Goal: Task Accomplishment & Management: Manage account settings

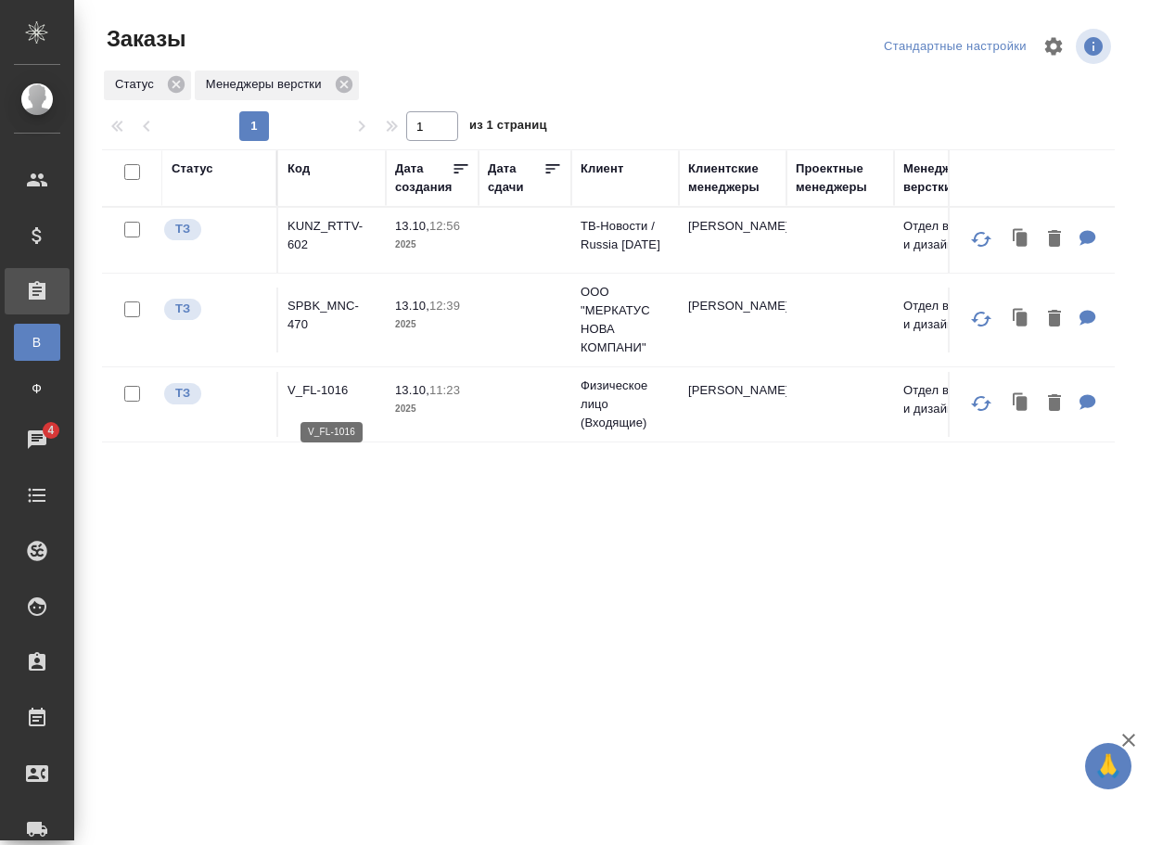
click at [338, 393] on p "V_FL-1016" at bounding box center [331, 390] width 89 height 19
click at [313, 325] on p "SPBK_MNC-470" at bounding box center [331, 315] width 89 height 37
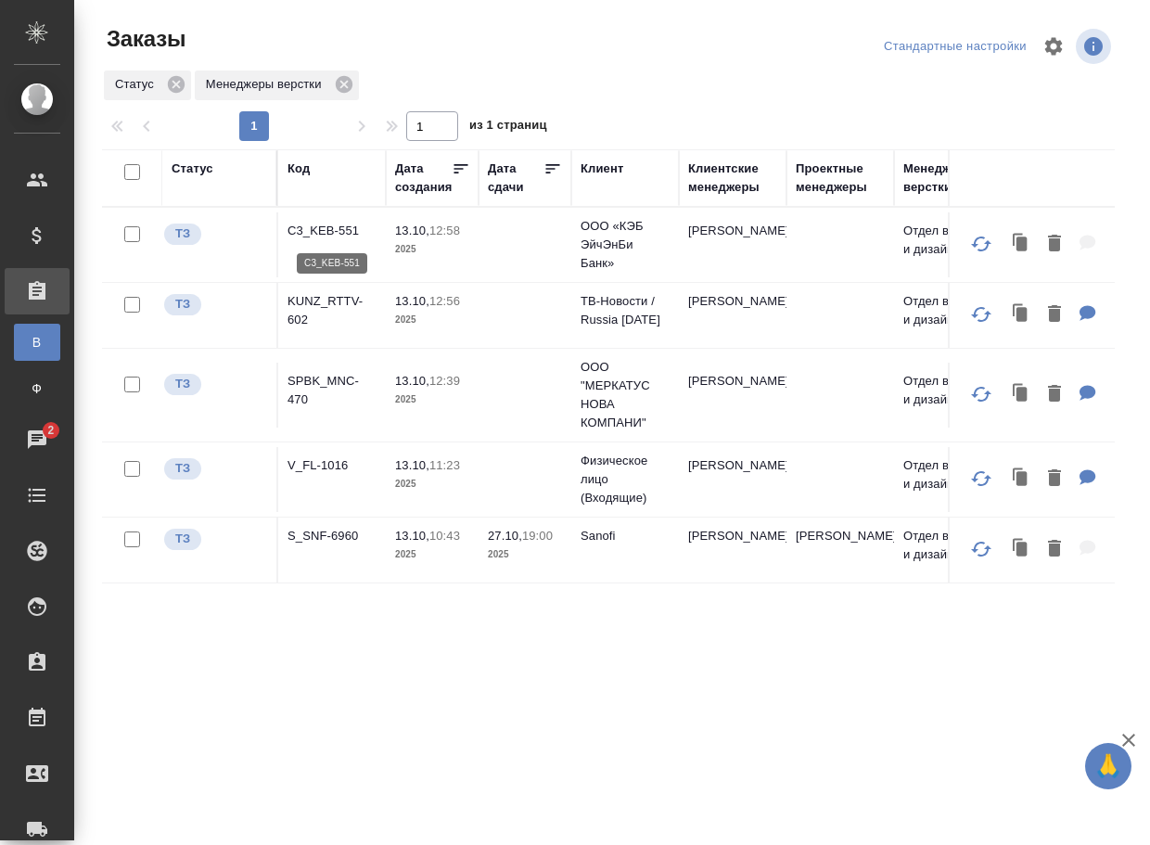
click at [317, 228] on p "C3_KEB-551" at bounding box center [331, 231] width 89 height 19
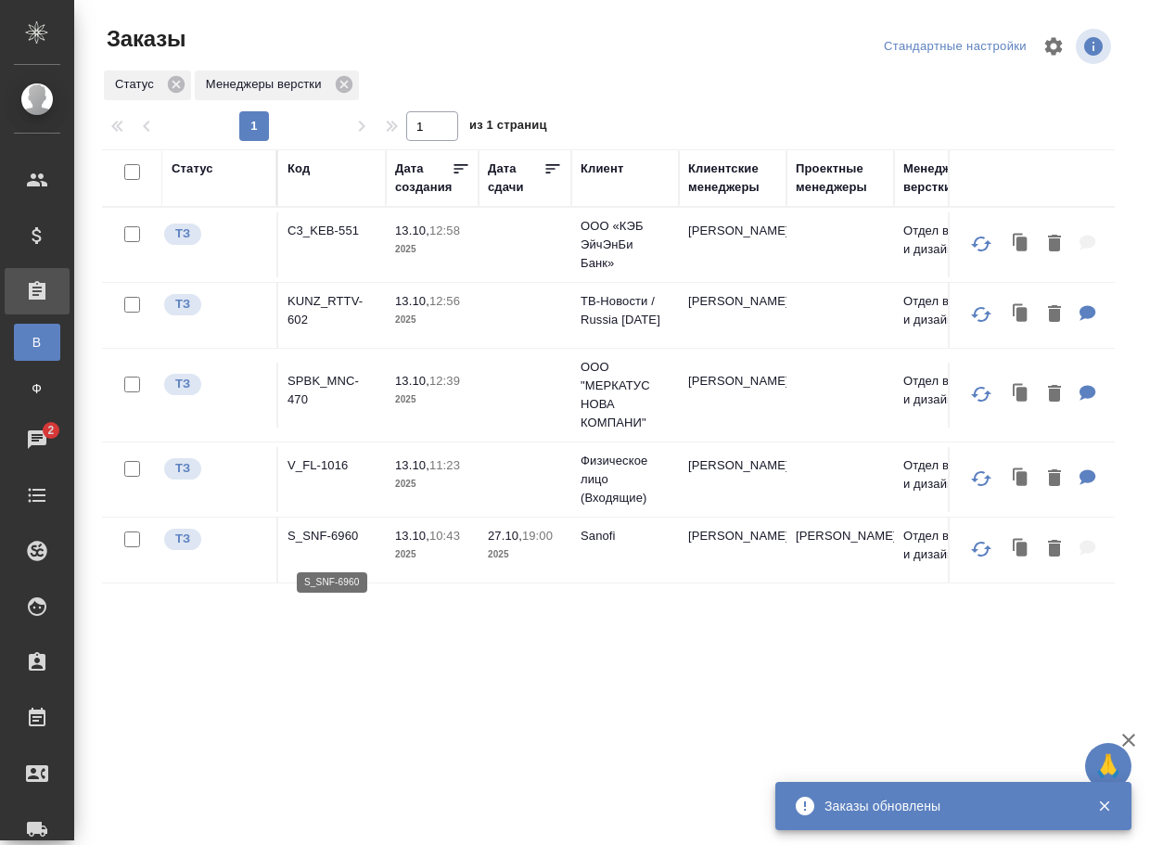
click at [338, 544] on p "S_SNF-6960" at bounding box center [331, 536] width 89 height 19
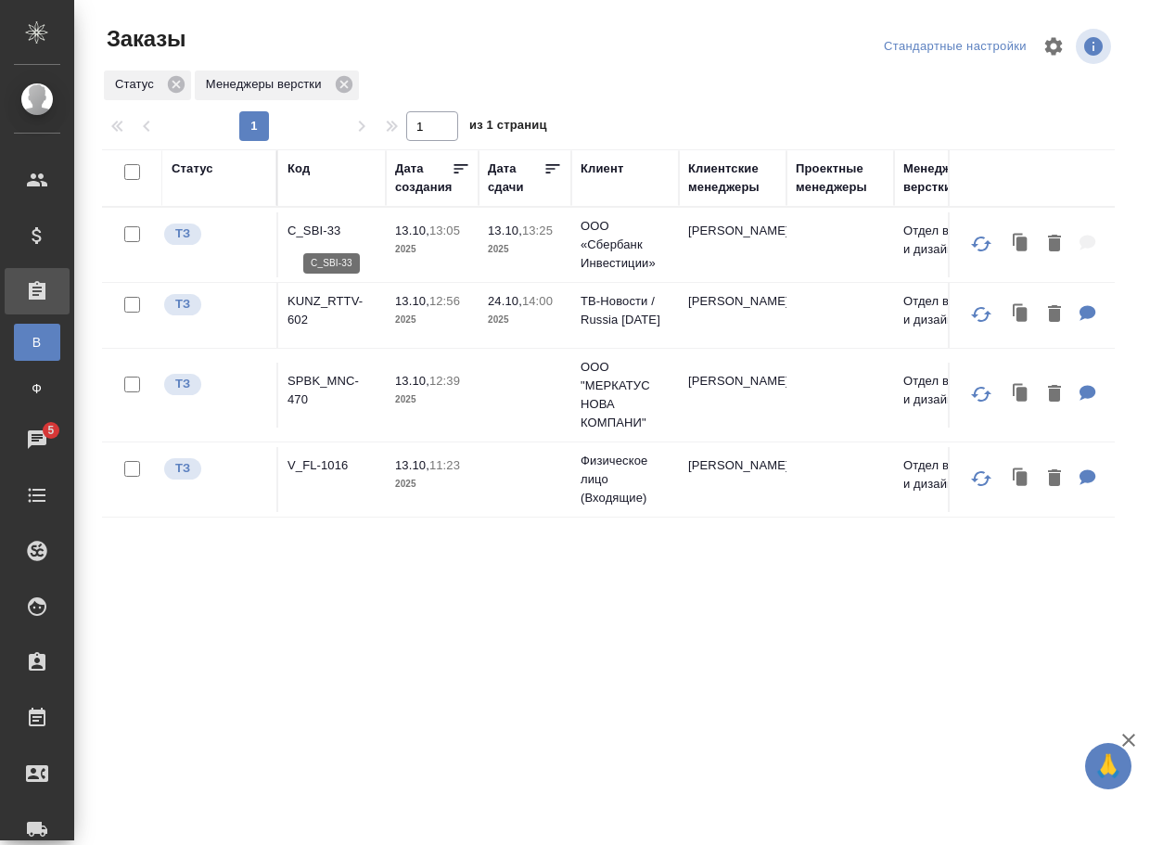
click at [320, 232] on p "C_SBI-33" at bounding box center [331, 231] width 89 height 19
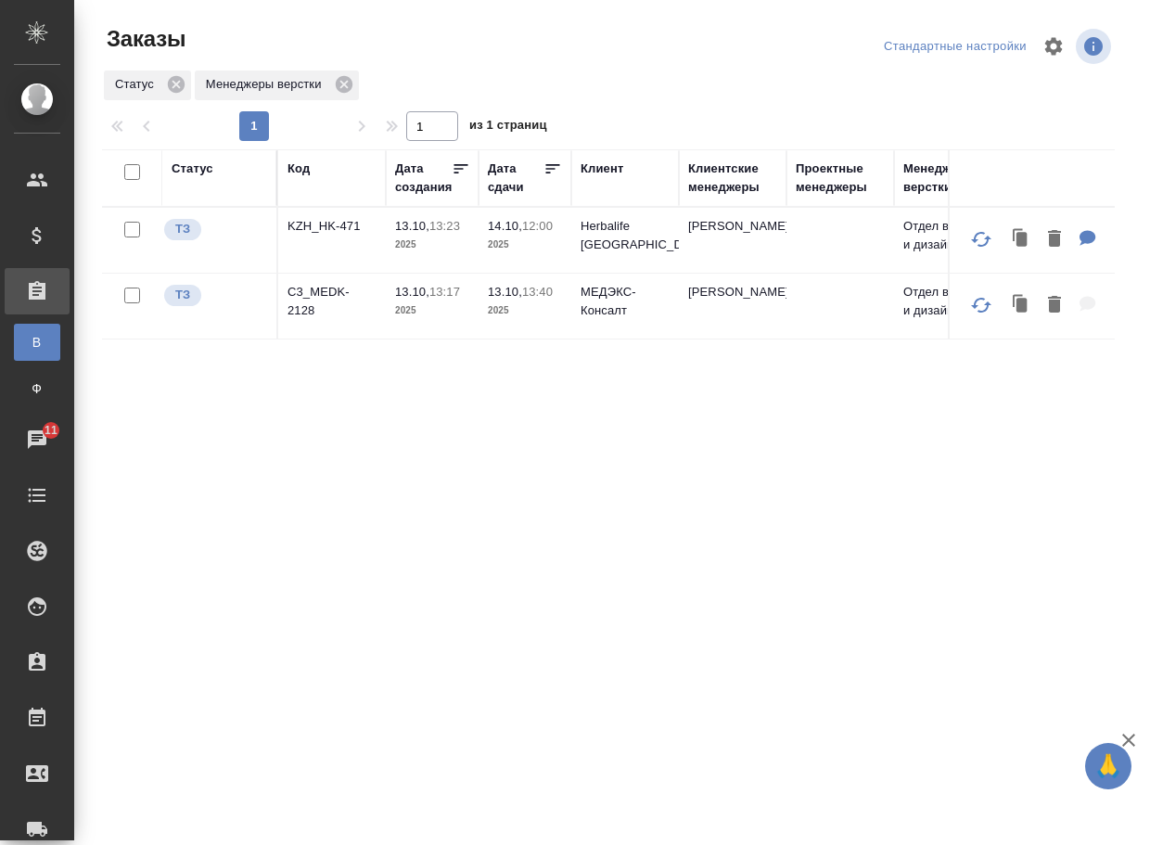
click at [332, 220] on td "KZH_HK-471" at bounding box center [332, 240] width 108 height 65
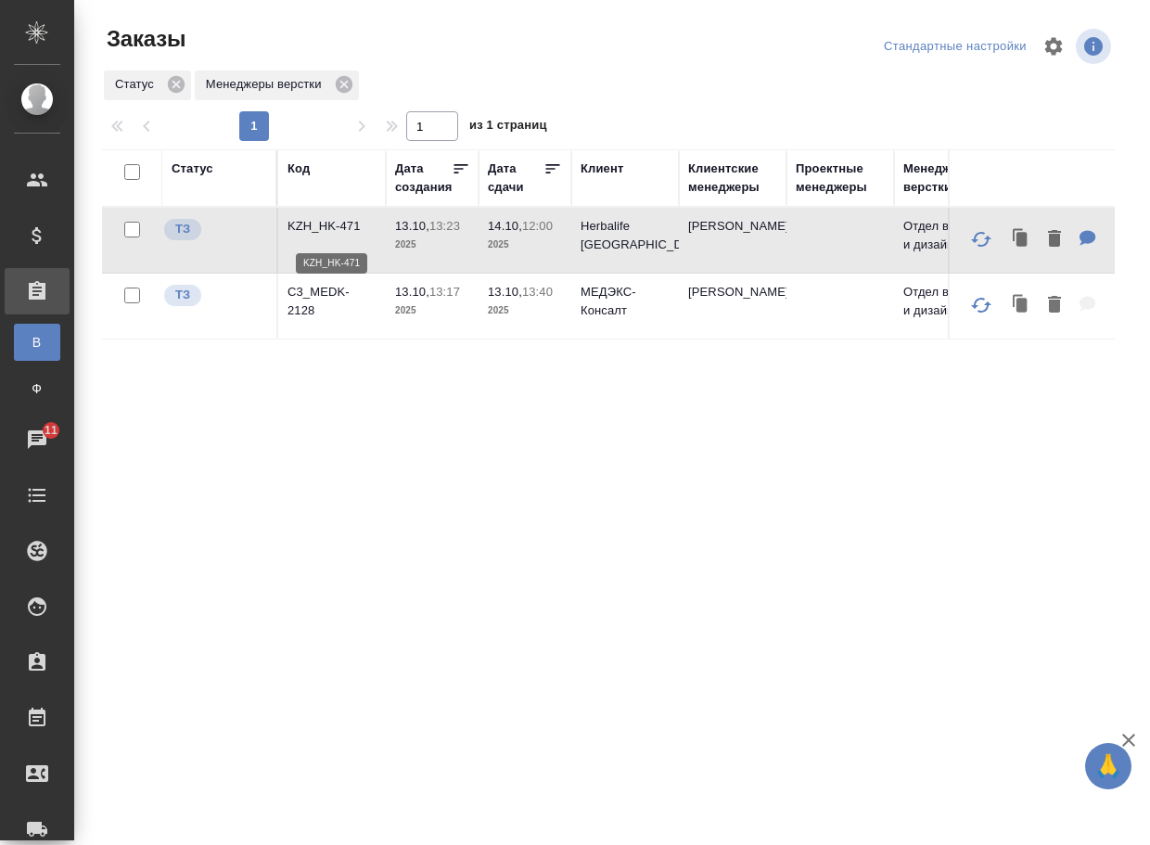
click at [332, 235] on p "KZH_HK-471" at bounding box center [331, 226] width 89 height 19
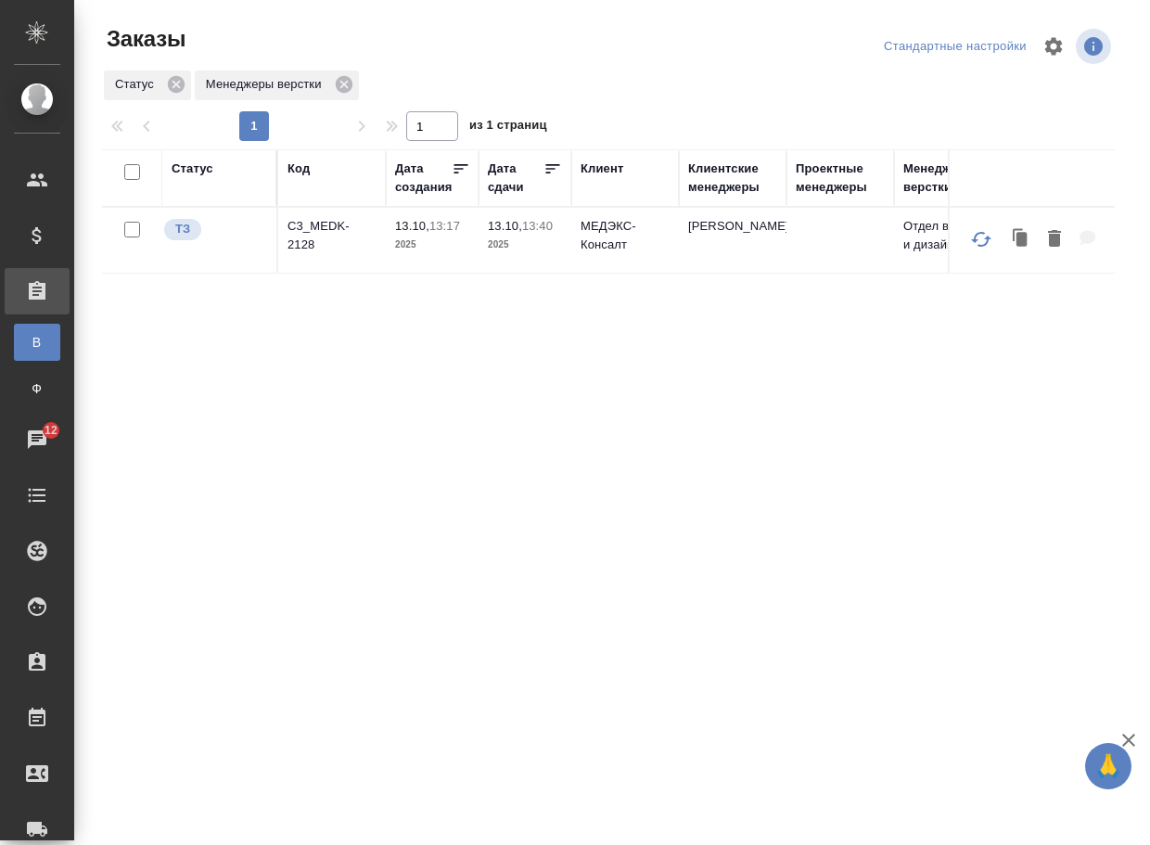
click at [319, 236] on p "C3_MEDK-2128" at bounding box center [331, 235] width 89 height 37
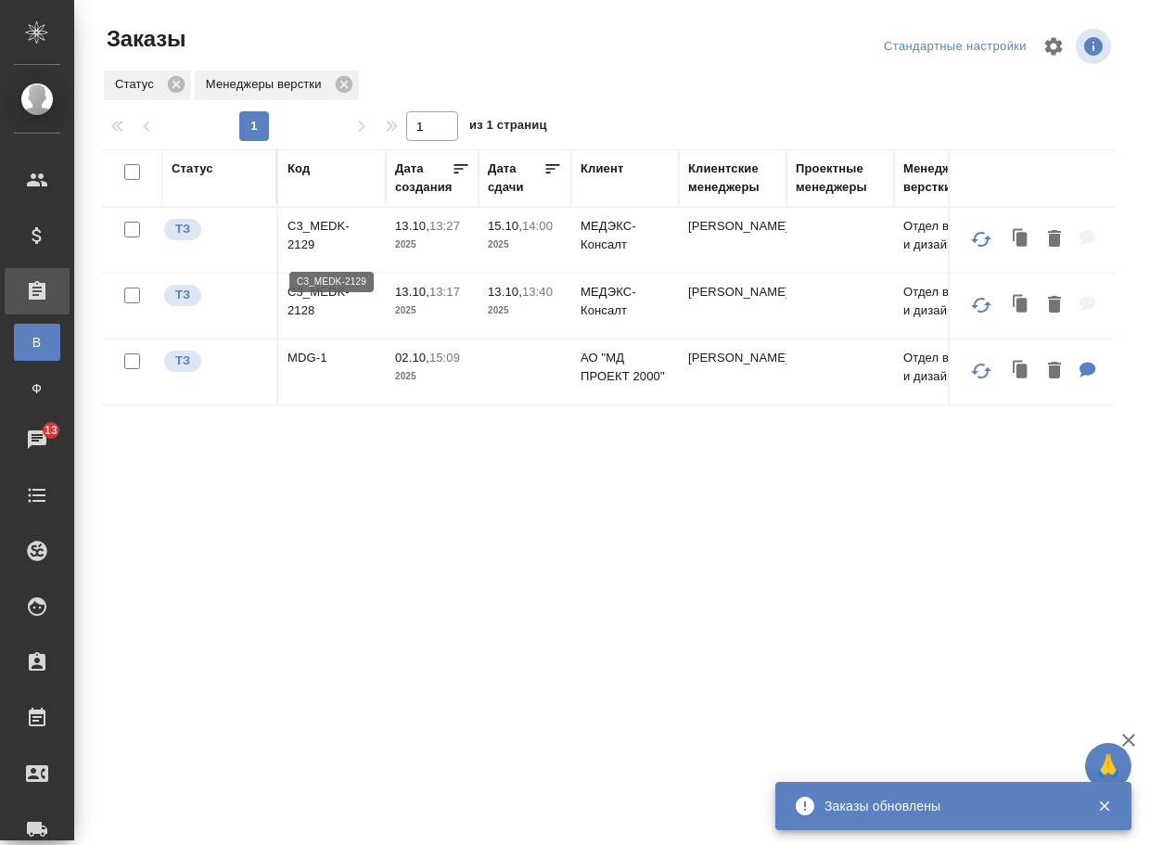
click at [323, 237] on p "C3_MEDK-2129" at bounding box center [331, 235] width 89 height 37
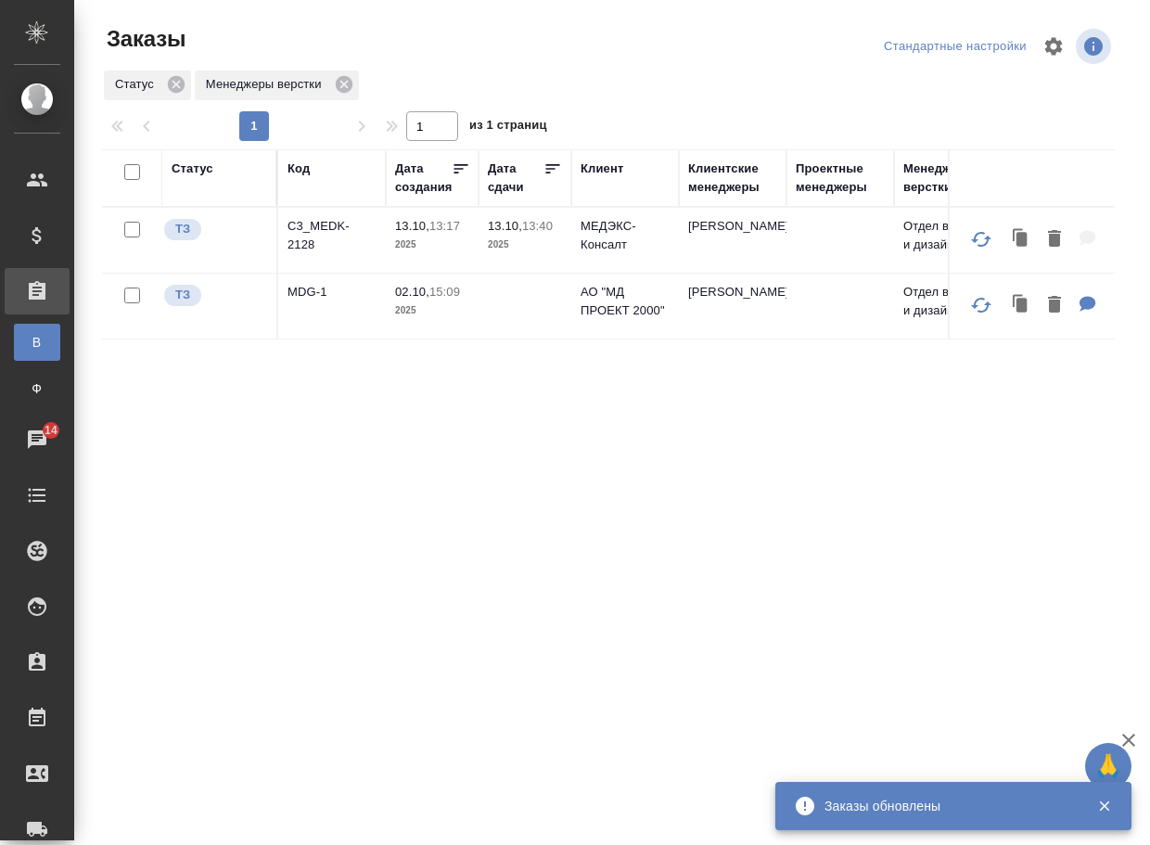
click at [343, 568] on div "Статус Код Дата создания Дата сдачи Клиент Клиентские менеджеры Проектные менед…" at bounding box center [608, 483] width 1013 height 668
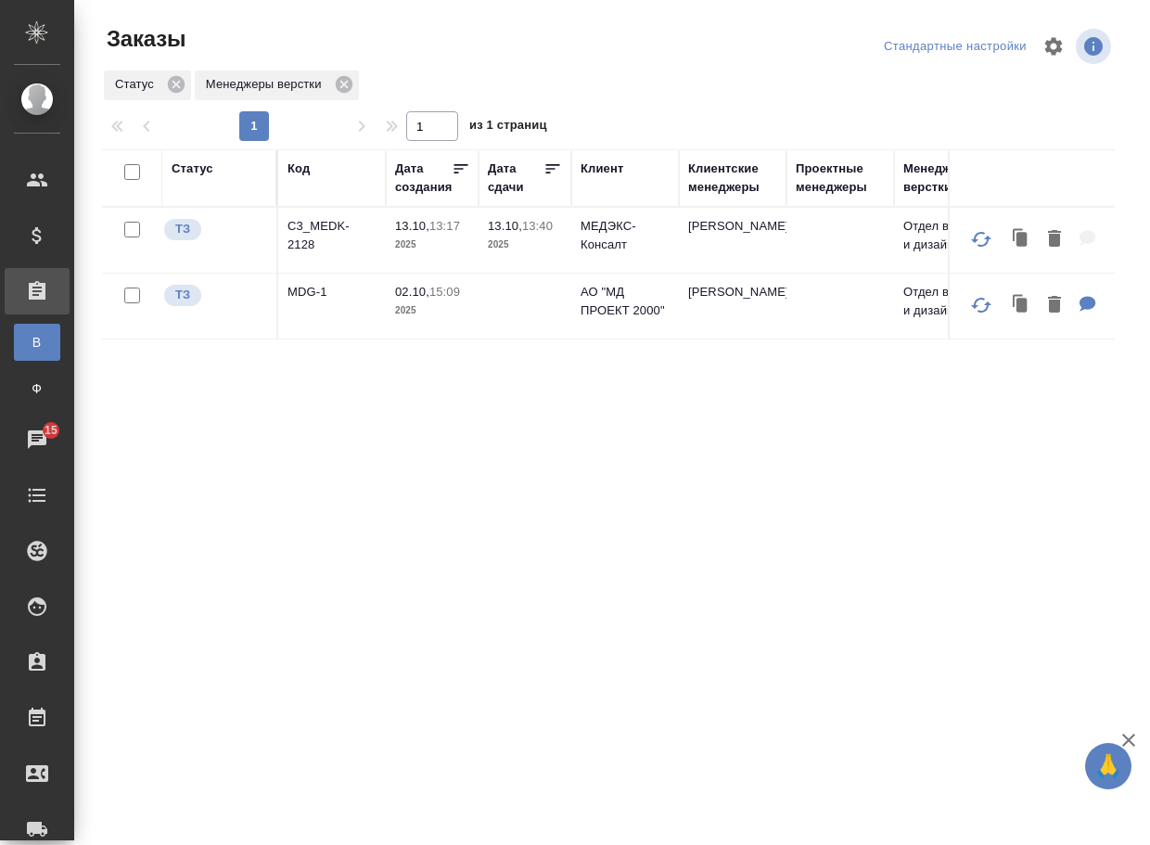
click at [343, 568] on div "Статус Код Дата создания Дата сдачи Клиент Клиентские менеджеры Проектные менед…" at bounding box center [608, 483] width 1013 height 668
click at [301, 301] on p "MDG-1" at bounding box center [331, 292] width 89 height 19
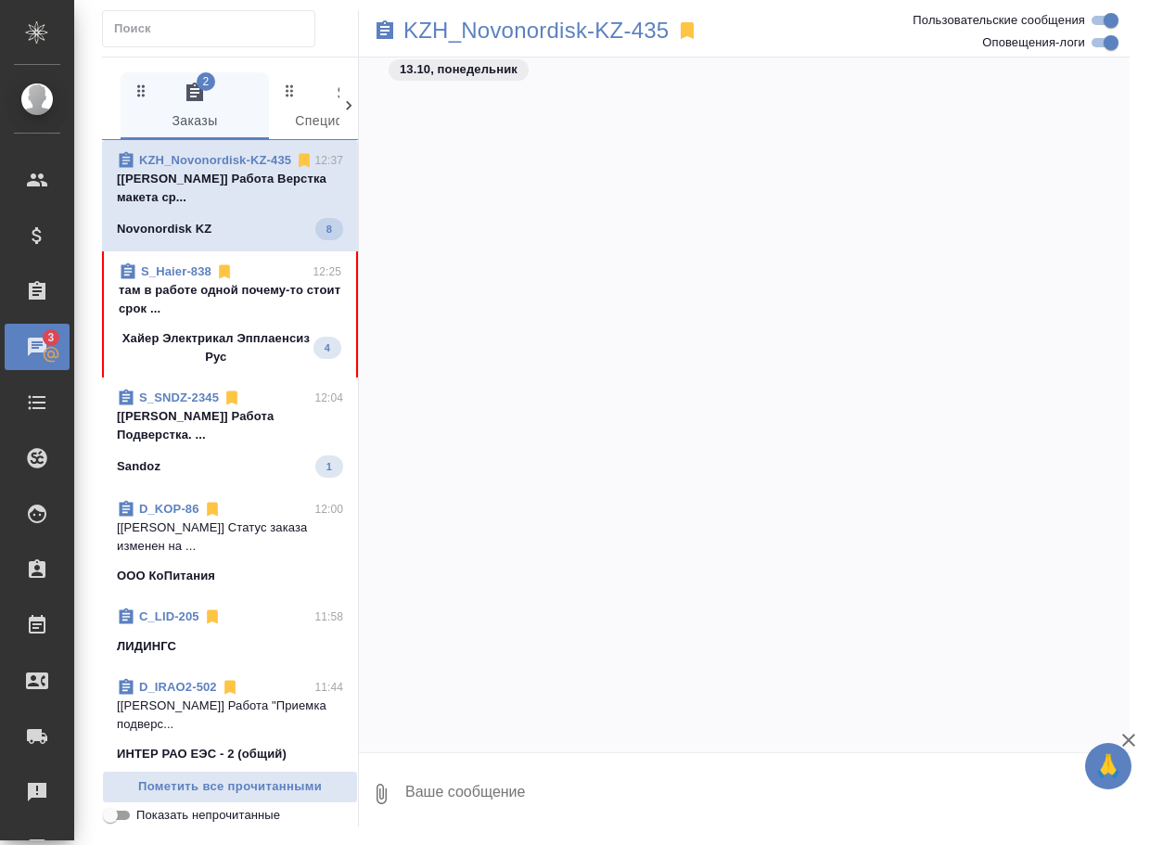
scroll to position [1823, 0]
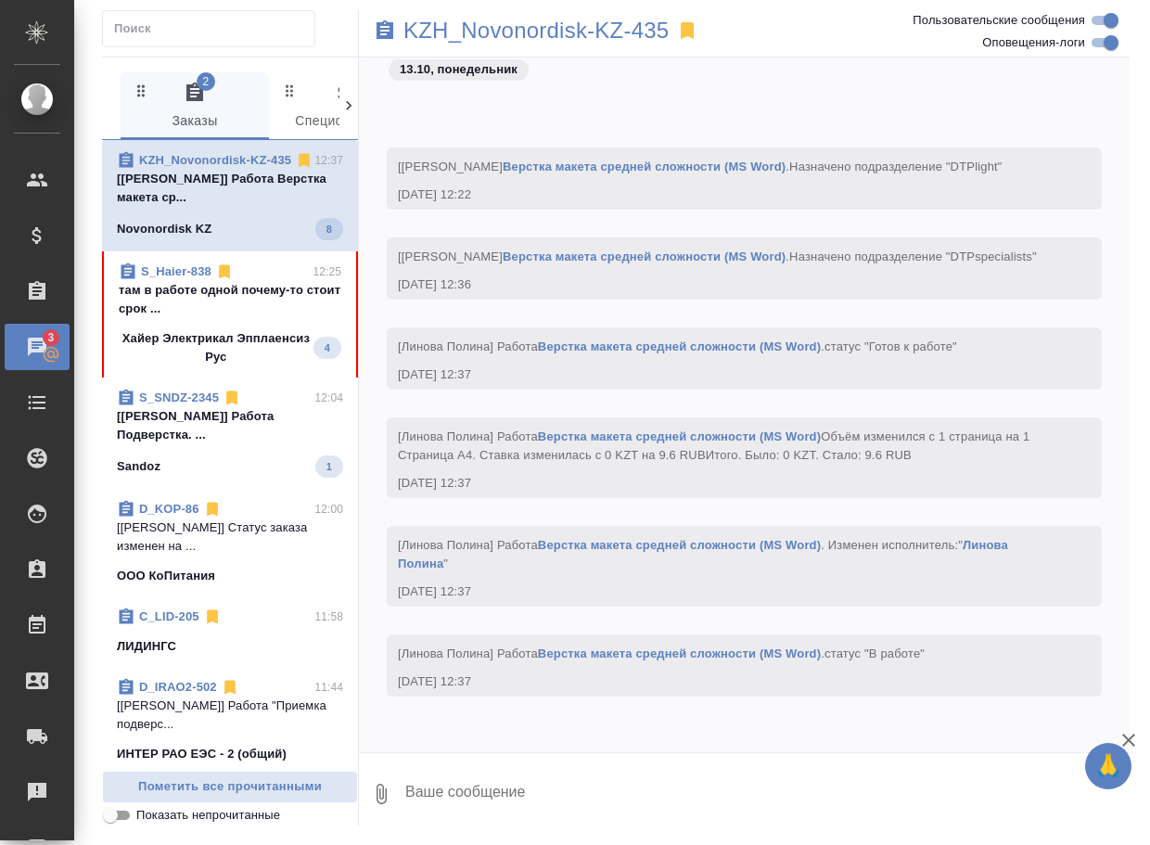
click at [193, 354] on p "Хайер Электрикал Эпплаенсиз Рус" at bounding box center [216, 347] width 195 height 37
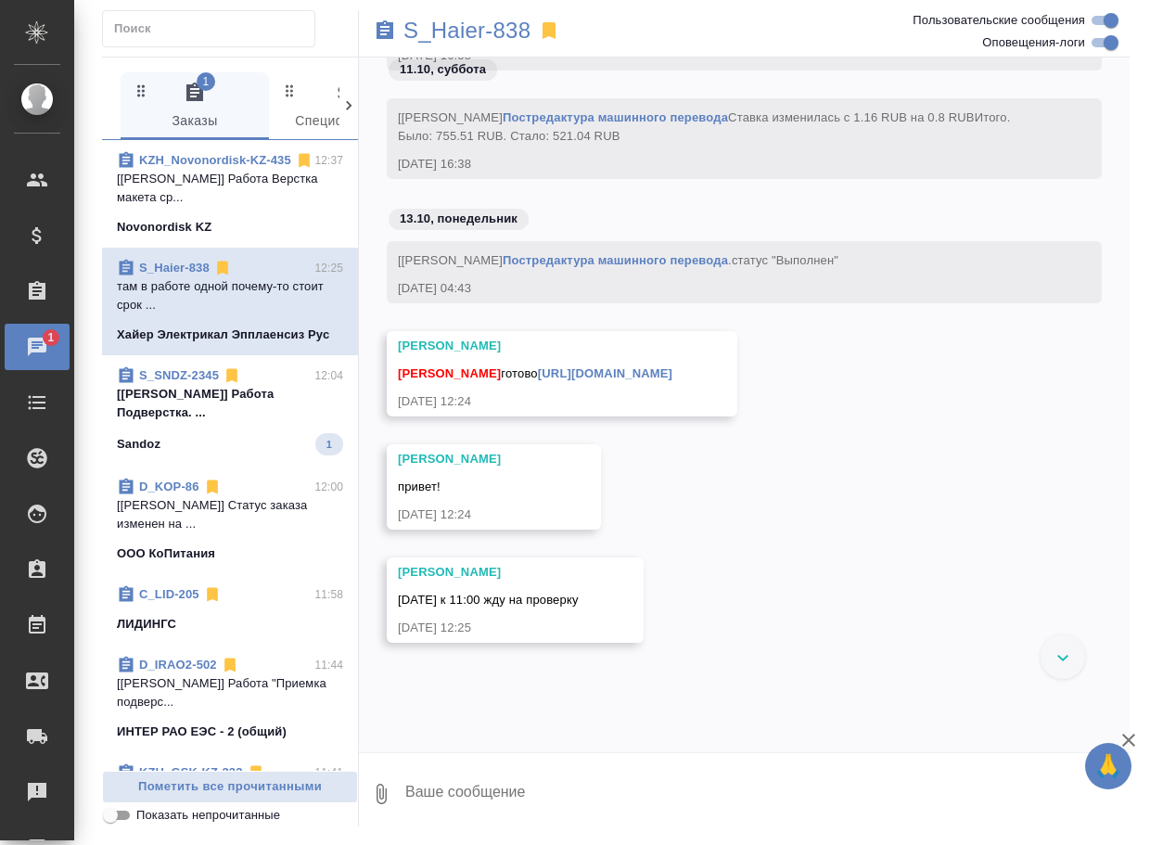
scroll to position [41918, 0]
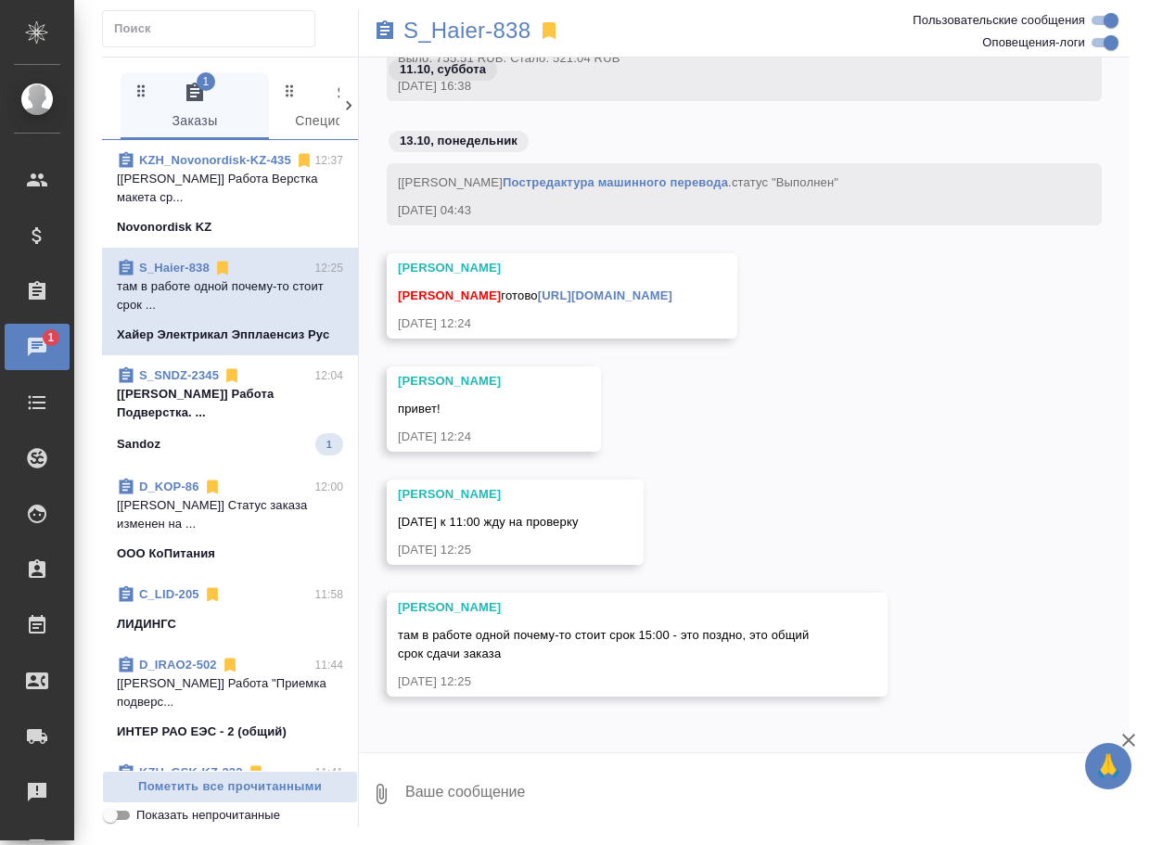
click at [615, 291] on link "[URL][DOMAIN_NAME]" at bounding box center [605, 295] width 134 height 14
click at [480, 39] on p "S_Haier-838" at bounding box center [466, 30] width 127 height 19
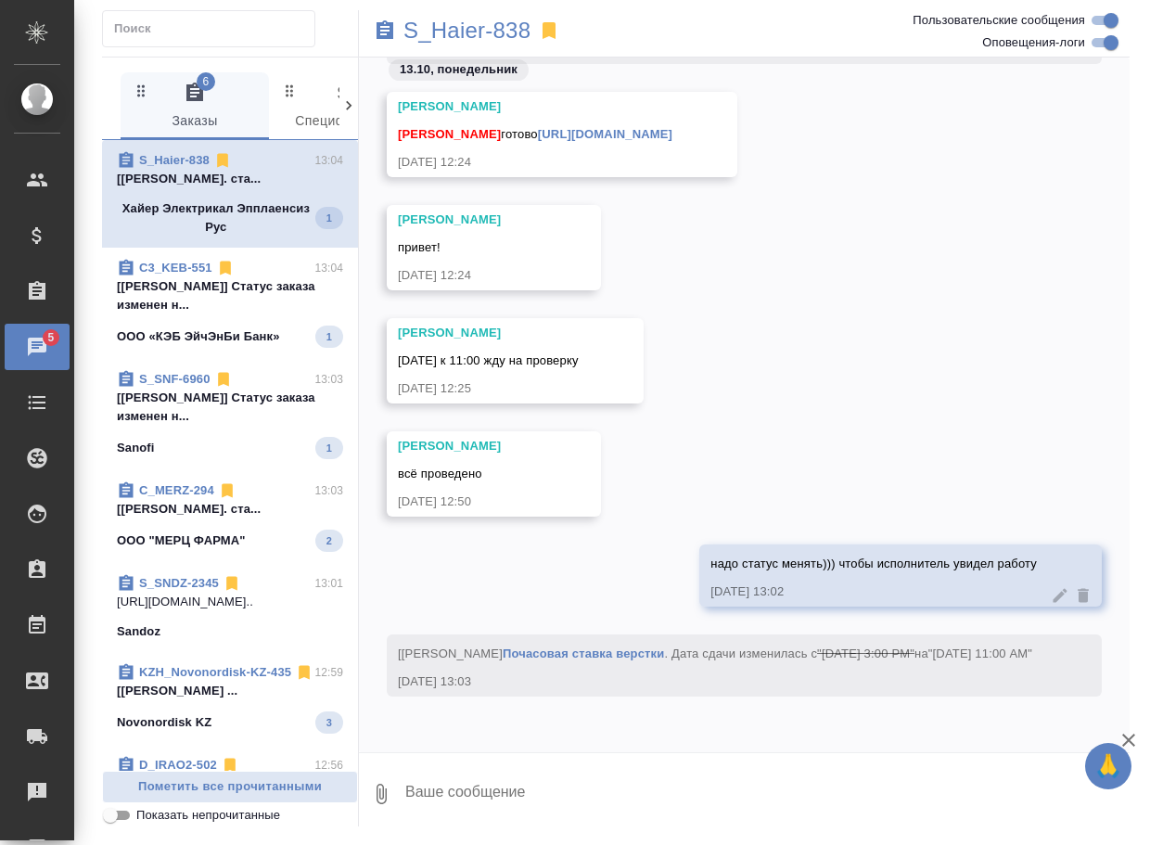
scroll to position [42079, 0]
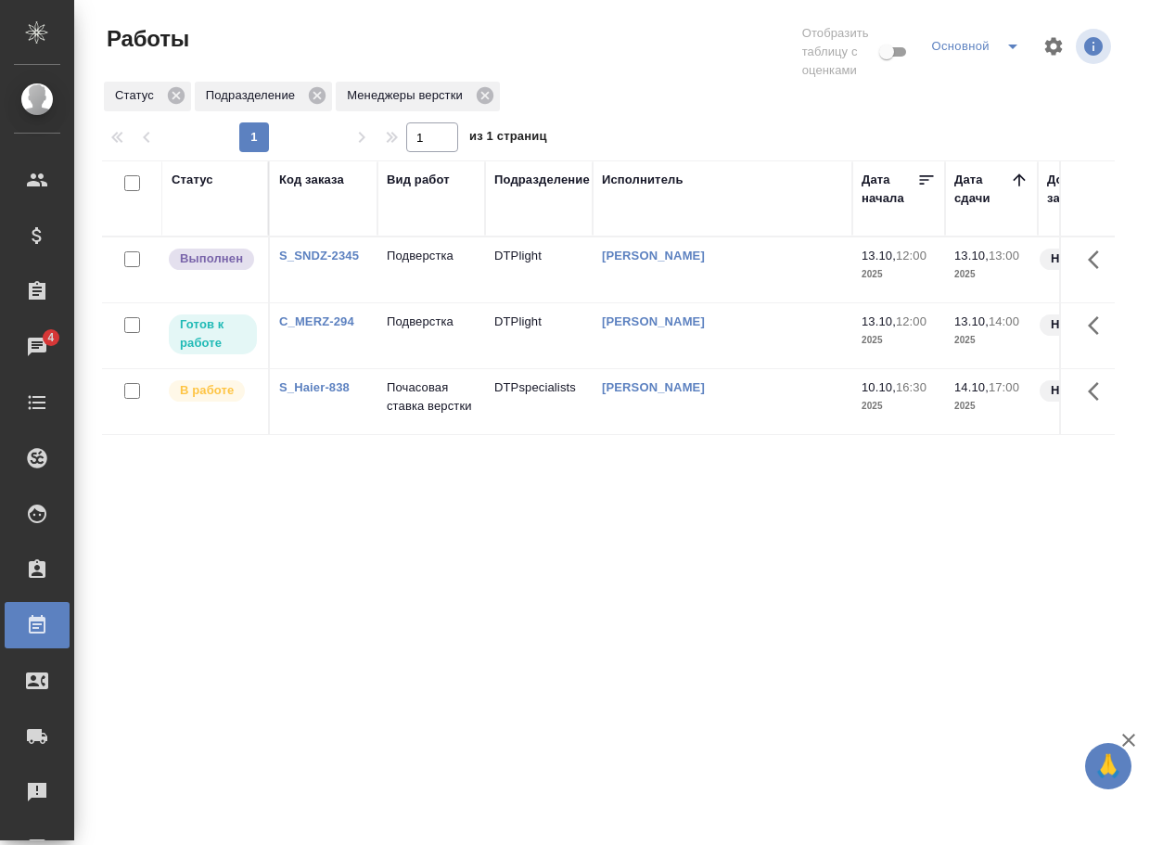
click at [523, 316] on td "DTPlight" at bounding box center [539, 335] width 108 height 65
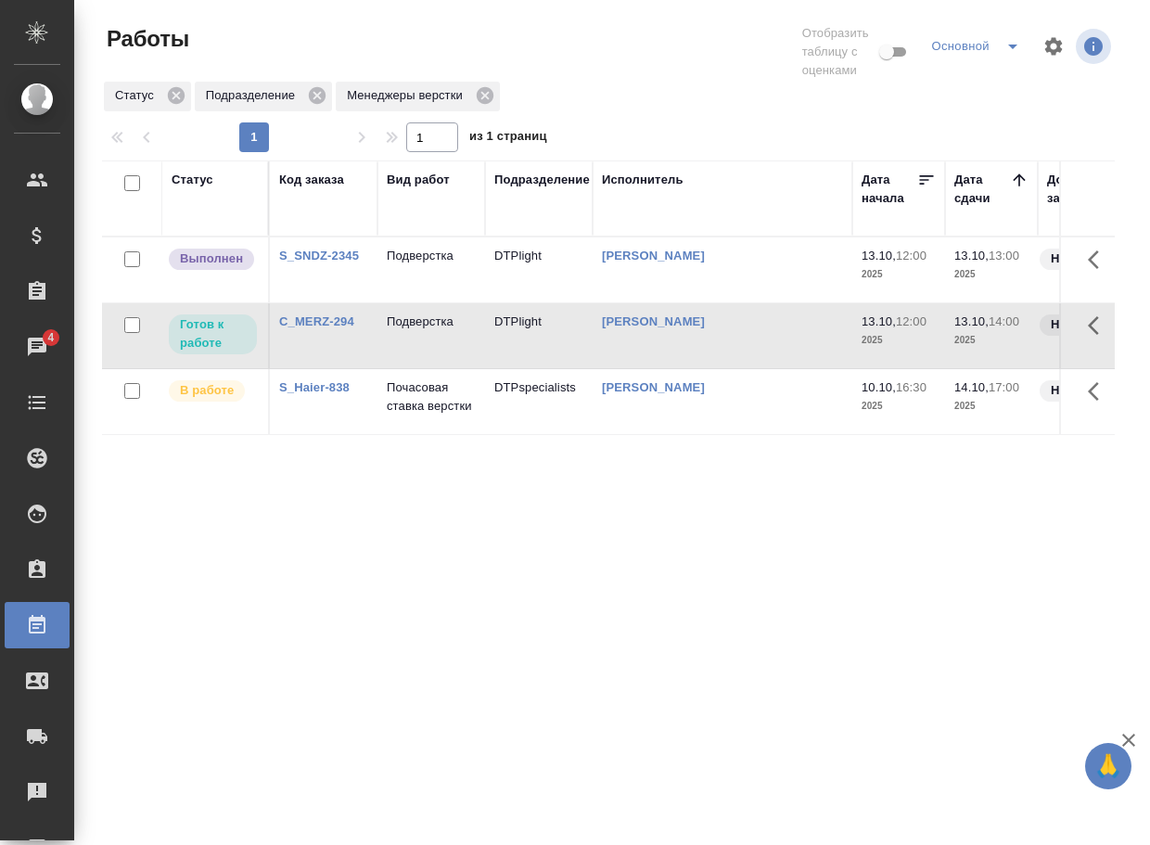
click at [523, 316] on td "DTPlight" at bounding box center [539, 335] width 108 height 65
click at [420, 249] on p "Подверстка" at bounding box center [431, 256] width 89 height 19
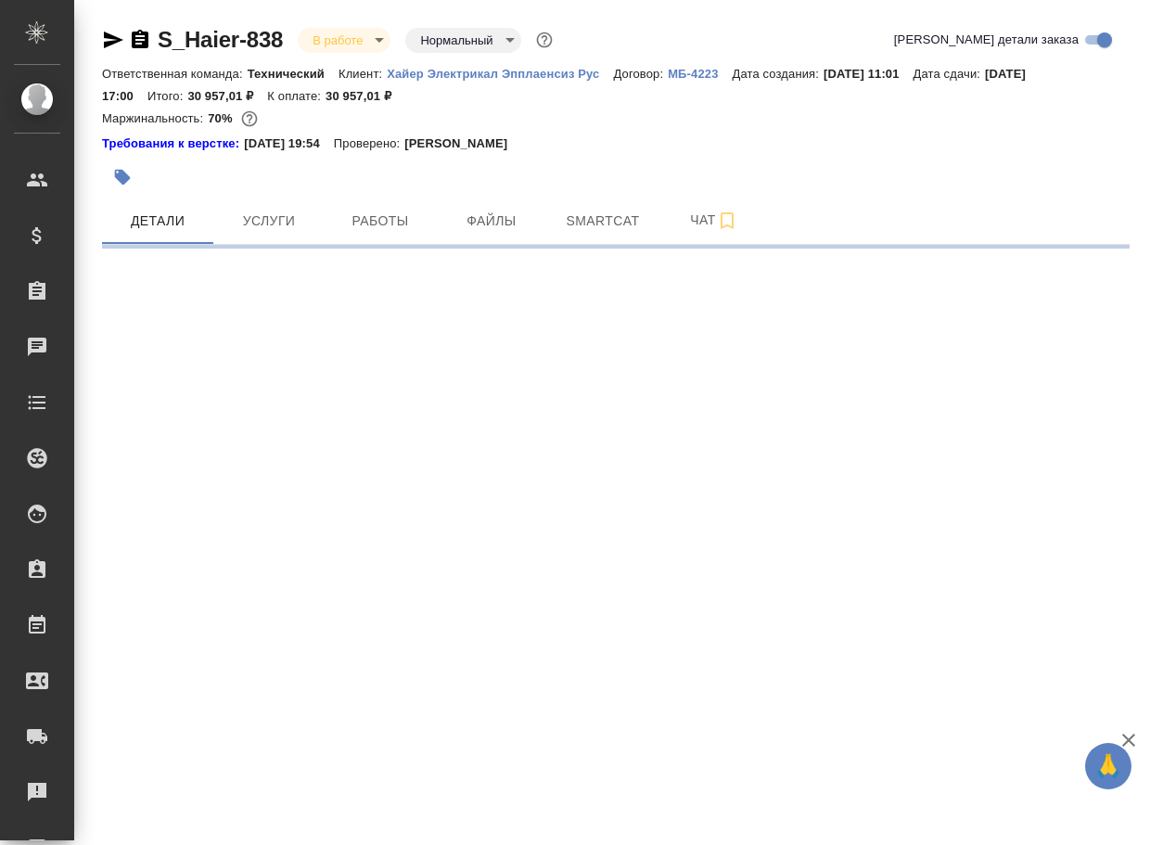
select select "RU"
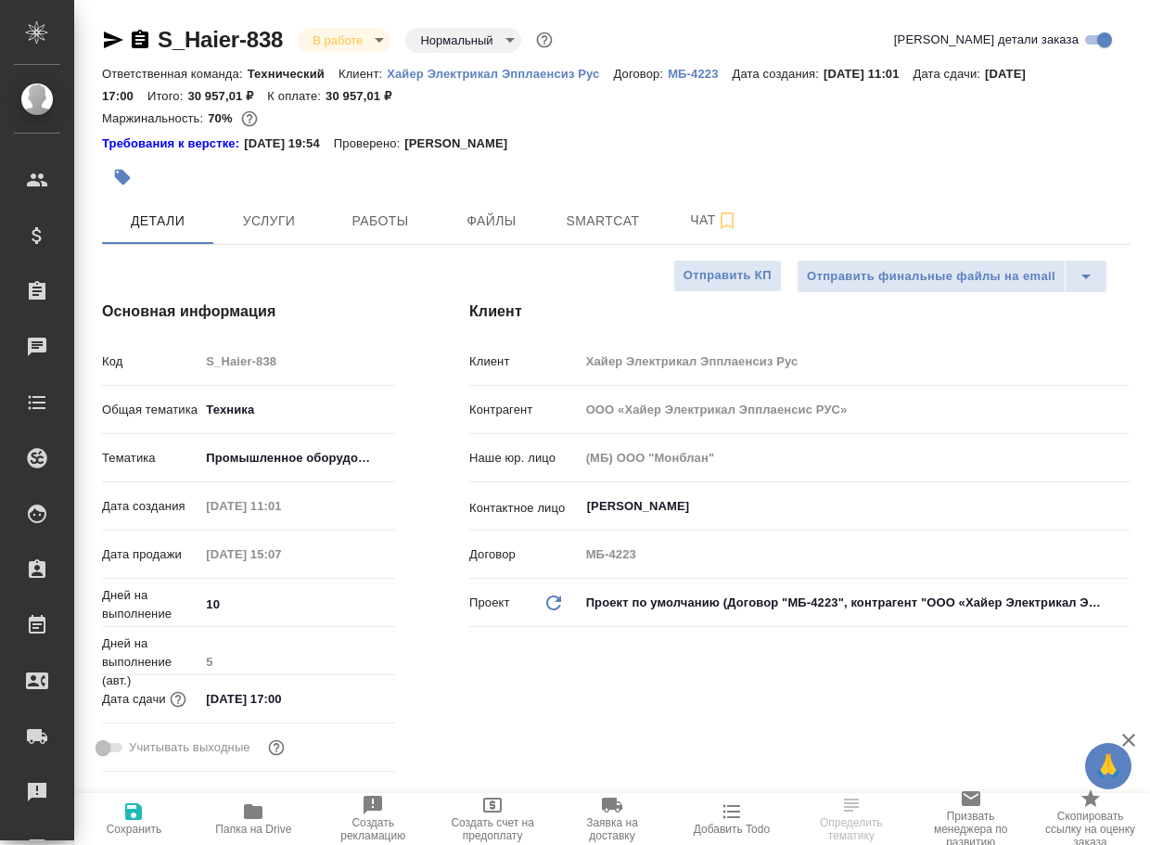
type textarea "x"
click at [700, 213] on span "Чат" at bounding box center [714, 220] width 89 height 23
type textarea "x"
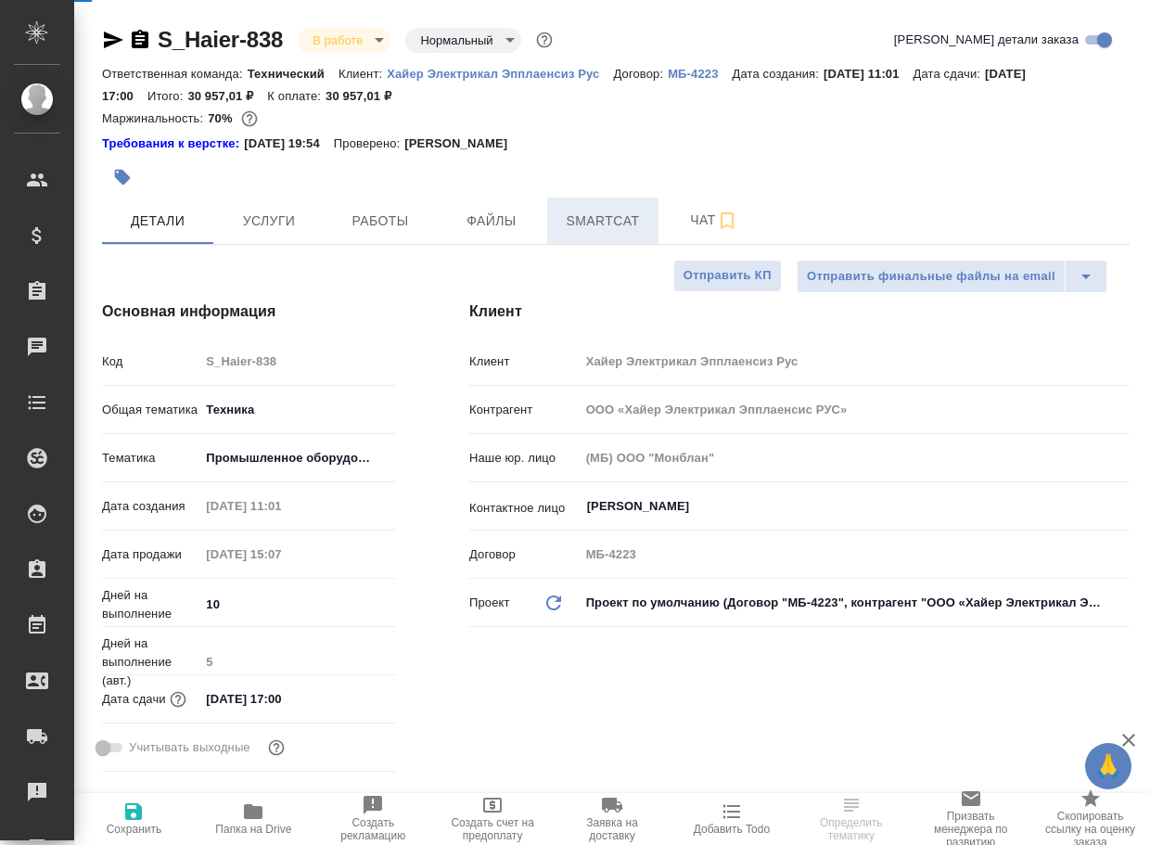
type textarea "x"
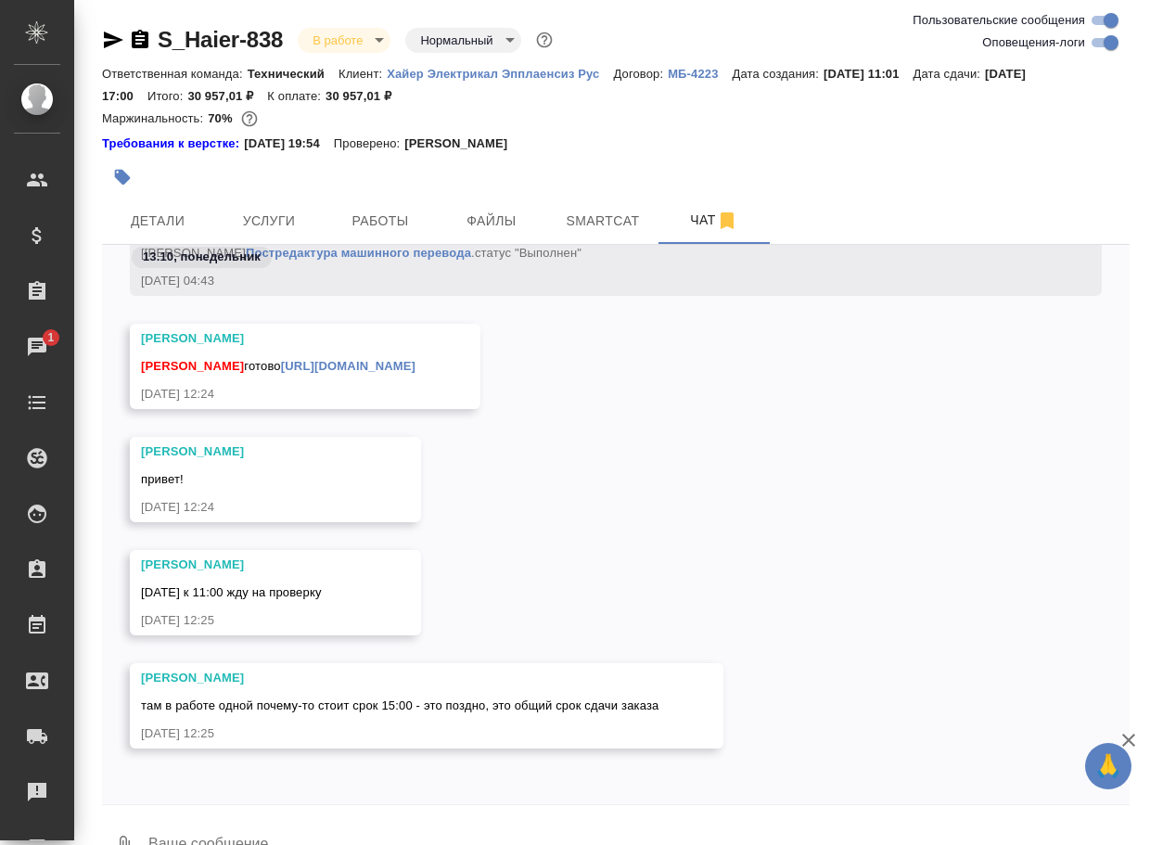
click at [1099, 43] on input "Оповещения-логи" at bounding box center [1111, 43] width 67 height 22
checkbox input "false"
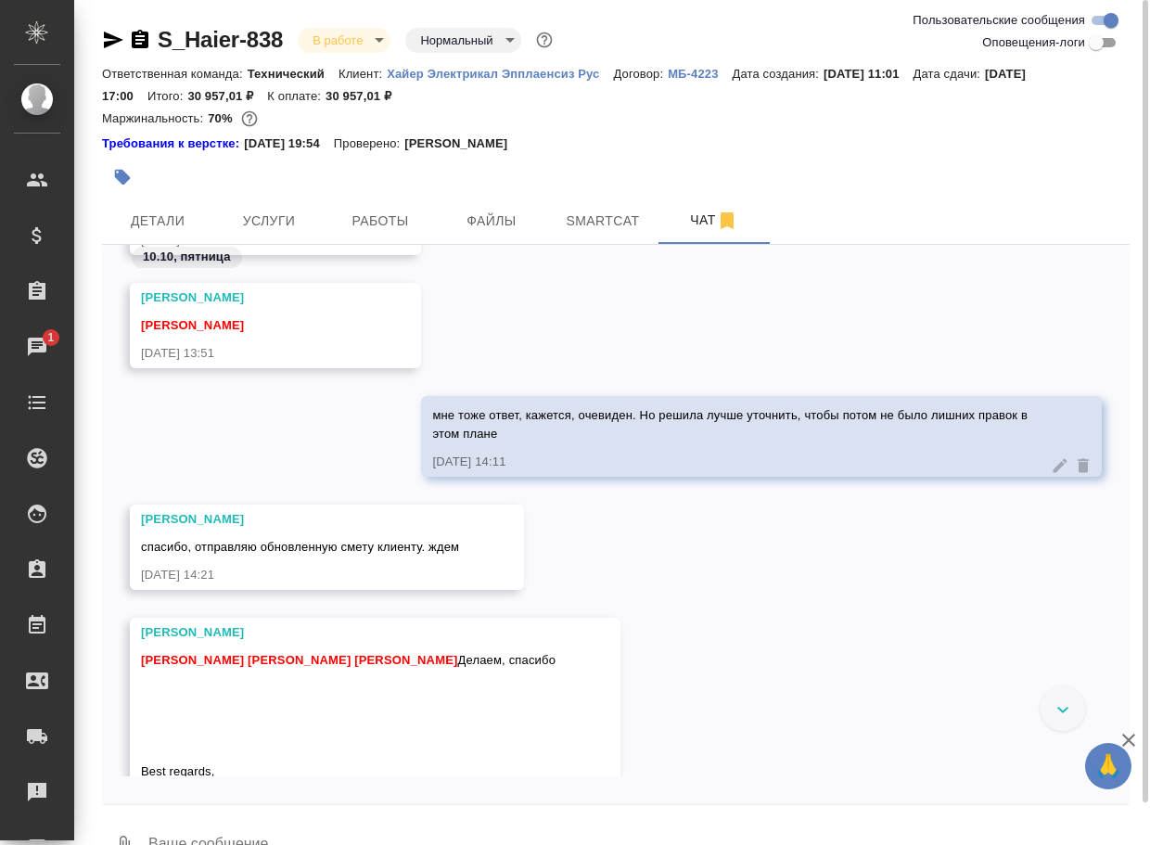
click at [1055, 706] on div at bounding box center [1062, 708] width 45 height 45
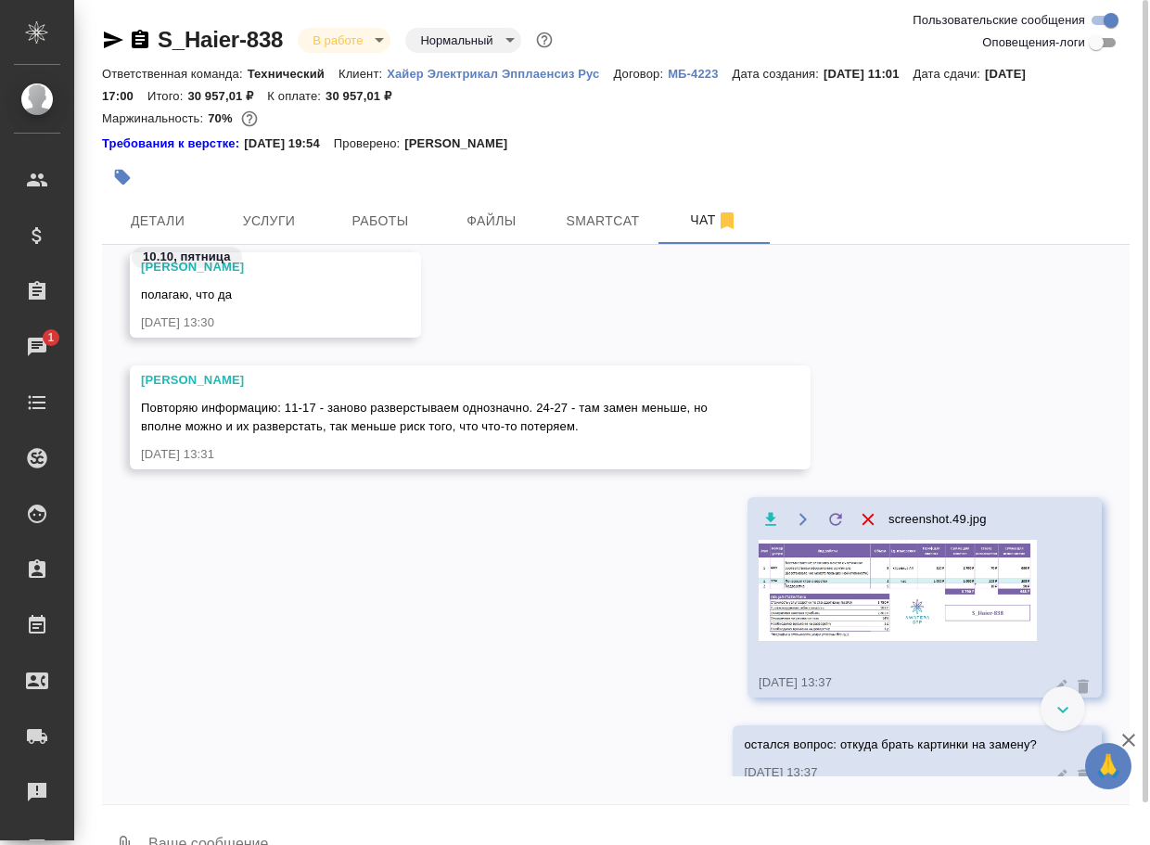
scroll to position [9398, 0]
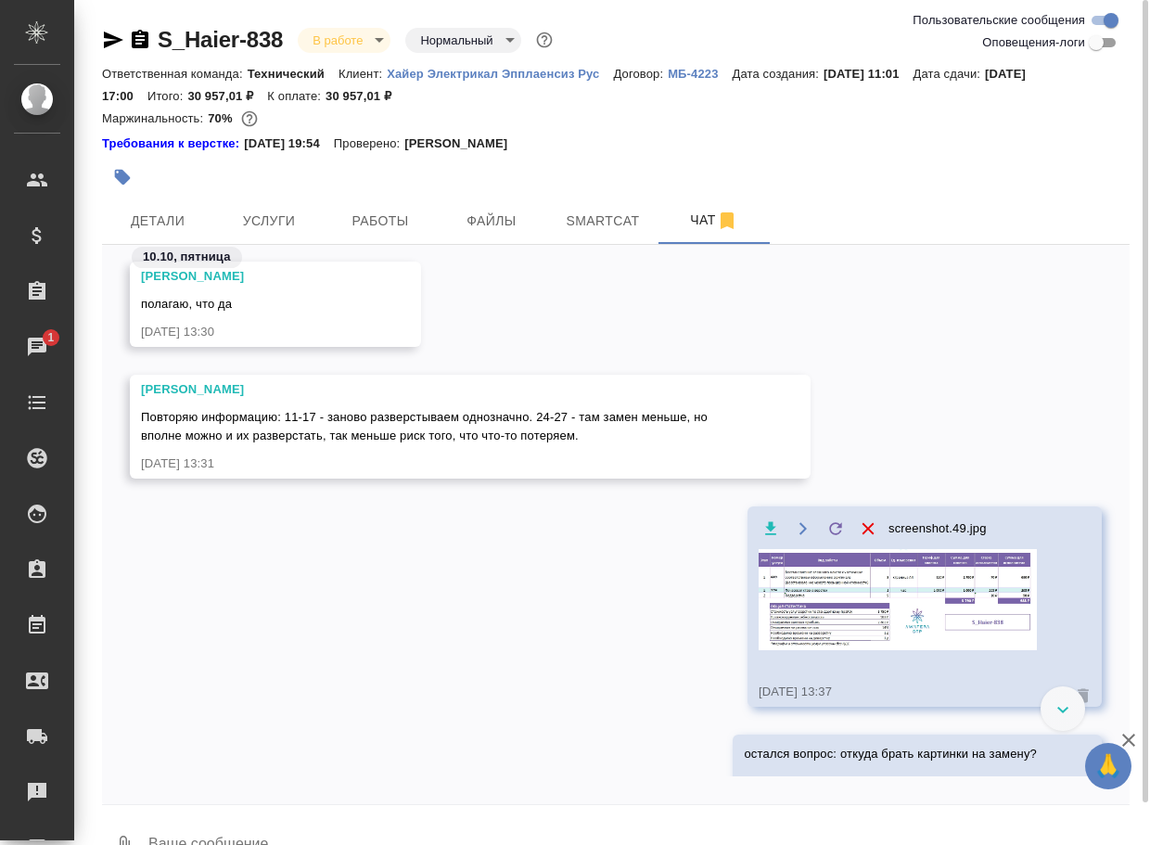
click at [913, 613] on img at bounding box center [898, 599] width 278 height 101
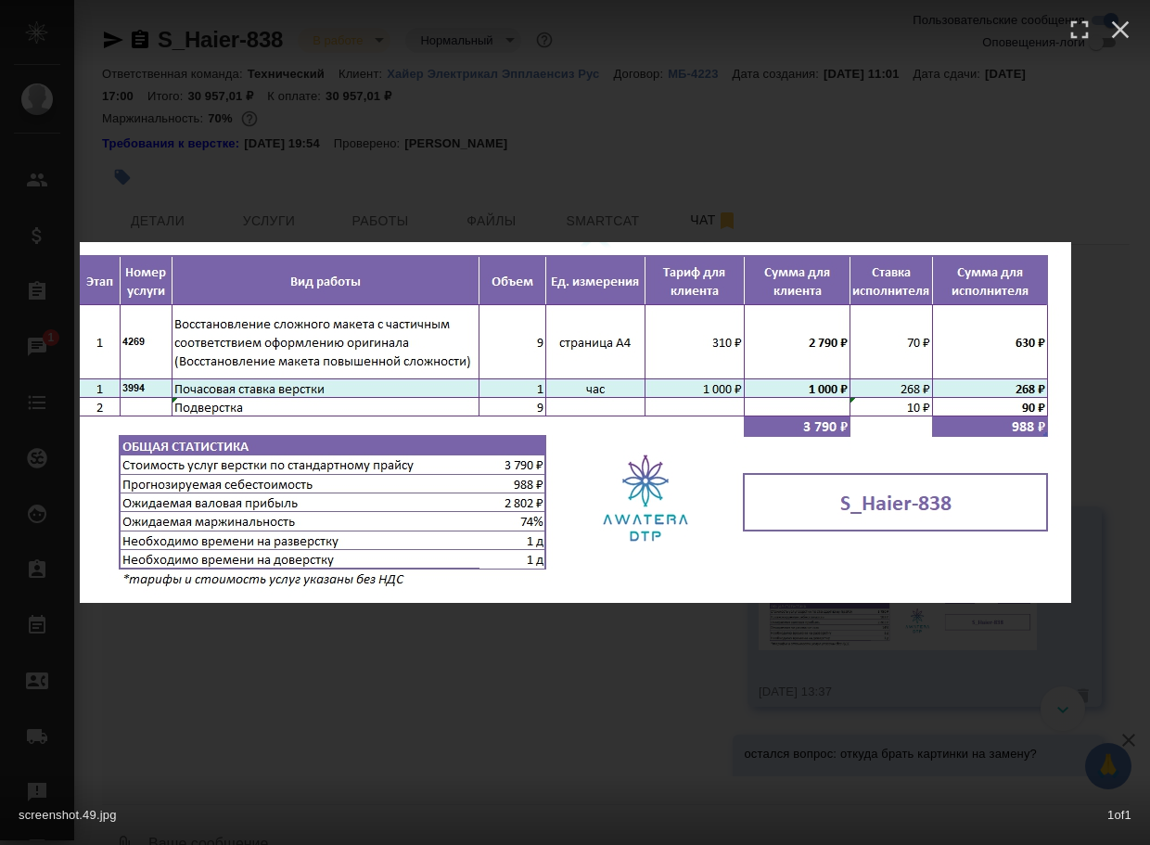
click at [559, 708] on div "screenshot.49.jpg 1 of 1" at bounding box center [575, 422] width 1150 height 845
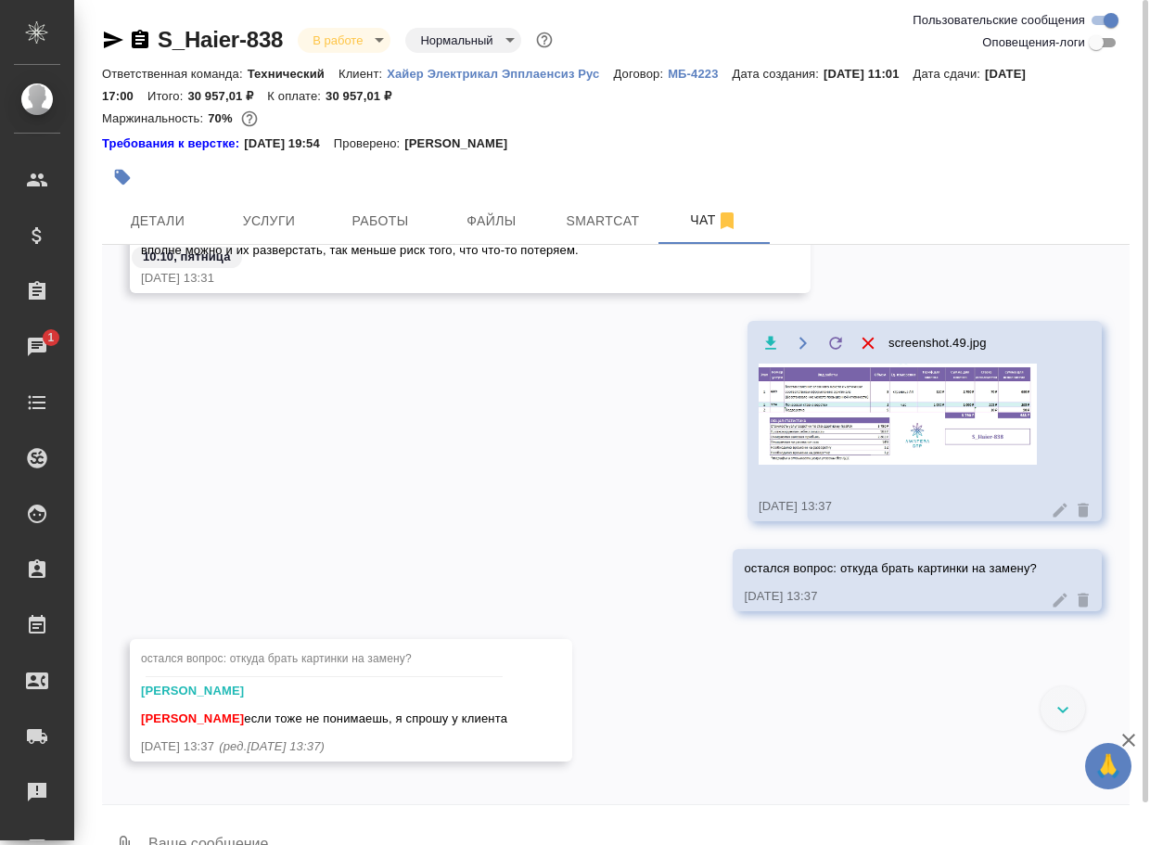
scroll to position [45, 0]
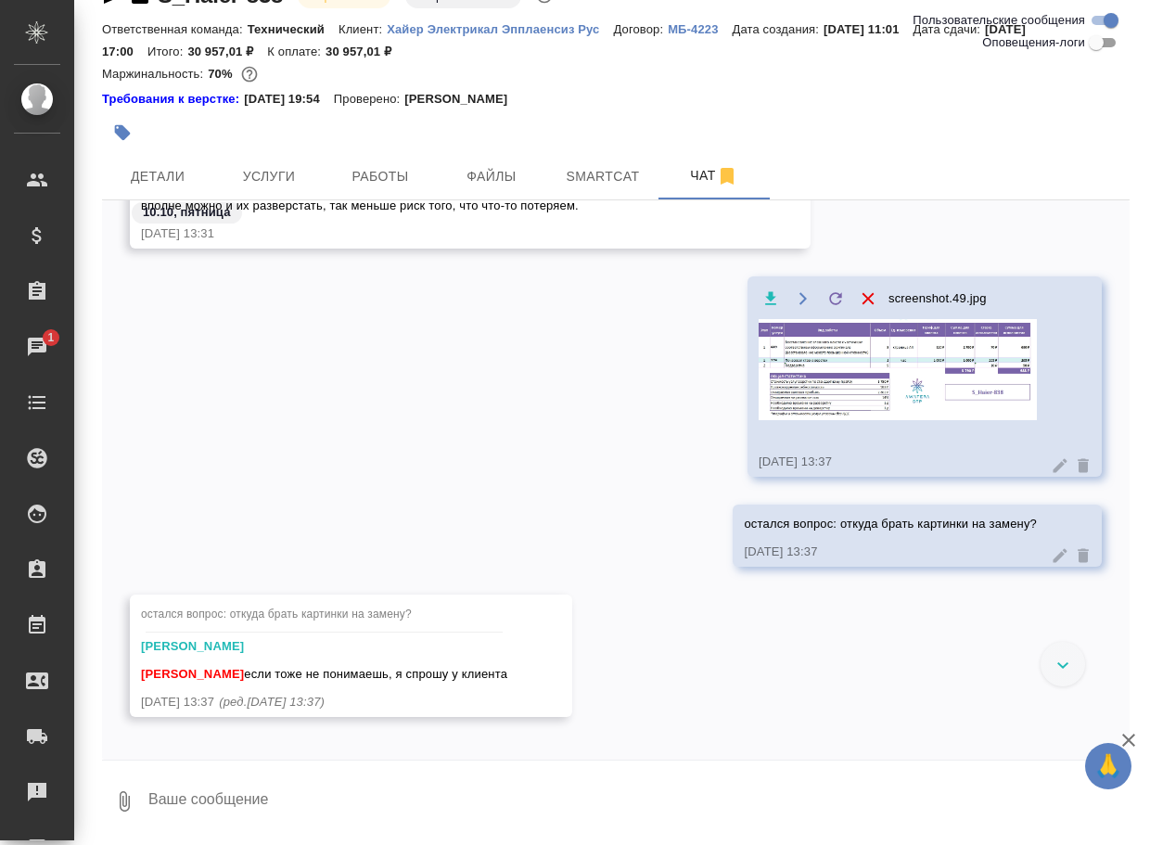
click at [254, 795] on textarea at bounding box center [638, 801] width 983 height 63
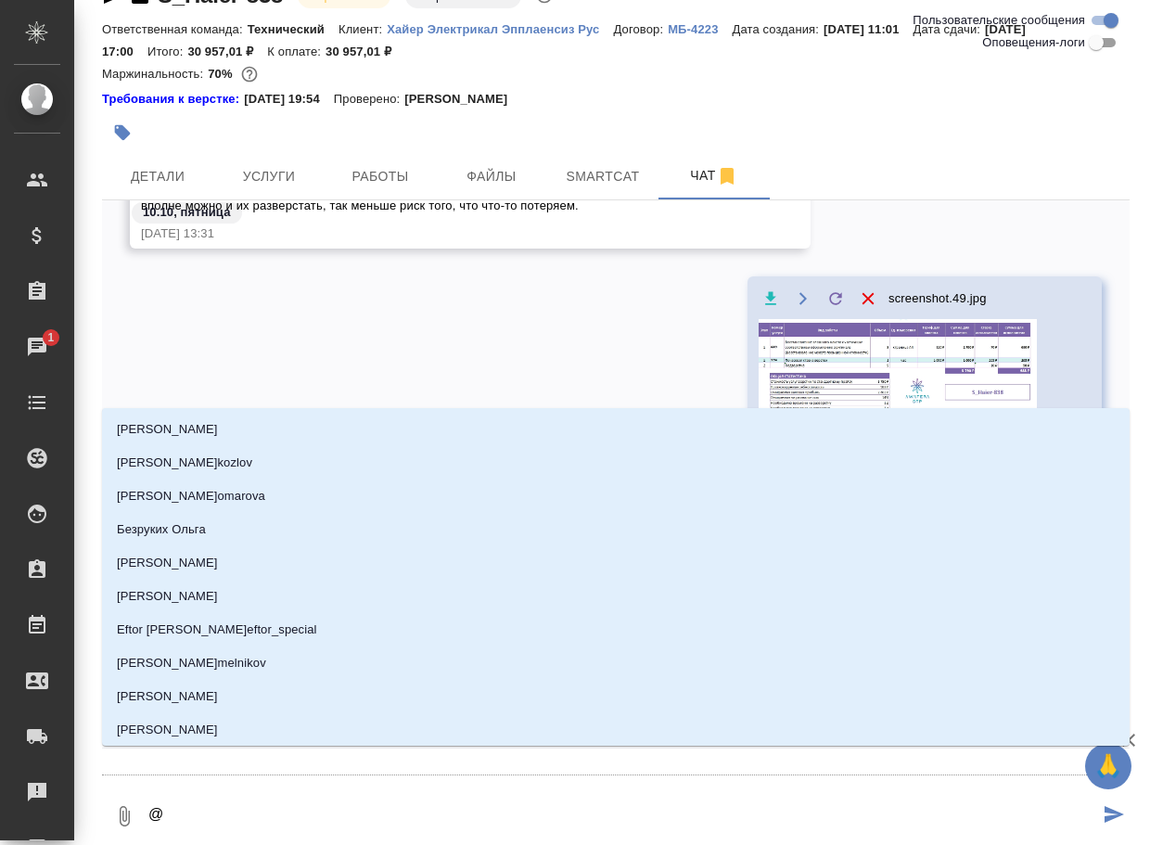
type textarea "@е"
type input "е"
type textarea "@ел"
type input "ел"
type textarea "@е"
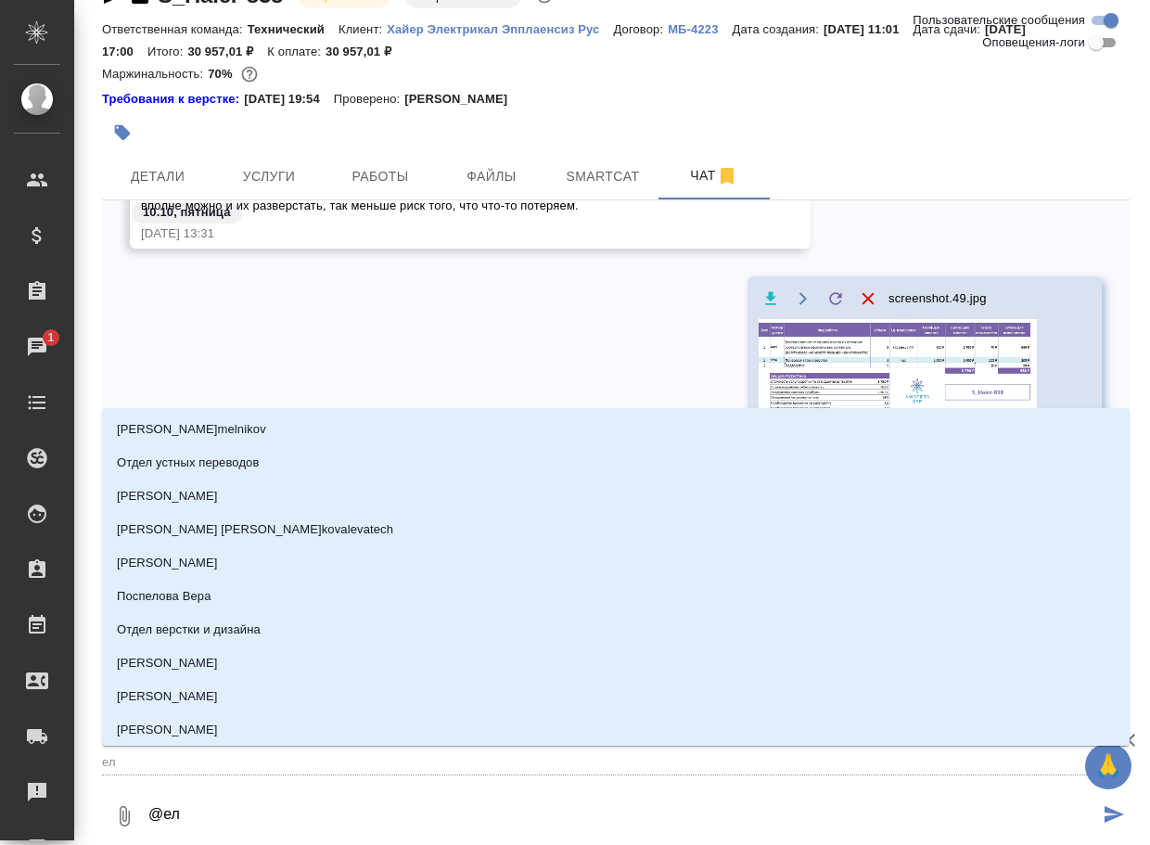
type input "е"
type textarea "@"
type textarea "@б"
type input "б"
type textarea "@бе"
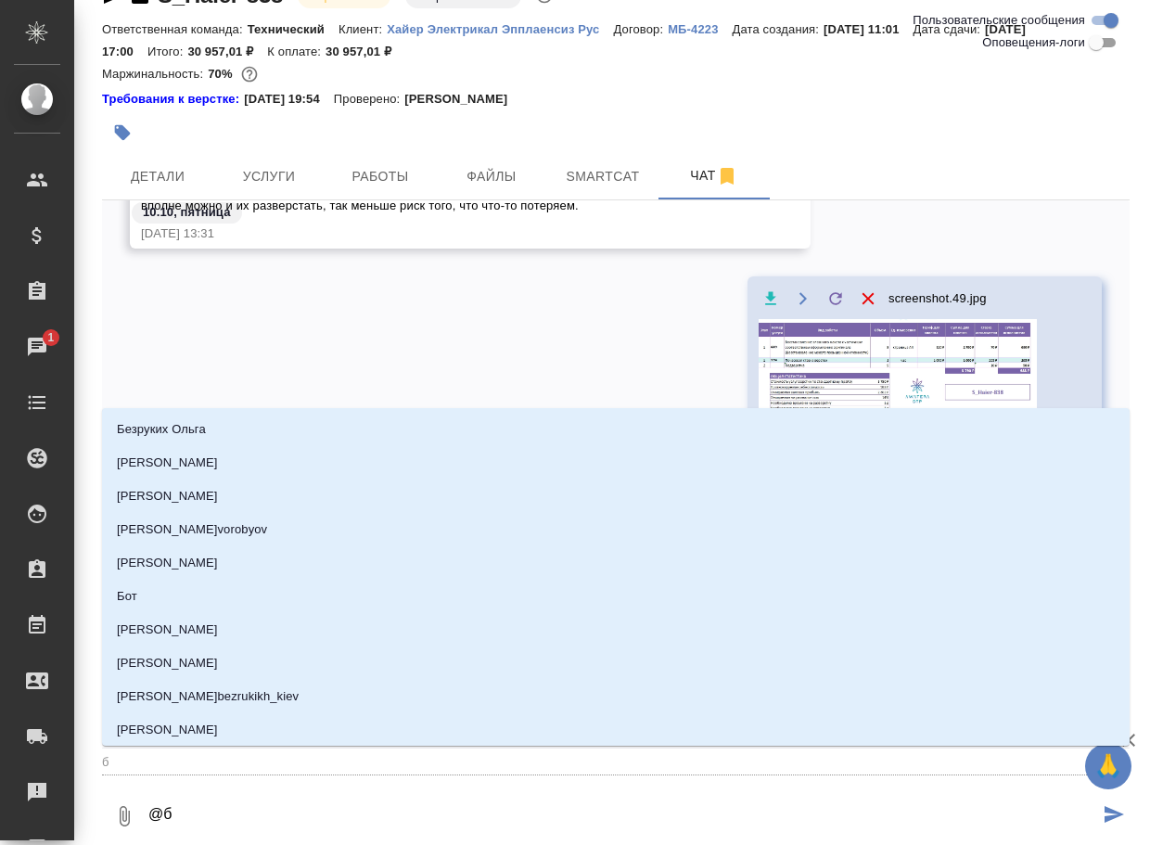
type input "бе"
type textarea "@бел"
type input "бел"
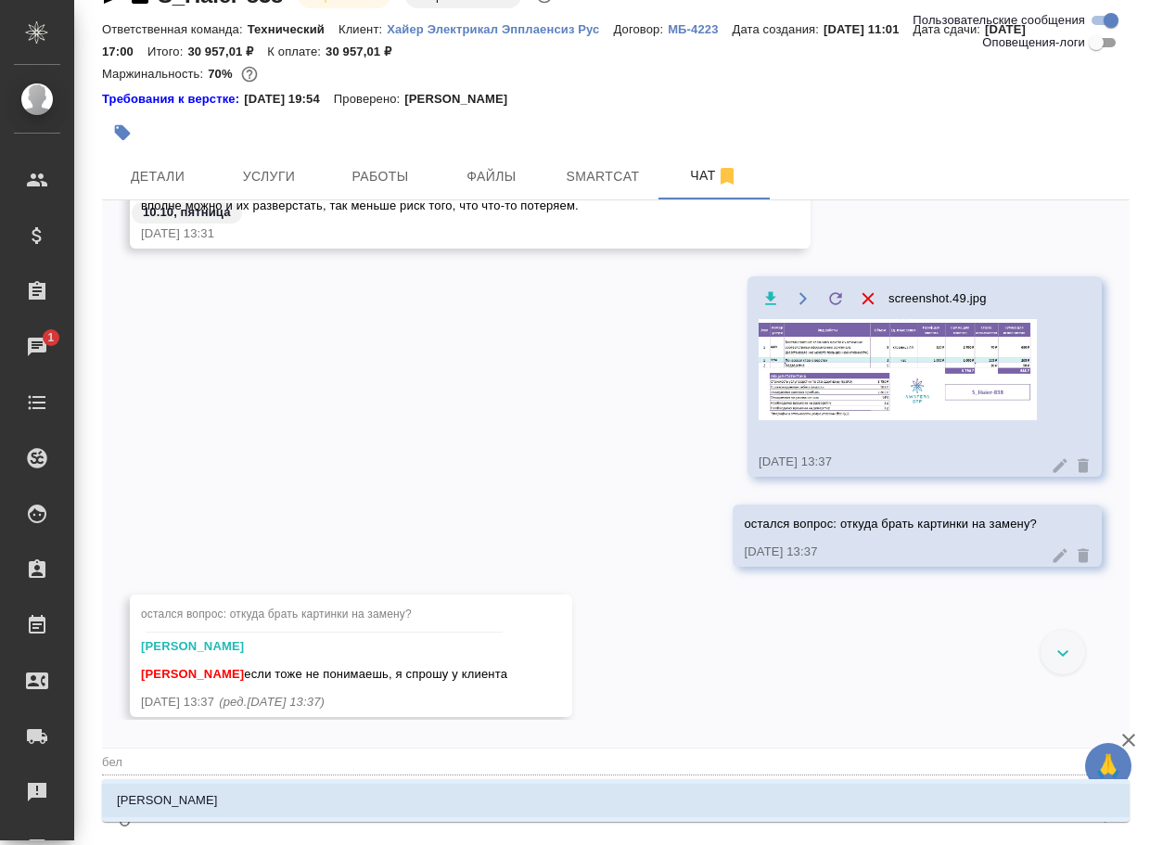
click at [254, 795] on li "Белякова Юлия" at bounding box center [615, 800] width 1027 height 33
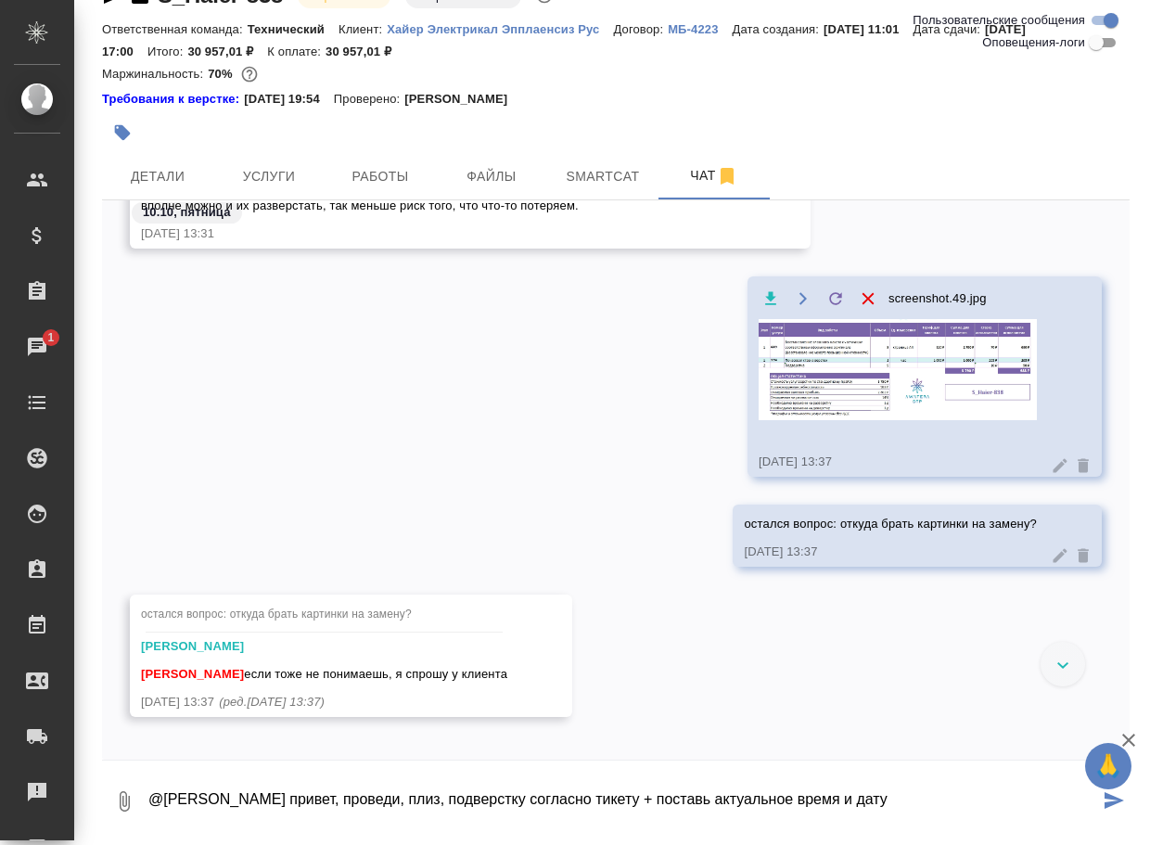
type textarea "@Белякова Юлия привет, проведи, плиз, подверстку согласно тикету + поставь акту…"
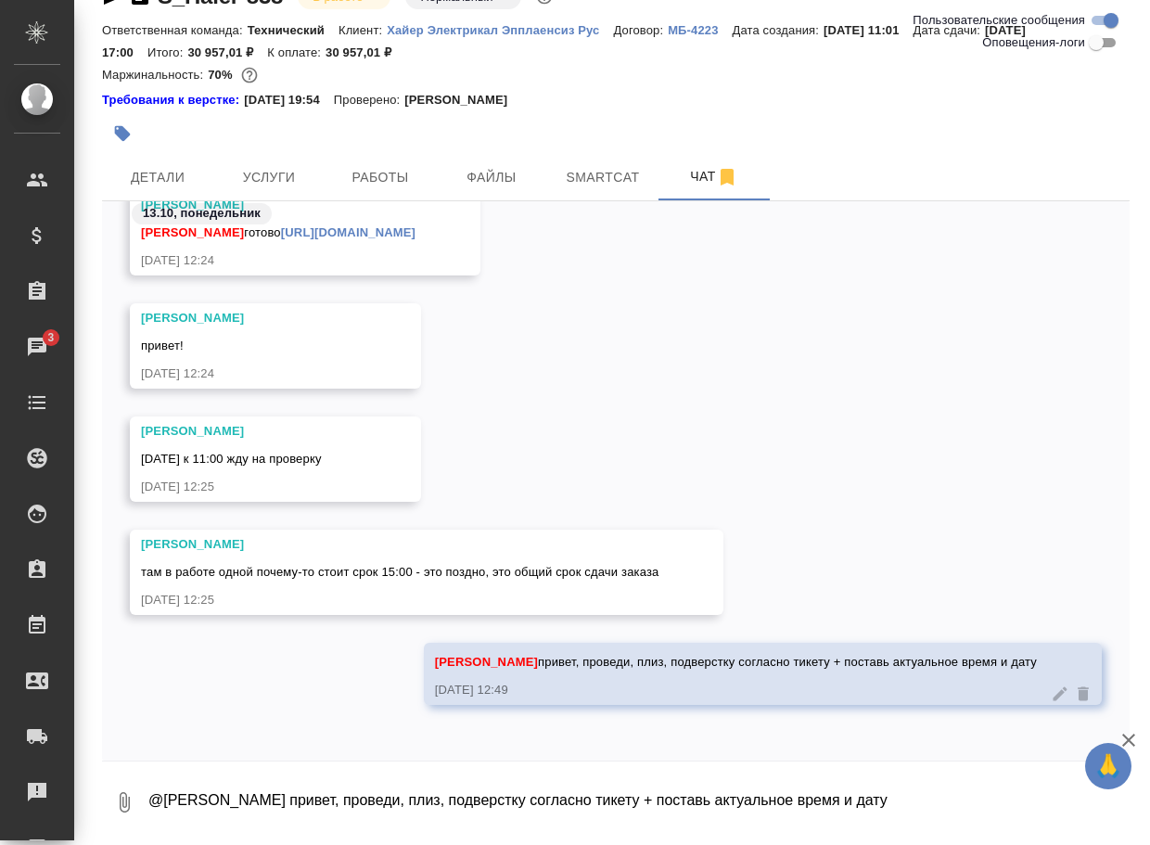
scroll to position [12499, 0]
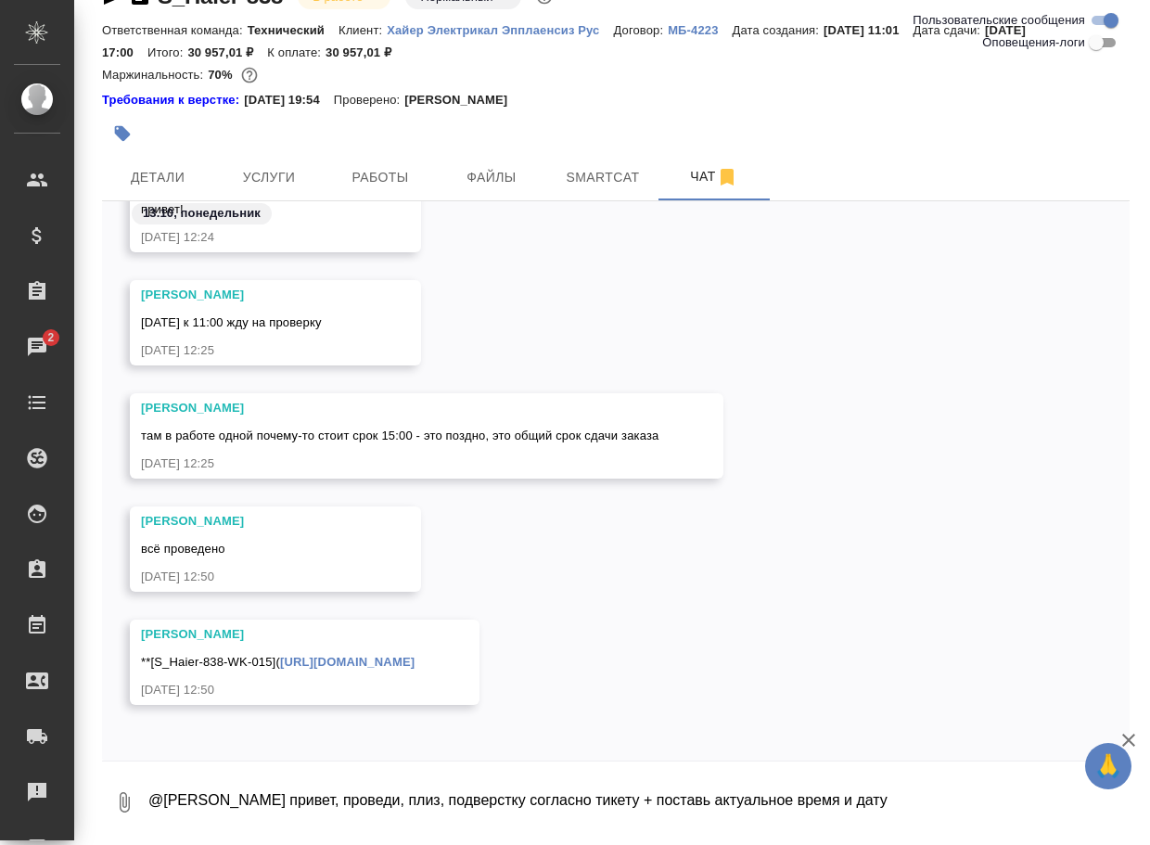
click at [415, 660] on link "https://tera.awatera.com/Work/68c136f2071f2bef1969aebc/)**" at bounding box center [347, 662] width 134 height 14
click at [285, 798] on textarea "@Белякова Юлия привет, проведи, плиз, подверстку согласно тикету + поставь акту…" at bounding box center [638, 802] width 983 height 63
type textarea "надо статус менять))) чтобы исполнитель увидел работу"
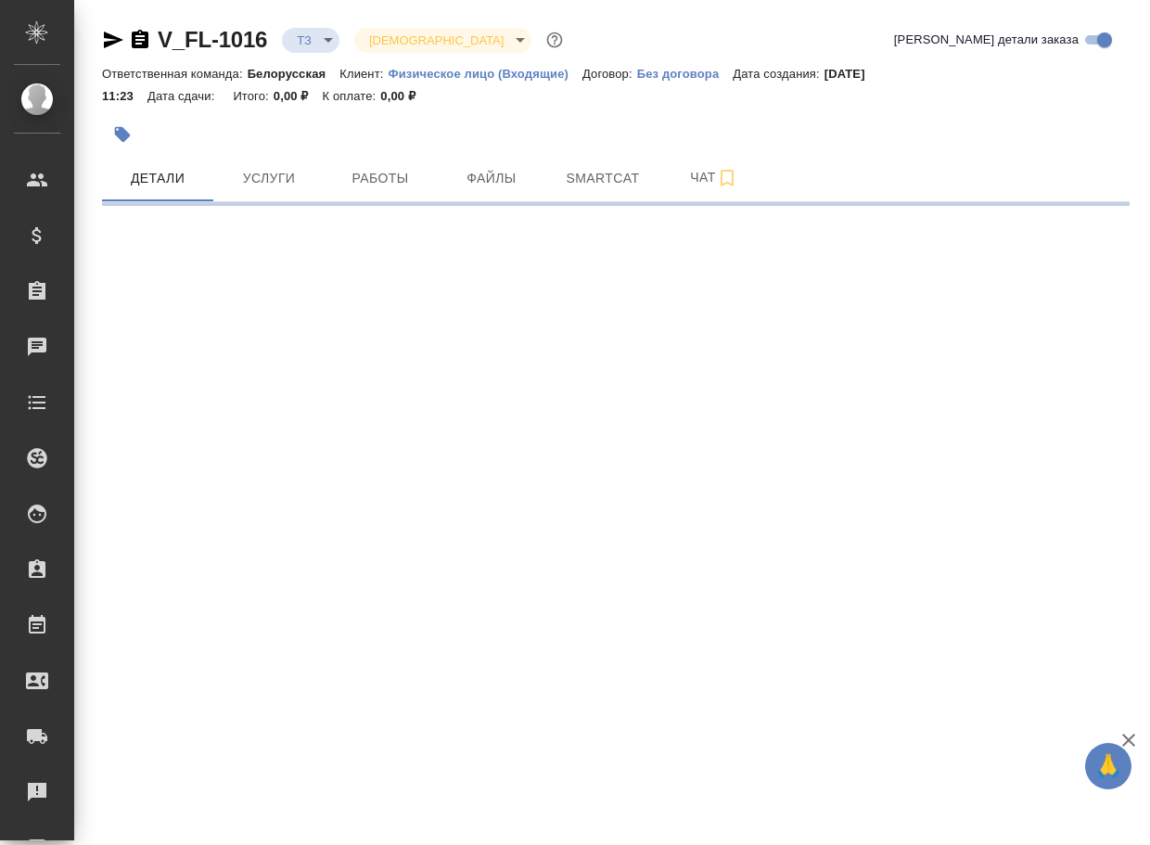
select select "RU"
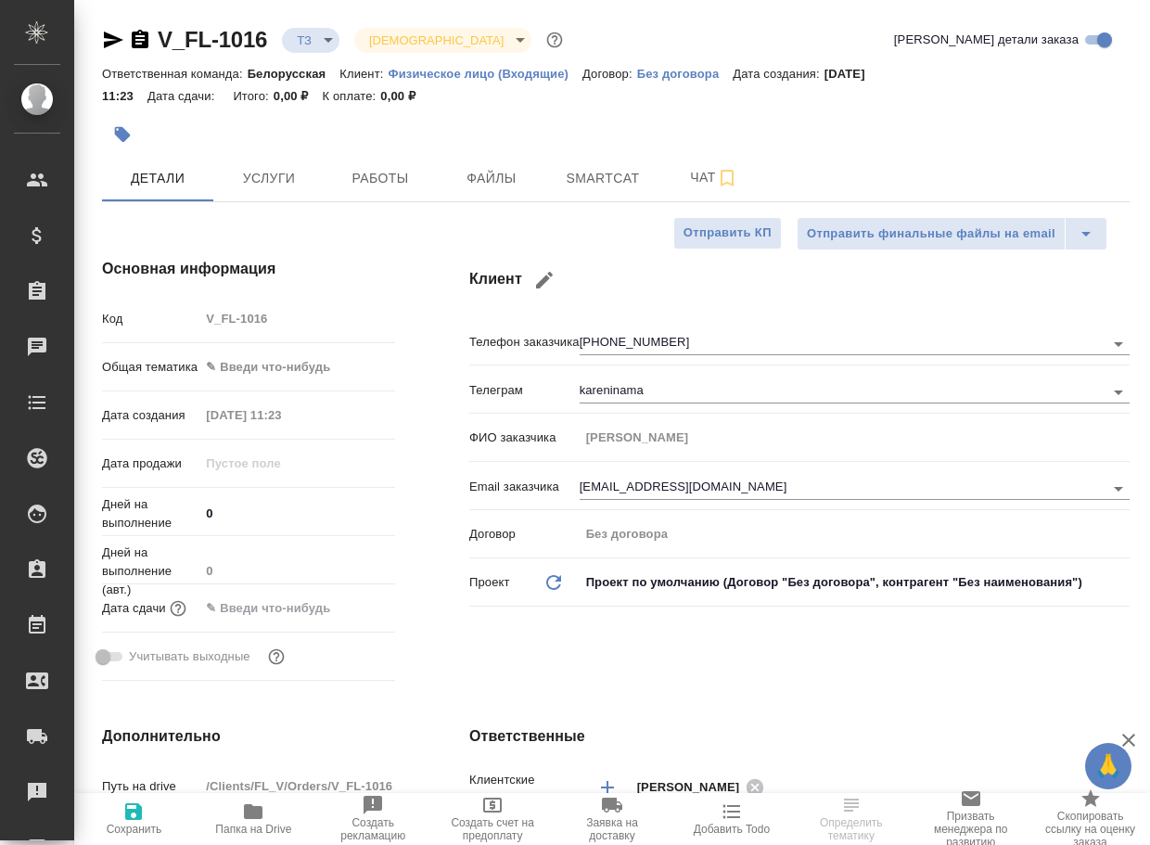
type textarea "x"
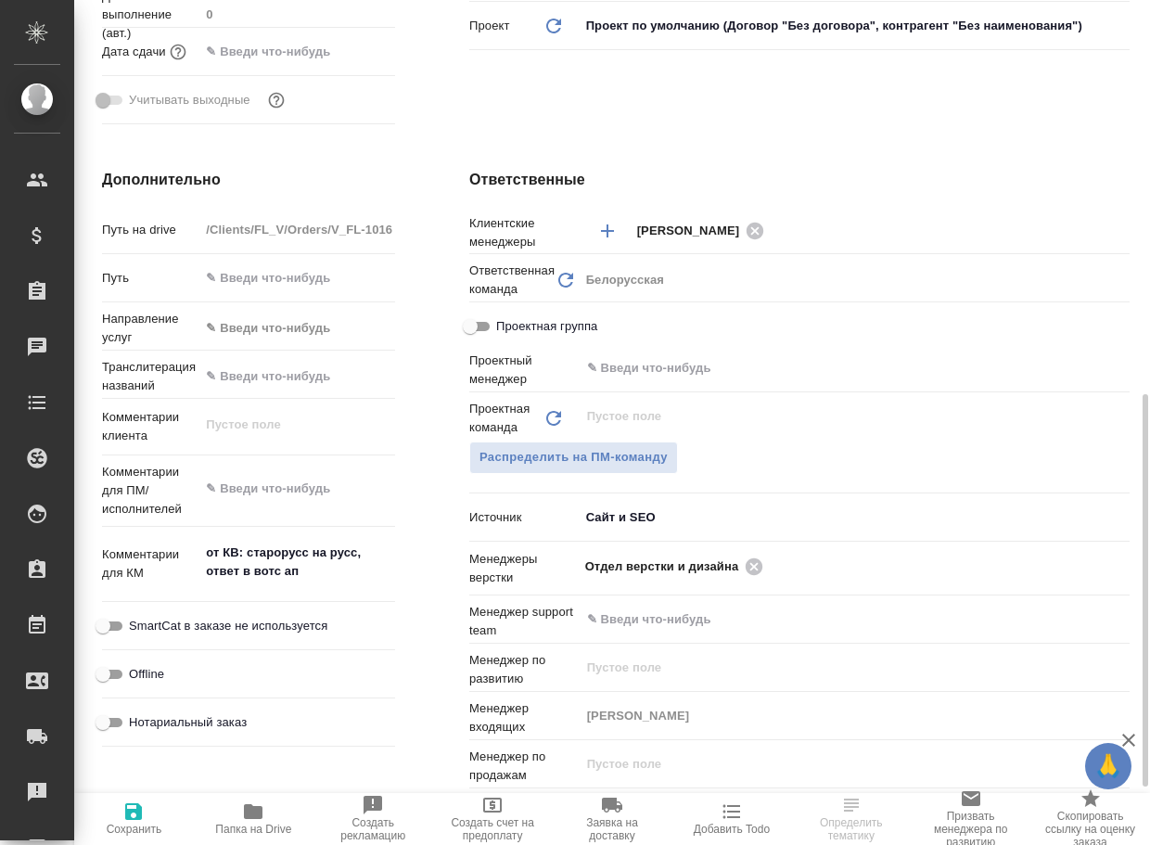
scroll to position [649, 0]
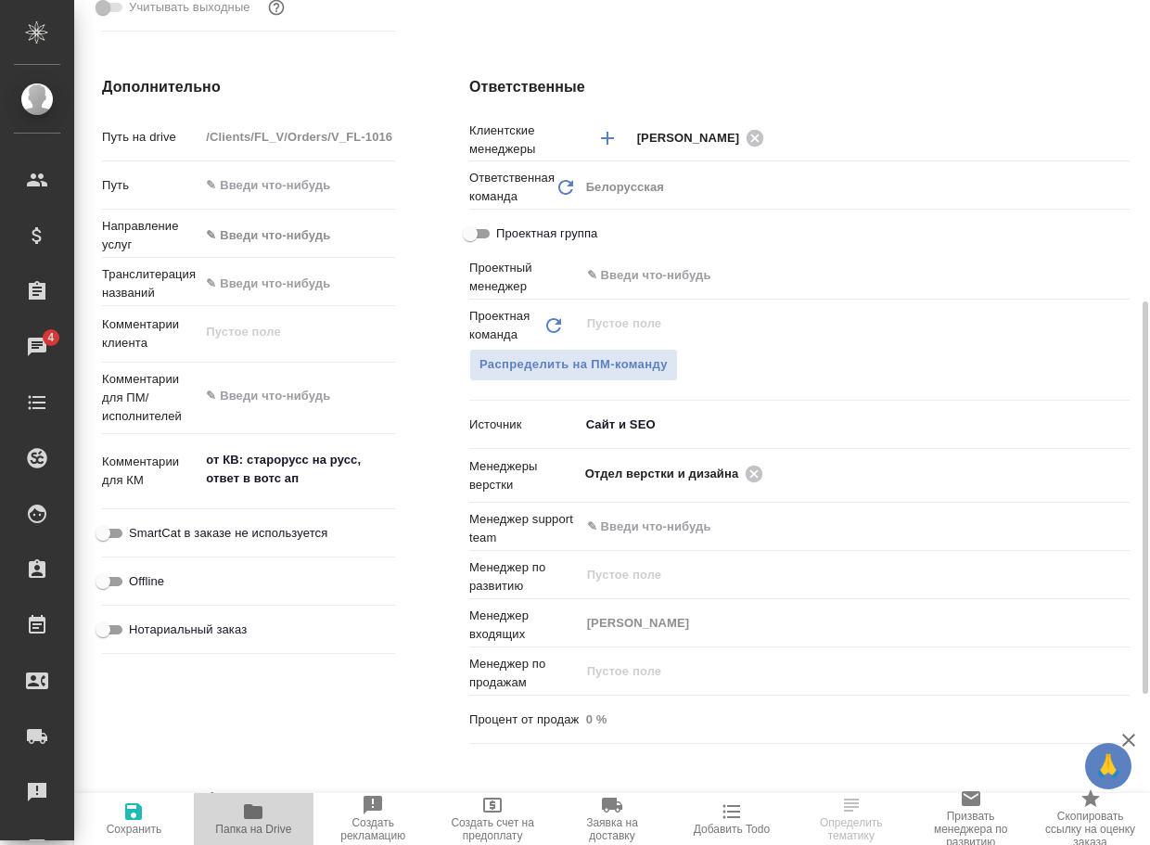
click at [254, 815] on icon "button" at bounding box center [253, 811] width 19 height 15
select select "RU"
type textarea "x"
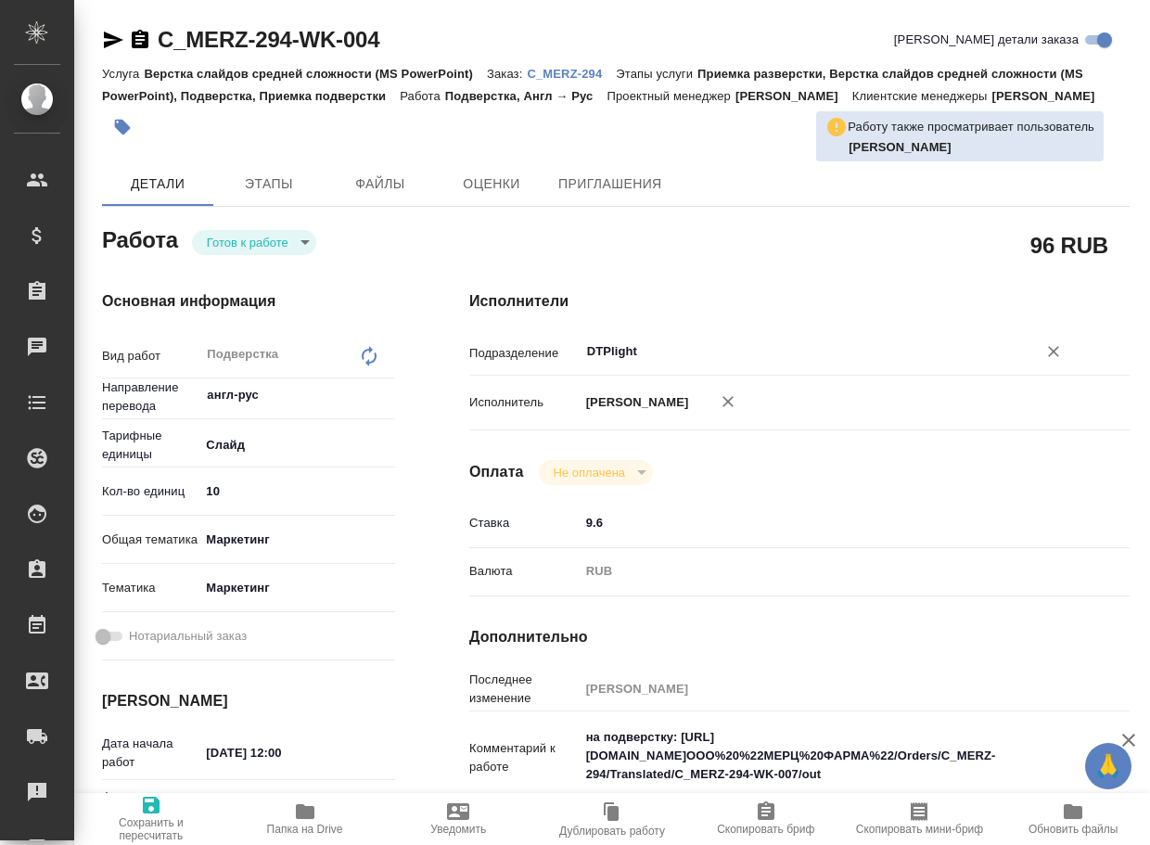
type textarea "x"
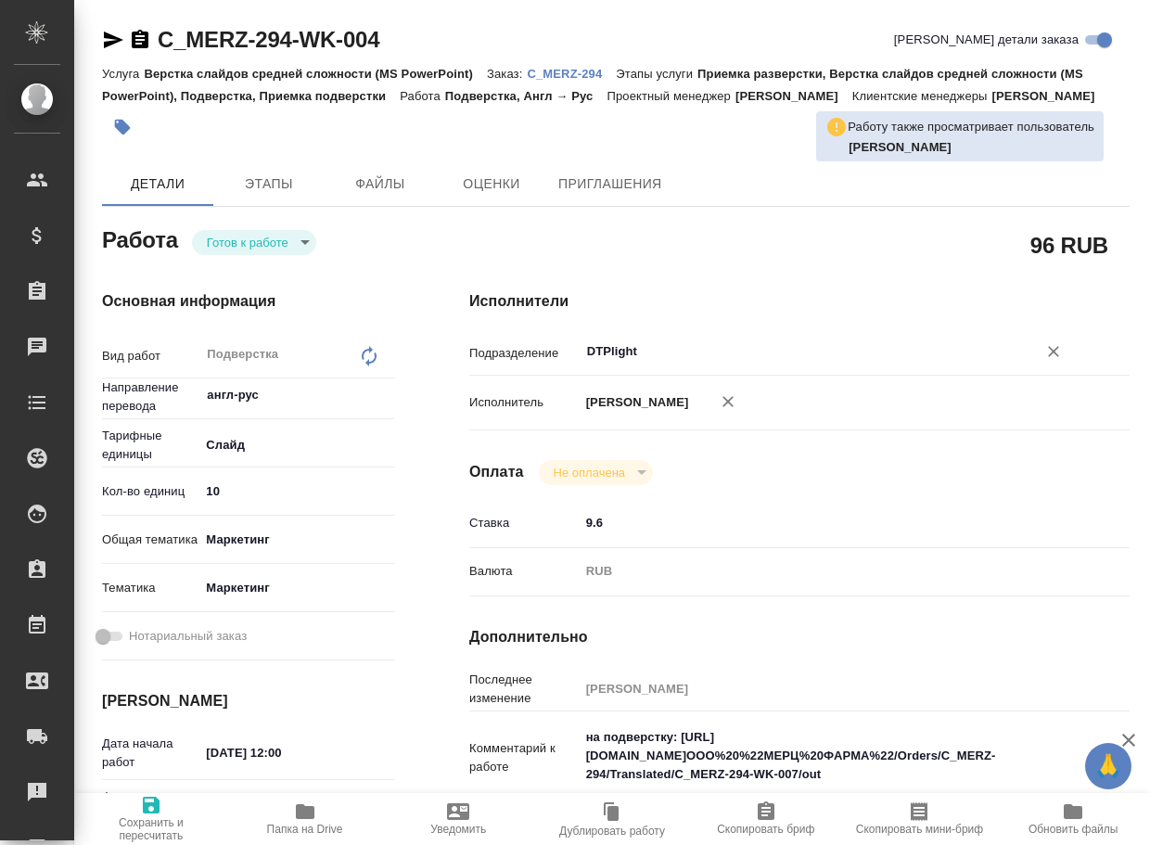
type textarea "x"
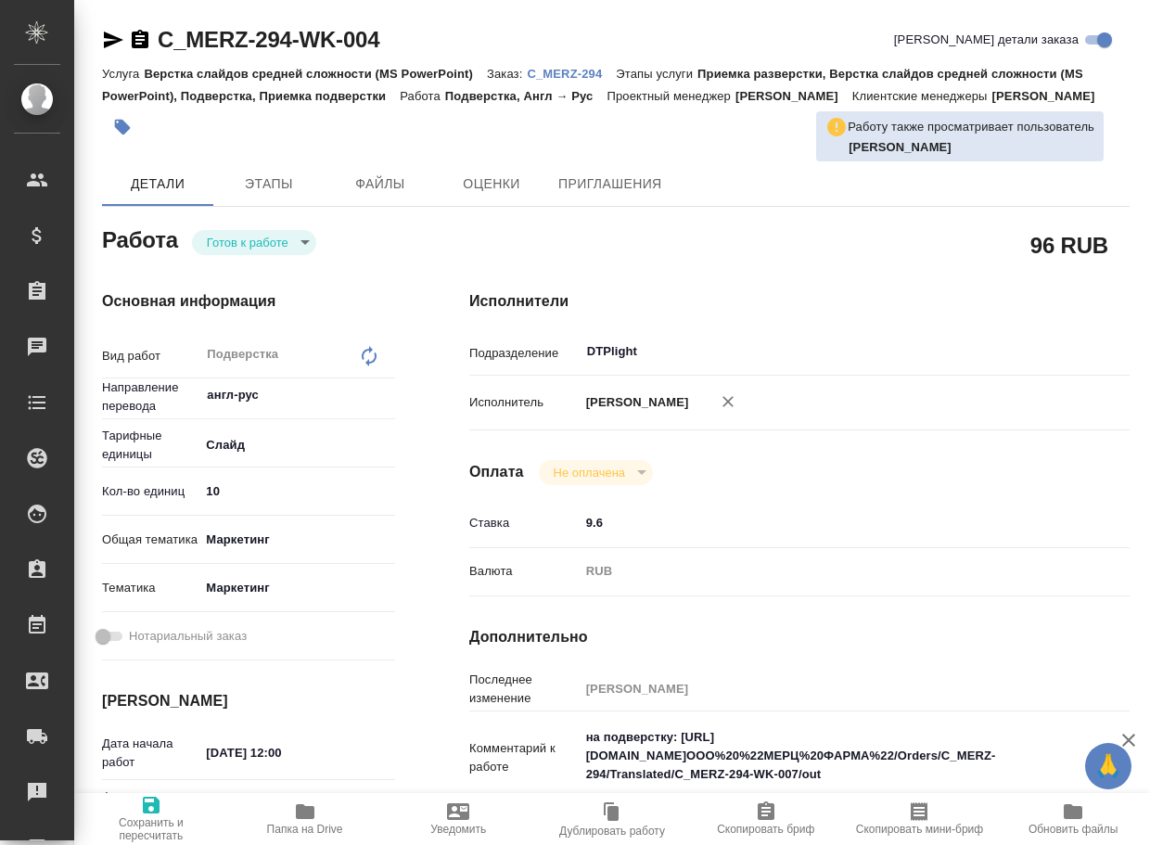
type textarea "x"
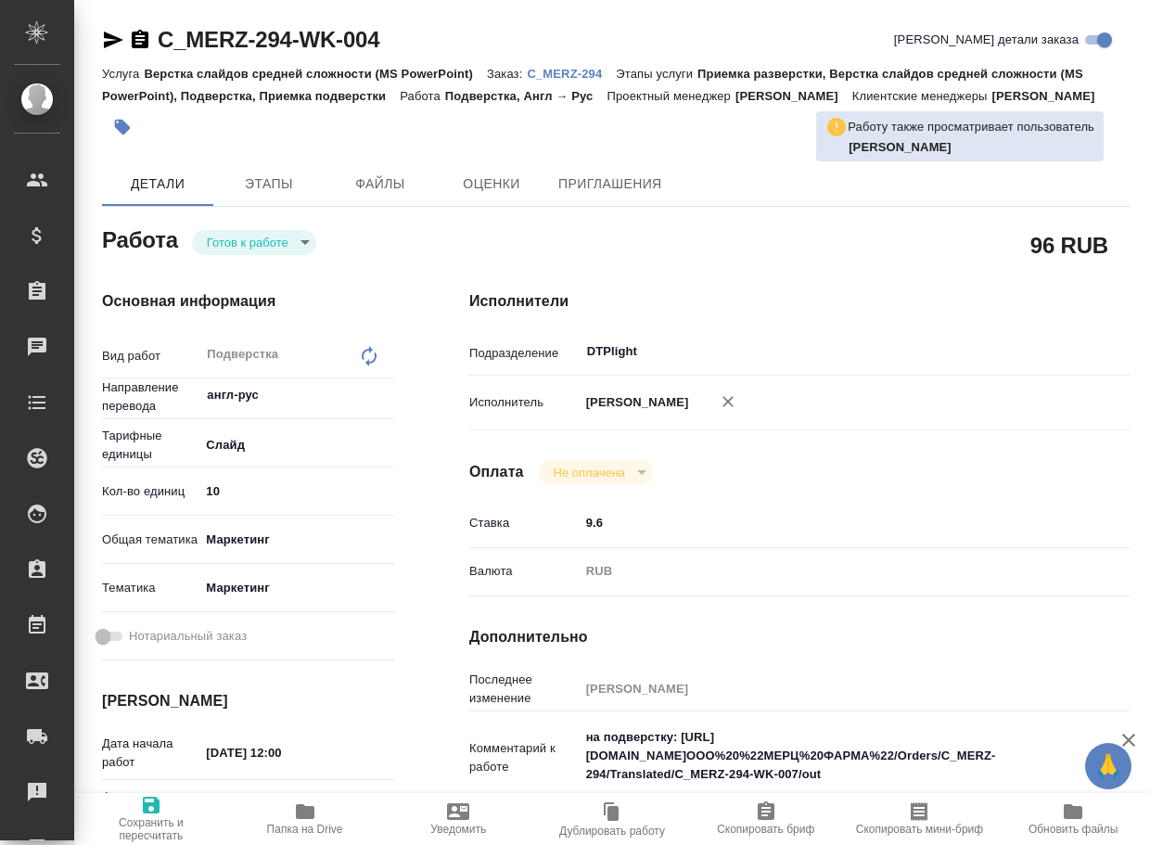
type textarea "x"
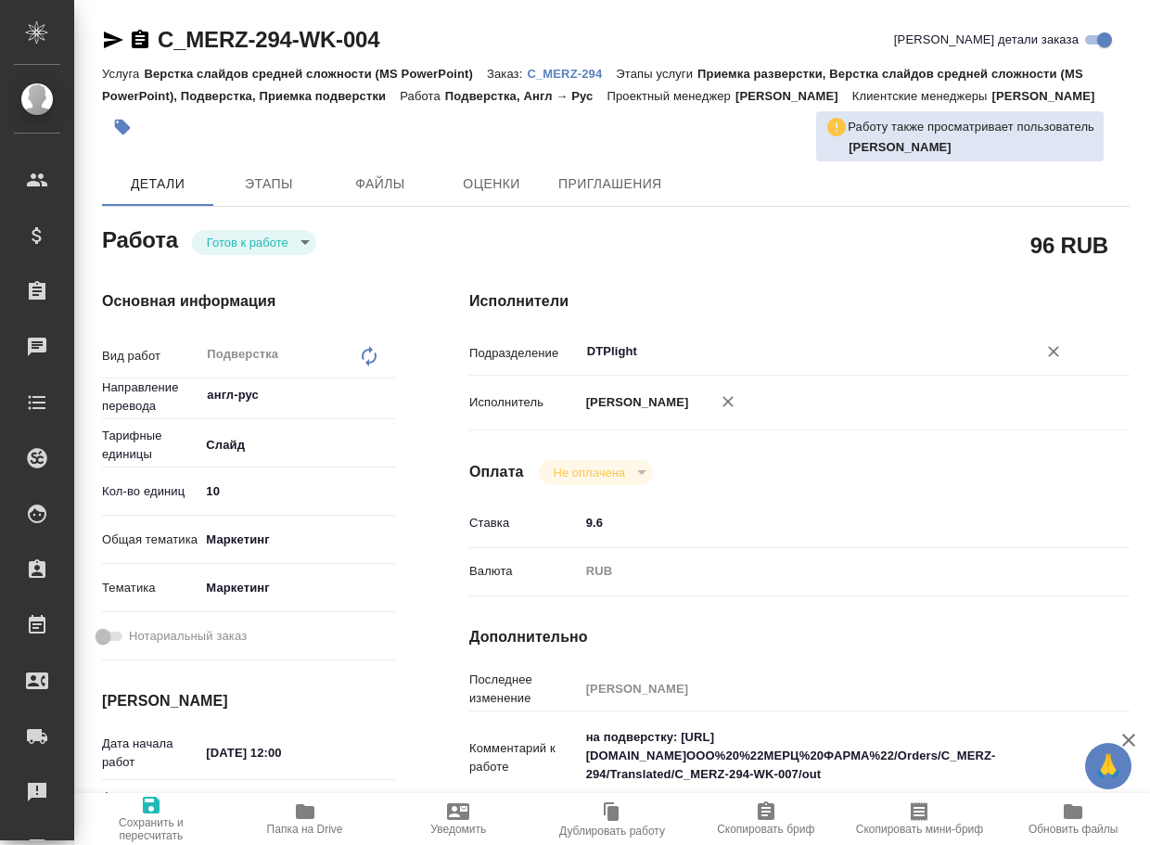
type textarea "x"
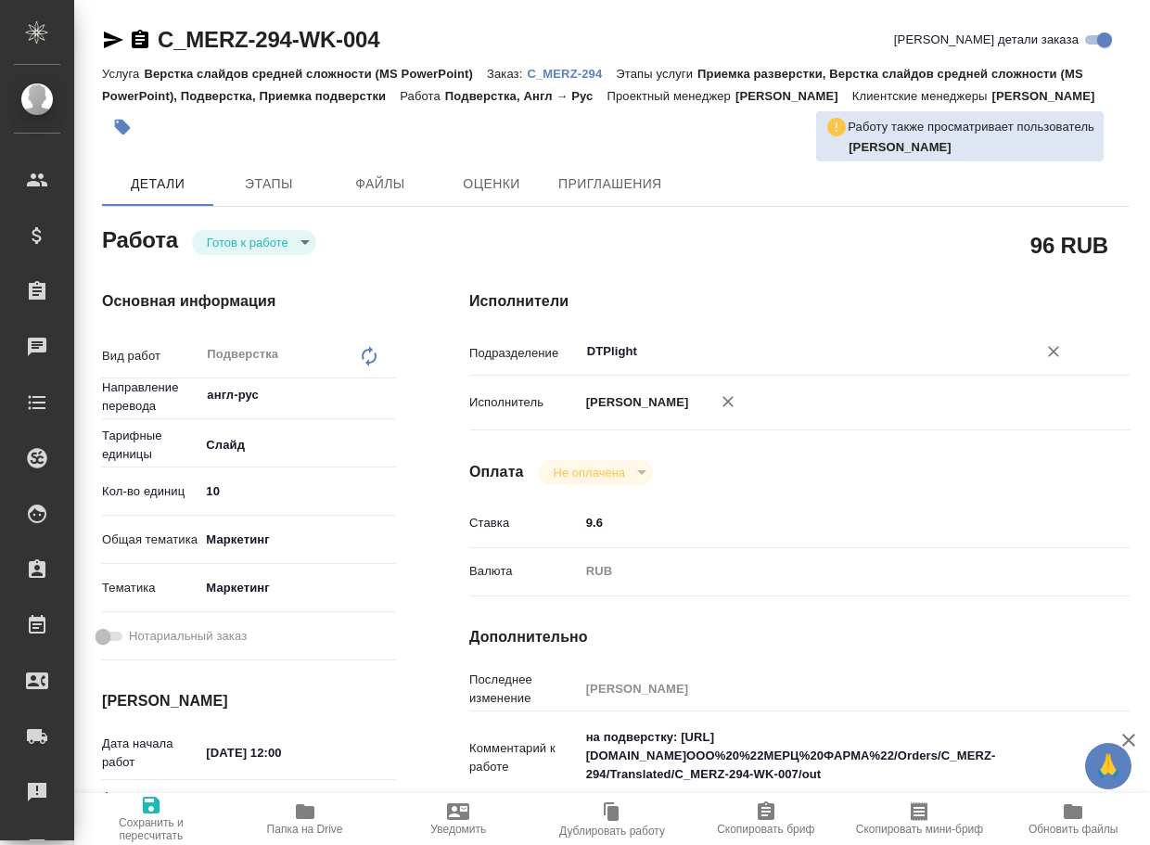
click at [704, 361] on div "DTPlight ​" at bounding box center [827, 351] width 495 height 33
type textarea "x"
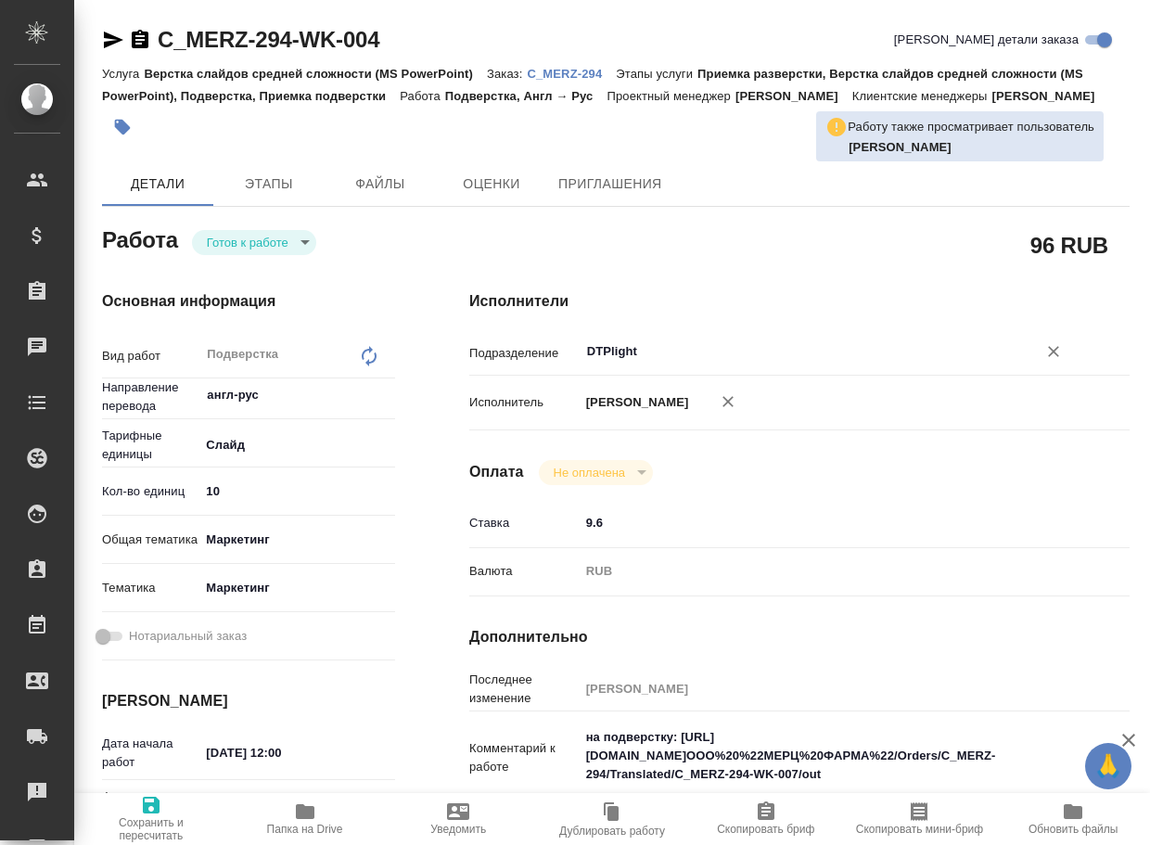
type textarea "x"
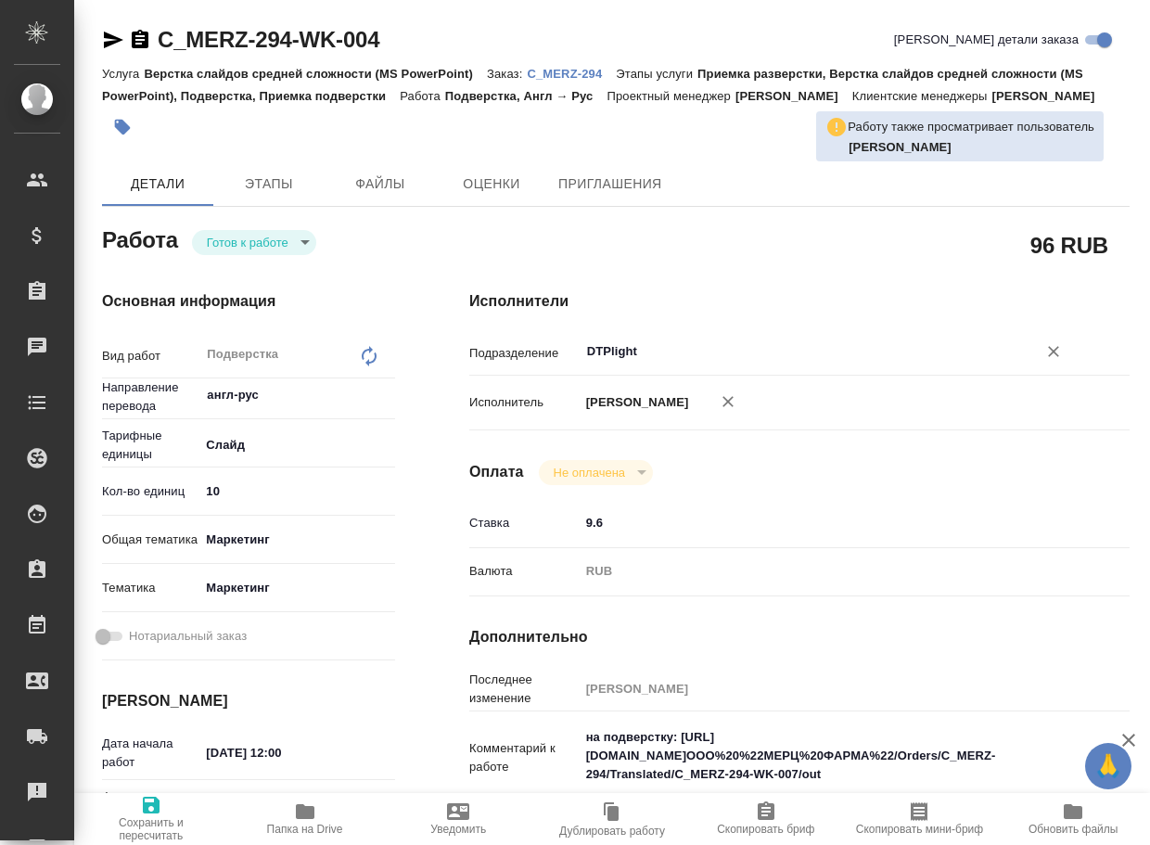
type textarea "x"
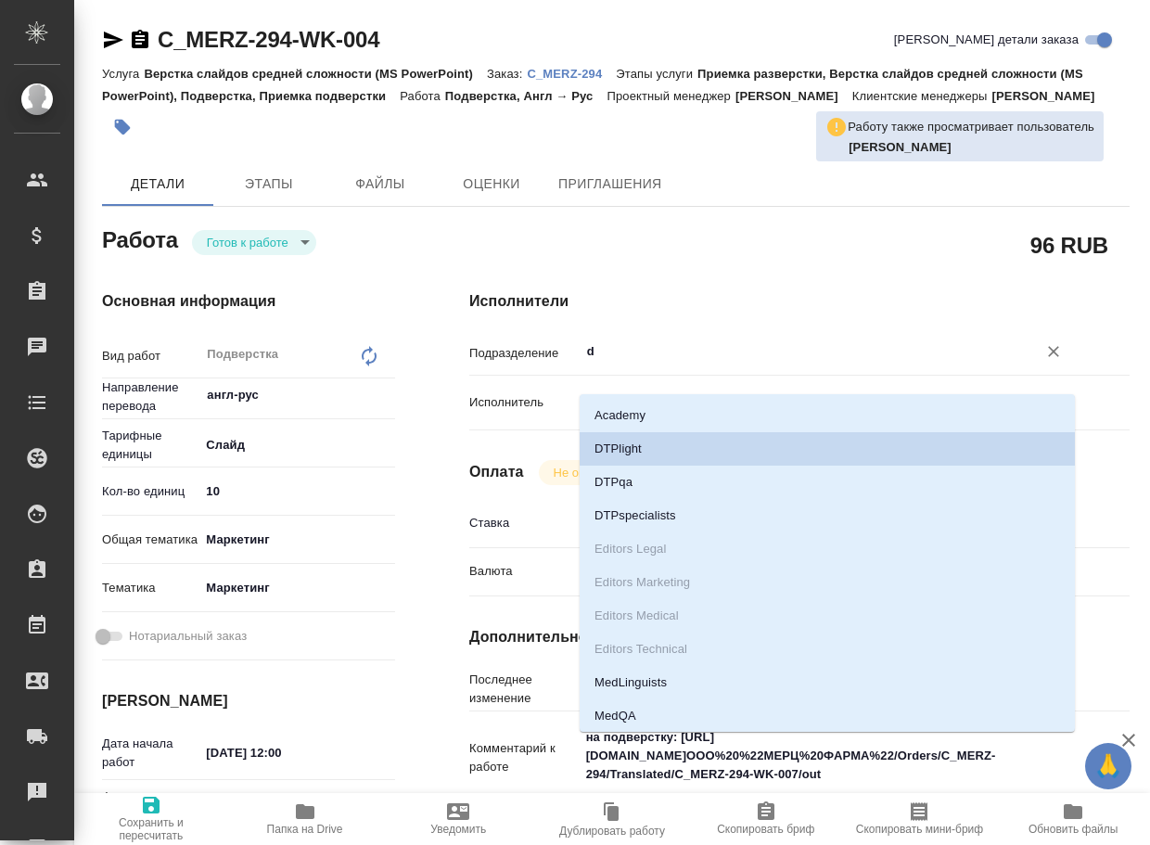
type input "dt"
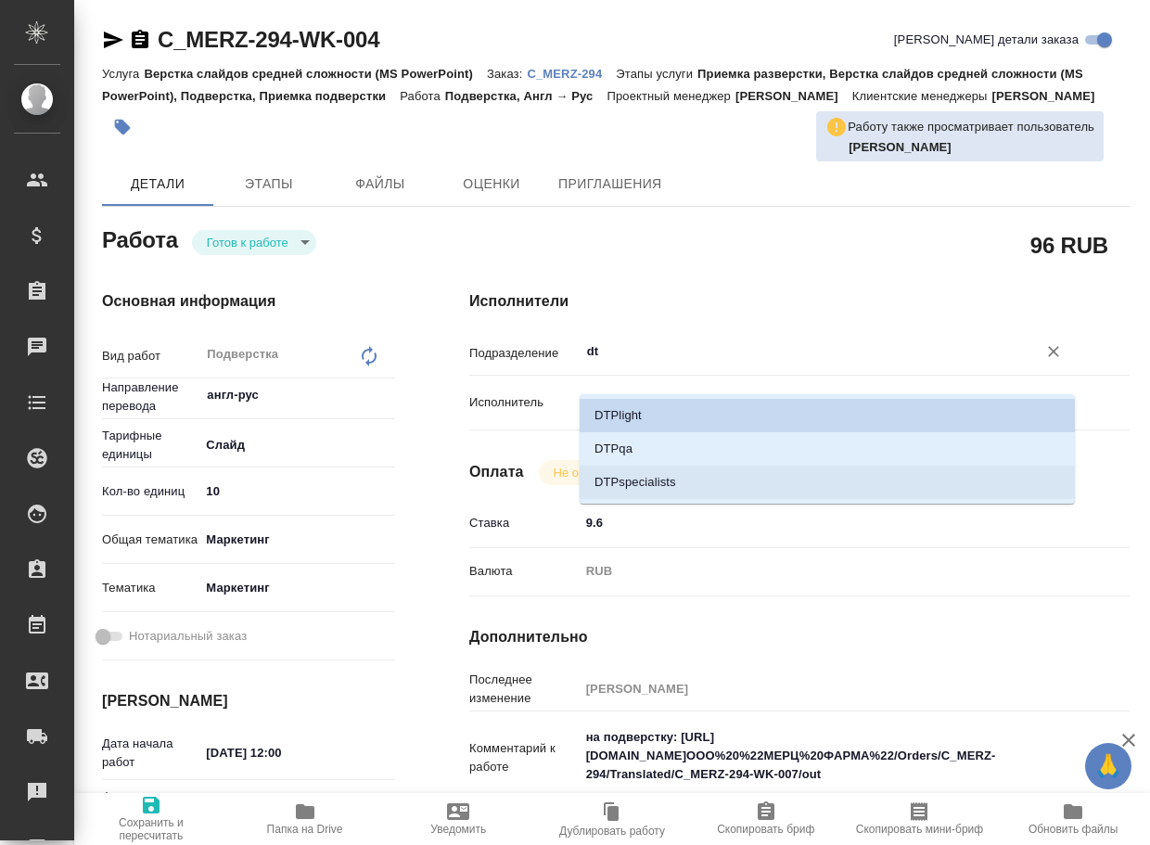
click at [678, 479] on li "DTPspecialists" at bounding box center [827, 482] width 495 height 33
type textarea "x"
type input "DTPspecialists"
type textarea "x"
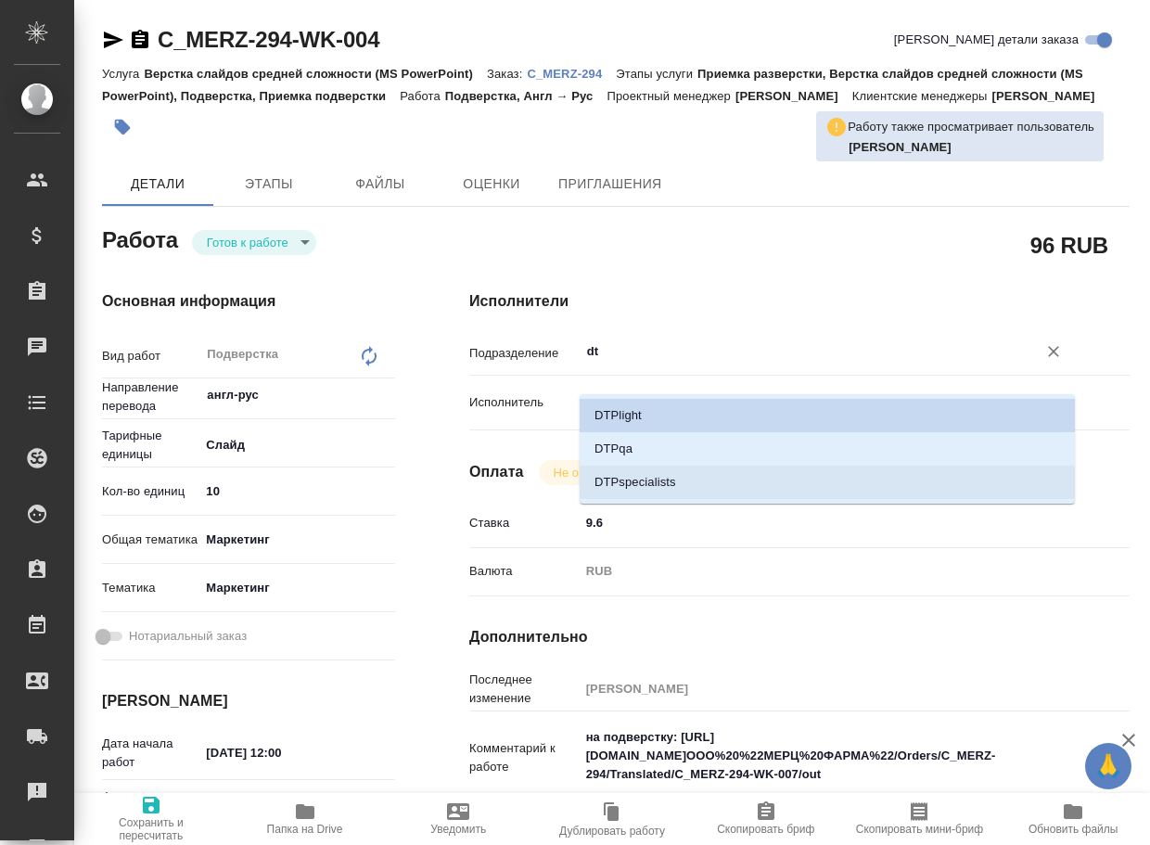
type textarea "x"
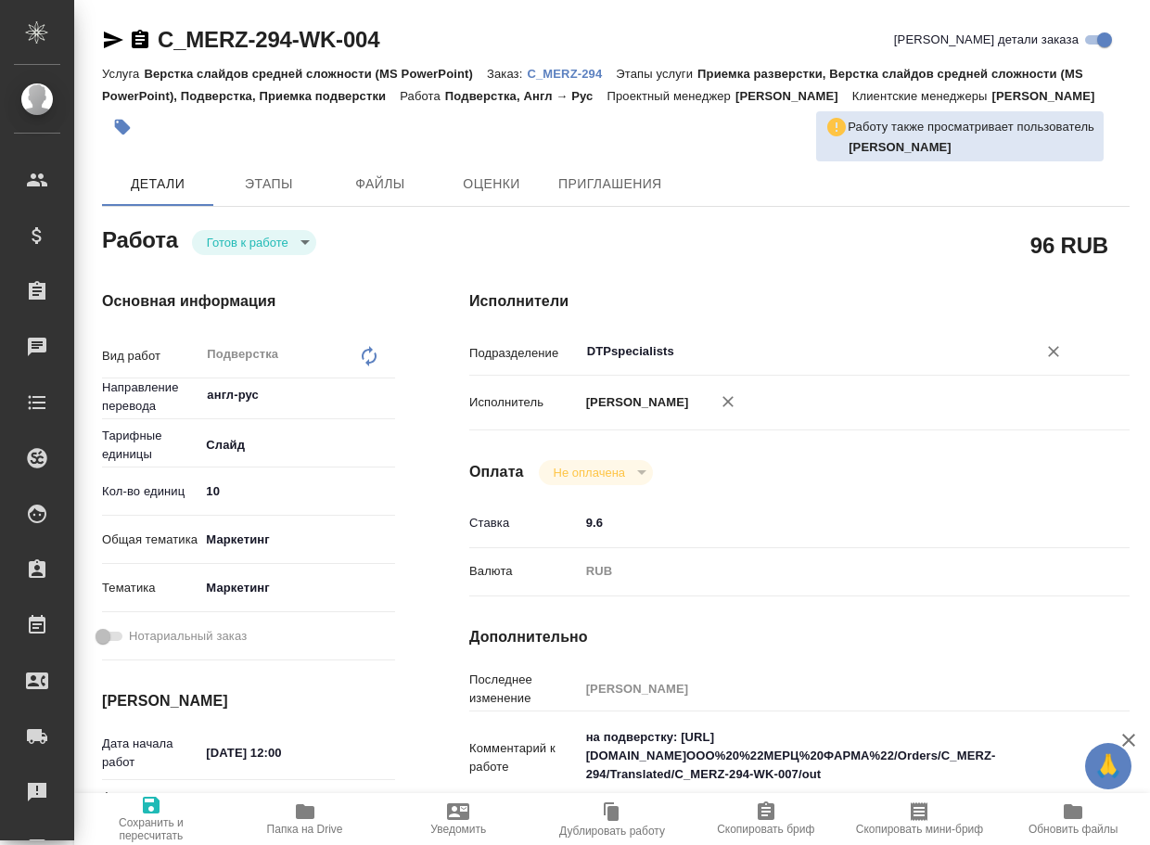
type textarea "x"
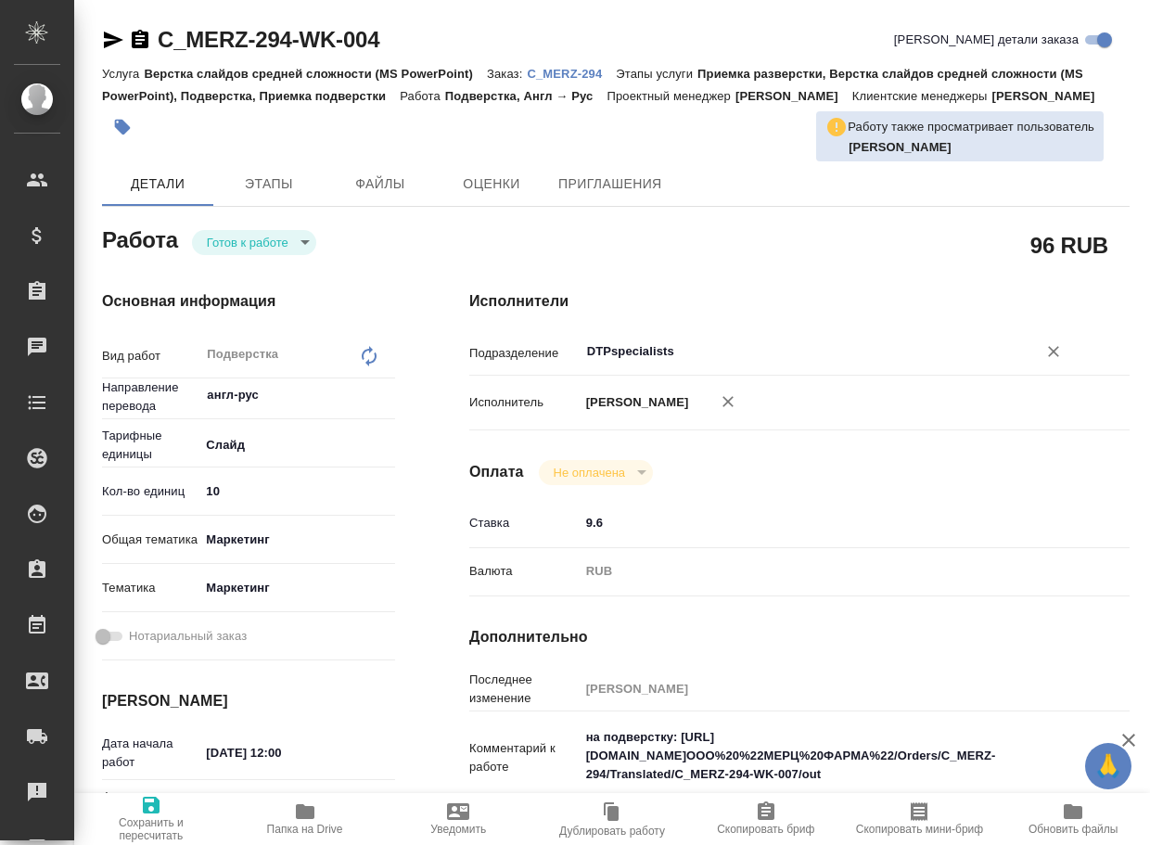
type input "DTPspecialists"
click at [148, 816] on span "Сохранить и пересчитать" at bounding box center [151, 829] width 132 height 26
type textarea "x"
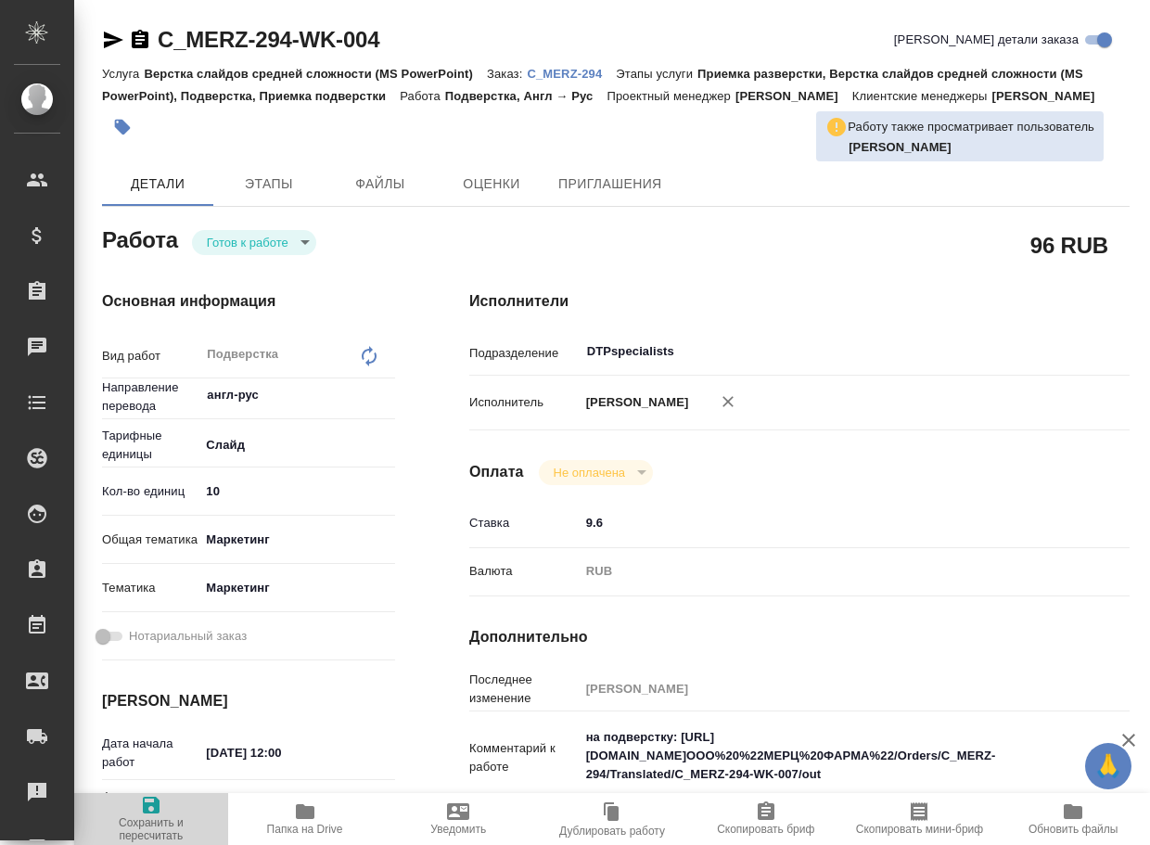
type textarea "x"
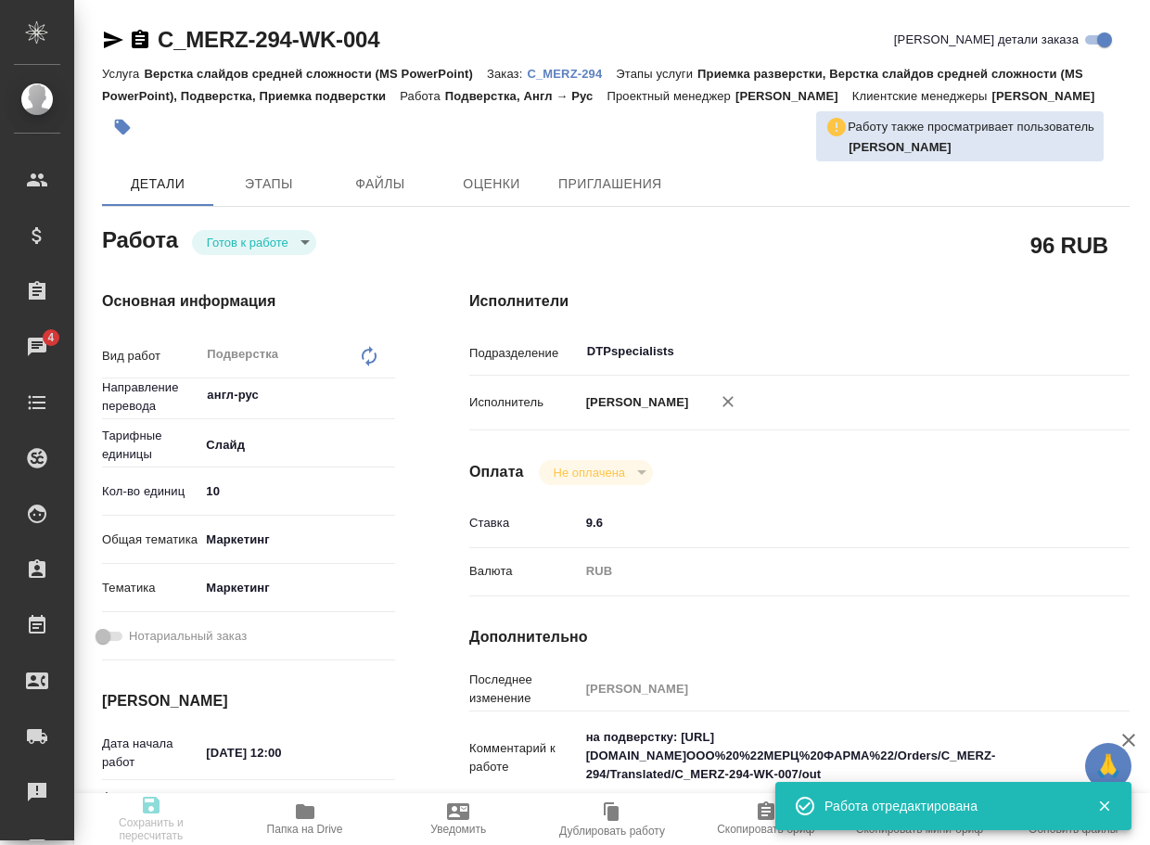
type input "readyForWork"
type textarea "Подверстка"
type textarea "x"
type input "англ-рус"
type input "5ca1acf853b22f58dad1d151"
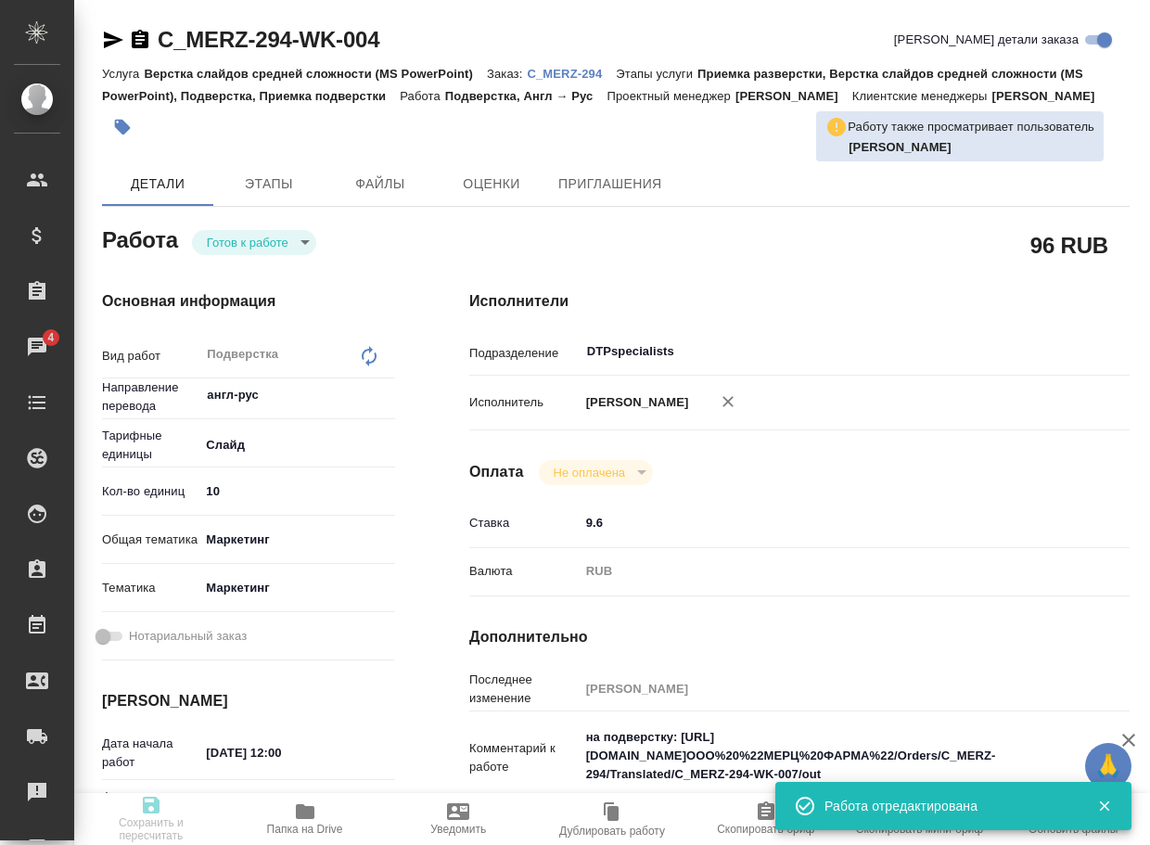
type input "10"
type input "marketing"
type input "5a8b8b956a9677013d343d63"
type input "13.10.2025 12:00"
type input "13.10.2025 14:00"
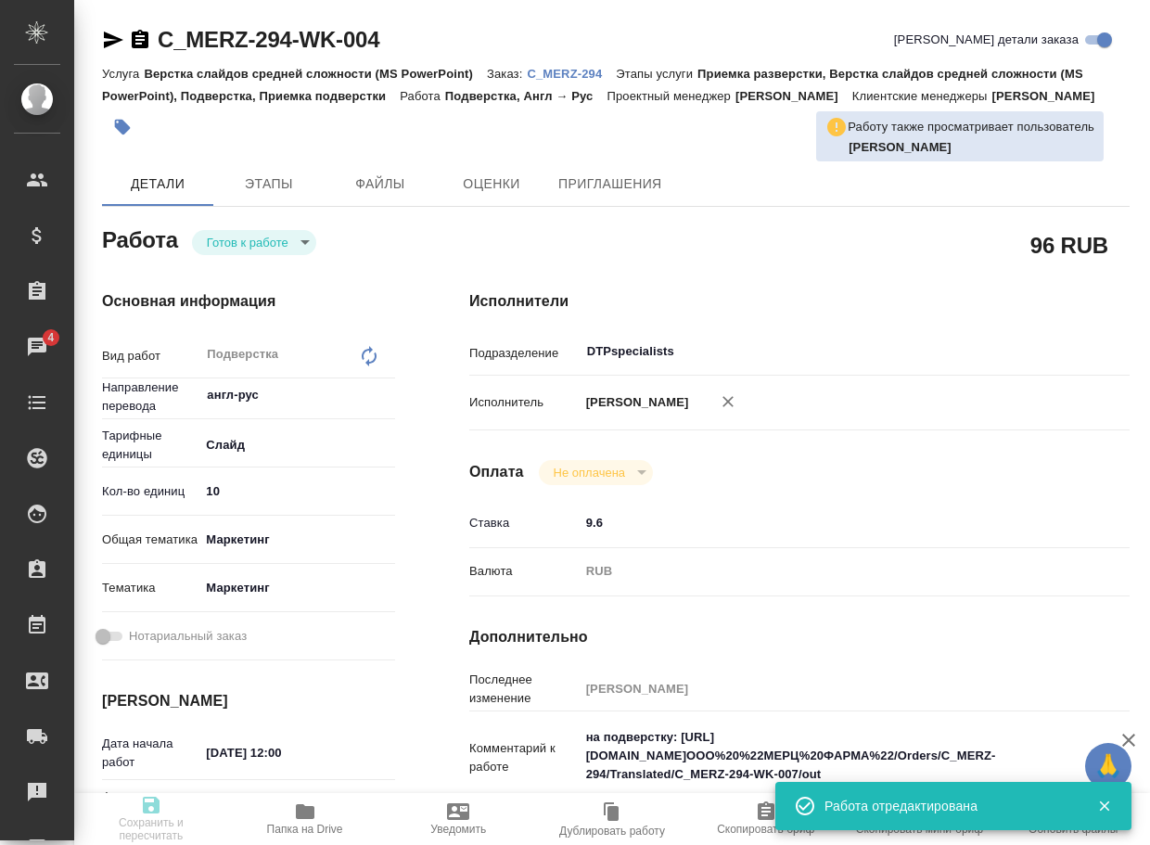
type input "13.10.2025 14:00"
type input "DTPspecialists"
type input "notPayed"
type input "9.6"
type input "RUB"
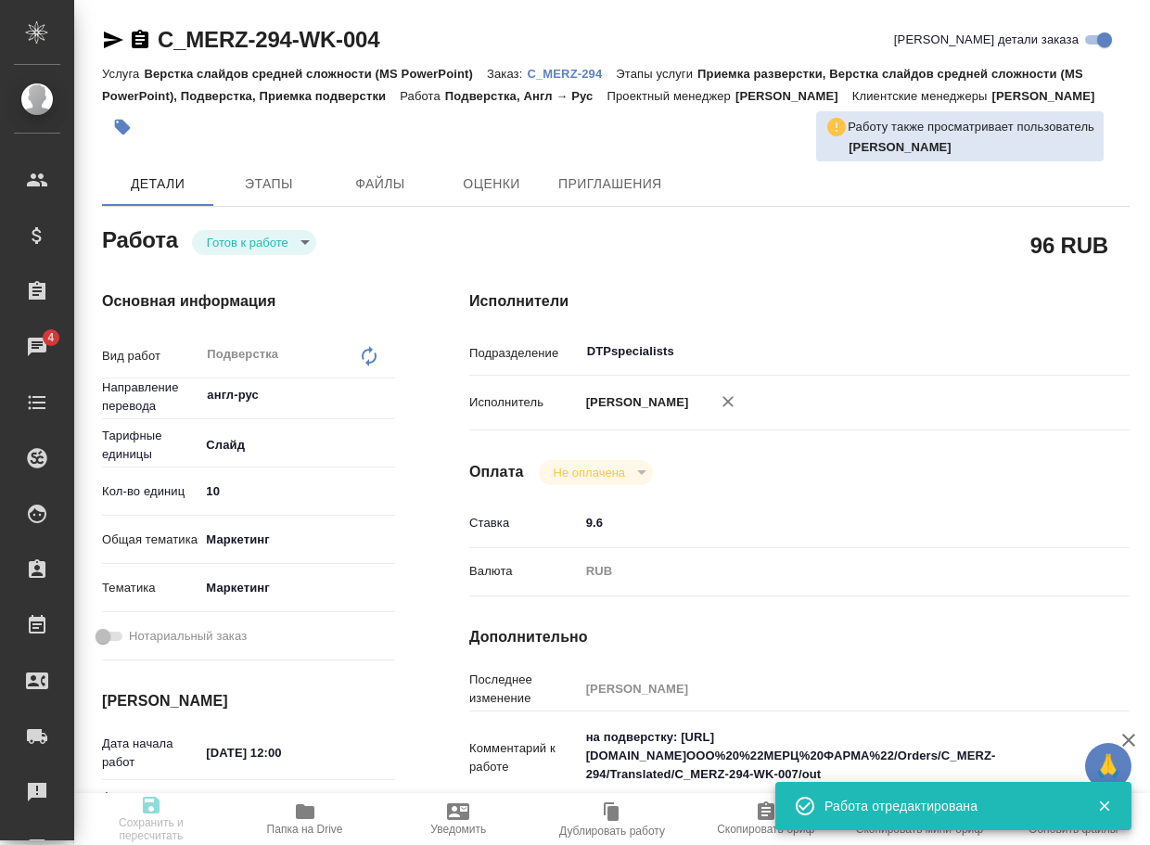
type input "[PERSON_NAME]"
type textarea "на подверстку: https://drive.awatera.com/apps/files/files?dir=/Shares/ООО%20%22…"
type textarea "x"
type input "C_MERZ-294"
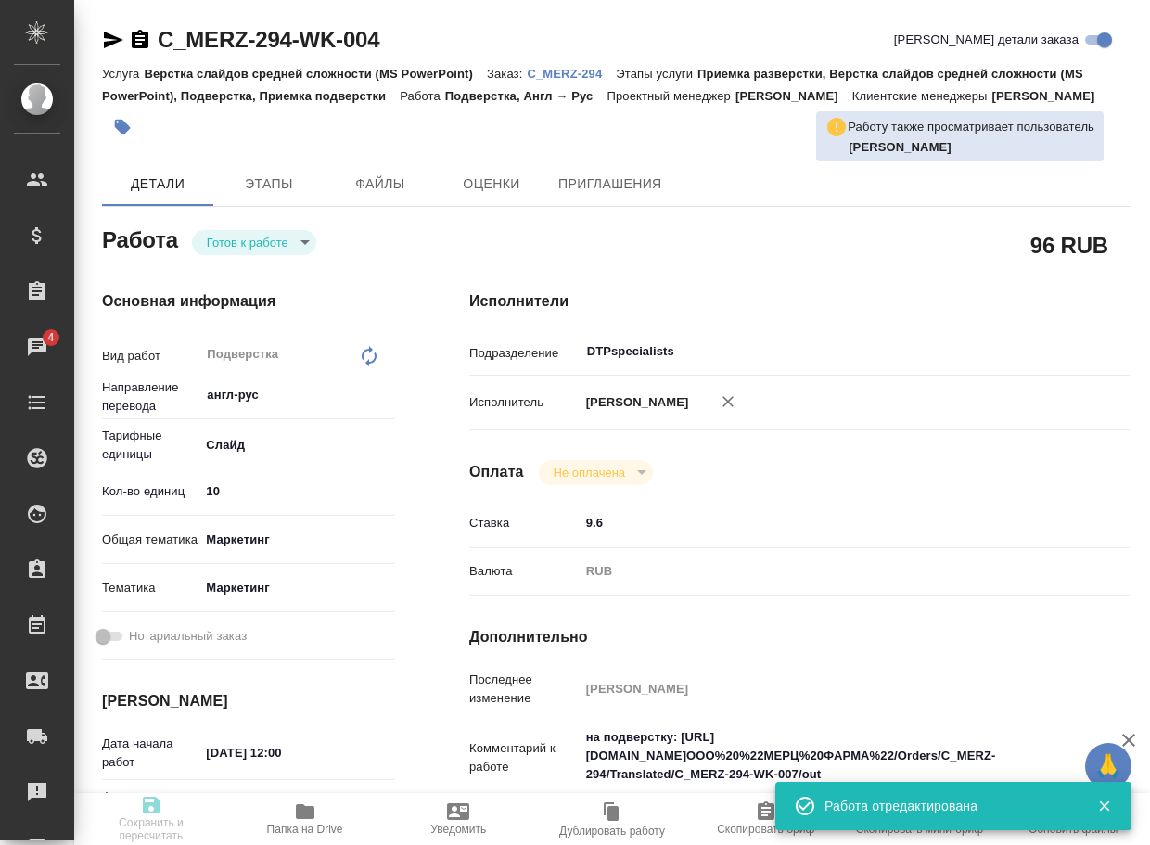
type input "2400171772"
type input "Верстка слайдов средней сложности (MS PowerPoint)"
type input "Приемка разверстки, Верстка слайдов средней сложности (MS PowerPoint), Подверст…"
type input "Зайцева Светлана"
type input "[PERSON_NAME]"
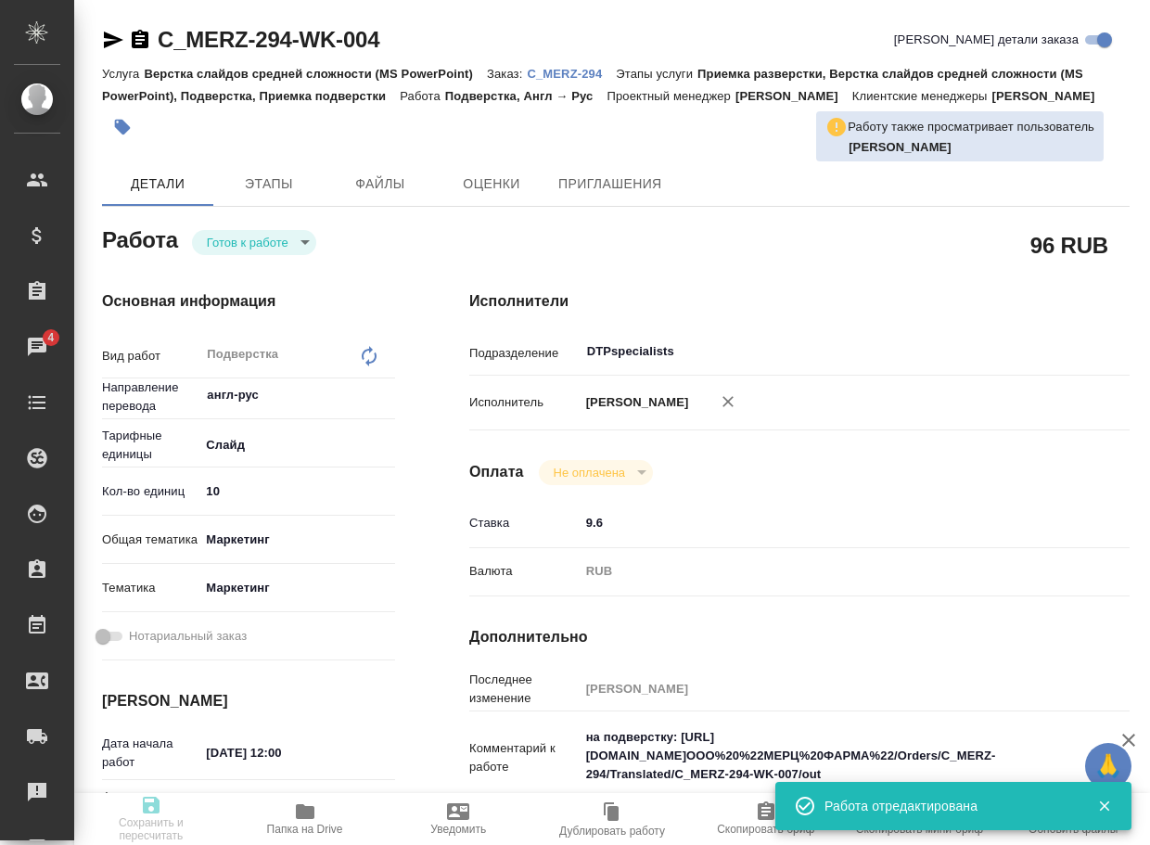
type input "/Clients/ООО "МЕРЦ ФАРМА"/Orders/C_MERZ-294"
type textarea "x"
type textarea "оставить текст в заметках под слайдами на английском языке. На русский нужно пе…"
type textarea "x"
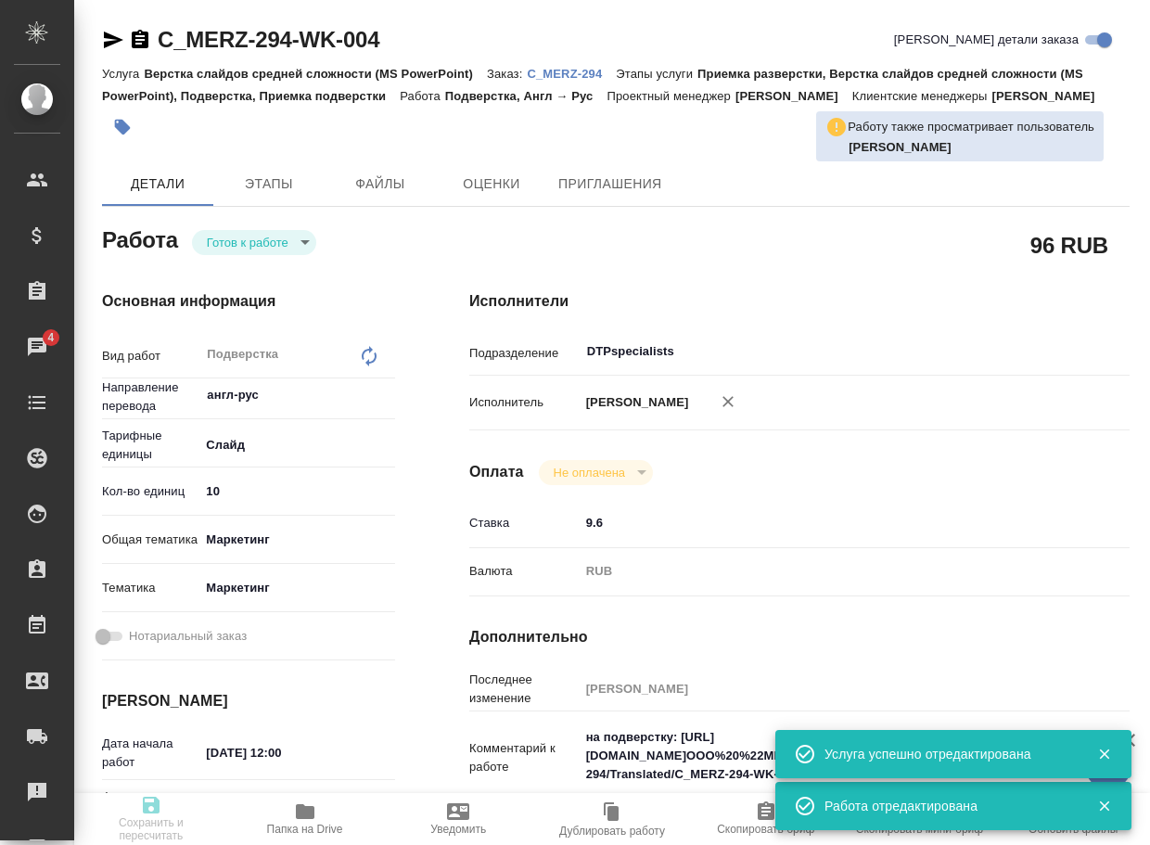
type textarea "x"
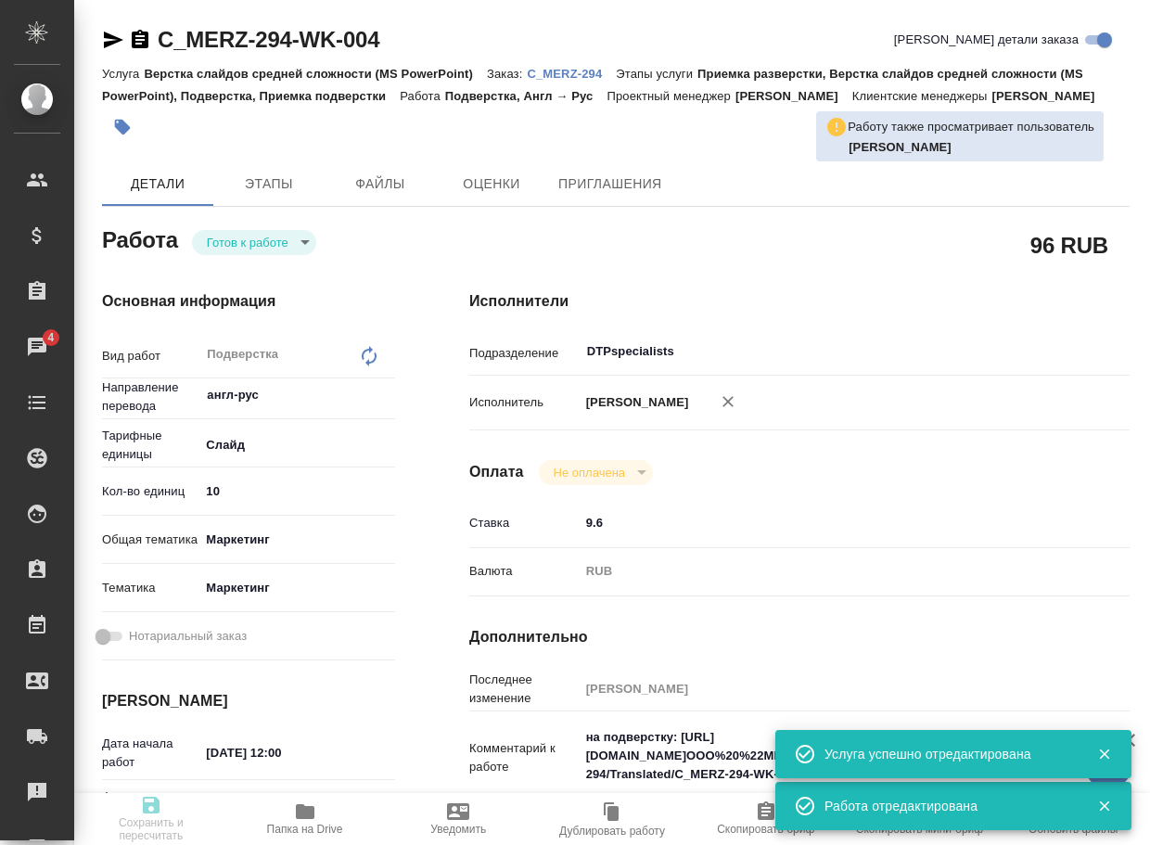
type textarea "x"
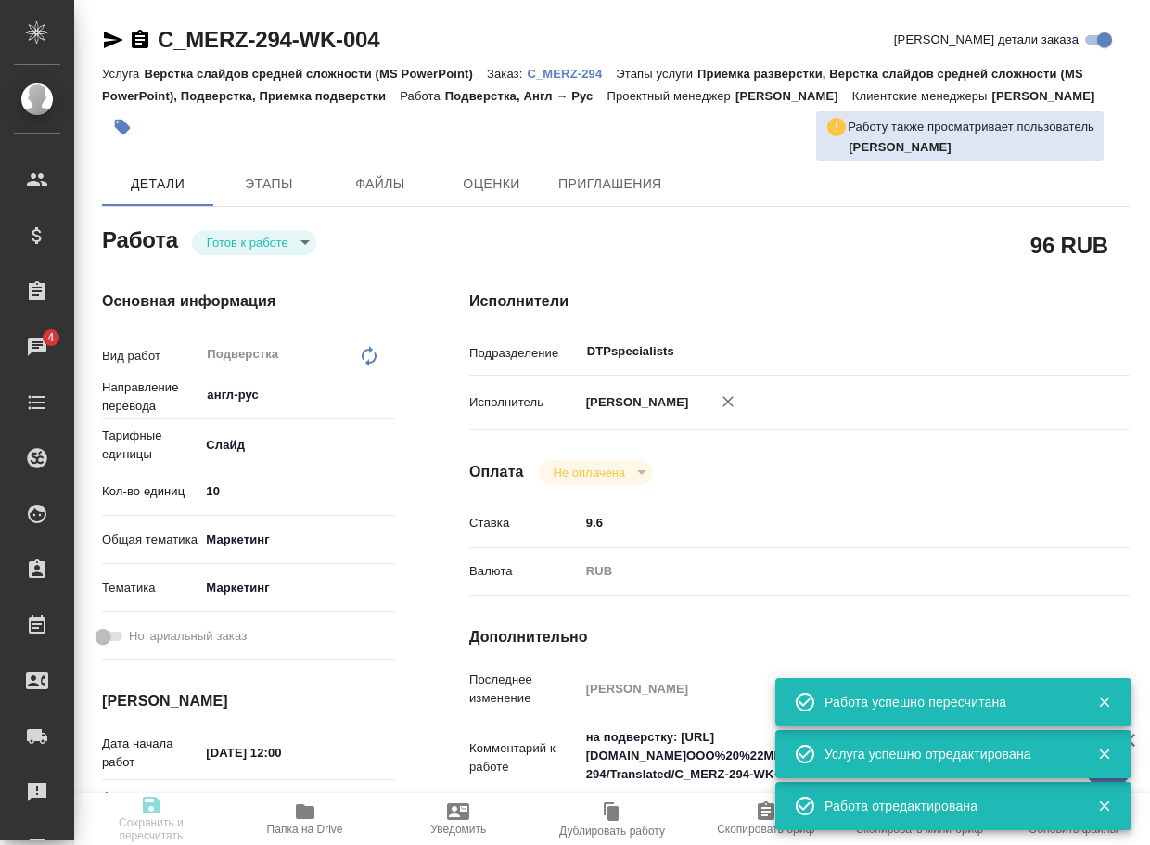
type textarea "x"
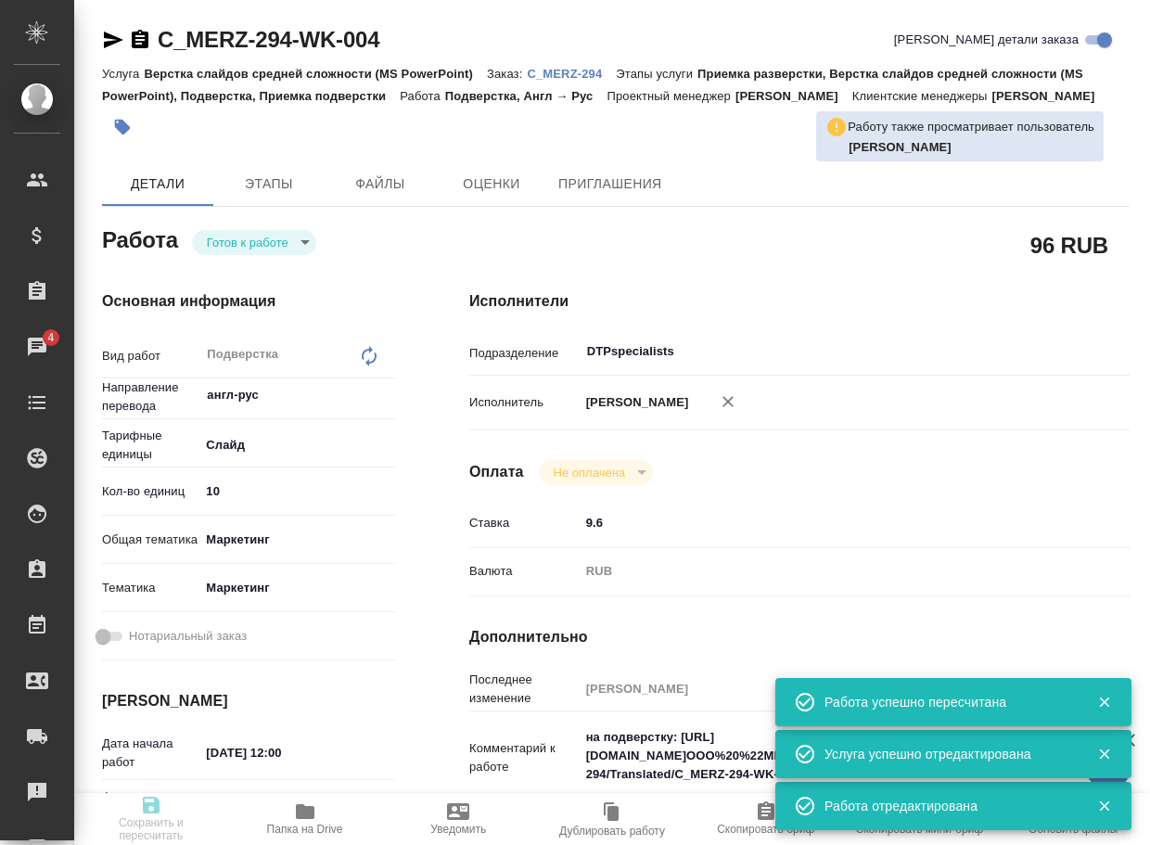
type input "readyForWork"
type textarea "Подверстка"
type textarea "x"
type input "англ-рус"
type input "5ca1acf853b22f58dad1d151"
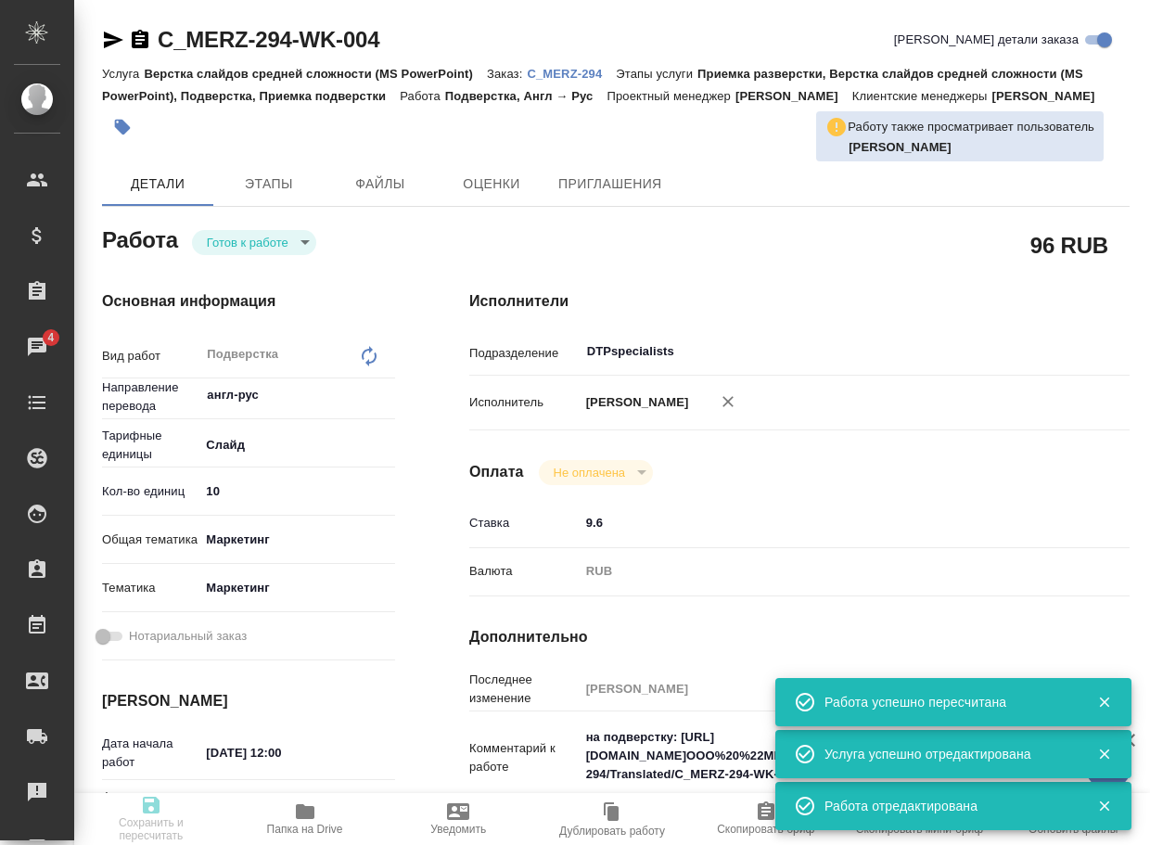
type input "10"
type input "marketing"
type input "5a8b8b956a9677013d343d63"
type input "13.10.2025 12:00"
type input "13.10.2025 14:00"
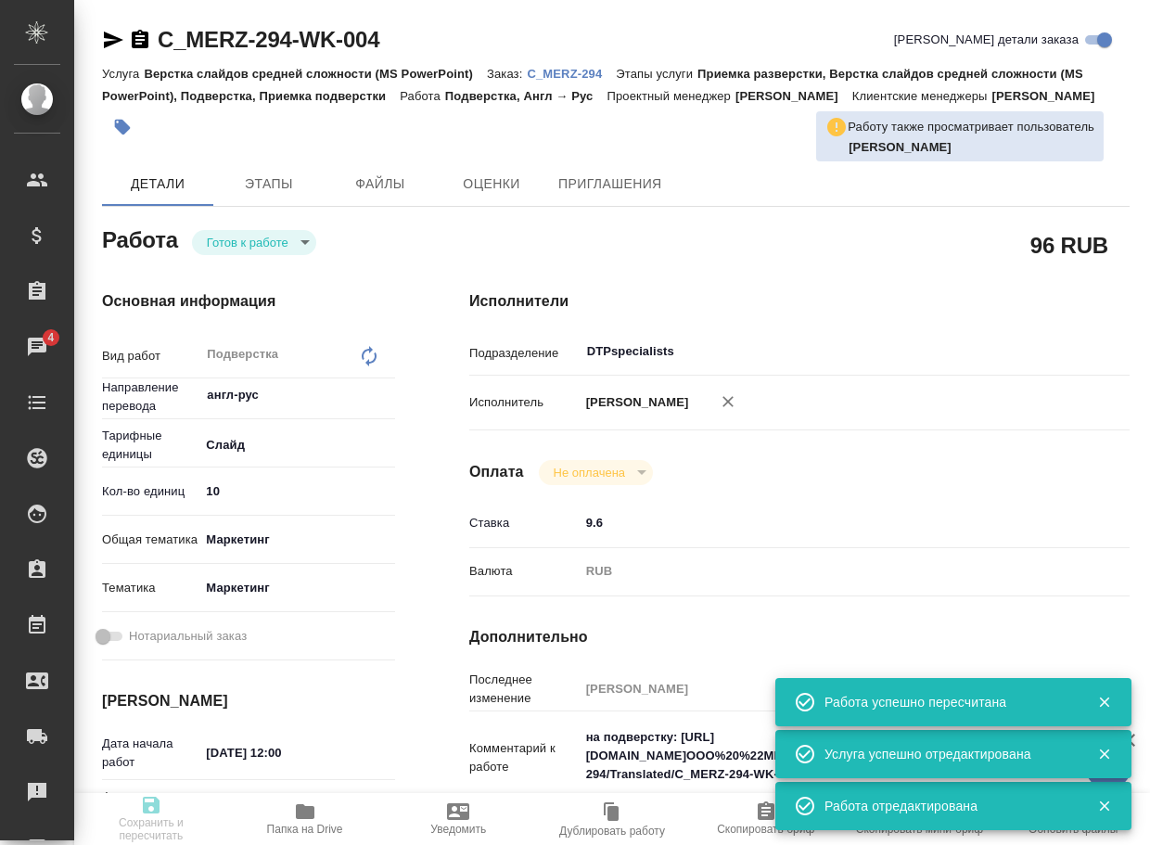
type input "13.10.2025 14:00"
type input "DTPspecialists"
type input "notPayed"
type input "9.6"
type input "RUB"
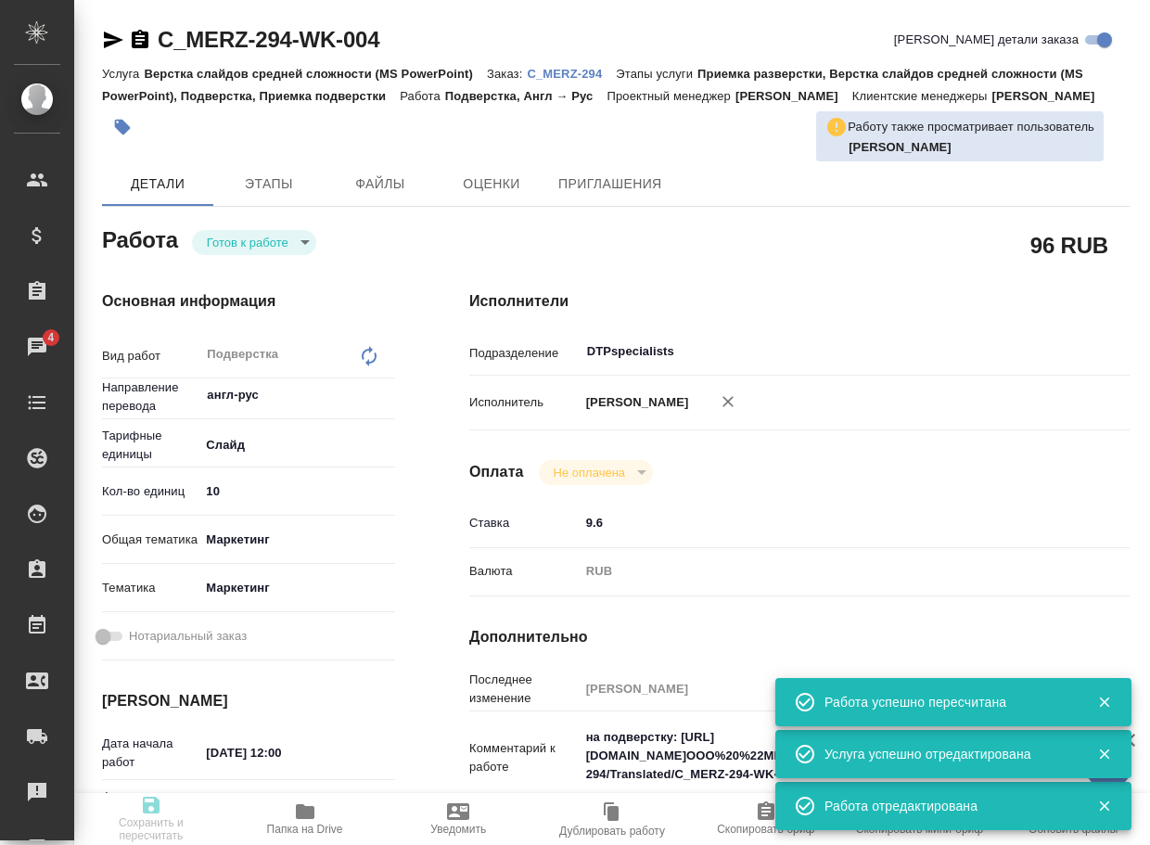
type input "Тарабановская Анастасия"
type textarea "на подверстку: https://drive.awatera.com/apps/files/files?dir=/Shares/ООО%20%22…"
type textarea "x"
type input "C_MERZ-294"
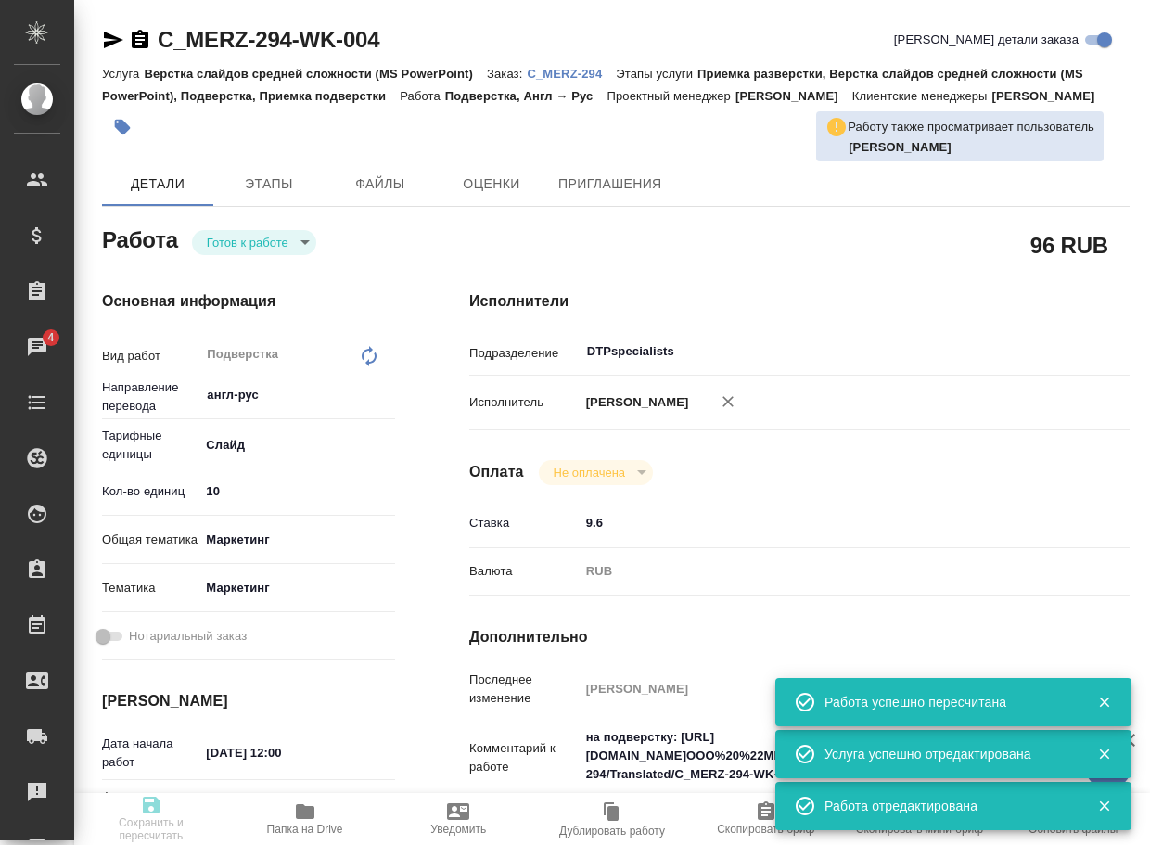
type input "2400171772"
type input "Верстка слайдов средней сложности (MS PowerPoint)"
type input "Приемка разверстки, Верстка слайдов средней сложности (MS PowerPoint), Подверст…"
type input "Зайцева Светлана"
type input "[PERSON_NAME]"
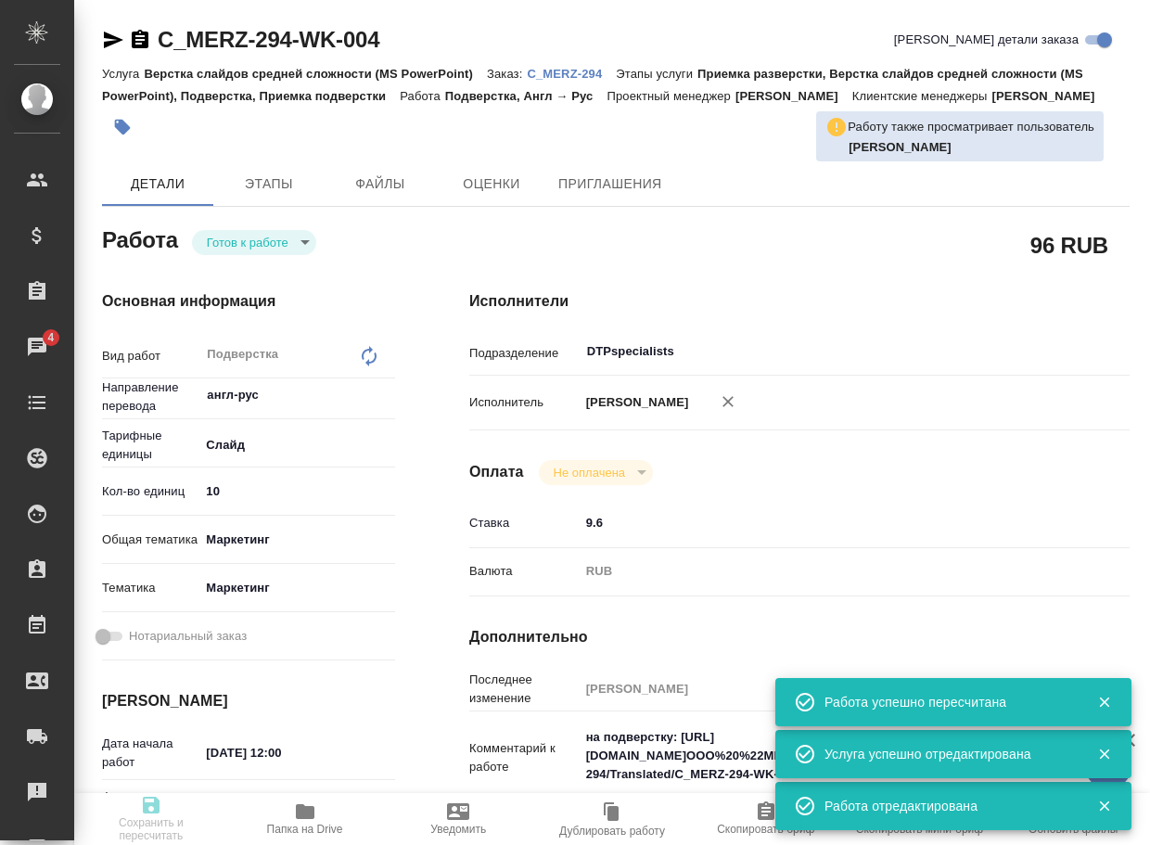
type input "/Clients/ООО "МЕРЦ ФАРМА"/Orders/C_MERZ-294"
type textarea "x"
type textarea "оставить текст в заметках под слайдами на английском языке. На русский нужно пе…"
type textarea "x"
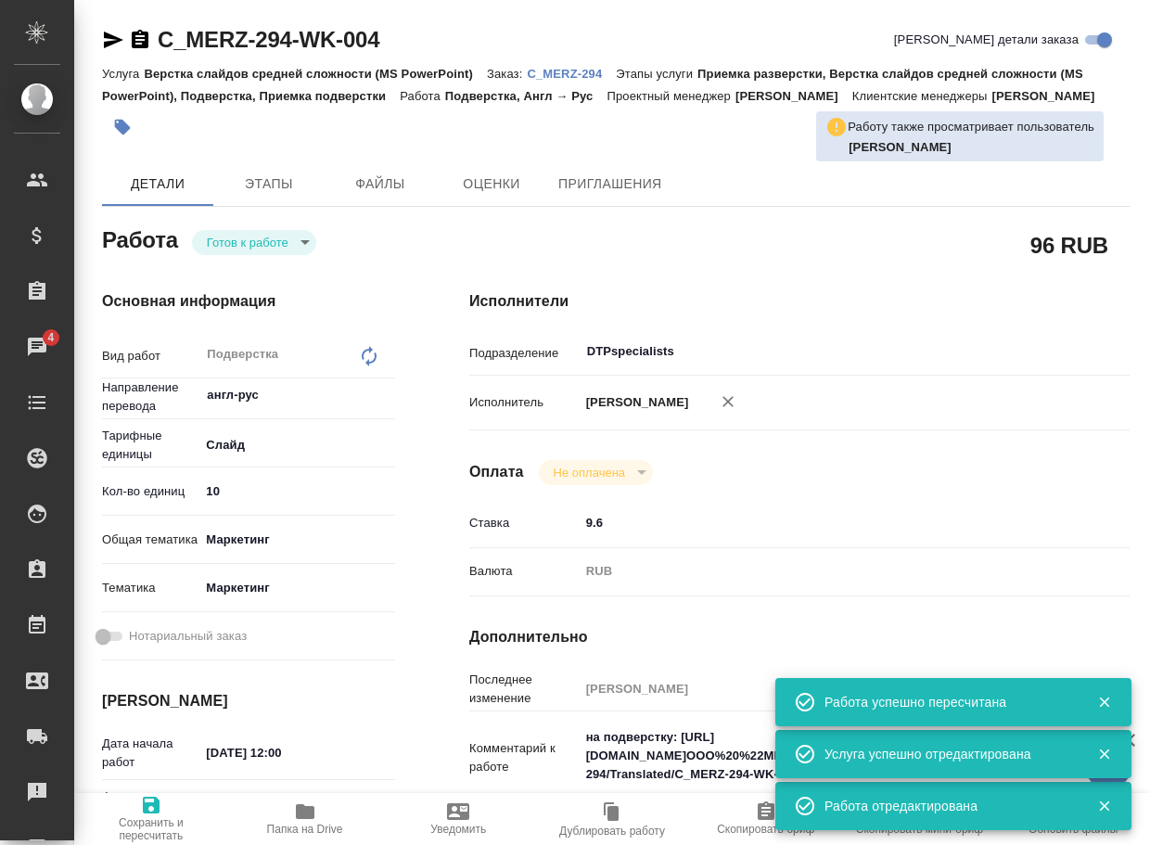
type textarea "x"
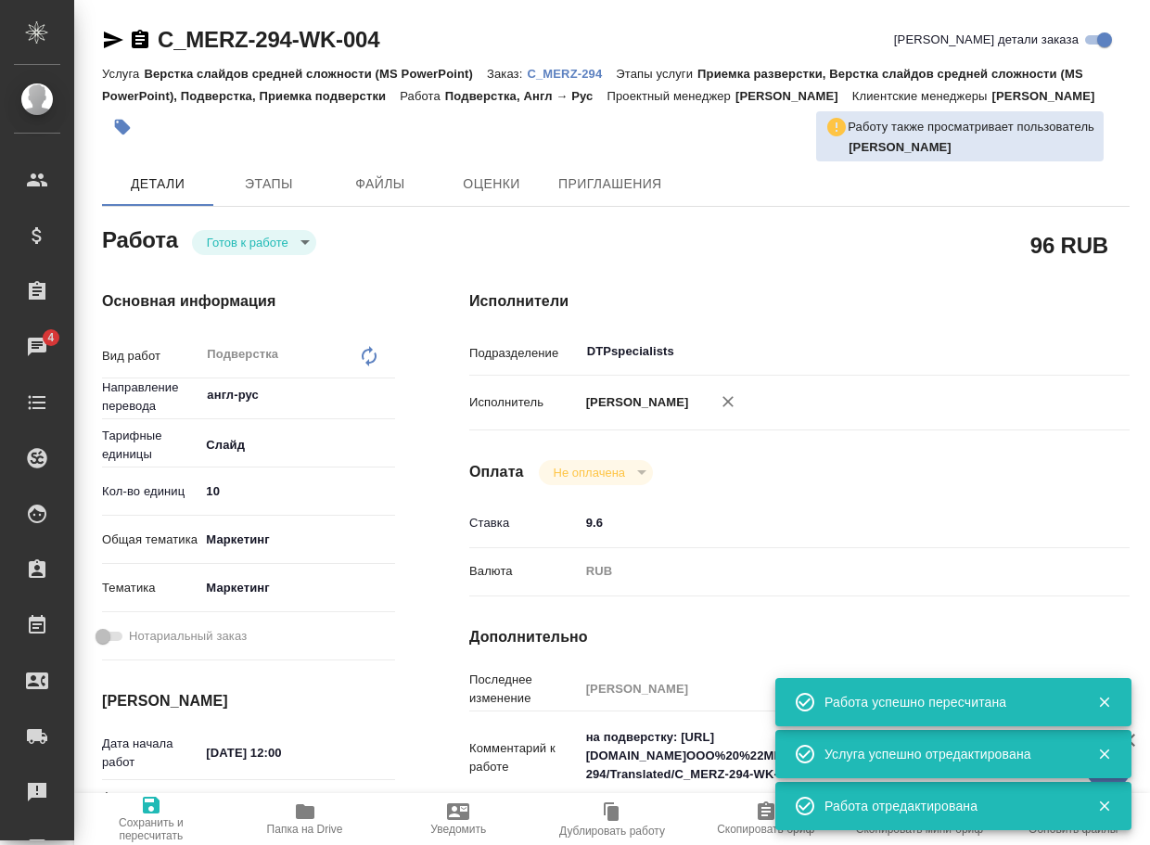
type textarea "x"
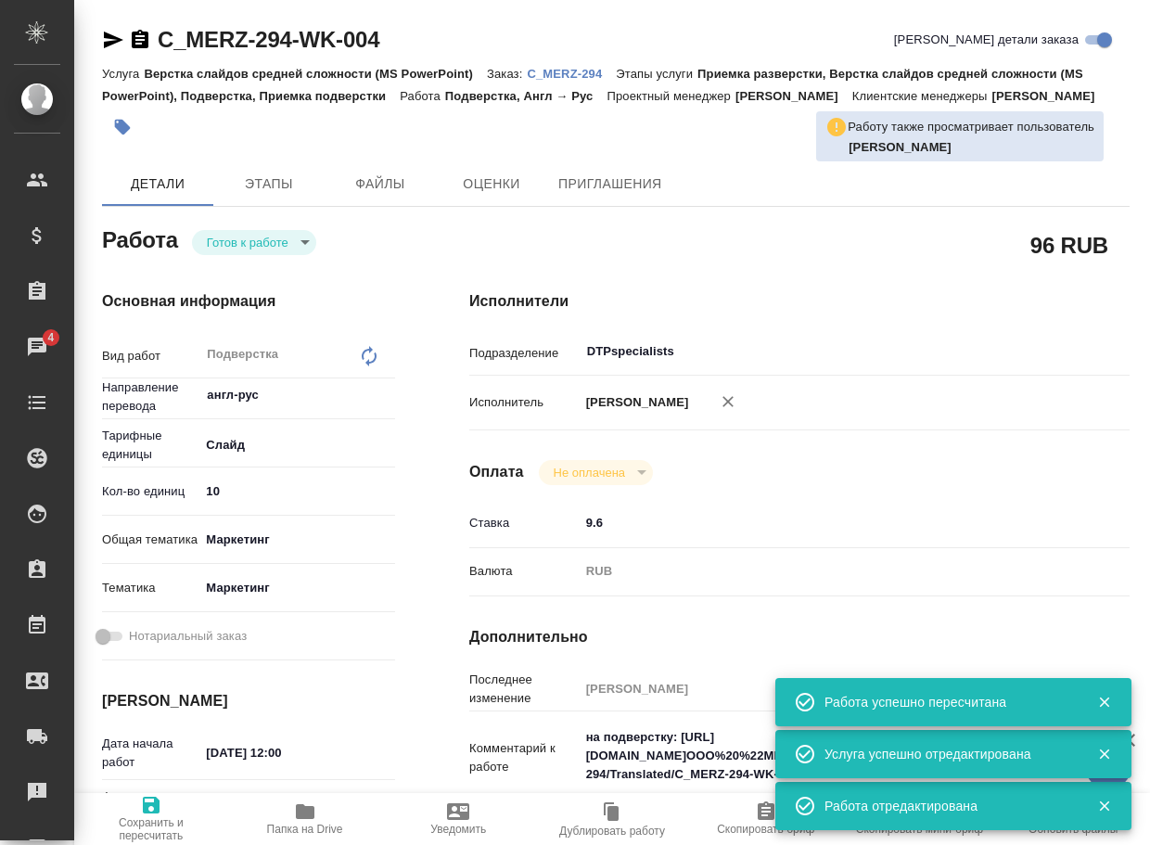
type textarea "x"
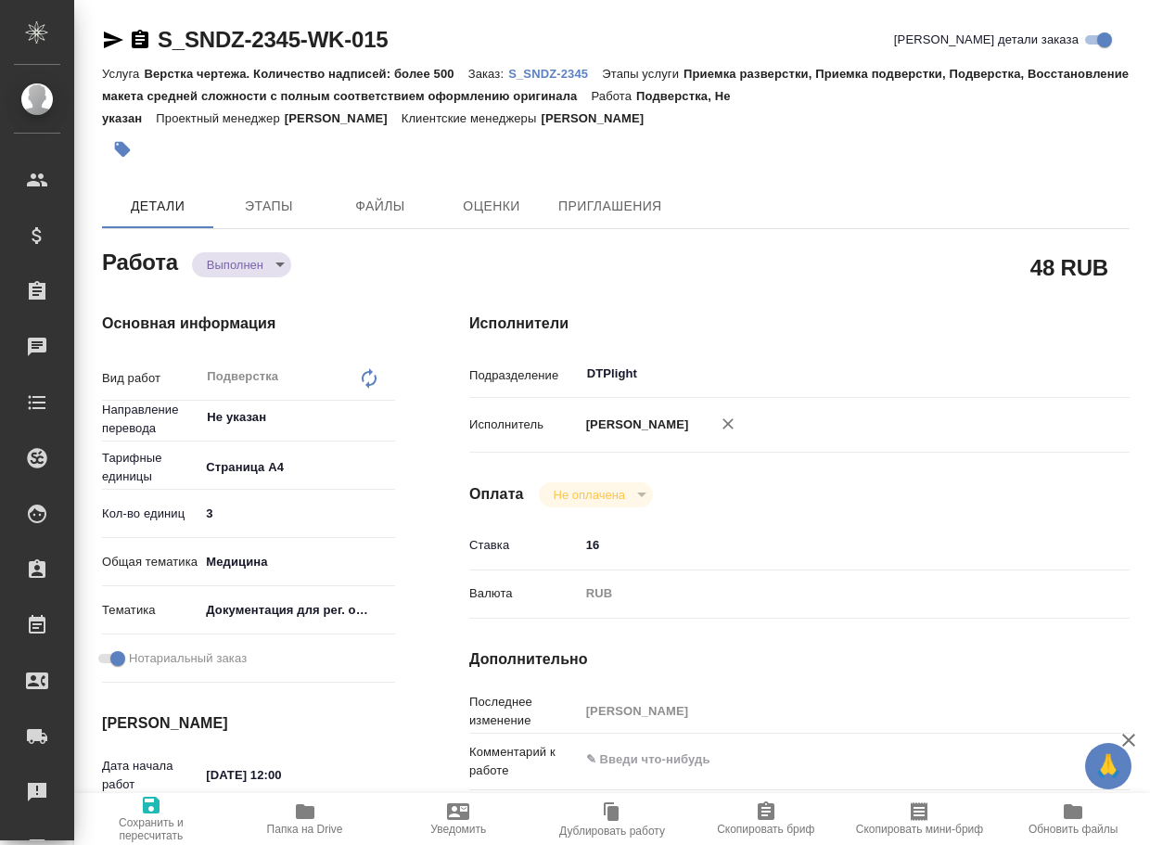
type textarea "x"
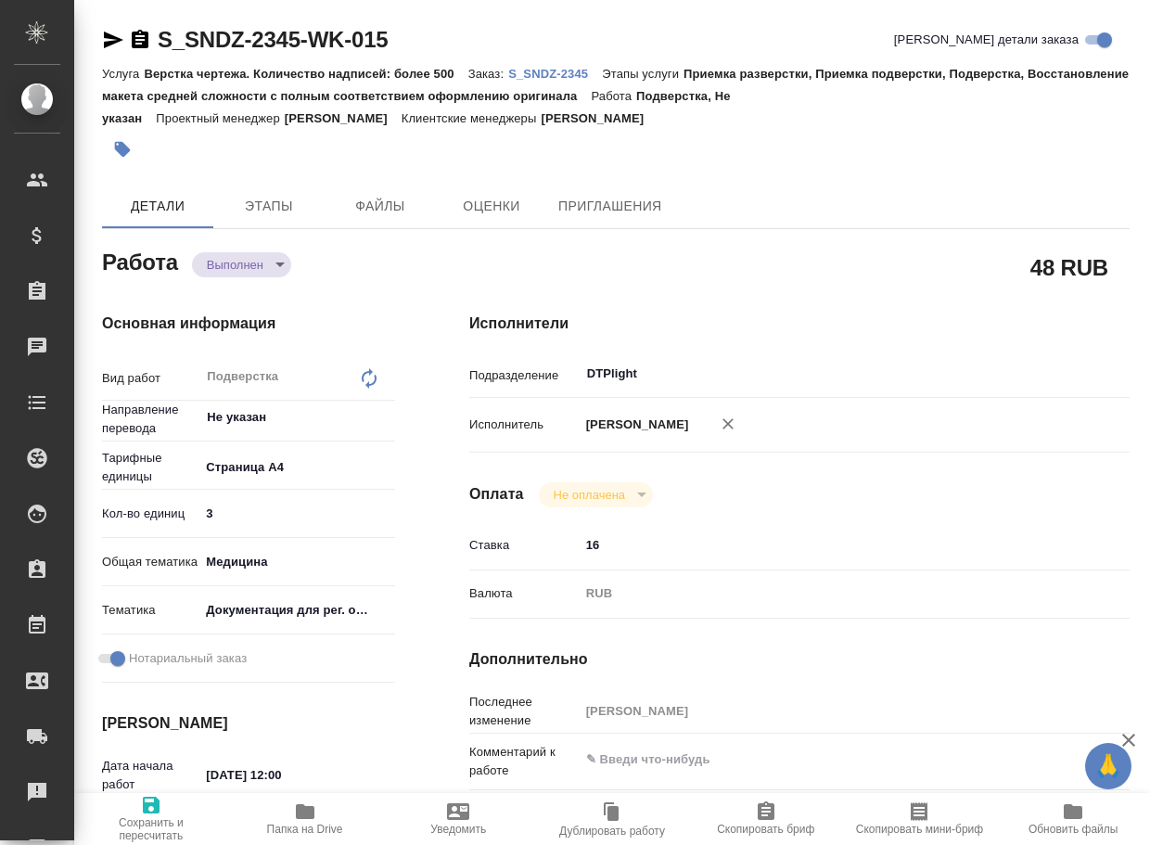
type textarea "x"
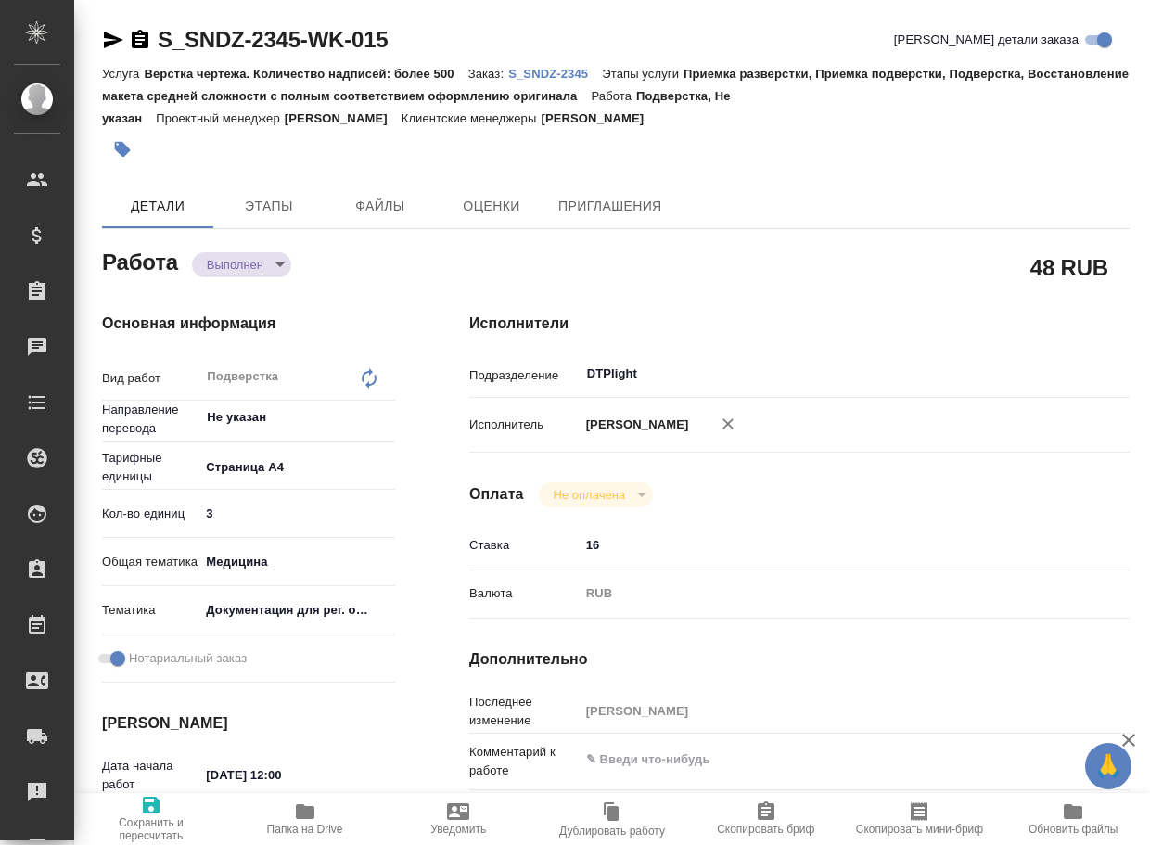
type textarea "x"
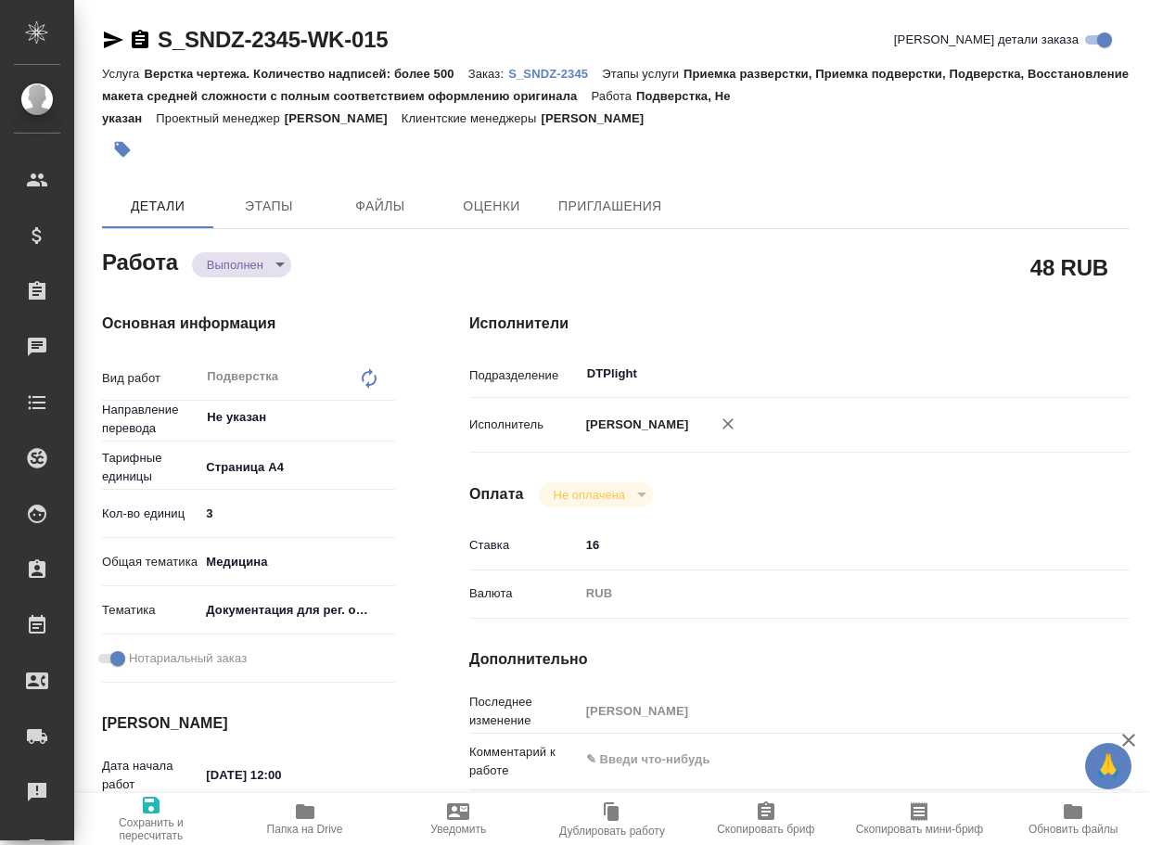
type textarea "x"
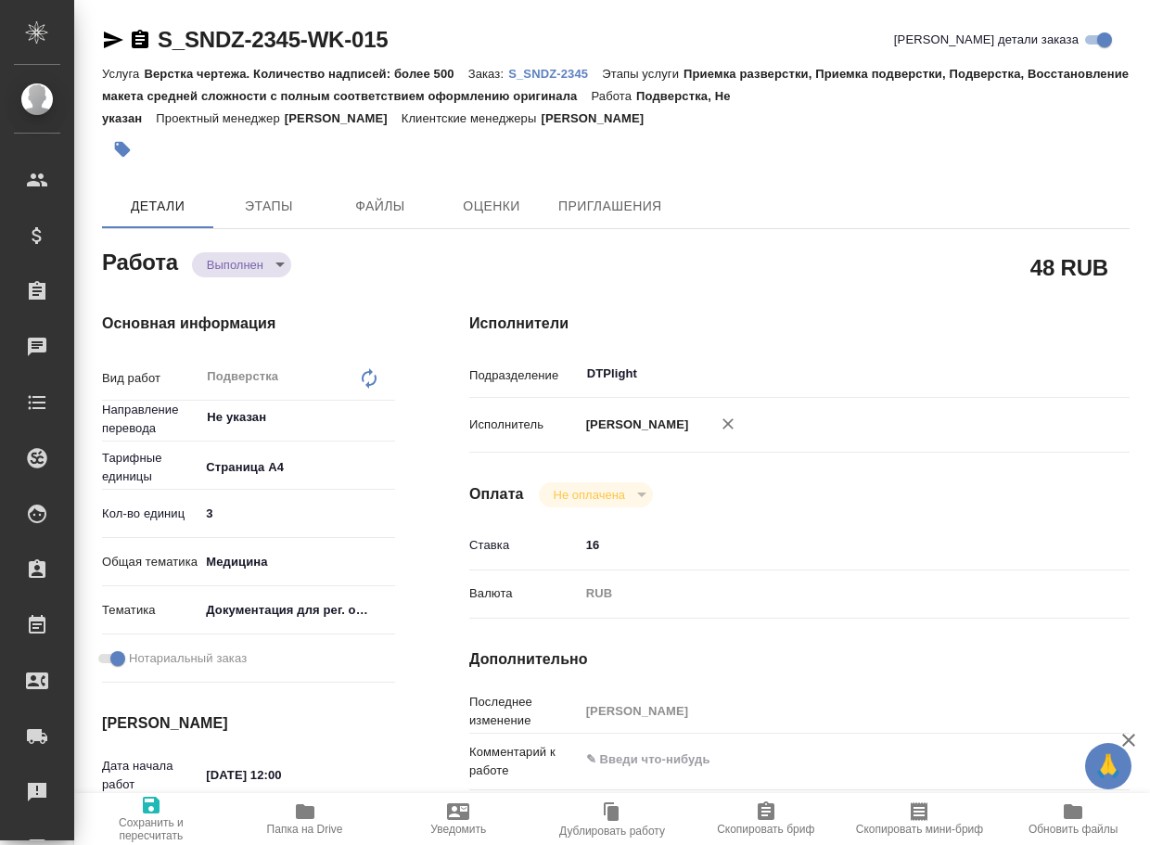
click at [314, 836] on button "Папка на Drive" at bounding box center [305, 819] width 154 height 52
type textarea "x"
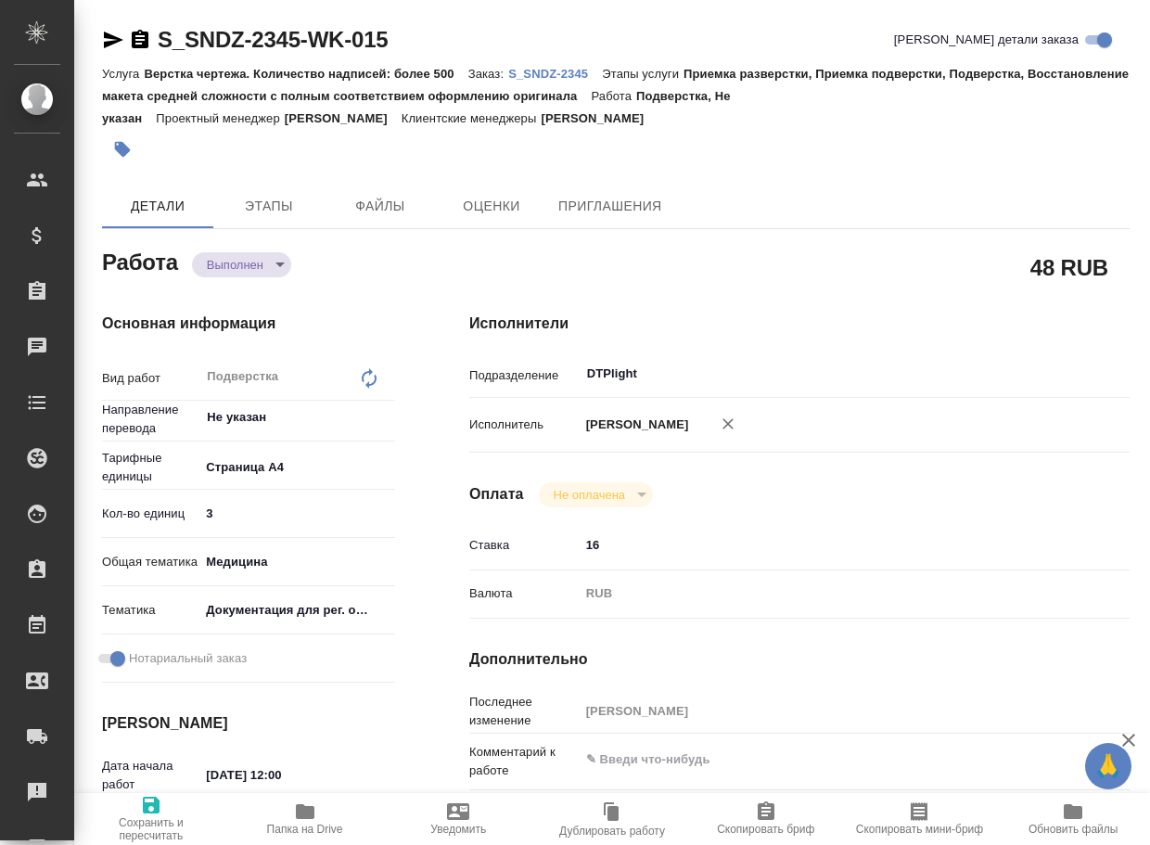
type textarea "x"
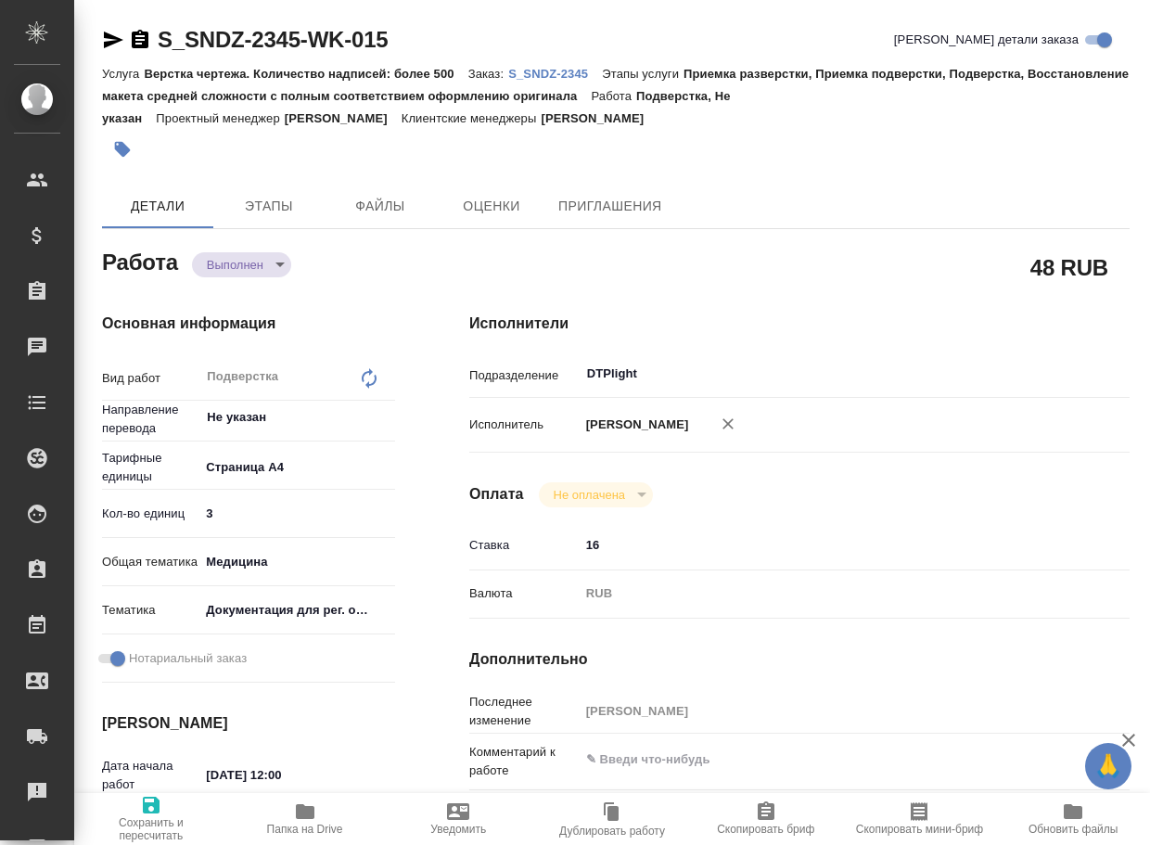
type textarea "x"
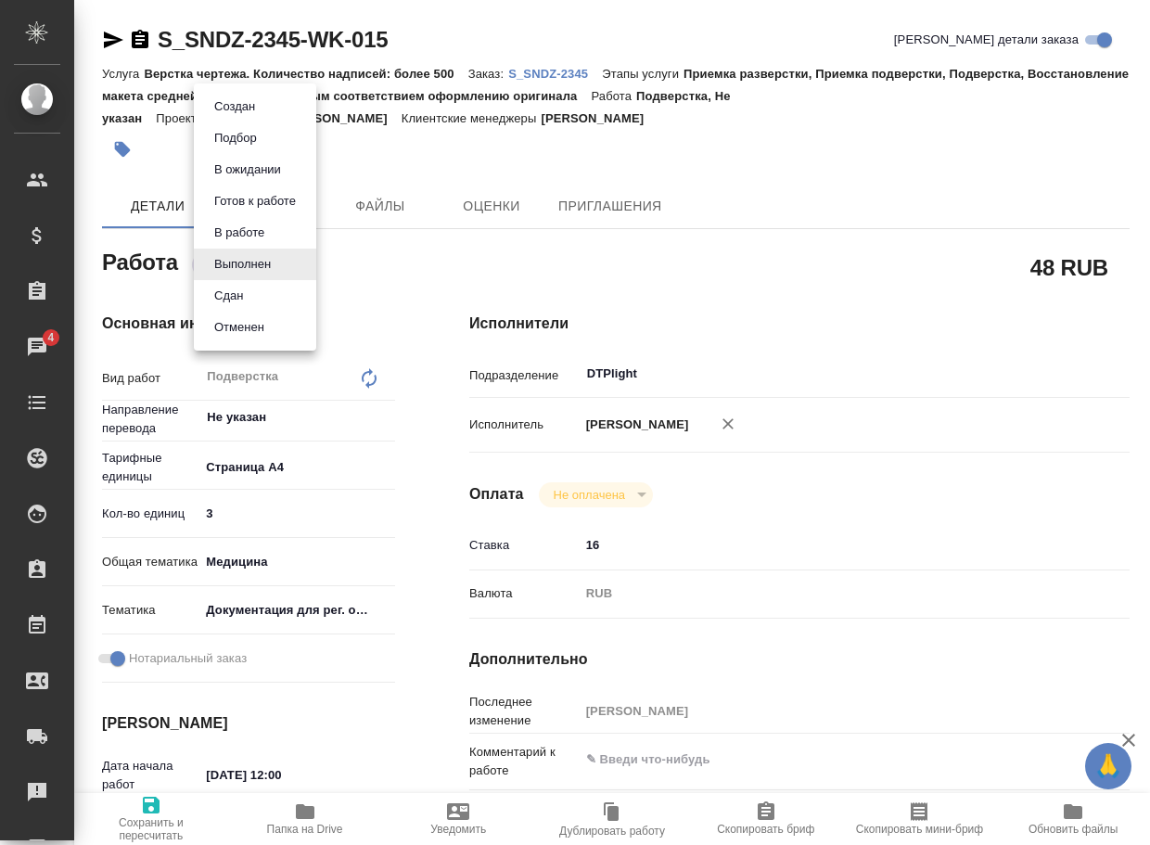
drag, startPoint x: 225, startPoint y: 258, endPoint x: 237, endPoint y: 276, distance: 22.1
click at [227, 259] on body "🙏 .cls-1 fill:#fff; AWATERA Arsenyeva Vera Клиенты Спецификации Заказы 4 Чаты T…" at bounding box center [575, 422] width 1150 height 845
click at [234, 296] on button "Сдан" at bounding box center [229, 296] width 40 height 20
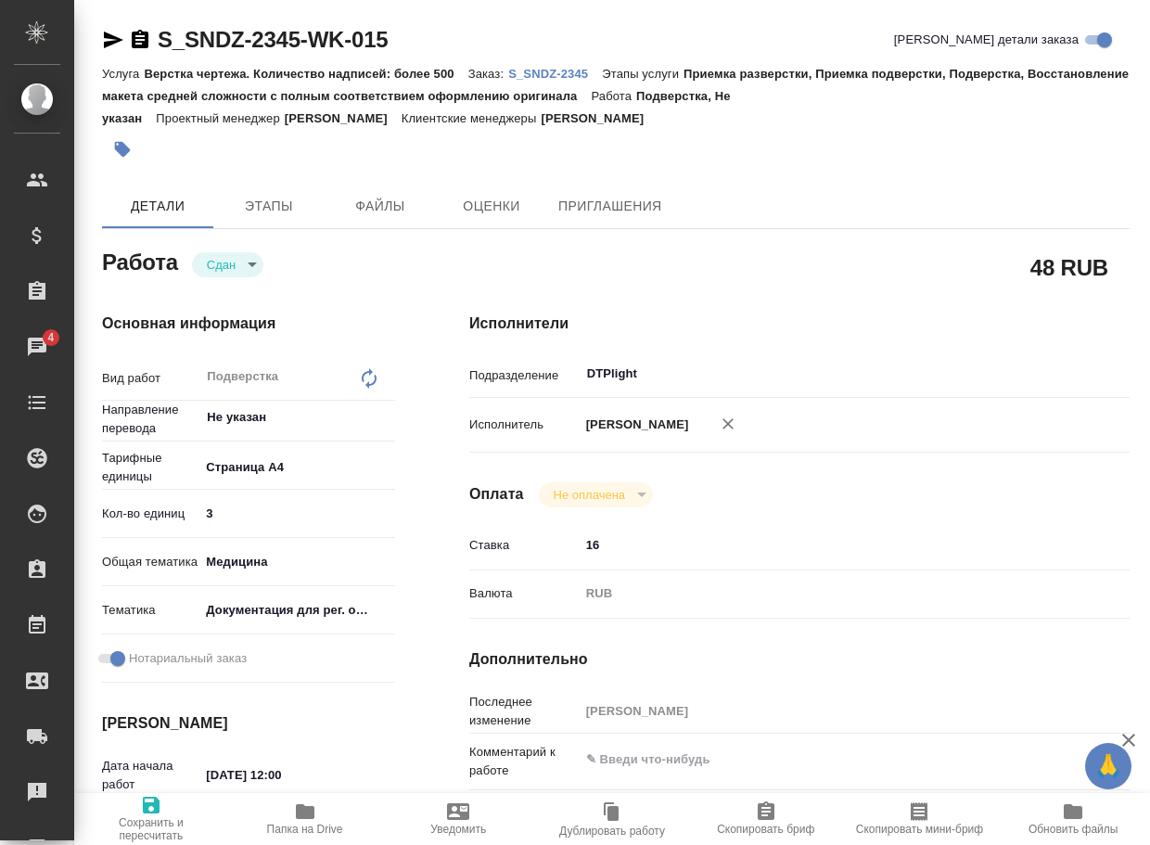
click at [572, 81] on p "S_SNDZ-2345" at bounding box center [555, 74] width 94 height 14
type textarea "x"
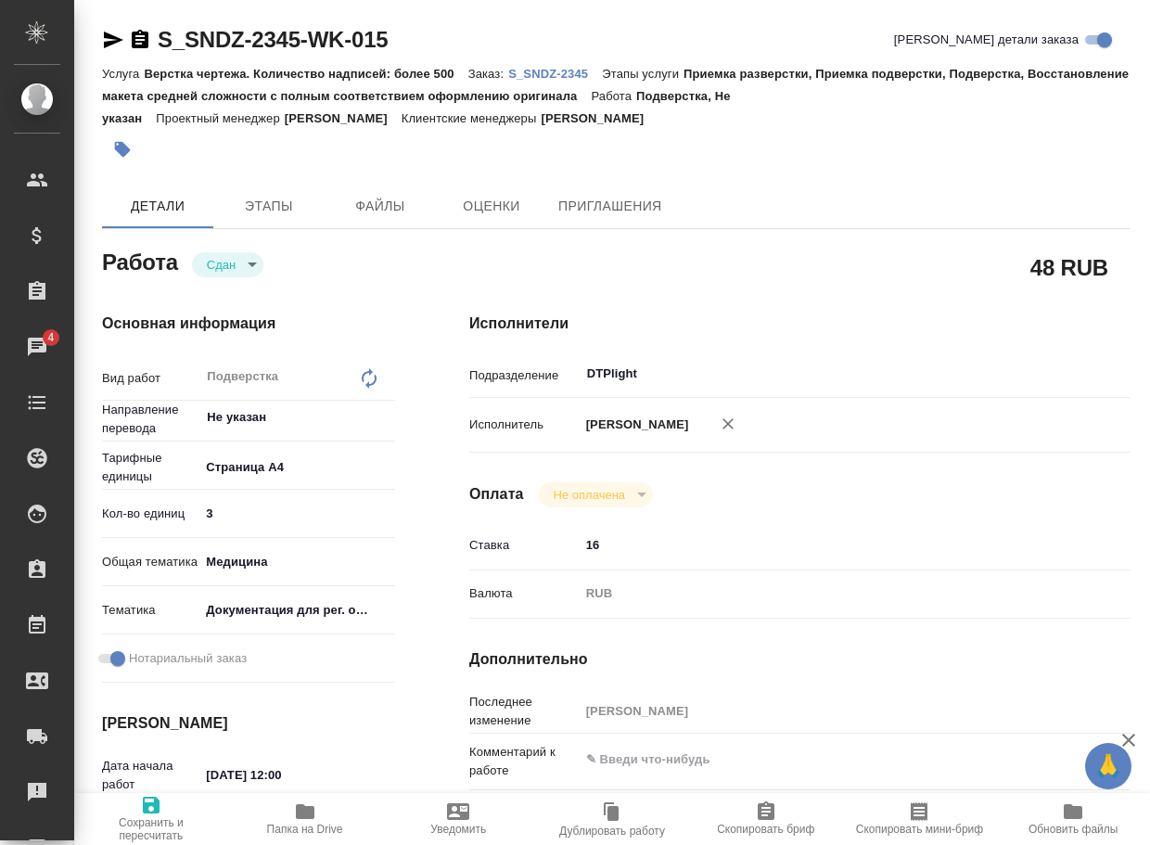
type textarea "x"
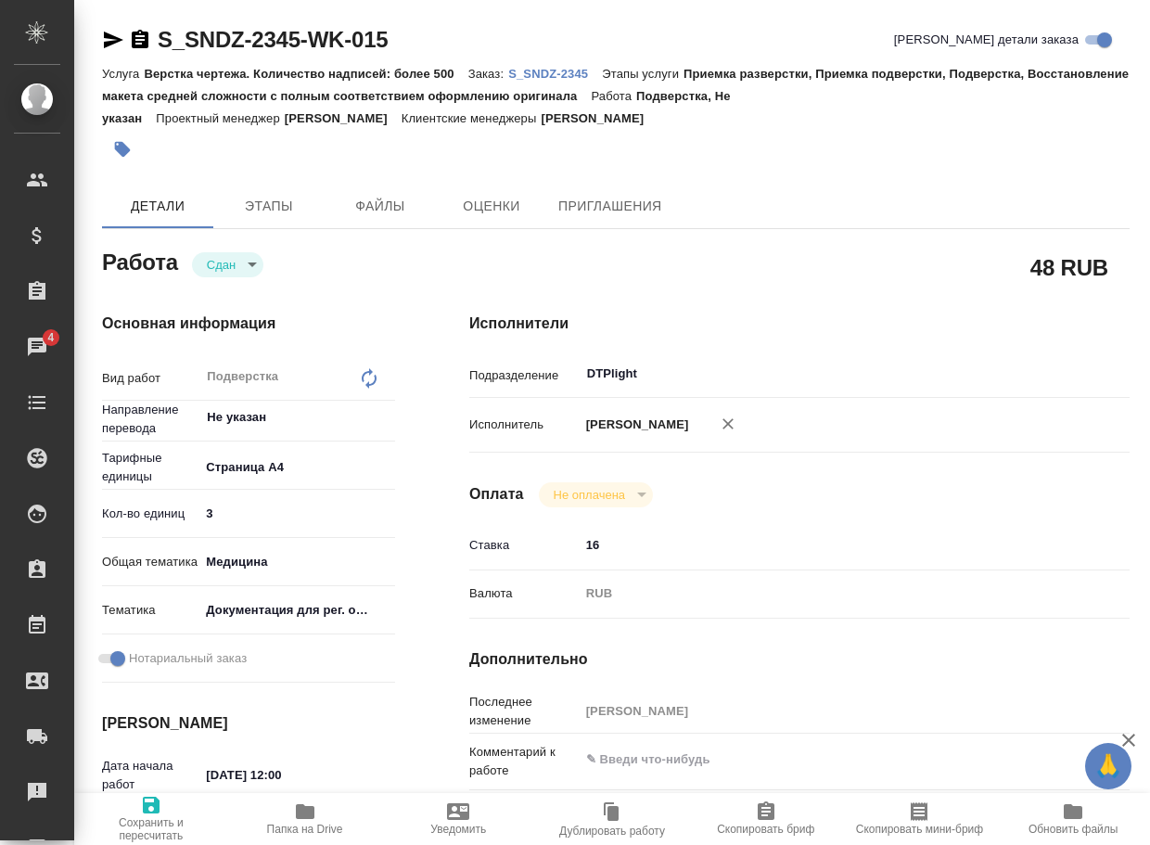
type textarea "x"
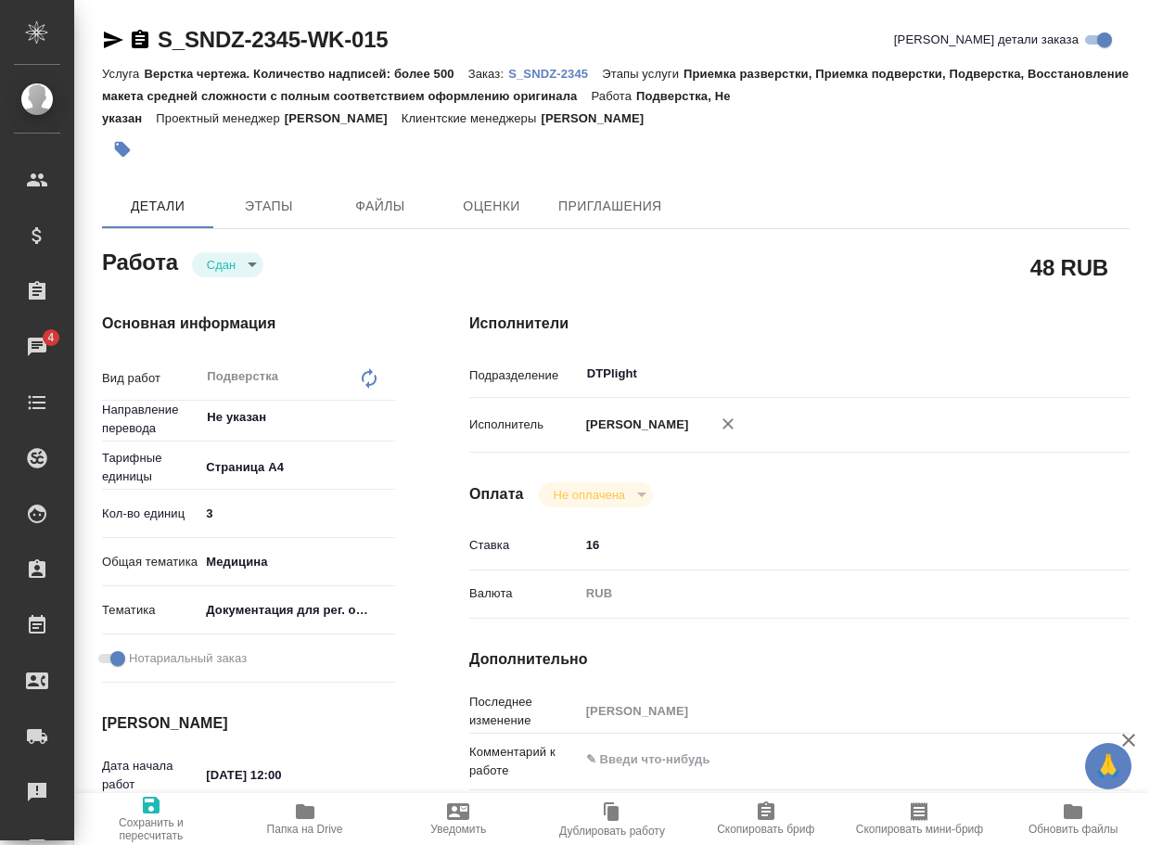
type textarea "x"
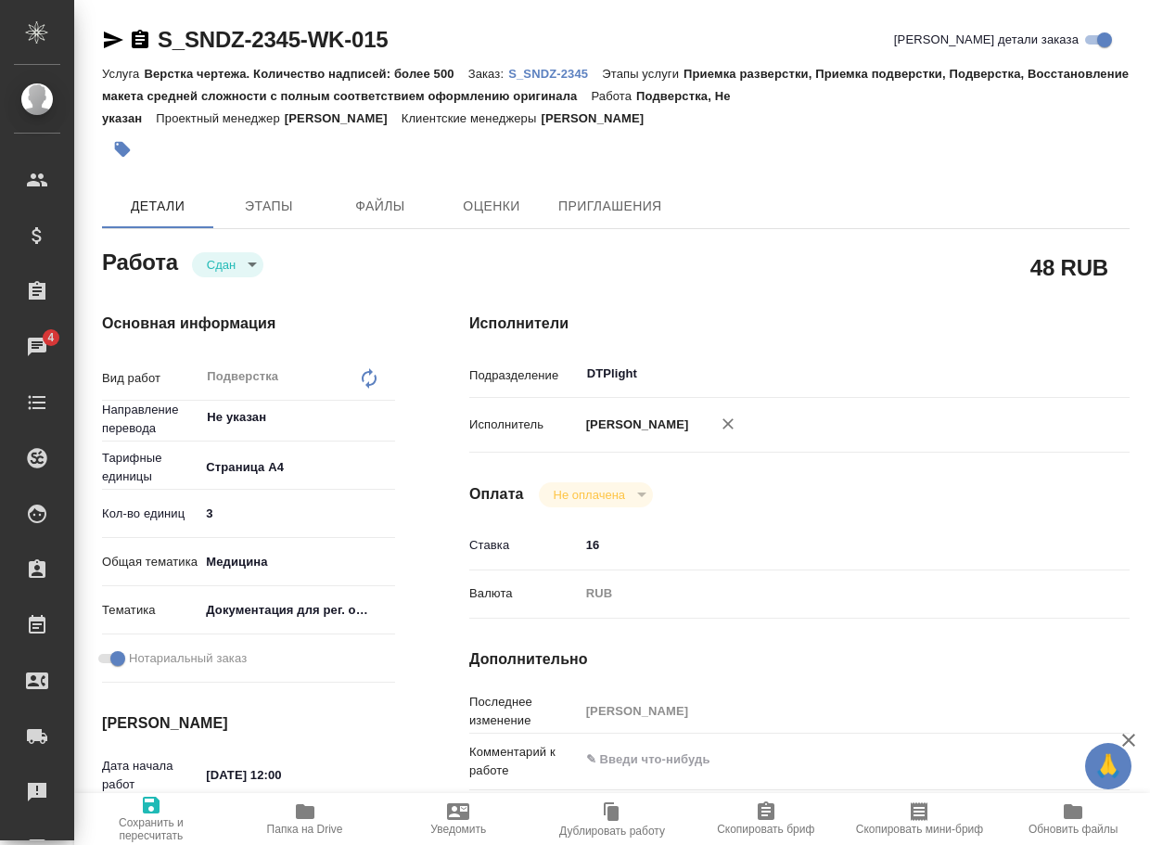
type textarea "x"
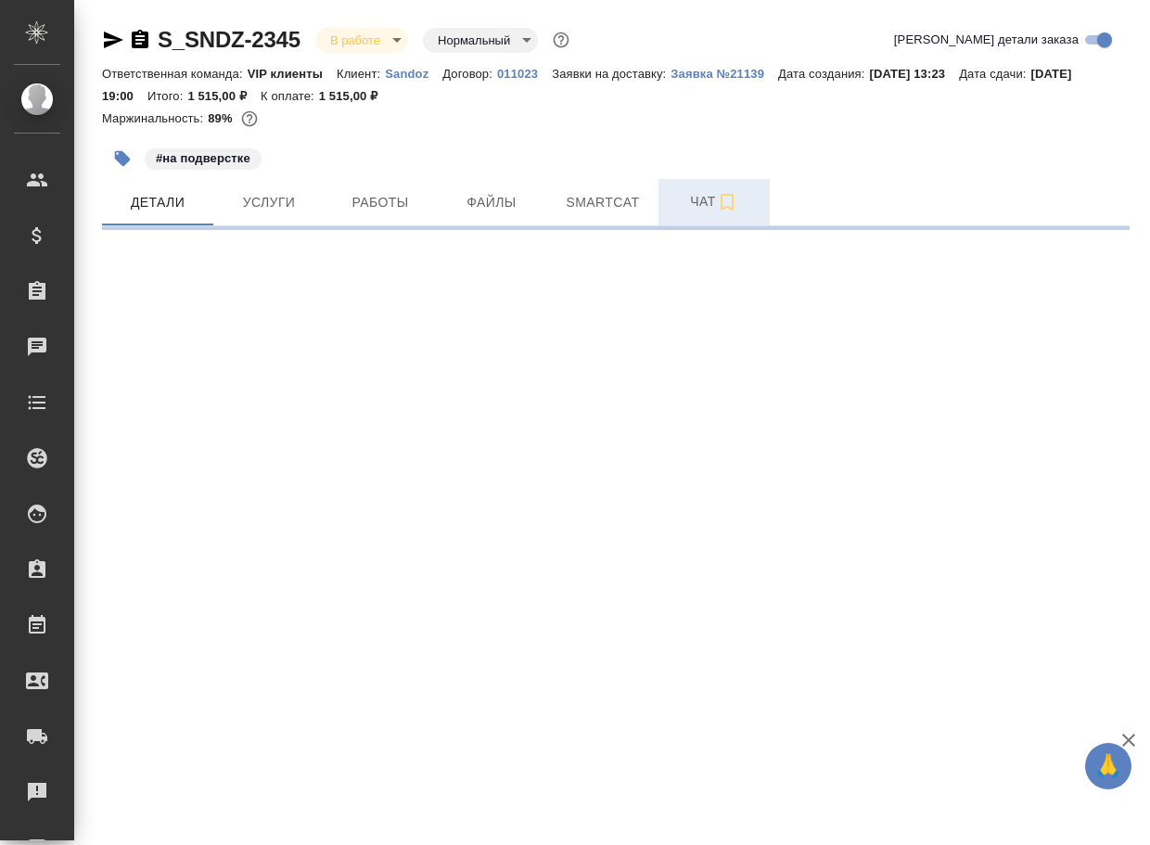
select select "RU"
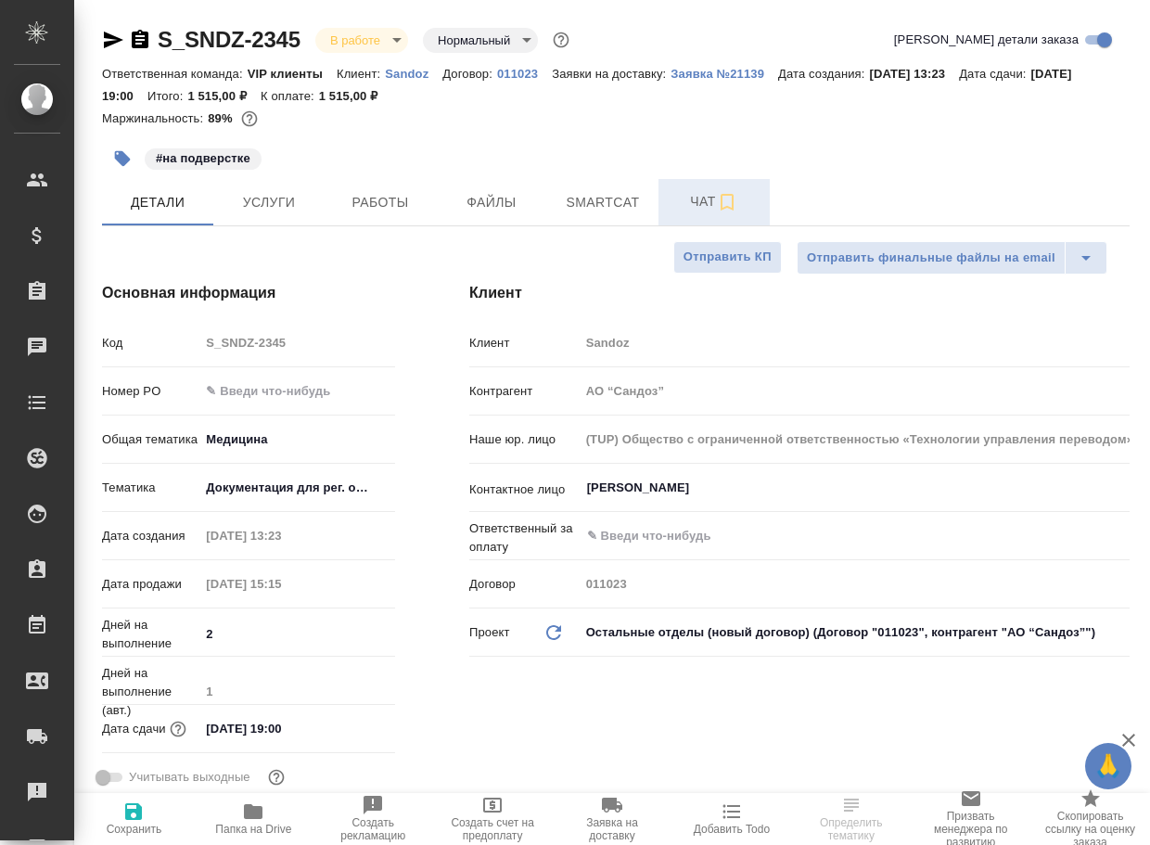
click at [692, 192] on span "Чат" at bounding box center [714, 201] width 89 height 23
type textarea "x"
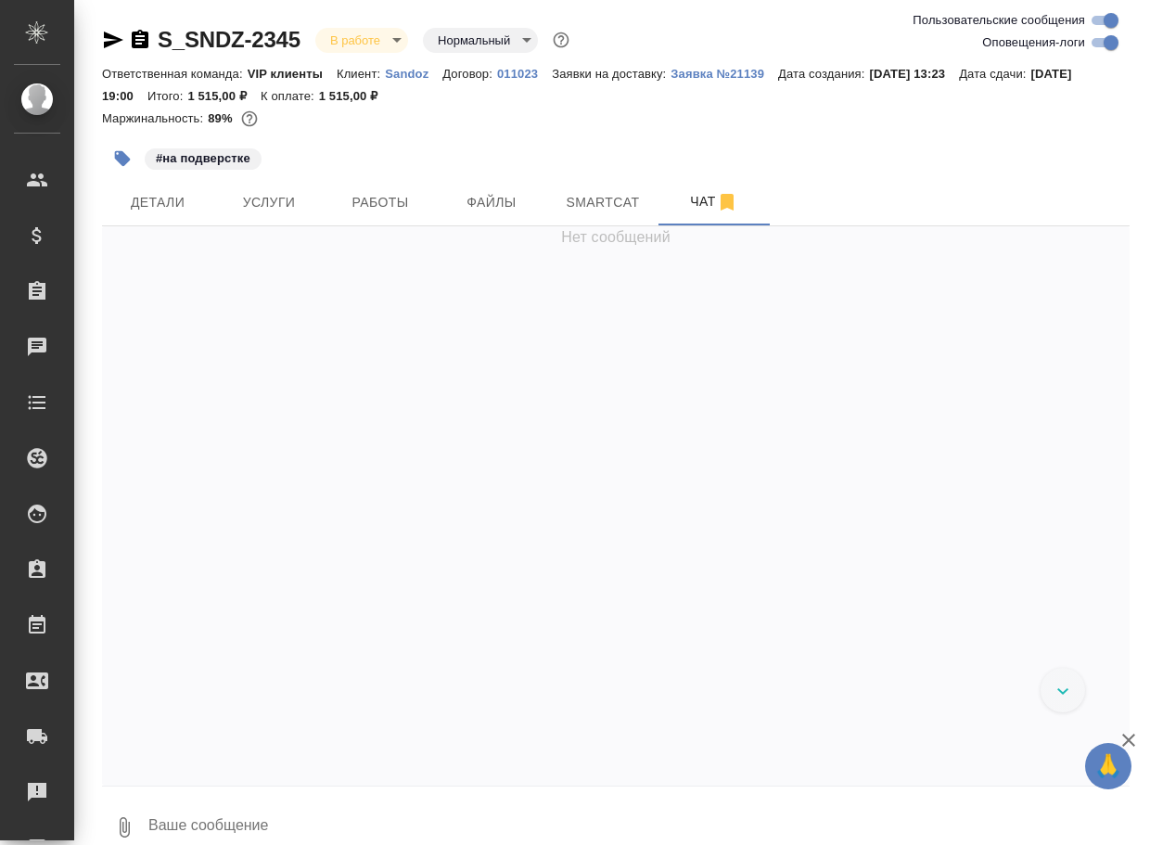
click at [218, 817] on textarea at bounding box center [638, 827] width 983 height 63
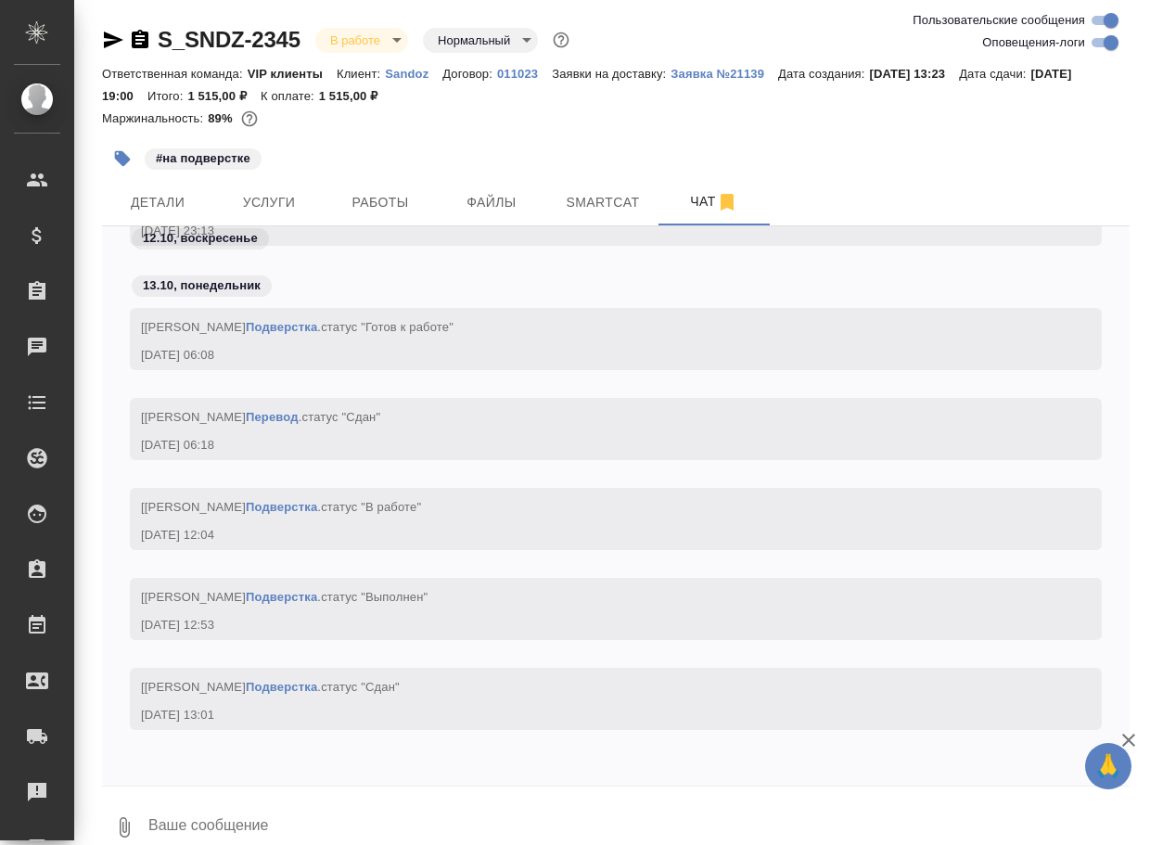
paste textarea "https://drive.awatera.com/apps/files/files/10631408?dir=/Shares/Sandoz/Orders/S…"
type textarea "https://drive.awatera.com/apps/files/files/10631408?dir=/Shares/Sandoz/Orders/S…"
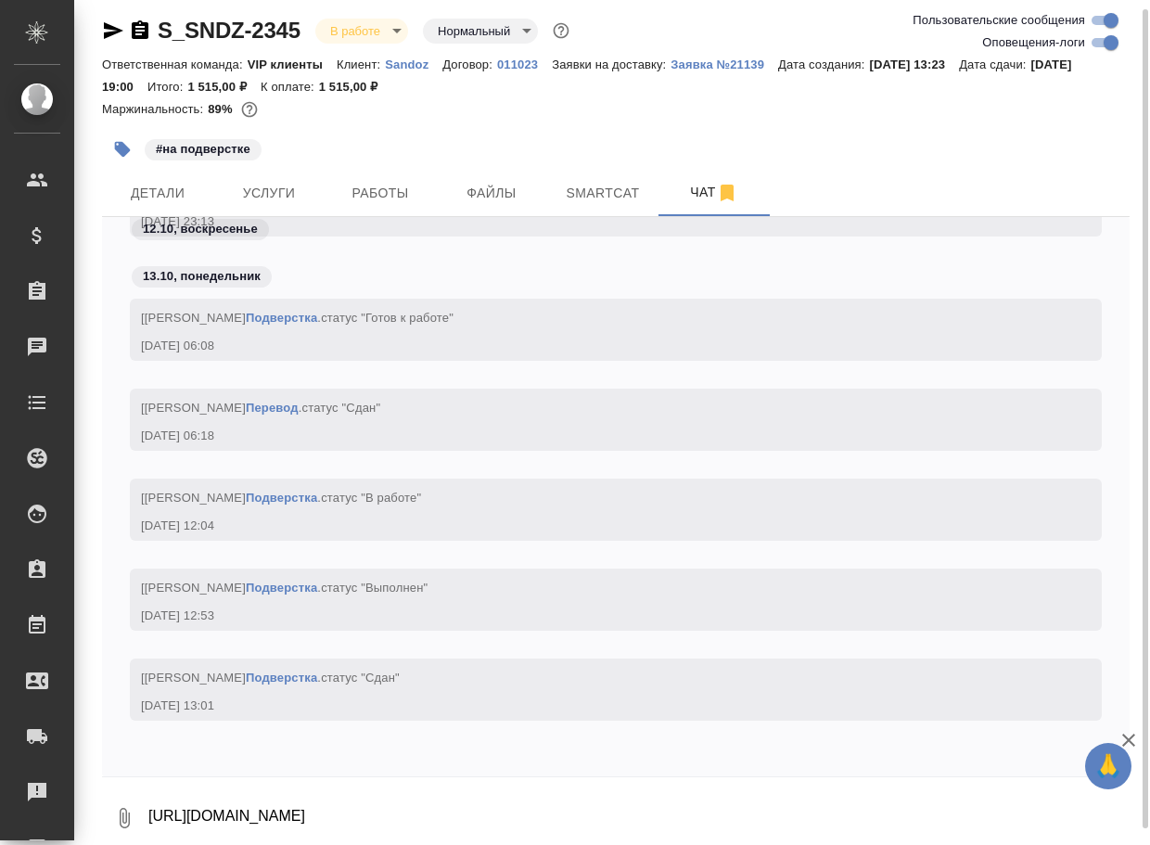
scroll to position [34190, 0]
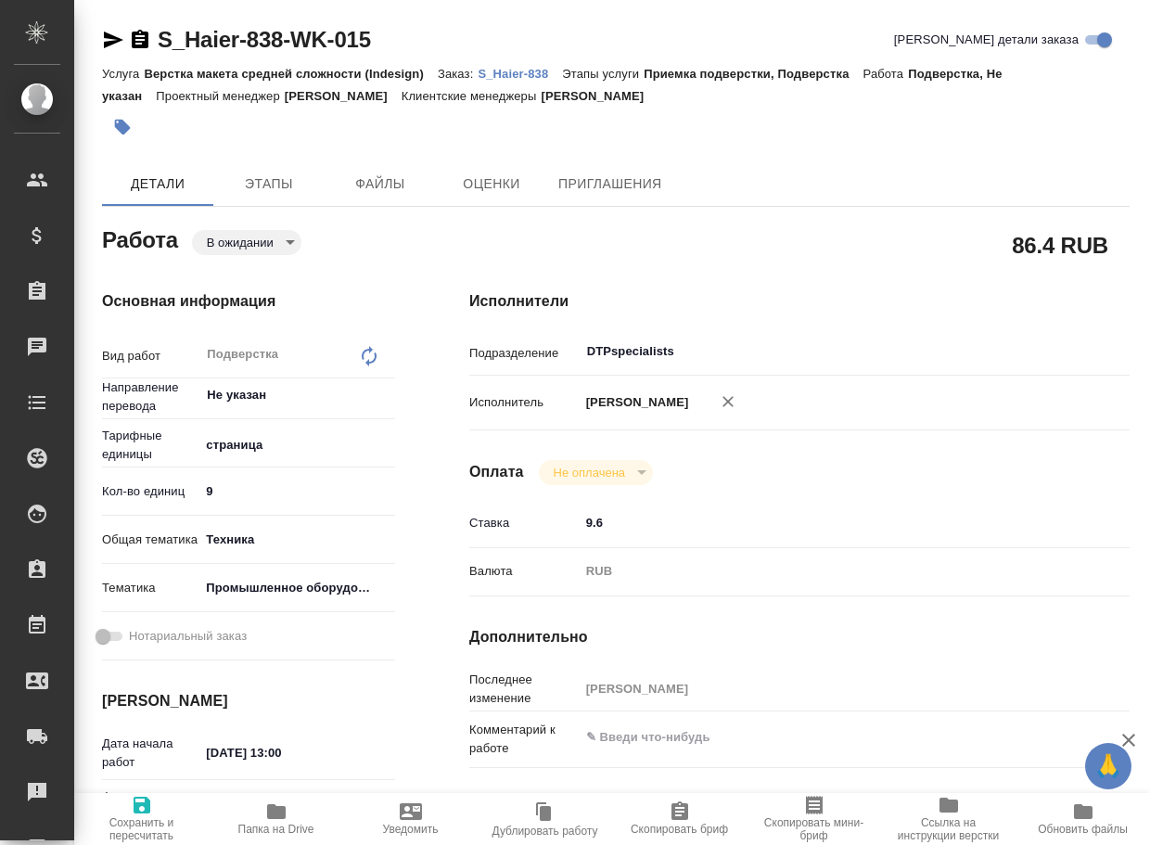
type textarea "x"
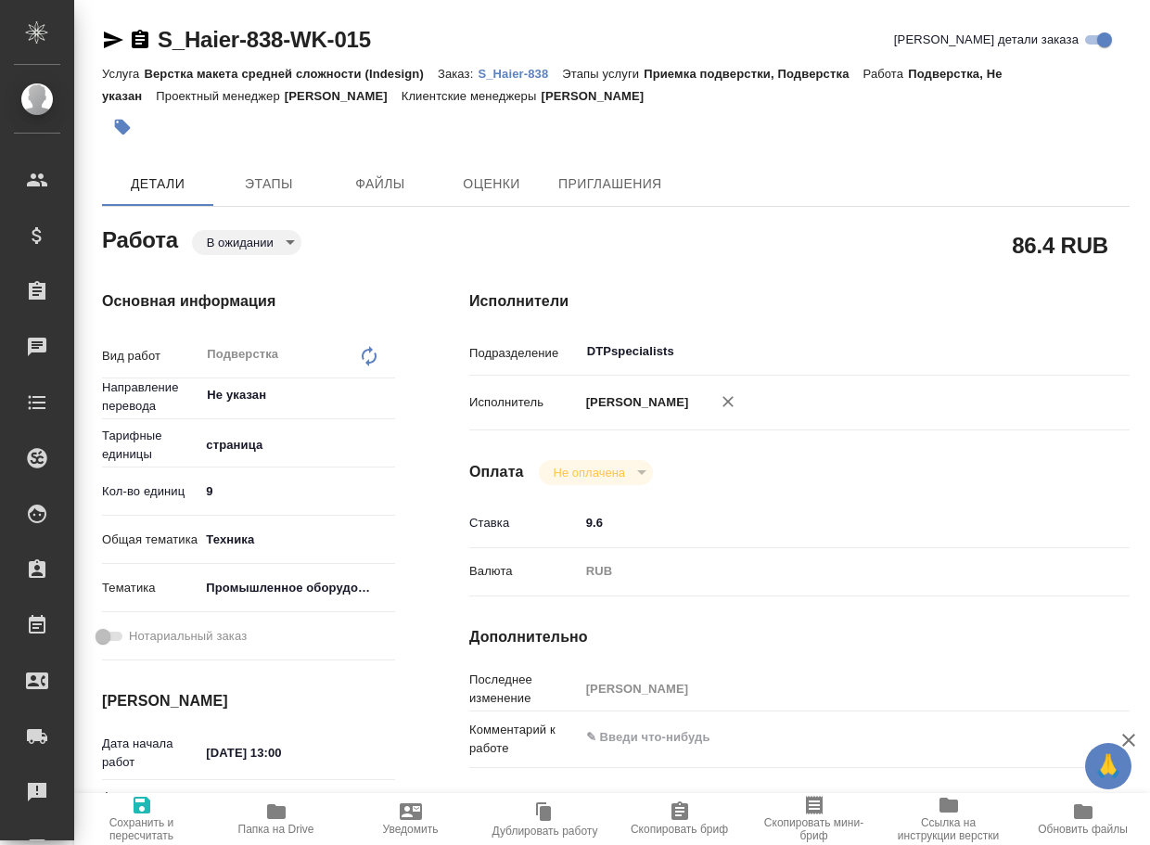
type textarea "x"
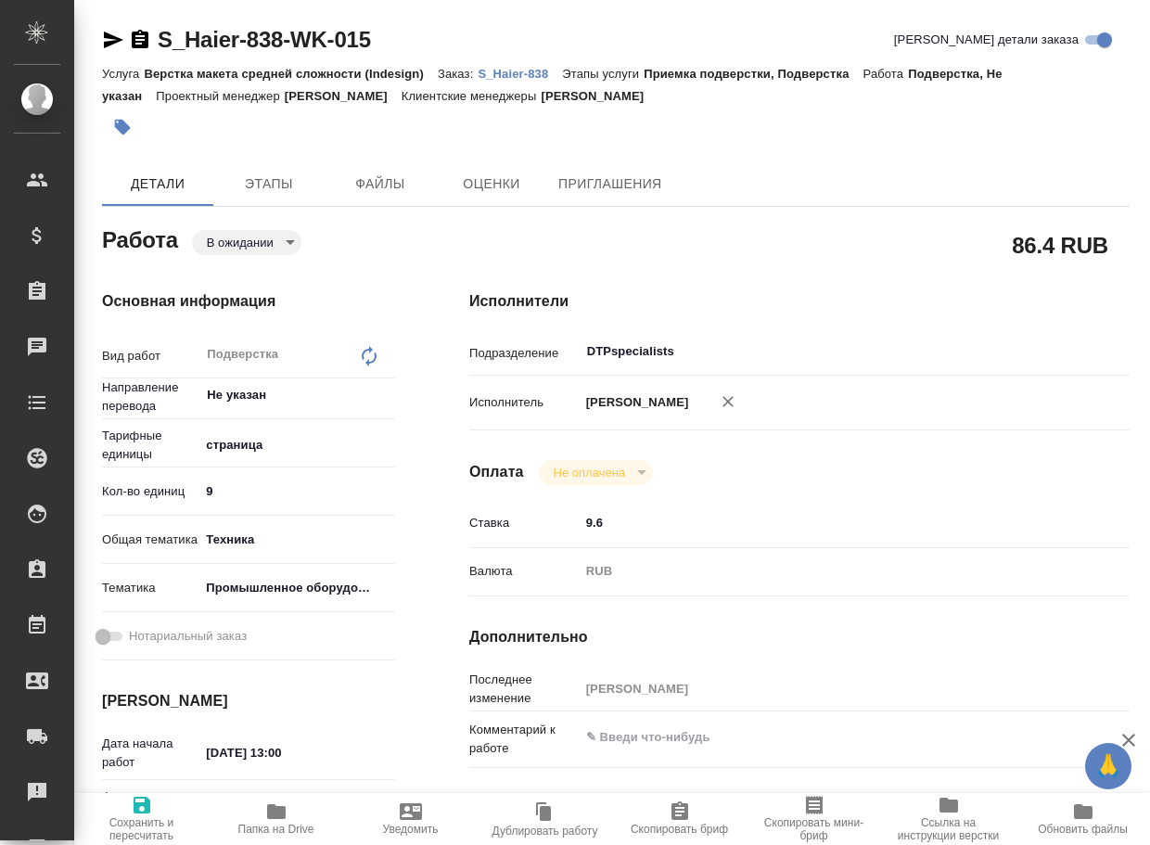
type textarea "x"
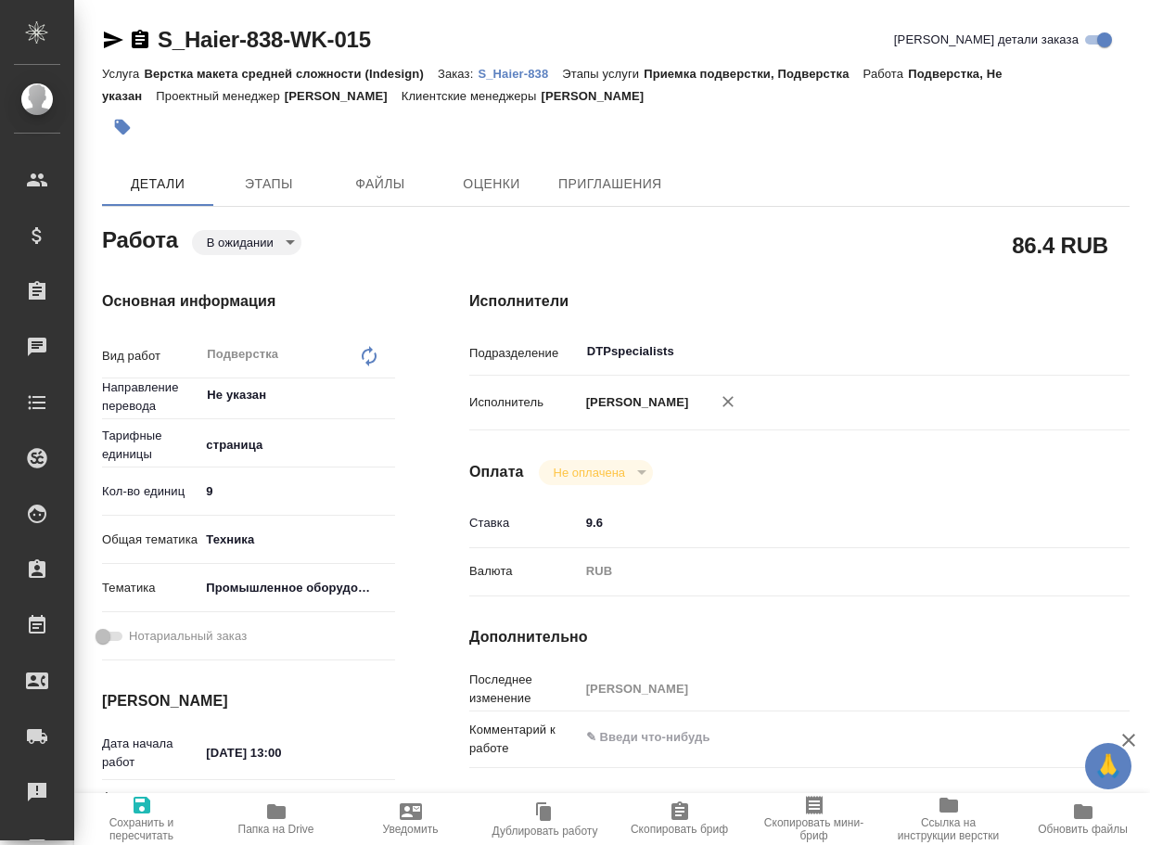
type textarea "x"
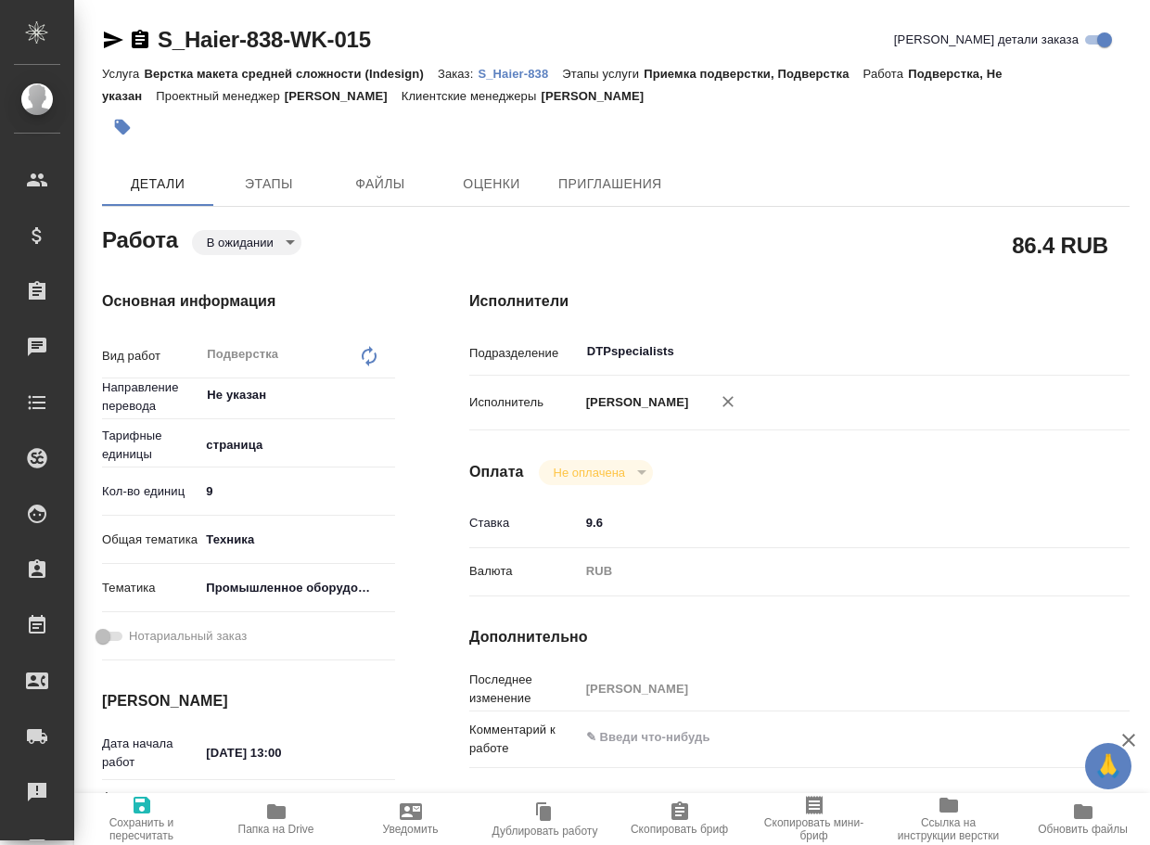
type textarea "x"
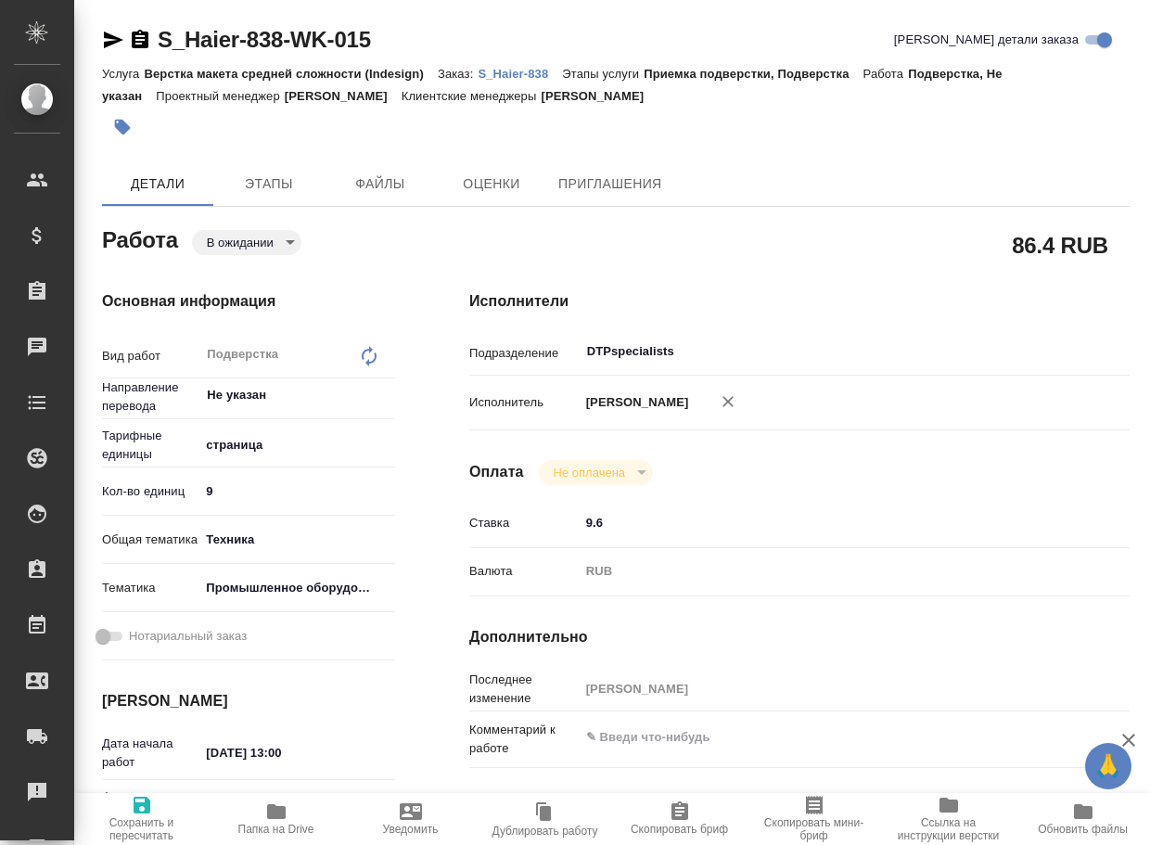
type textarea "x"
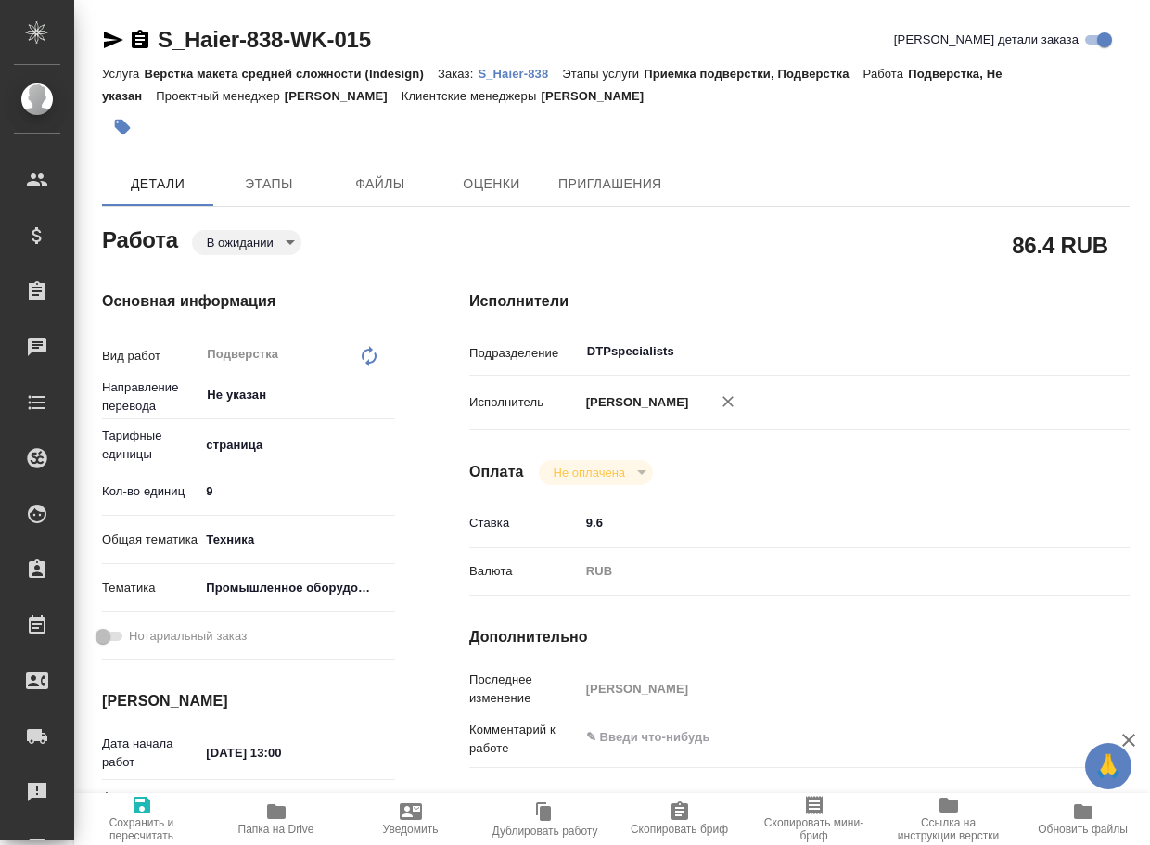
scroll to position [93, 0]
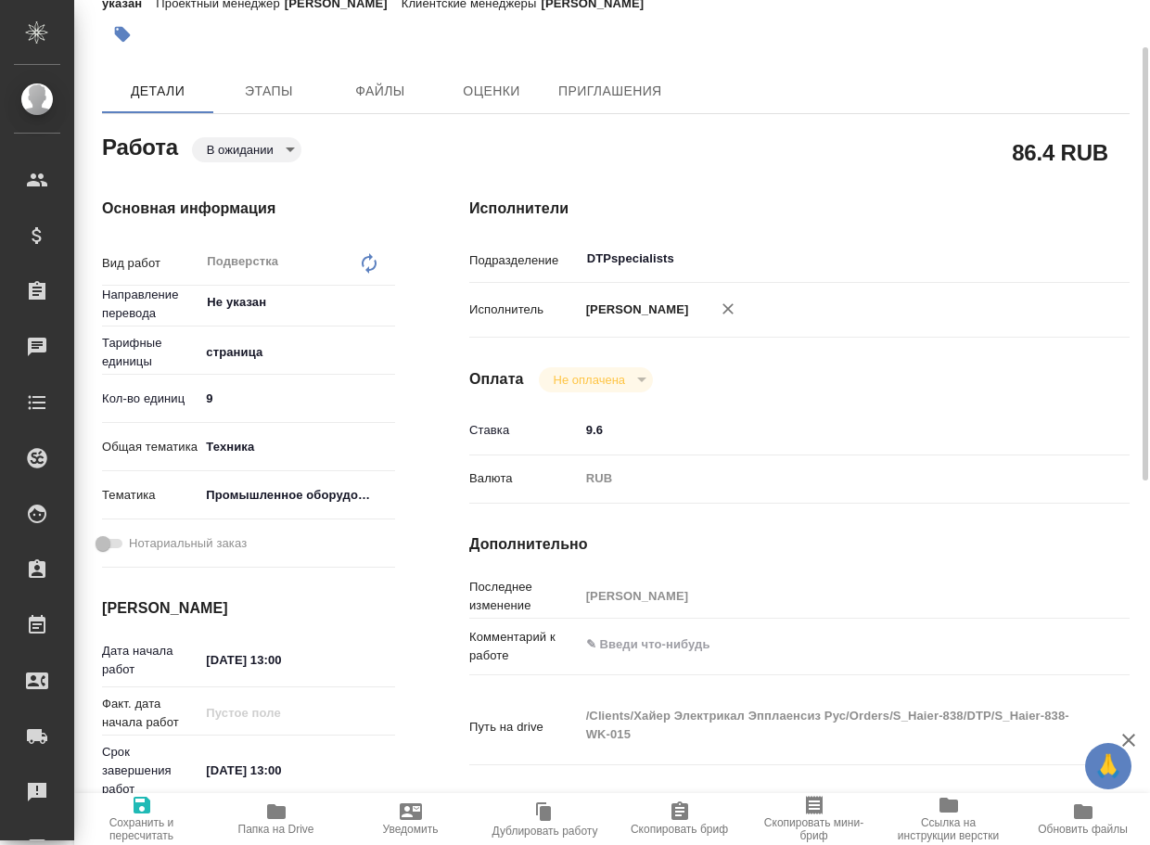
type textarea "x"
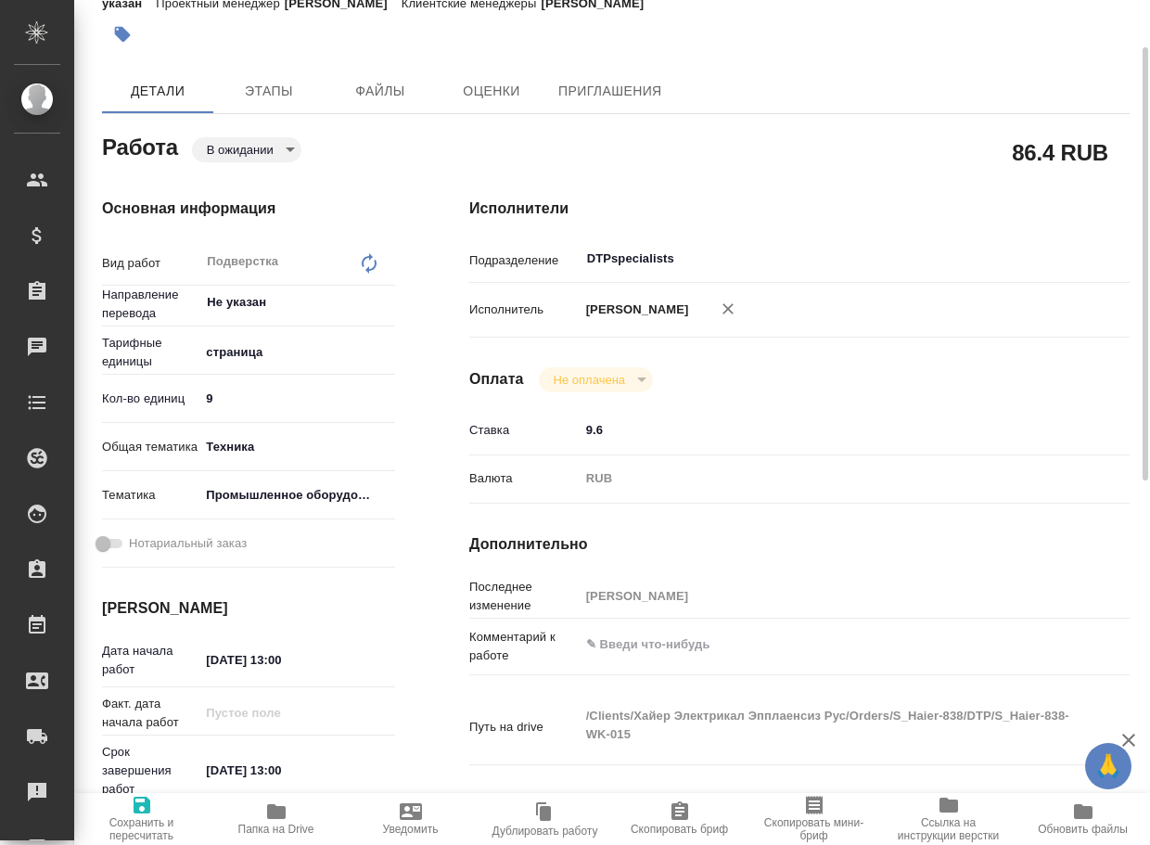
scroll to position [0, 0]
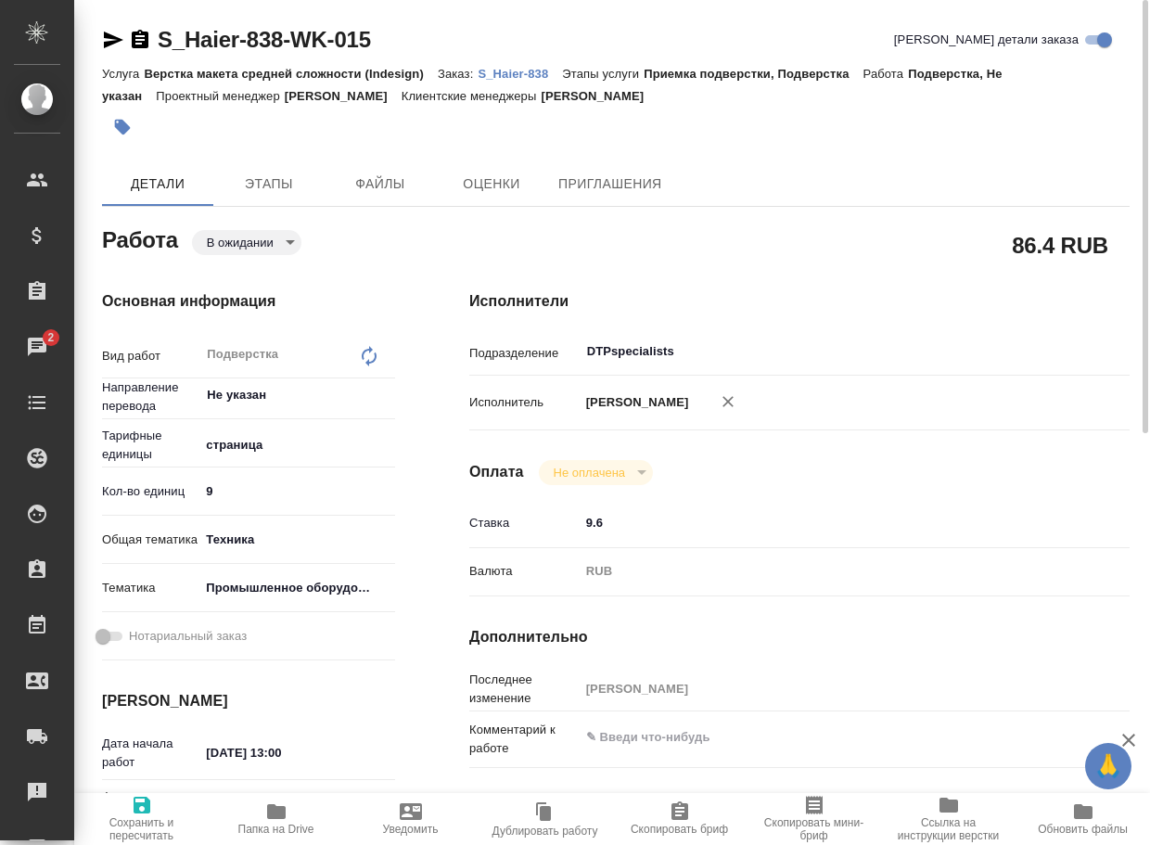
click at [249, 248] on body "🙏 .cls-1 fill:#fff; AWATERA Arsenyeva Vera Клиенты Спецификации Заказы 2 Чаты T…" at bounding box center [575, 422] width 1150 height 845
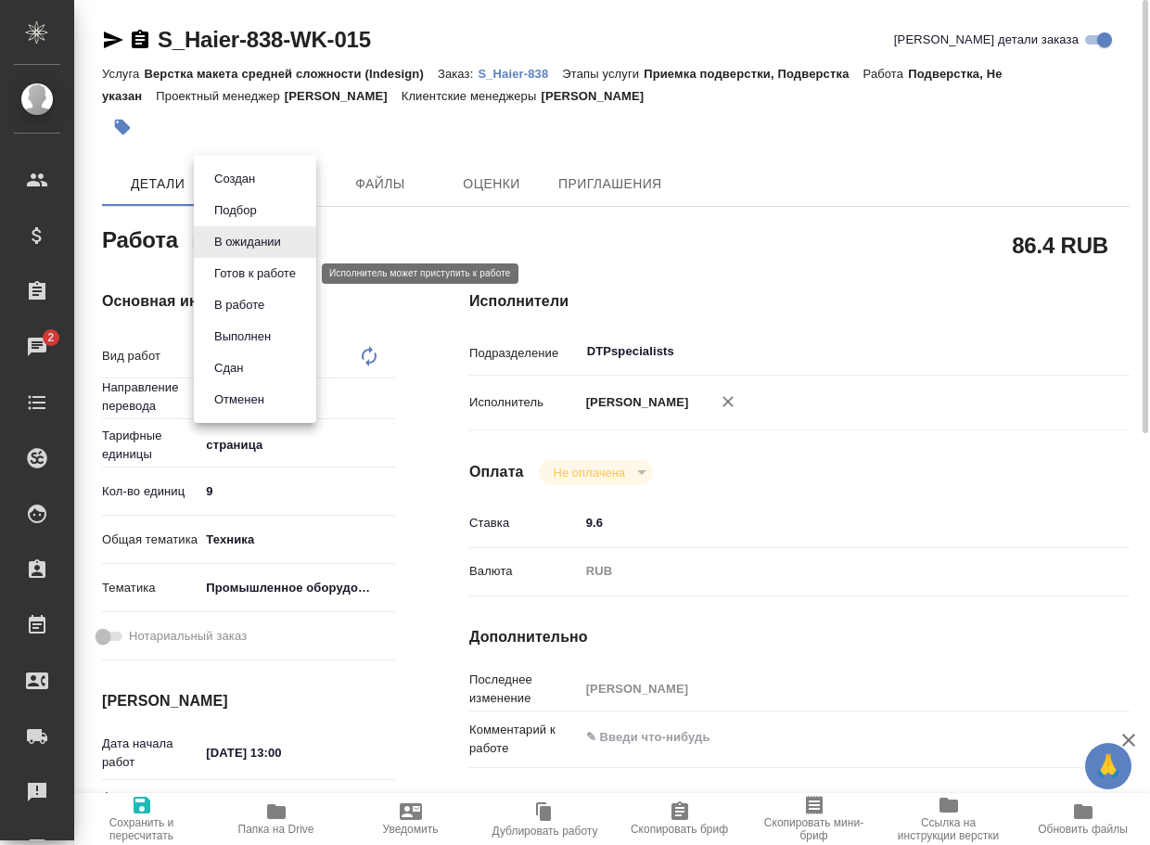
click at [266, 274] on button "Готов к работе" at bounding box center [255, 273] width 93 height 20
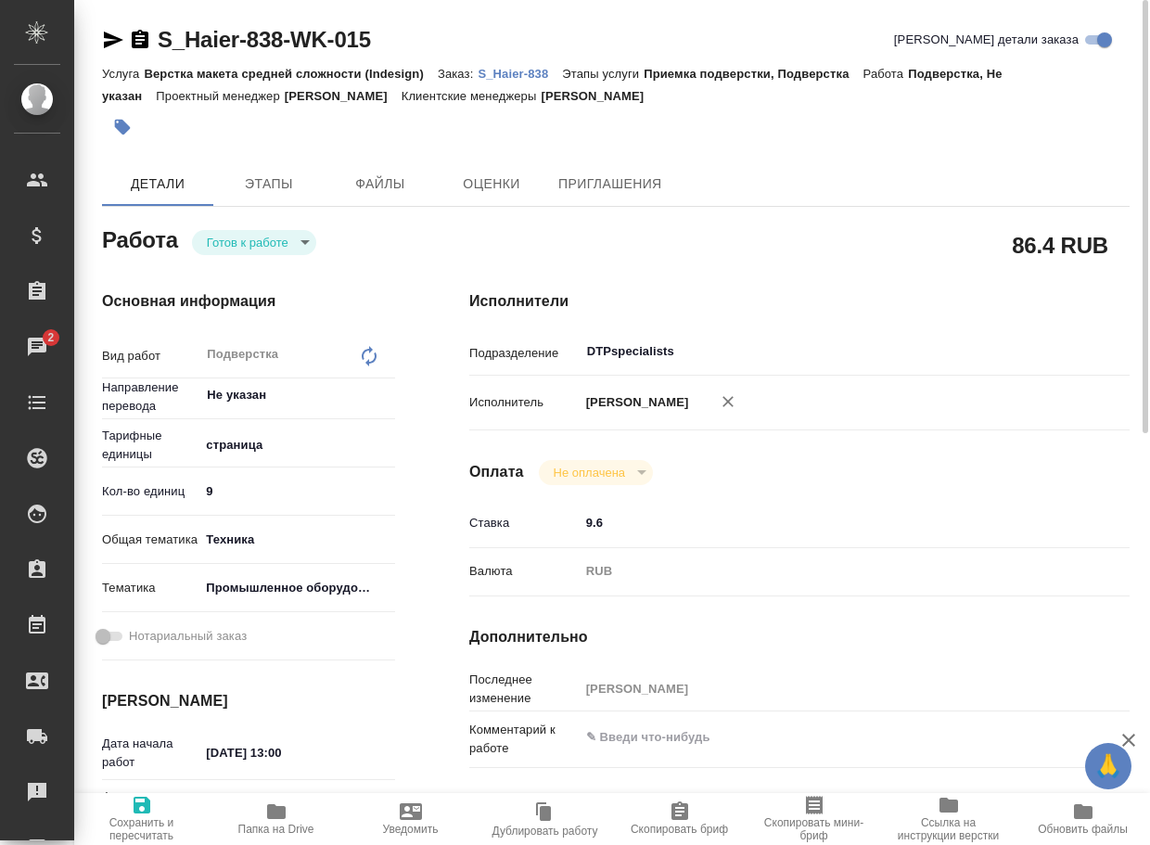
type textarea "x"
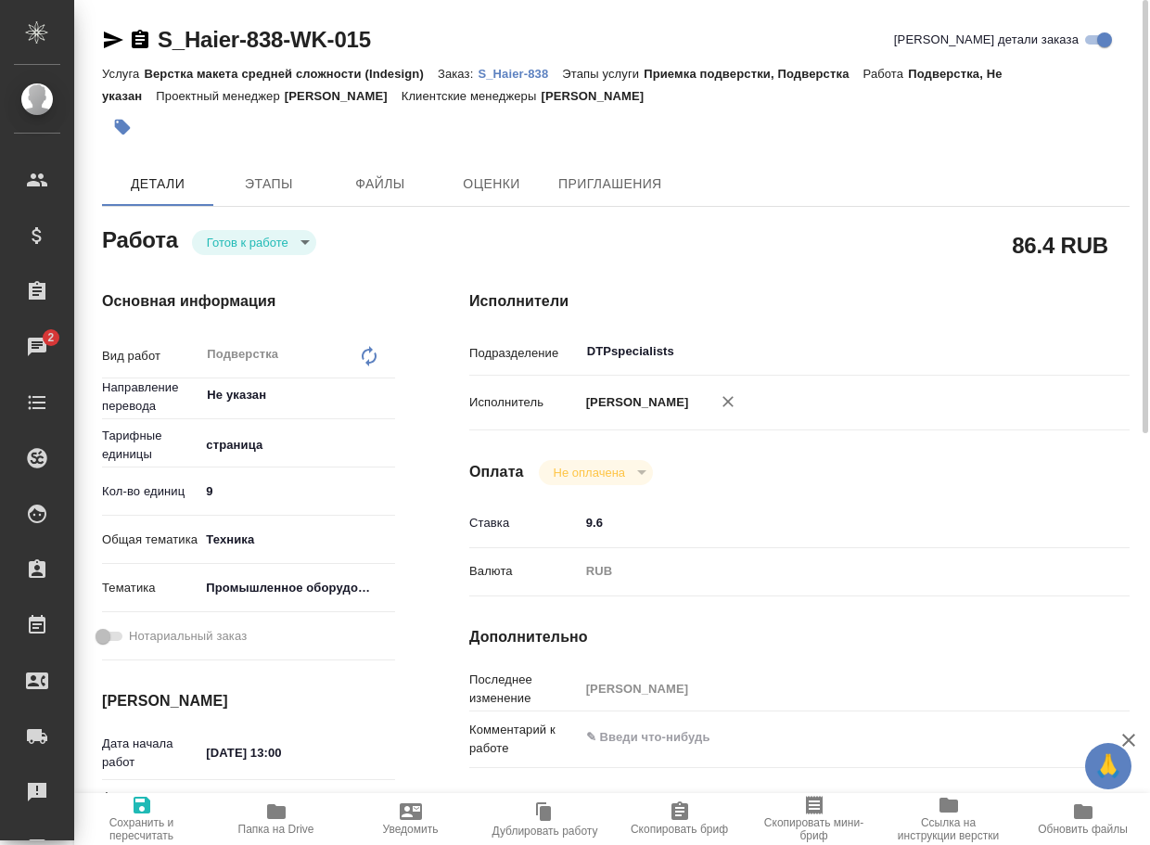
type textarea "x"
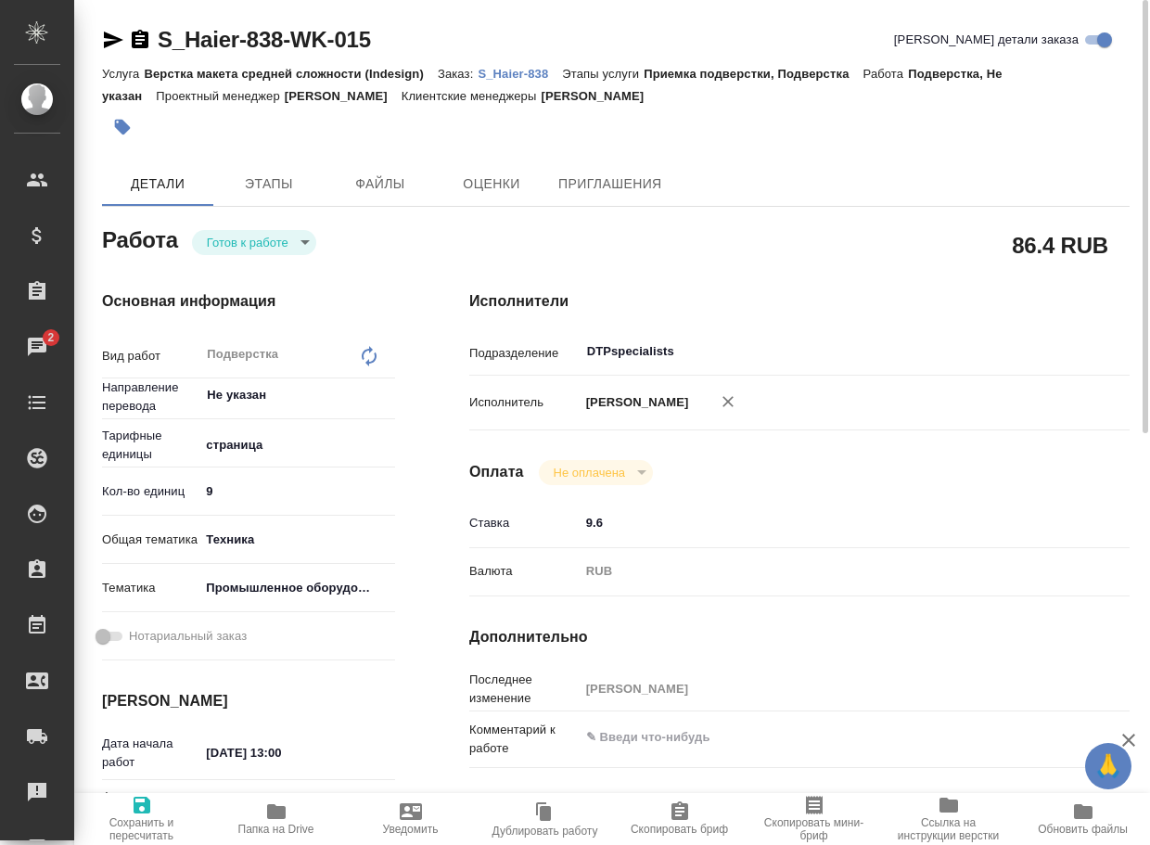
type textarea "x"
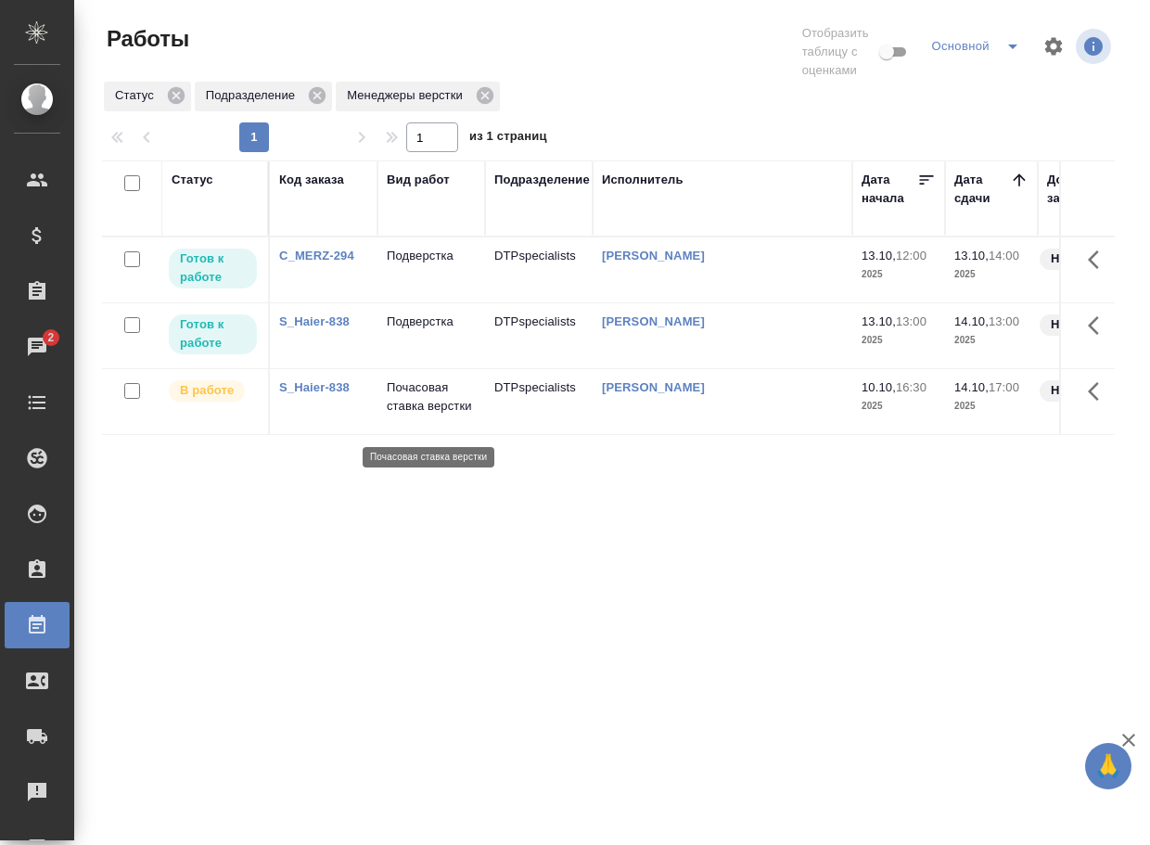
click at [400, 407] on p "Почасовая ставка верстки" at bounding box center [431, 396] width 89 height 37
click at [401, 407] on p "Почасовая ставка верстки" at bounding box center [431, 396] width 89 height 37
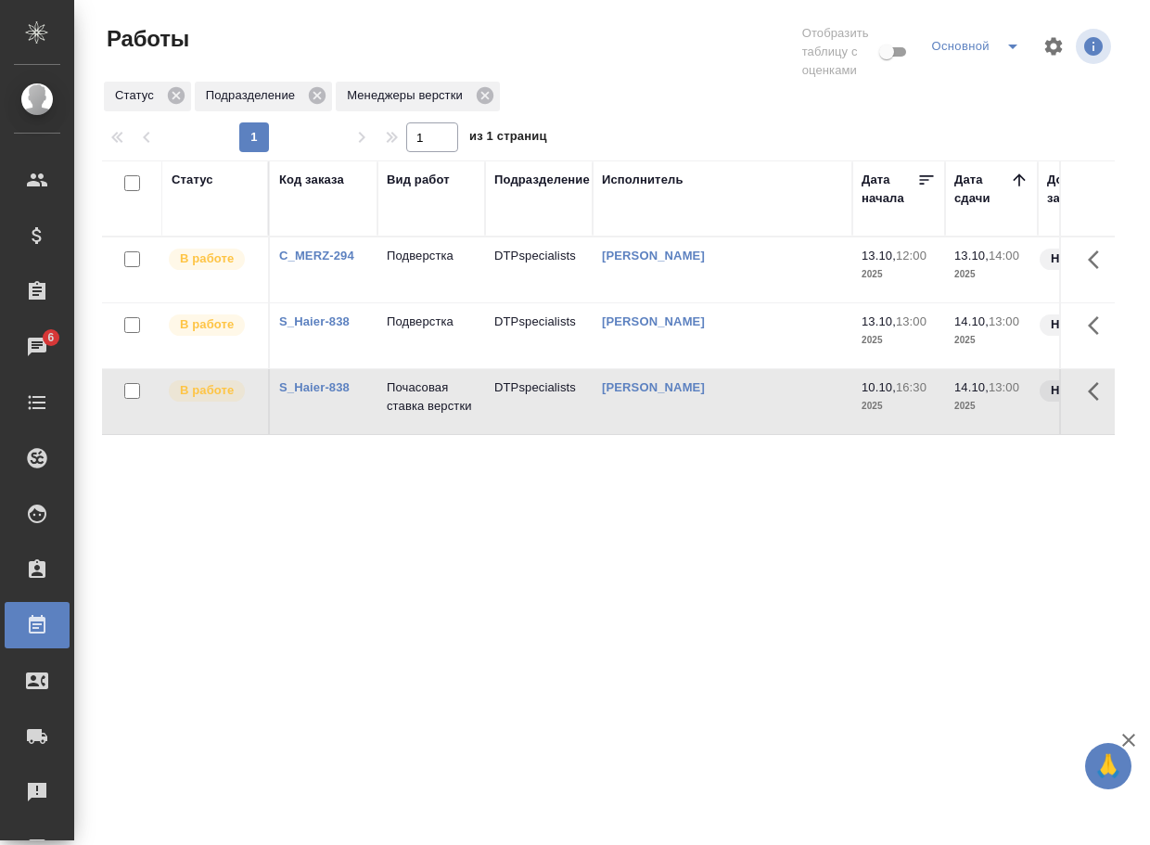
click at [315, 253] on link "C_MERZ-294" at bounding box center [316, 256] width 75 height 14
click at [427, 259] on p "Подверстка" at bounding box center [431, 256] width 89 height 19
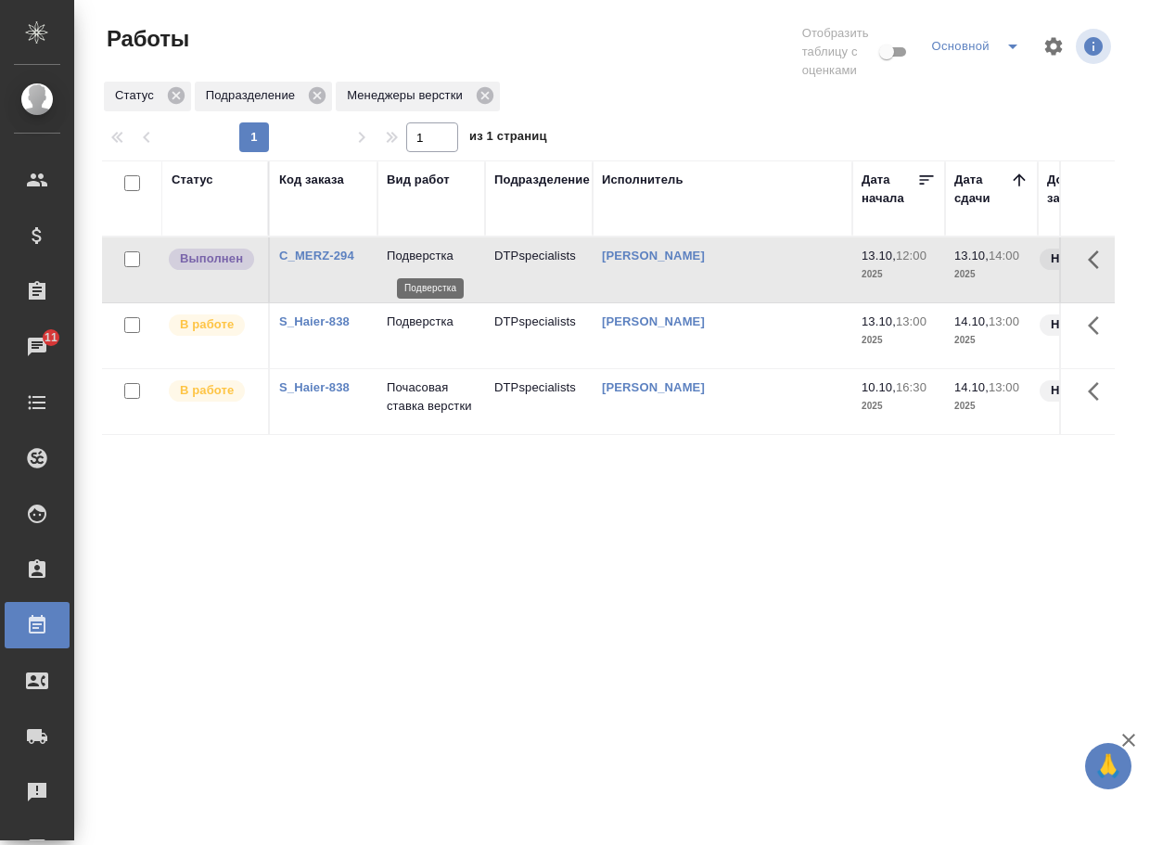
click at [427, 259] on p "Подверстка" at bounding box center [431, 256] width 89 height 19
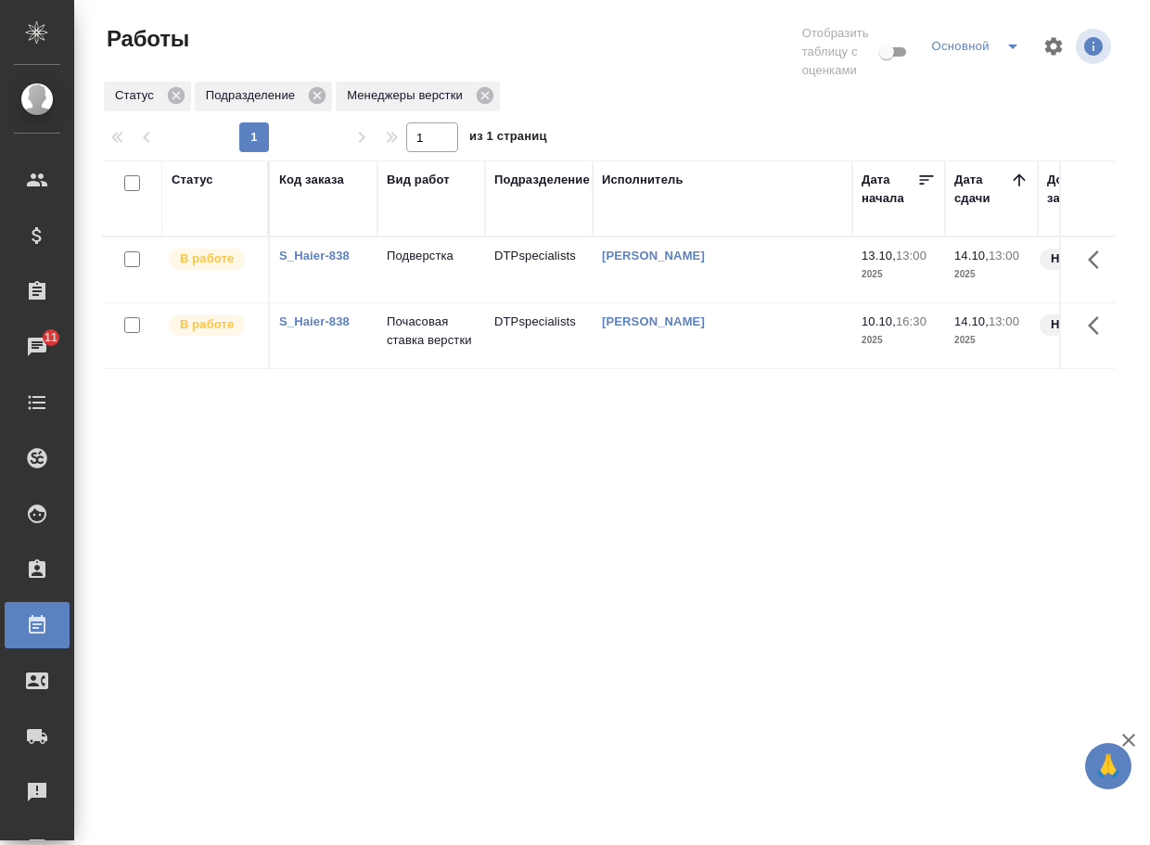
click at [518, 614] on div "Статус Код заказа Вид работ Подразделение Исполнитель Дата начала Дата сдачи До…" at bounding box center [608, 494] width 1013 height 668
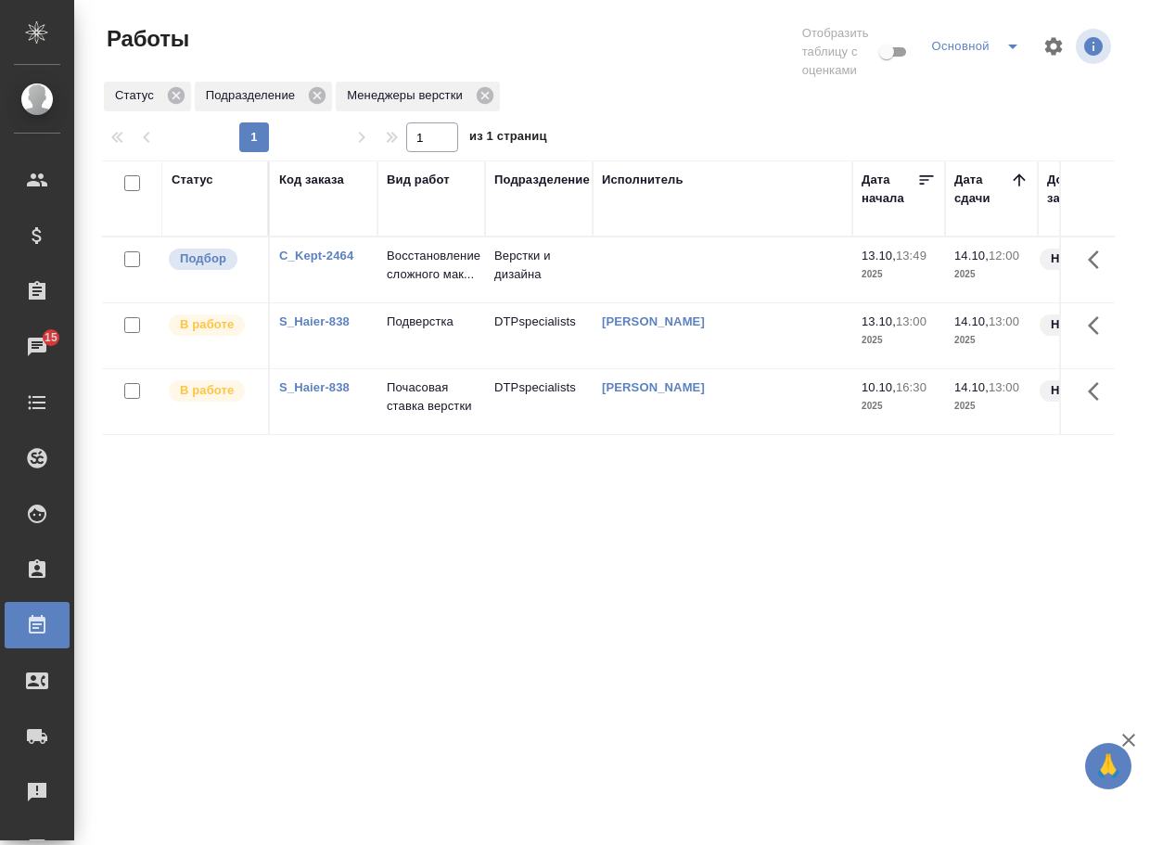
click at [361, 261] on div "C_Kept-2464" at bounding box center [323, 256] width 89 height 19
click at [345, 260] on link "C_Kept-2464" at bounding box center [316, 256] width 74 height 14
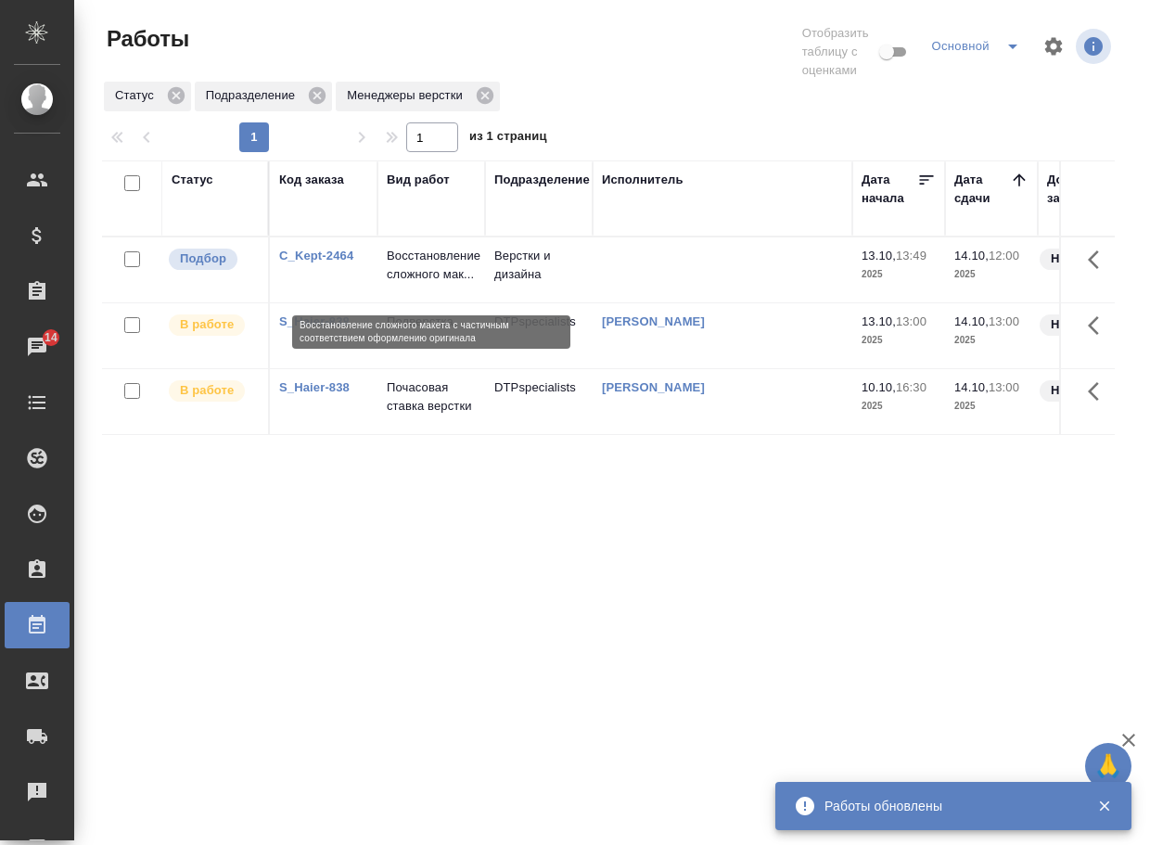
click at [422, 273] on p "Восстановление сложного мак..." at bounding box center [431, 265] width 89 height 37
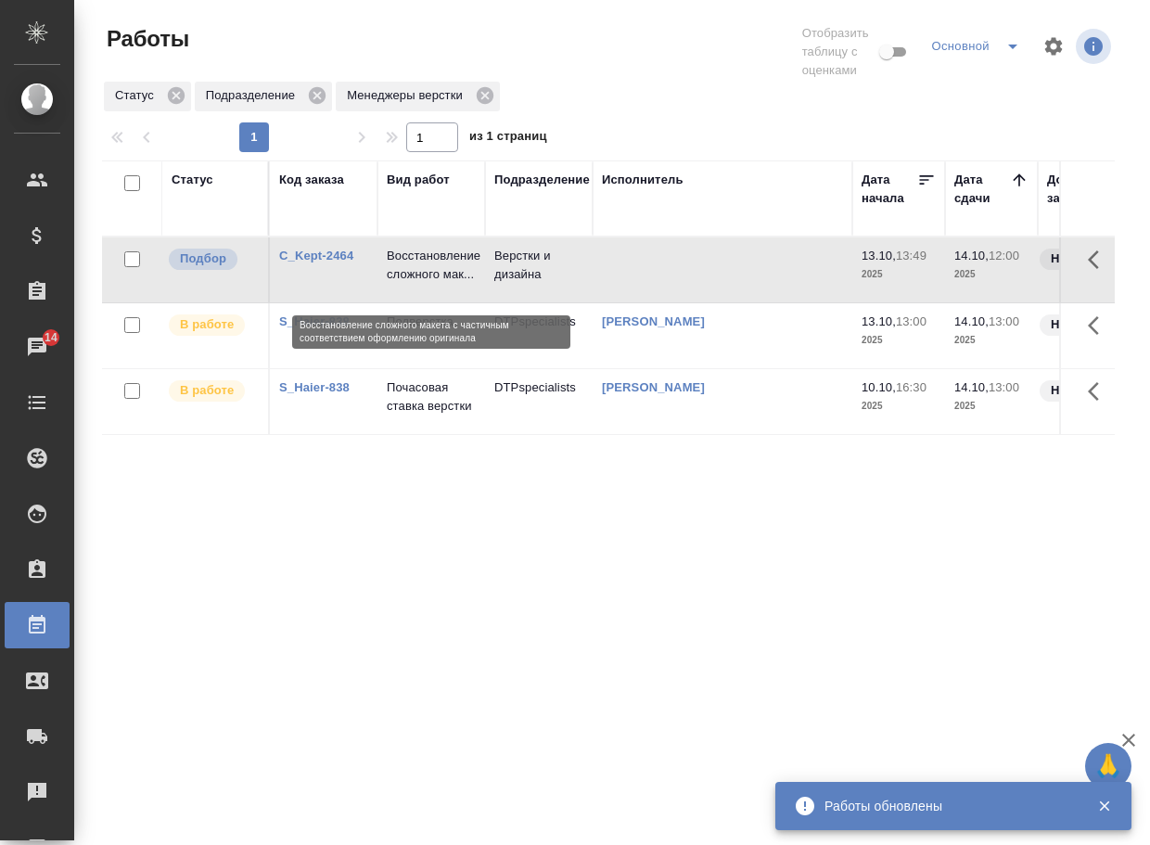
click at [422, 273] on p "Восстановление сложного мак..." at bounding box center [431, 265] width 89 height 37
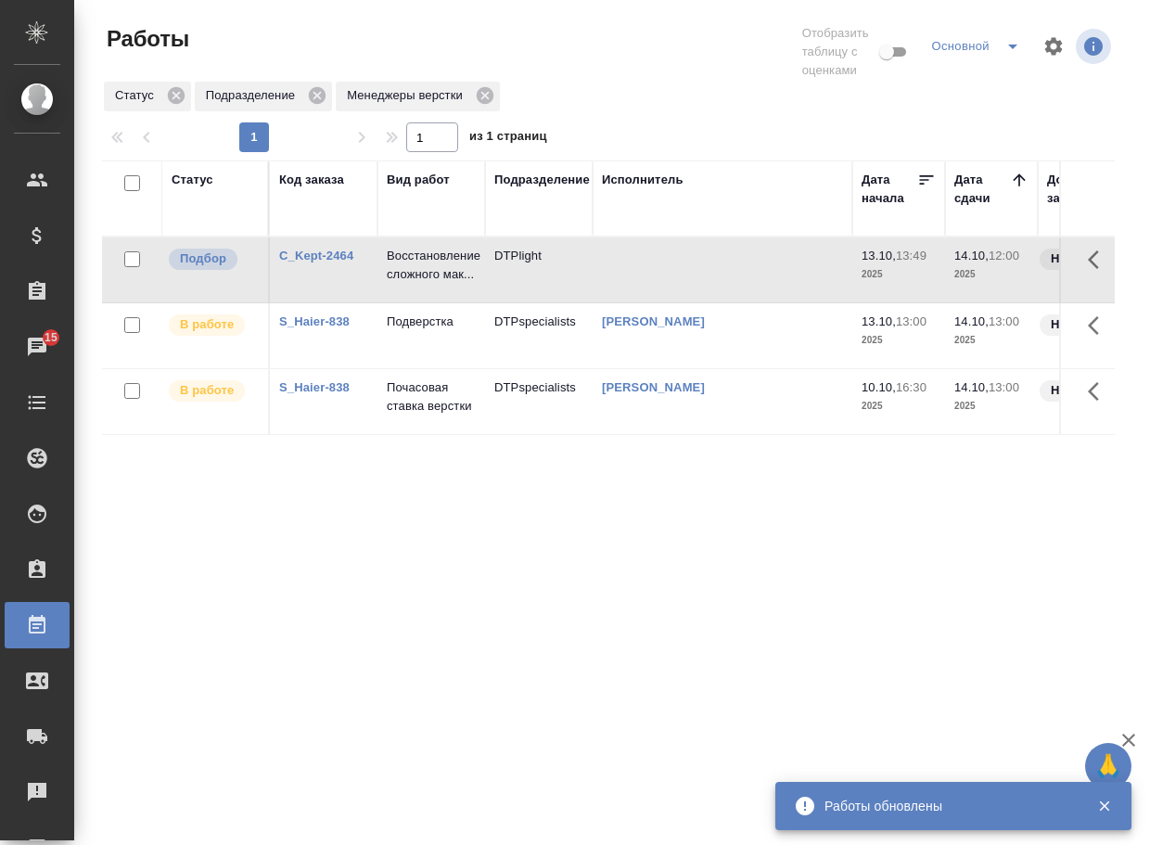
click at [734, 585] on div "Статус Код заказа Вид работ Подразделение Исполнитель Дата начала Дата сдачи До…" at bounding box center [608, 494] width 1013 height 668
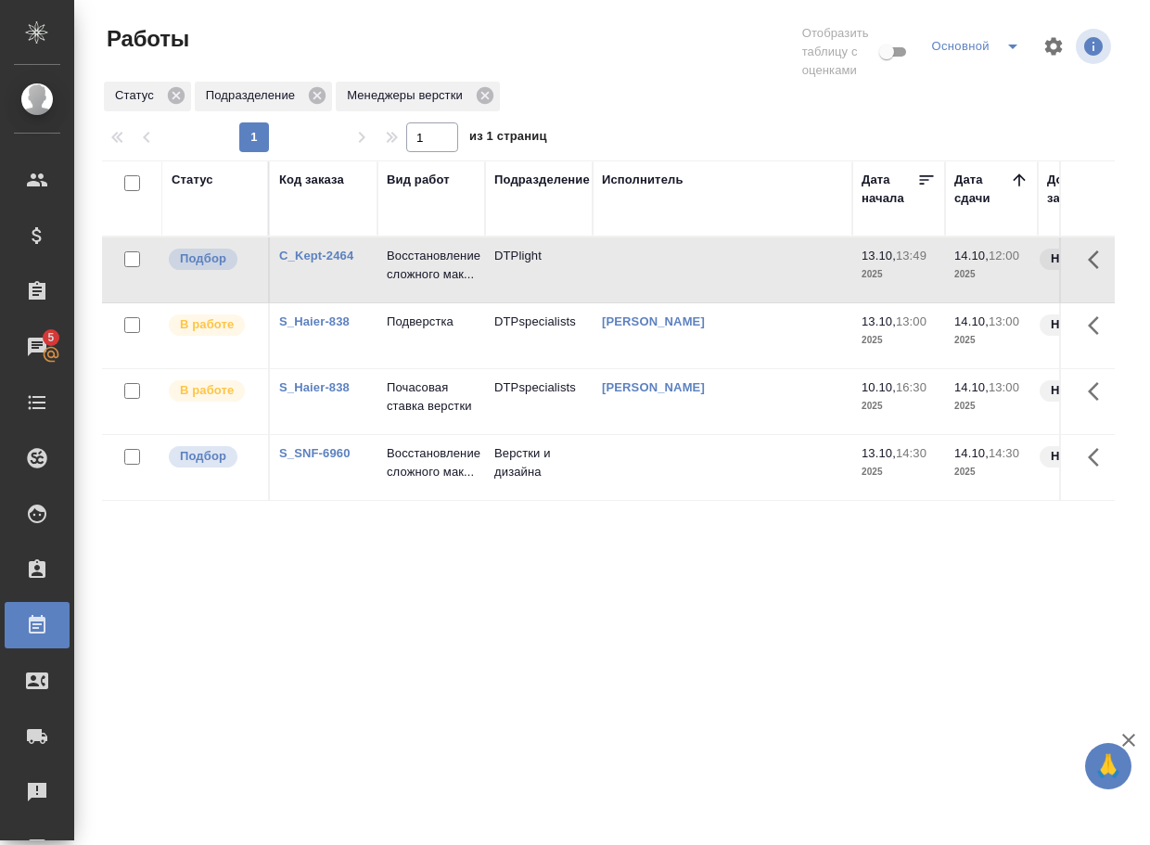
click at [315, 460] on link "S_SNF-6960" at bounding box center [314, 453] width 71 height 14
click at [444, 281] on p "Восстановление сложного мак..." at bounding box center [431, 265] width 89 height 37
click at [421, 481] on p "Восстановление сложного мак..." at bounding box center [431, 462] width 89 height 37
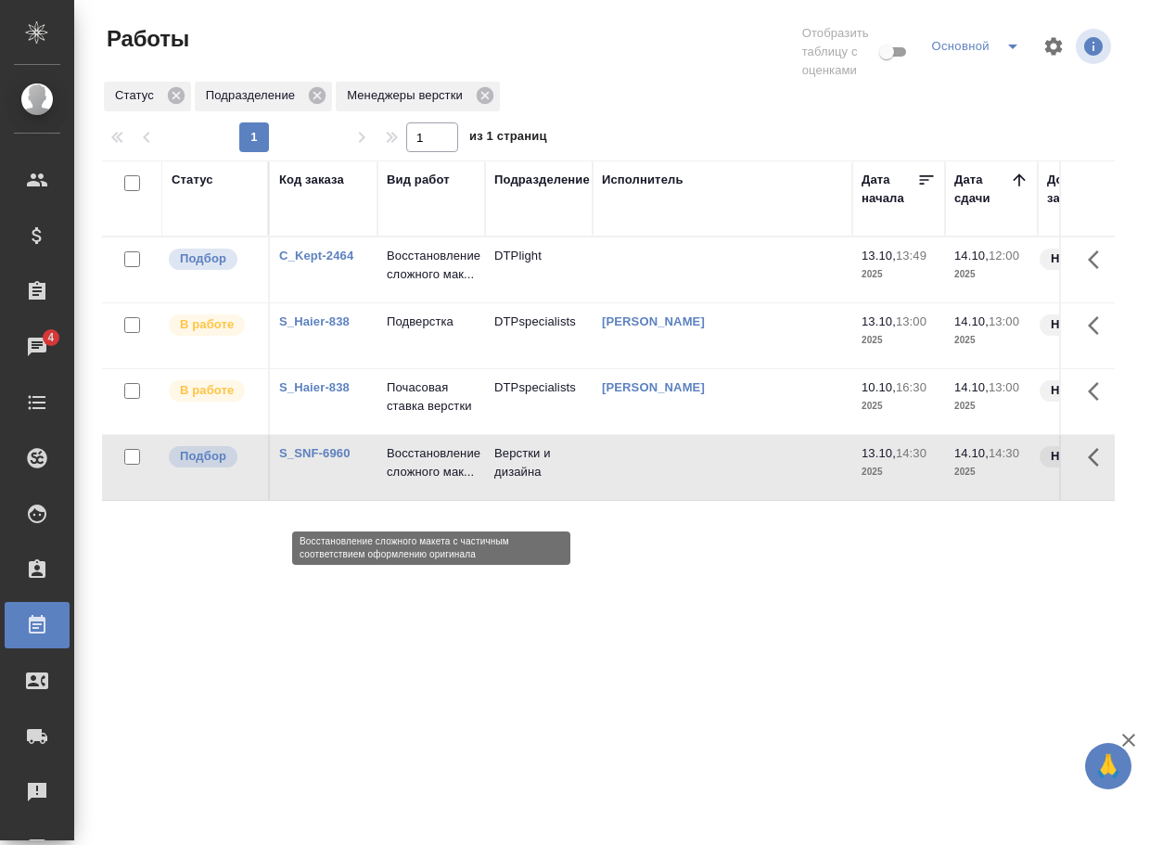
click at [424, 481] on p "Восстановление сложного мак..." at bounding box center [431, 462] width 89 height 37
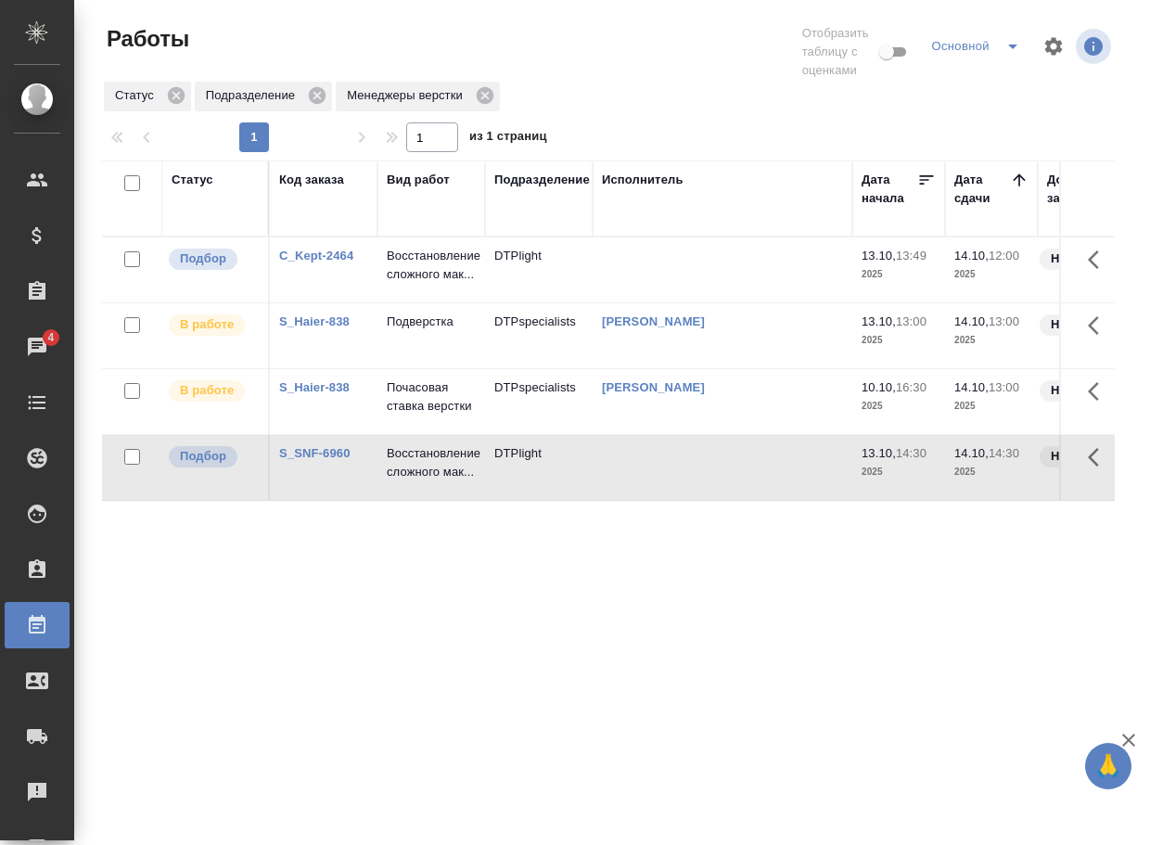
click at [476, 667] on div "Статус Код заказа Вид работ Подразделение Исполнитель Дата начала Дата сдачи До…" at bounding box center [608, 494] width 1013 height 668
click at [338, 460] on link "S_SNF-6960" at bounding box center [314, 453] width 71 height 14
click at [673, 681] on div "Статус Код заказа Вид работ Подразделение Исполнитель Дата начала Дата сдачи До…" at bounding box center [608, 494] width 1013 height 668
click at [708, 680] on div "Статус Код заказа Вид работ Подразделение Исполнитель Дата начала Дата сдачи До…" at bounding box center [608, 494] width 1013 height 668
click at [341, 259] on link "C_Kept-2464" at bounding box center [316, 256] width 74 height 14
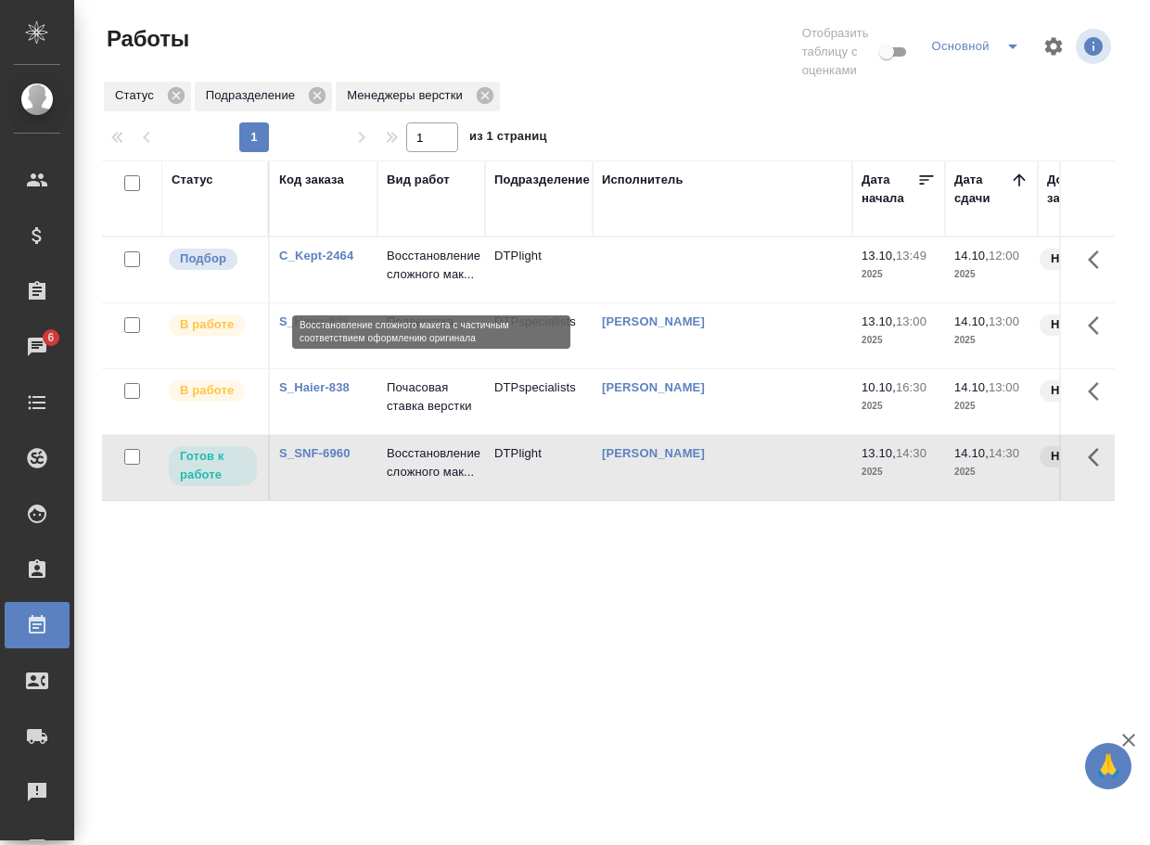
click at [421, 276] on p "Восстановление сложного мак..." at bounding box center [431, 265] width 89 height 37
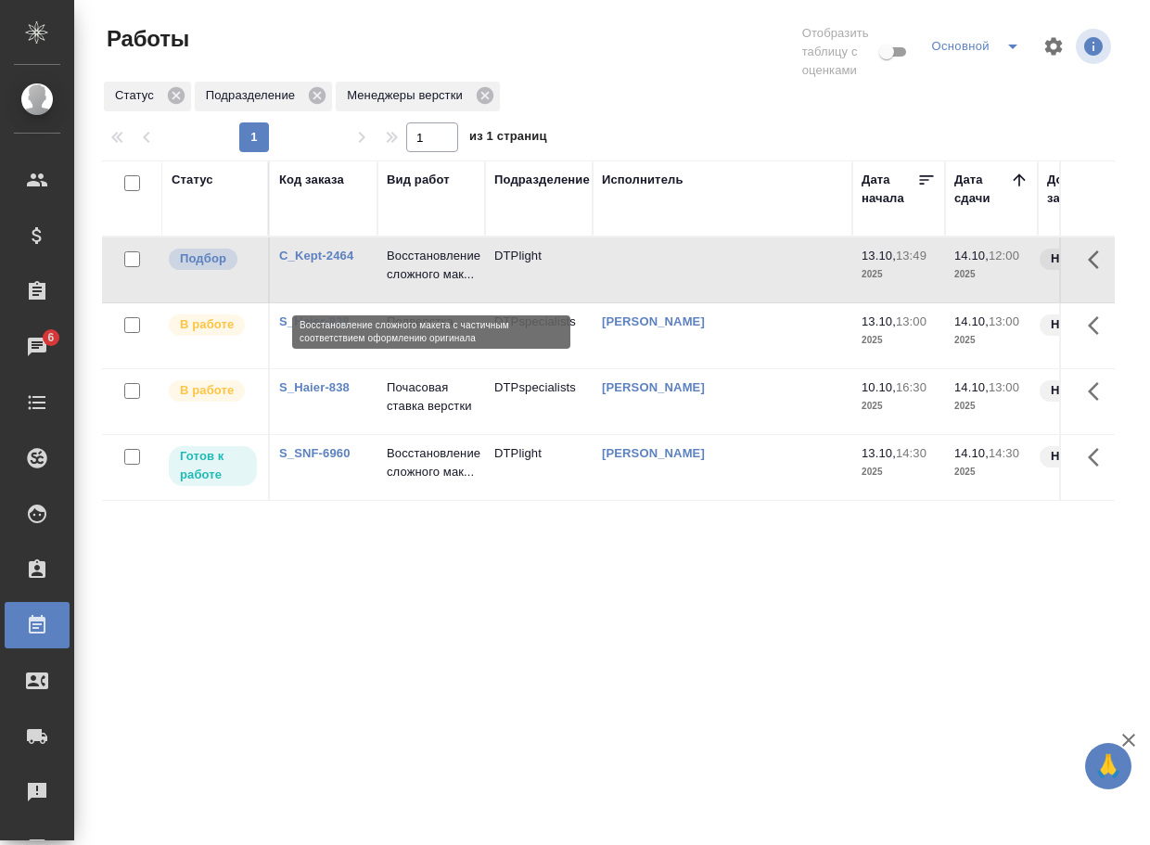
click at [421, 276] on p "Восстановление сложного мак..." at bounding box center [431, 265] width 89 height 37
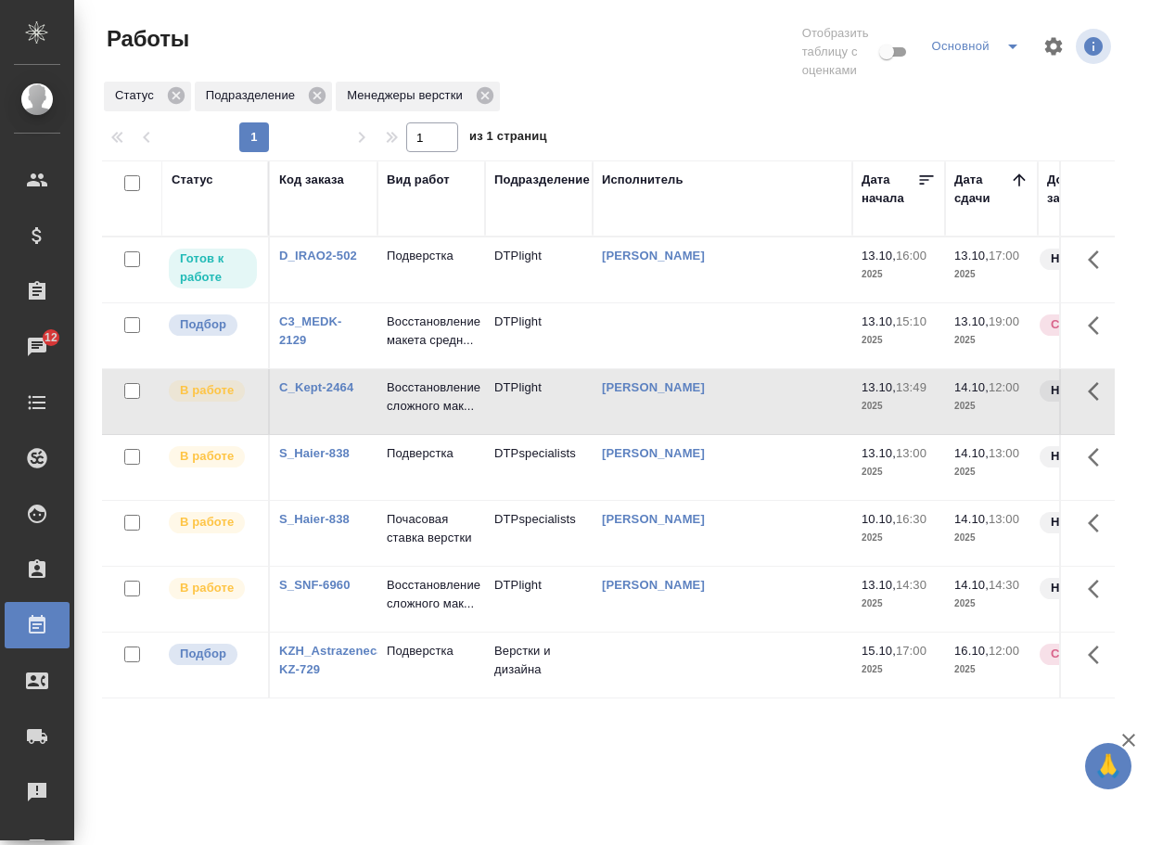
click at [329, 676] on link "KZH_Astrazeneca-KZ-729" at bounding box center [333, 660] width 108 height 32
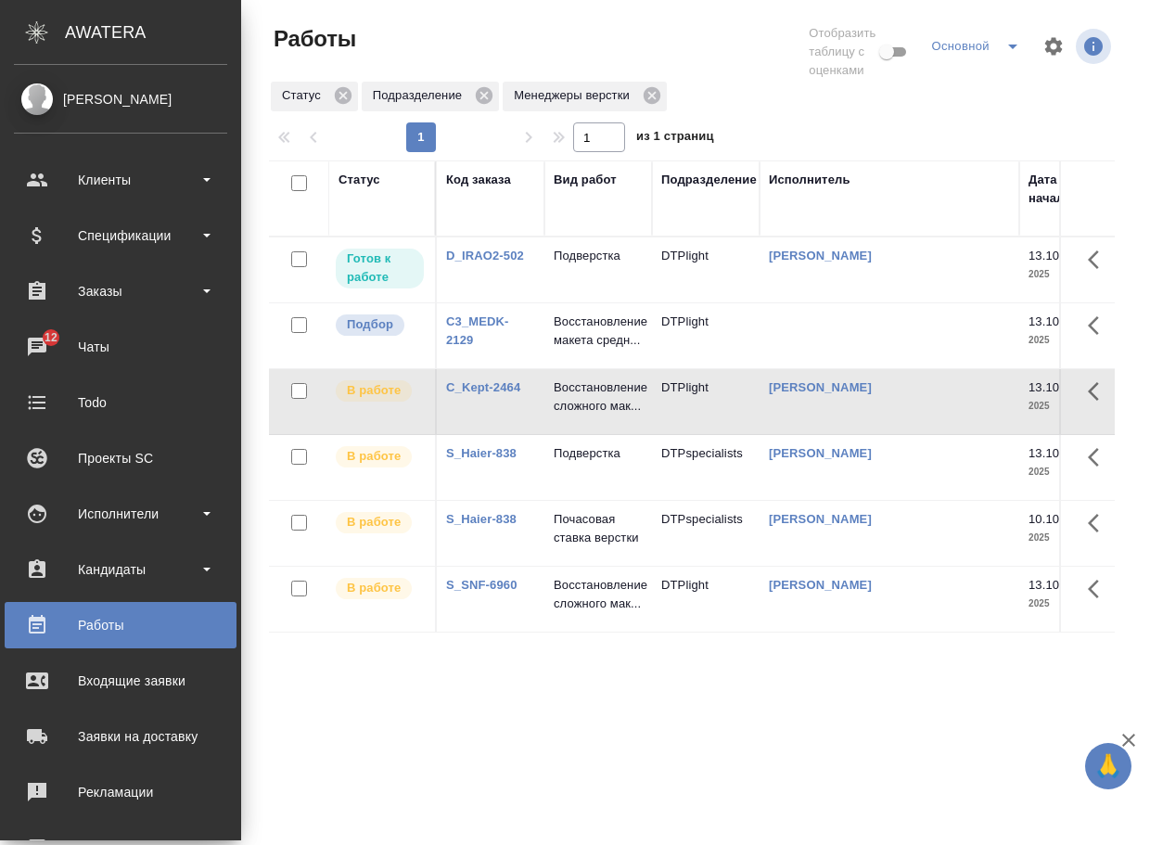
click at [601, 736] on div "Статус Код заказа Вид работ Подразделение Исполнитель Дата начала Дата сдачи До…" at bounding box center [692, 494] width 846 height 668
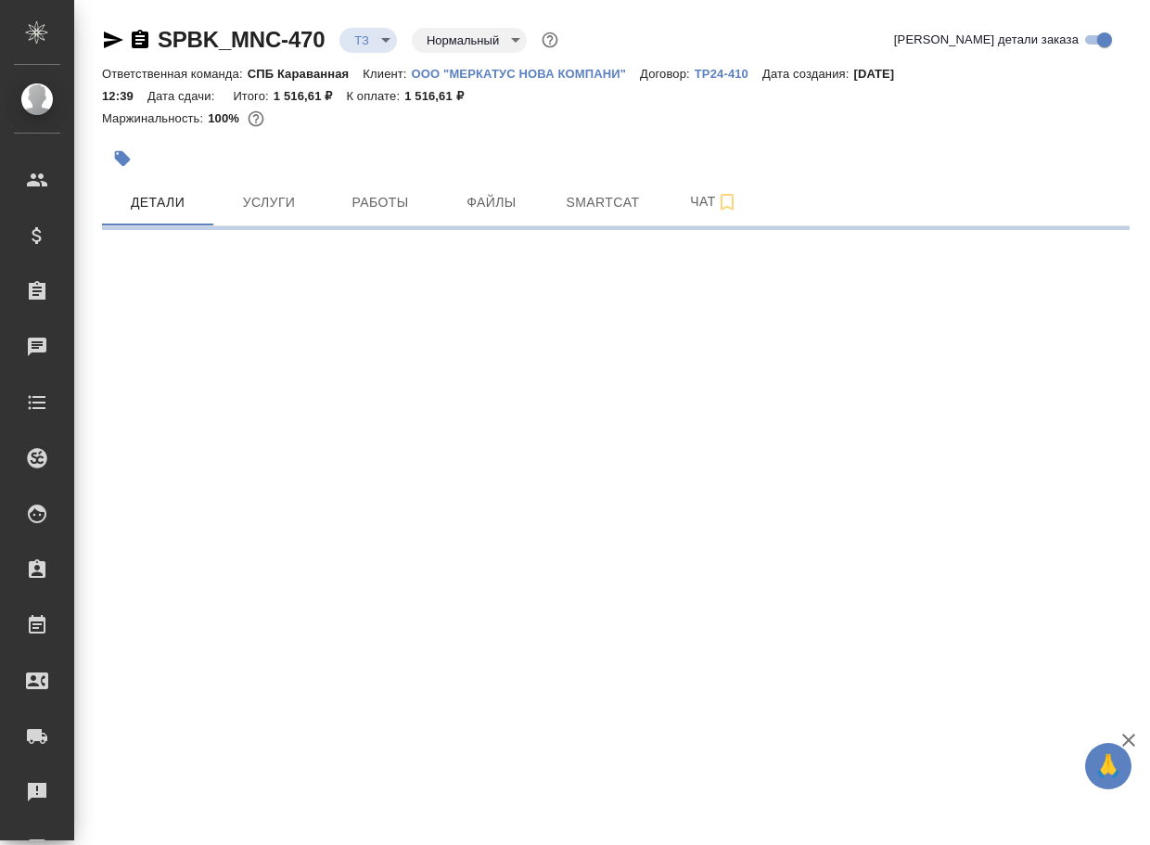
select select "RU"
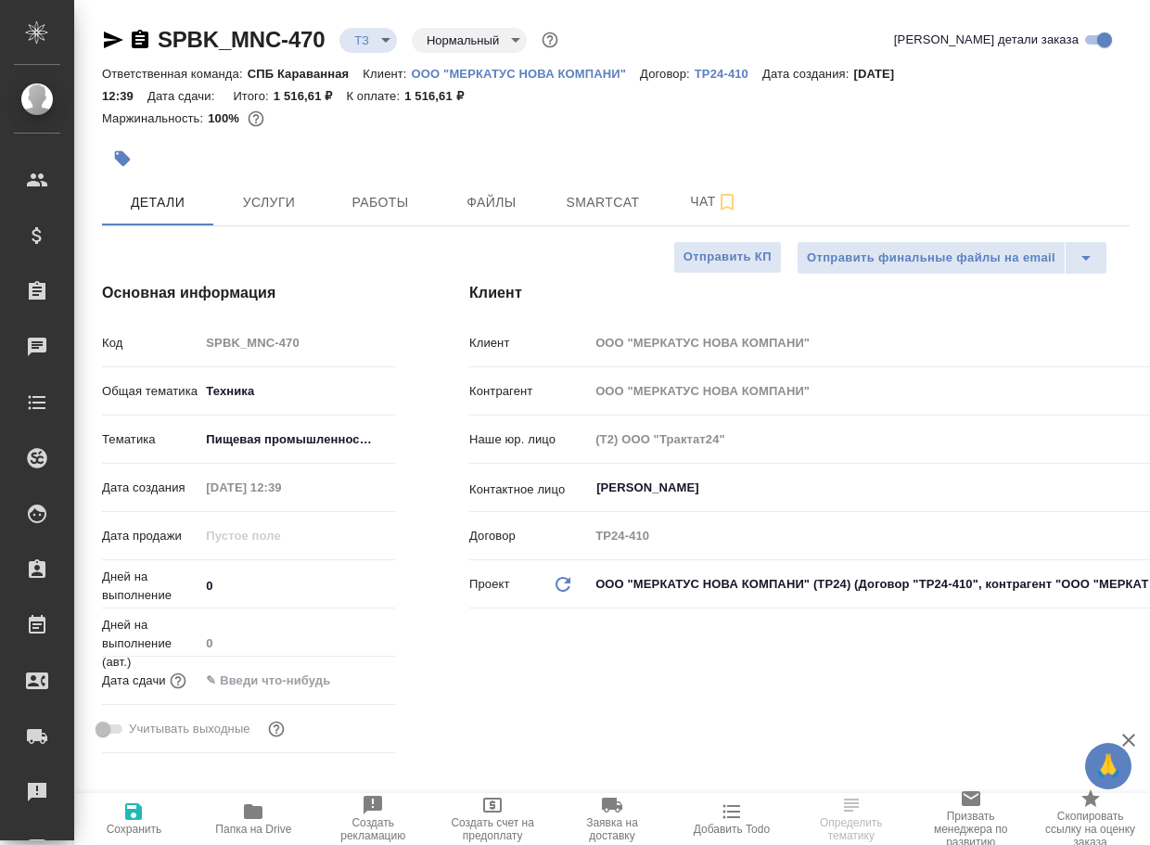
type textarea "x"
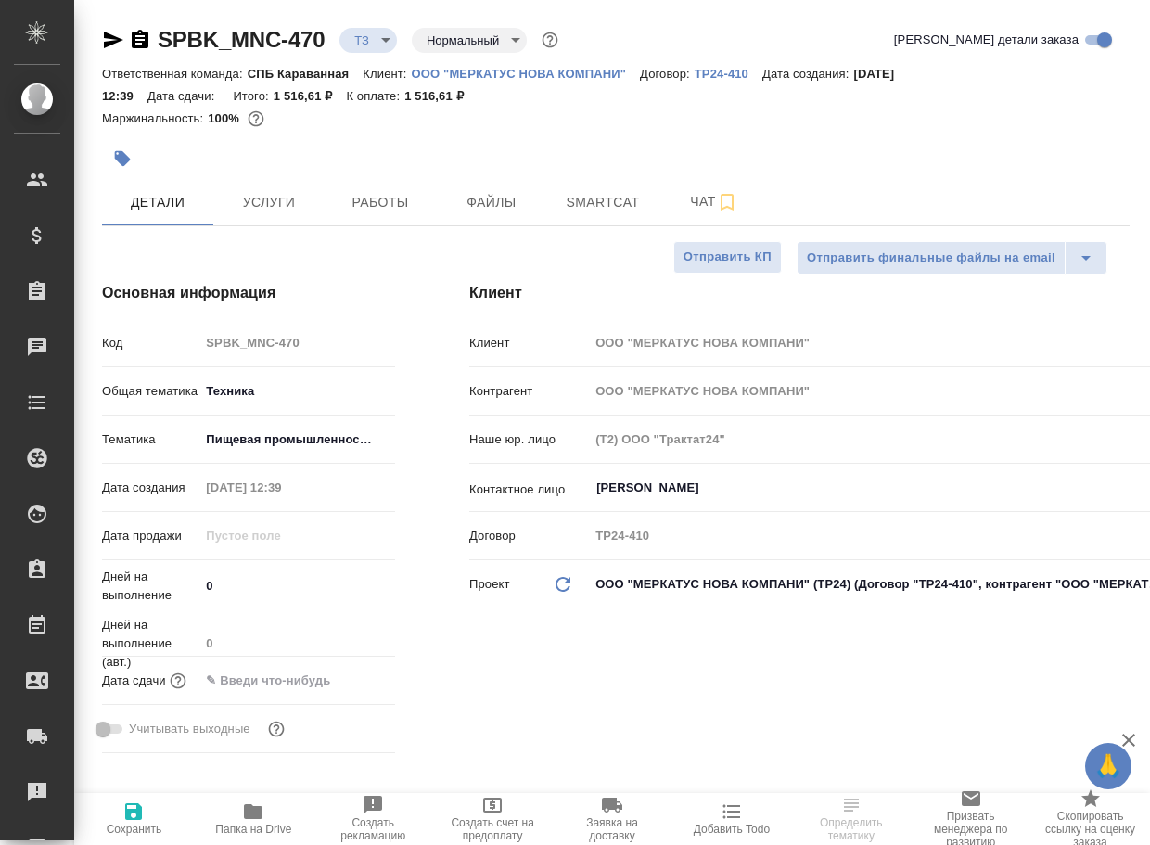
type textarea "x"
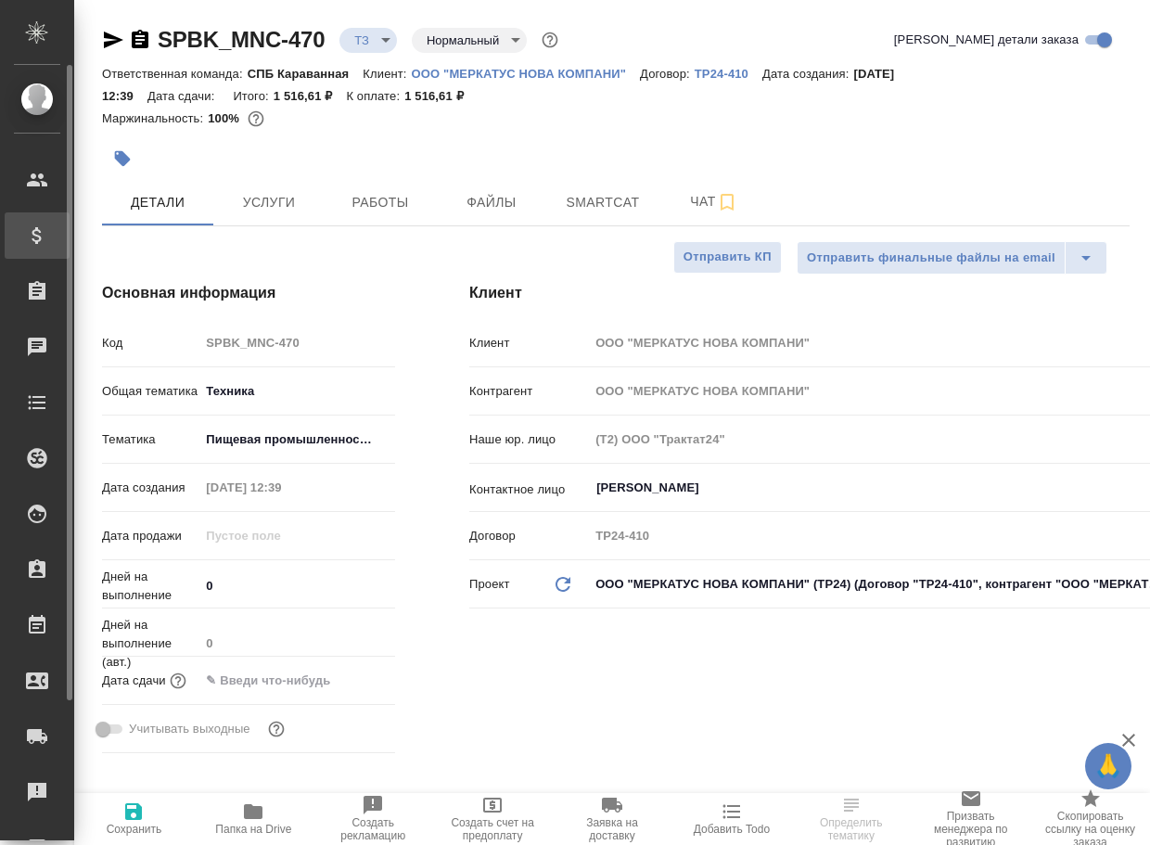
type textarea "x"
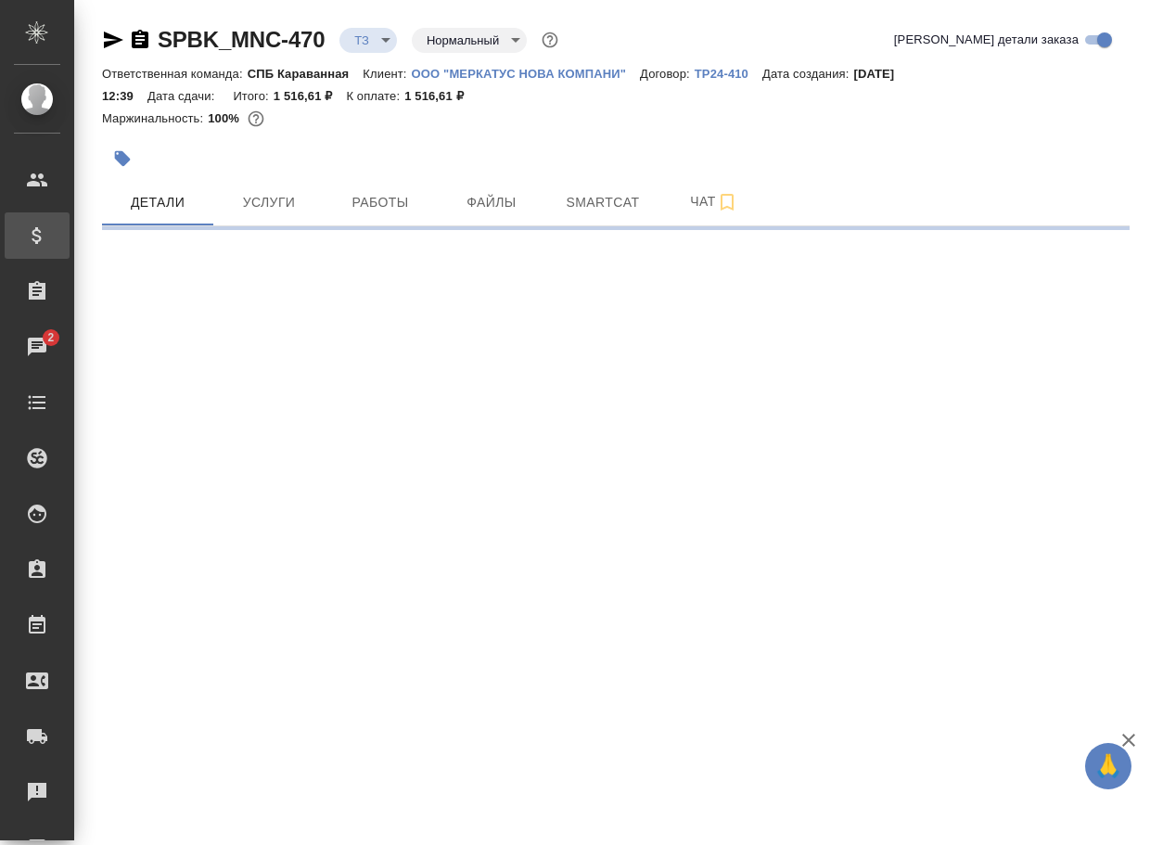
select select "RU"
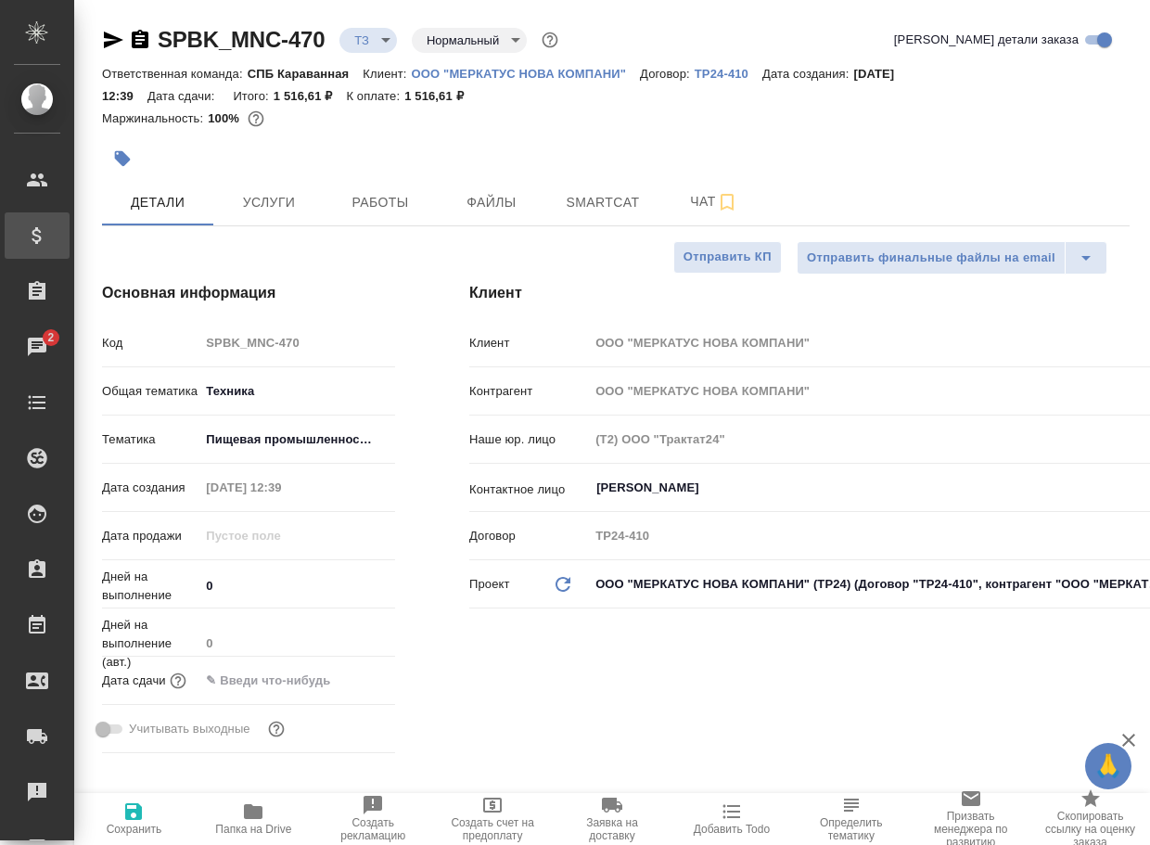
type textarea "x"
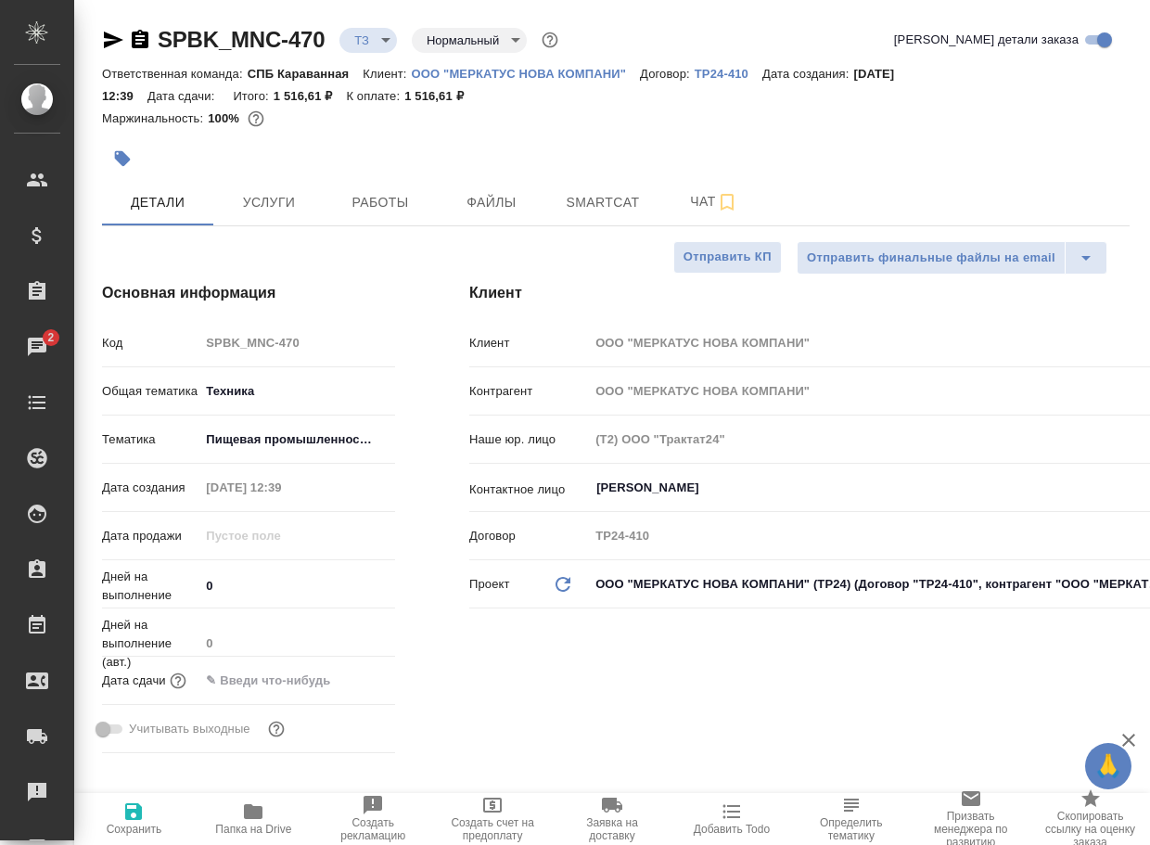
type textarea "x"
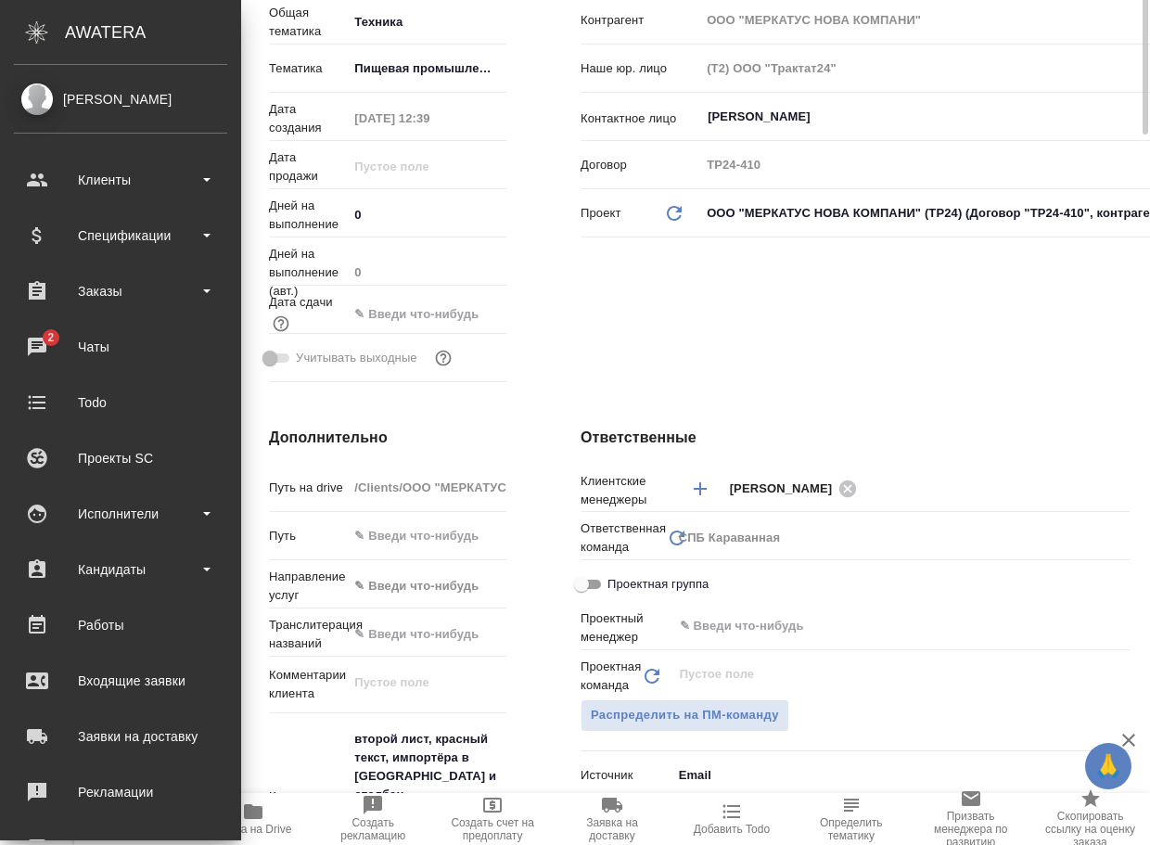
scroll to position [649, 0]
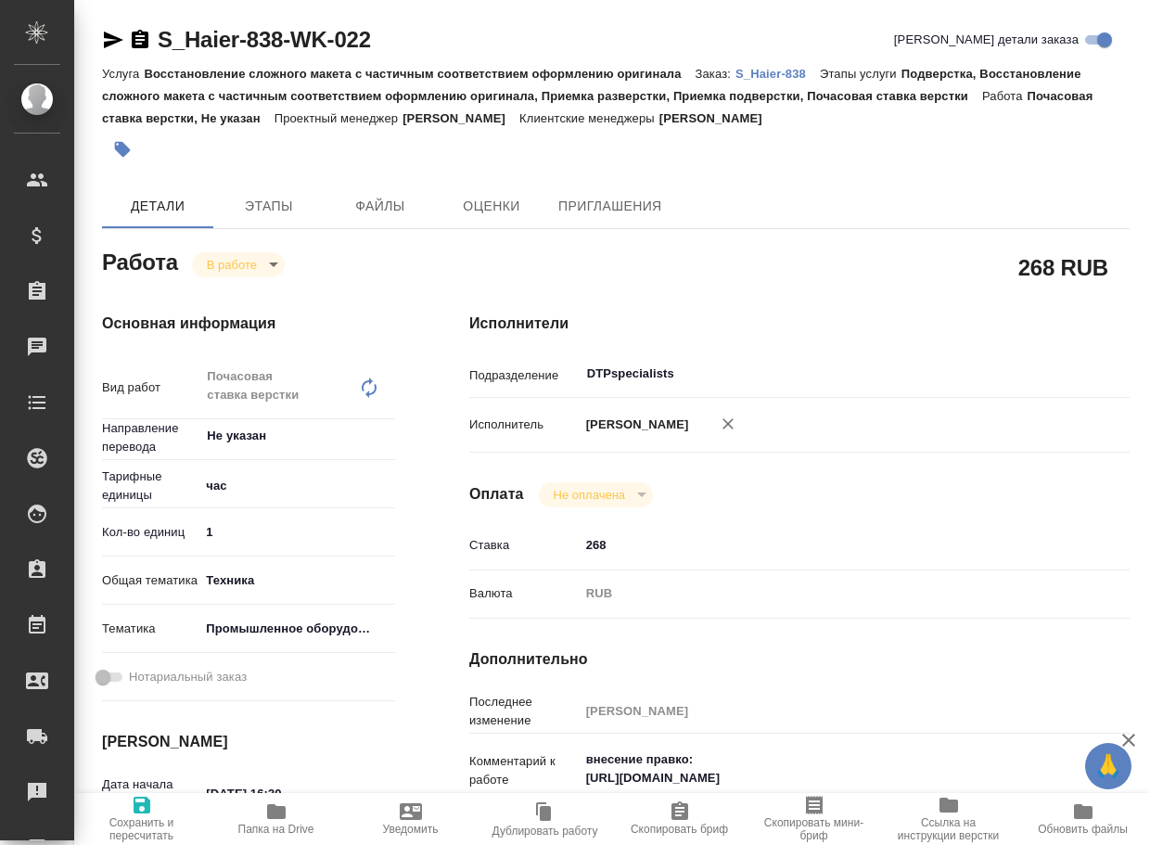
type textarea "x"
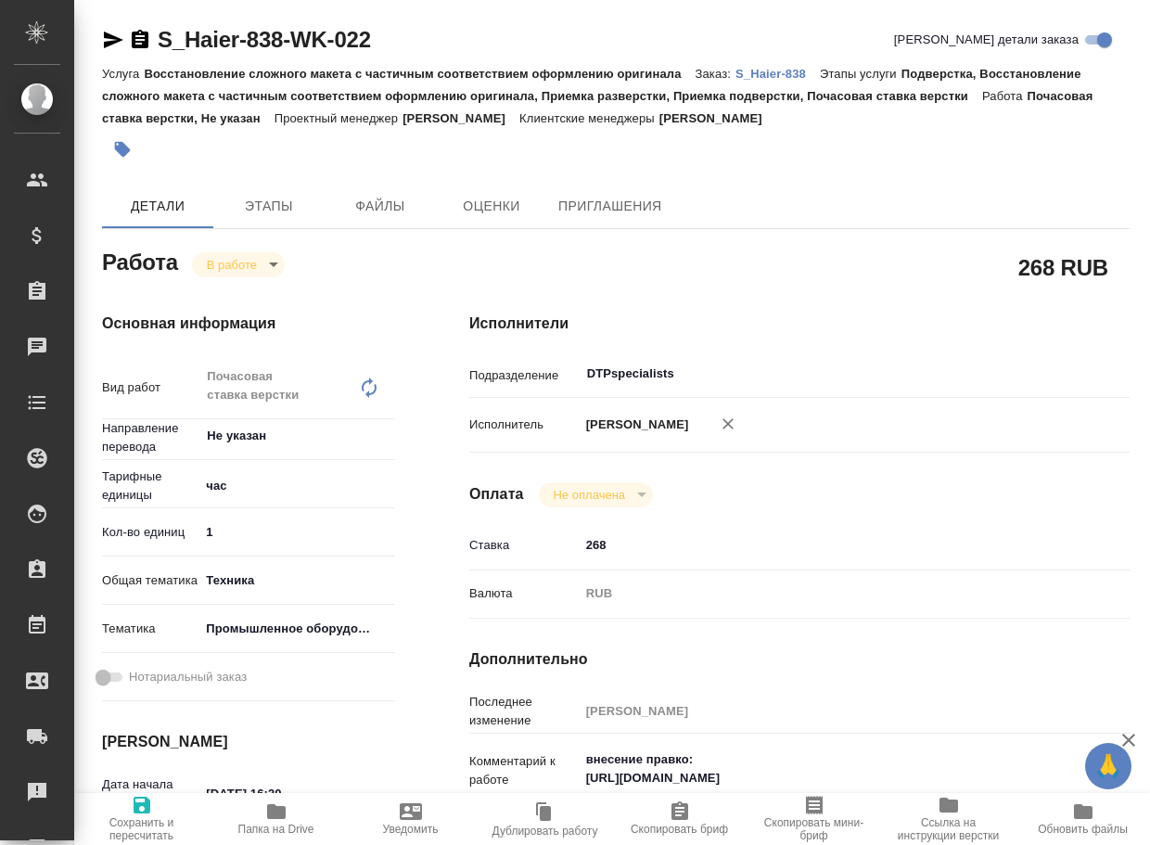
type textarea "x"
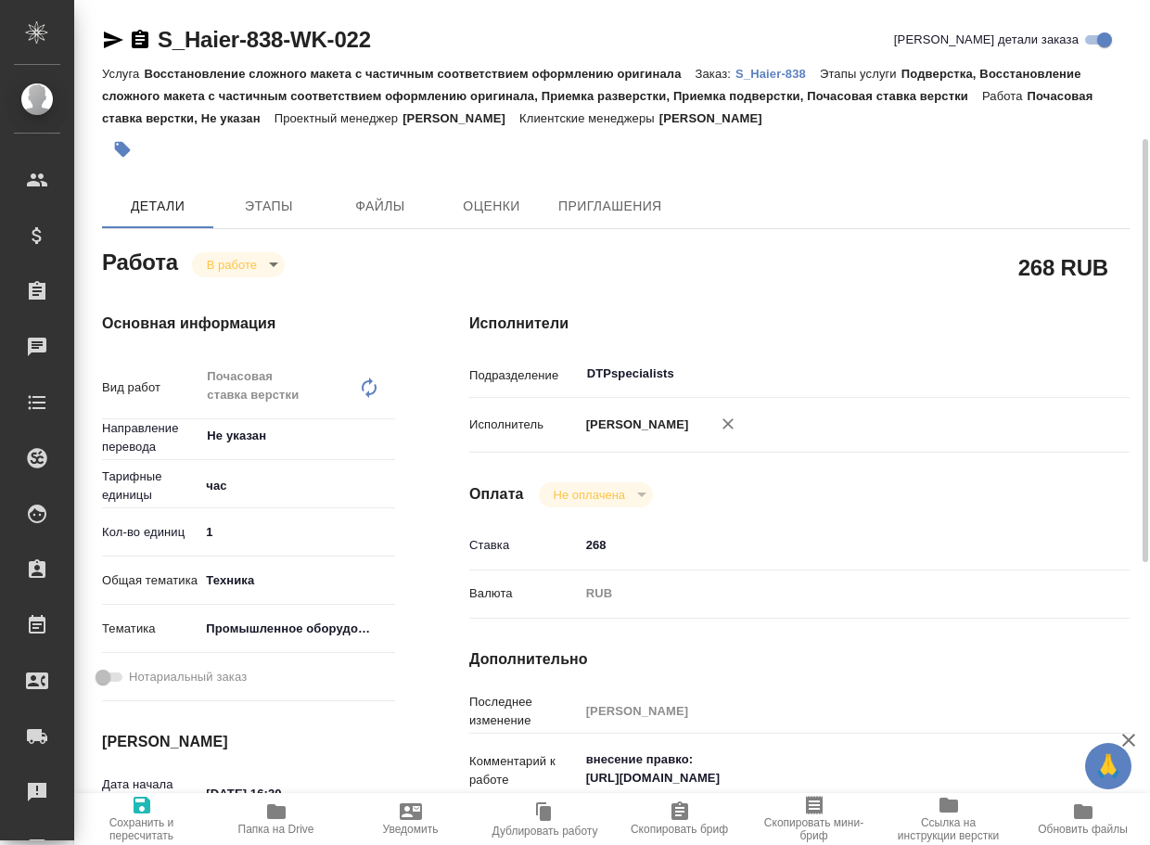
type textarea "x"
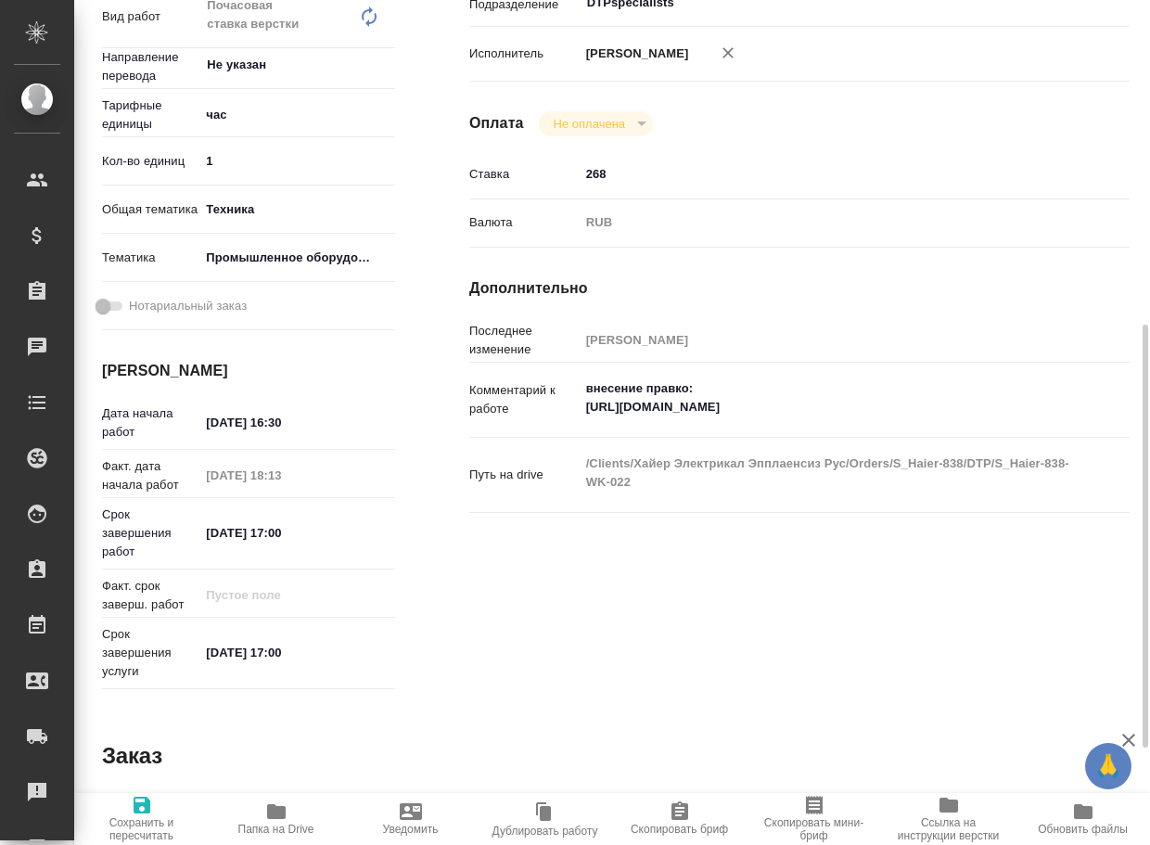
scroll to position [464, 0]
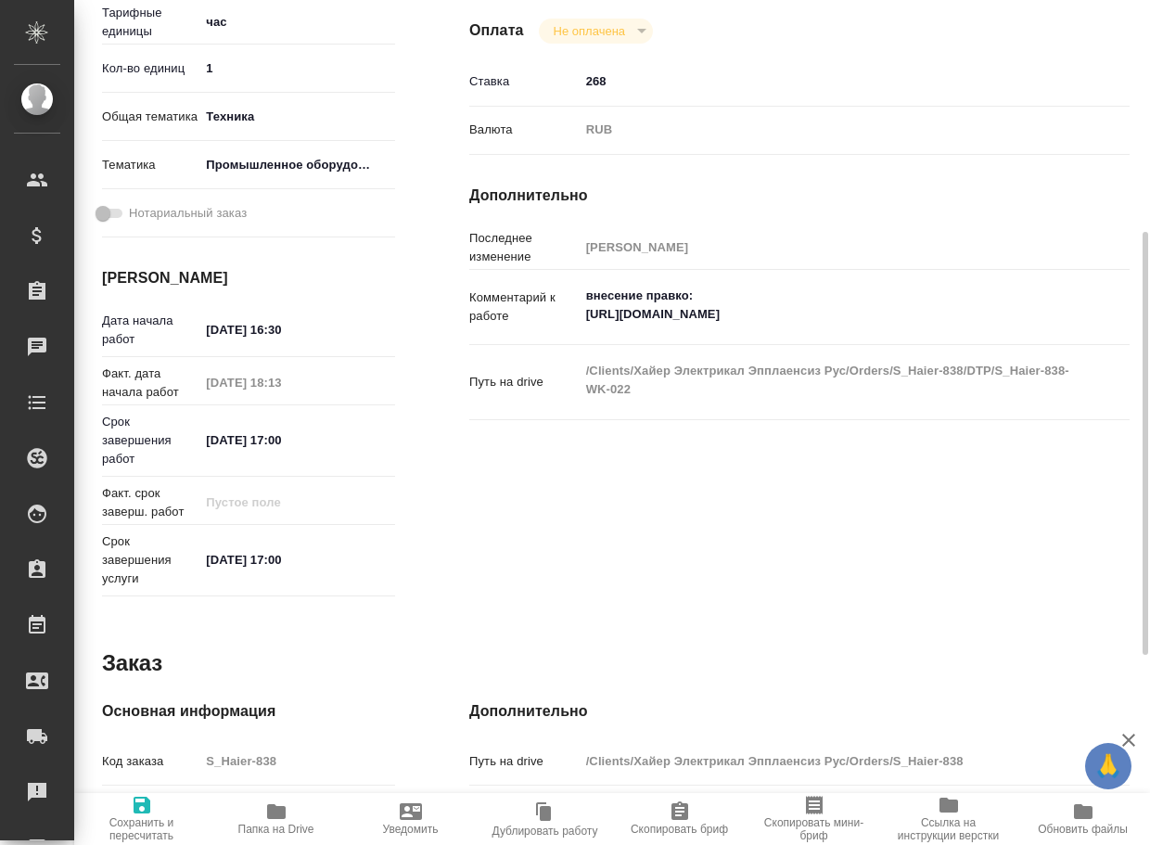
type textarea "x"
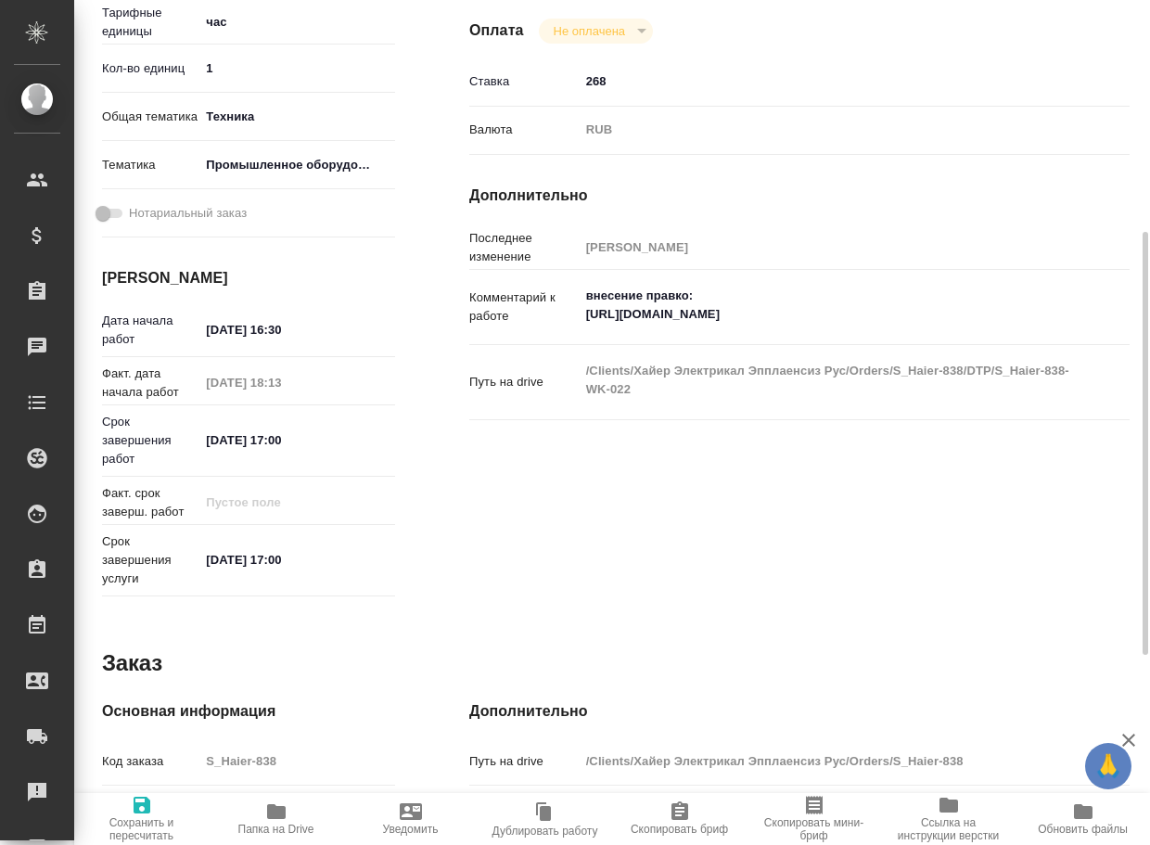
type textarea "x"
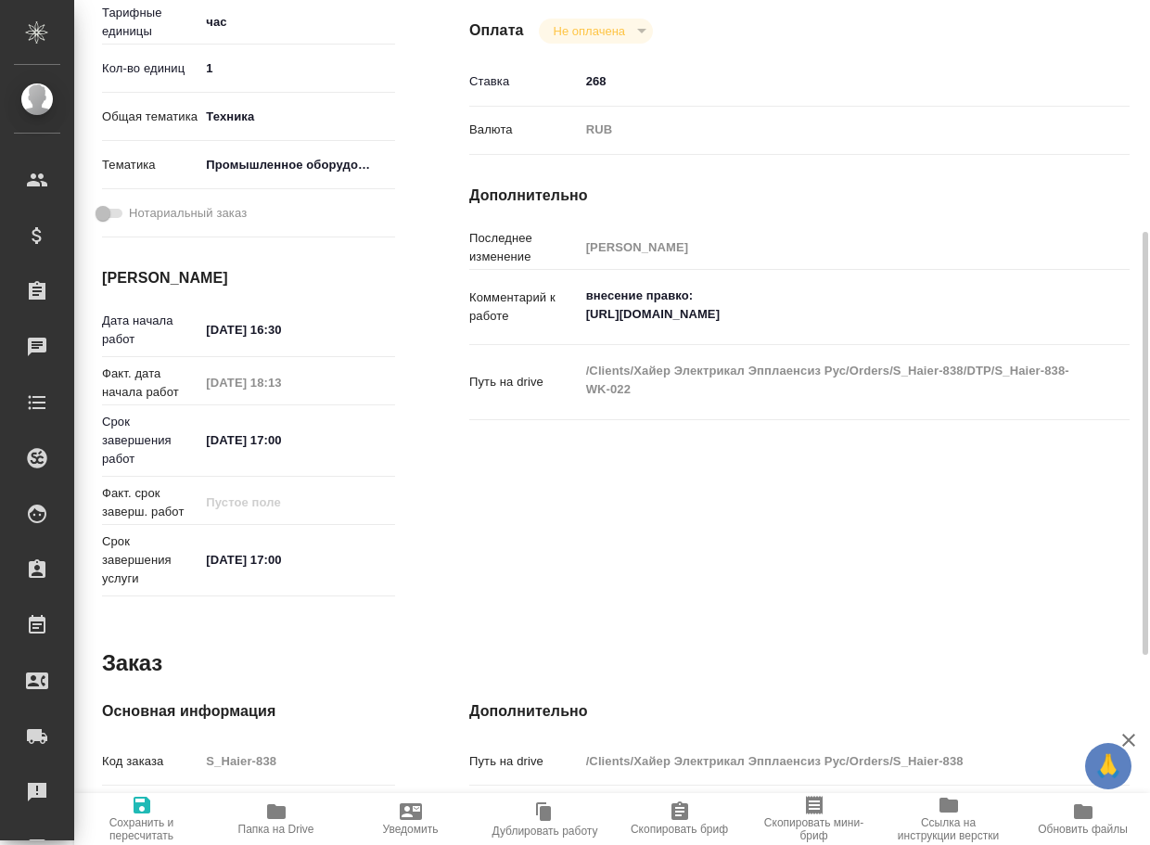
type textarea "x"
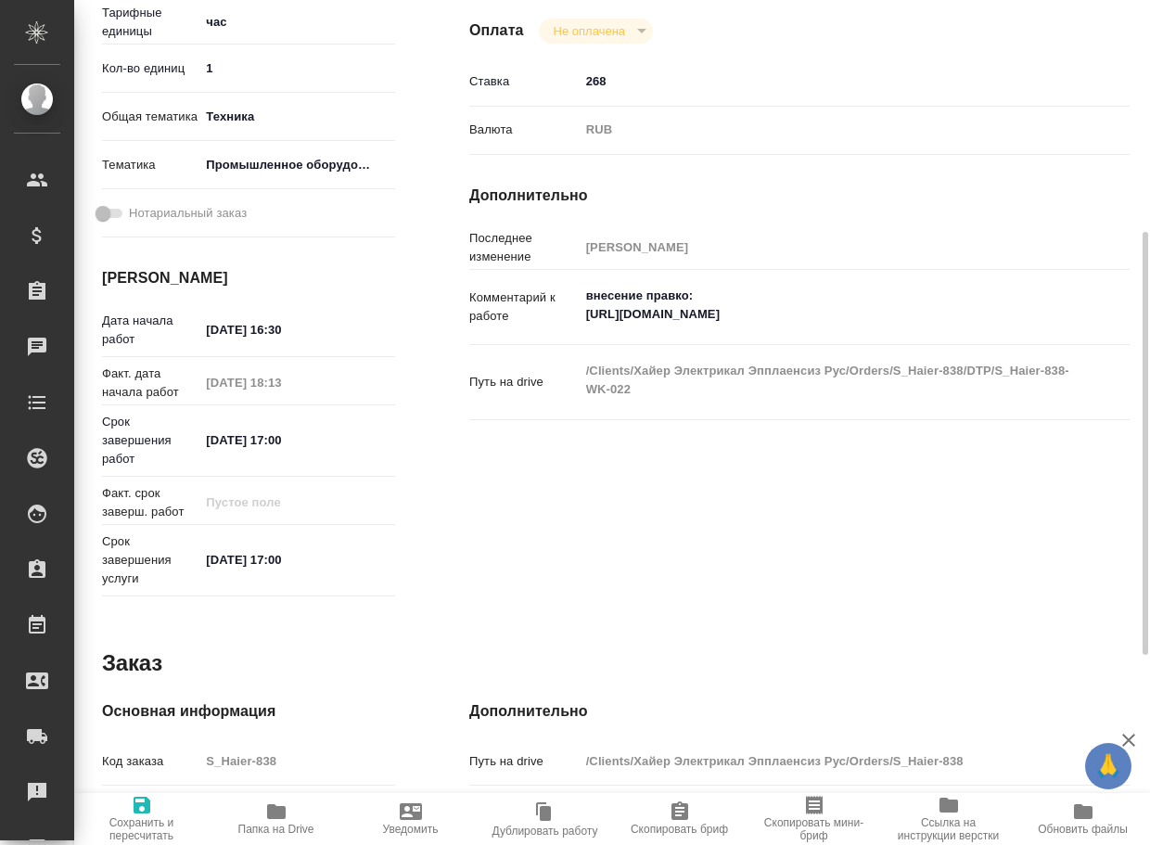
click at [285, 443] on input "[DATE] 17:00" at bounding box center [280, 440] width 162 height 27
type textarea "x"
type input "[DATE] 13:70"
type textarea "x"
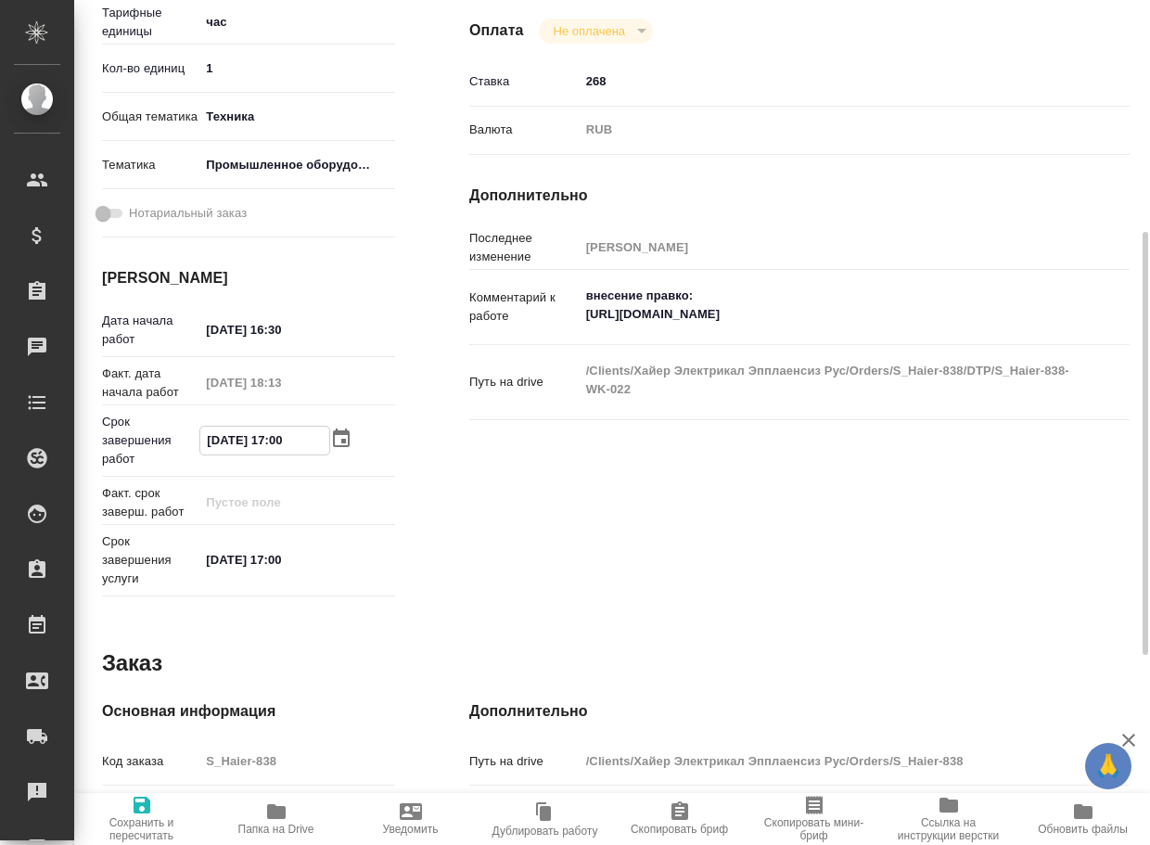
type textarea "x"
click at [285, 443] on input "[DATE] 13:70" at bounding box center [264, 440] width 129 height 27
drag, startPoint x: 294, startPoint y: 435, endPoint x: 327, endPoint y: 438, distance: 33.5
click at [327, 438] on input "[DATE] 13:70" at bounding box center [264, 440] width 129 height 27
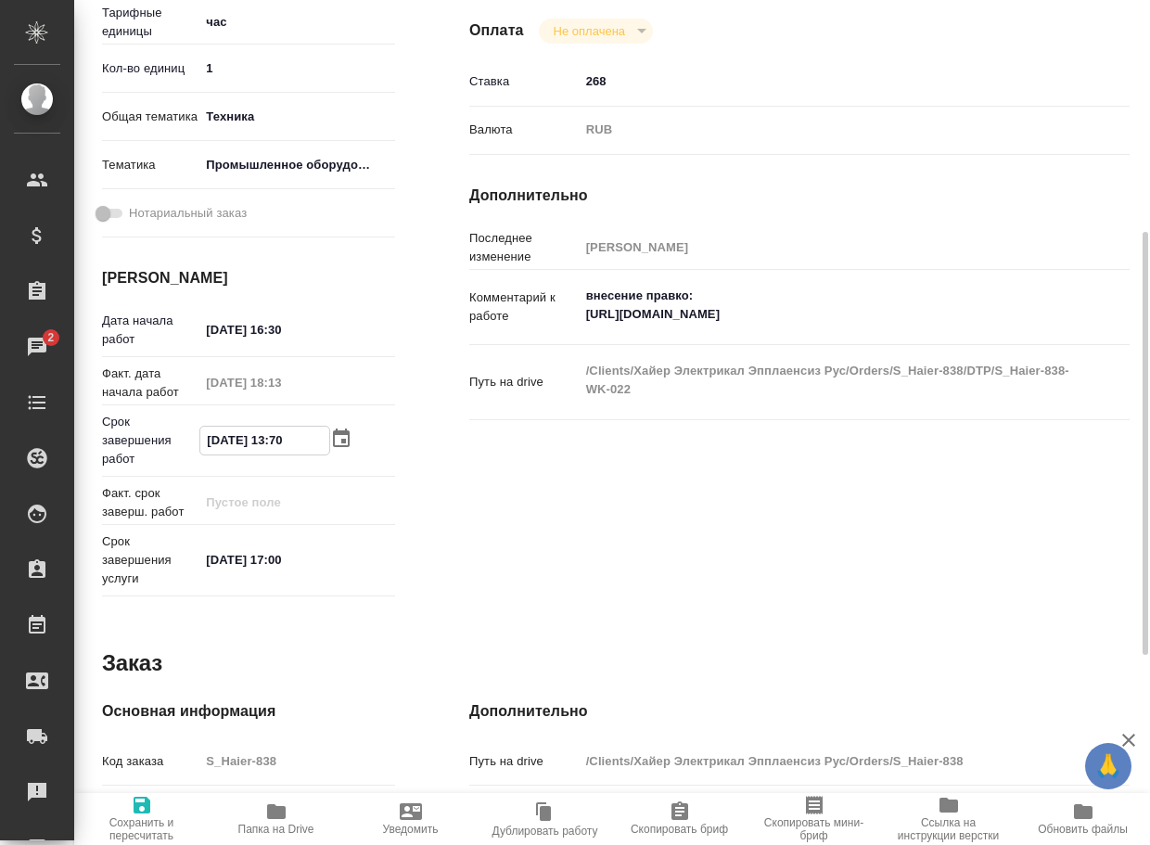
type textarea "x"
type input "[DATE] 13:0_"
type textarea "x"
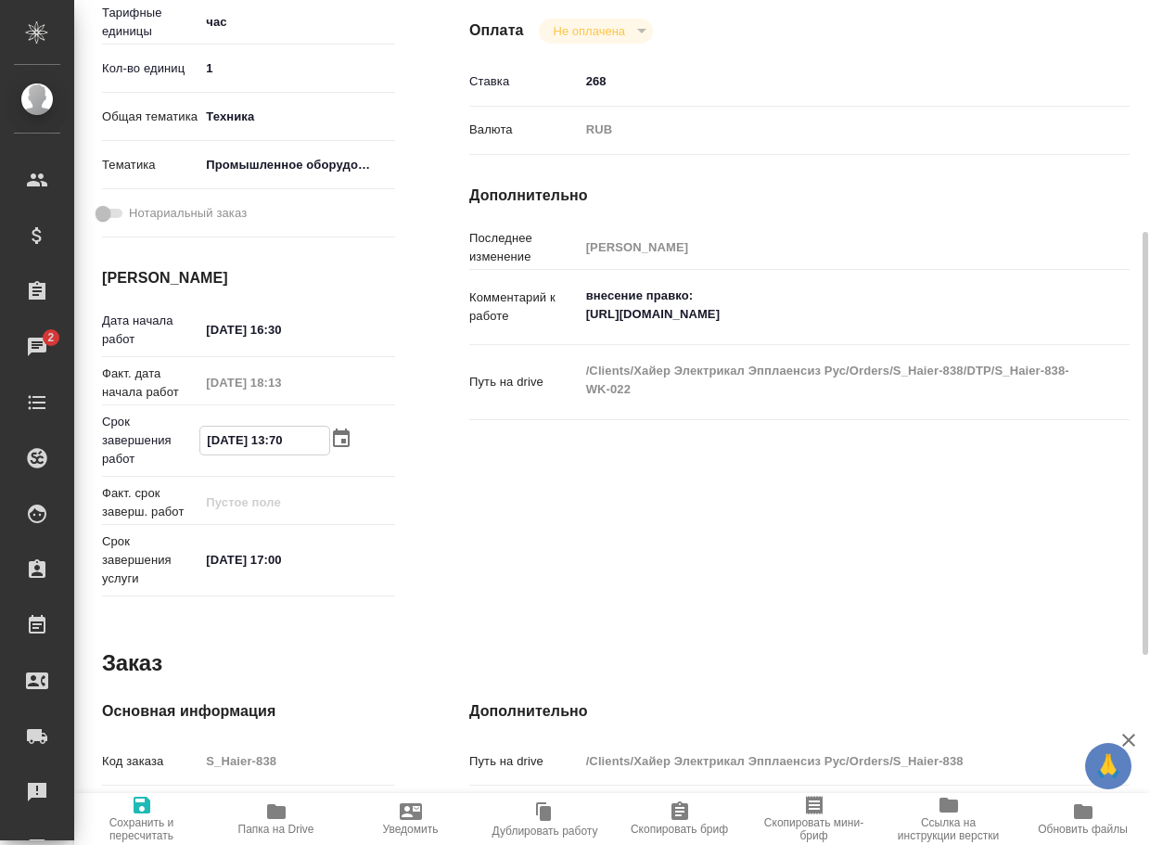
type textarea "x"
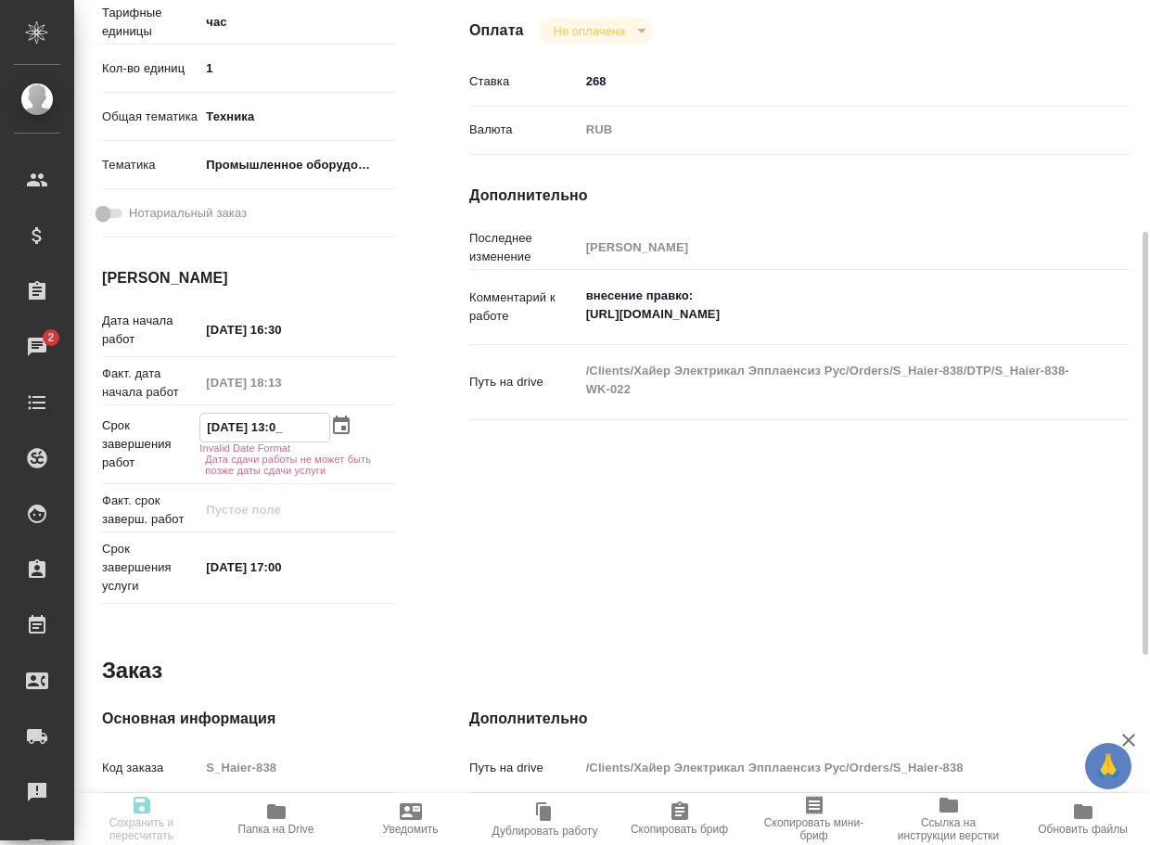
type textarea "x"
type input "[DATE] 13:00"
type textarea "x"
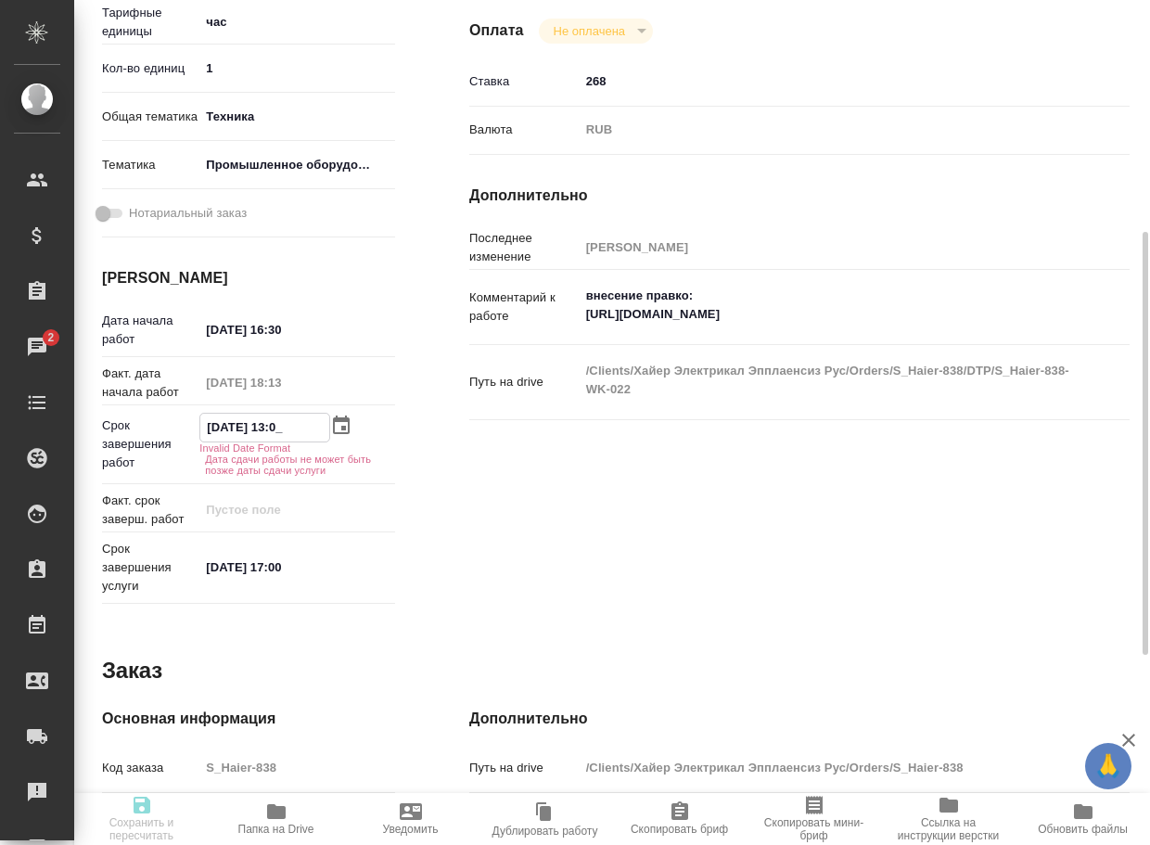
type textarea "x"
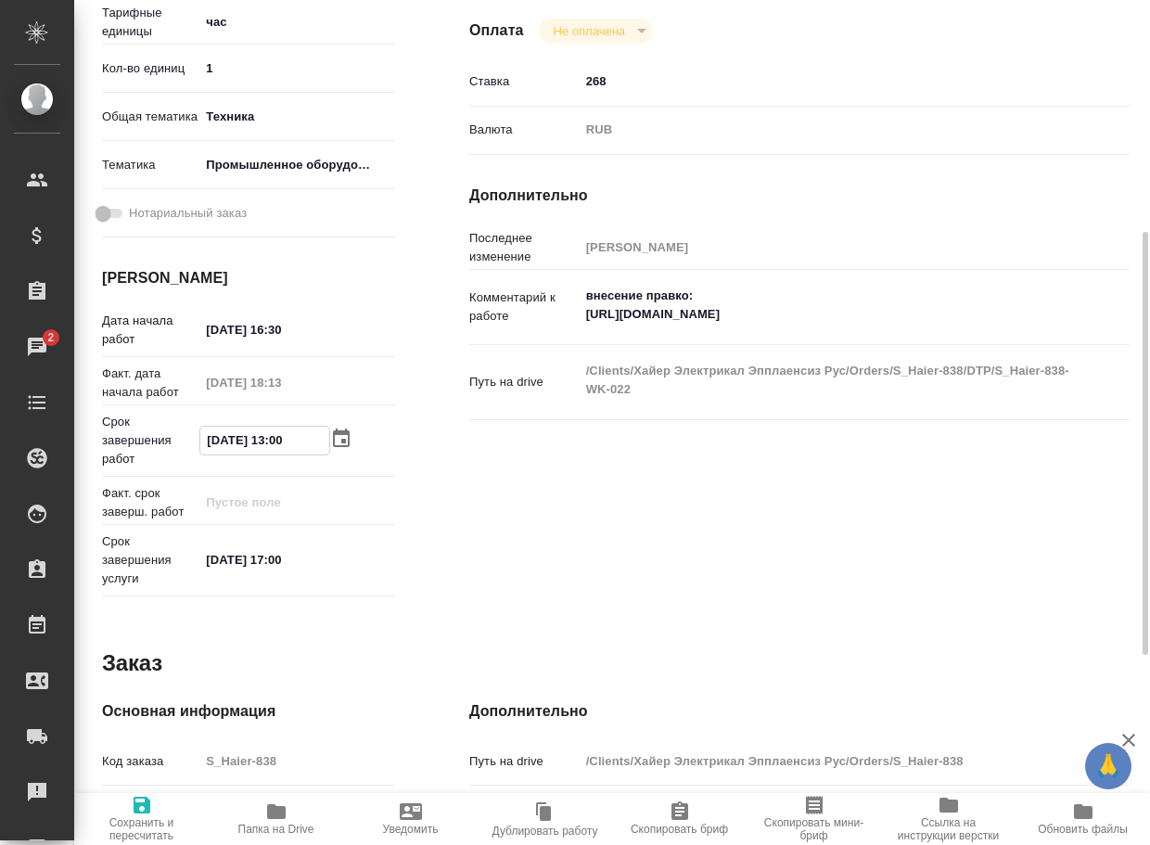
type input "[DATE] 13:00"
click at [143, 819] on span "Сохранить и пересчитать" at bounding box center [141, 829] width 112 height 26
type textarea "x"
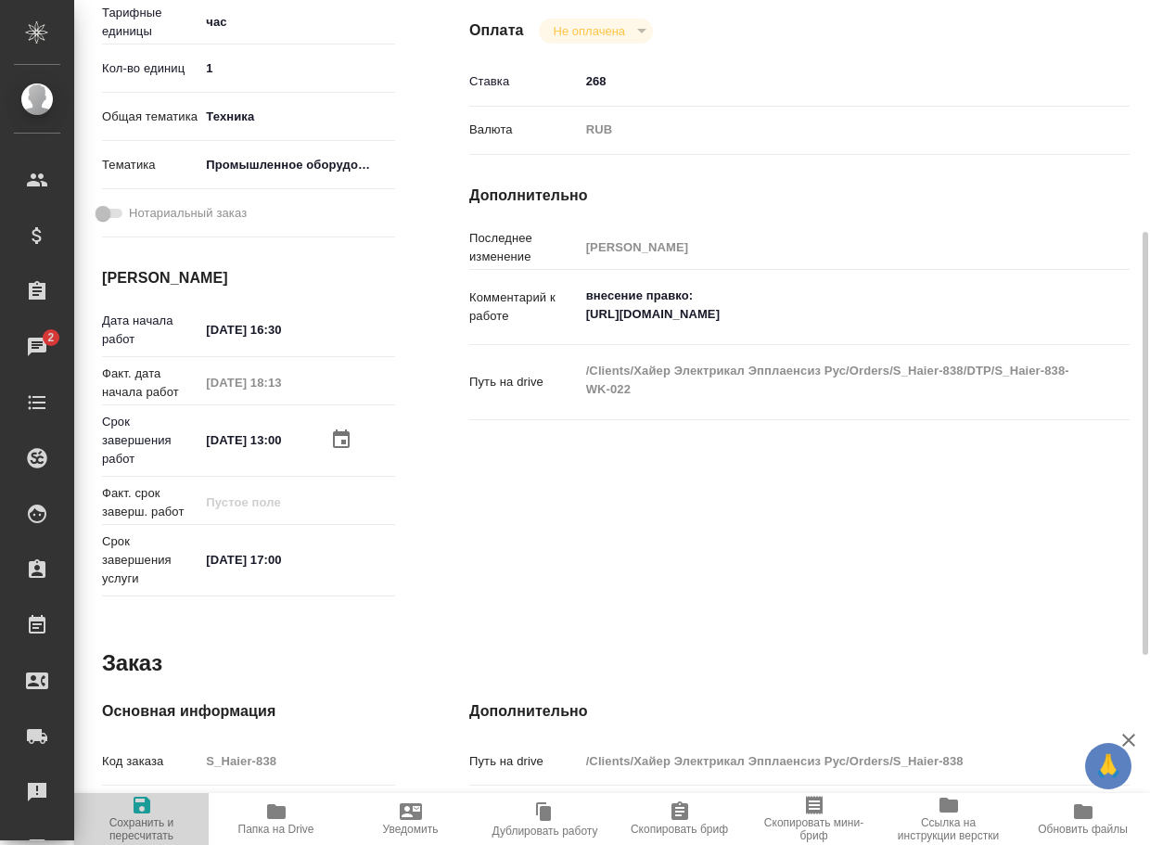
type textarea "x"
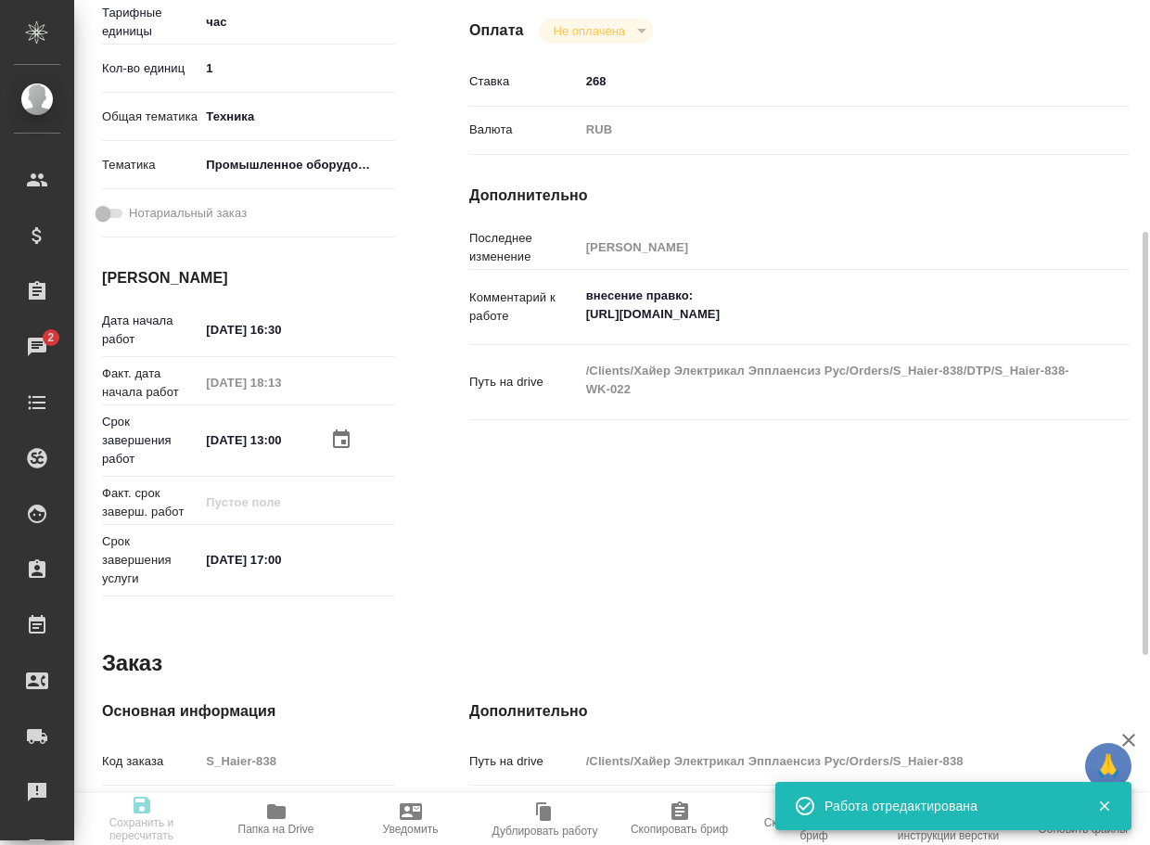
type textarea "x"
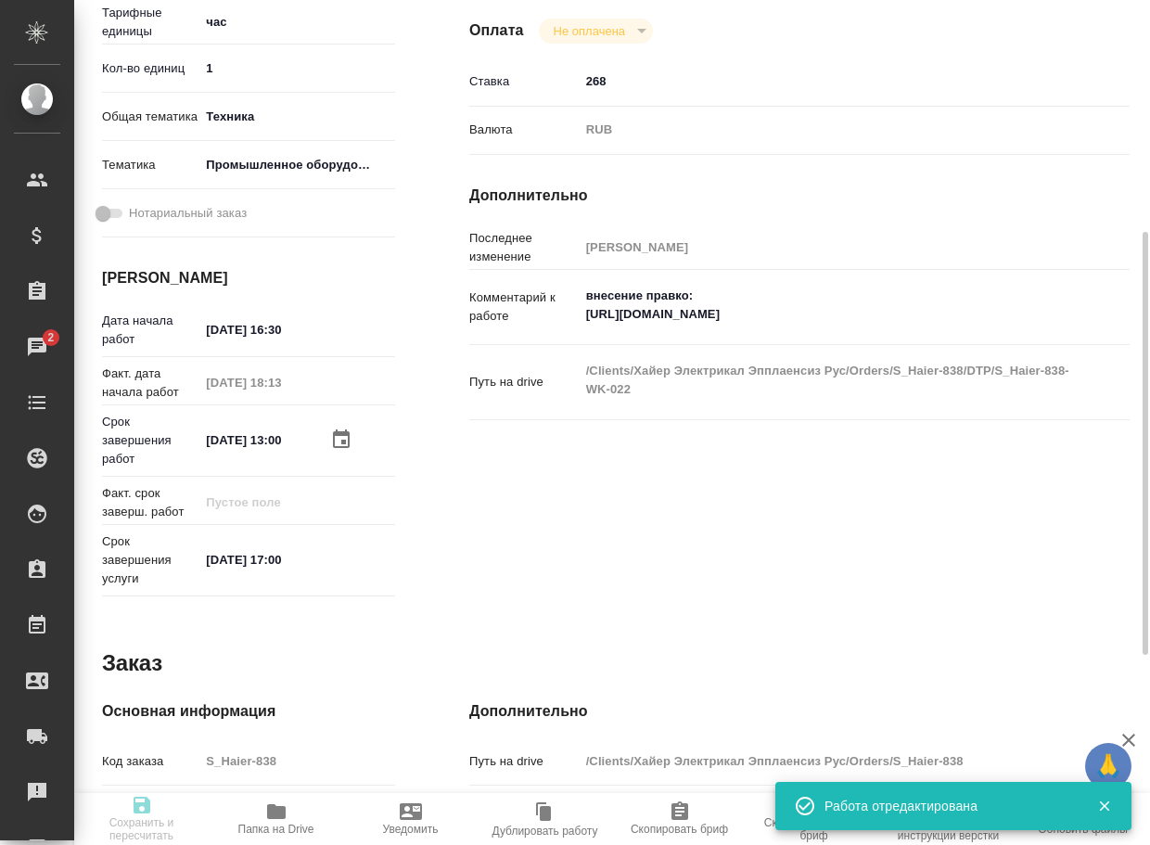
type textarea "x"
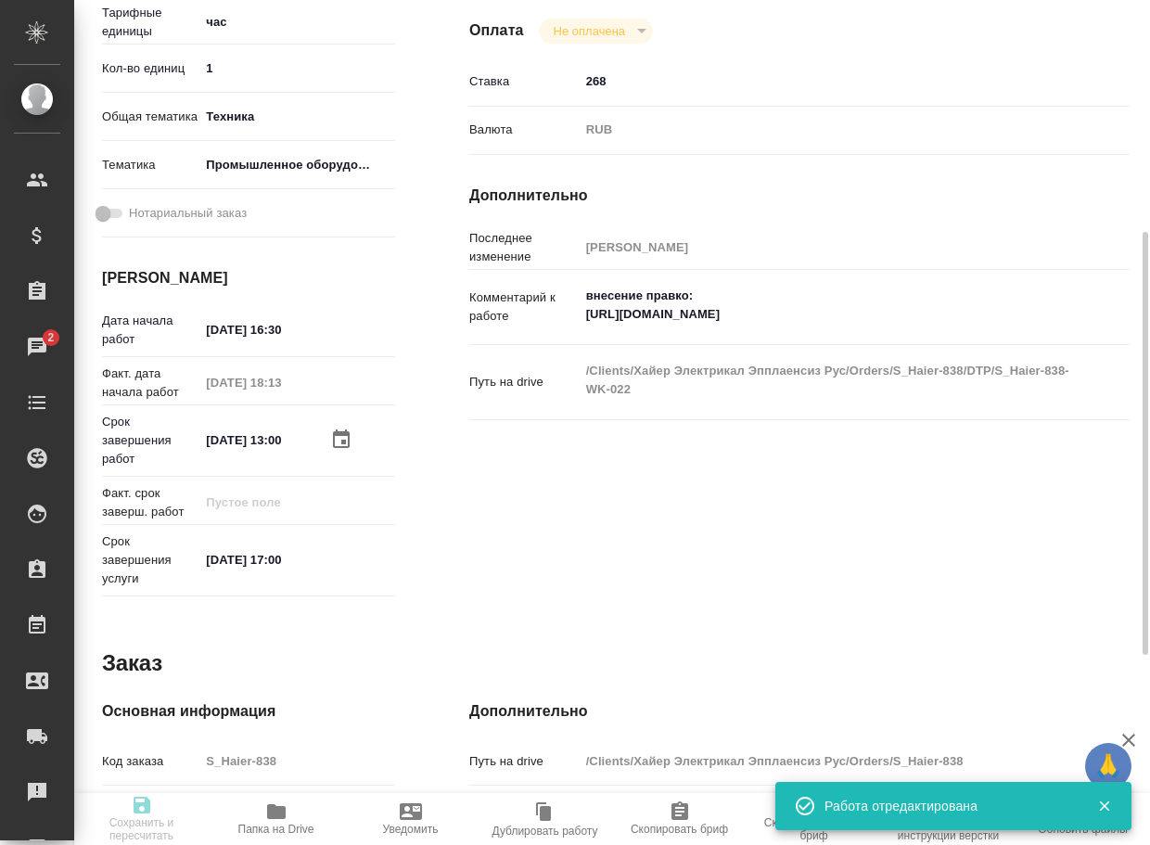
type input "inProgress"
type textarea "Почасовая ставка верстки"
type textarea "x"
type input "Не указан"
type input "5a8b1489cc6b4906c91bfd93"
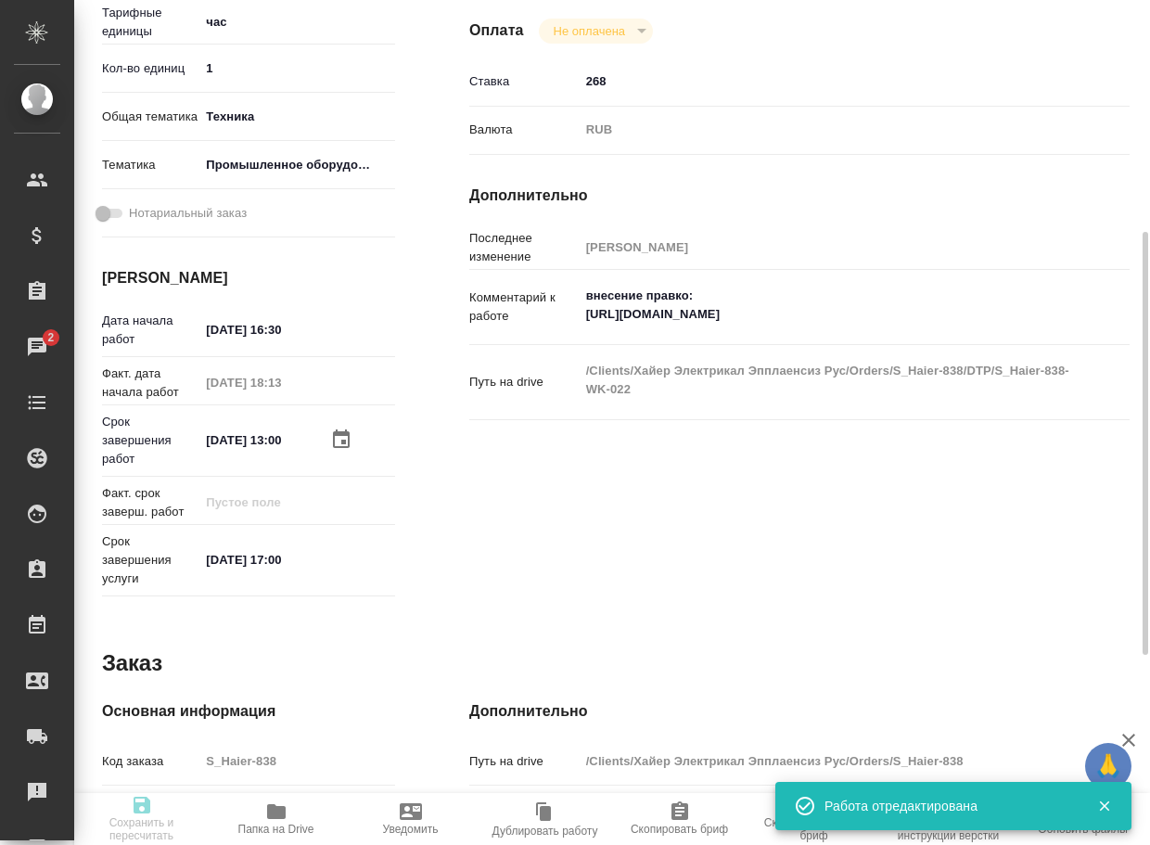
type input "1"
type input "tech"
type input "5f647205b73bc97568ca66bc"
type input "10.10.2025 16:30"
type input "10.10.2025 18:13"
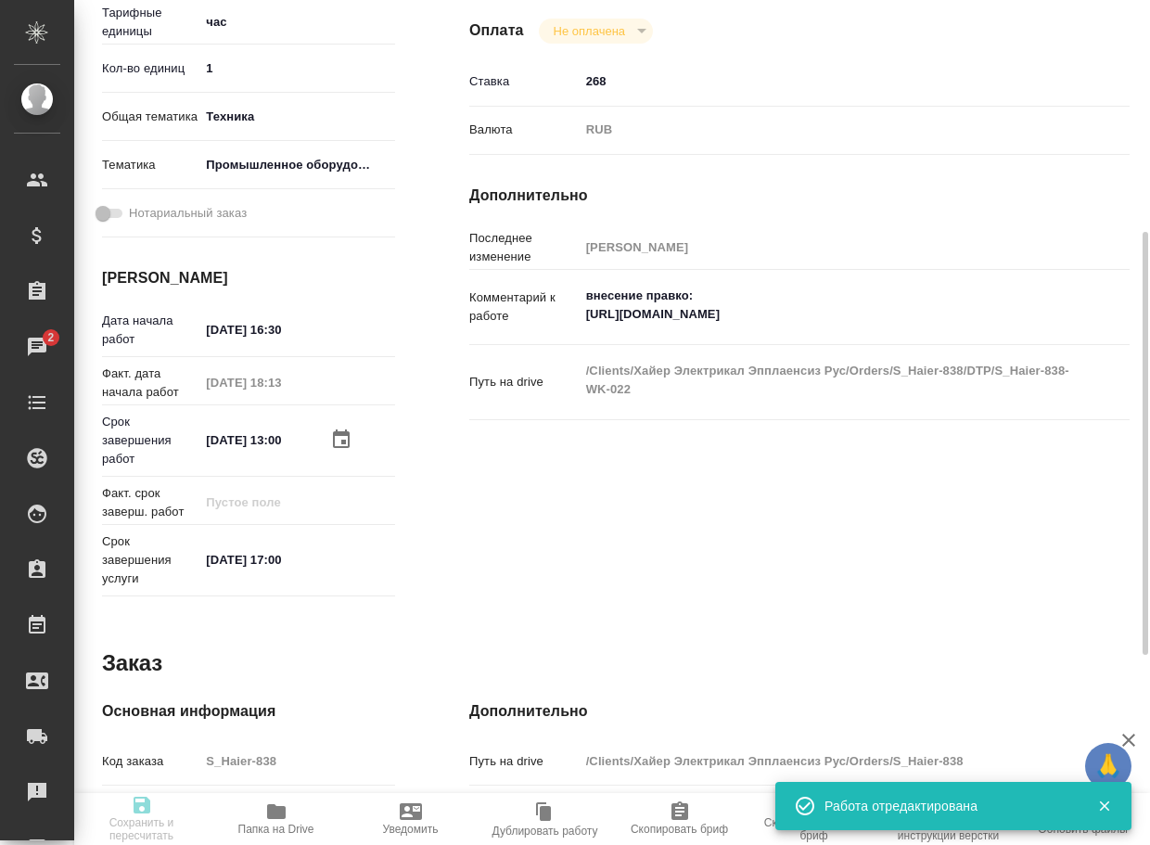
type input "14.10.2025 13:00"
type input "14.10.2025 17:00"
type input "DTPspecialists"
type input "notPayed"
type input "268"
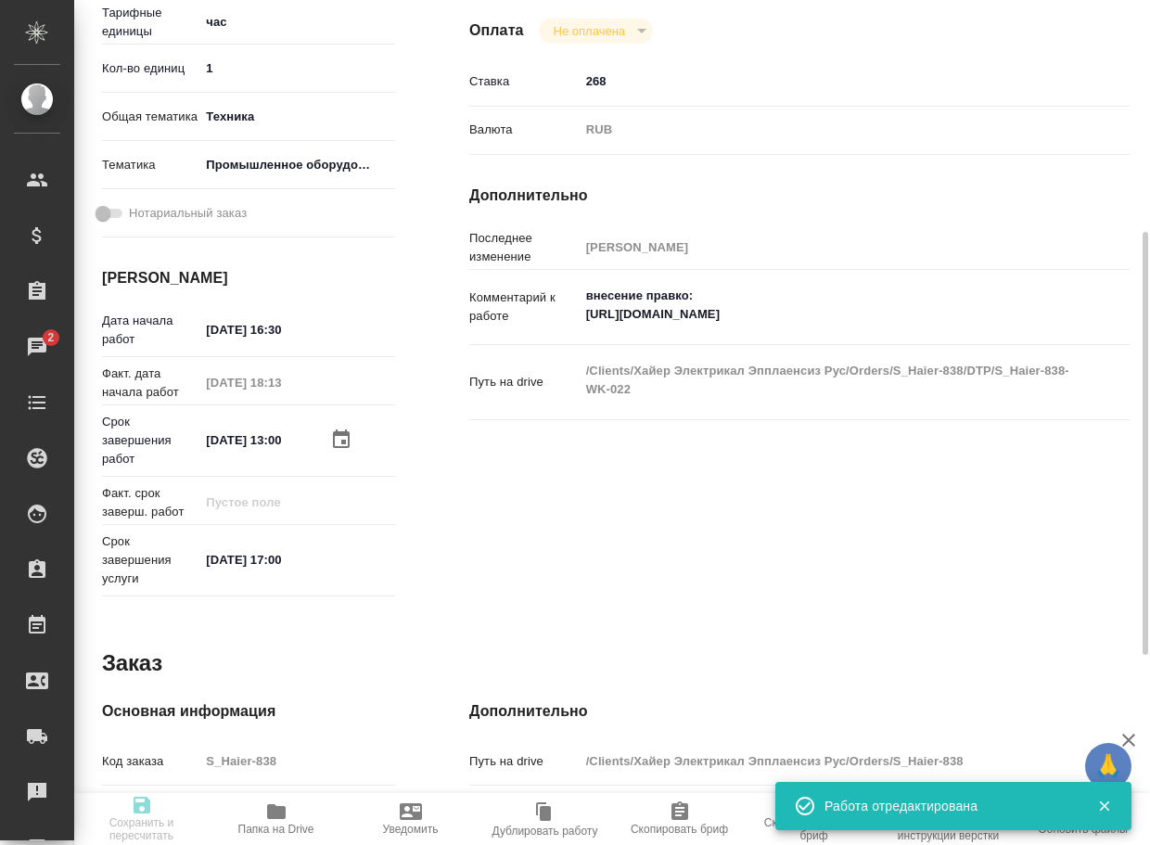
type input "RUB"
type input "Матвеева Мария"
type textarea "внесение правко: https://drive.awatera.com/s/Po2LoznyBZ2kGpa"
type textarea "x"
type textarea "/Clients/Хайер Электрикал Эпплаенсиз Рус/Orders/S_Haier-838/DTP/S_Haier-838-WK-…"
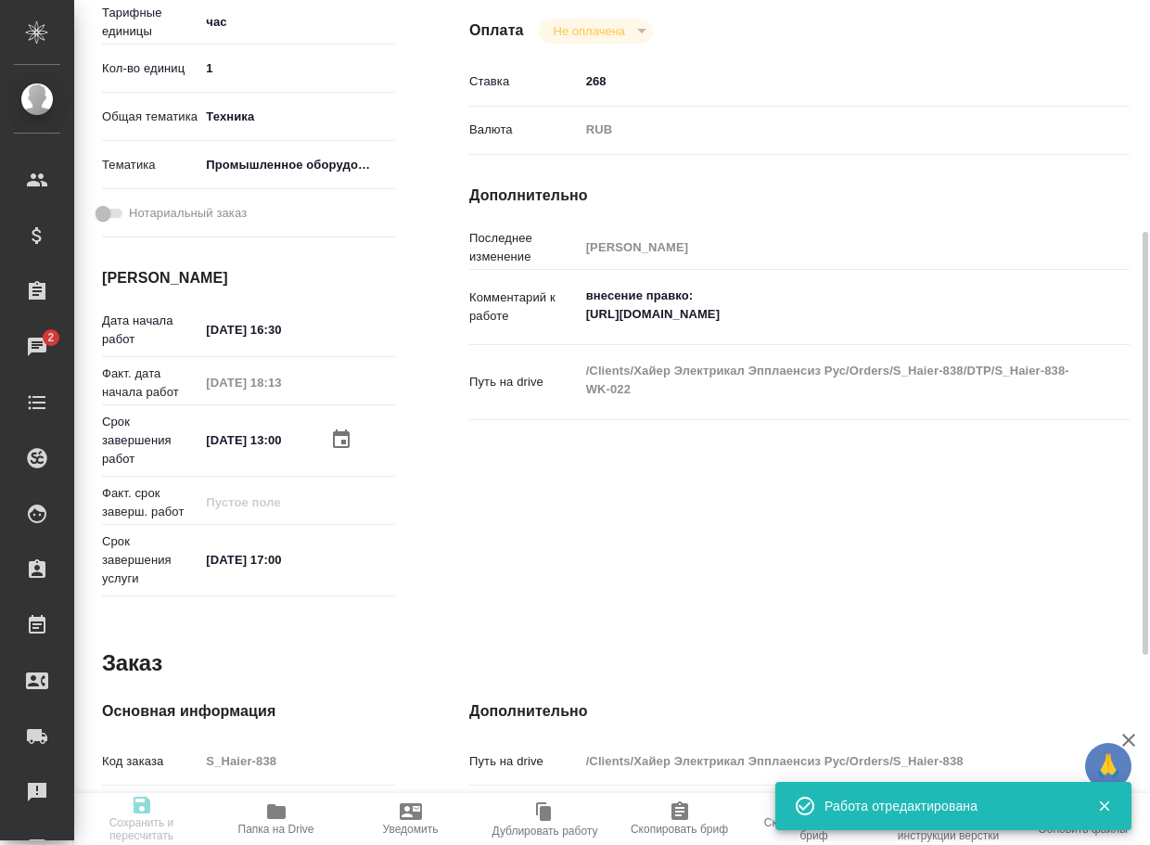
type textarea "x"
type input "S_Haier-838"
type input "Восстановление сложного макета с частичным соответствием оформлению оригинала"
type input "Подверстка, Восстановление сложного макета с частичным соответствием оформлению…"
type input "Усманова Ольга"
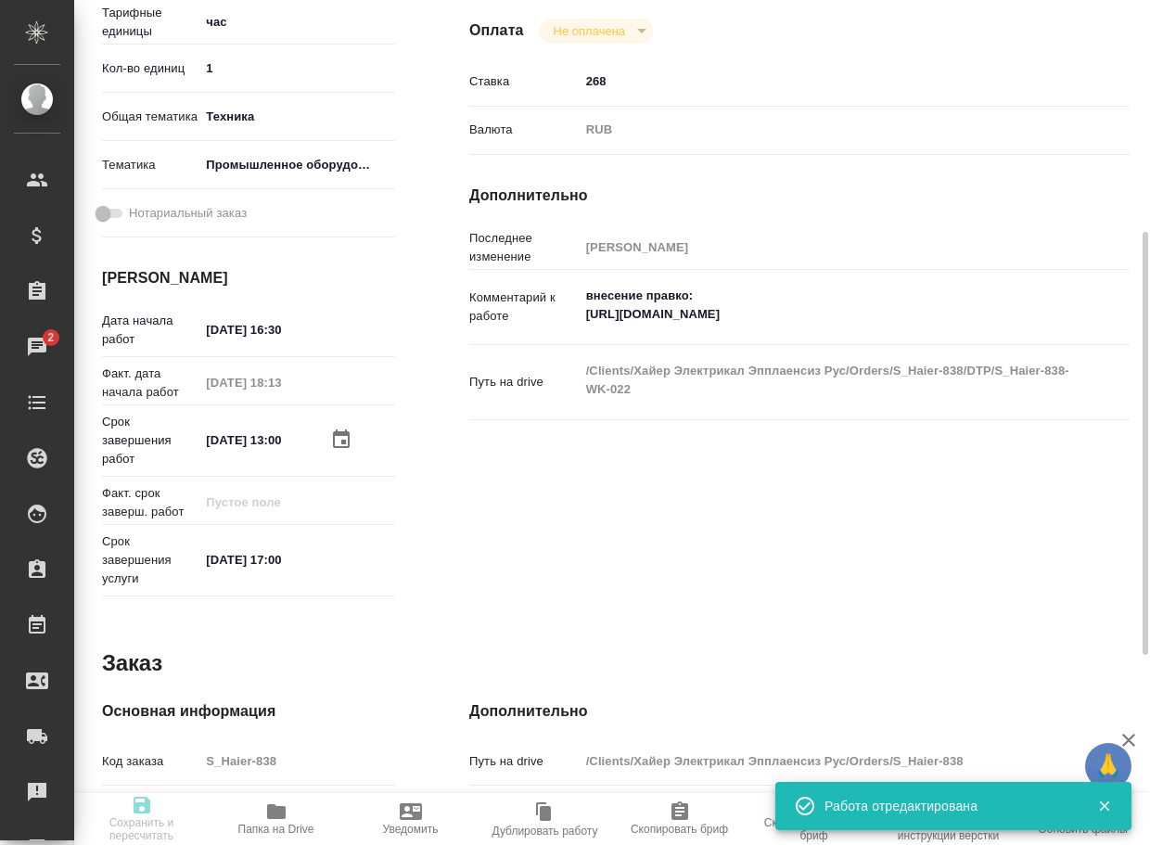
type input "[PERSON_NAME]"
type input "/Clients/Хайер Электрикал Эпплаенсиз Рус/Orders/S_Haier-838"
type textarea "x"
type textarea "5 рд англ-рус + 3 рд рус-каз + 2 доп дня на добавку Какие условия перевода руко…"
type textarea "x"
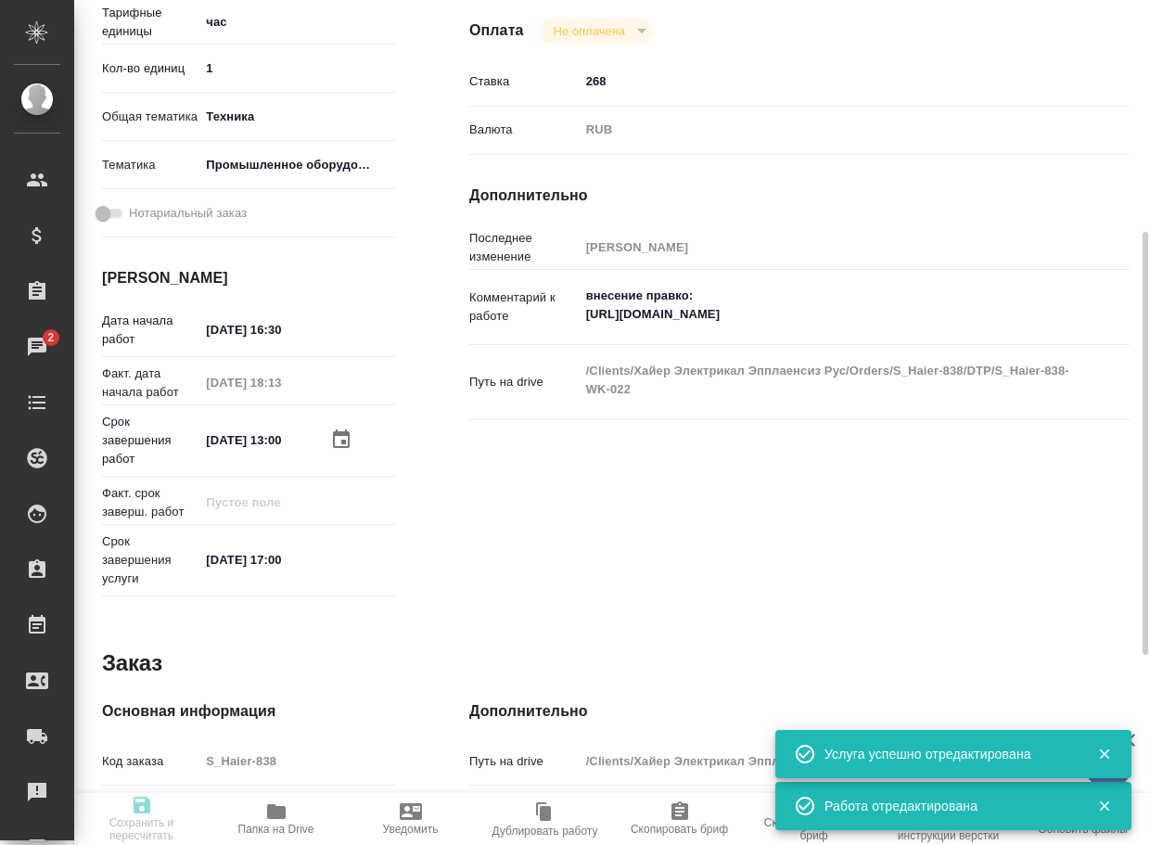
type textarea "x"
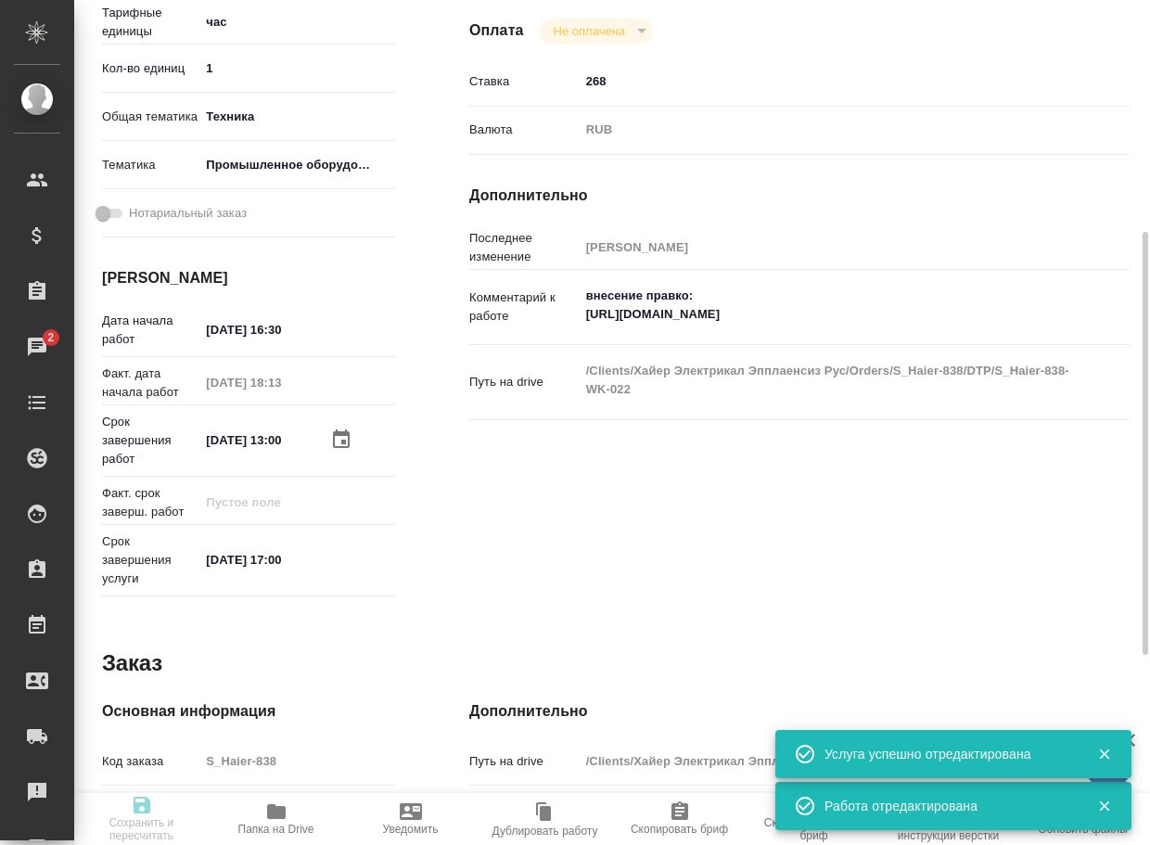
type textarea "x"
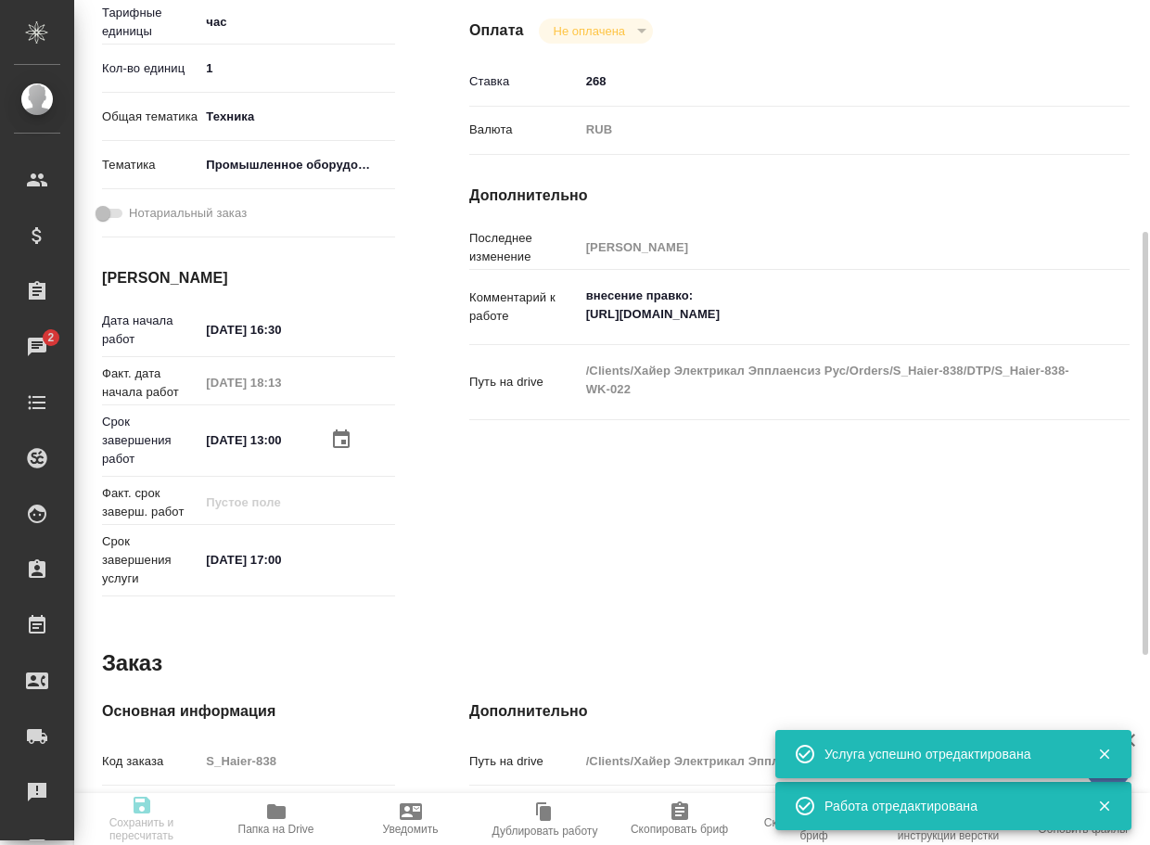
type textarea "x"
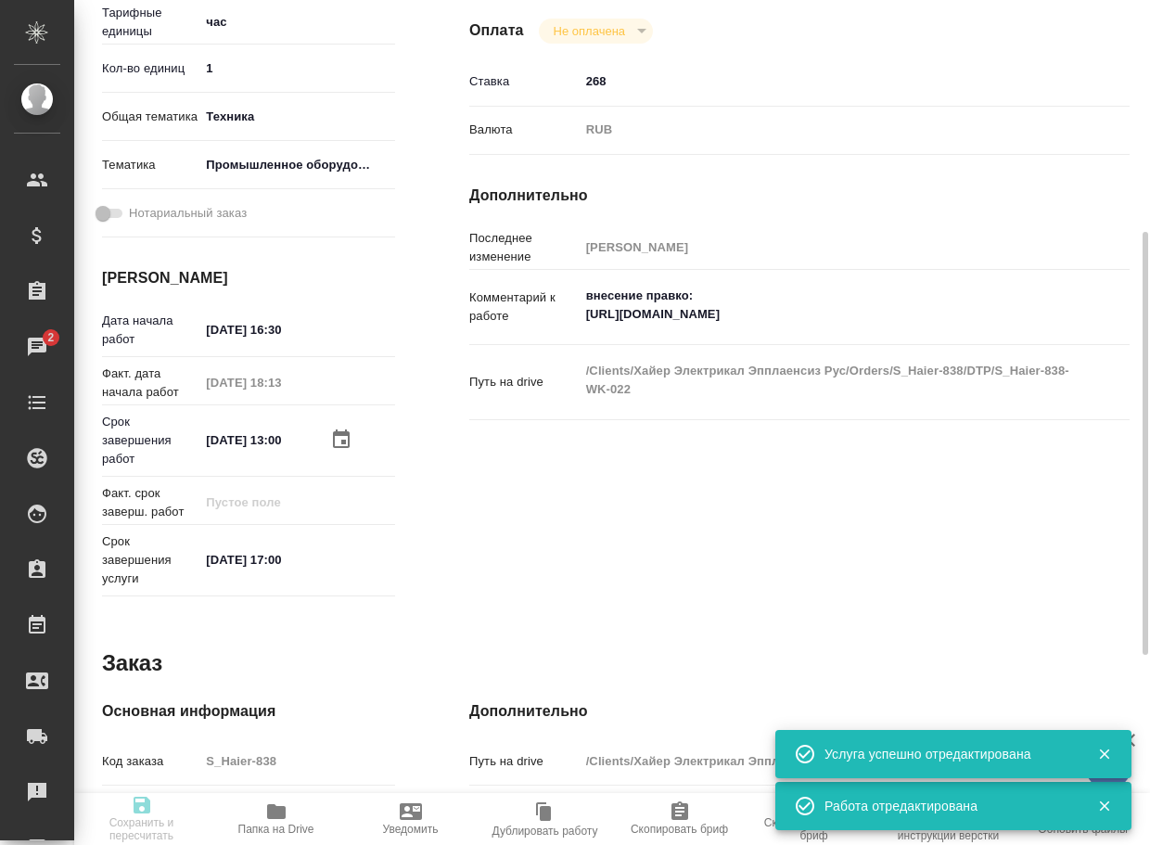
type textarea "x"
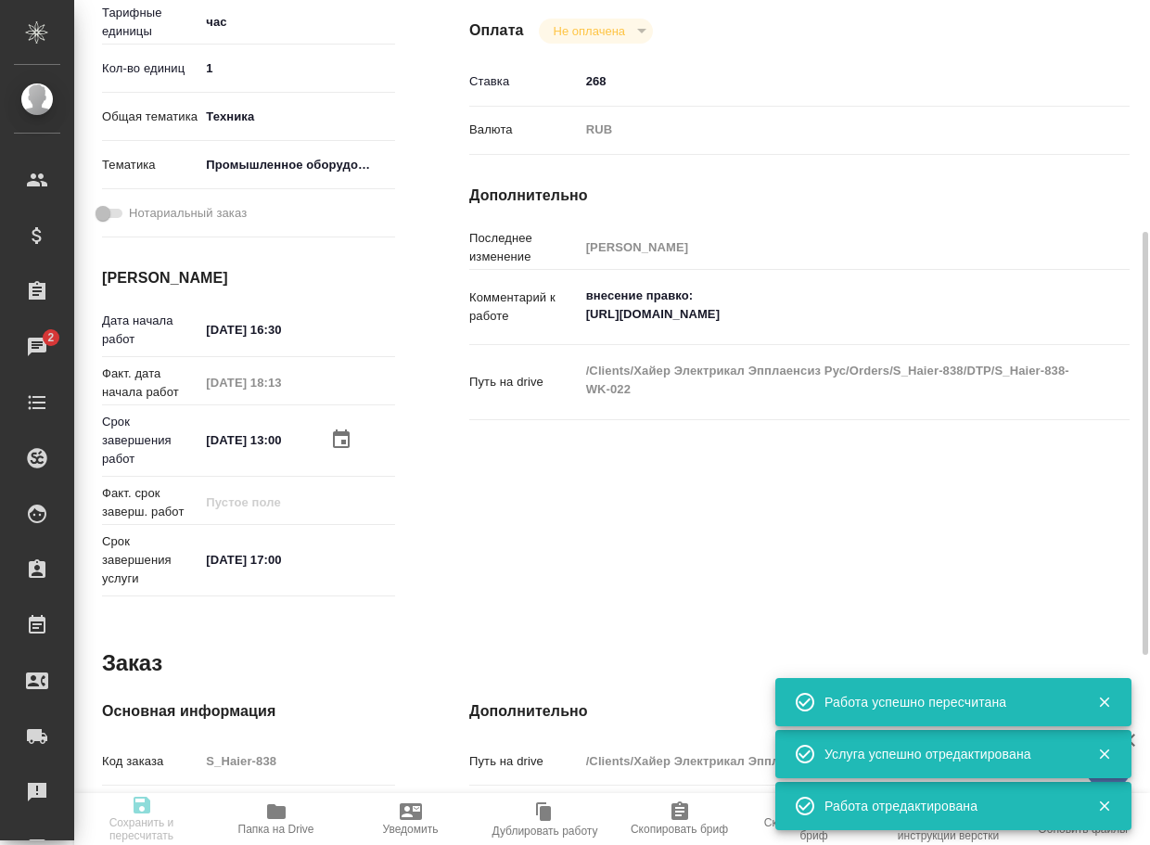
type input "inProgress"
type textarea "Почасовая ставка верстки"
type textarea "x"
type input "Не указан"
type input "5a8b1489cc6b4906c91bfd93"
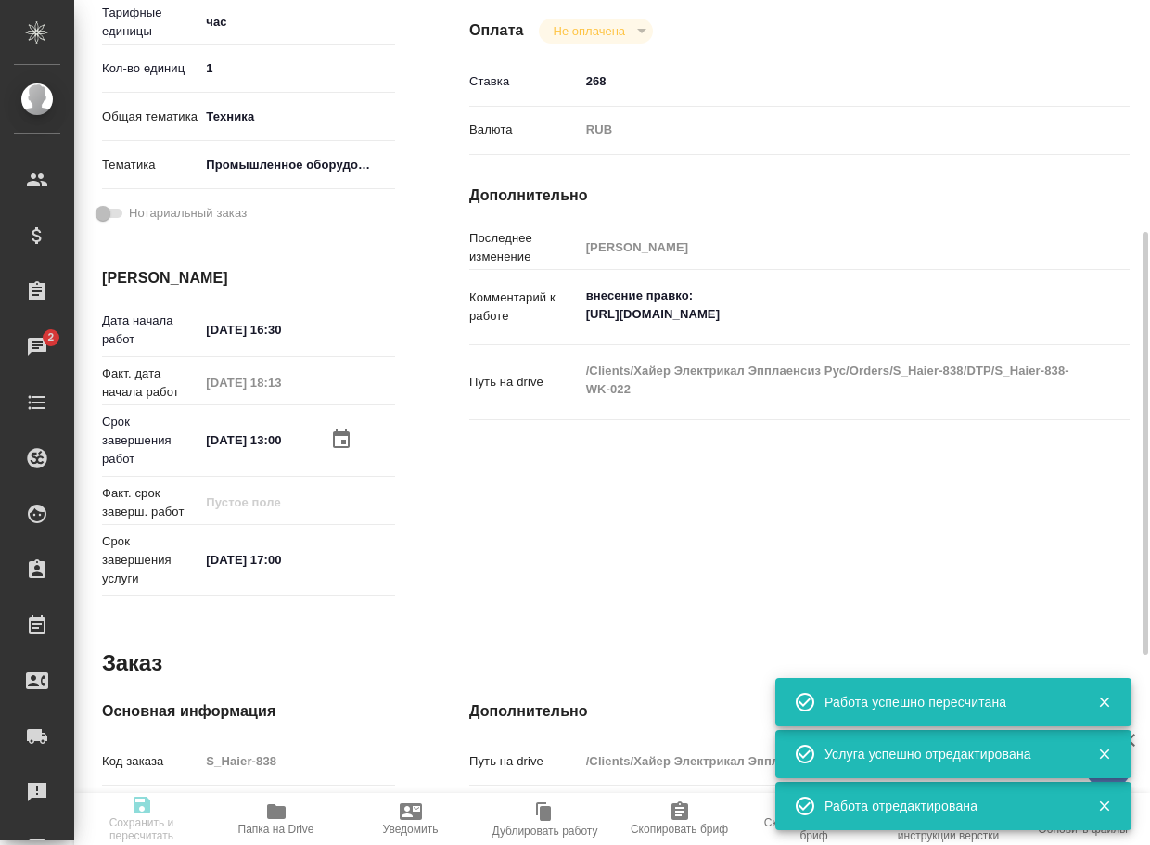
type input "1"
type input "tech"
type input "5f647205b73bc97568ca66bc"
type input "10.10.2025 16:30"
type input "10.10.2025 18:13"
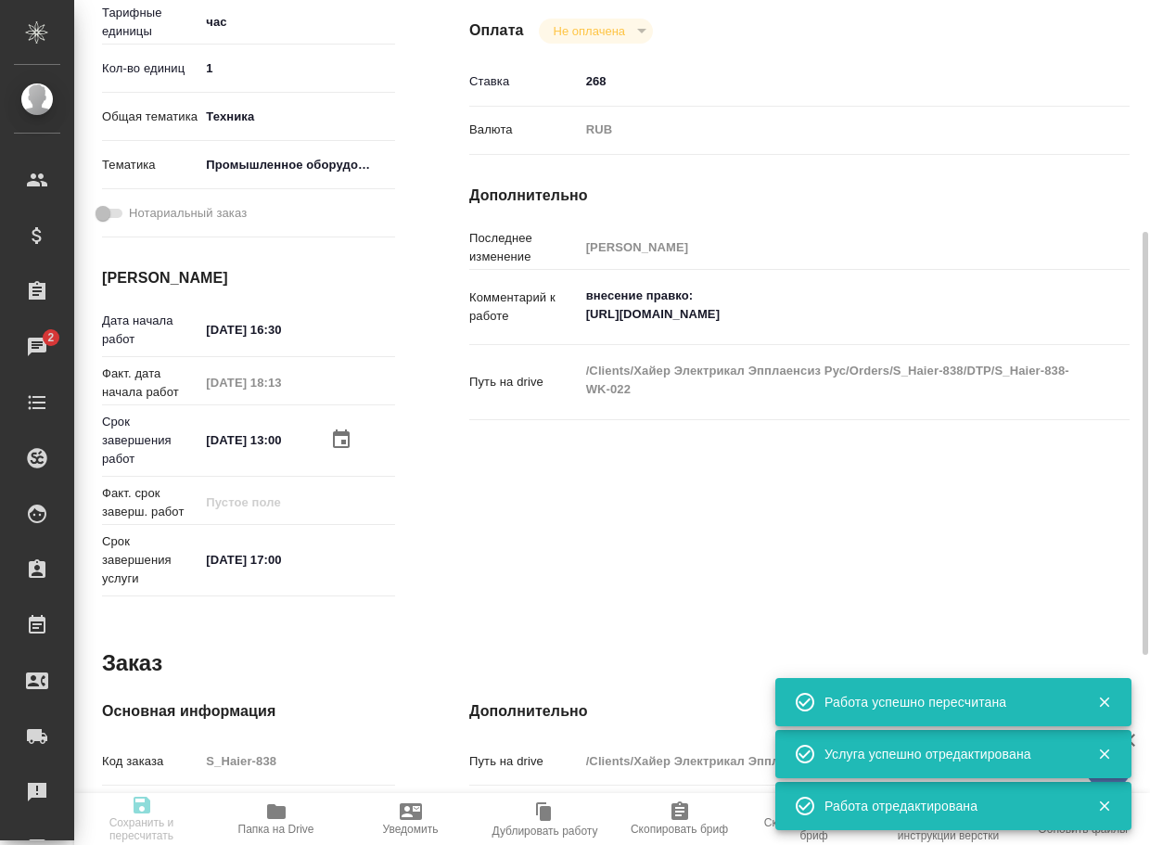
type input "14.10.2025 13:00"
type input "14.10.2025 17:00"
type input "DTPspecialists"
type input "notPayed"
type input "268"
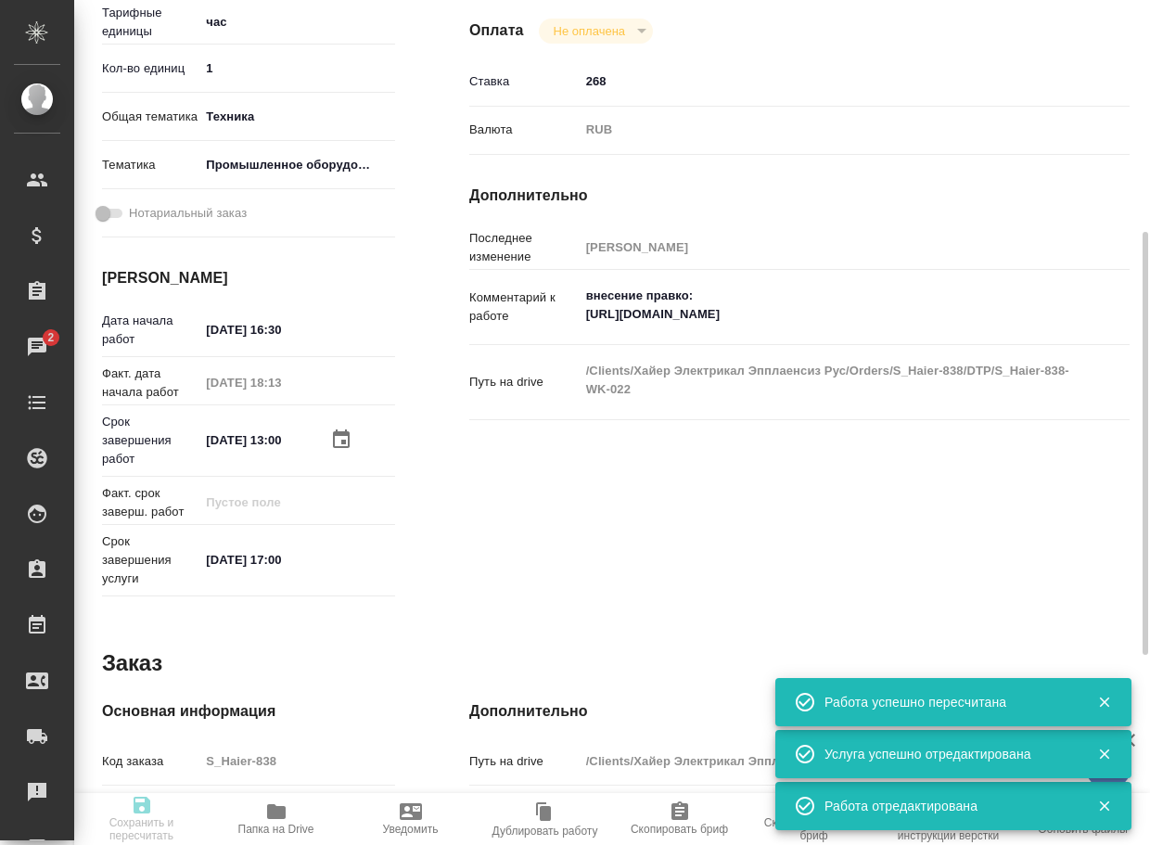
type input "RUB"
type input "Матвеева Мария"
type textarea "внесение правко: https://drive.awatera.com/s/Po2LoznyBZ2kGpa"
type textarea "x"
type textarea "/Clients/Хайер Электрикал Эпплаенсиз Рус/Orders/S_Haier-838/DTP/S_Haier-838-WK-…"
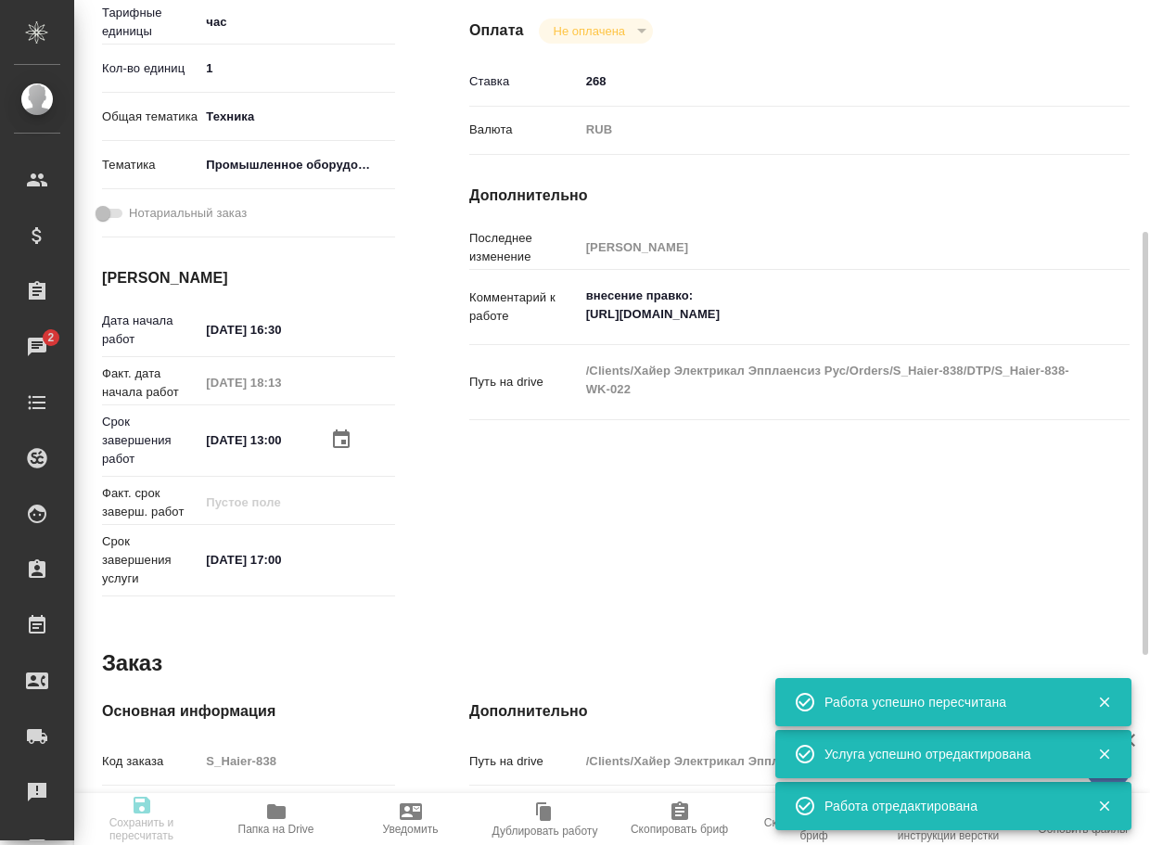
type textarea "x"
type input "S_Haier-838"
type input "Восстановление сложного макета с частичным соответствием оформлению оригинала"
type input "Подверстка, Восстановление сложного макета с частичным соответствием оформлению…"
type input "Усманова Ольга"
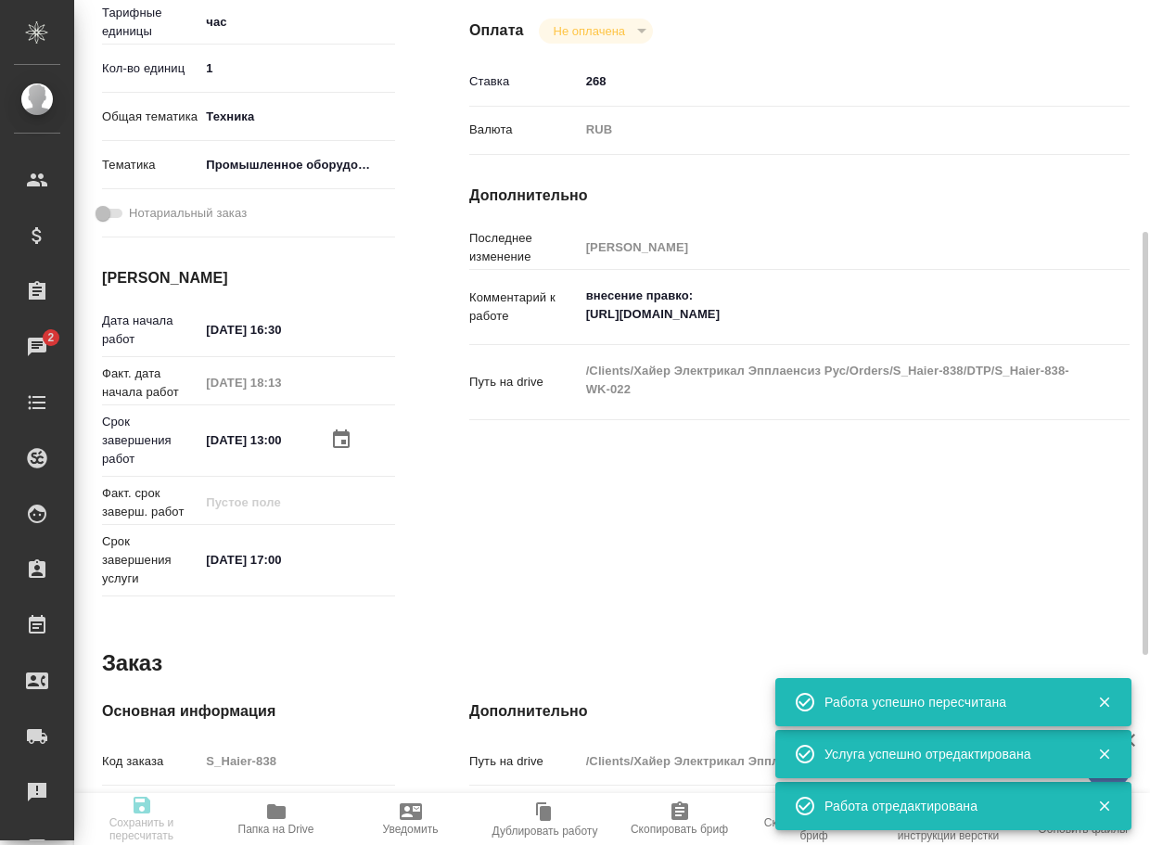
type input "[PERSON_NAME]"
type input "/Clients/Хайер Электрикал Эпплаенсиз Рус/Orders/S_Haier-838"
type textarea "x"
type textarea "5 рд англ-рус + 3 рд рус-каз + 2 доп дня на добавку Какие условия перевода руко…"
type textarea "x"
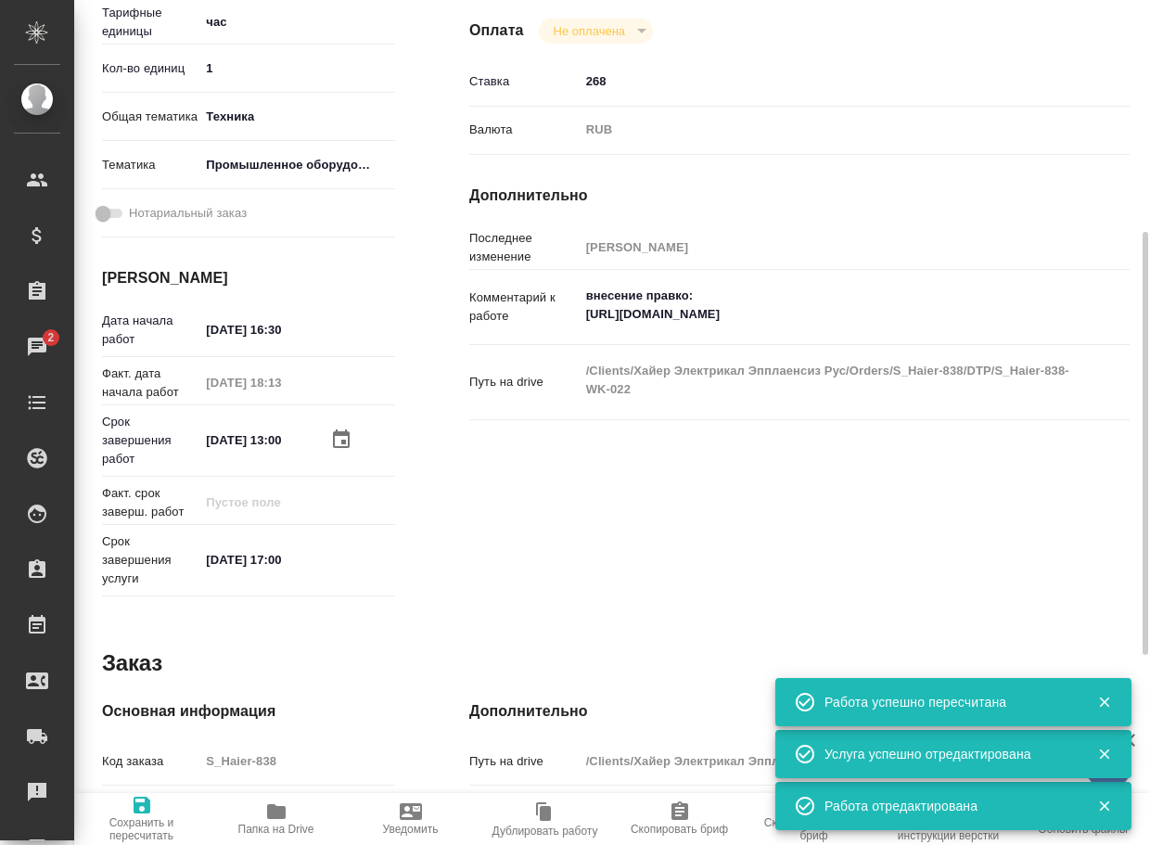
type textarea "x"
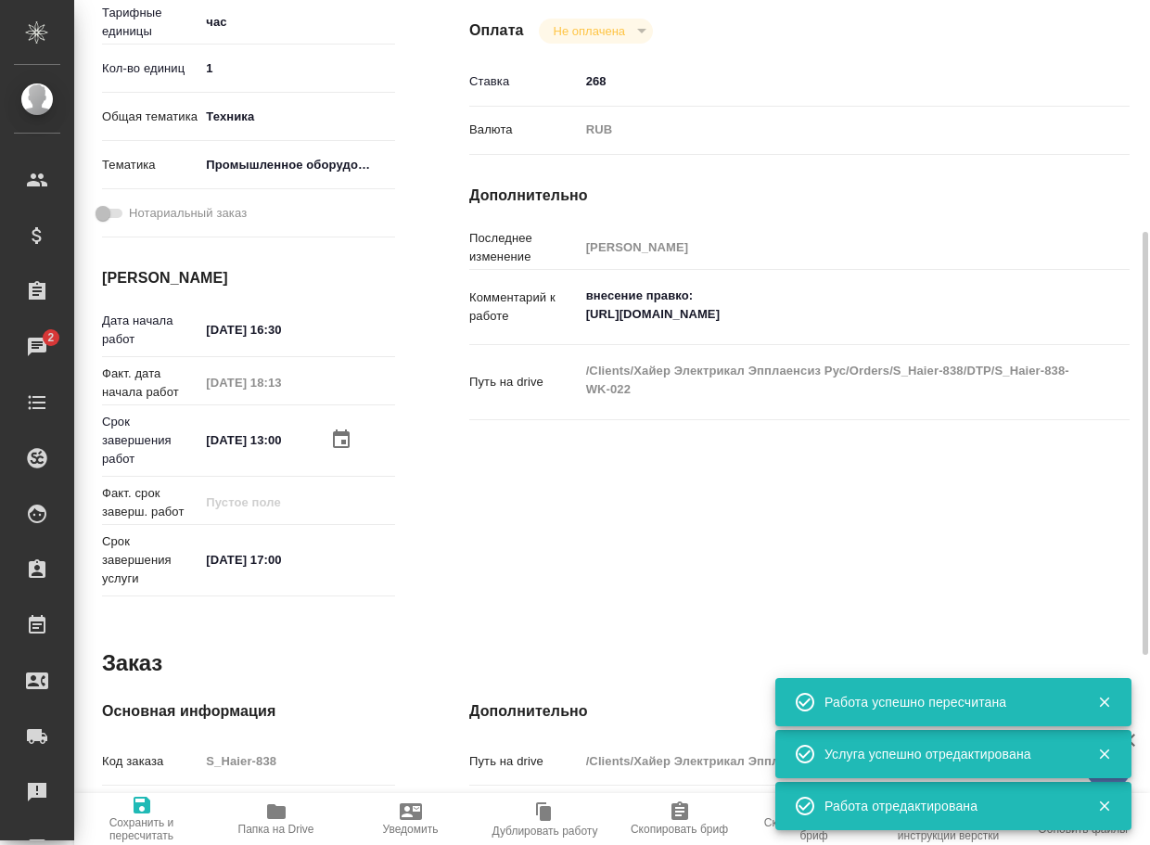
type textarea "x"
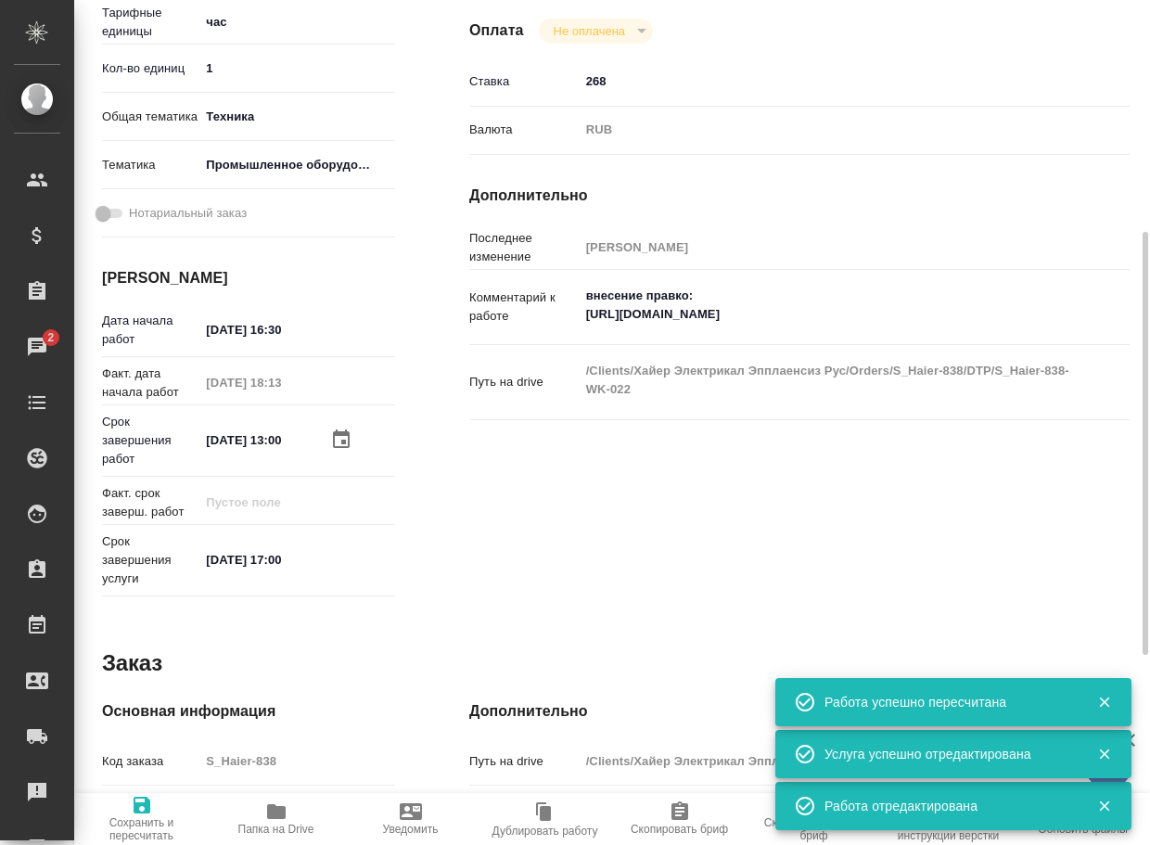
type textarea "x"
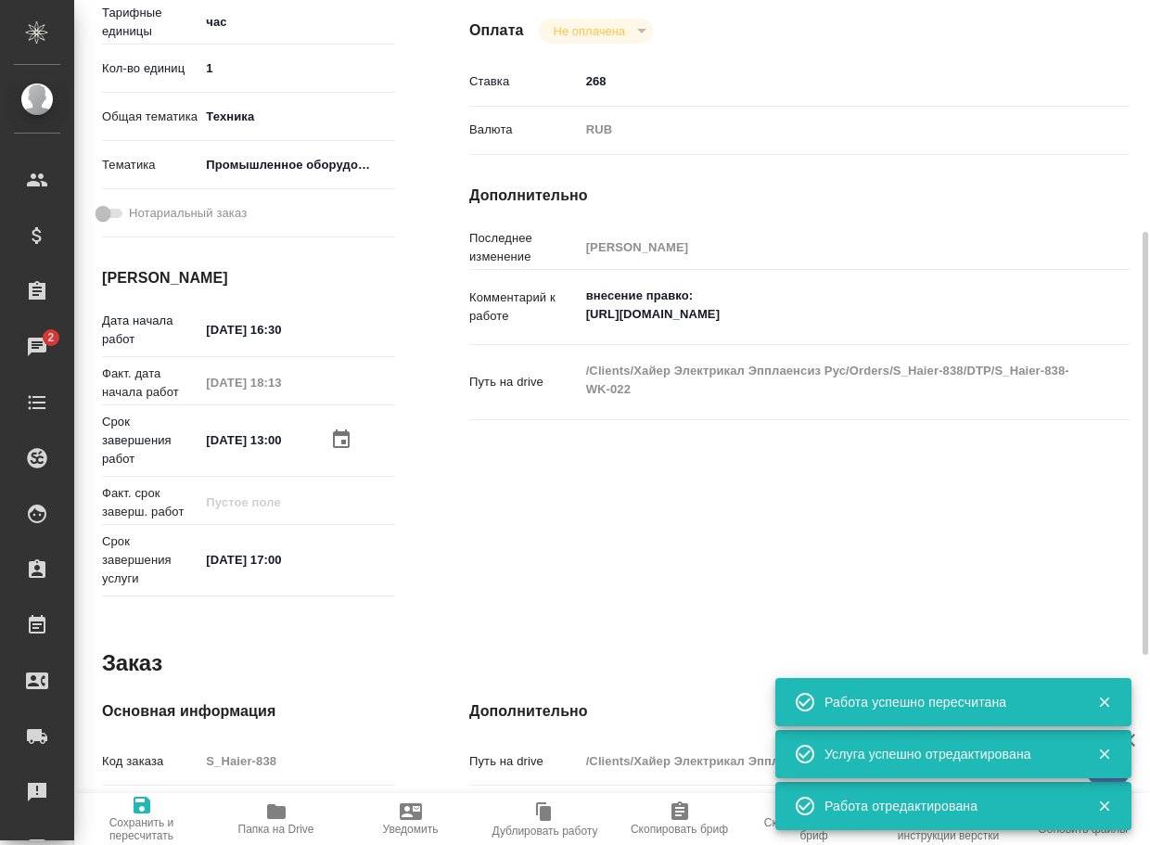
type textarea "x"
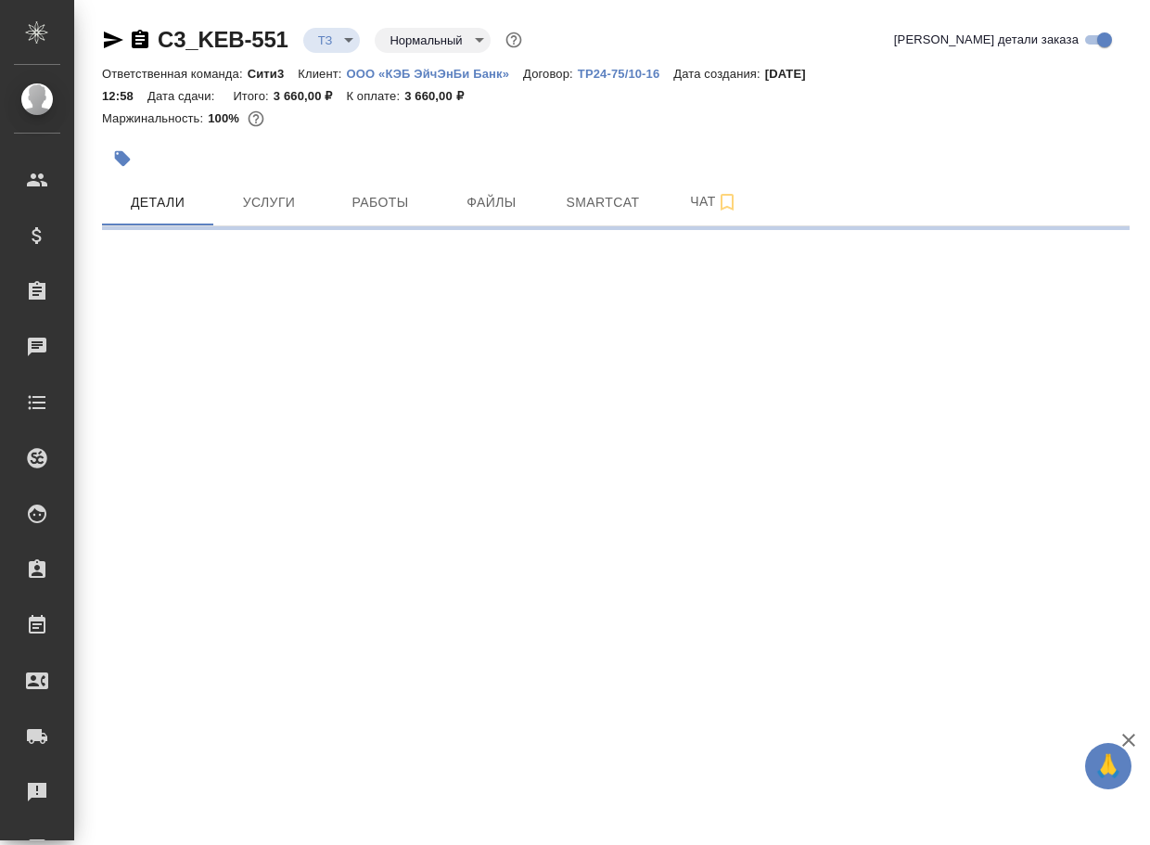
select select "RU"
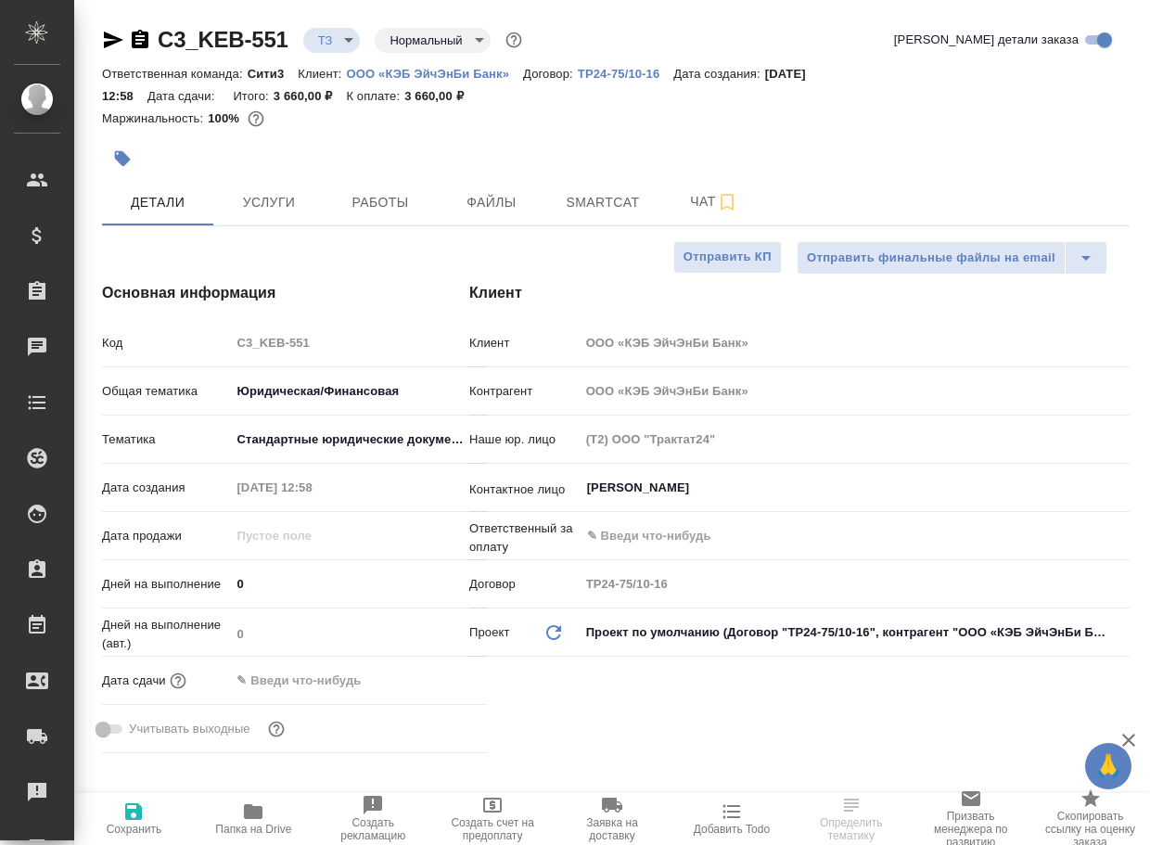
type textarea "x"
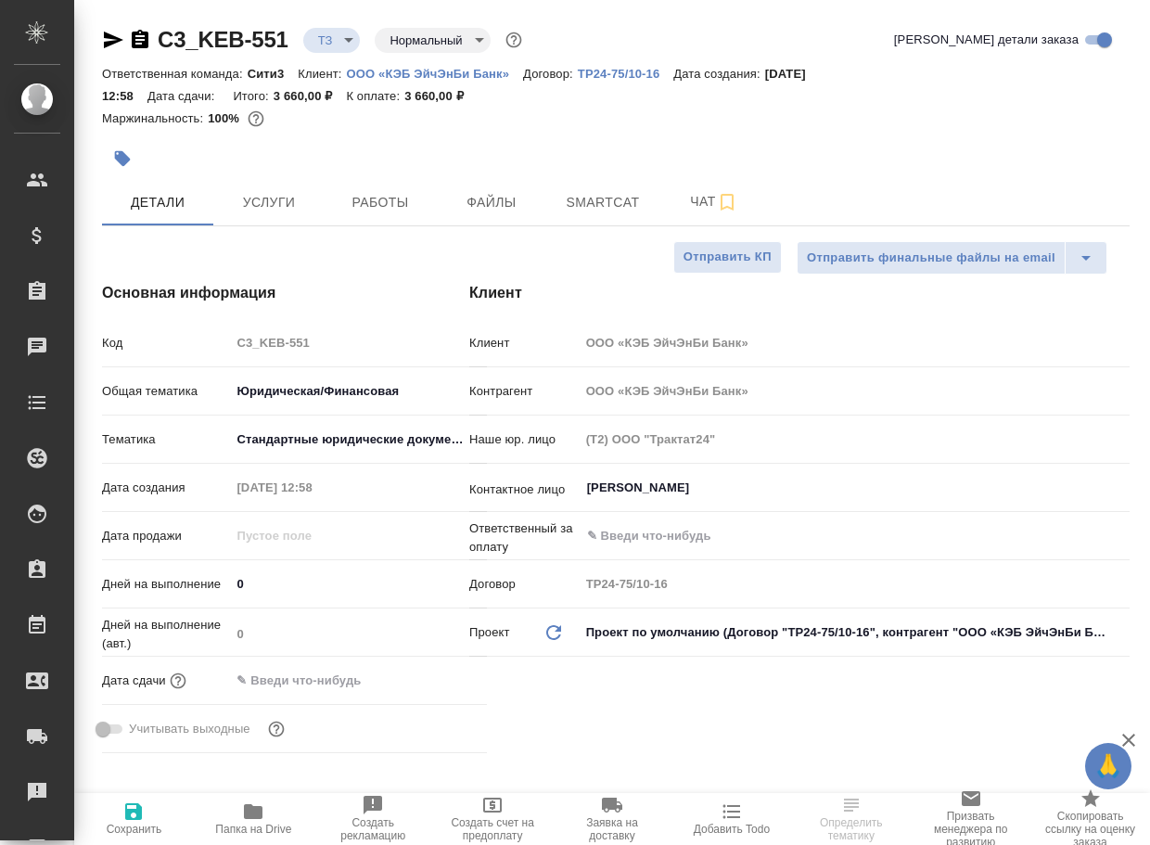
type textarea "x"
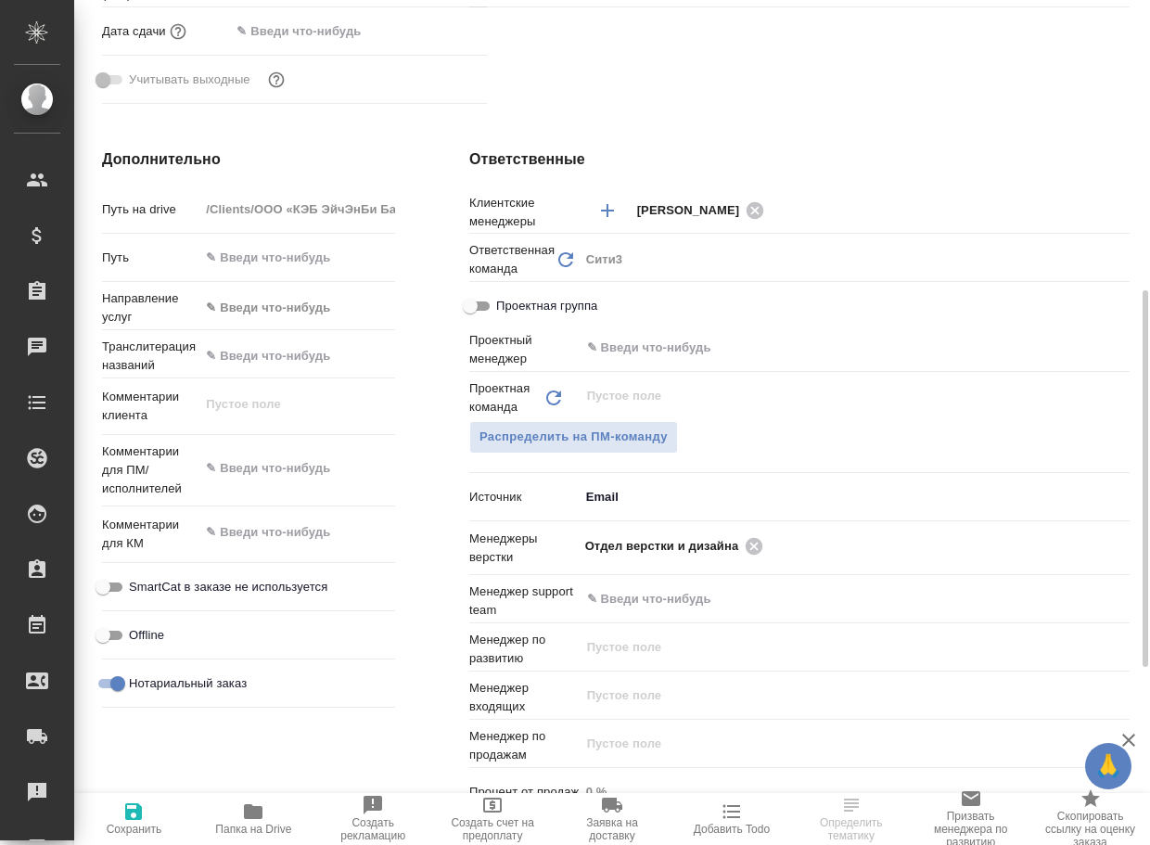
click at [227, 824] on span "Папка на Drive" at bounding box center [253, 829] width 76 height 13
type textarea "x"
select select "RU"
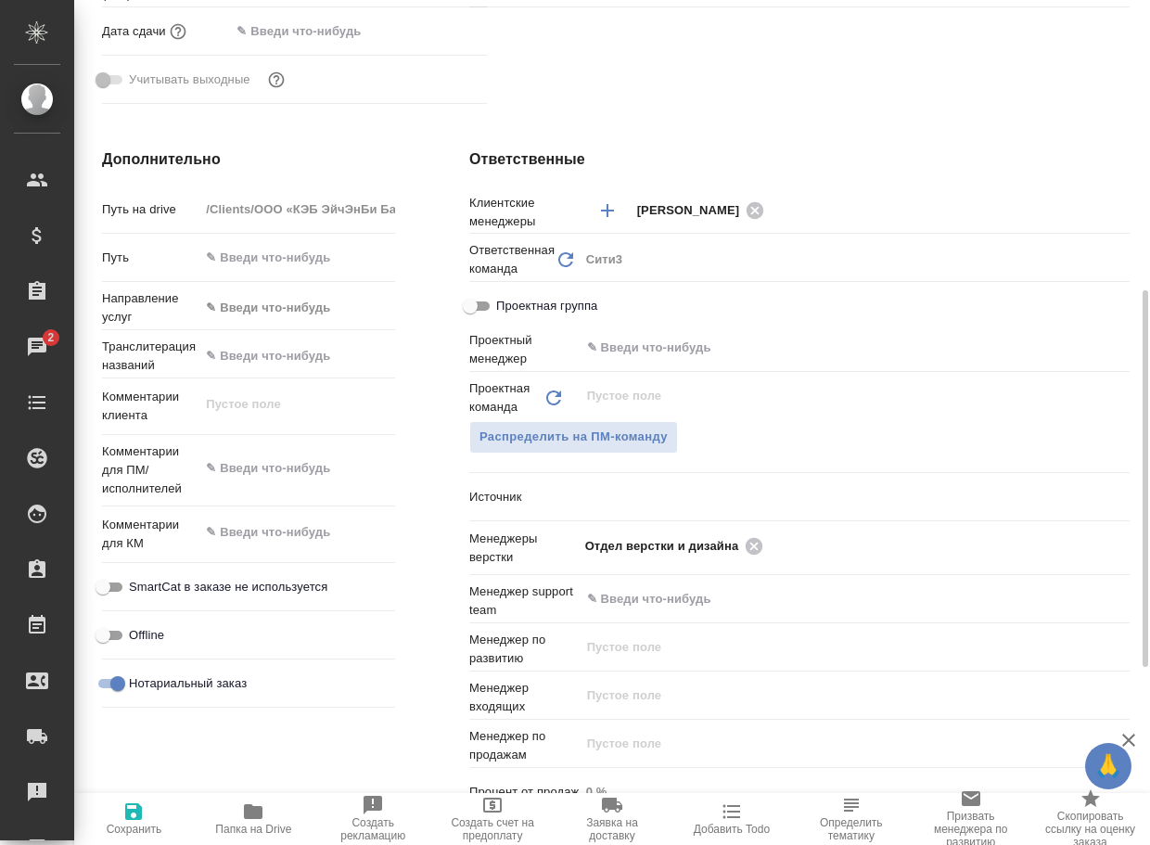
type textarea "x"
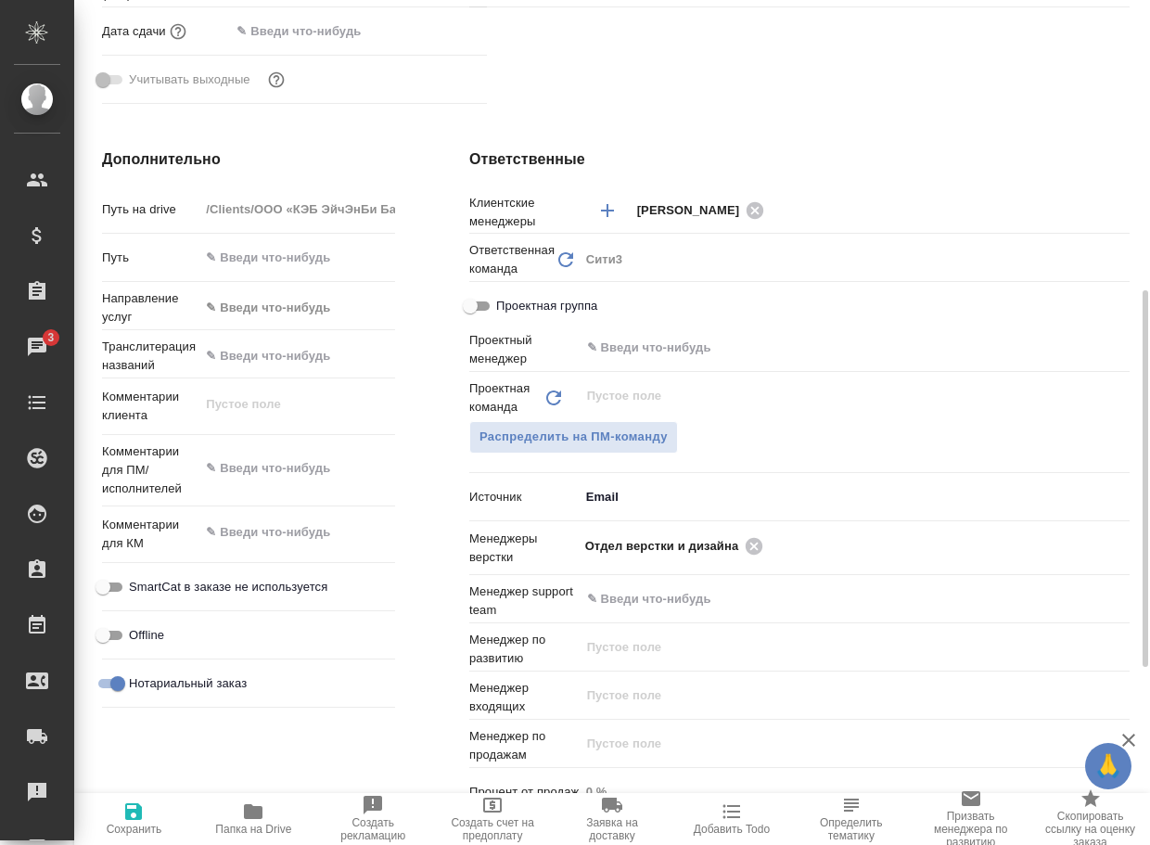
type textarea "x"
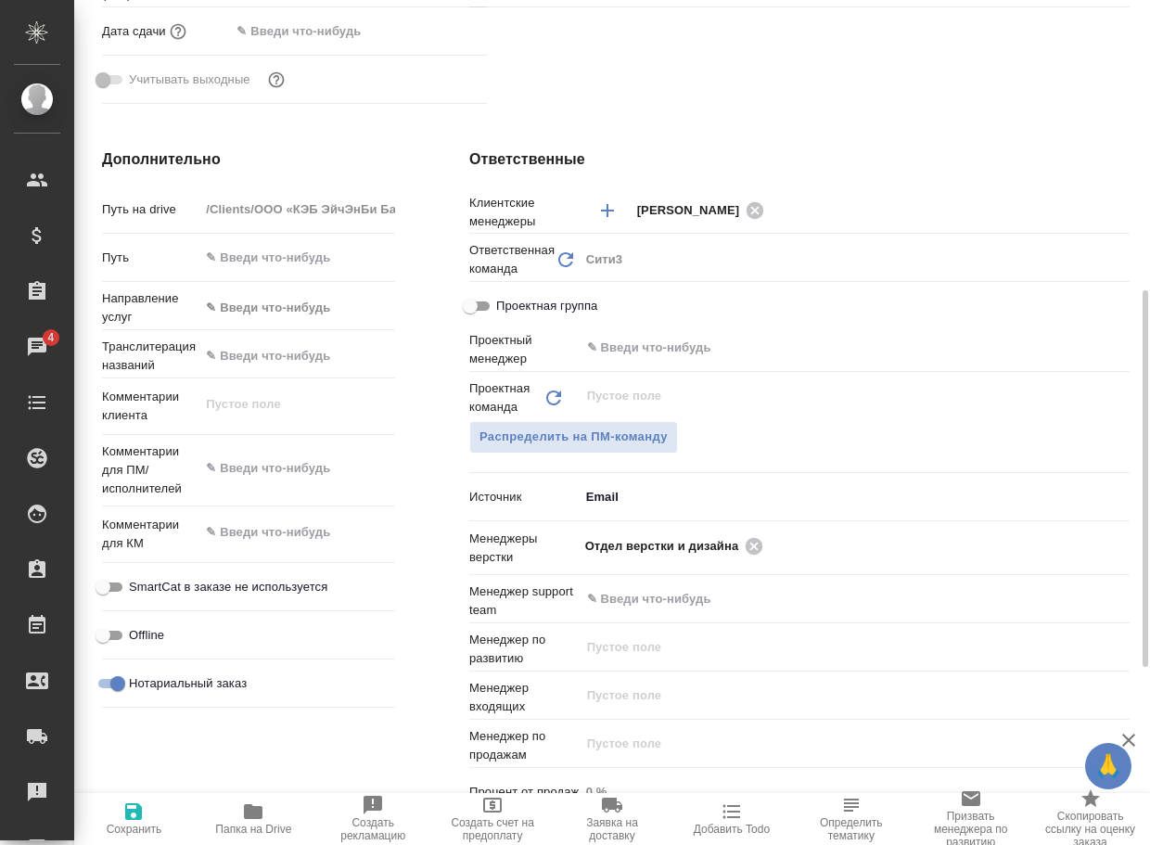
type textarea "x"
click at [757, 541] on icon at bounding box center [754, 545] width 17 height 17
type textarea "x"
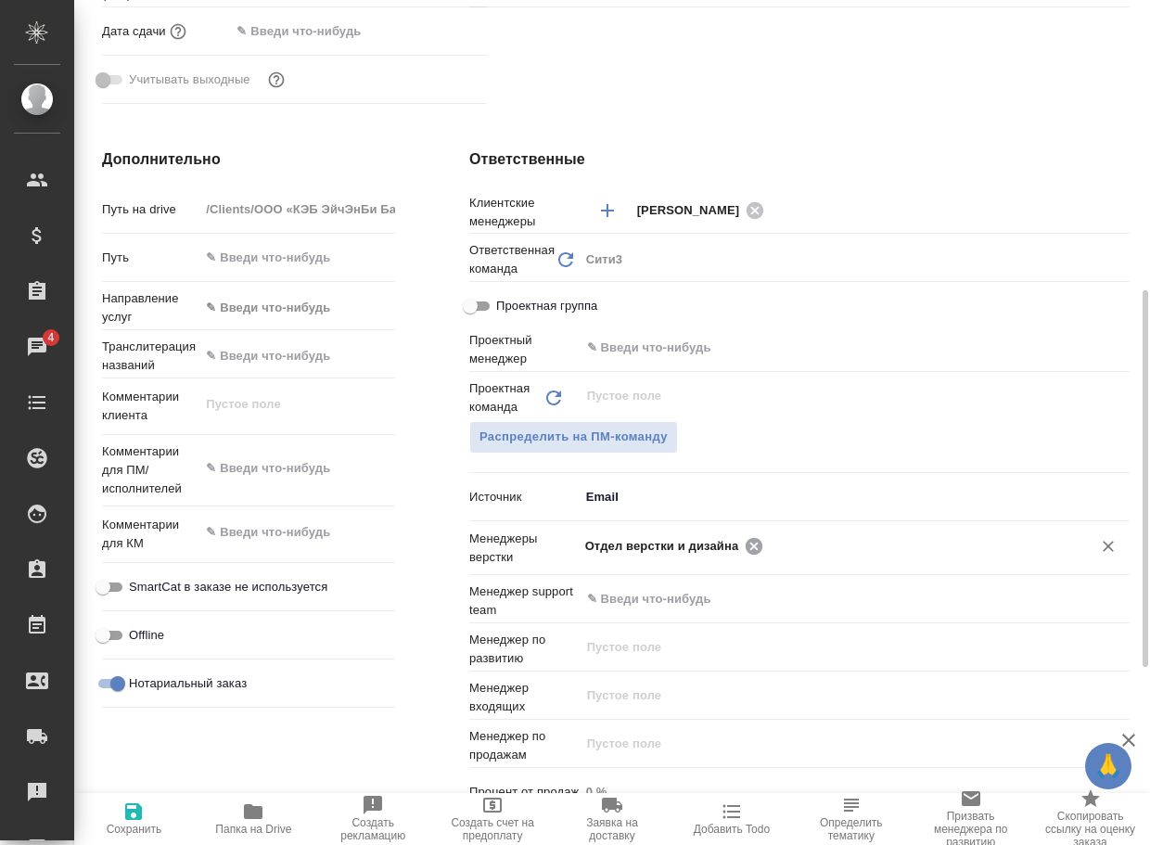
type textarea "x"
click at [769, 541] on input "text" at bounding box center [915, 545] width 293 height 22
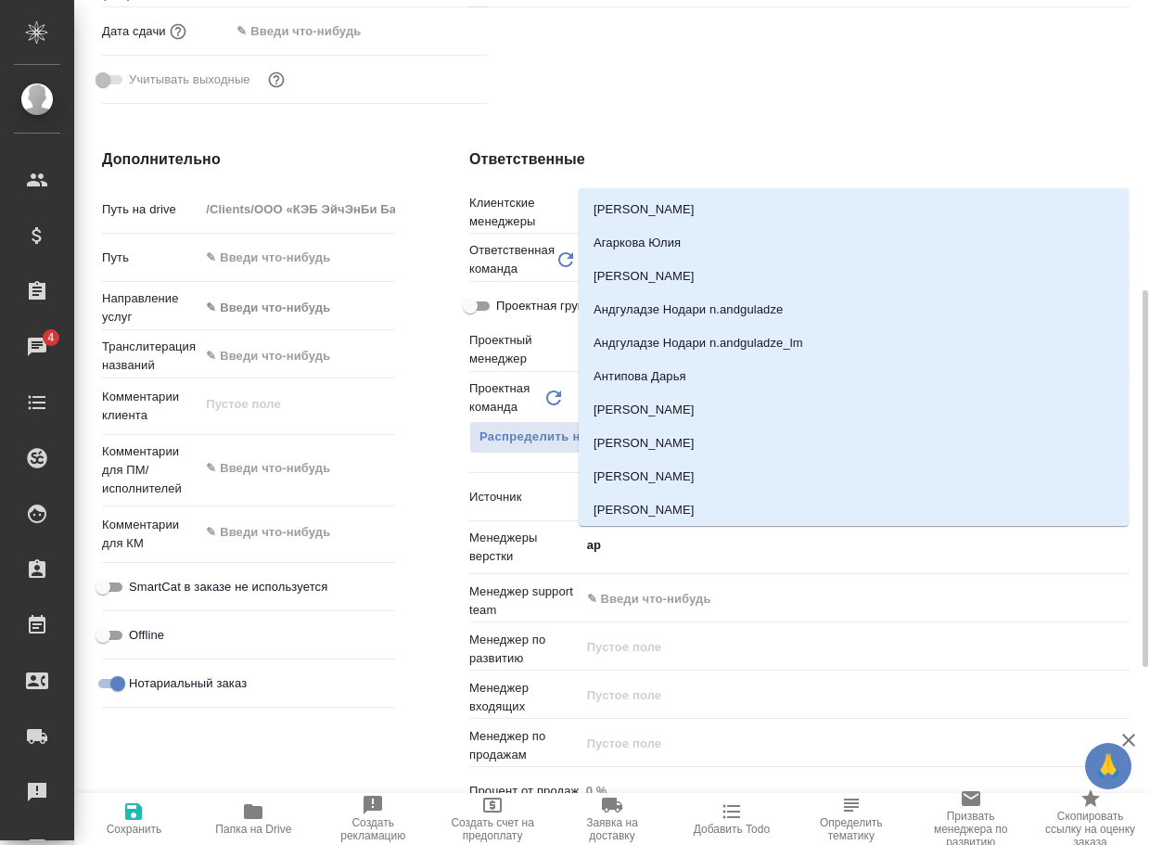
type input "арс"
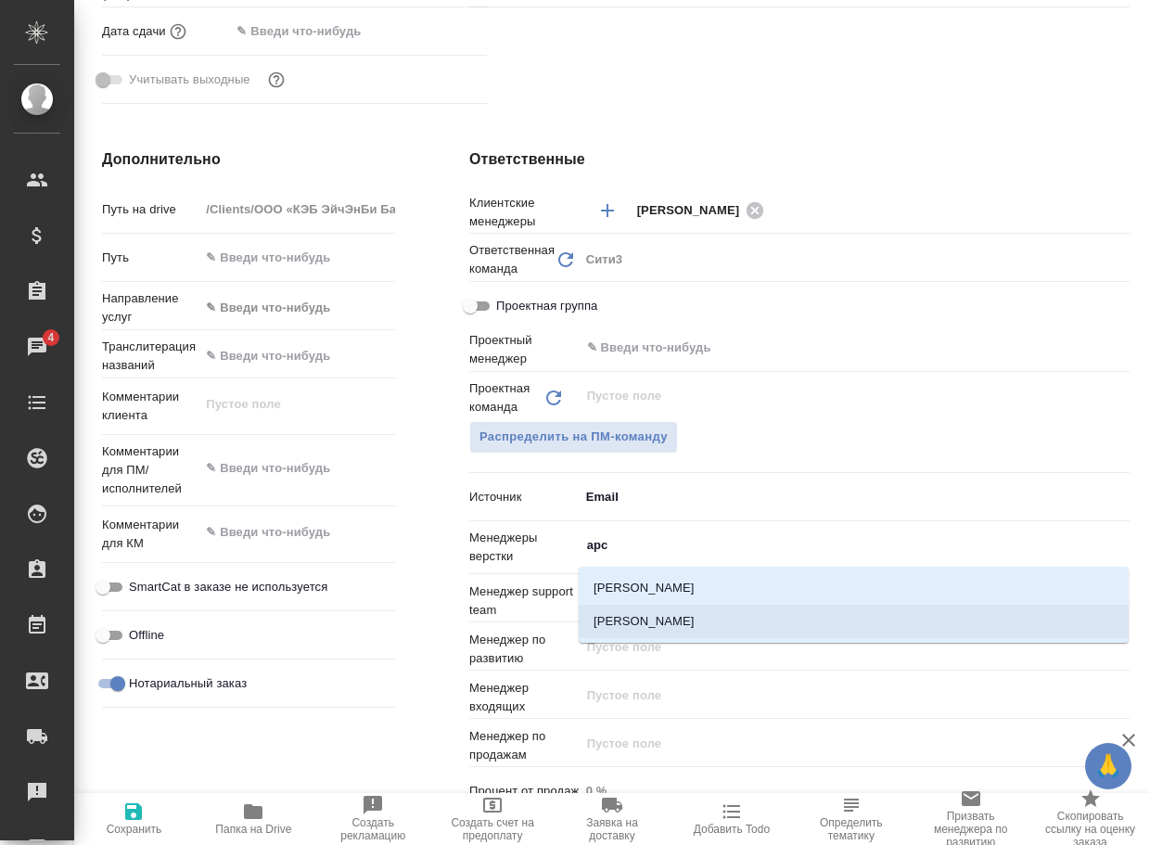
drag, startPoint x: 728, startPoint y: 613, endPoint x: 570, endPoint y: 632, distance: 158.8
click at [727, 613] on li "[PERSON_NAME]" at bounding box center [854, 621] width 550 height 33
type textarea "x"
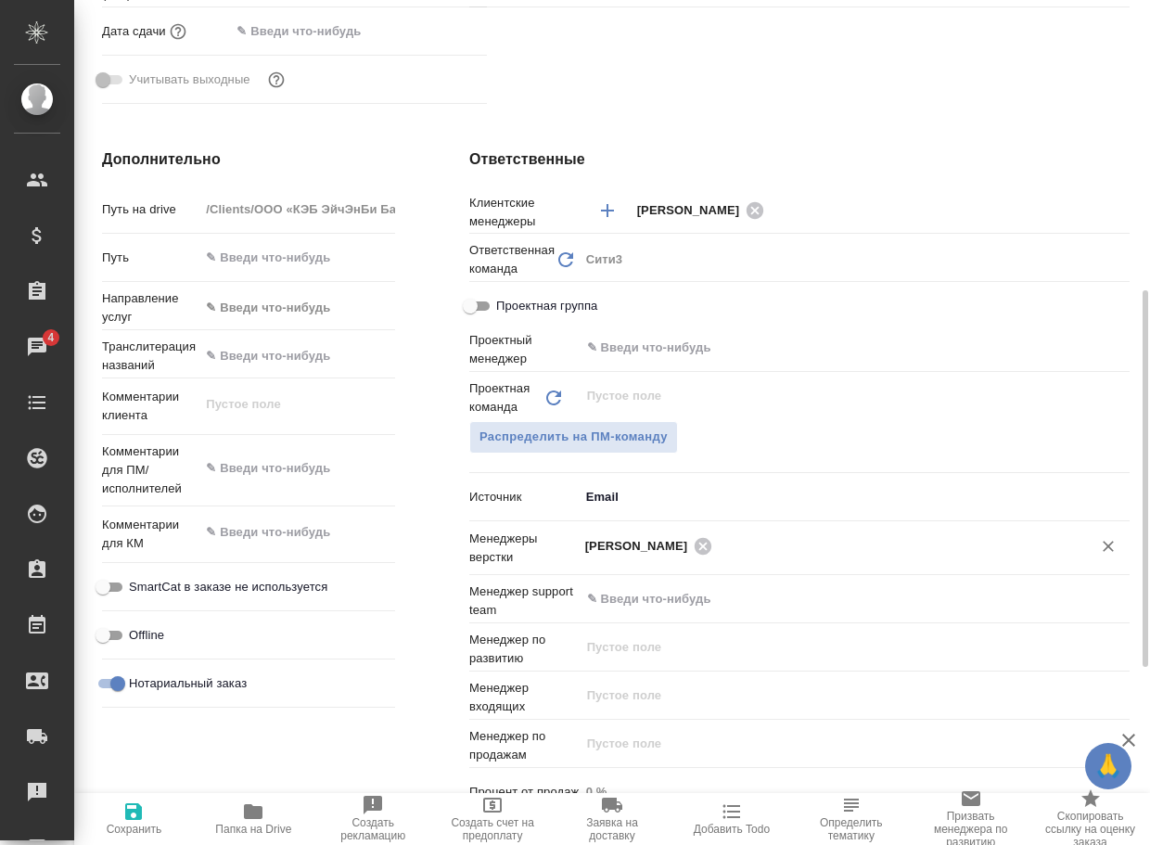
click at [129, 817] on icon "button" at bounding box center [133, 811] width 17 height 17
type textarea "x"
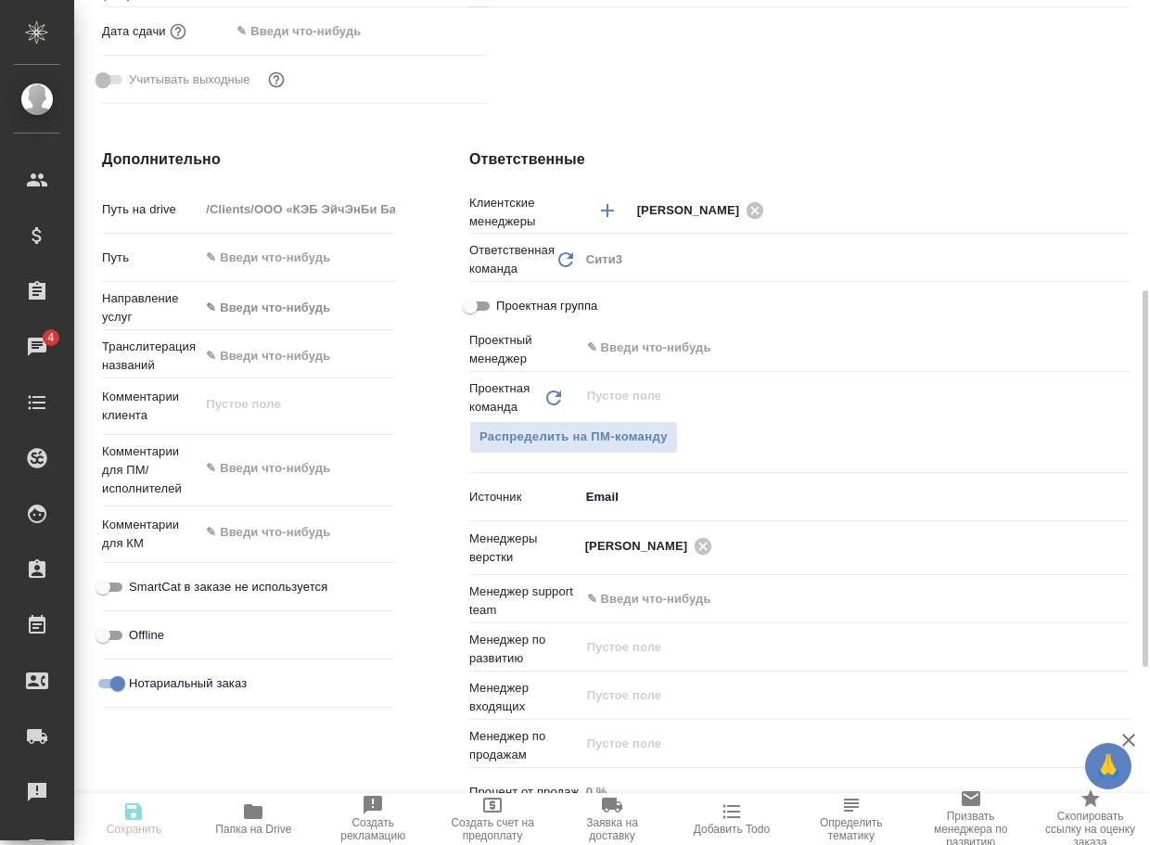
type textarea "x"
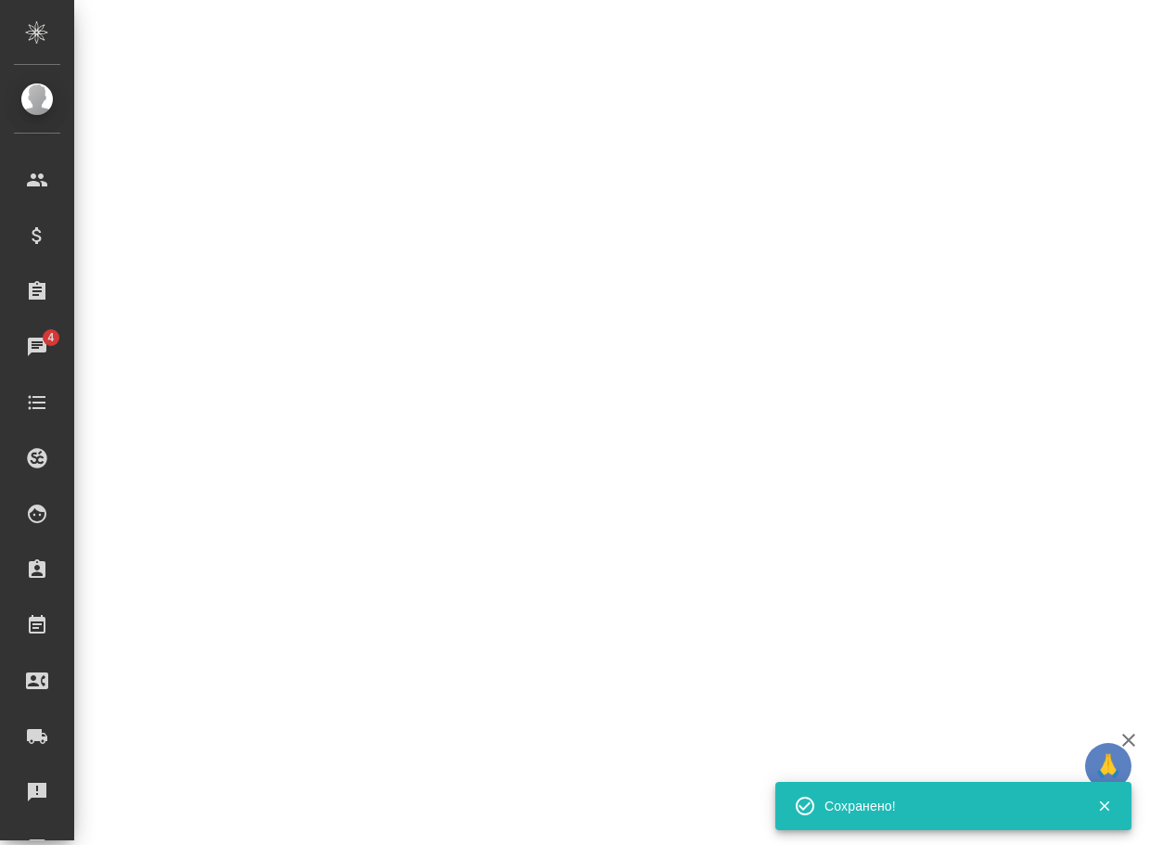
select select "RU"
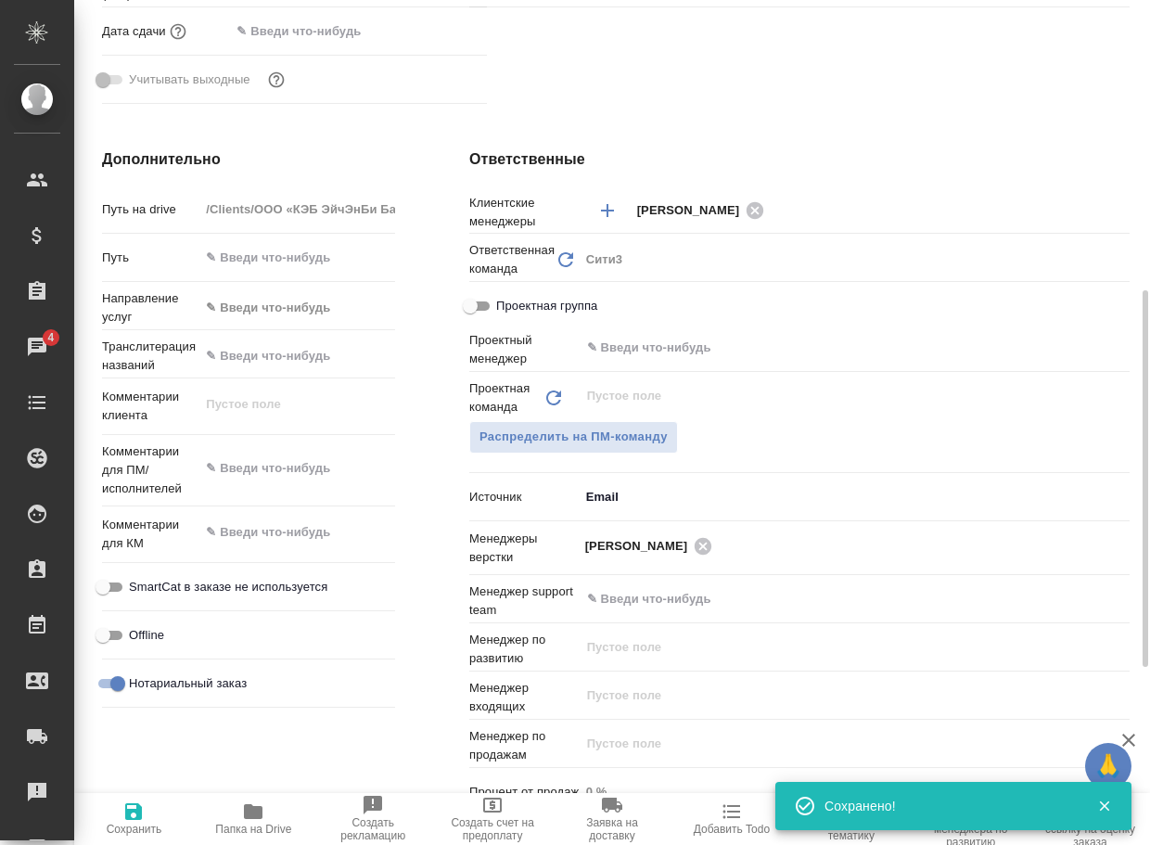
type textarea "x"
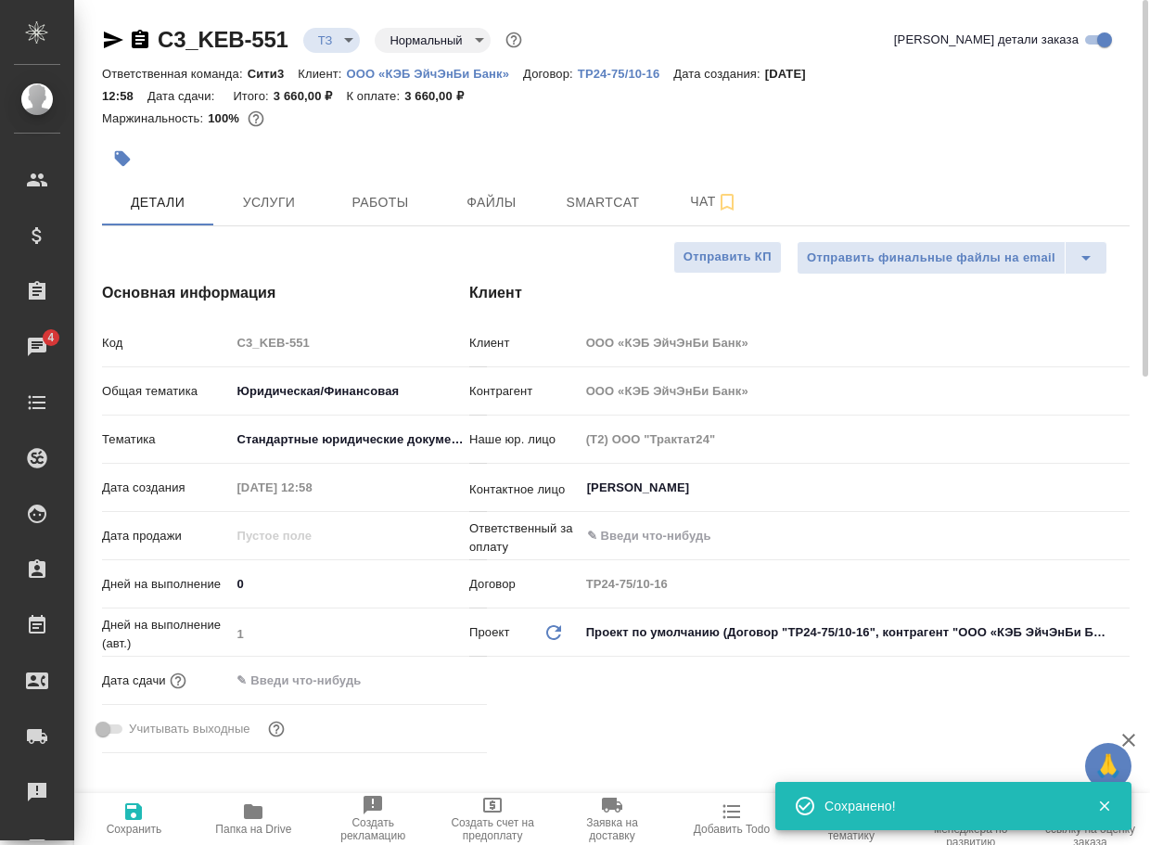
click at [325, 41] on body "🙏 .cls-1 fill:#fff; AWATERA Arsenyeva Vera Клиенты Спецификации Заказы 4 Чаты T…" at bounding box center [575, 422] width 1150 height 845
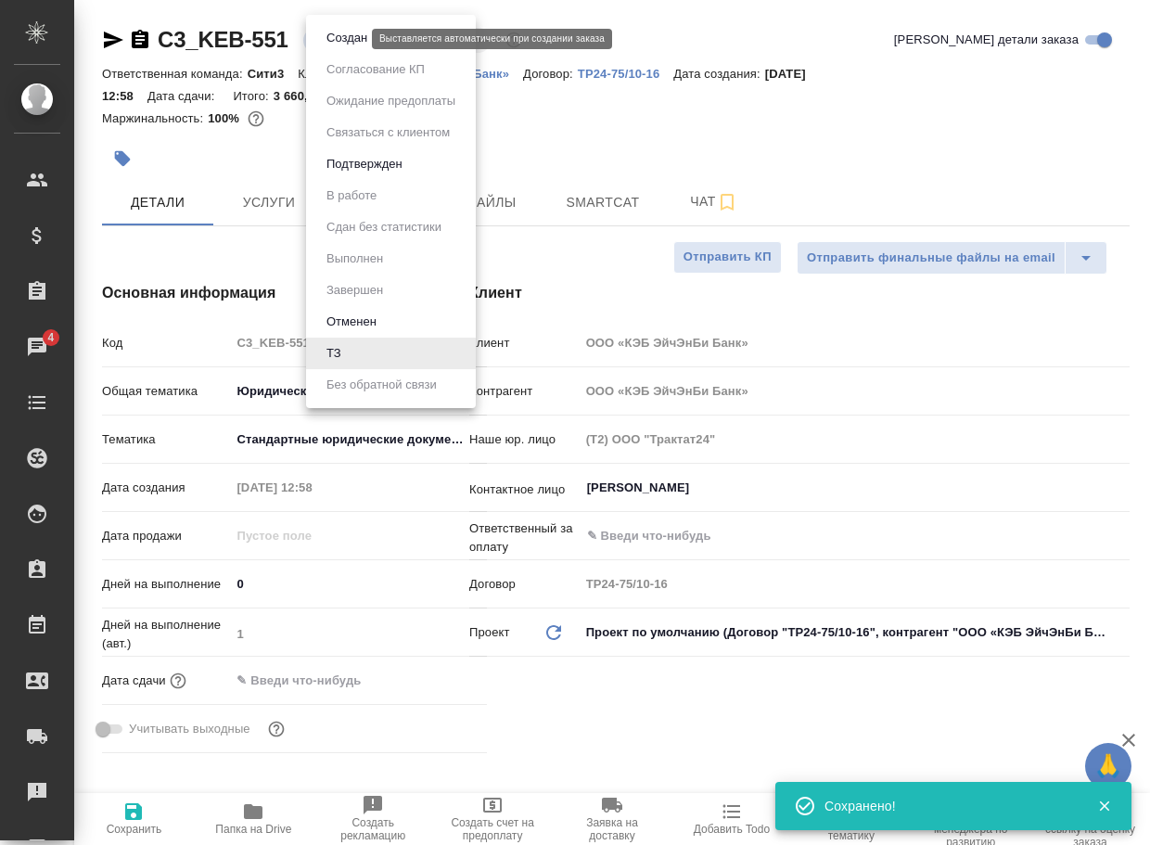
click at [335, 41] on button "Создан" at bounding box center [347, 38] width 52 height 20
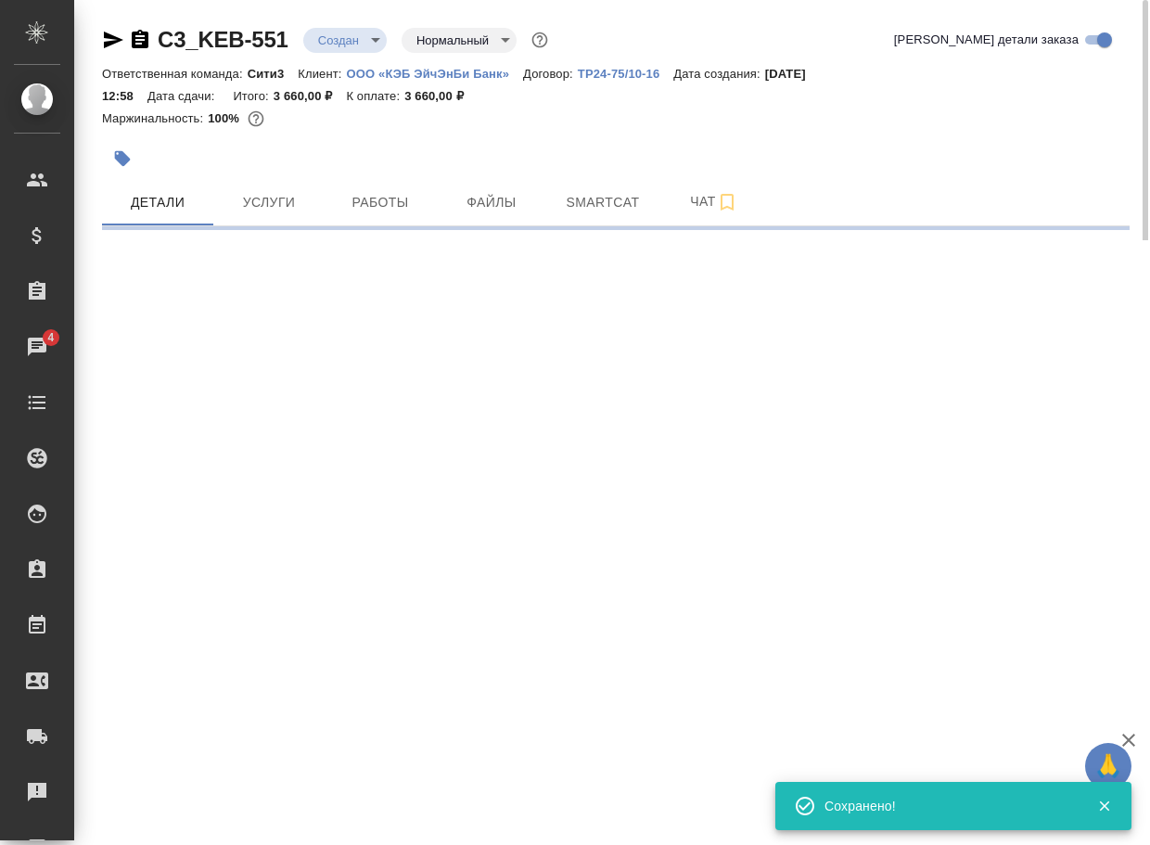
select select "RU"
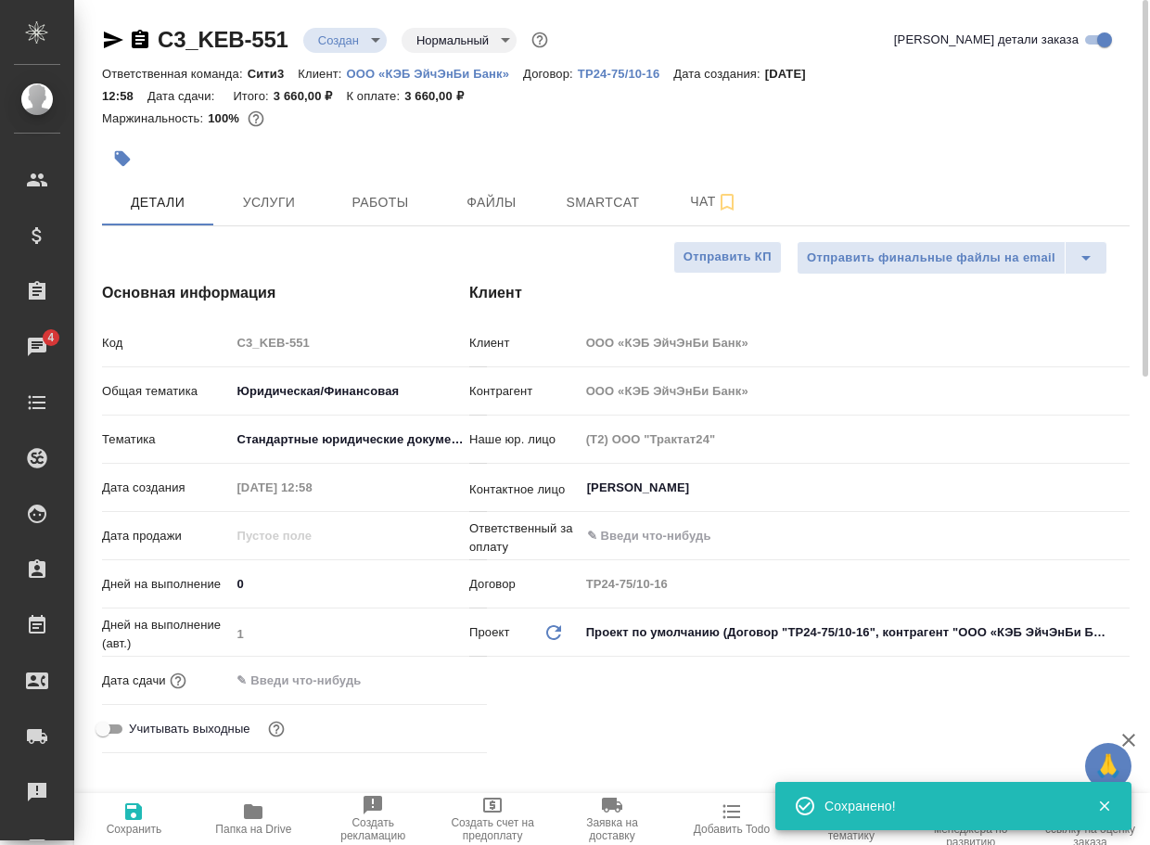
type textarea "x"
drag, startPoint x: 300, startPoint y: 50, endPoint x: 136, endPoint y: 55, distance: 163.3
click at [147, 53] on div "C3_KEB-551 Создан new Нормальный normal" at bounding box center [327, 40] width 450 height 30
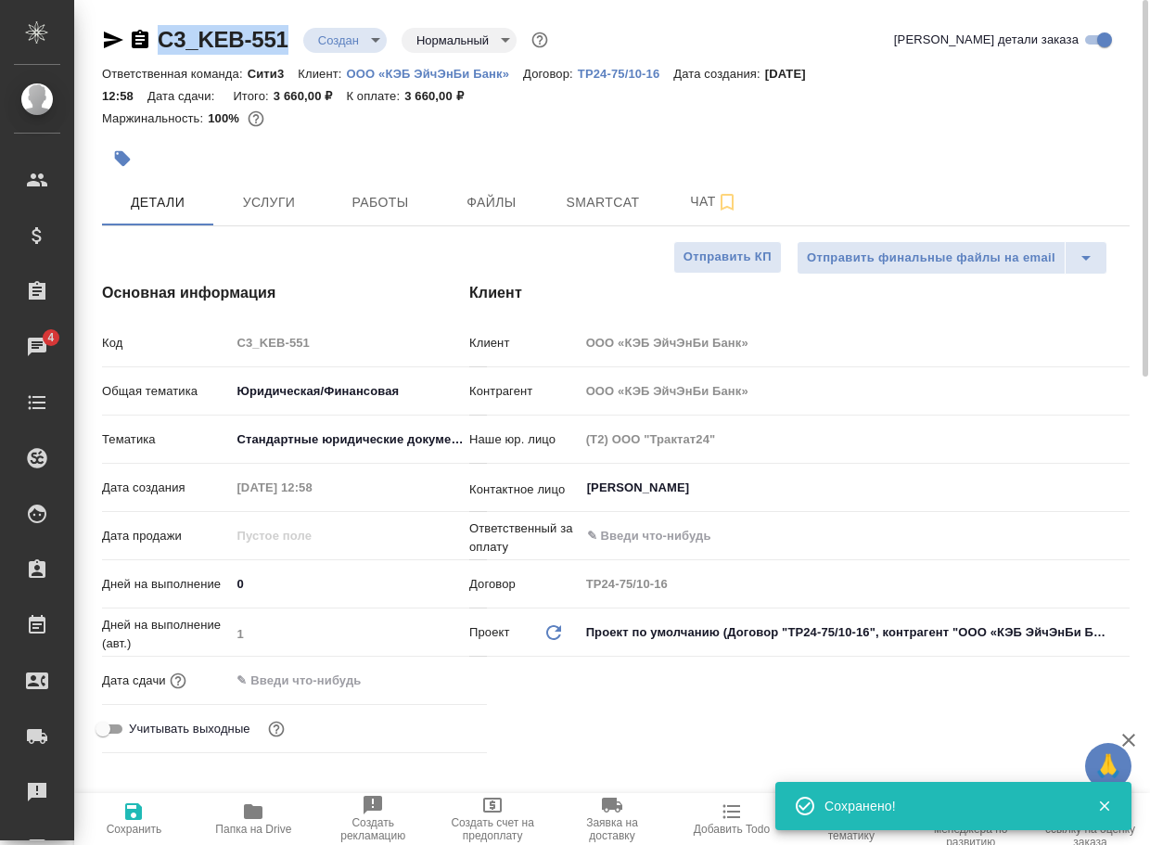
copy link "C3_KEB-551"
type textarea "x"
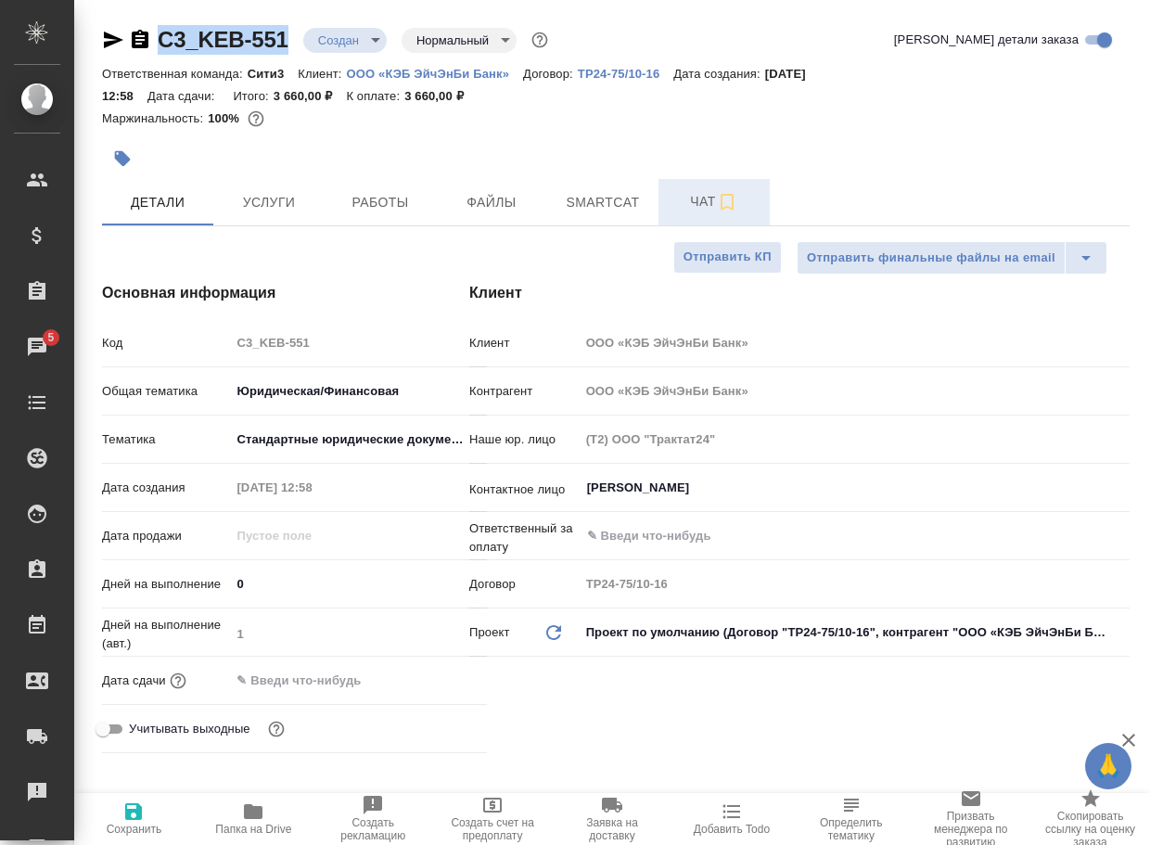
click at [693, 205] on span "Чат" at bounding box center [714, 201] width 89 height 23
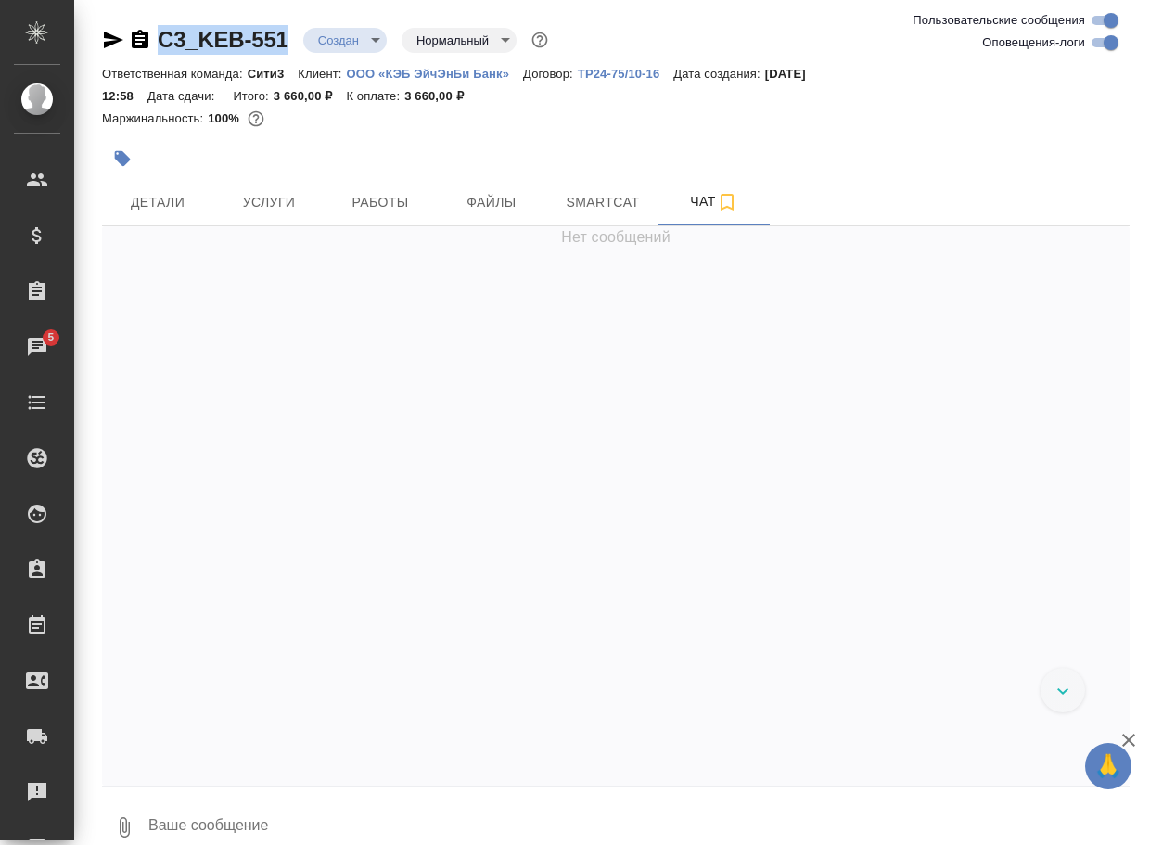
click at [126, 823] on icon "button" at bounding box center [125, 827] width 10 height 20
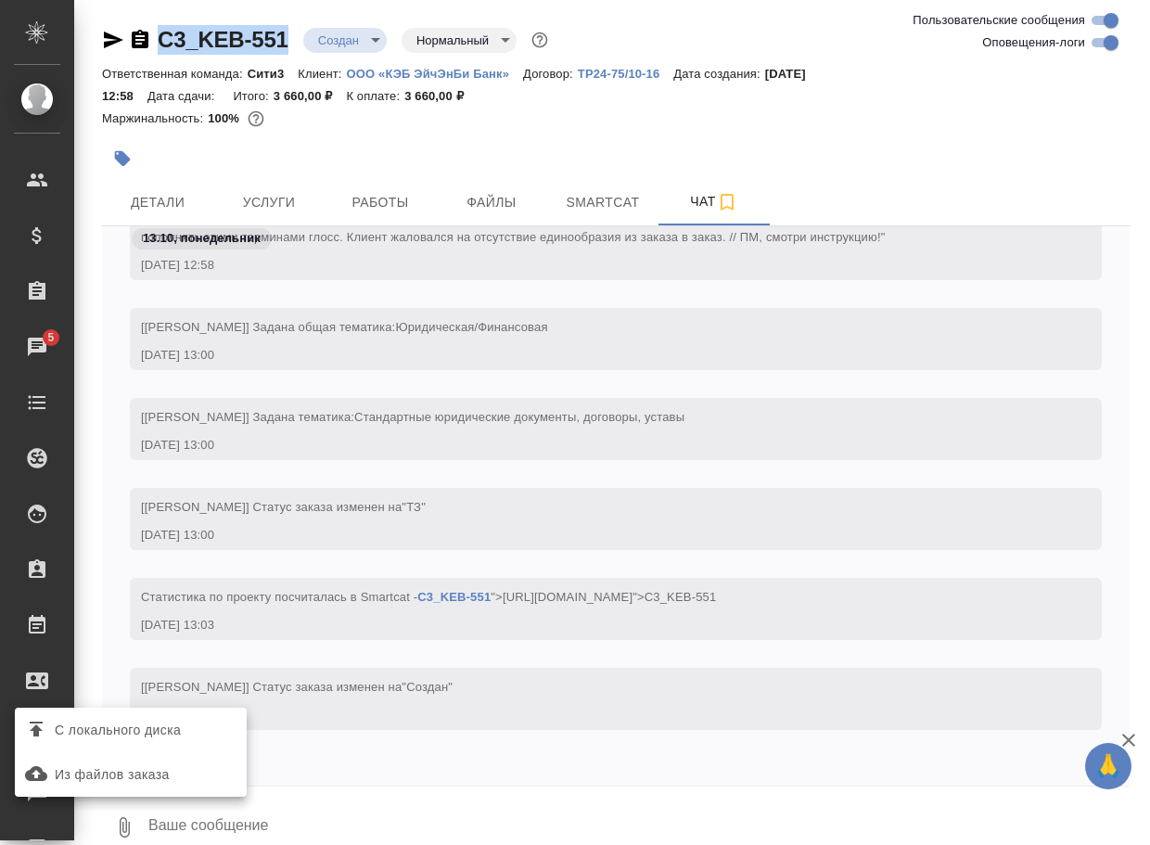
click at [198, 724] on span "С локального диска" at bounding box center [130, 730] width 217 height 24
click at [0, 0] on input "С локального диска" at bounding box center [0, 0] width 0 height 0
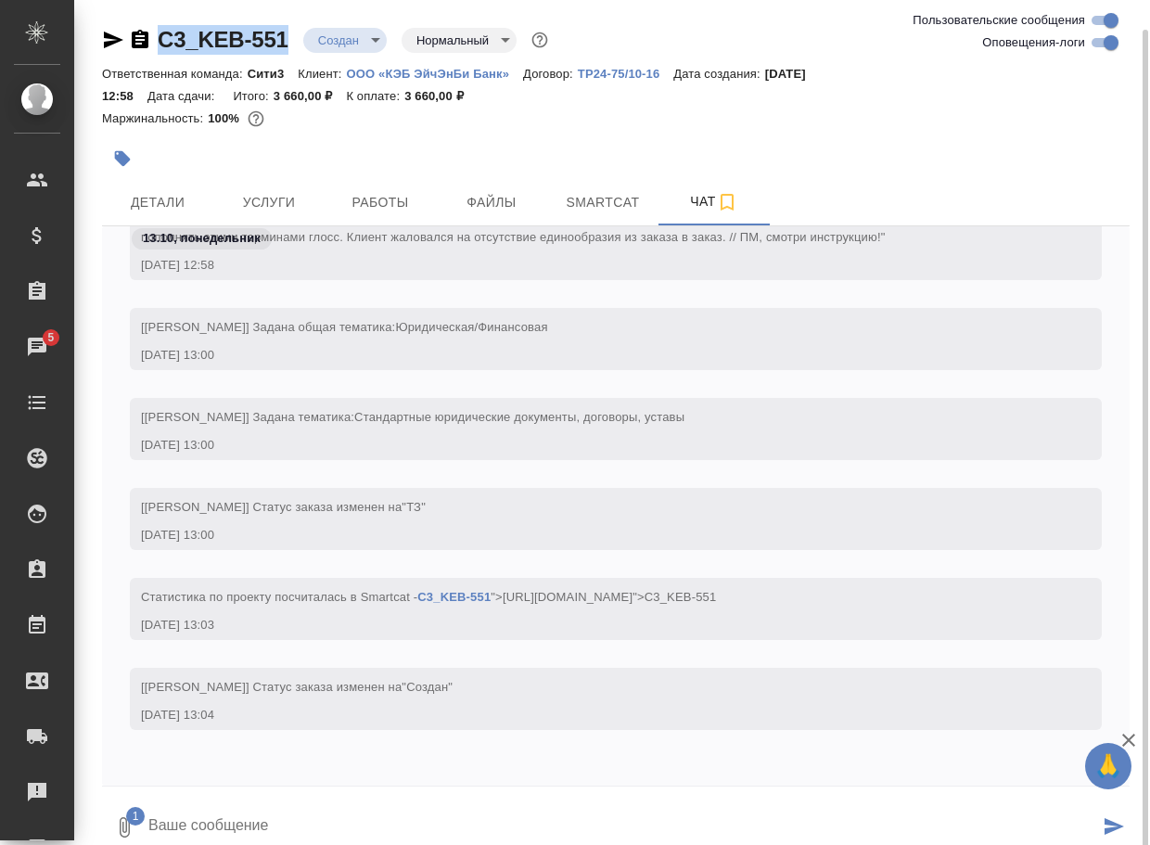
scroll to position [15, 0]
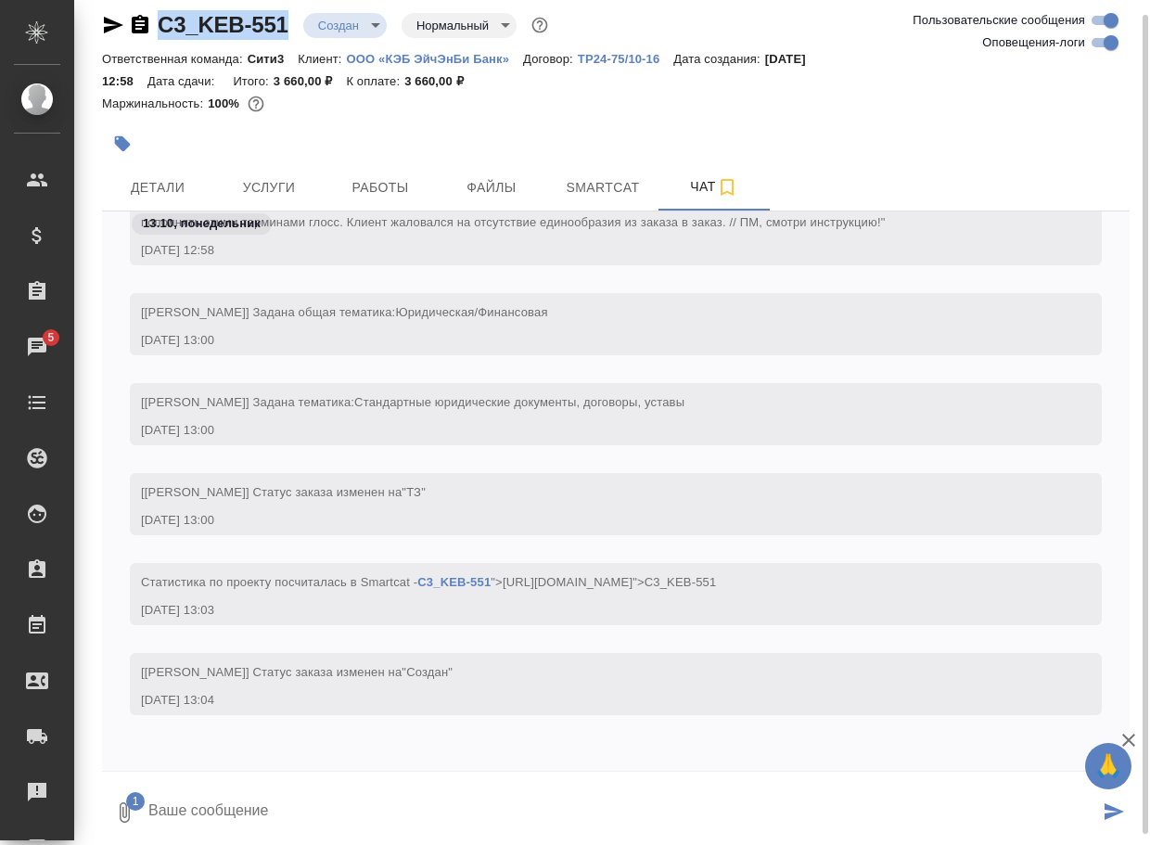
drag, startPoint x: 246, startPoint y: 810, endPoint x: 239, endPoint y: 797, distance: 15.3
click at [243, 802] on textarea at bounding box center [623, 812] width 952 height 63
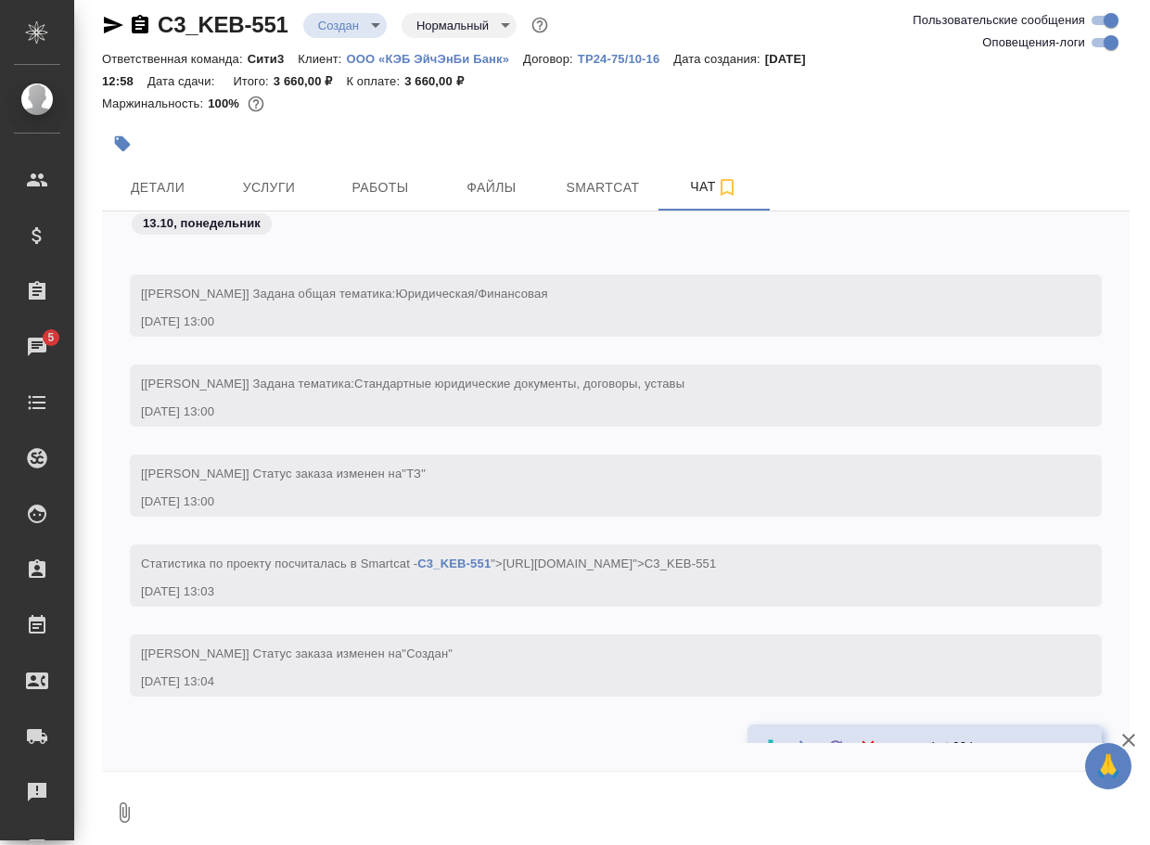
scroll to position [244, 0]
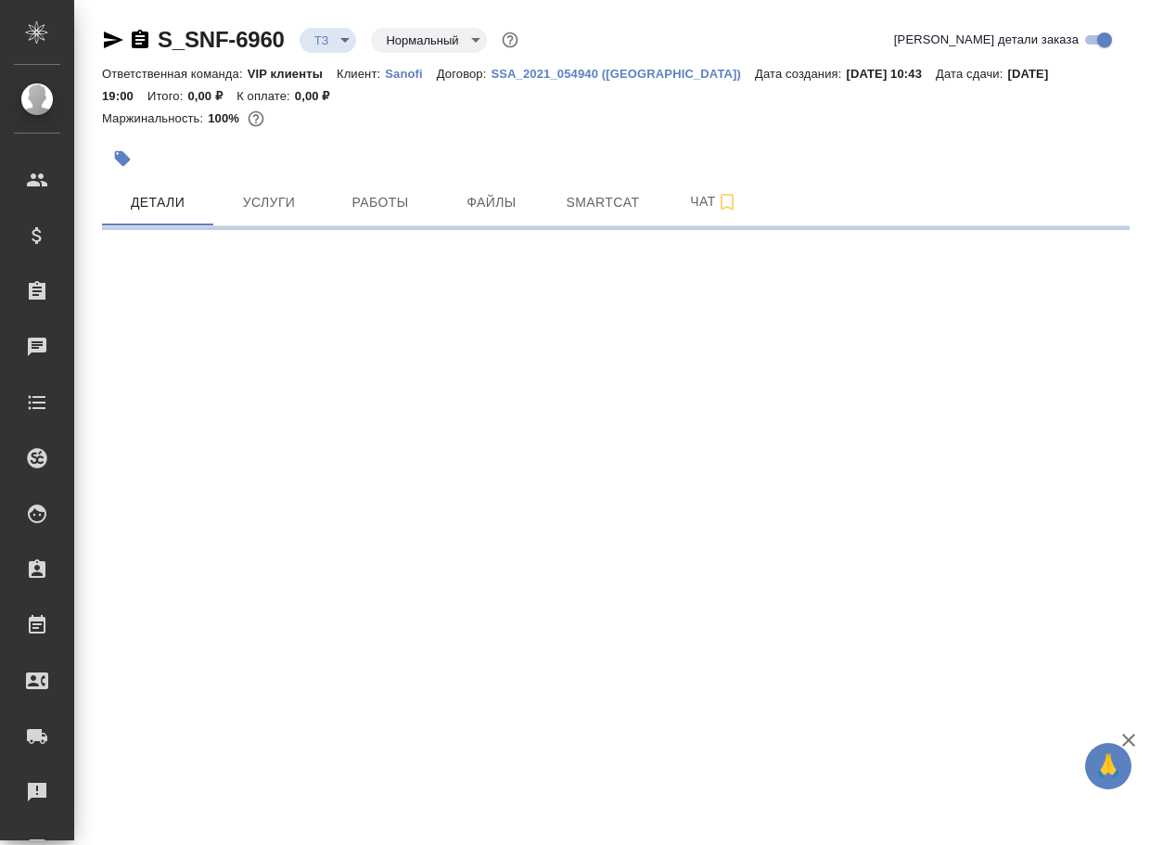
select select "RU"
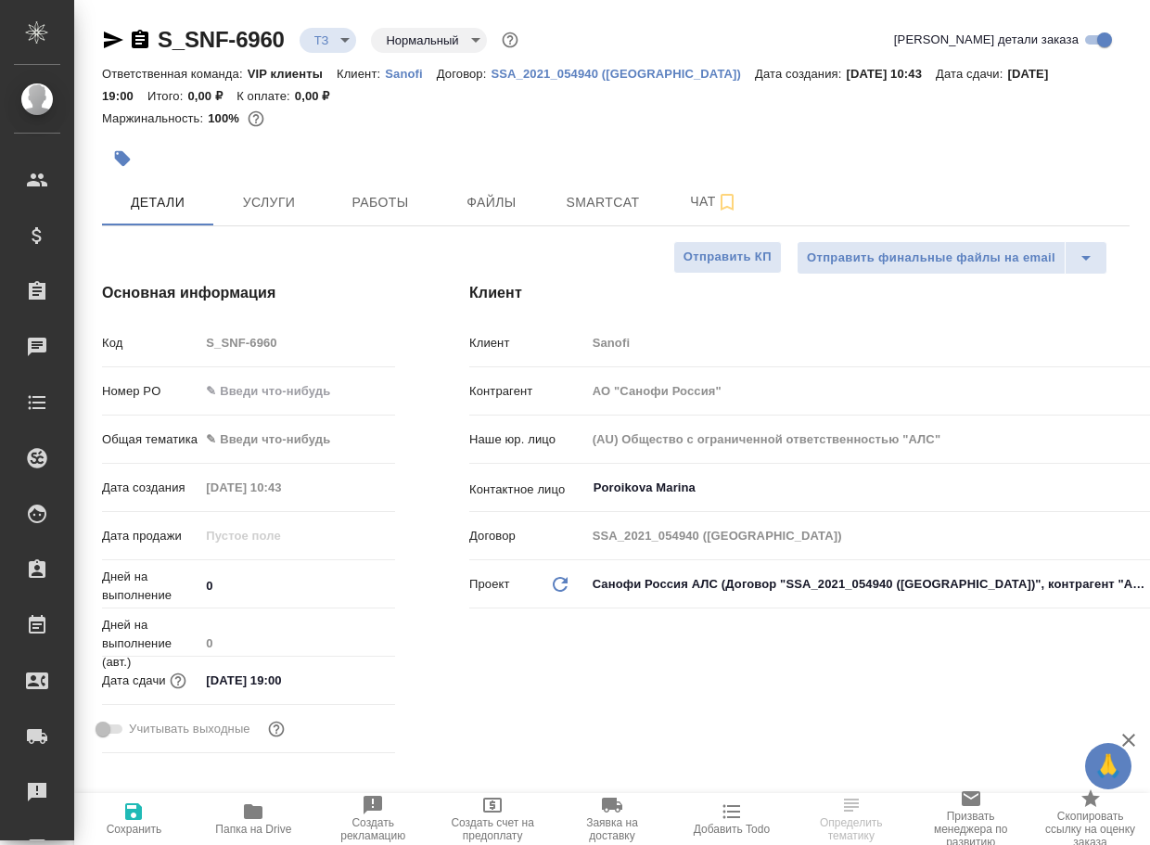
type textarea "x"
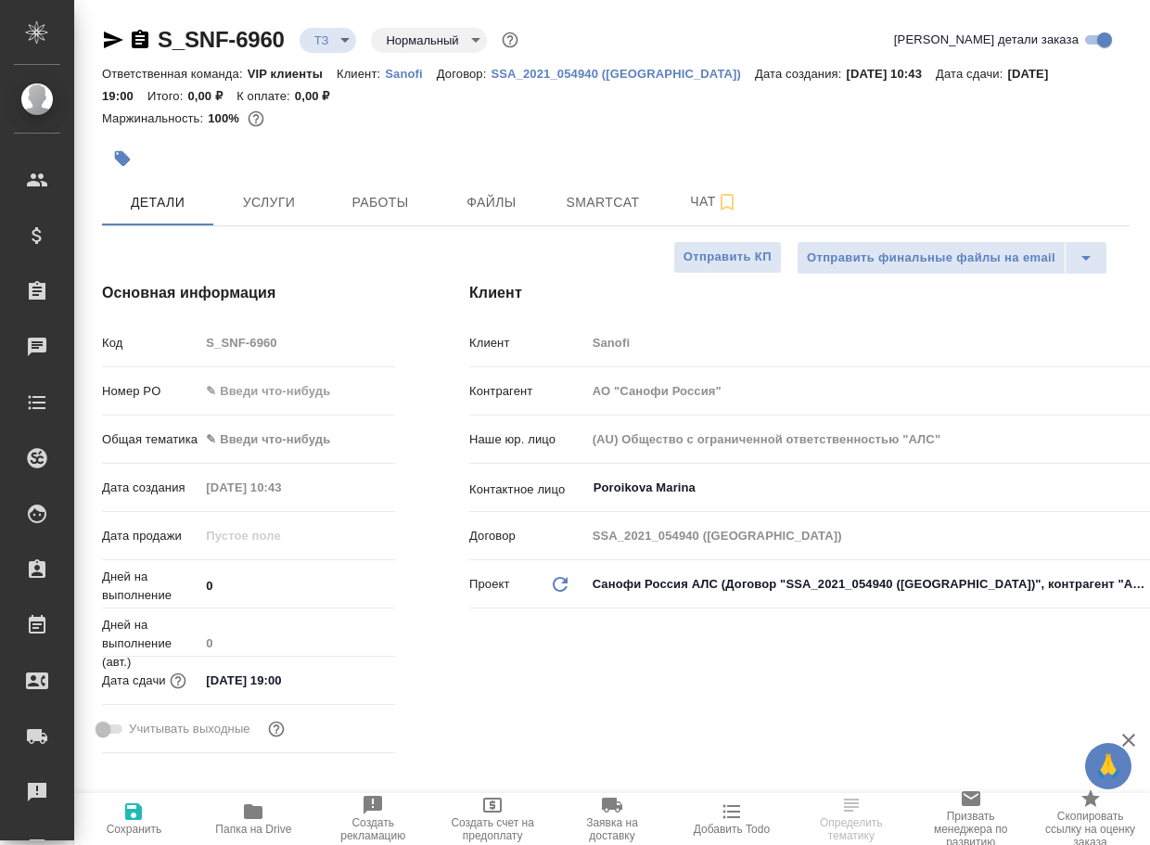
type textarea "x"
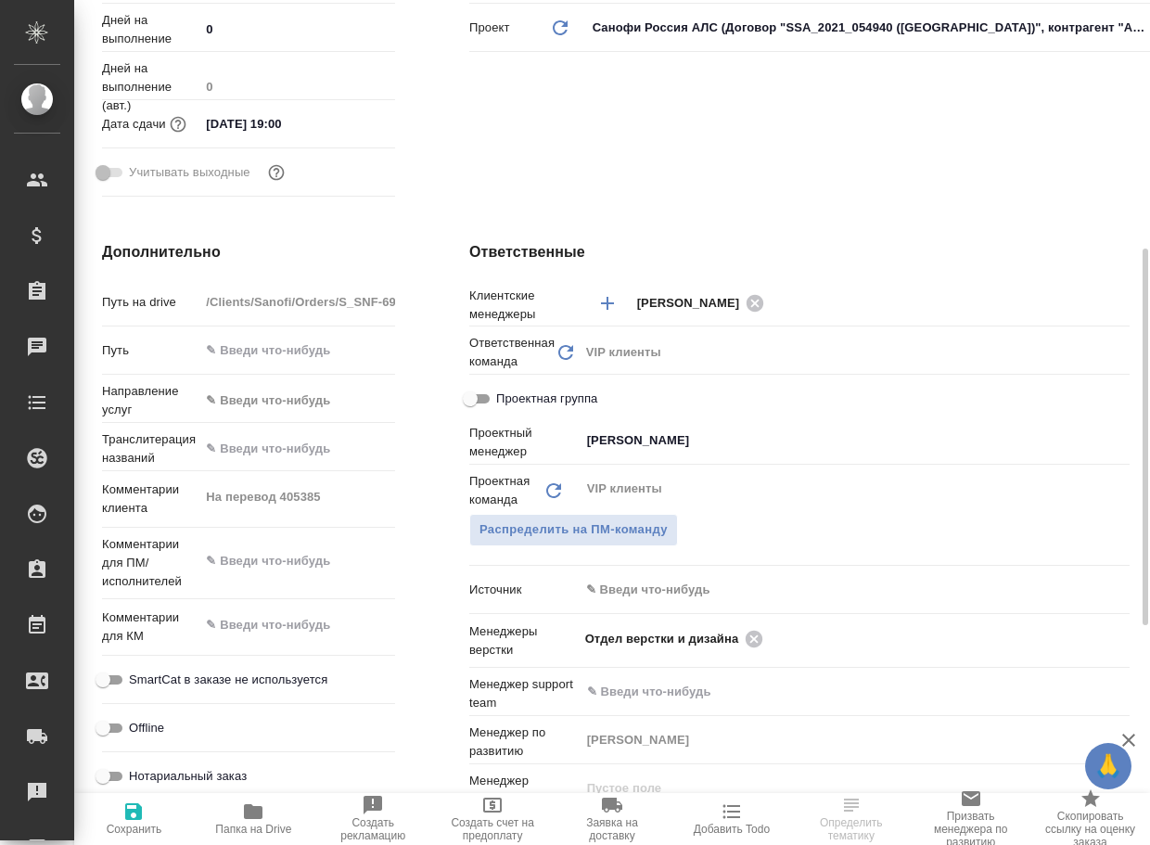
drag, startPoint x: 249, startPoint y: 821, endPoint x: 483, endPoint y: 288, distance: 581.7
click at [253, 810] on span "Папка на Drive" at bounding box center [253, 817] width 97 height 35
type textarea "x"
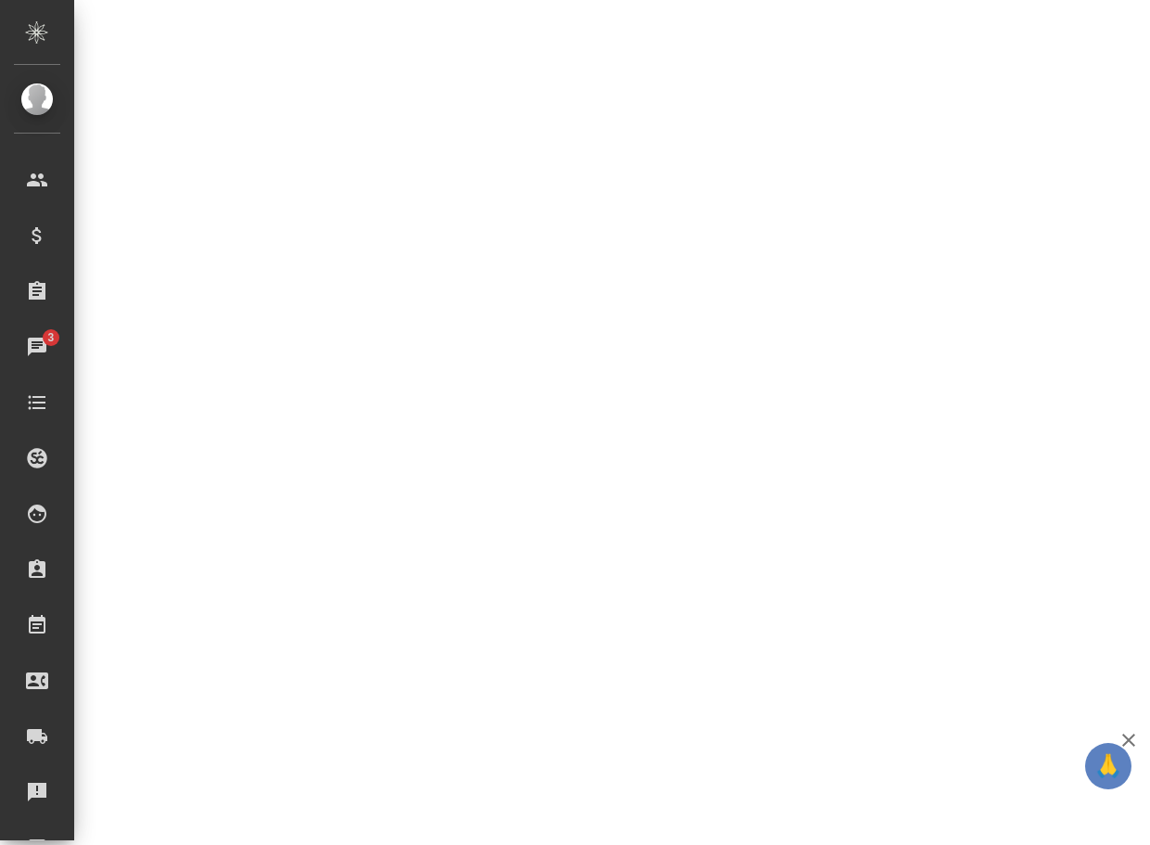
select select "RU"
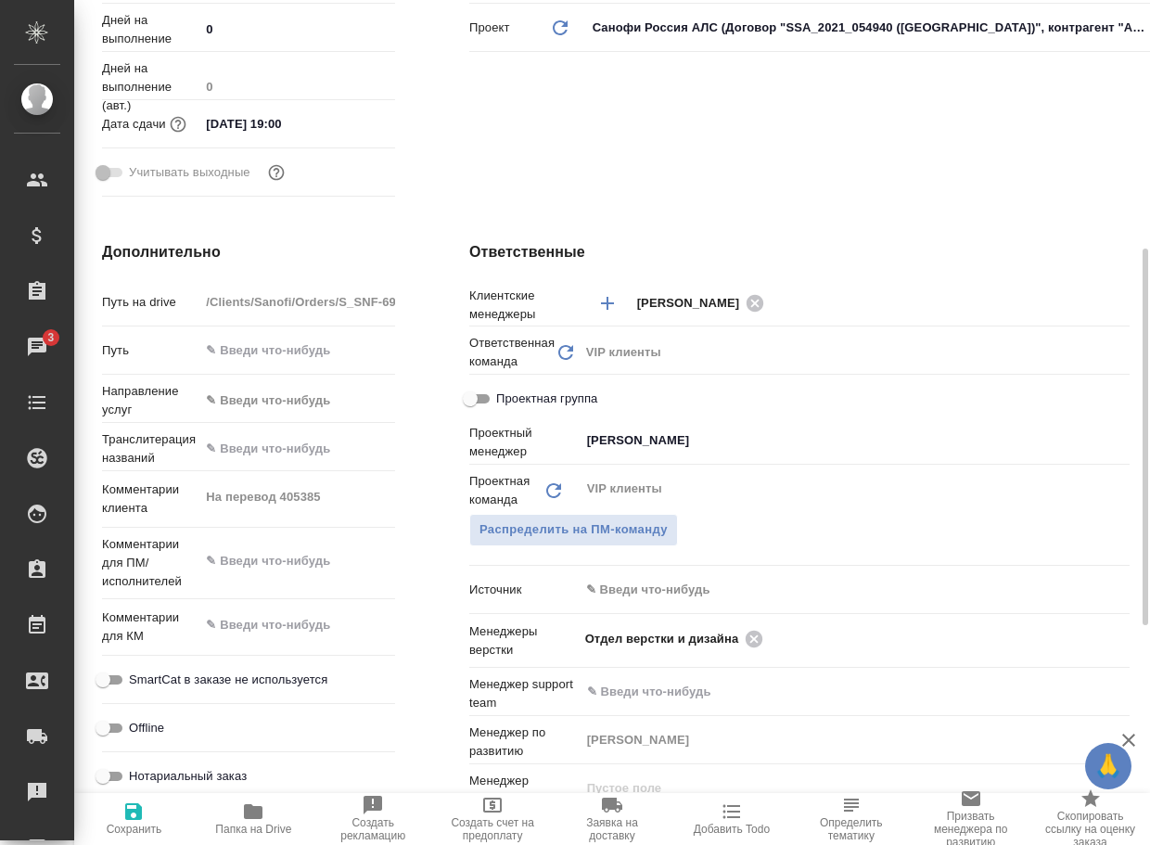
type textarea "x"
click at [750, 649] on icon at bounding box center [754, 639] width 20 height 20
type textarea "x"
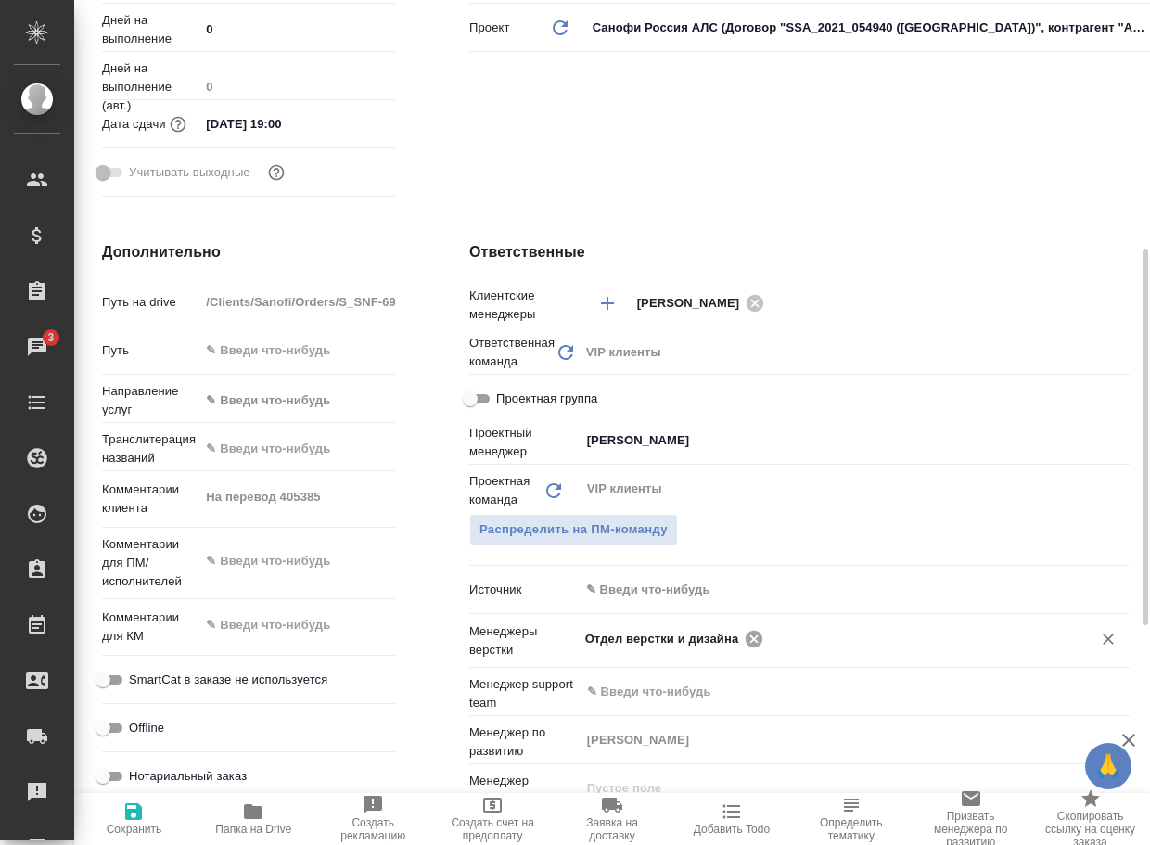
type textarea "x"
click at [769, 649] on input "text" at bounding box center [915, 638] width 293 height 22
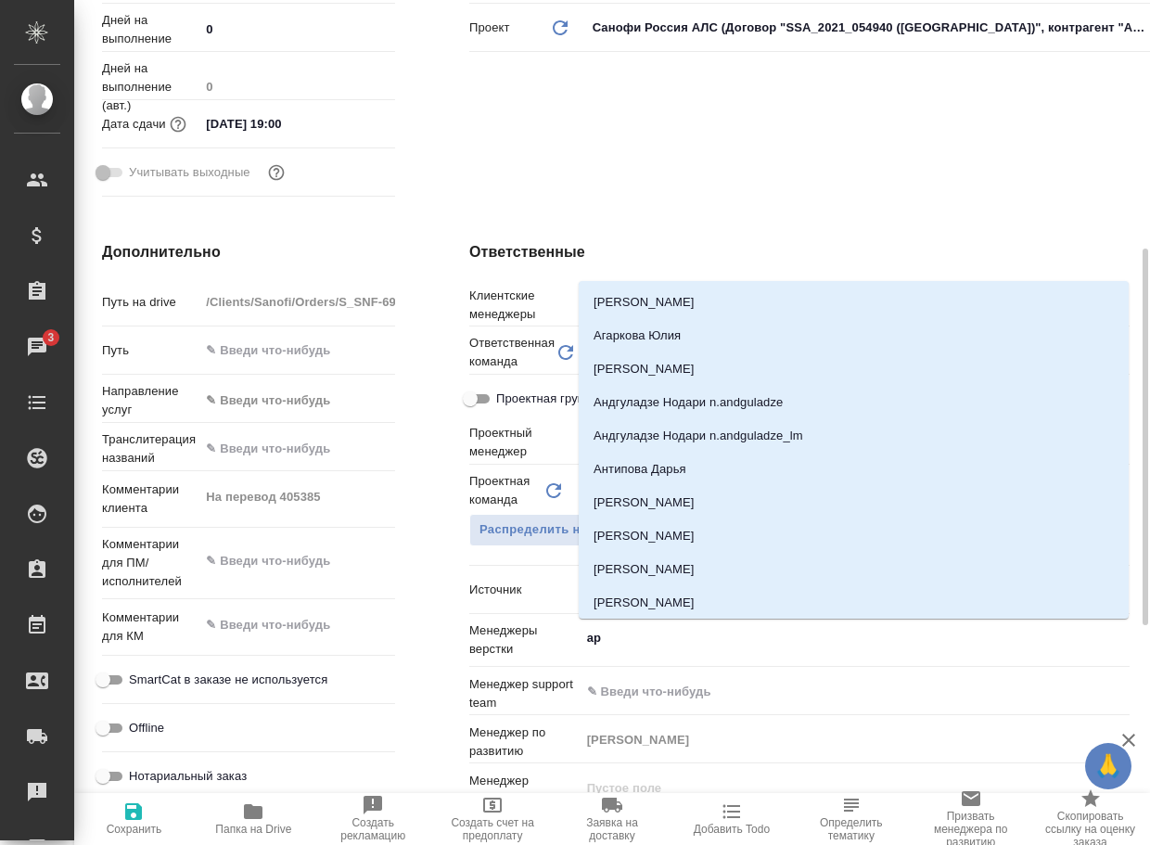
type input "арс"
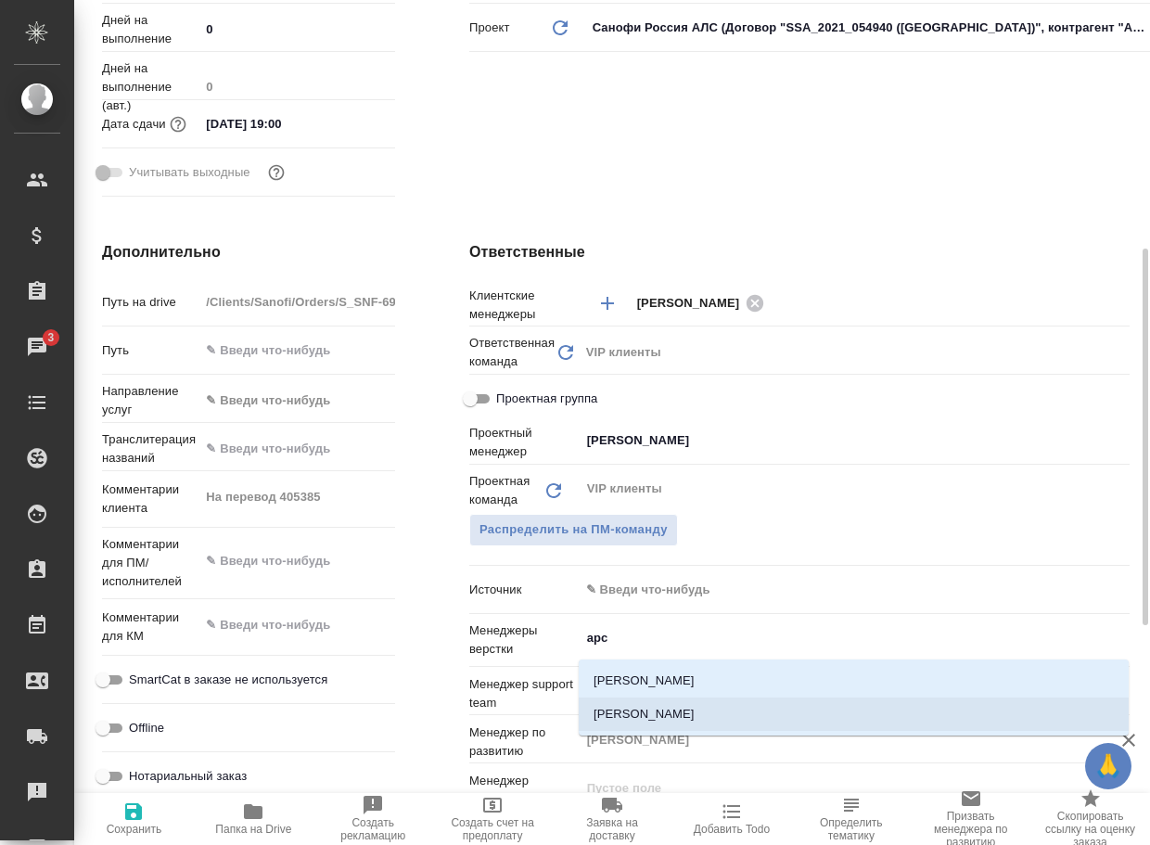
drag, startPoint x: 707, startPoint y: 720, endPoint x: 698, endPoint y: 712, distance: 11.2
click at [705, 718] on li "[PERSON_NAME]" at bounding box center [854, 713] width 550 height 33
type textarea "x"
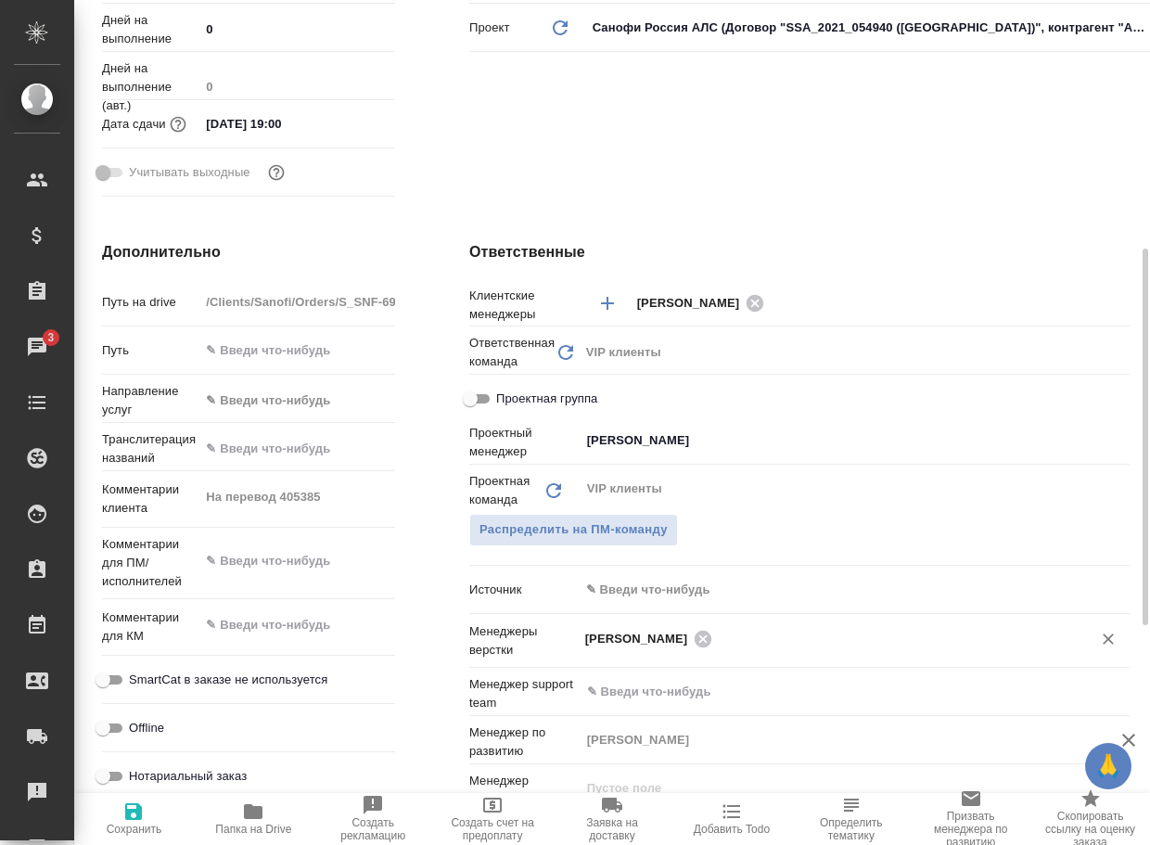
click at [141, 820] on icon "button" at bounding box center [133, 811] width 22 height 22
type textarea "x"
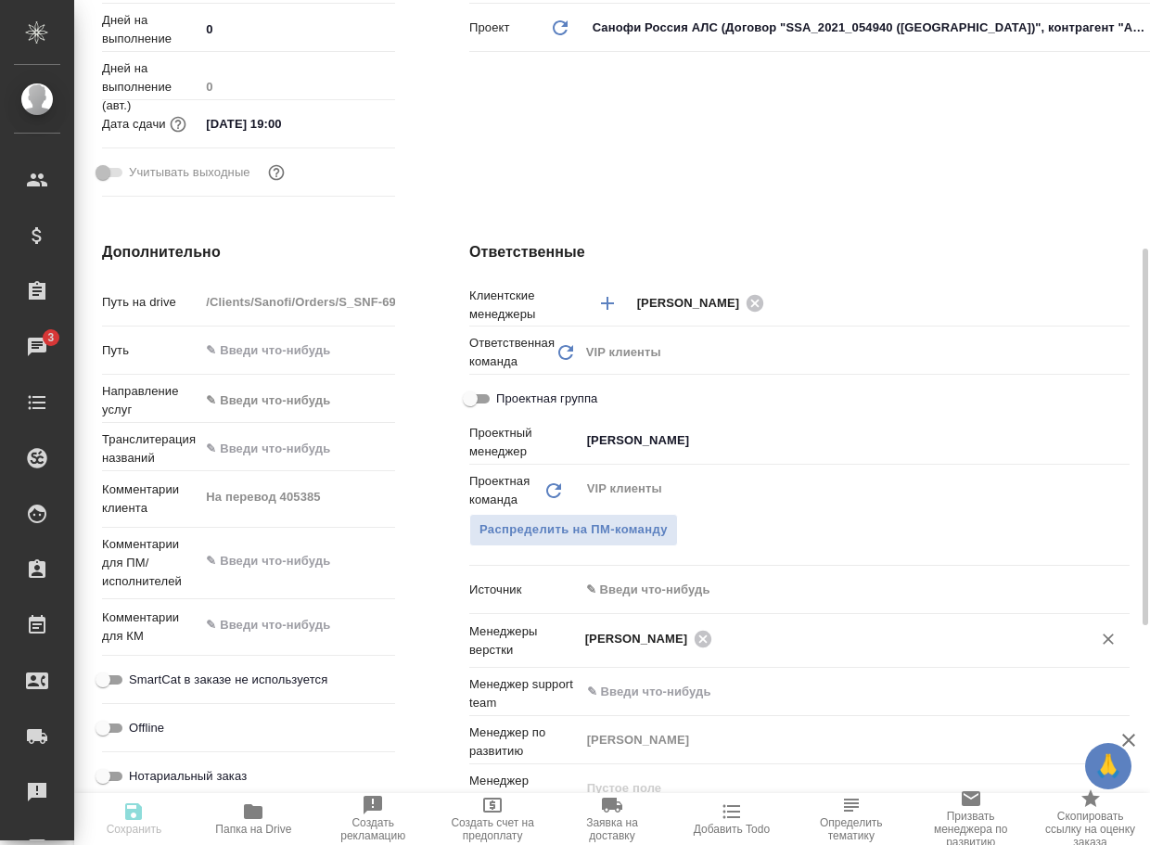
type textarea "x"
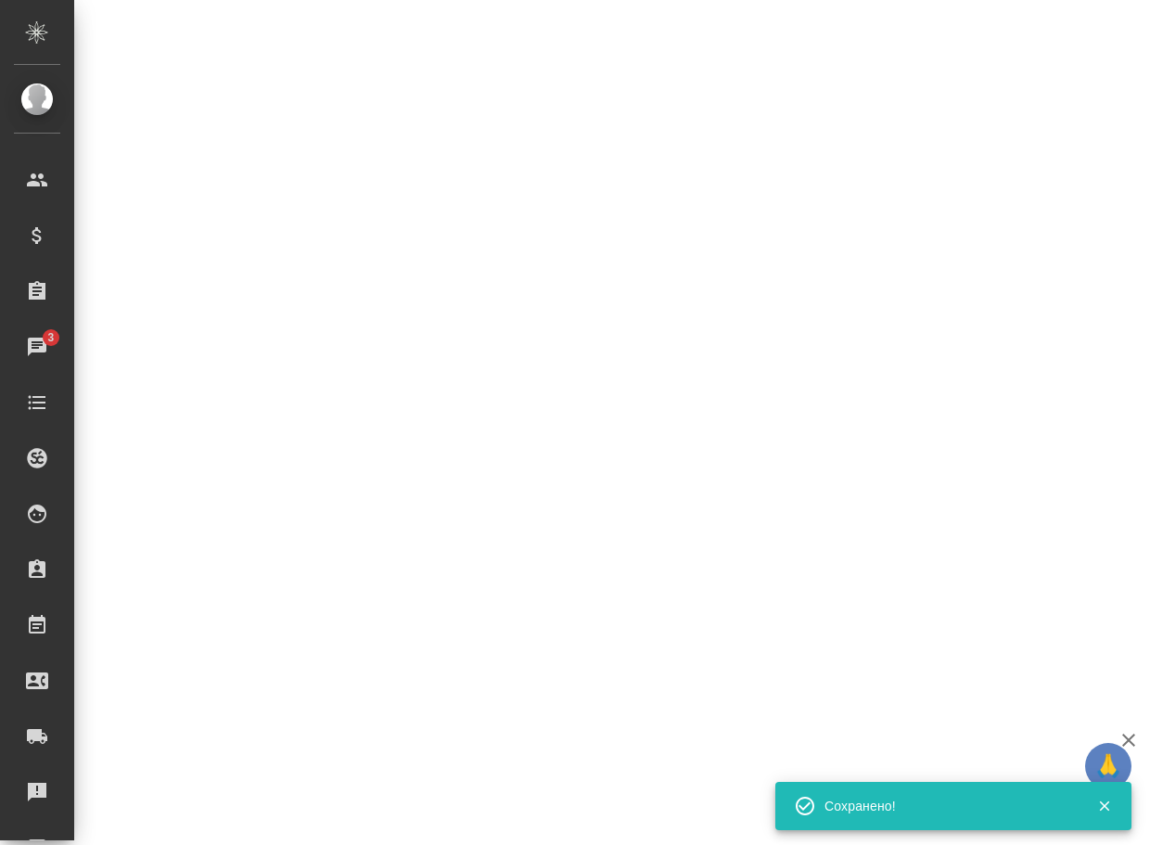
select select "RU"
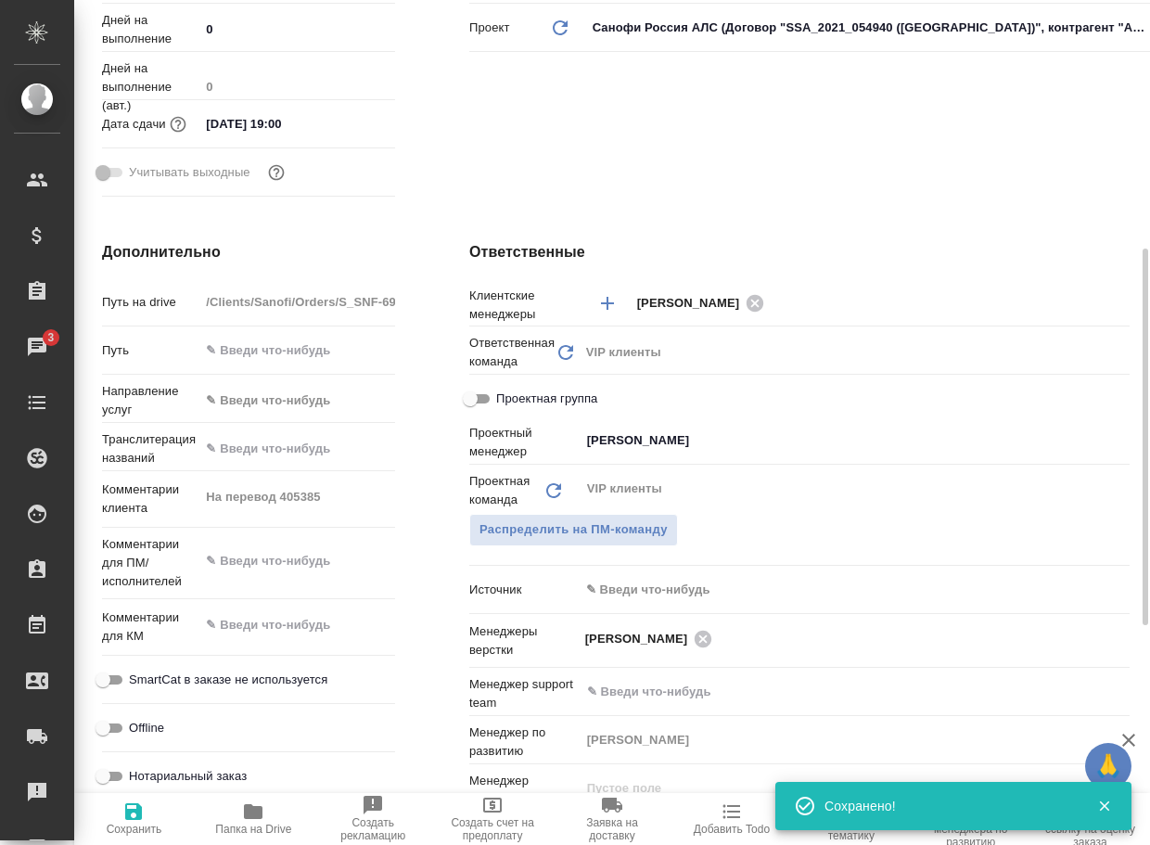
type textarea "x"
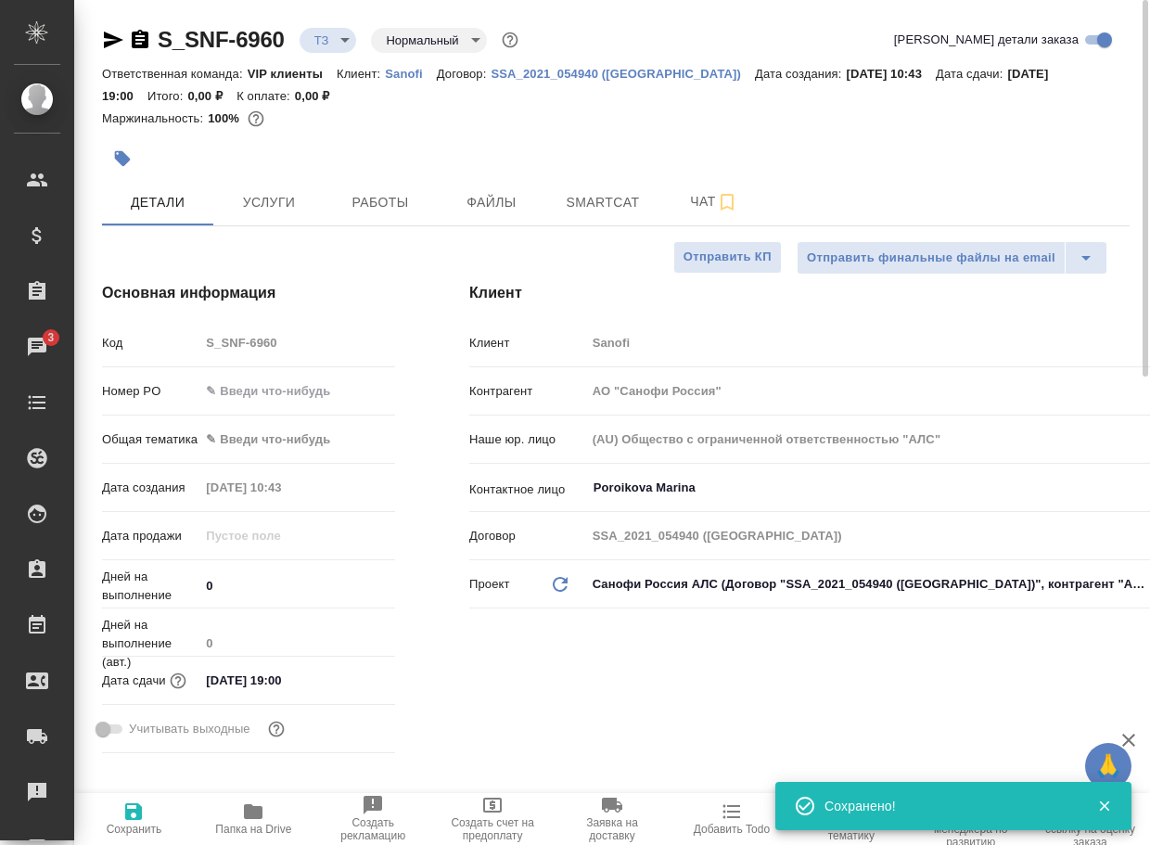
click at [338, 44] on body "🙏 .cls-1 fill:#fff; AWATERA Arsenyeva Vera Клиенты Спецификации Заказы 3 Чаты T…" at bounding box center [575, 422] width 1150 height 845
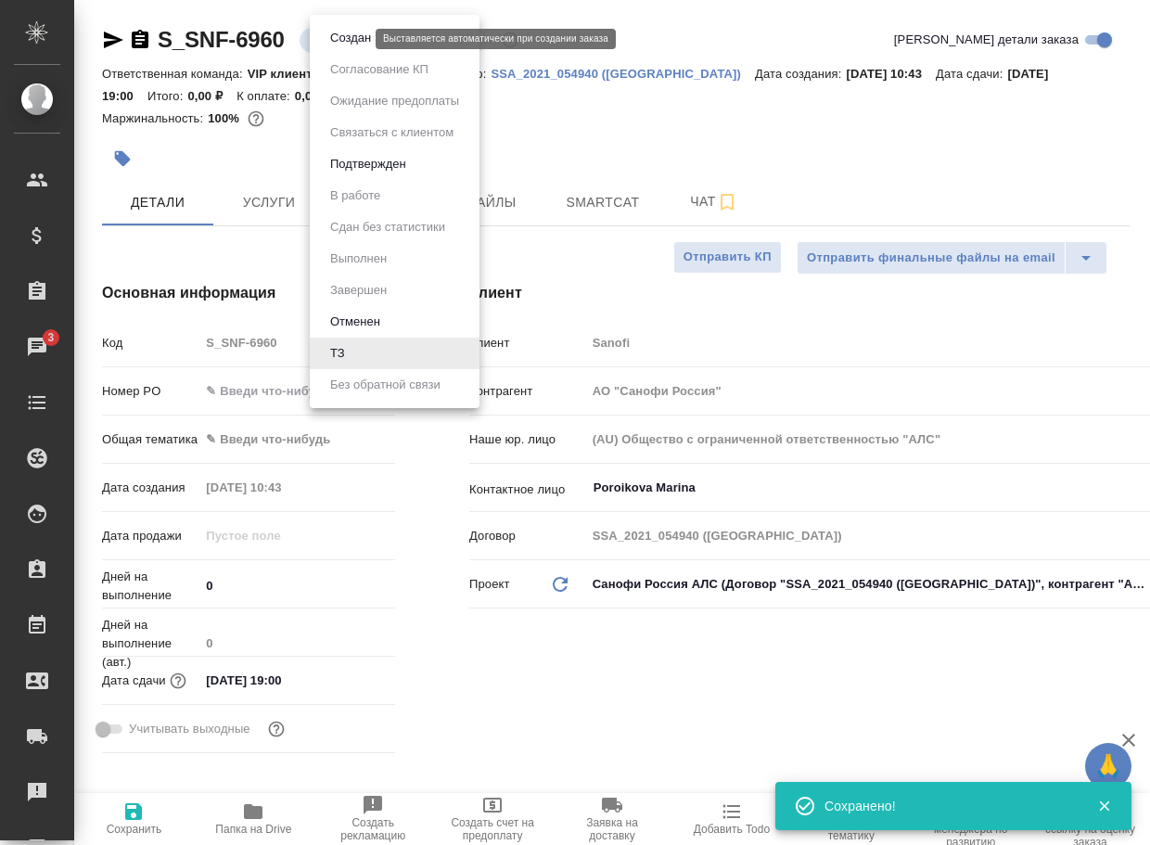
click at [361, 36] on button "Создан" at bounding box center [351, 38] width 52 height 20
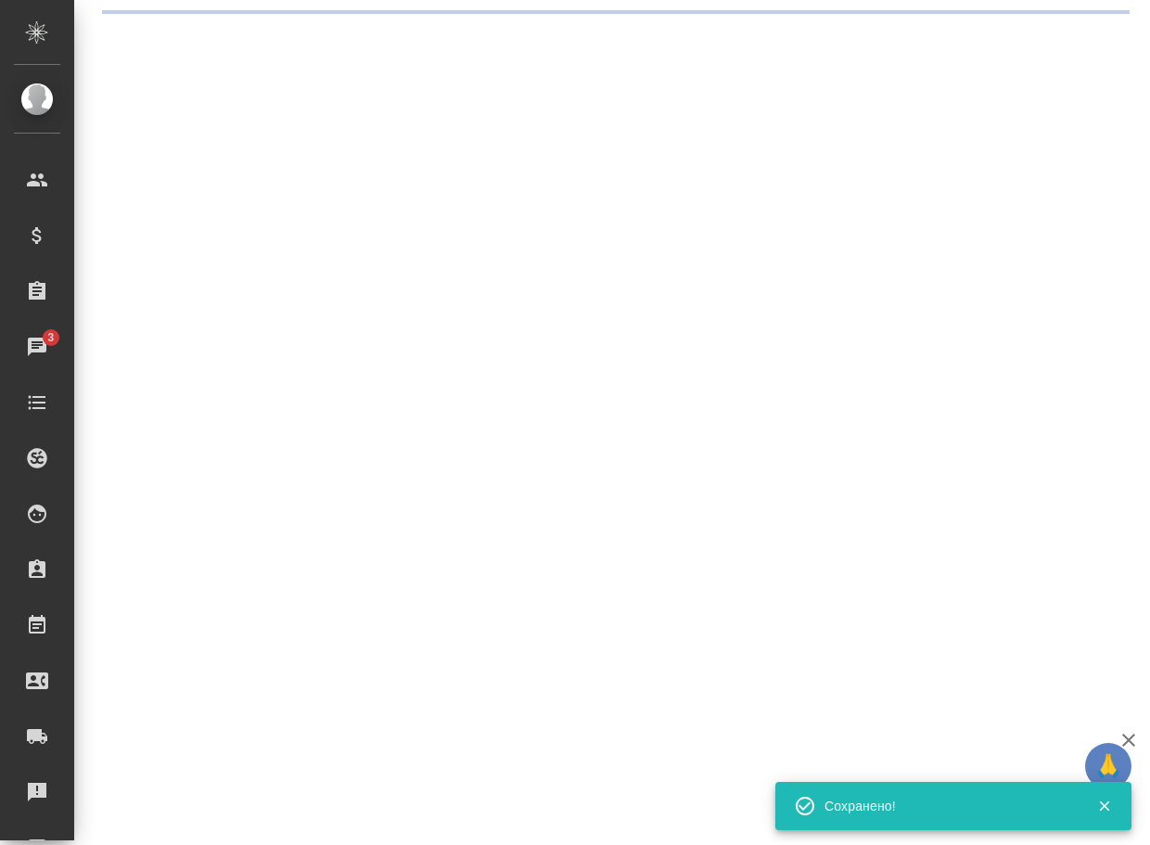
select select "RU"
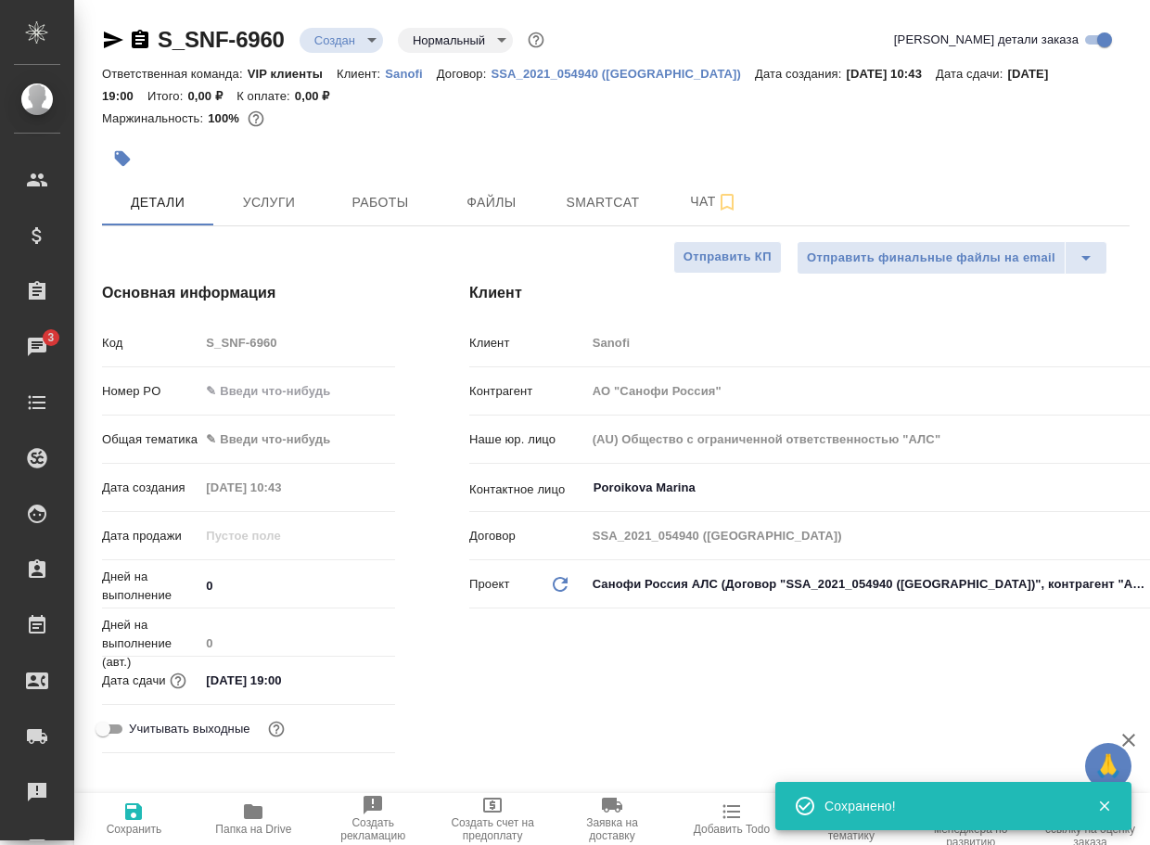
type textarea "x"
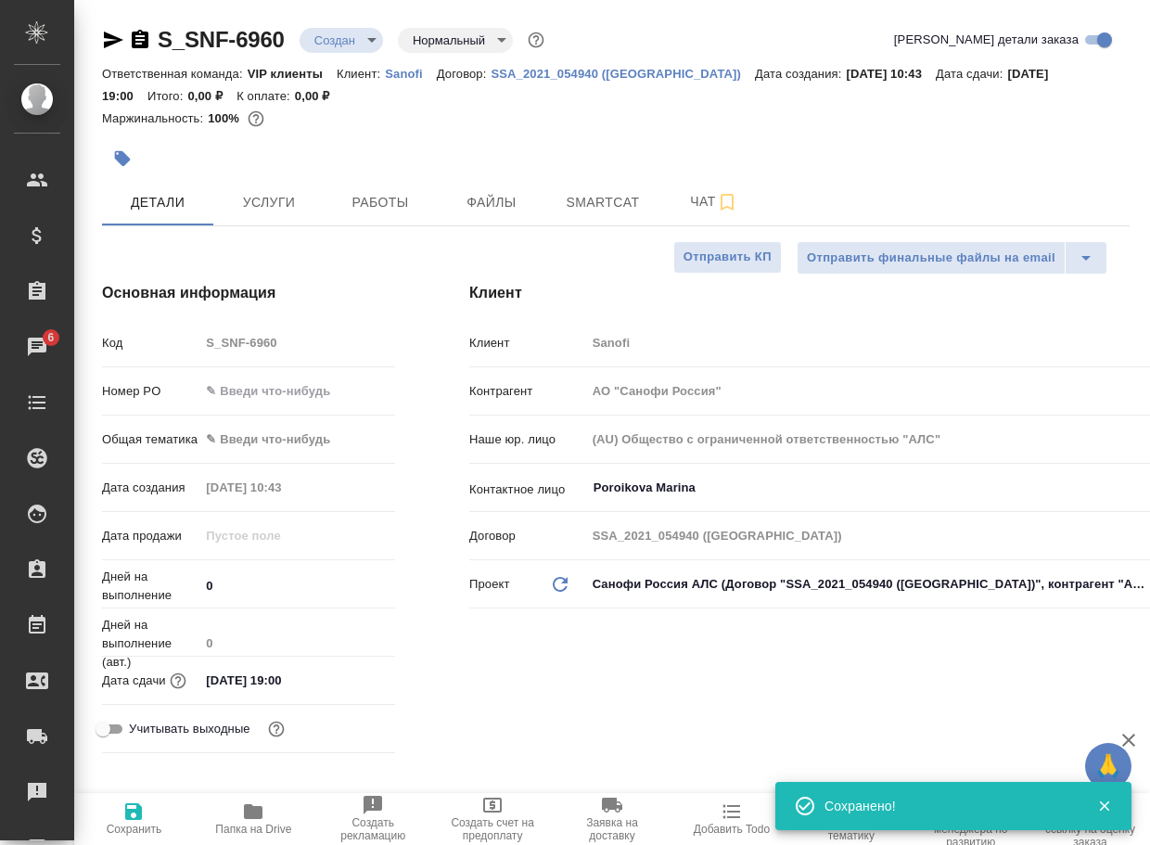
type textarea "x"
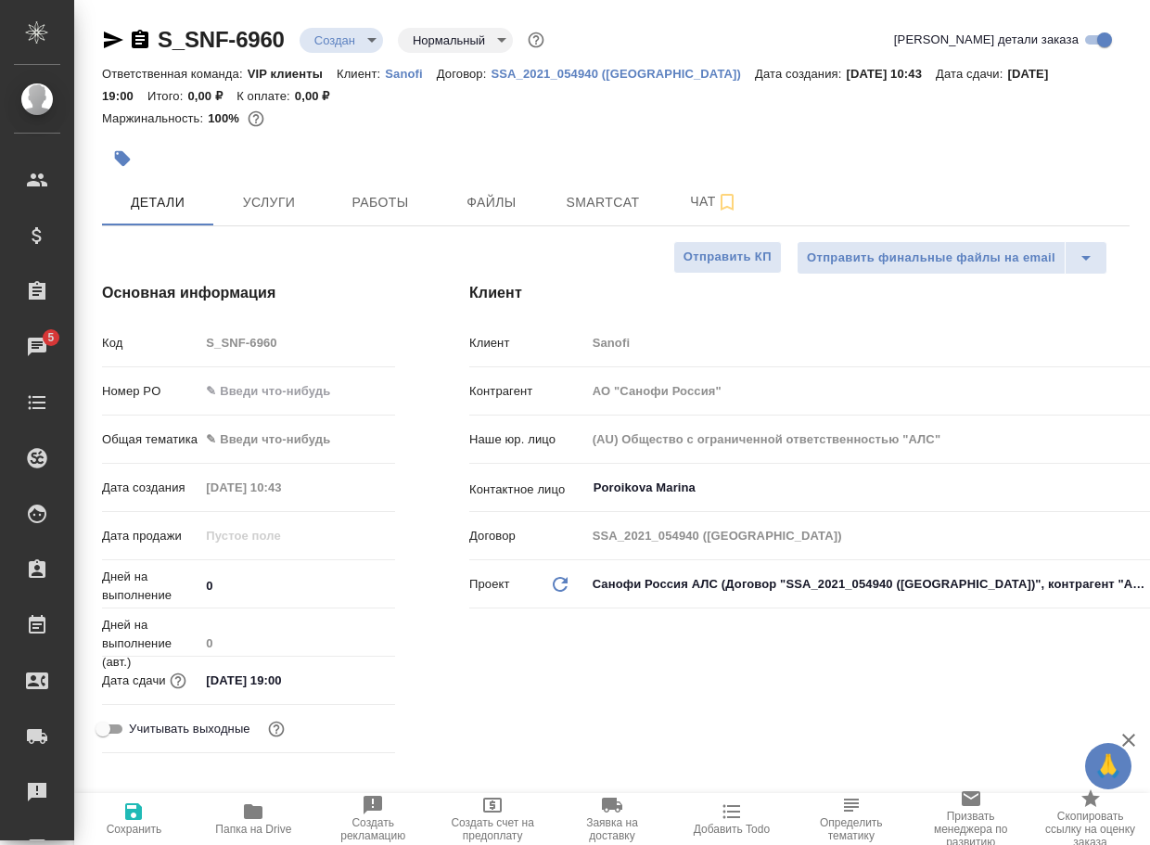
type textarea "x"
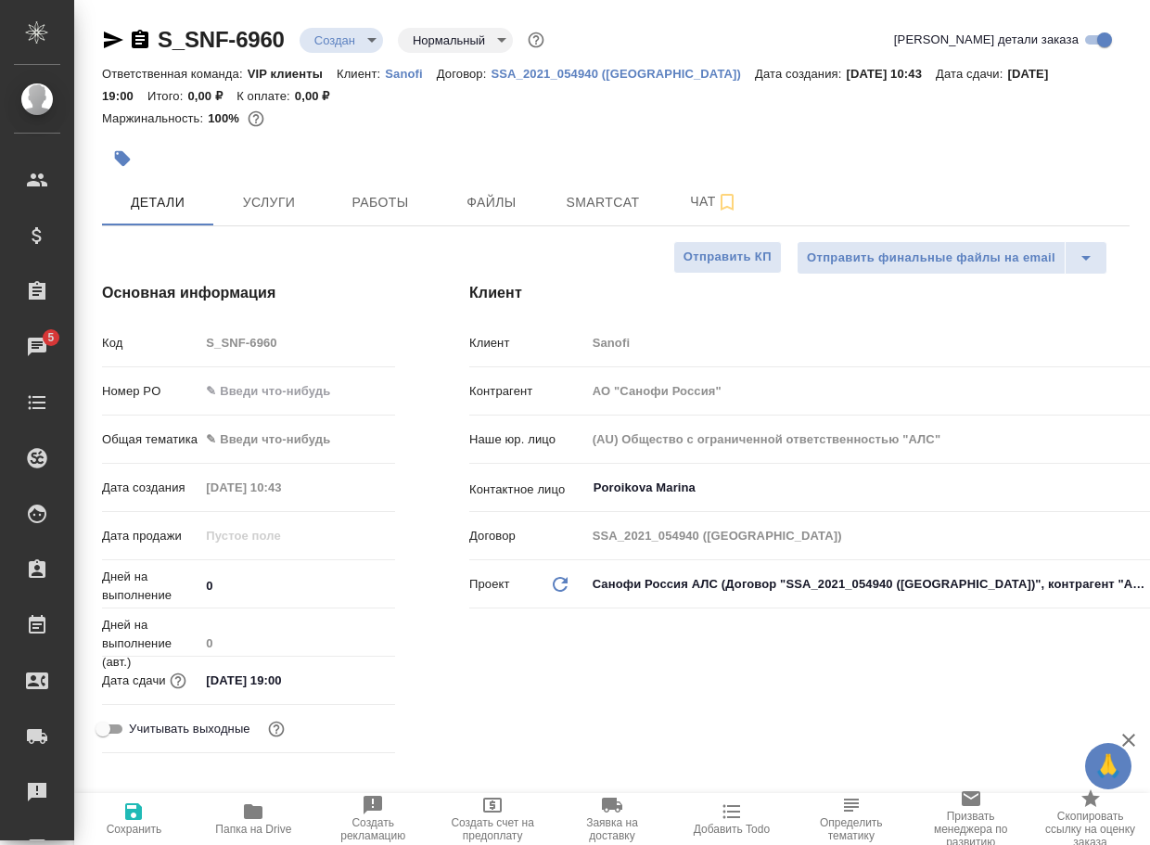
type textarea "x"
click at [703, 201] on span "Чат" at bounding box center [714, 201] width 89 height 23
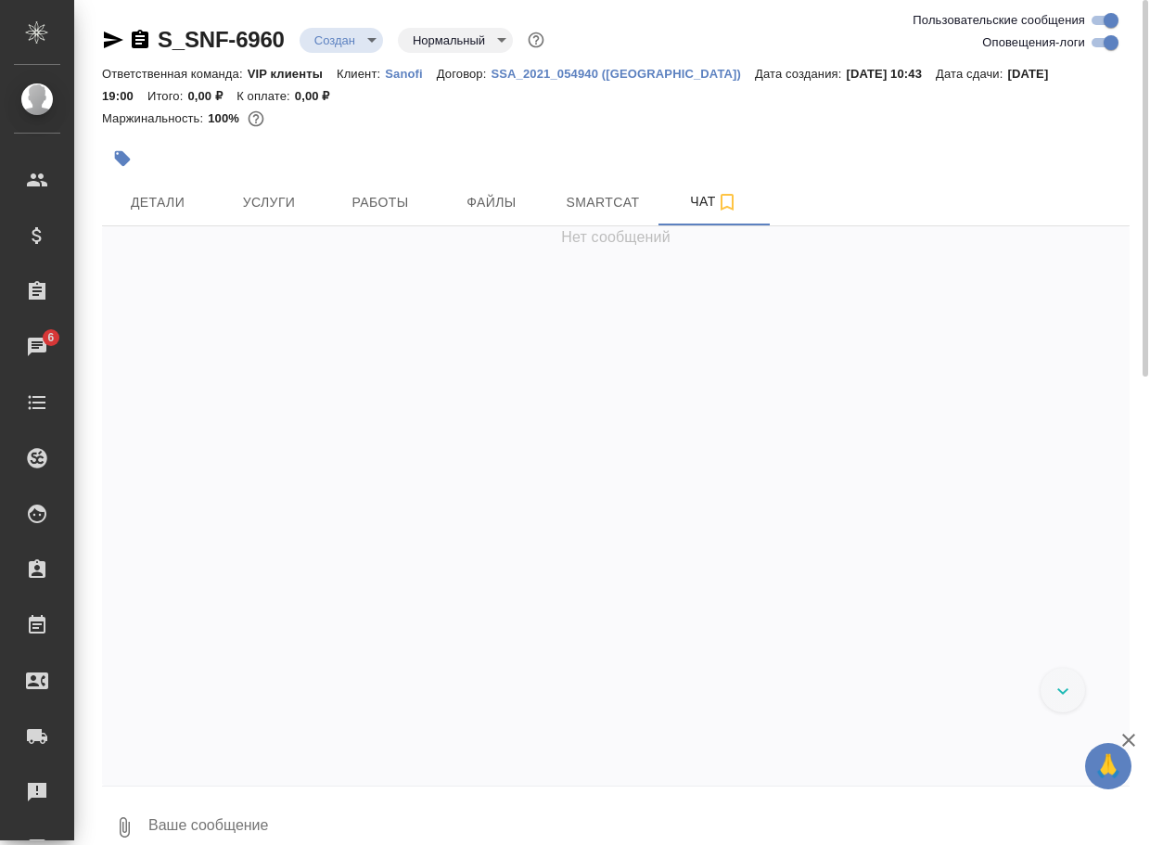
scroll to position [515, 0]
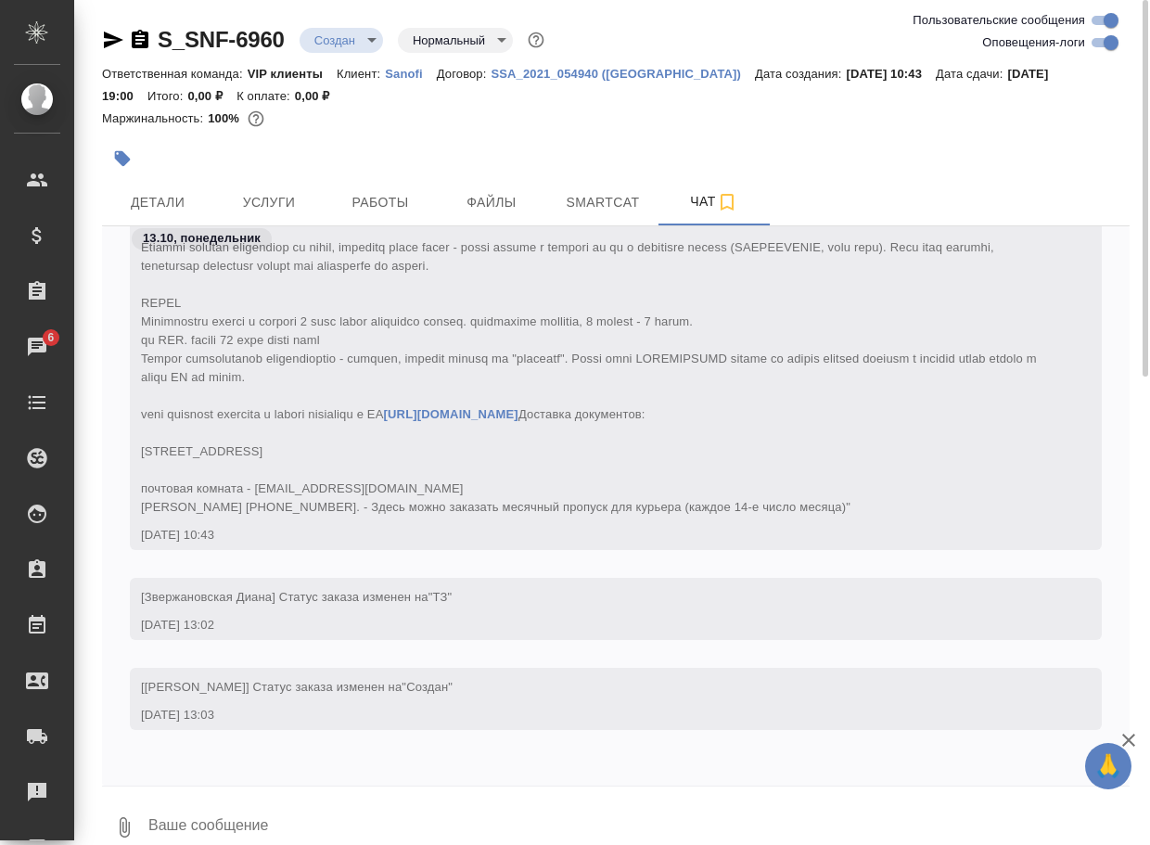
click at [270, 828] on textarea at bounding box center [638, 827] width 983 height 63
click at [112, 824] on button "0" at bounding box center [124, 827] width 45 height 63
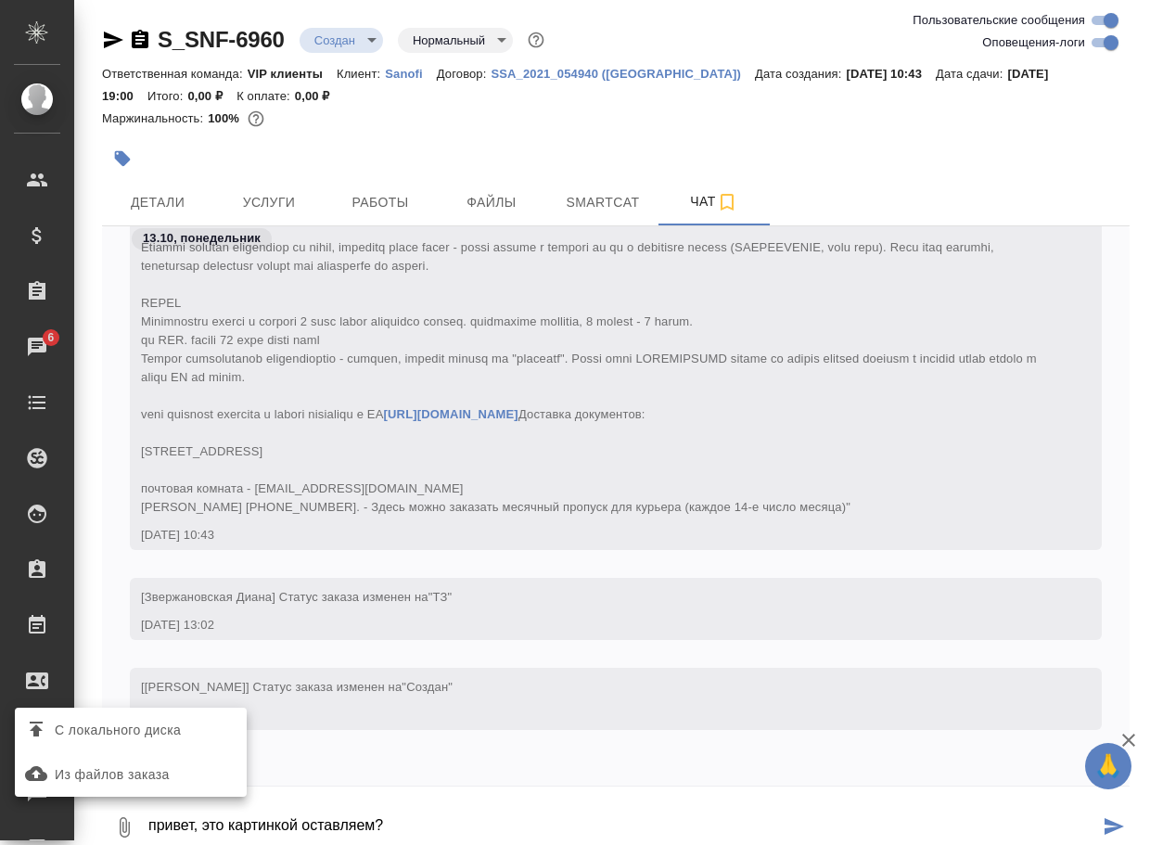
click at [181, 725] on span "С локального диска" at bounding box center [118, 730] width 126 height 23
click at [0, 0] on input "С локального диска" at bounding box center [0, 0] width 0 height 0
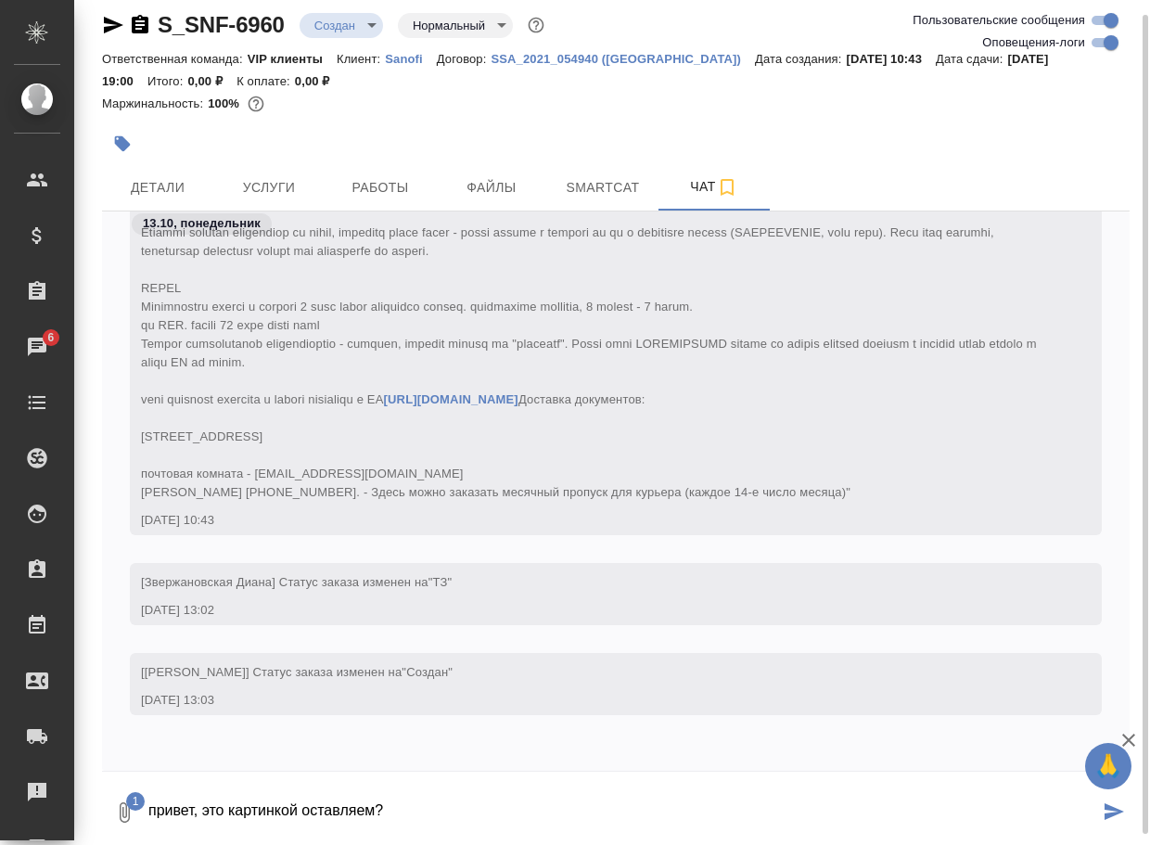
click at [453, 823] on textarea "привет, это картинкой оставляем?" at bounding box center [623, 812] width 952 height 63
type textarea "привет, это картинкой оставляем?"
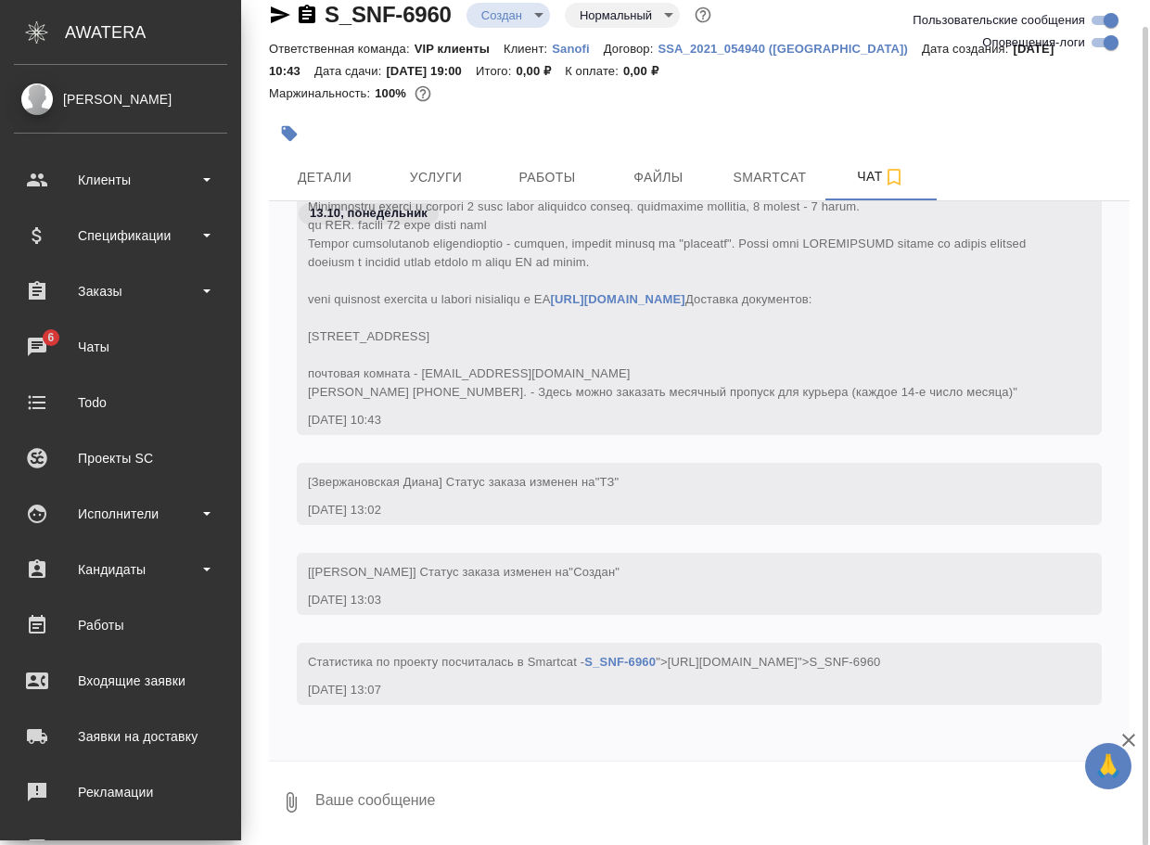
scroll to position [26, 0]
drag, startPoint x: 1101, startPoint y: 44, endPoint x: 1048, endPoint y: 51, distance: 53.4
click at [1098, 45] on input "Оповещения-логи" at bounding box center [1111, 43] width 67 height 22
checkbox input "false"
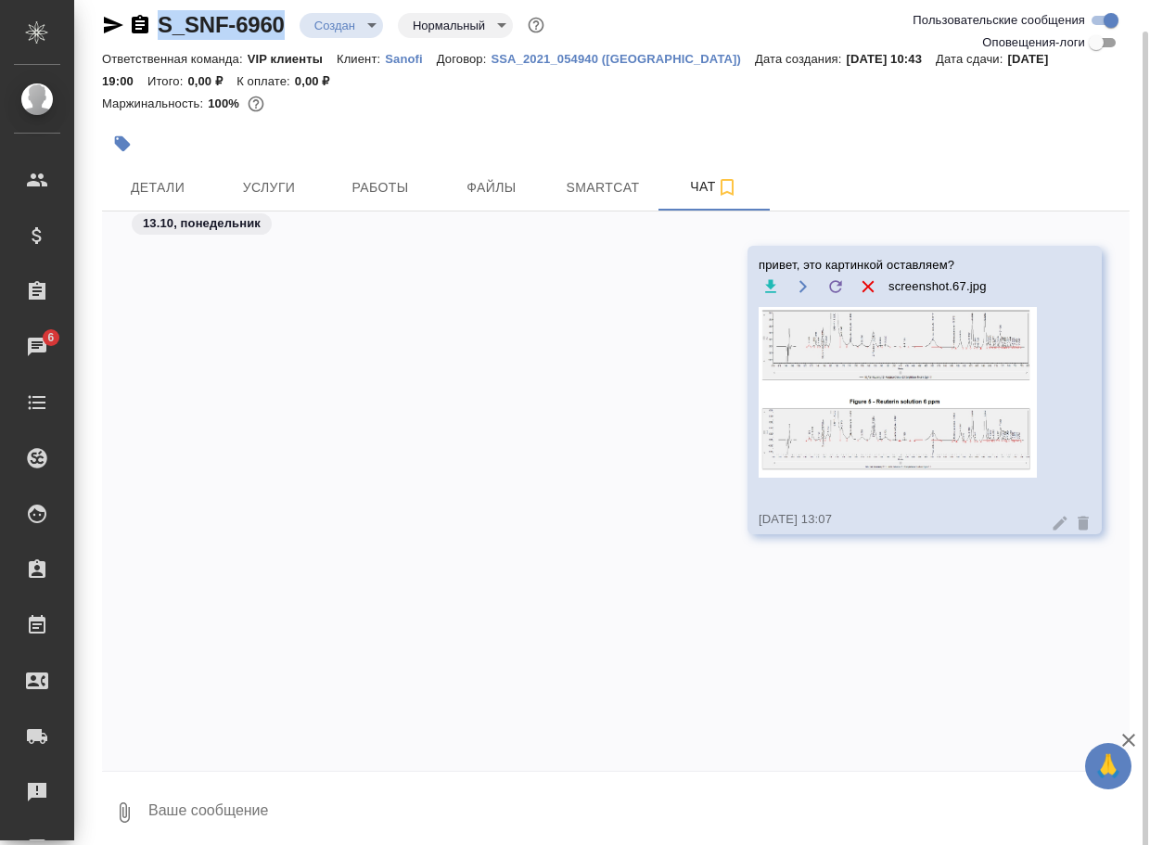
scroll to position [0, 0]
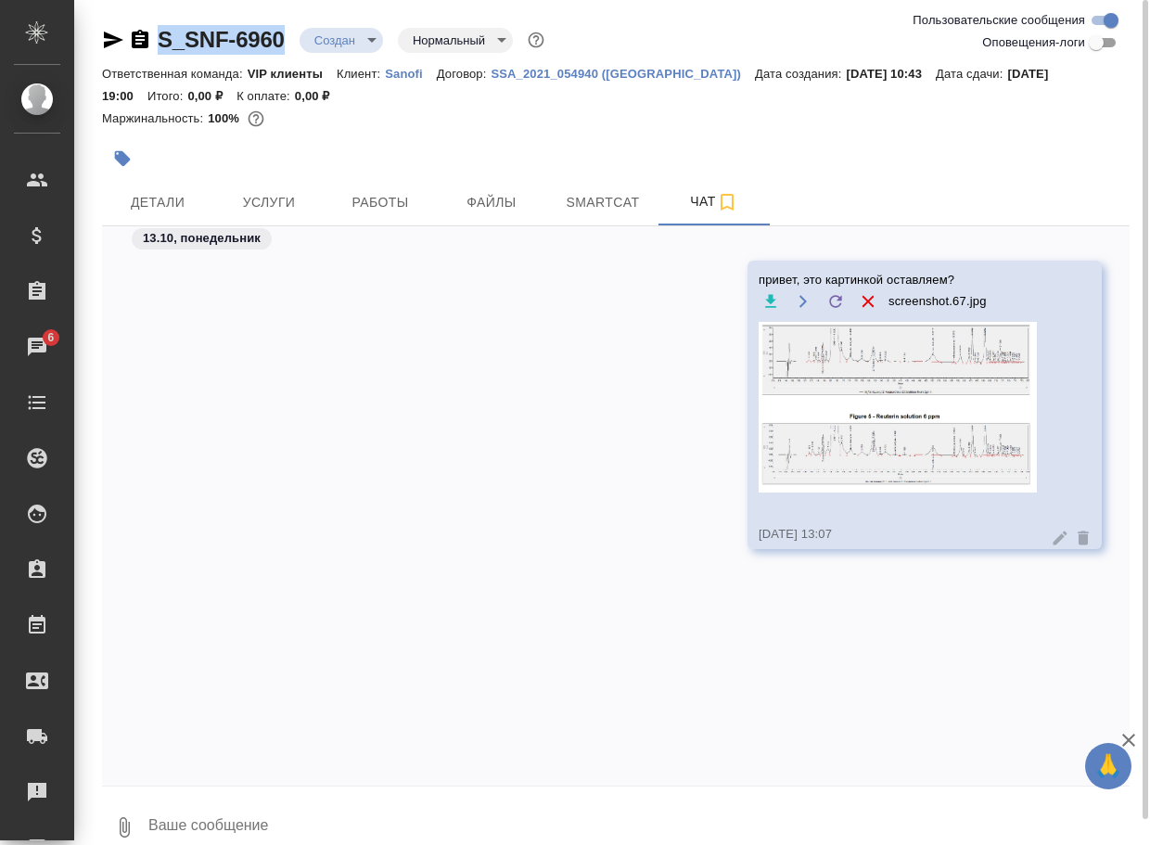
drag, startPoint x: 307, startPoint y: 27, endPoint x: 113, endPoint y: 16, distance: 194.1
click at [113, 16] on div "S_SNF-6960 Создан new Нормальный normal Ответственная команда: VIP клиенты Клие…" at bounding box center [616, 435] width 1048 height 870
copy link "S_SNF-6960"
click at [274, 823] on textarea at bounding box center [638, 827] width 983 height 63
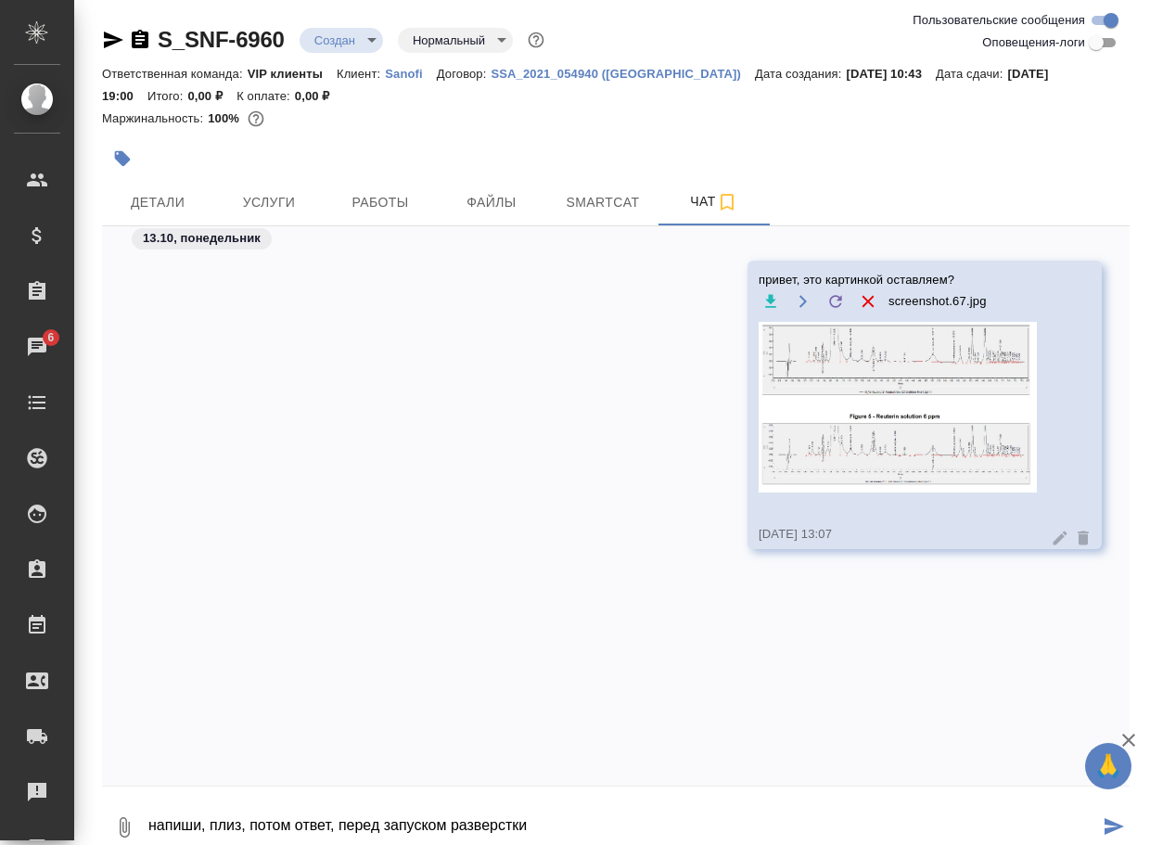
type textarea "напиши, плиз, потом ответ, перед запуском разверстки"
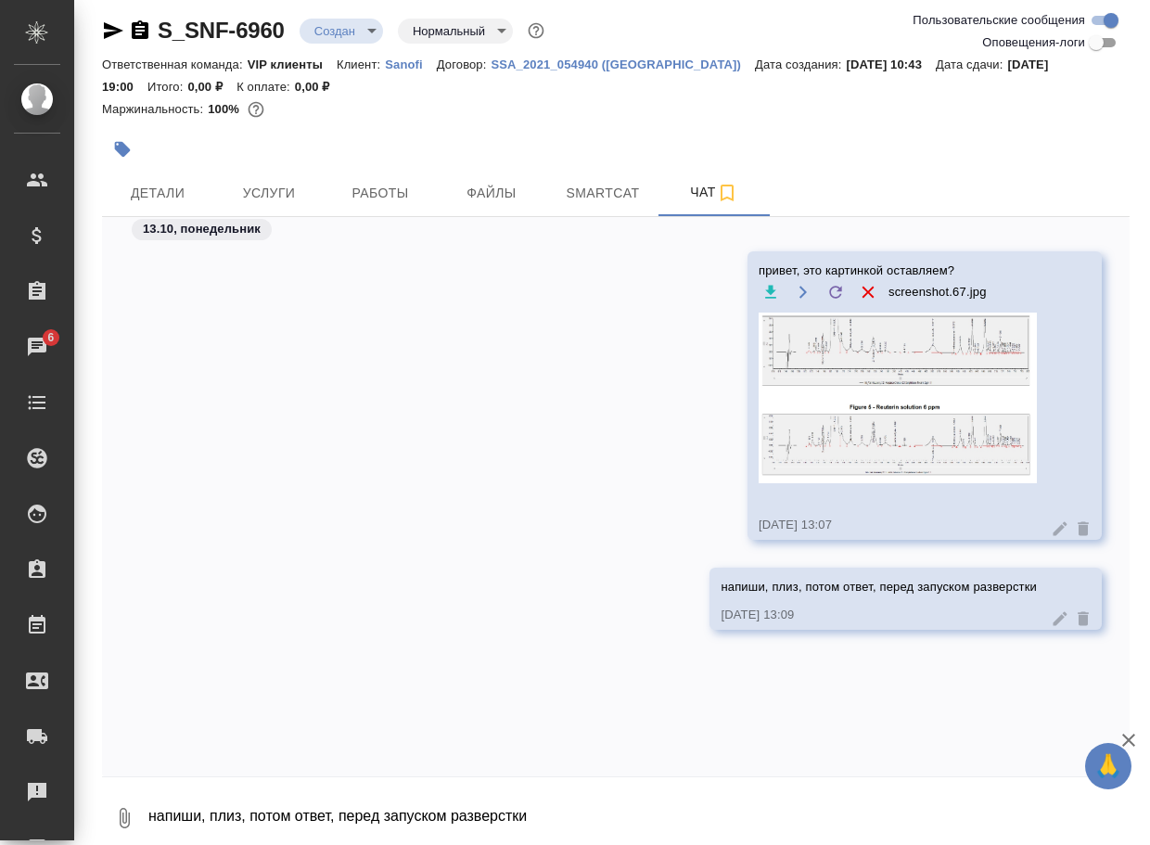
click at [117, 827] on icon "button" at bounding box center [124, 818] width 22 height 22
click at [140, 722] on span "С локального диска" at bounding box center [118, 720] width 126 height 23
click at [0, 0] on input "С локального диска" at bounding box center [0, 0] width 0 height 0
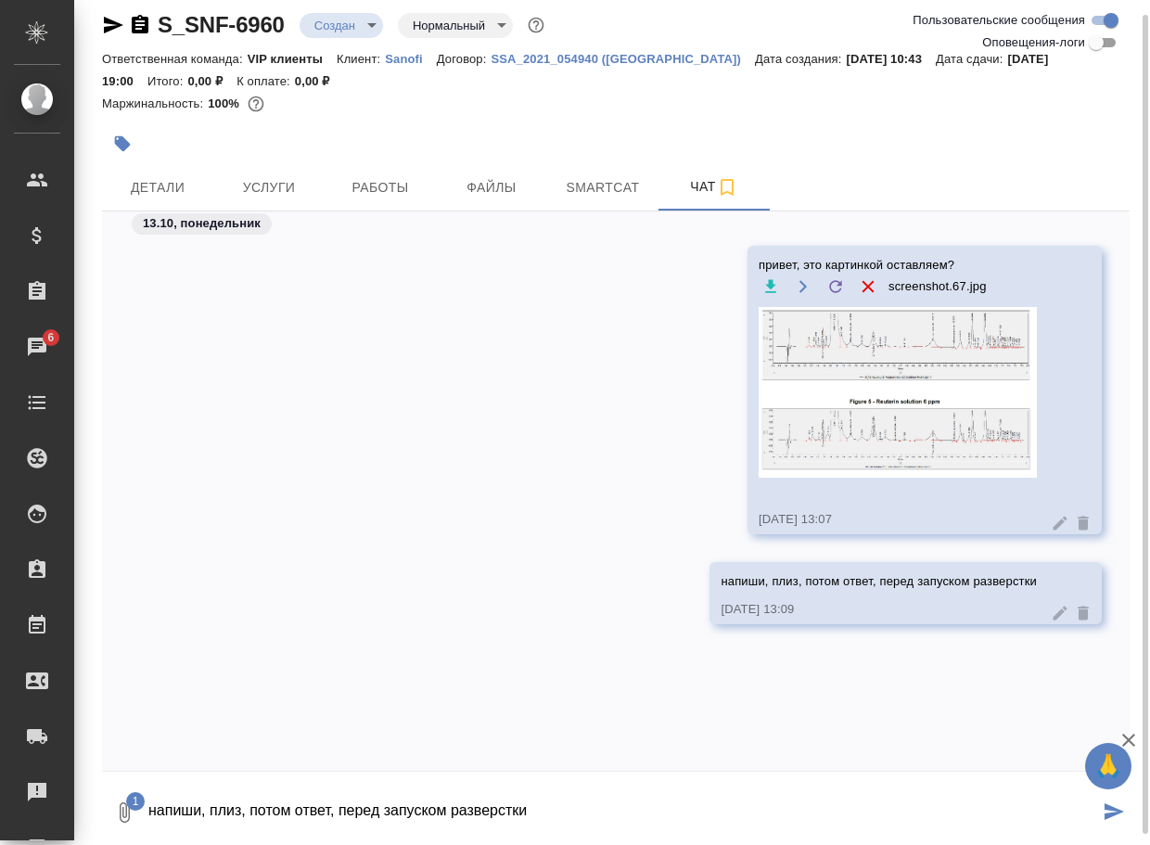
drag, startPoint x: 261, startPoint y: 830, endPoint x: 247, endPoint y: 771, distance: 61.2
click at [259, 815] on textarea "напиши, плиз, потом ответ, перед запуском разверстки" at bounding box center [623, 812] width 952 height 63
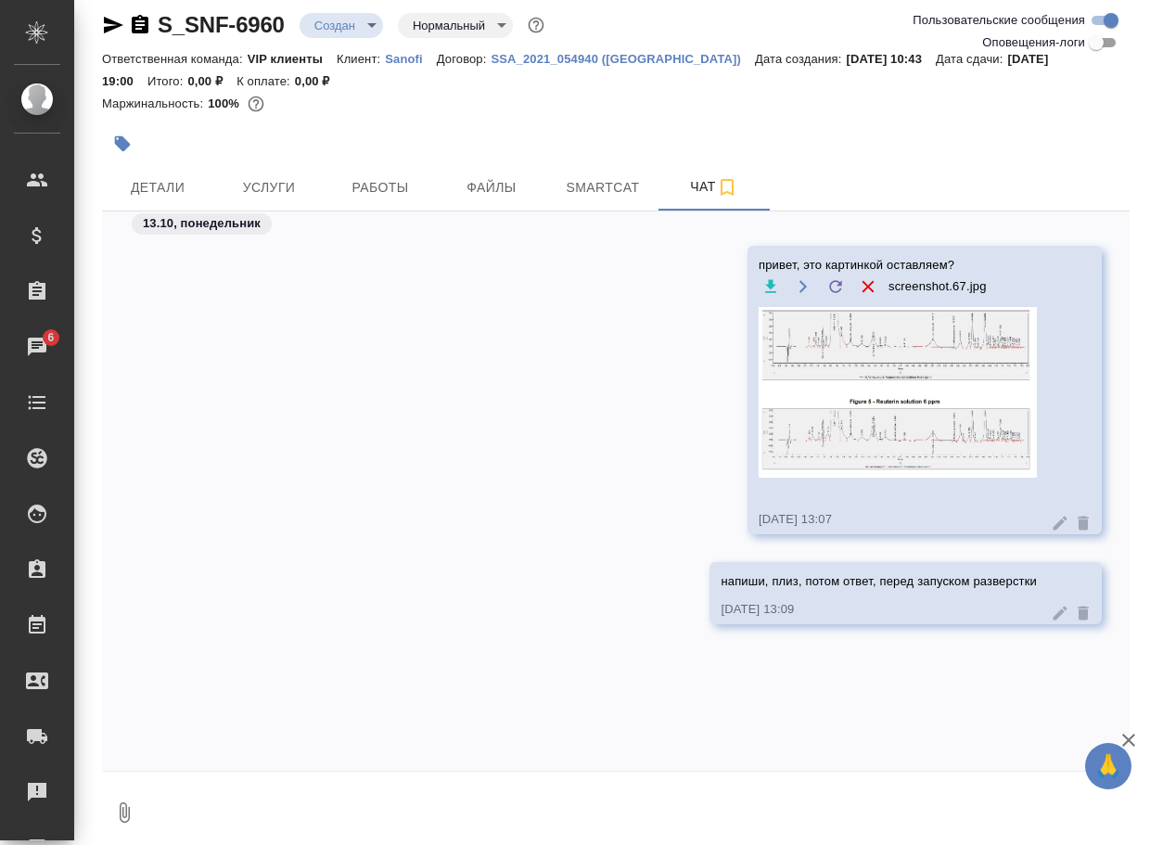
scroll to position [36, 0]
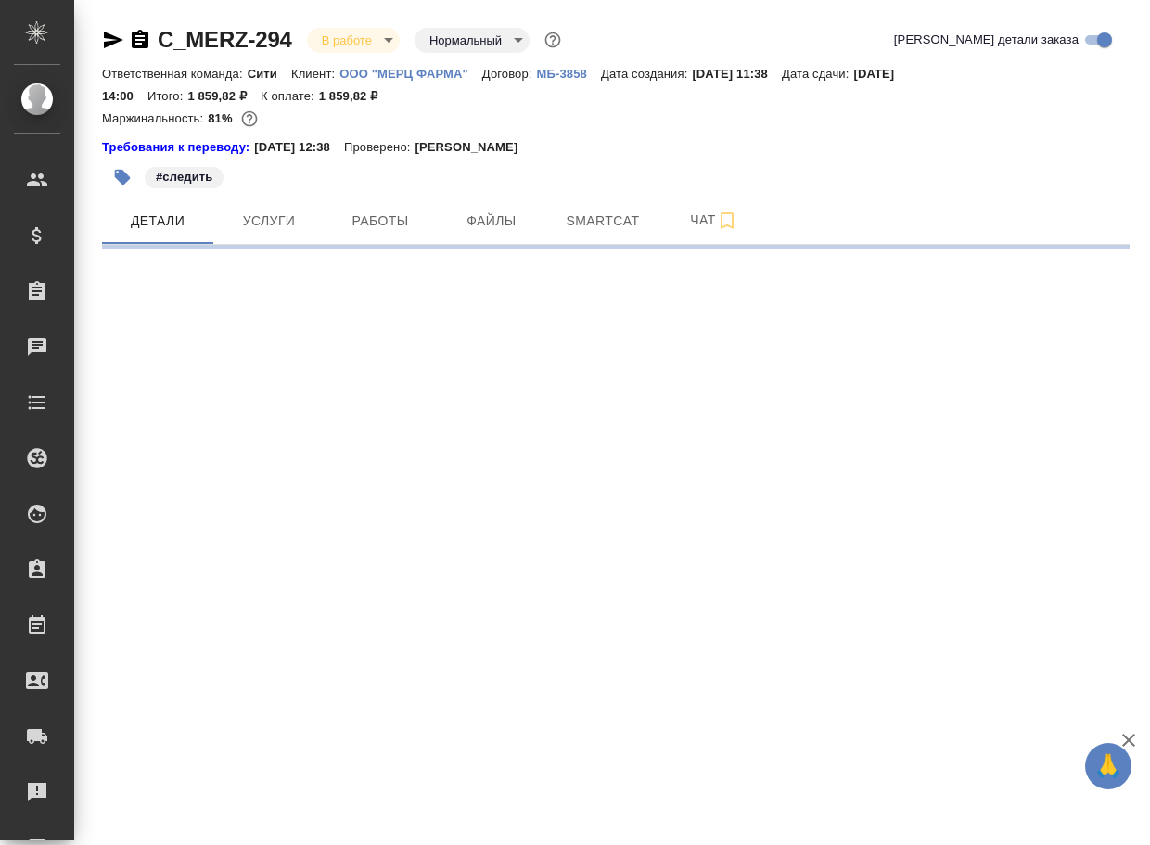
select select "RU"
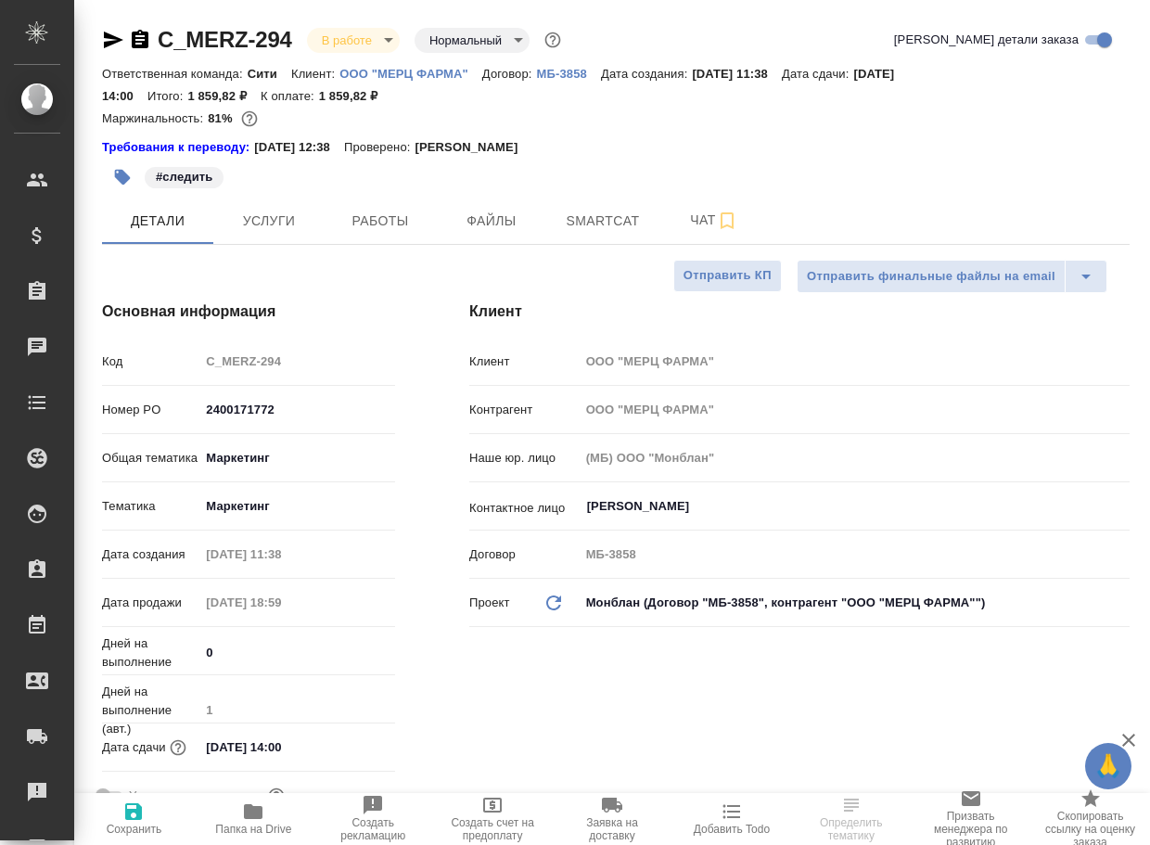
type textarea "x"
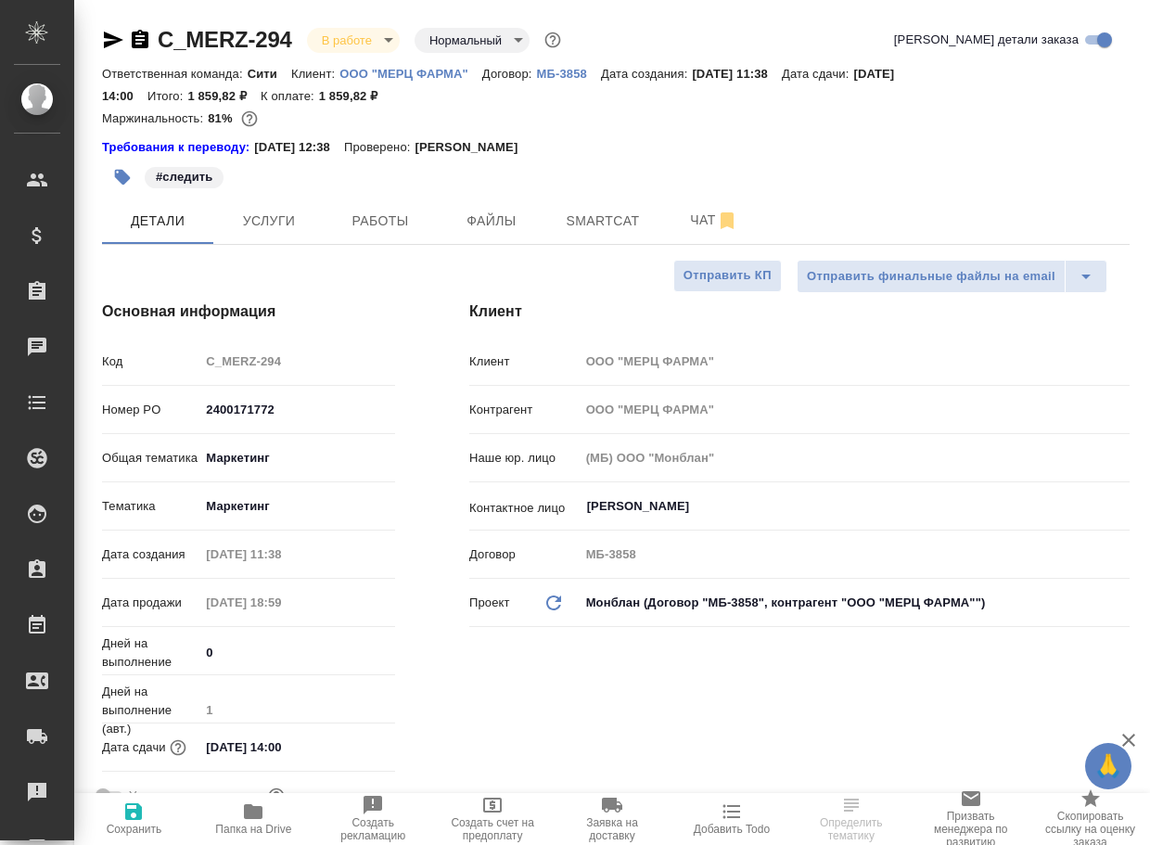
type textarea "x"
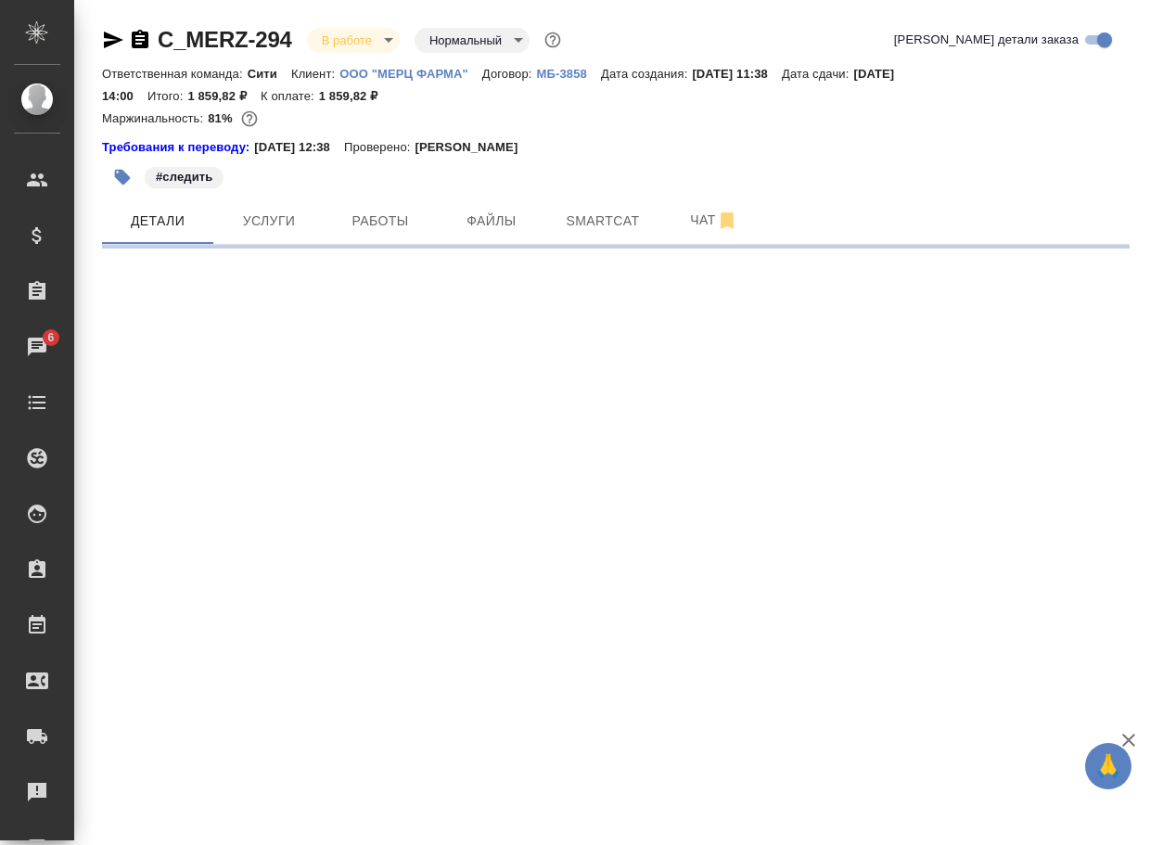
select select "RU"
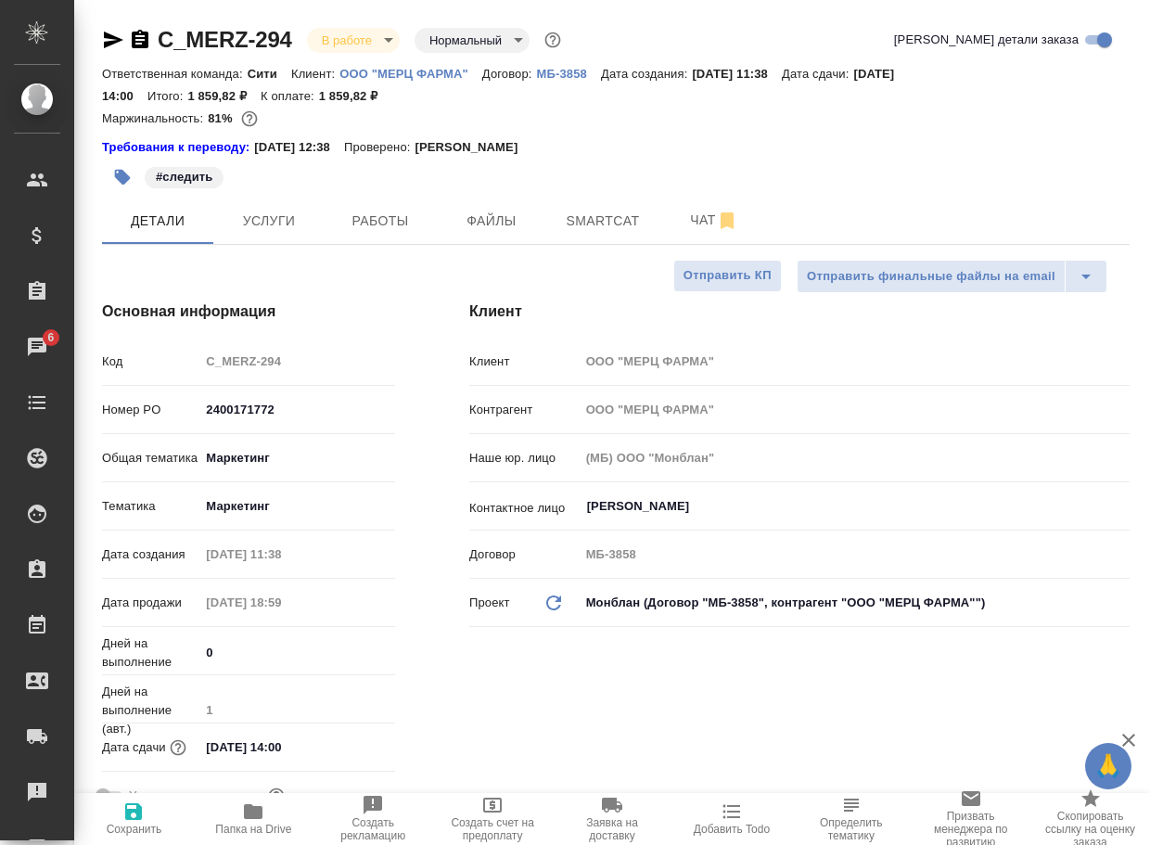
type textarea "x"
click at [689, 211] on span "Чат" at bounding box center [714, 220] width 89 height 23
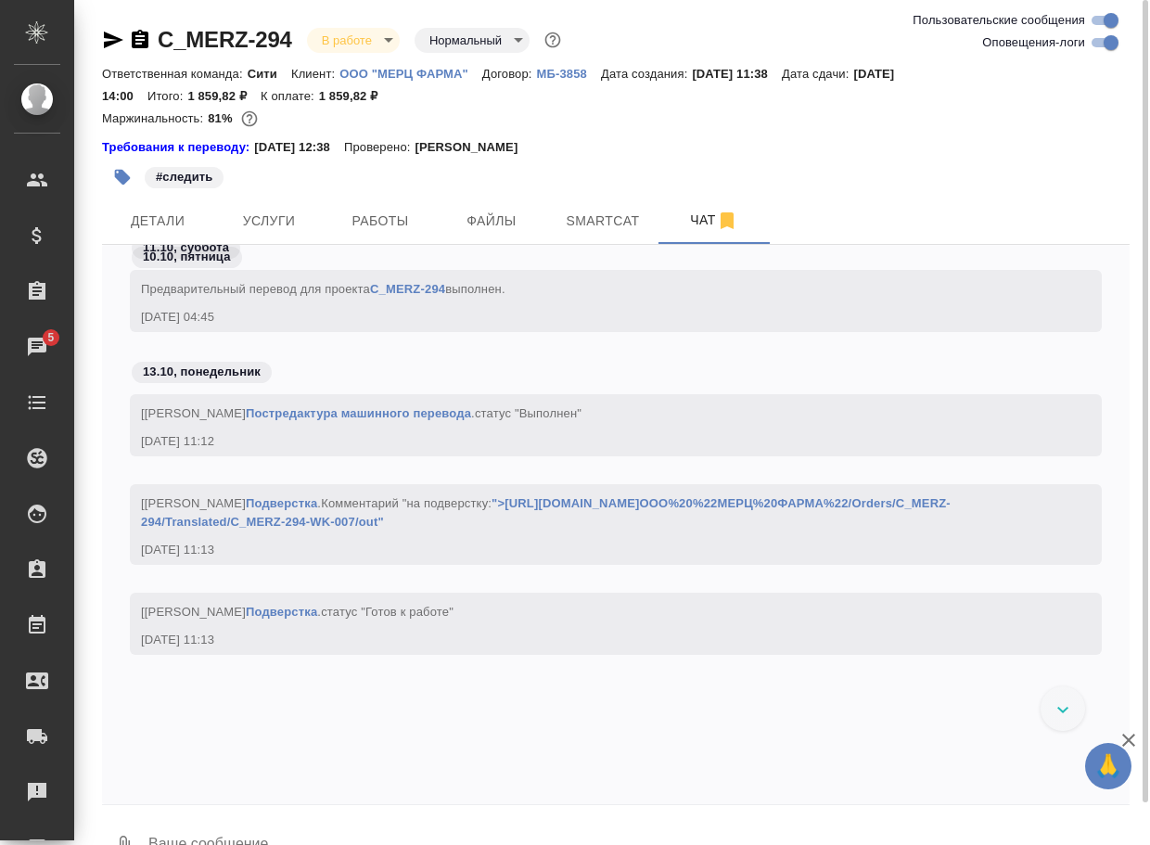
scroll to position [6525, 0]
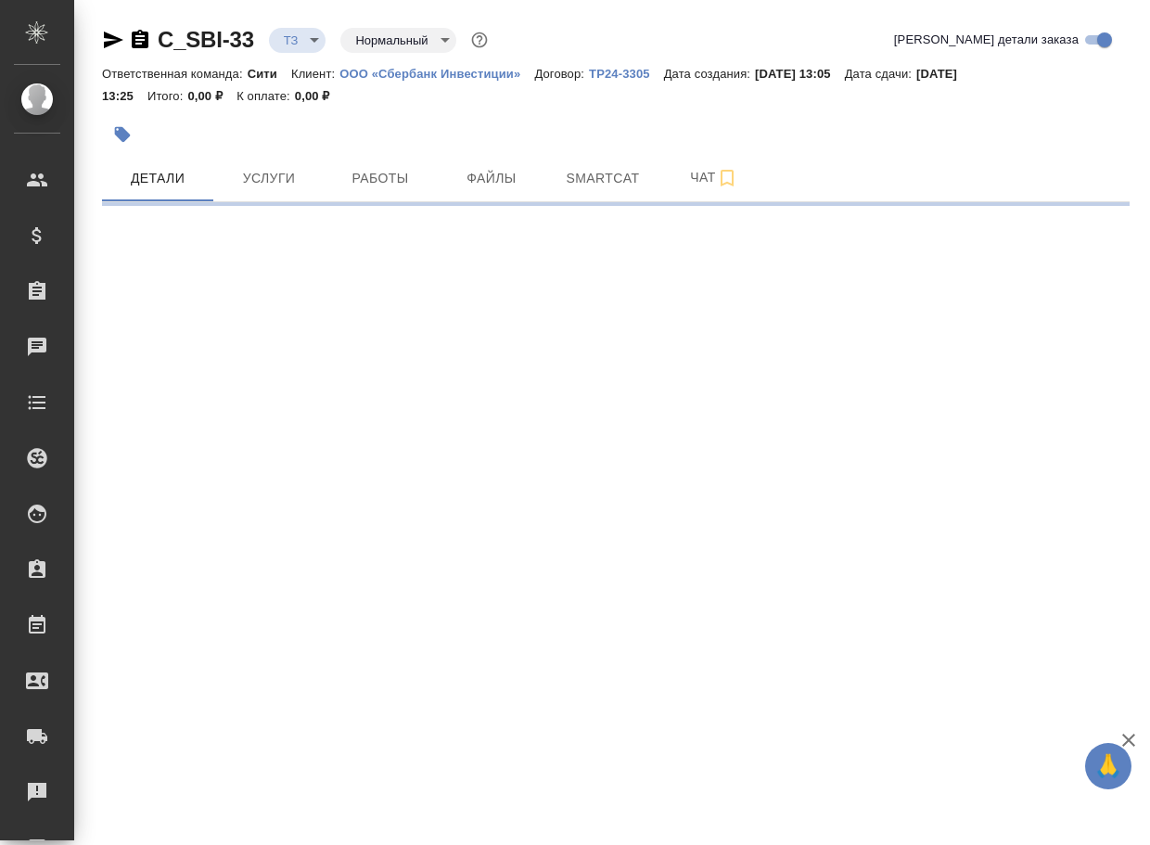
select select "RU"
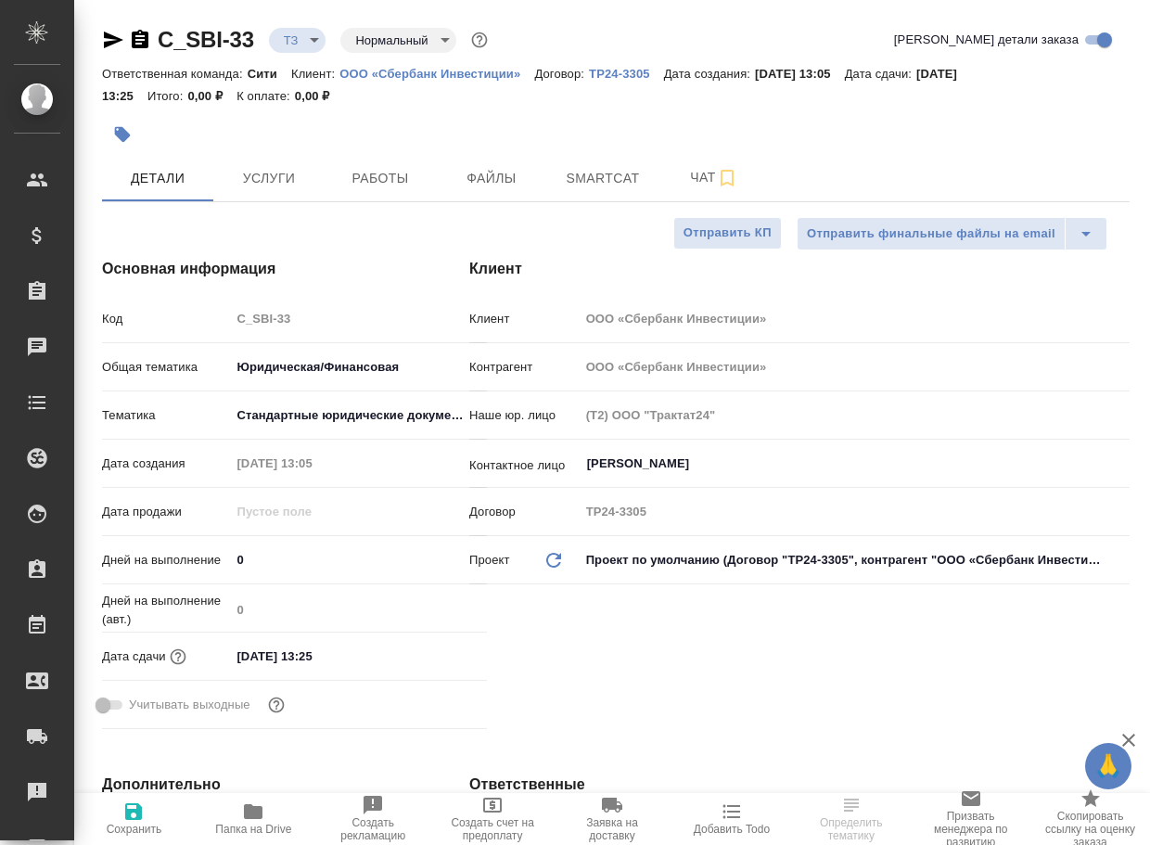
type textarea "x"
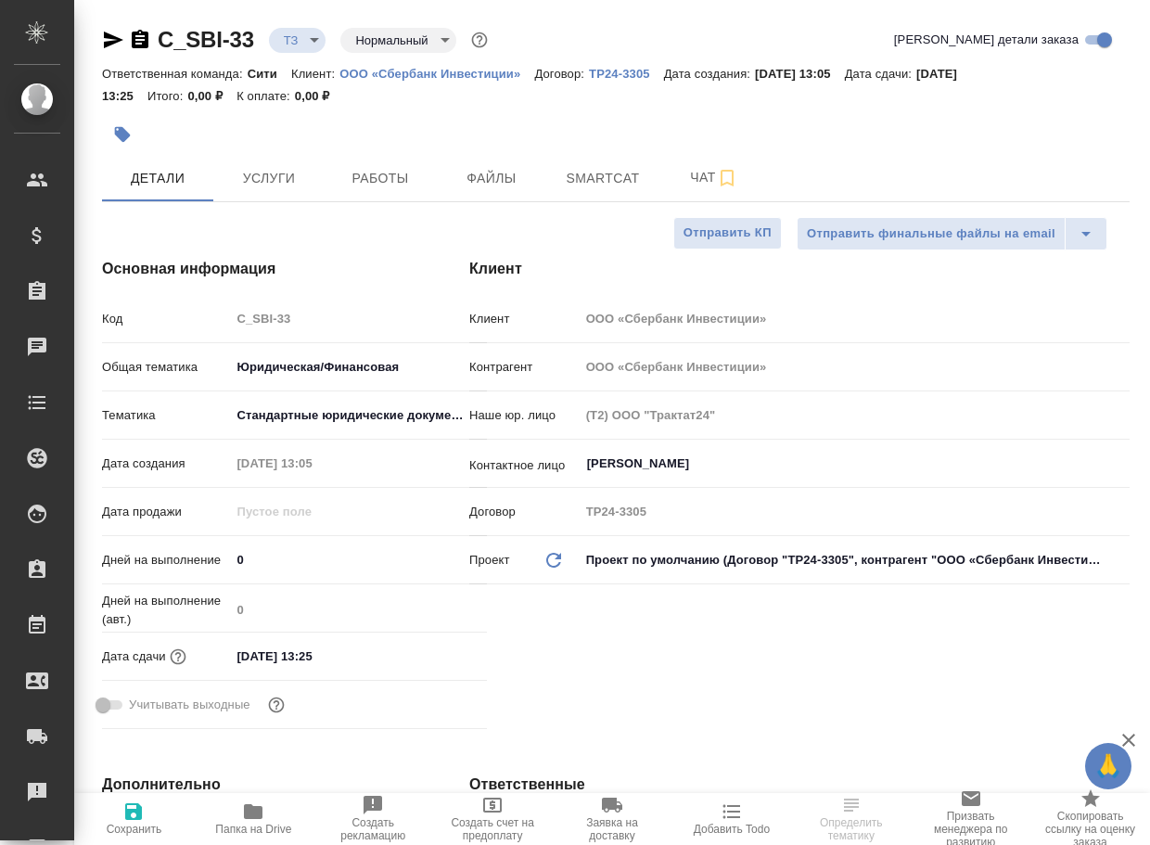
type textarea "x"
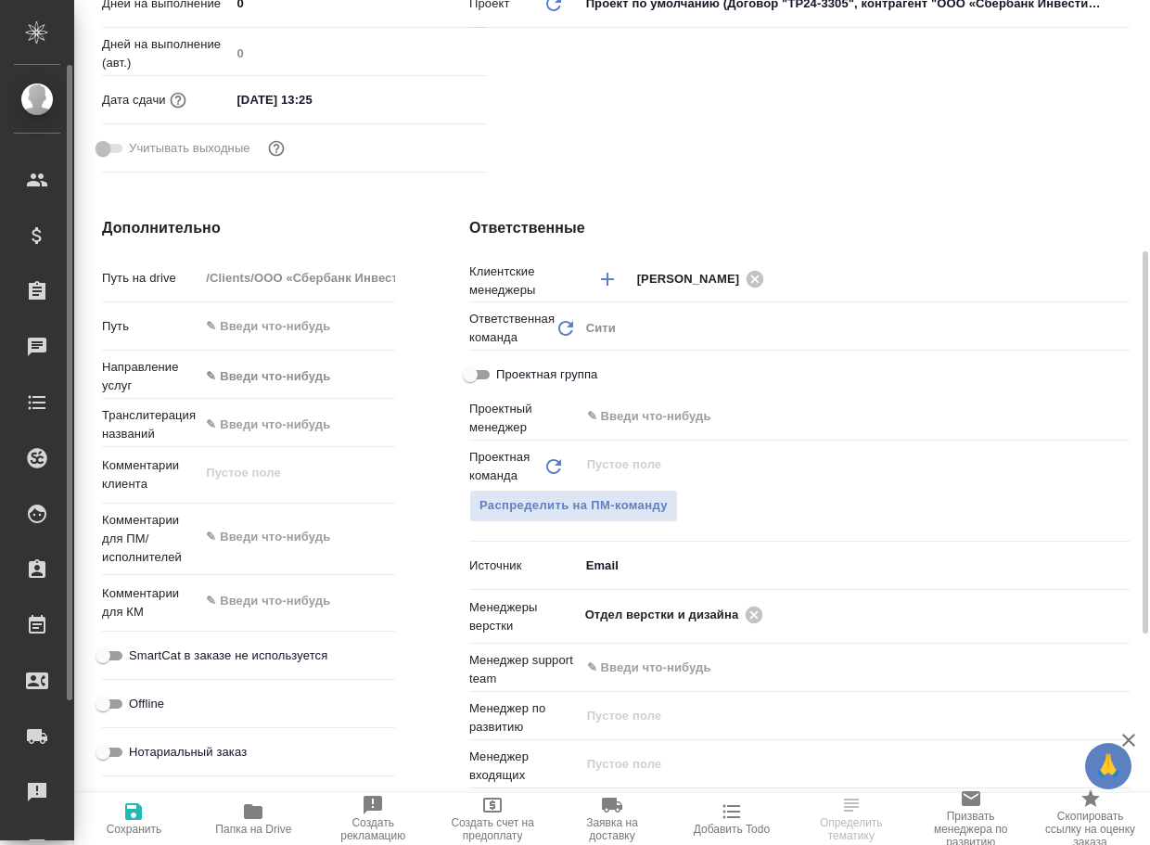
type textarea "x"
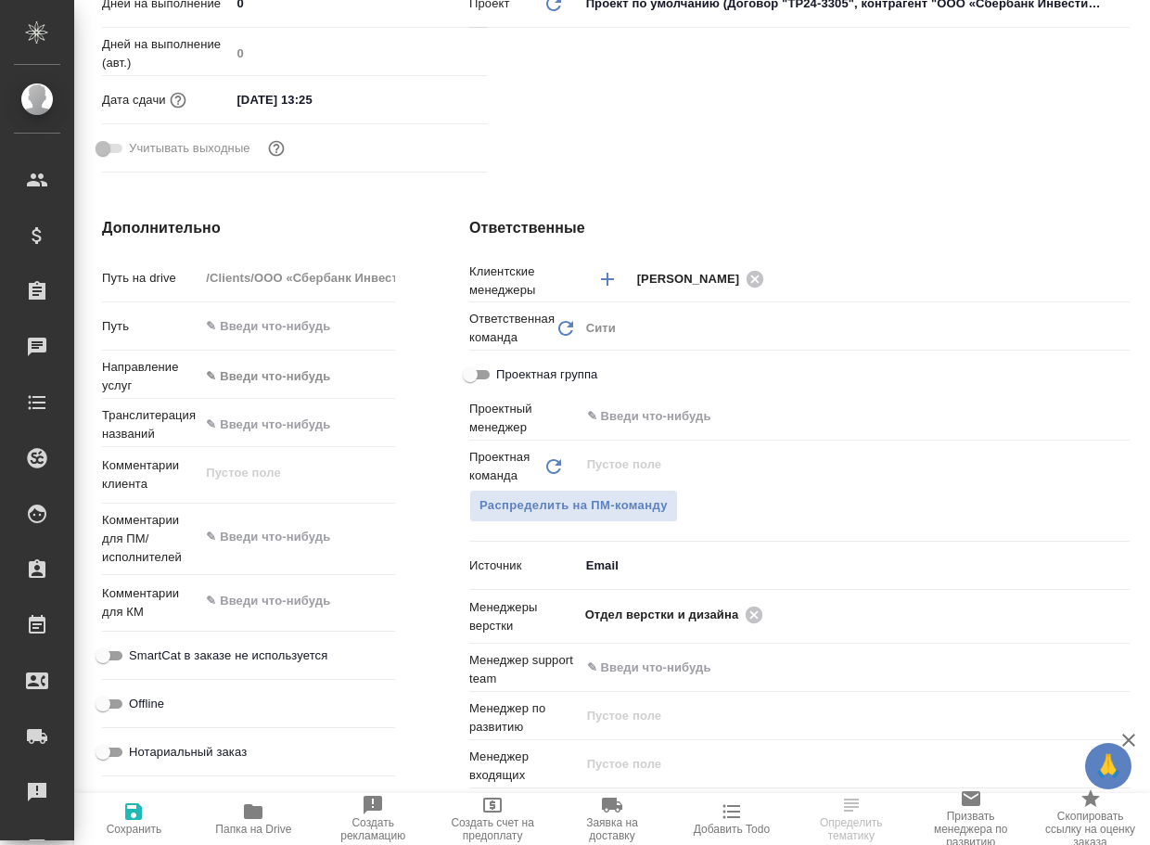
type textarea "x"
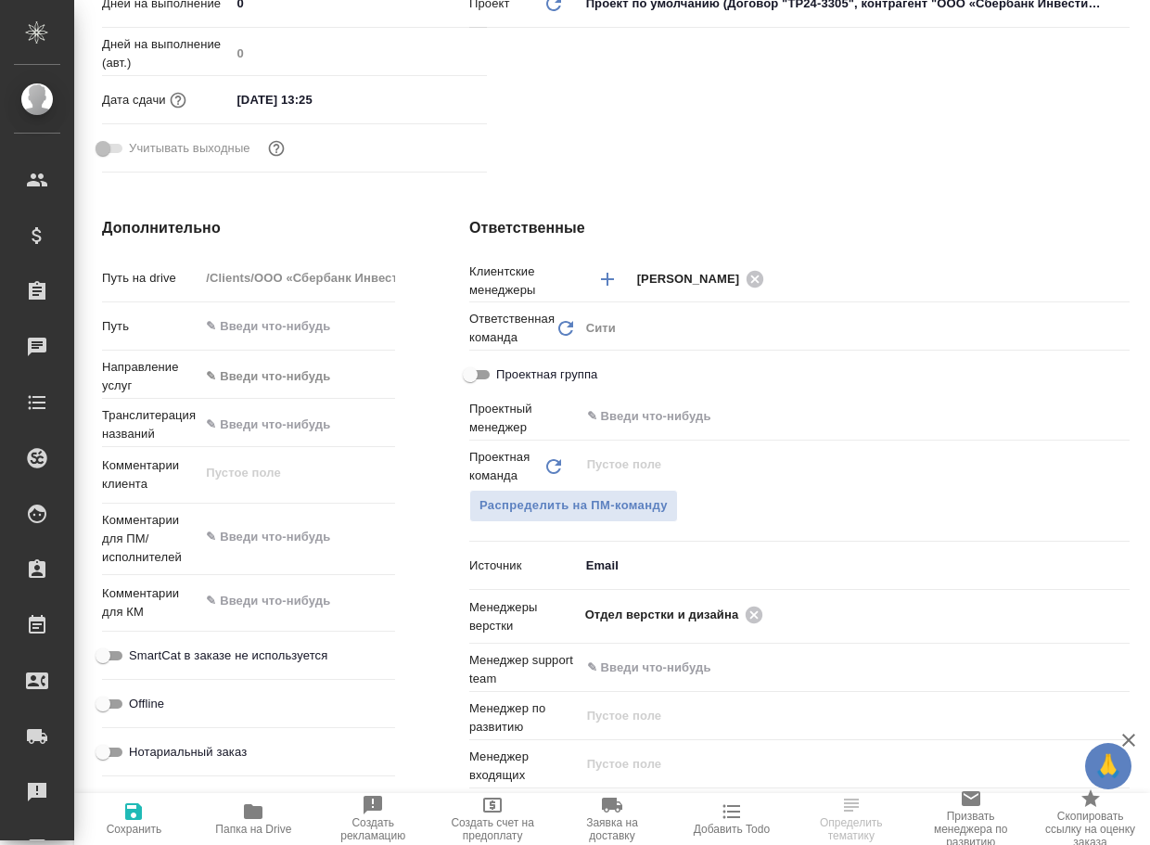
type textarea "x"
click at [249, 804] on icon "button" at bounding box center [253, 811] width 22 height 22
type textarea "x"
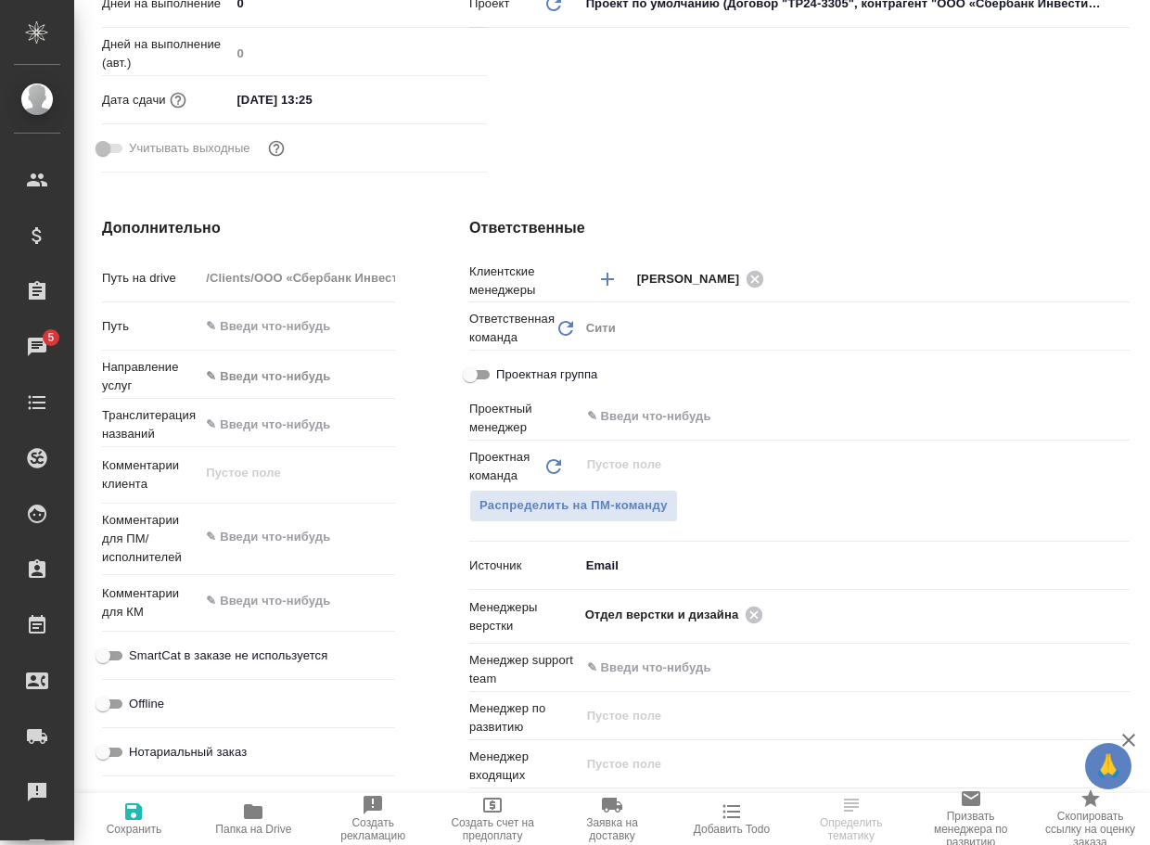
select select "RU"
type textarea "x"
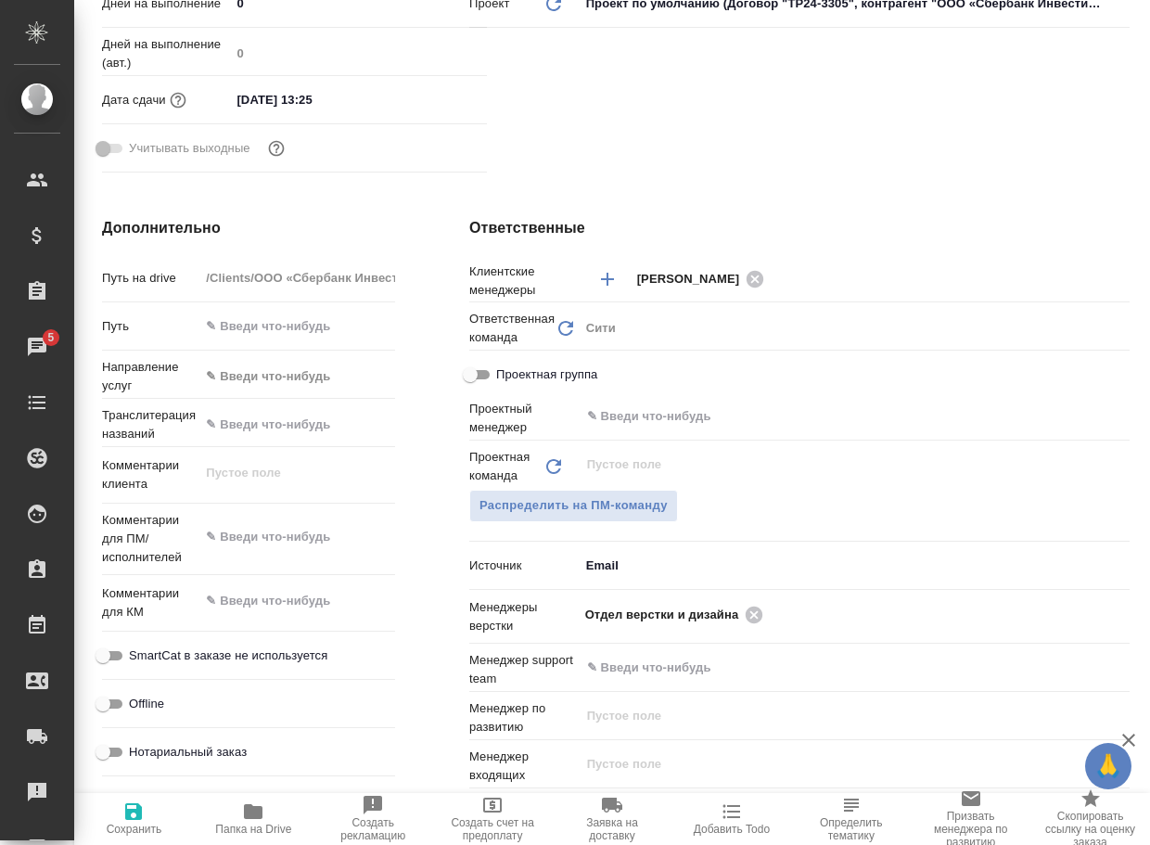
type textarea "x"
click at [757, 614] on icon at bounding box center [754, 614] width 17 height 17
type textarea "x"
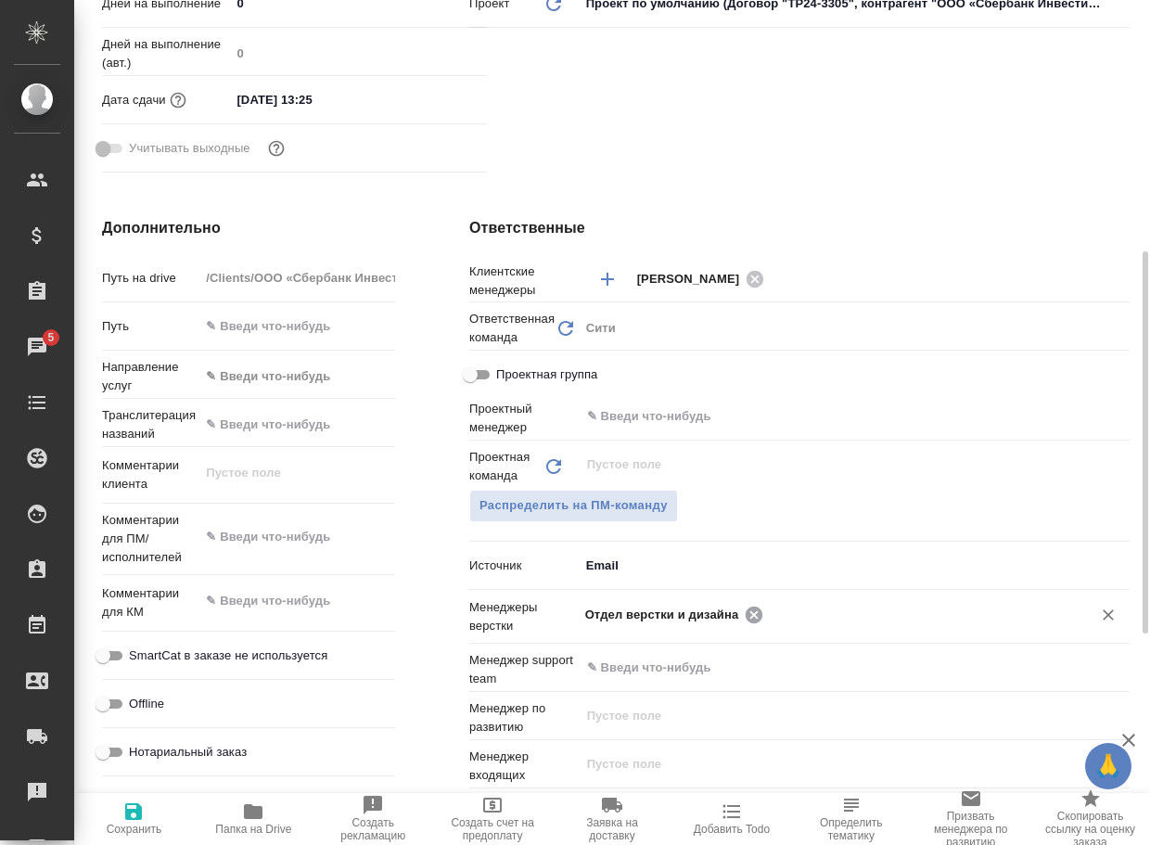
type textarea "x"
click at [757, 614] on input "text" at bounding box center [823, 614] width 477 height 22
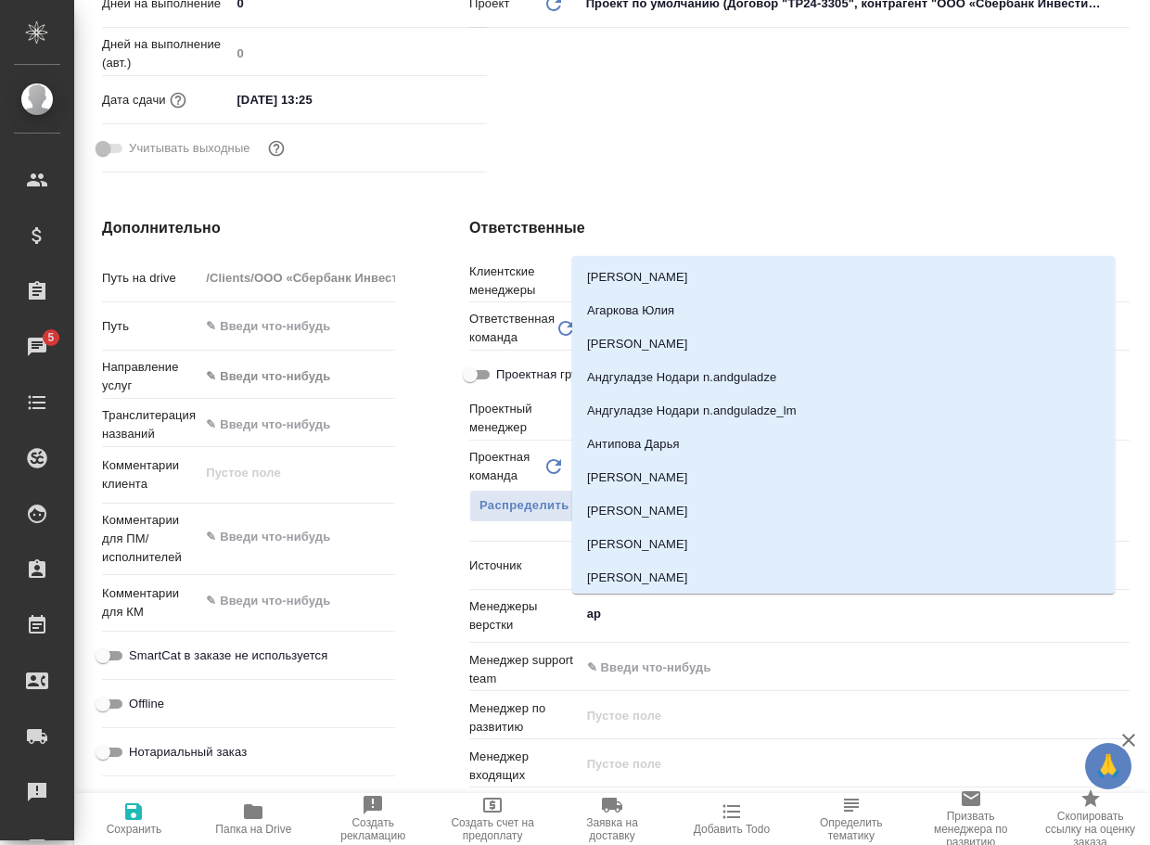
type input "арс"
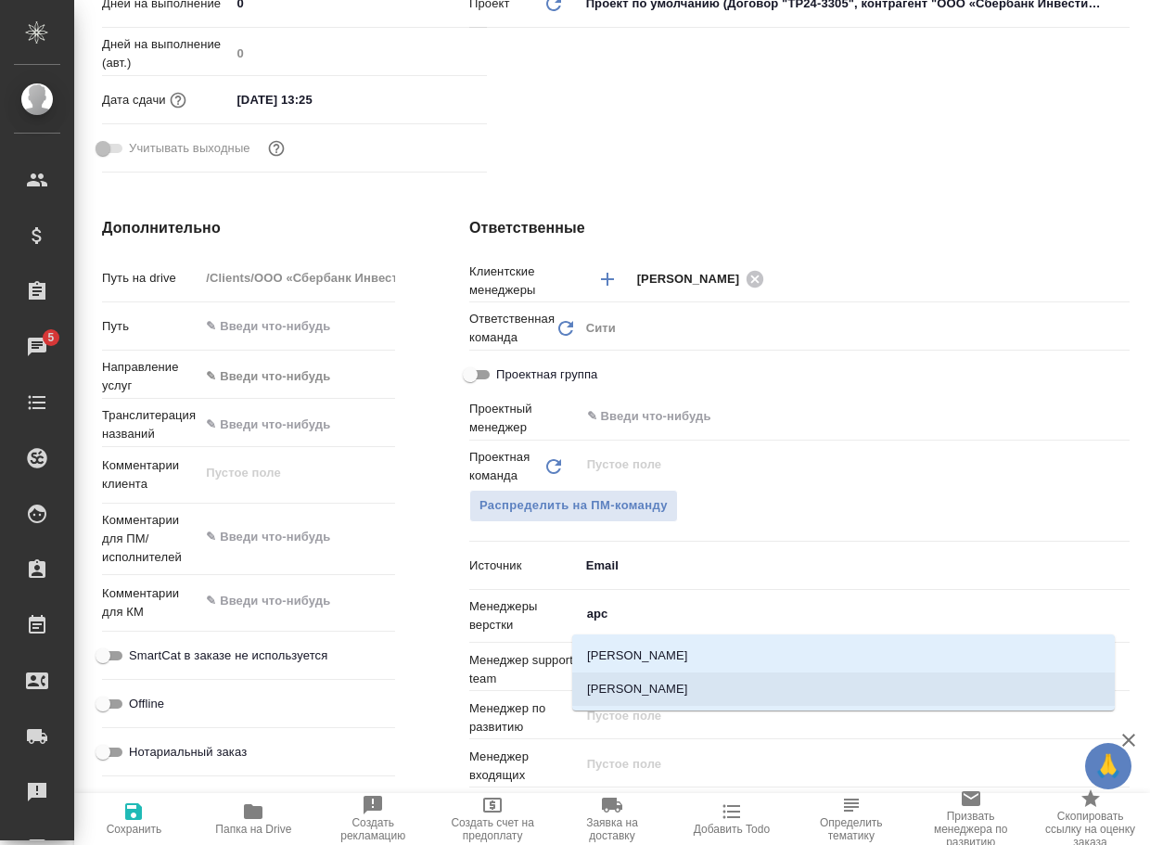
drag, startPoint x: 634, startPoint y: 686, endPoint x: 624, endPoint y: 684, distance: 10.4
click at [632, 687] on li "[PERSON_NAME]" at bounding box center [843, 688] width 542 height 33
type textarea "x"
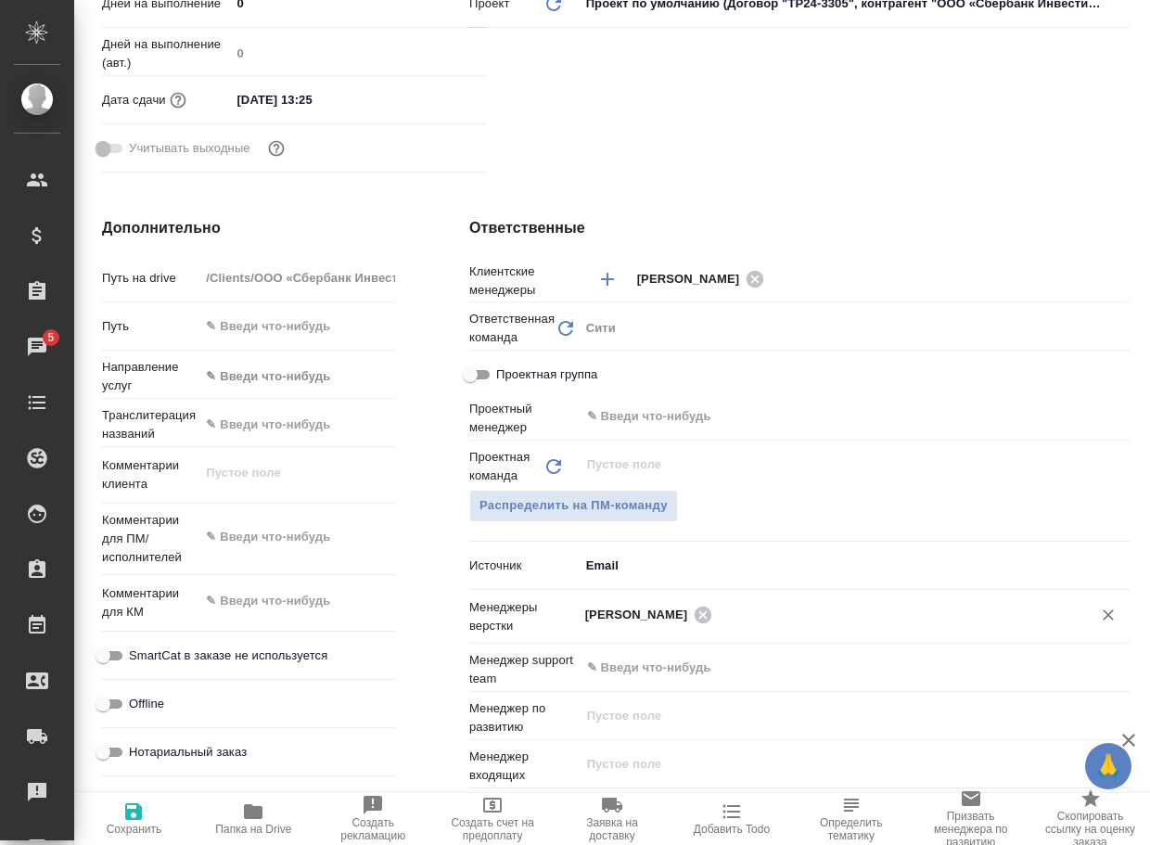
drag, startPoint x: 134, startPoint y: 815, endPoint x: 228, endPoint y: 757, distance: 110.4
click at [136, 813] on icon "button" at bounding box center [133, 811] width 22 height 22
type textarea "x"
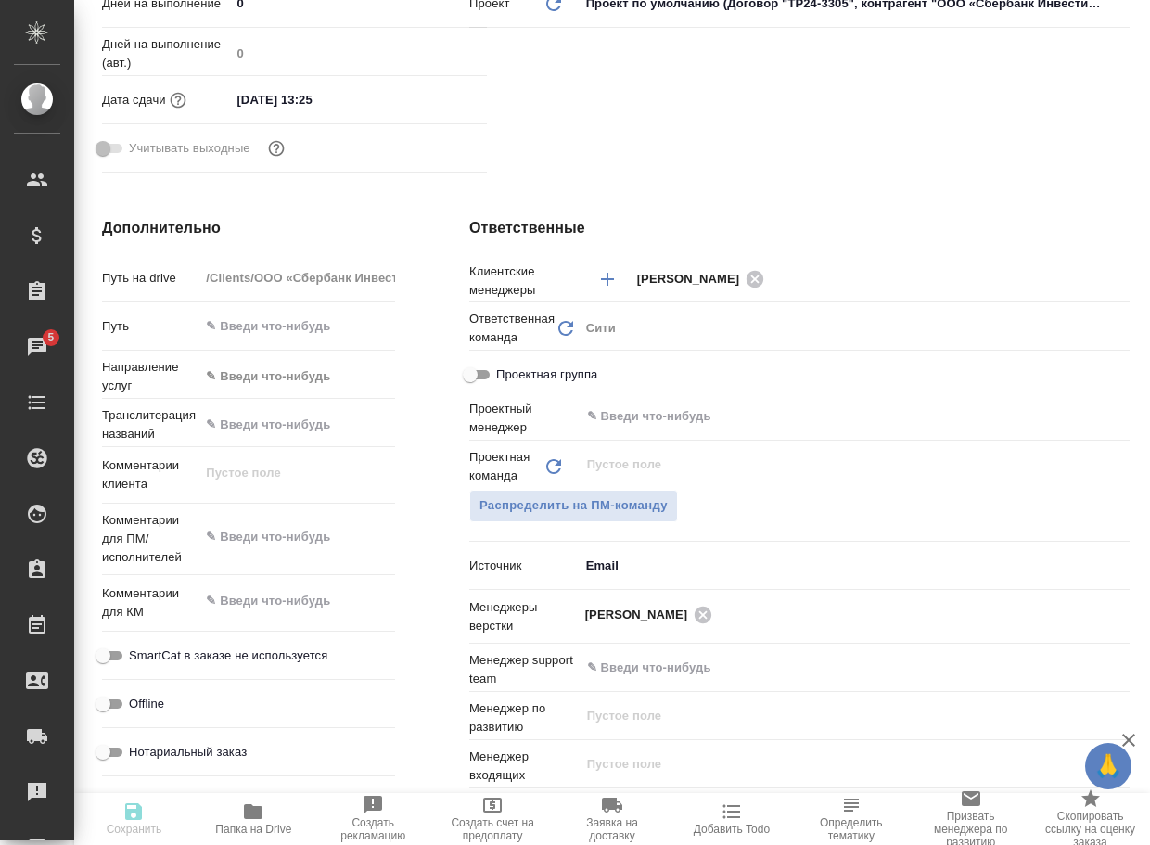
type textarea "x"
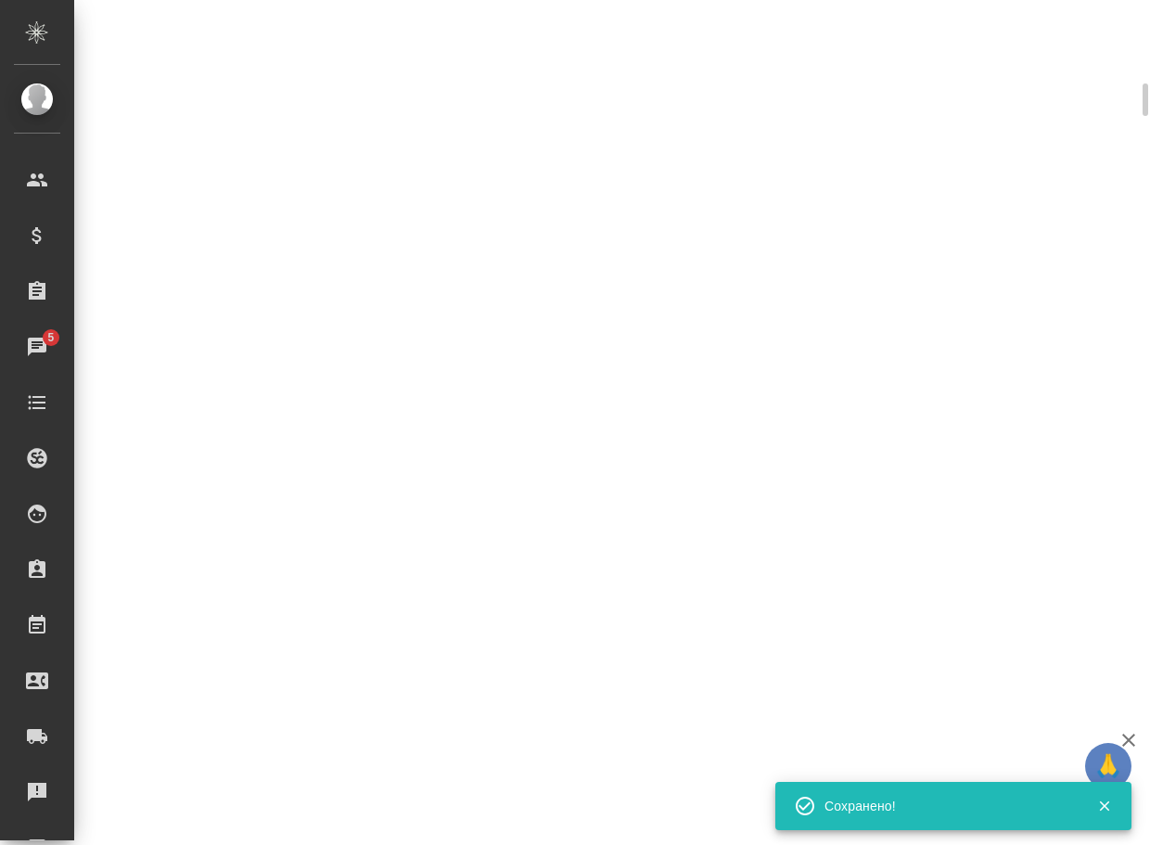
select select "RU"
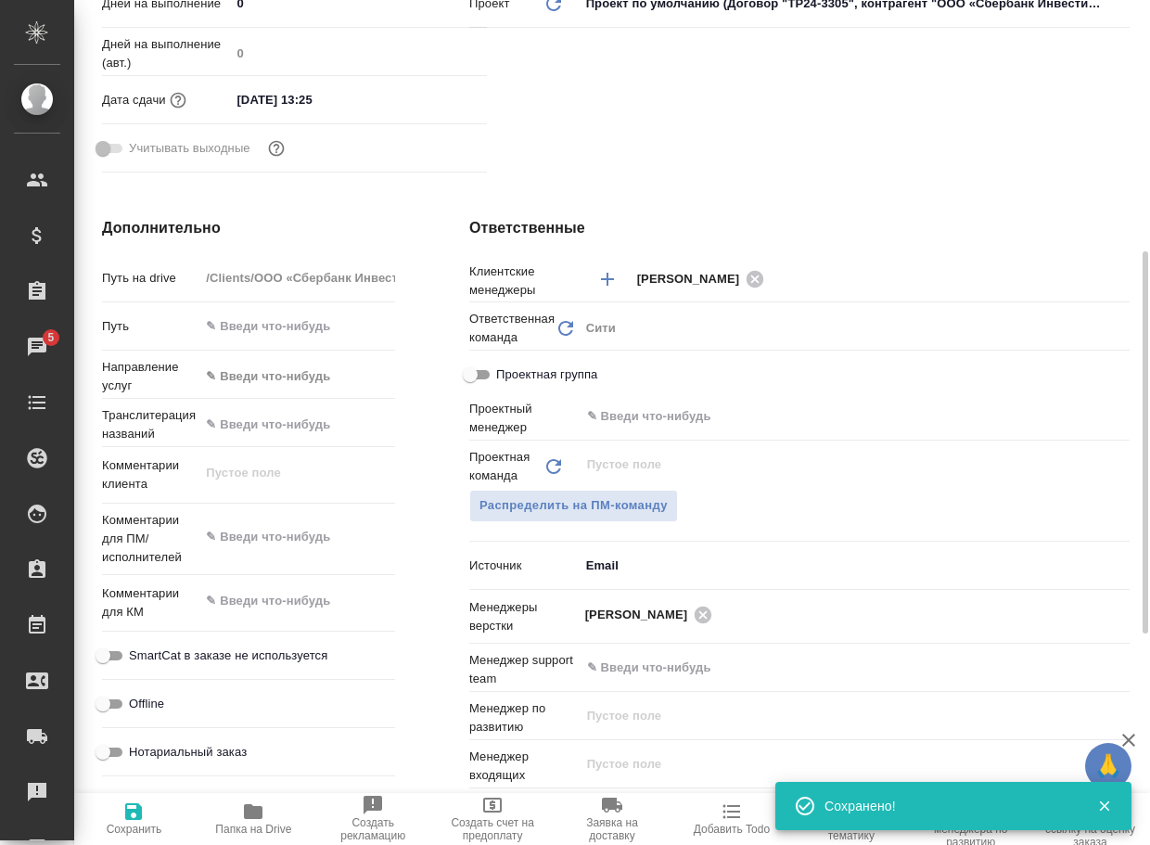
type textarea "x"
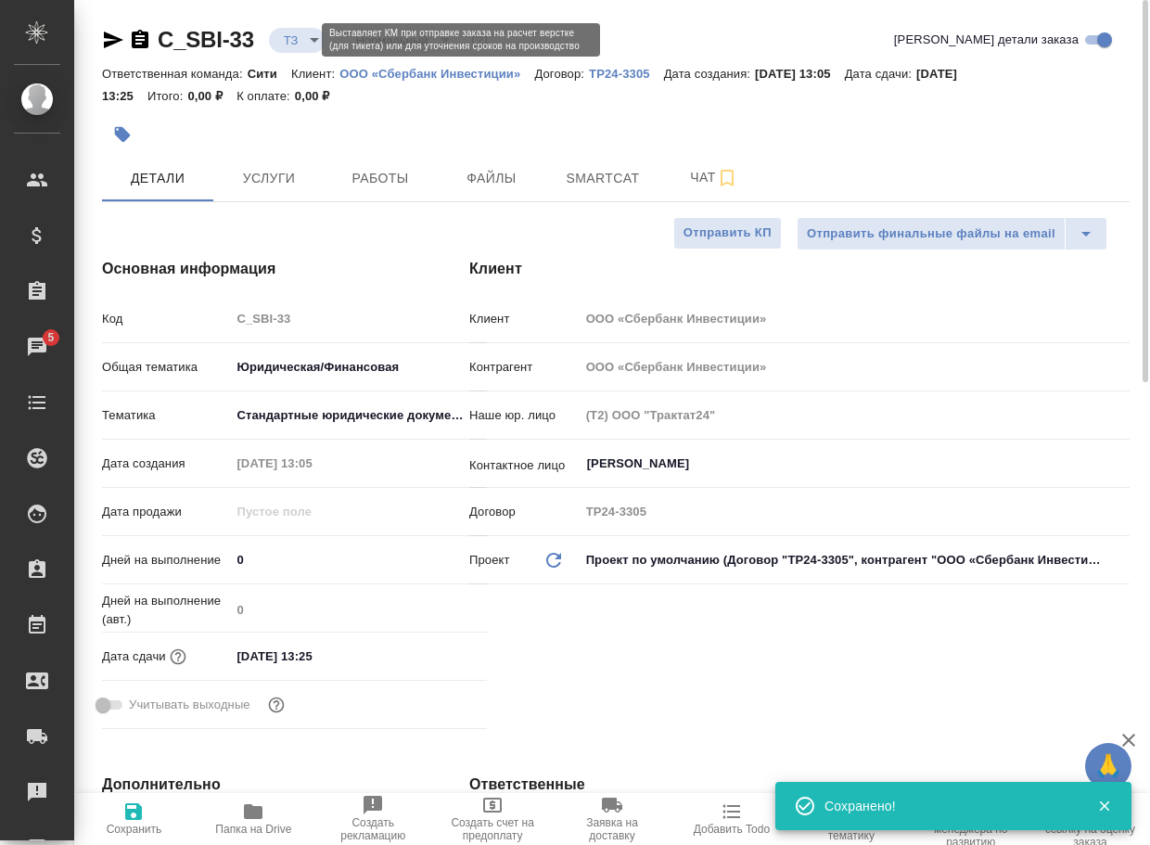
click at [287, 43] on body "🙏 .cls-1 fill:#fff; AWATERA Arsenyeva Vera Клиенты Спецификации Заказы 5 Чаты T…" at bounding box center [575, 422] width 1150 height 845
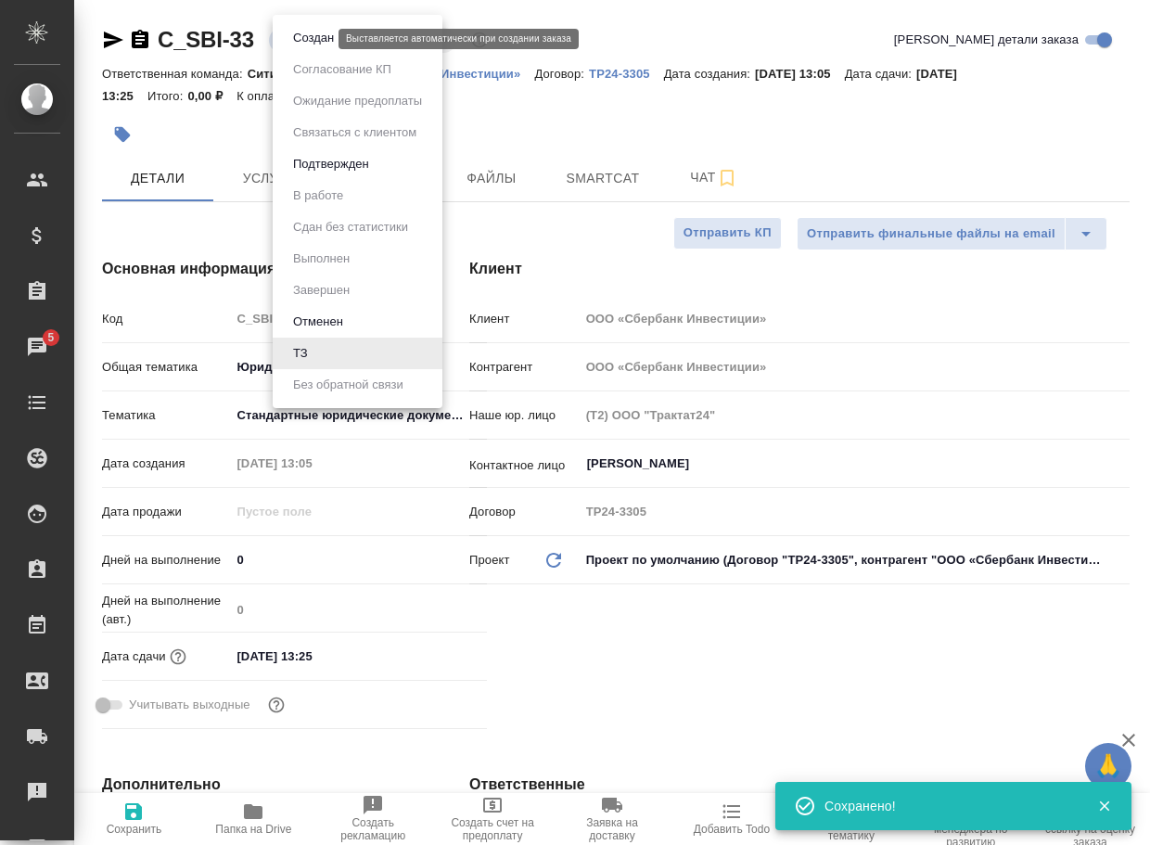
click at [300, 42] on button "Создан" at bounding box center [313, 38] width 52 height 20
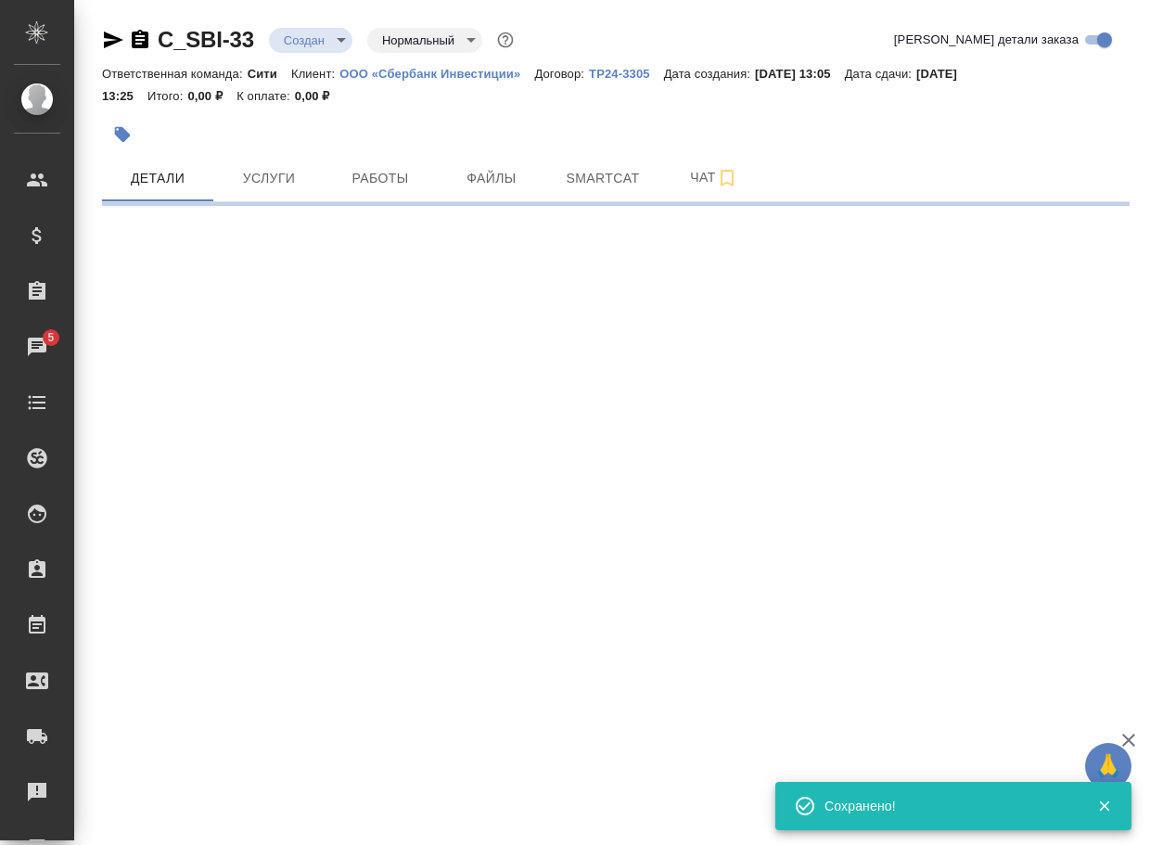
select select "RU"
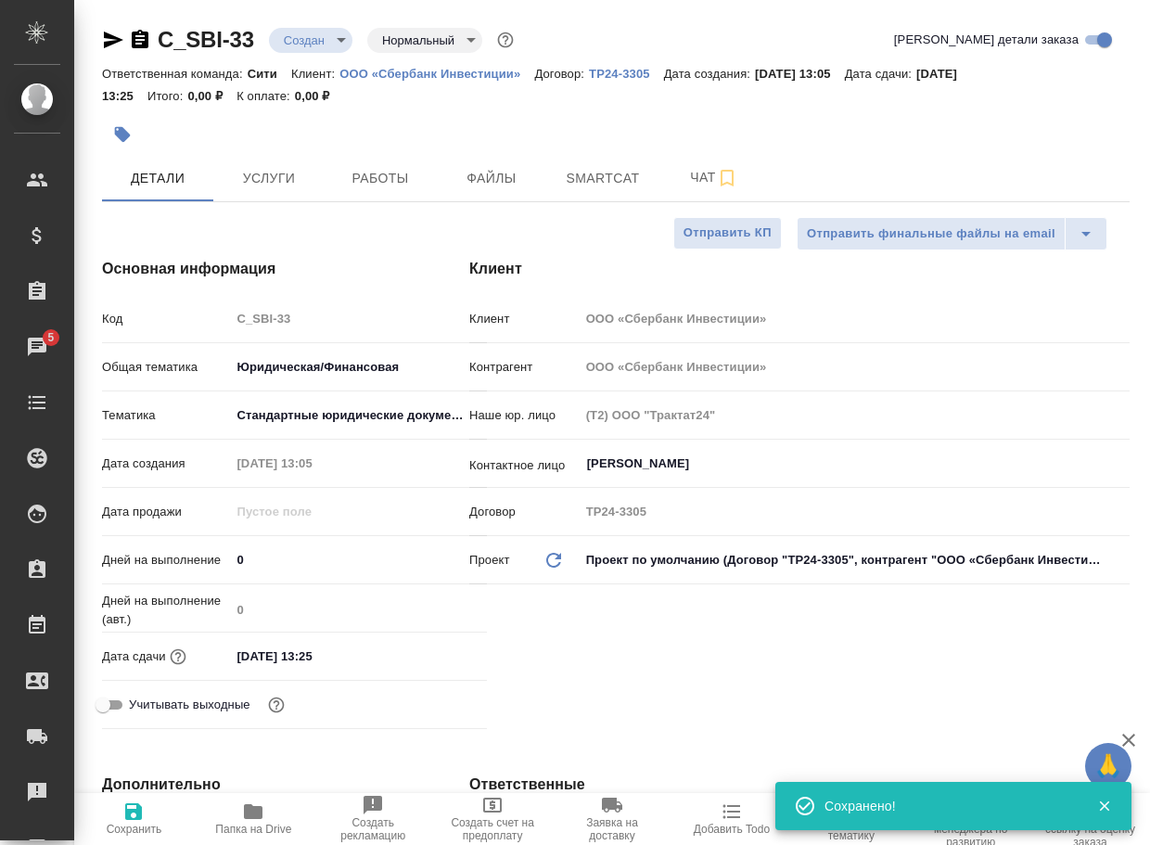
type textarea "x"
drag, startPoint x: 269, startPoint y: 49, endPoint x: 161, endPoint y: 44, distance: 107.7
click at [162, 44] on div "C_SBI-33 Создан new Нормальный normal" at bounding box center [309, 40] width 415 height 30
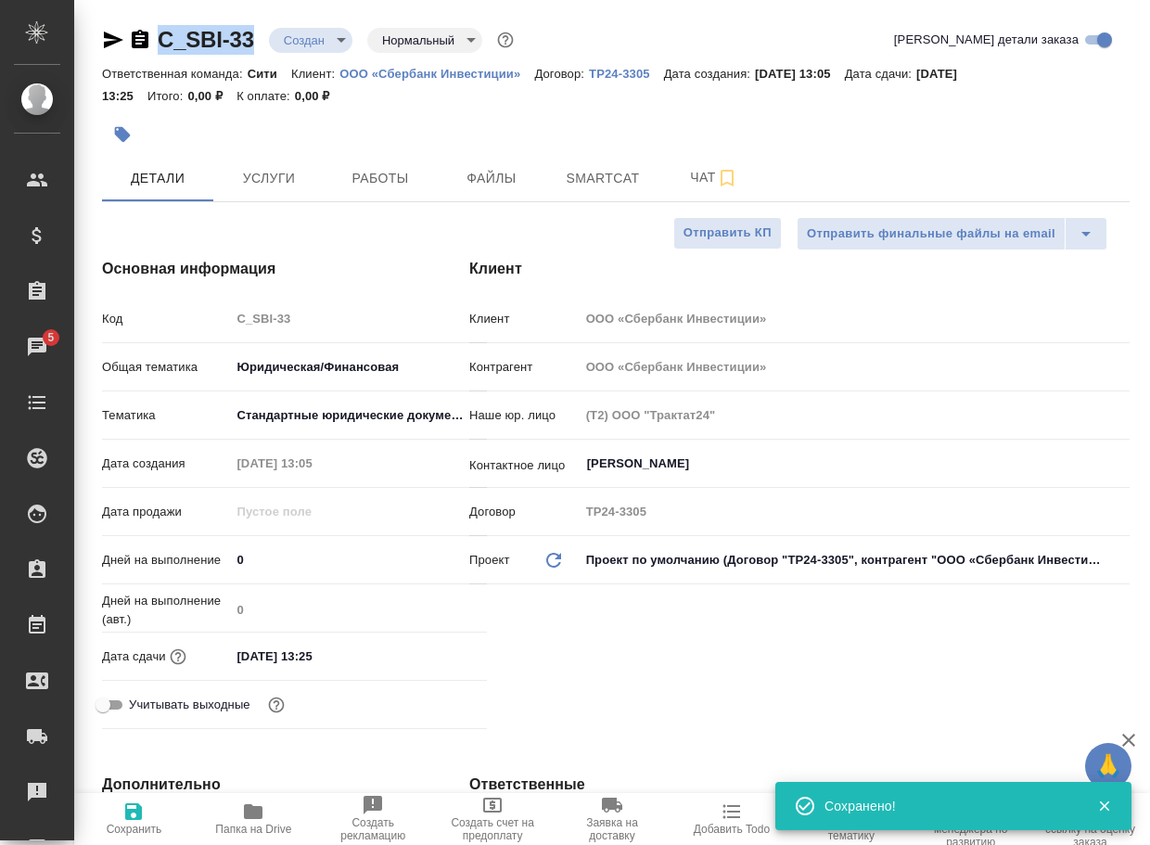
copy link "C_SBI-33"
type textarea "x"
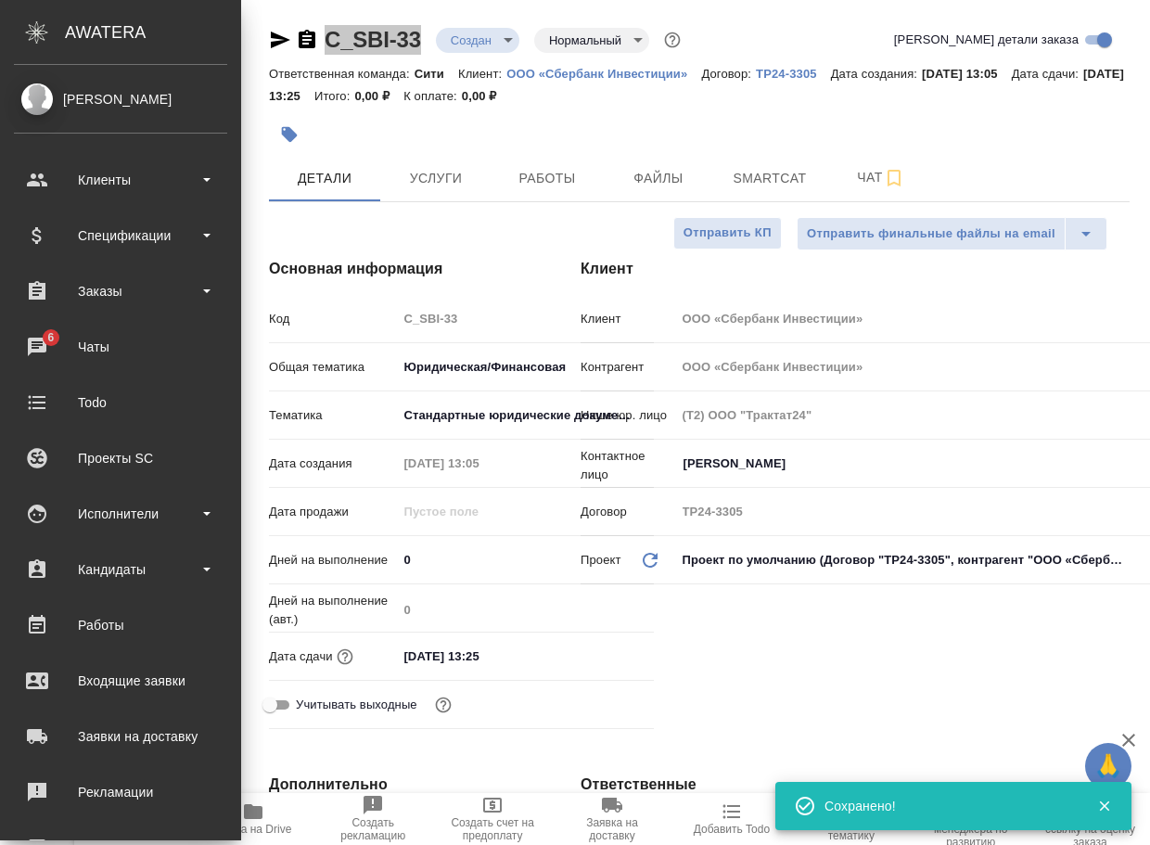
type textarea "x"
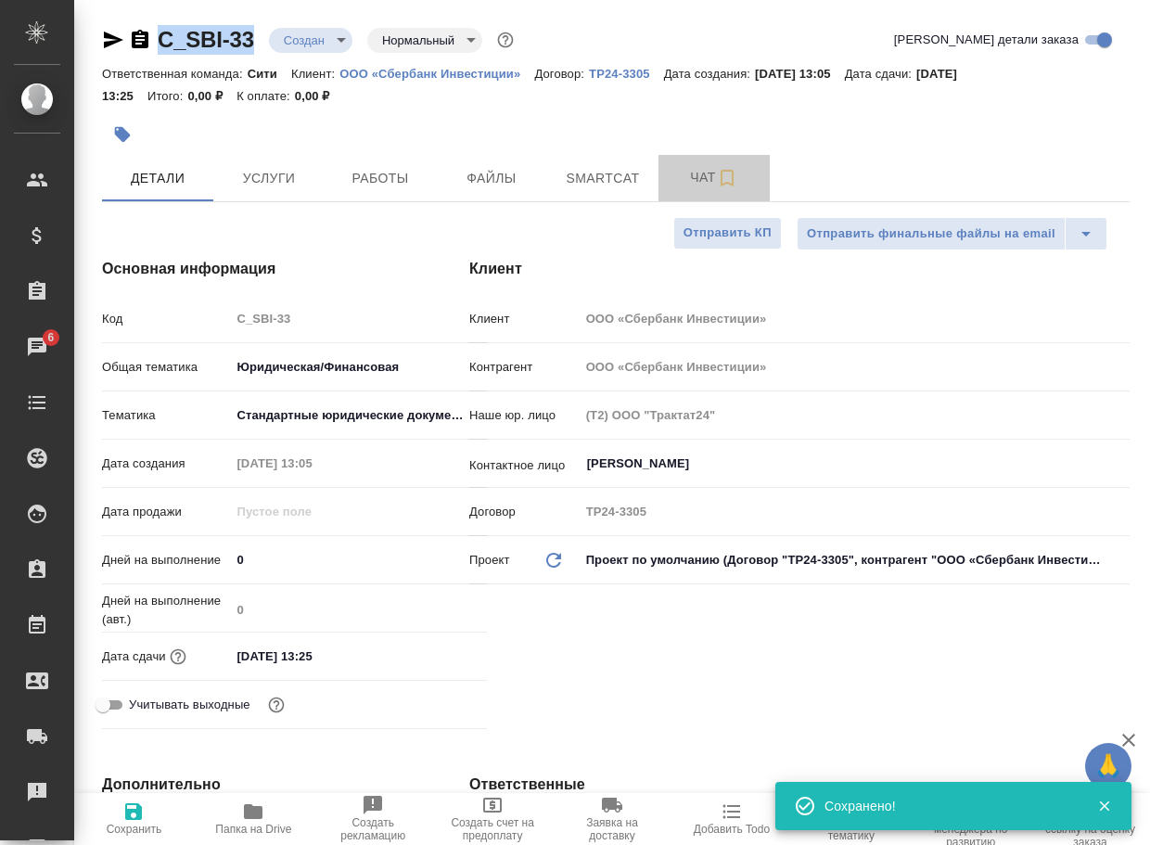
drag, startPoint x: 711, startPoint y: 187, endPoint x: 699, endPoint y: 202, distance: 19.1
click at [711, 187] on span "Чат" at bounding box center [714, 177] width 89 height 23
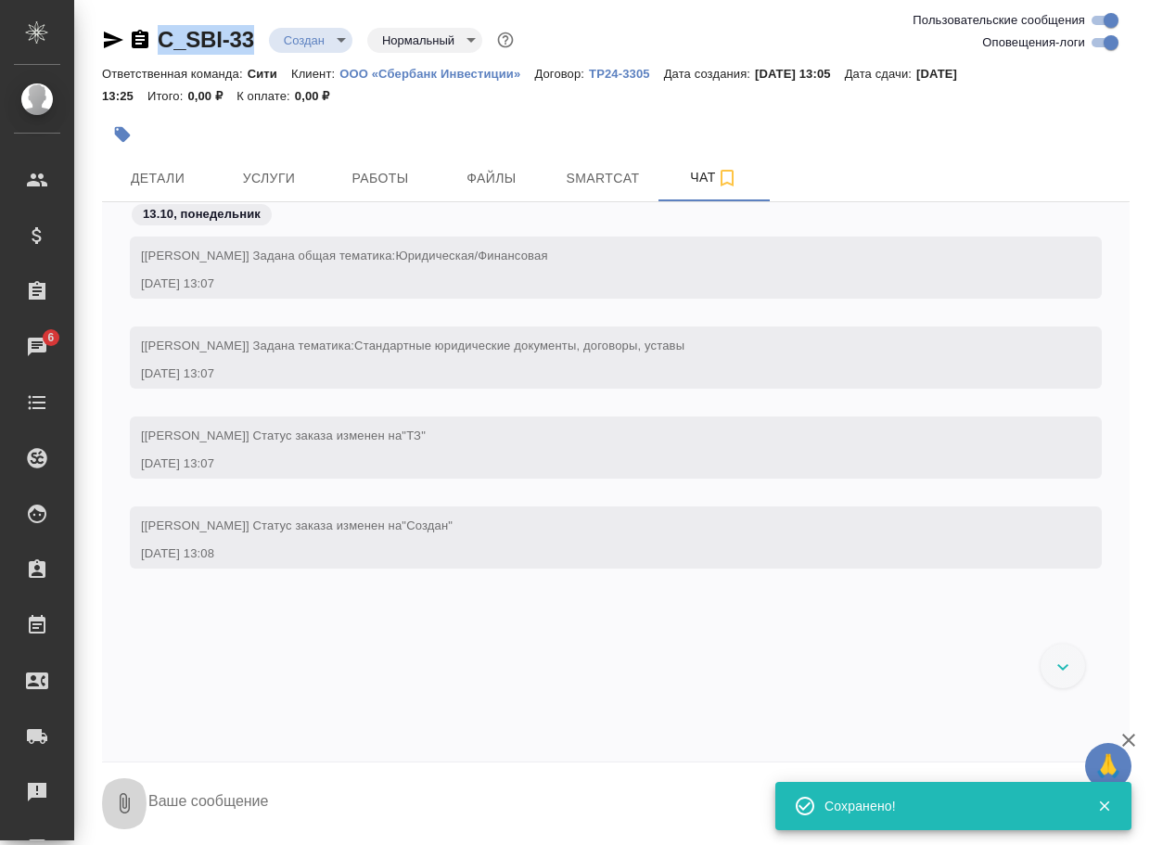
click at [126, 800] on icon "button" at bounding box center [125, 803] width 10 height 20
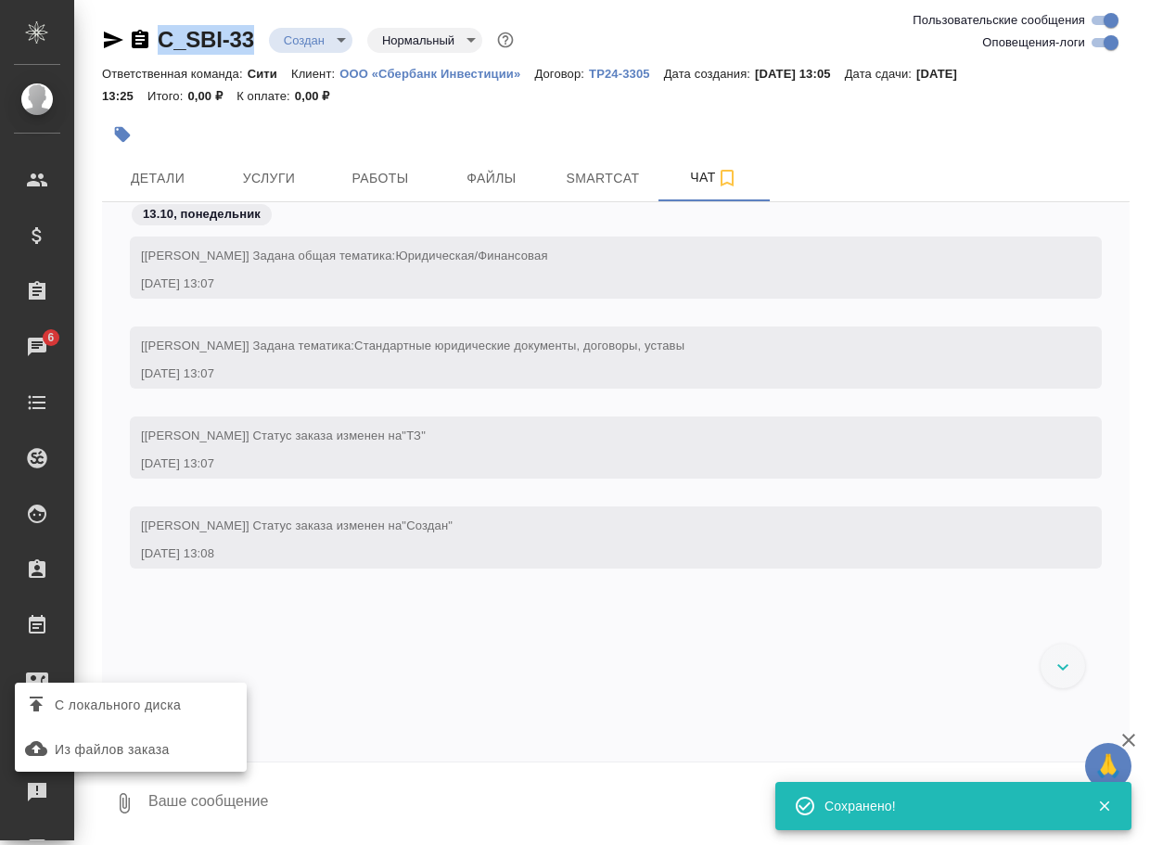
click at [167, 720] on label "С локального диска" at bounding box center [131, 704] width 232 height 35
click at [0, 0] on input "С локального диска" at bounding box center [0, 0] width 0 height 0
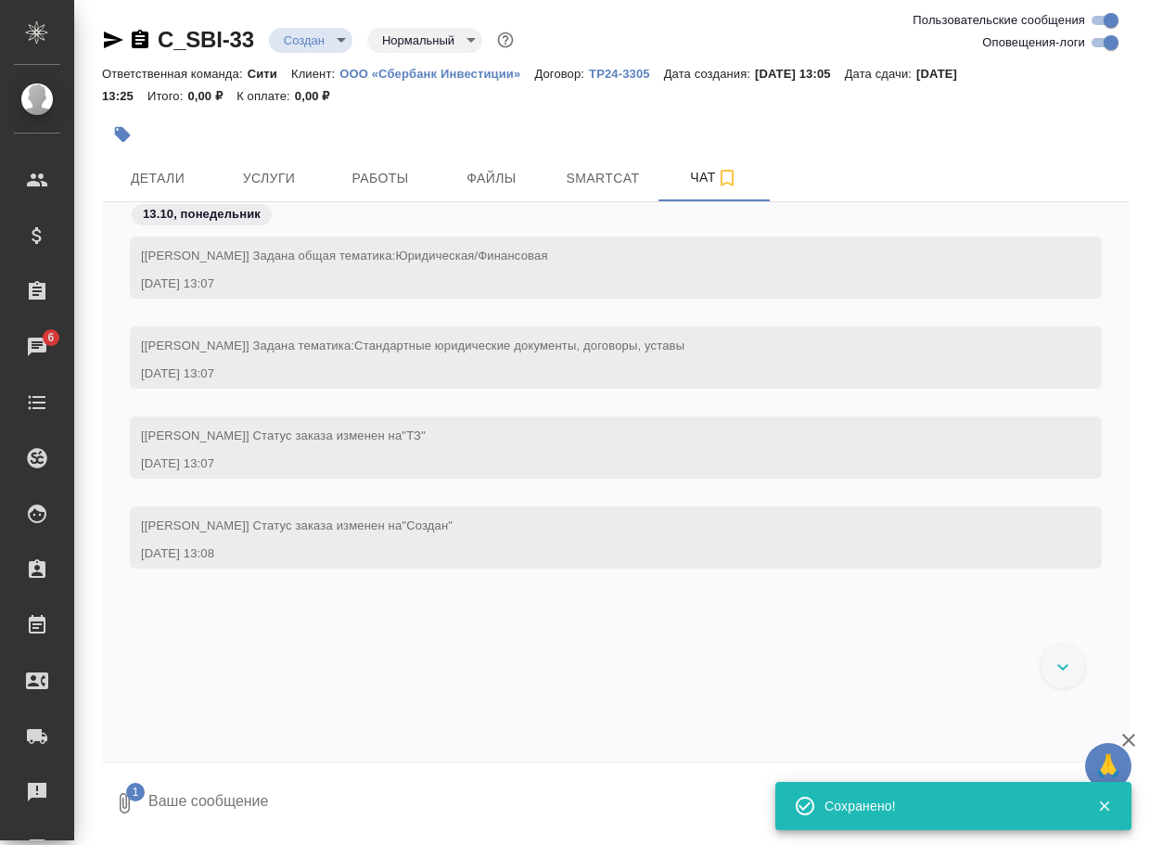
drag, startPoint x: 240, startPoint y: 797, endPoint x: 232, endPoint y: 777, distance: 21.2
click at [236, 796] on textarea at bounding box center [623, 803] width 952 height 63
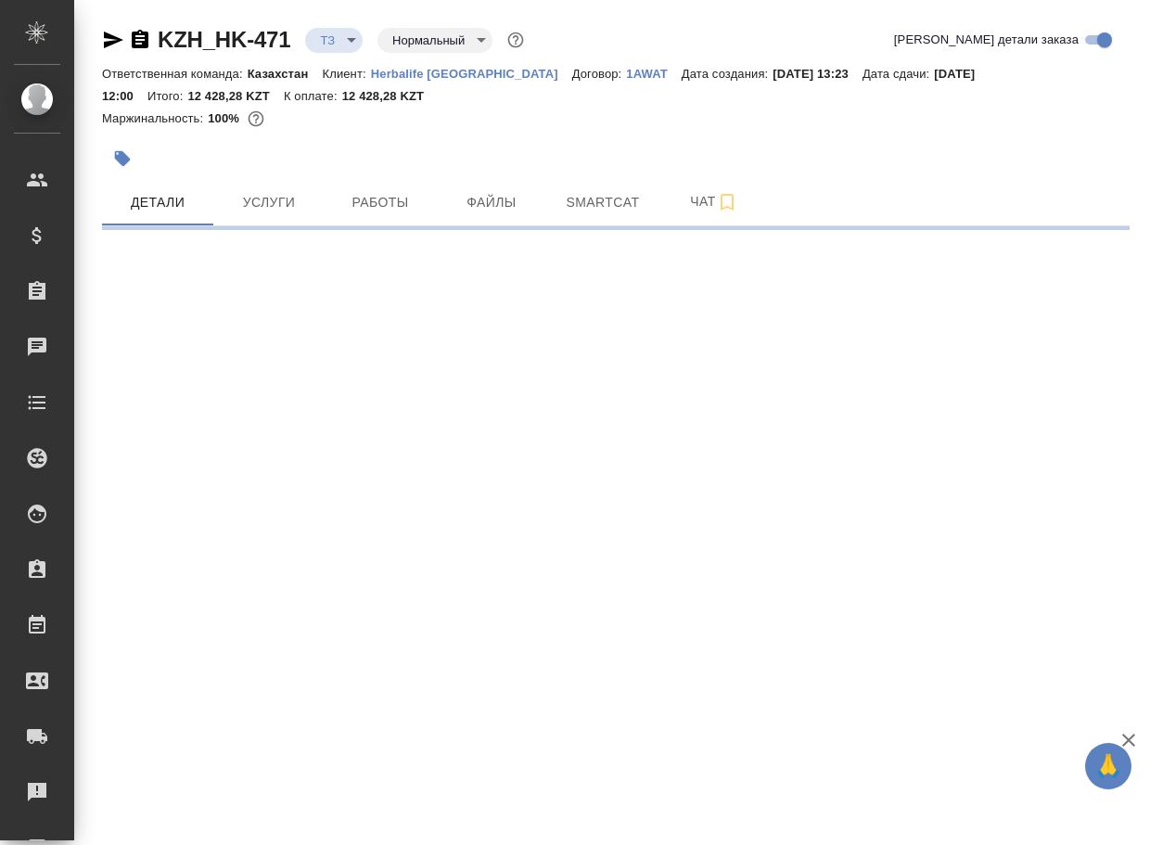
select select "RU"
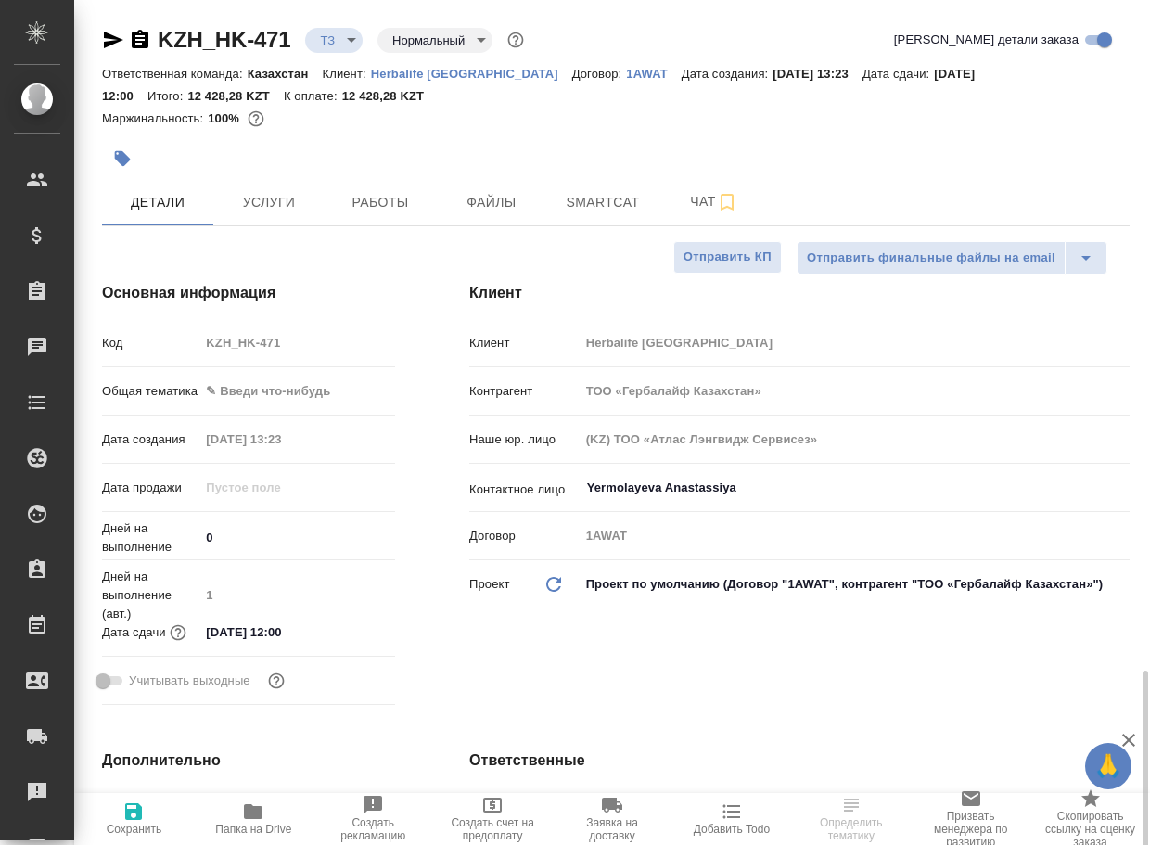
type textarea "x"
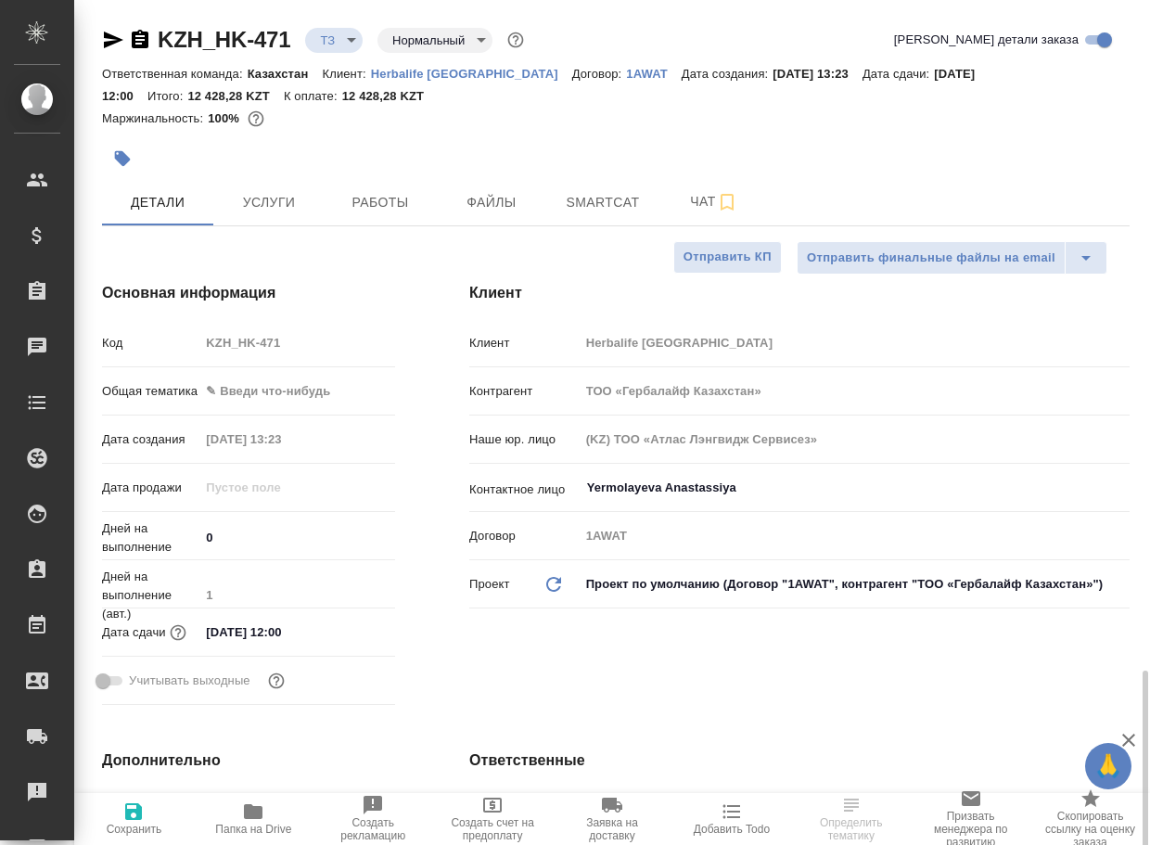
type textarea "x"
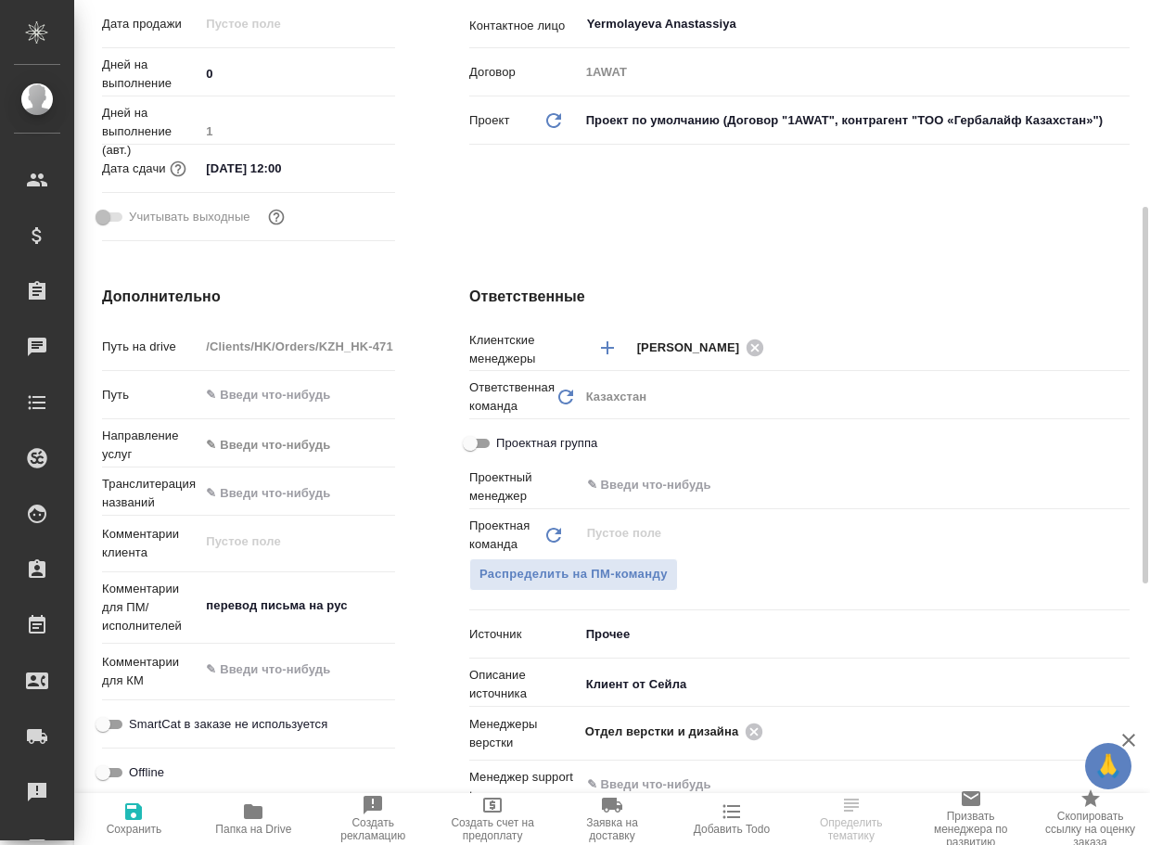
click at [250, 815] on icon "button" at bounding box center [253, 811] width 19 height 15
type textarea "x"
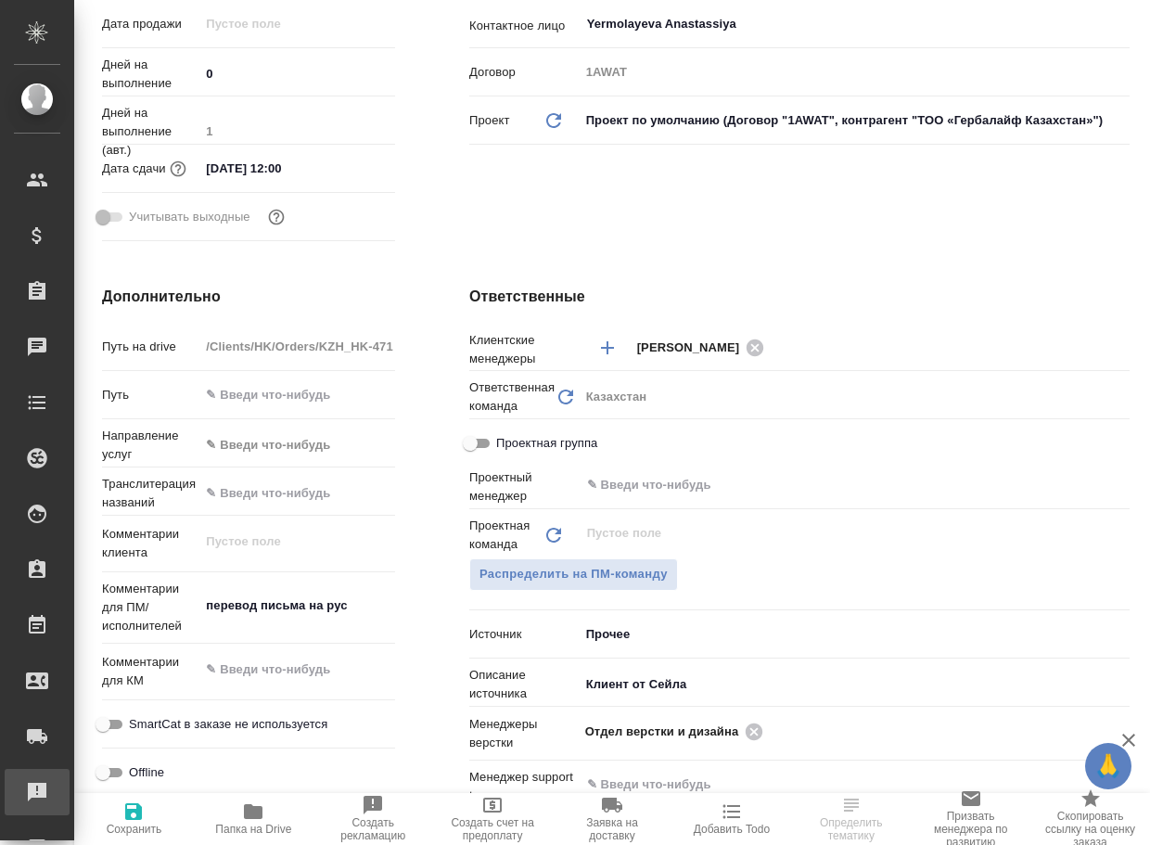
type textarea "x"
select select "RU"
type textarea "x"
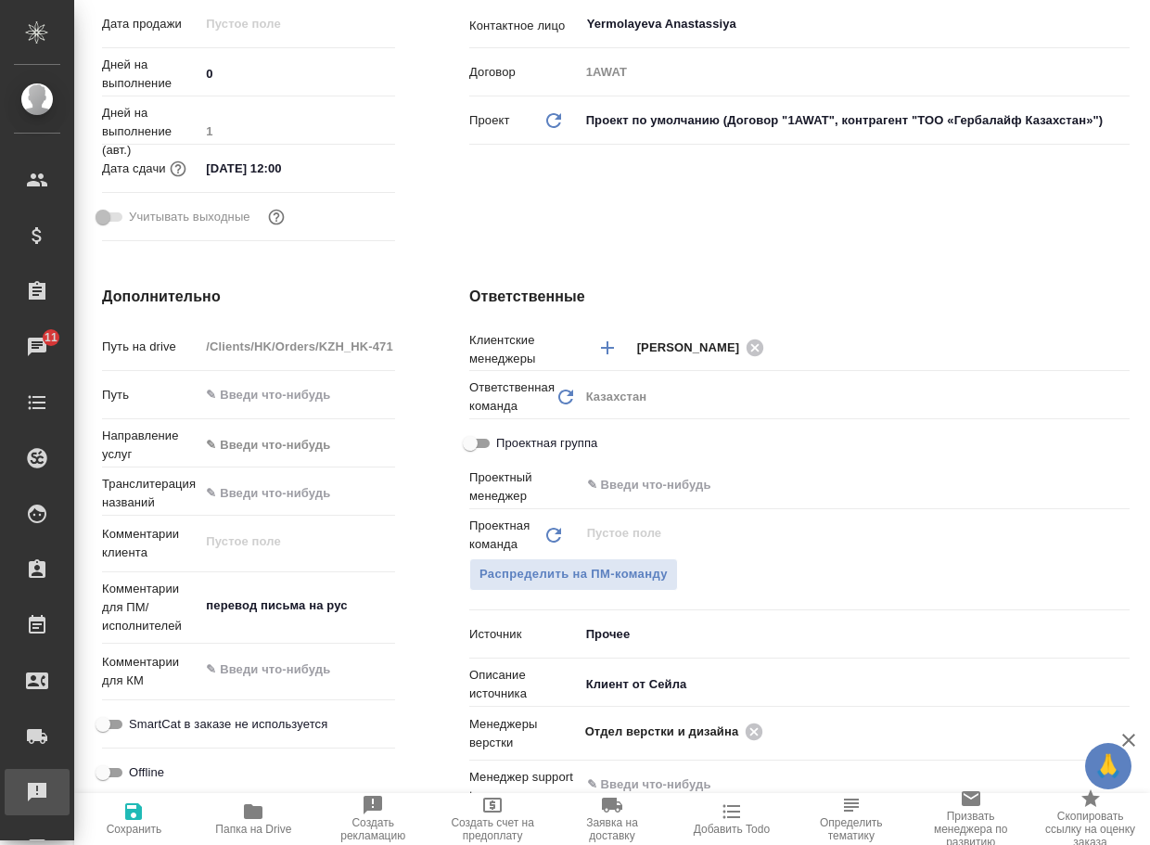
type textarea "x"
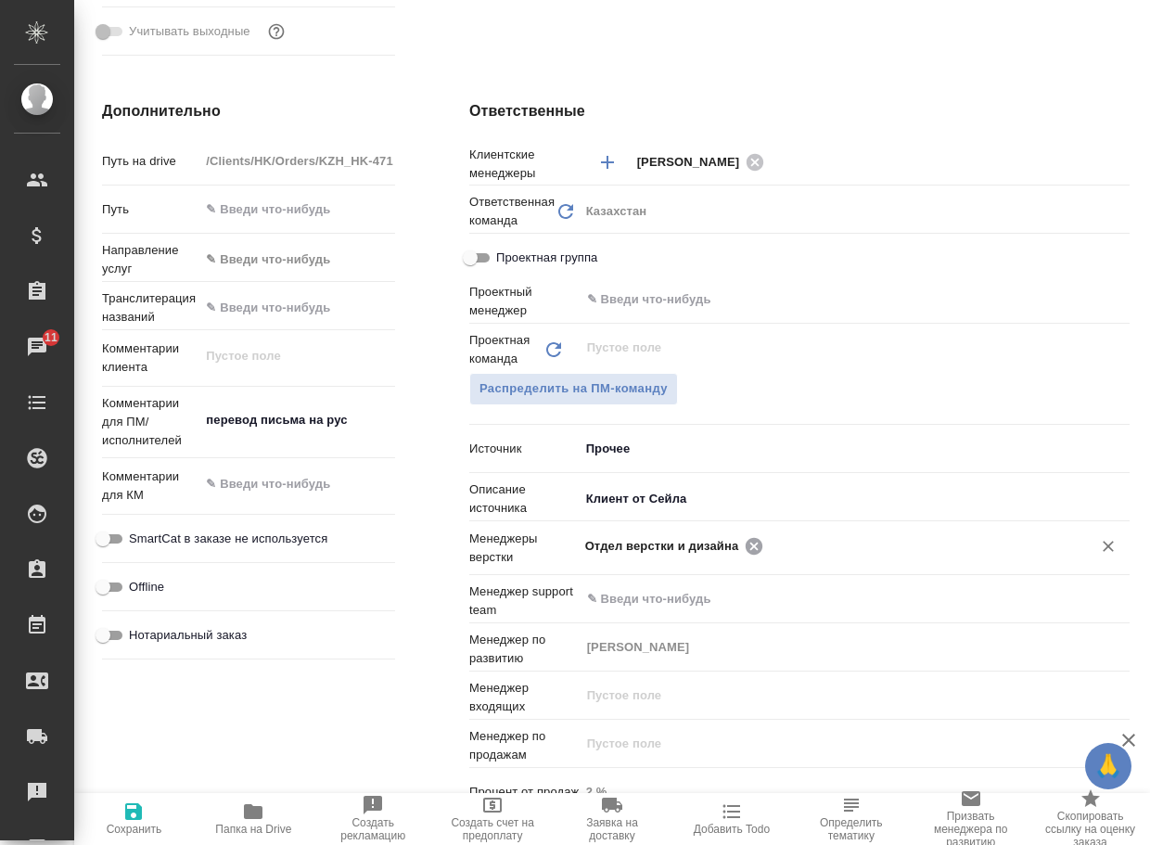
click at [757, 548] on icon at bounding box center [754, 545] width 17 height 17
type textarea "x"
click at [769, 548] on input "text" at bounding box center [915, 545] width 293 height 22
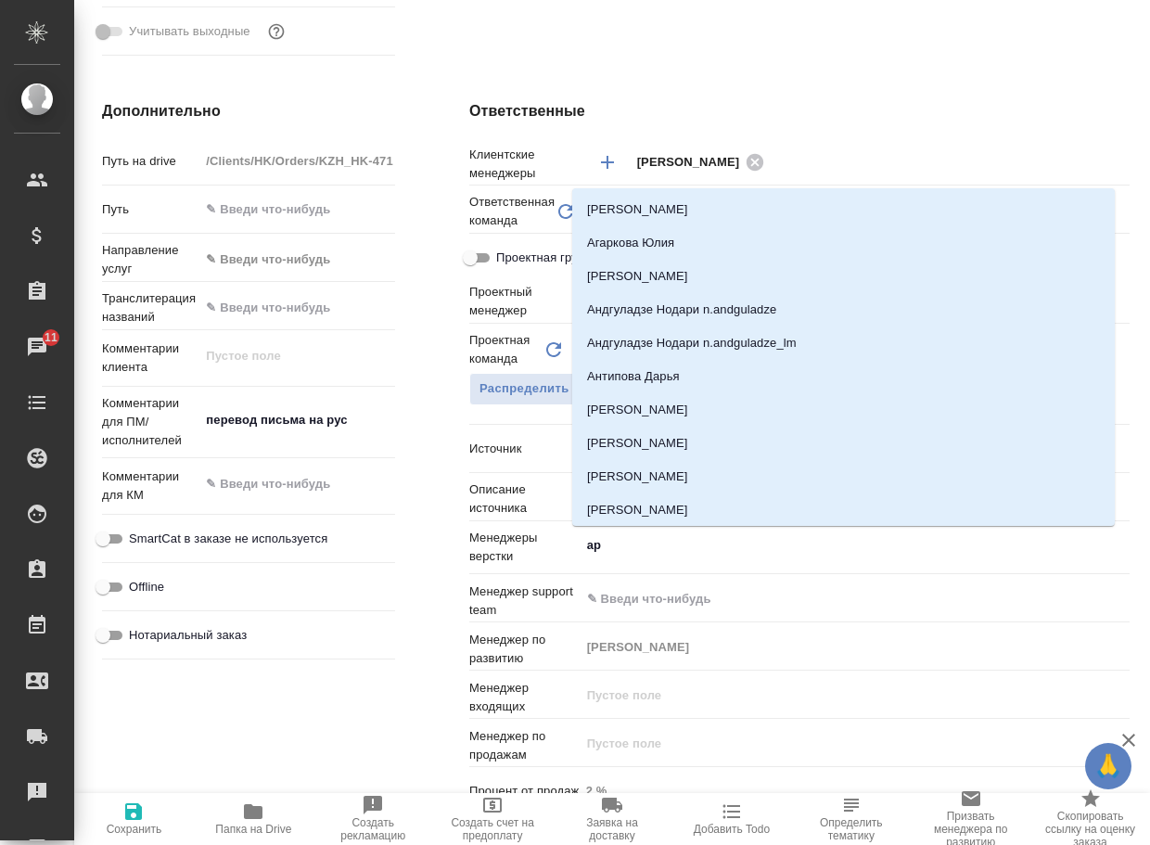
type input "арс"
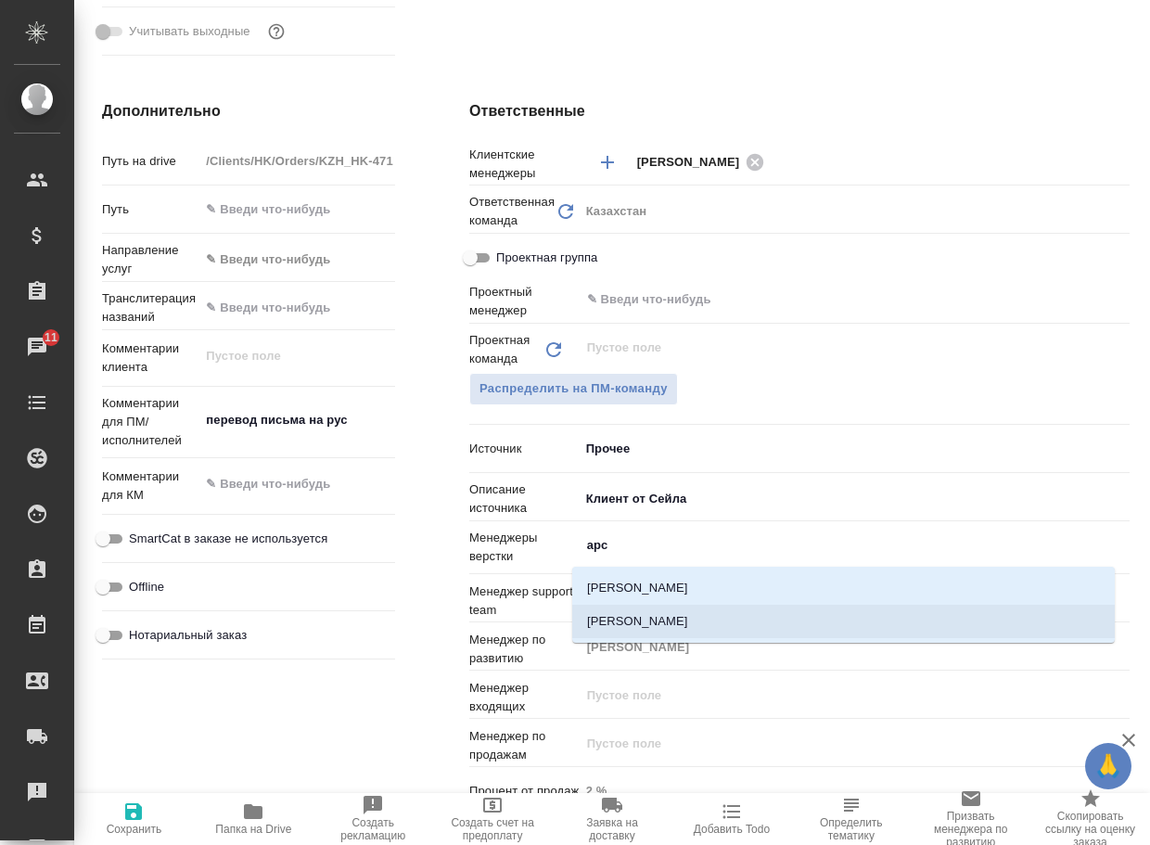
click at [721, 617] on li "[PERSON_NAME]" at bounding box center [843, 621] width 542 height 33
type textarea "x"
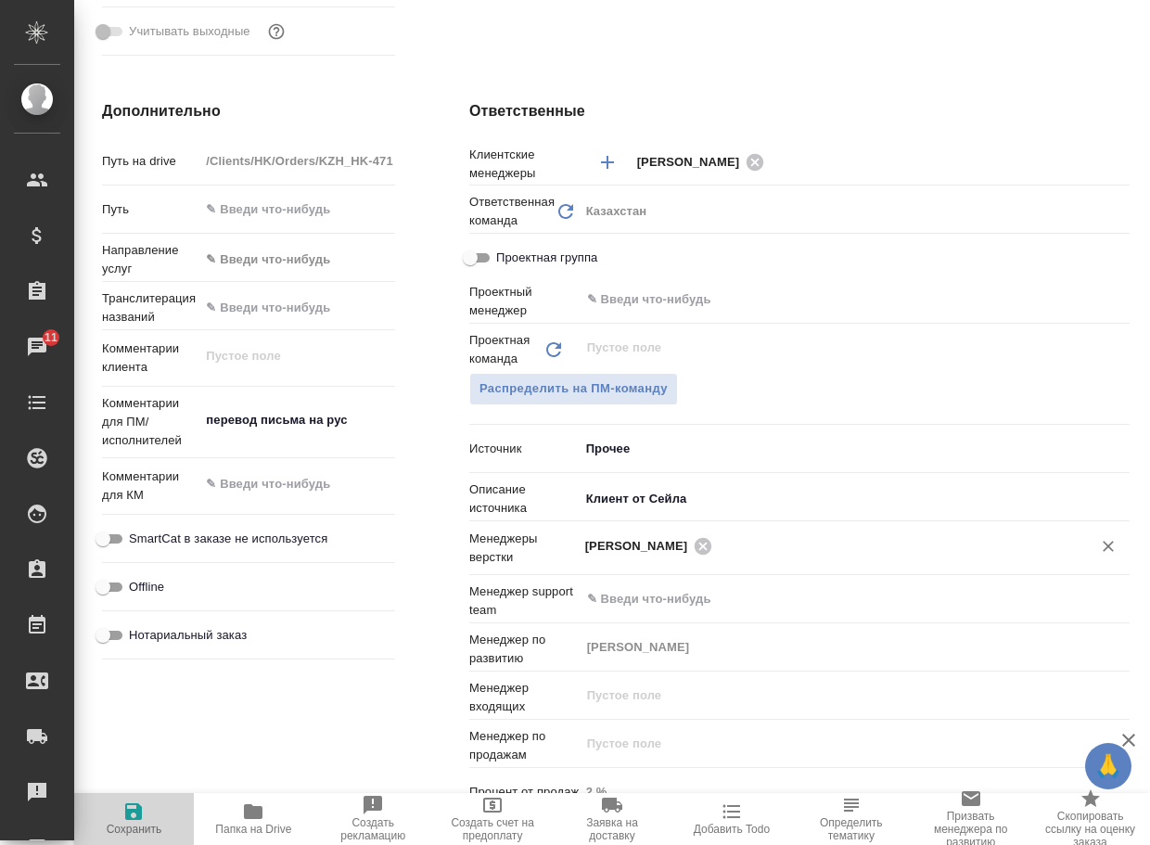
drag, startPoint x: 137, startPoint y: 811, endPoint x: 332, endPoint y: 751, distance: 203.8
click at [138, 811] on icon "button" at bounding box center [133, 811] width 17 height 17
type textarea "x"
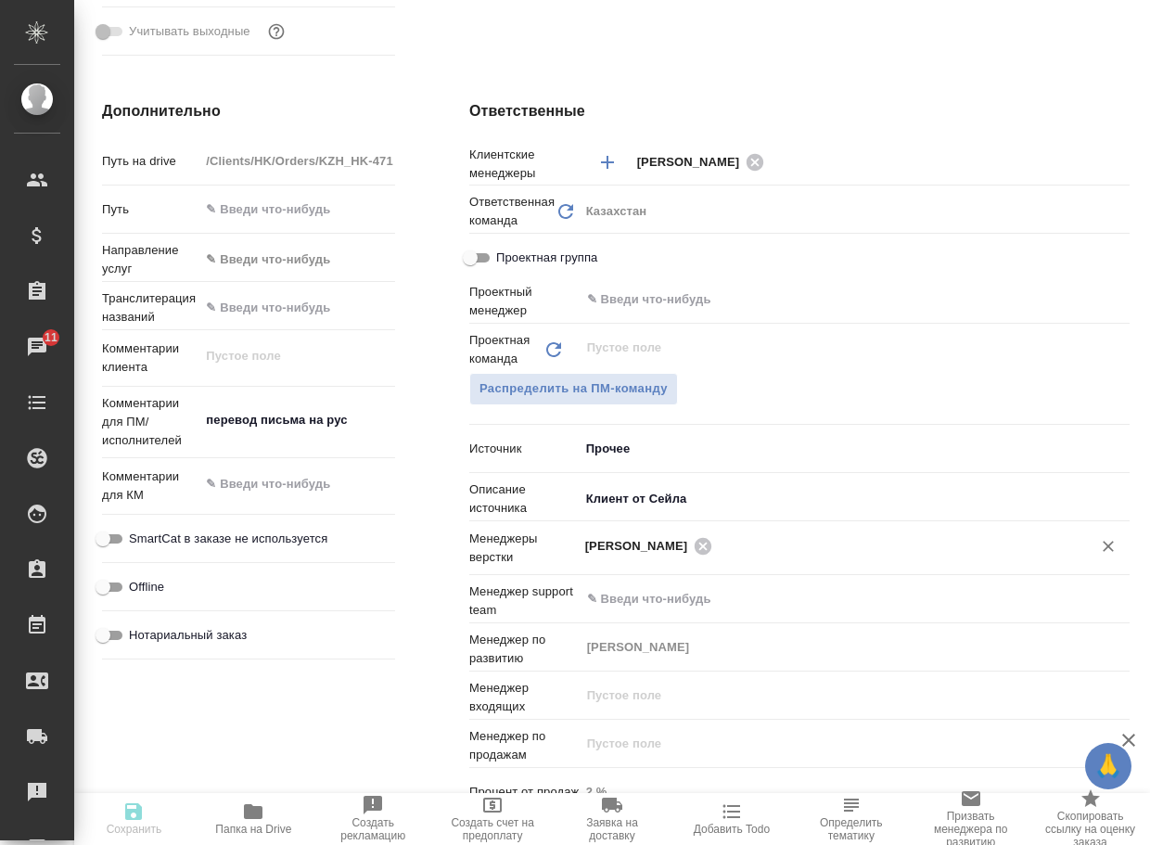
type textarea "x"
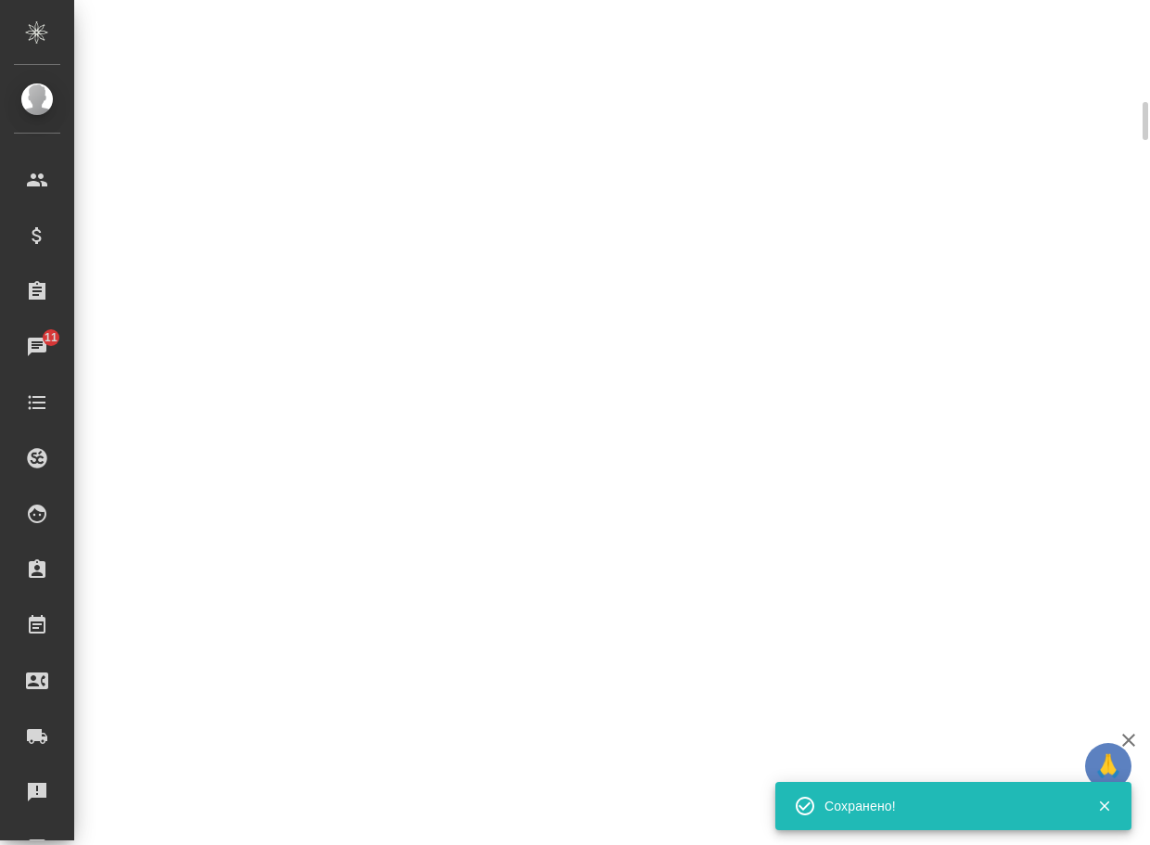
select select "RU"
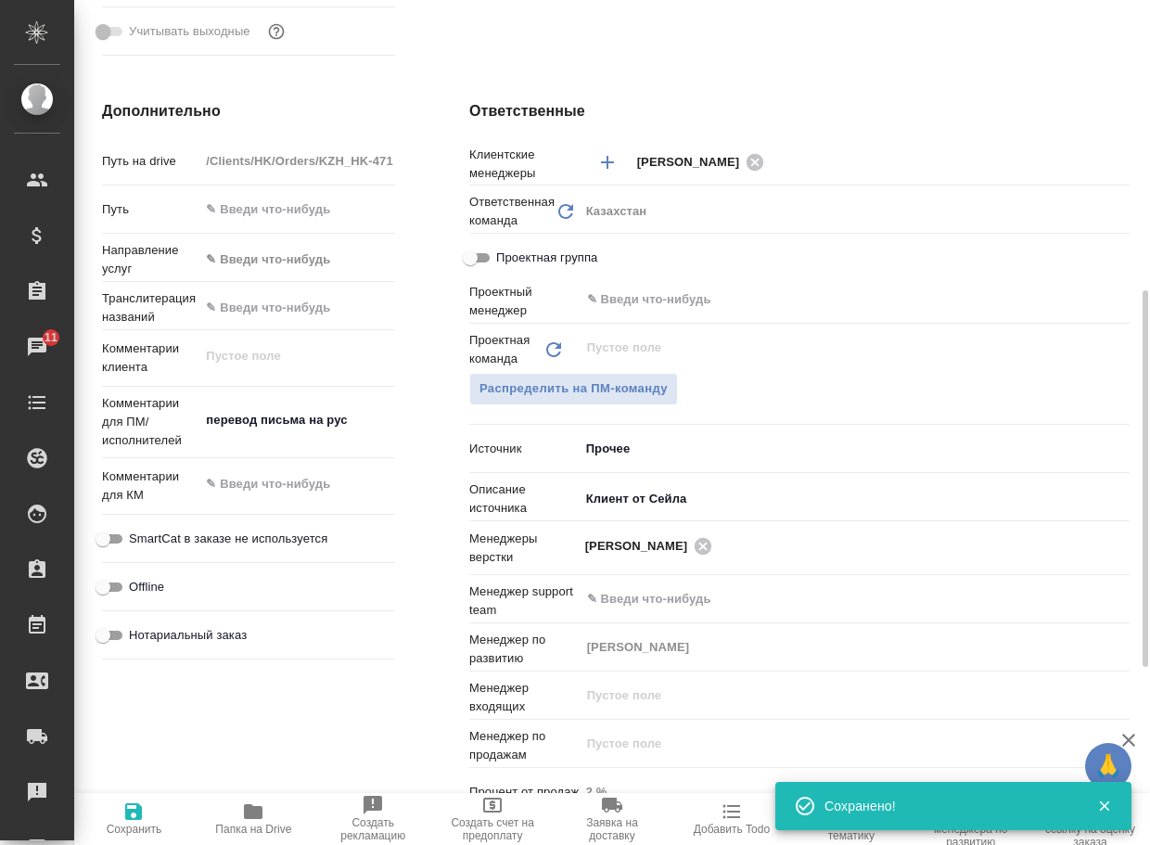
type textarea "x"
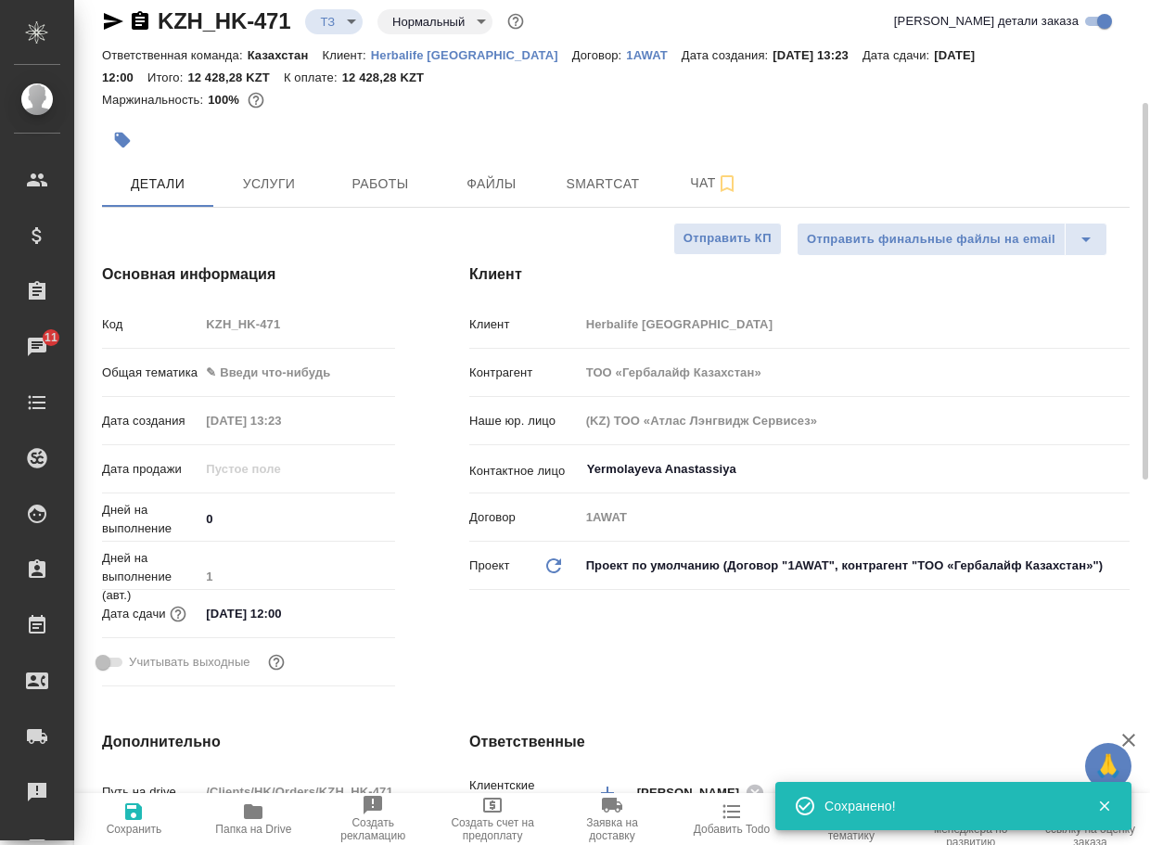
scroll to position [0, 0]
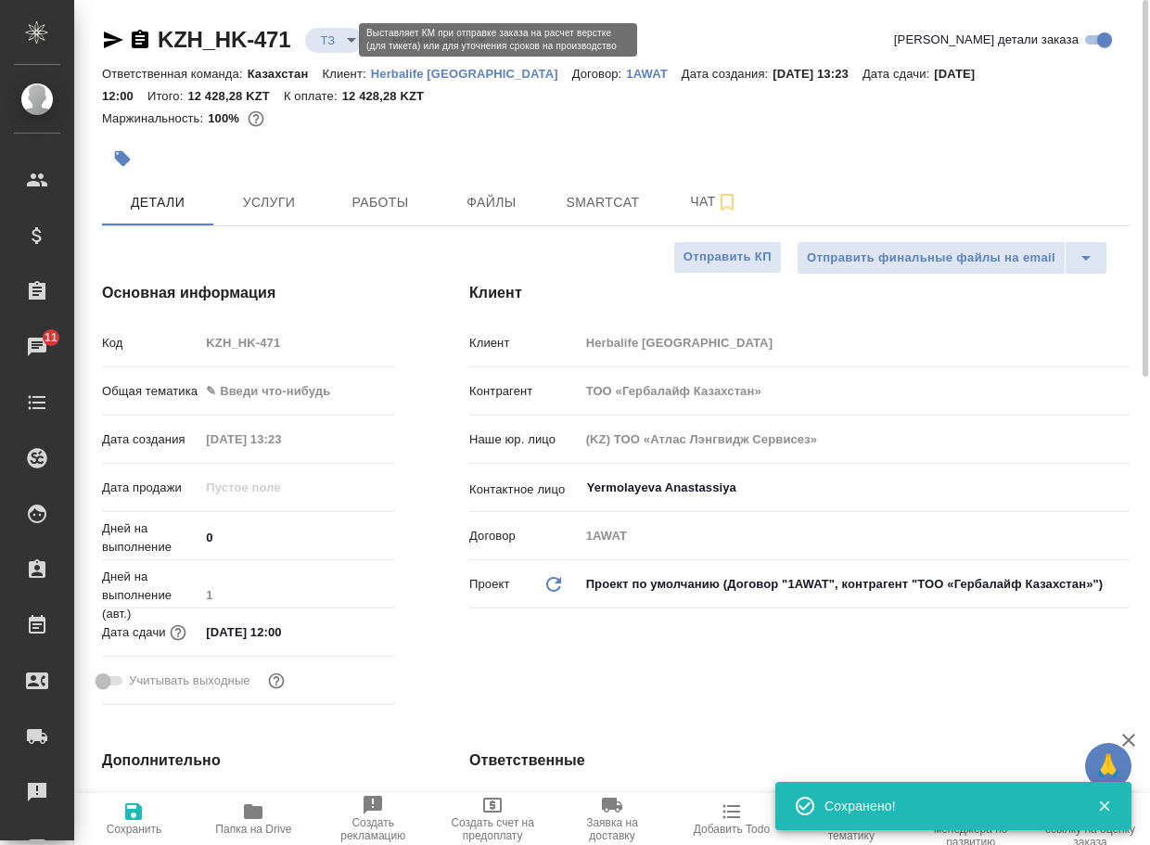
click at [338, 37] on body "🙏 .cls-1 fill:#fff; AWATERA Arsenyeva [PERSON_NAME] Спецификации Заказы 11 Чаты…" at bounding box center [575, 422] width 1150 height 845
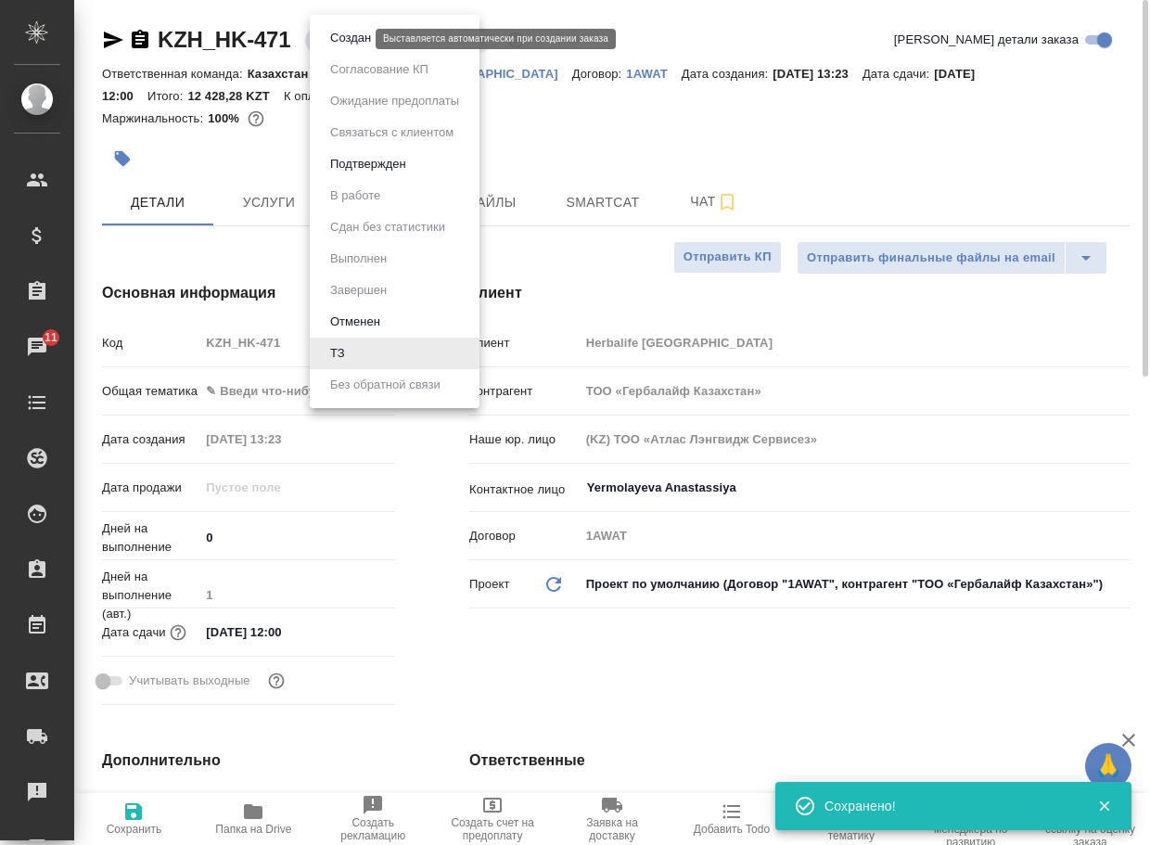
click at [351, 43] on button "Создан" at bounding box center [351, 38] width 52 height 20
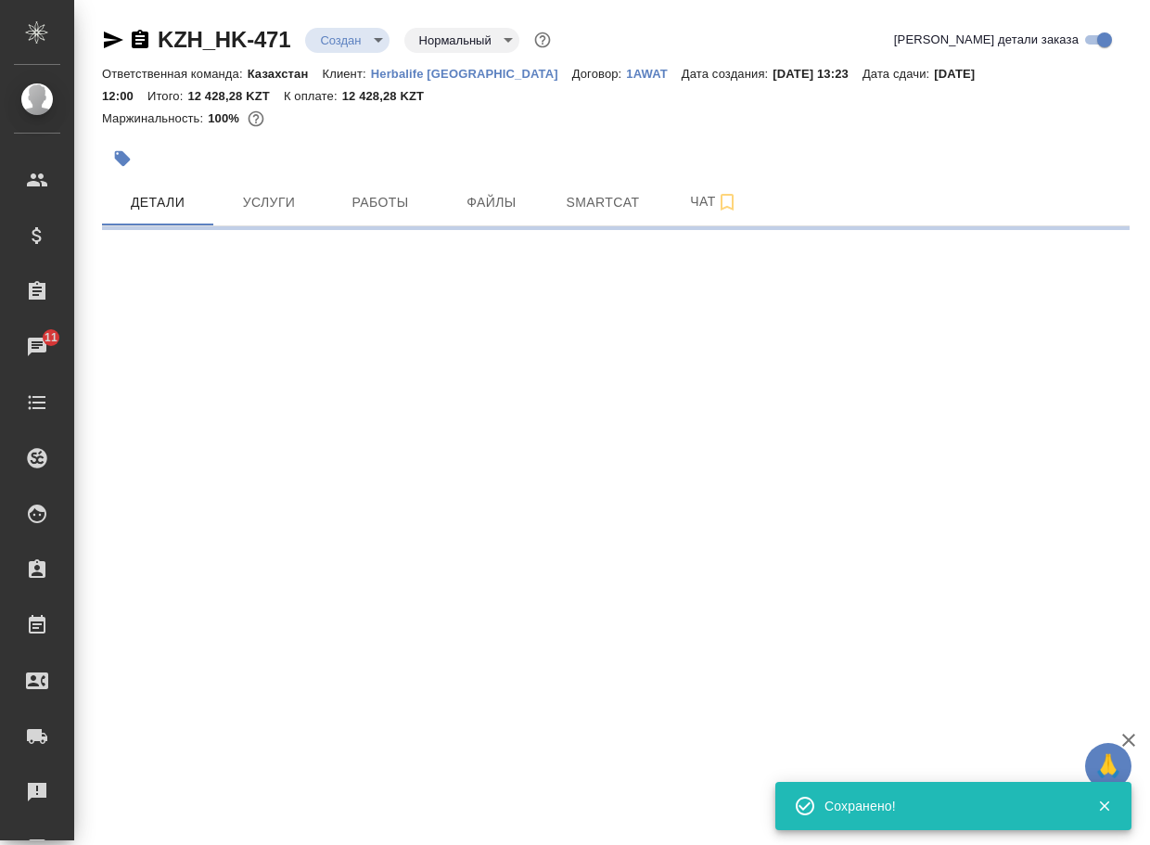
select select "RU"
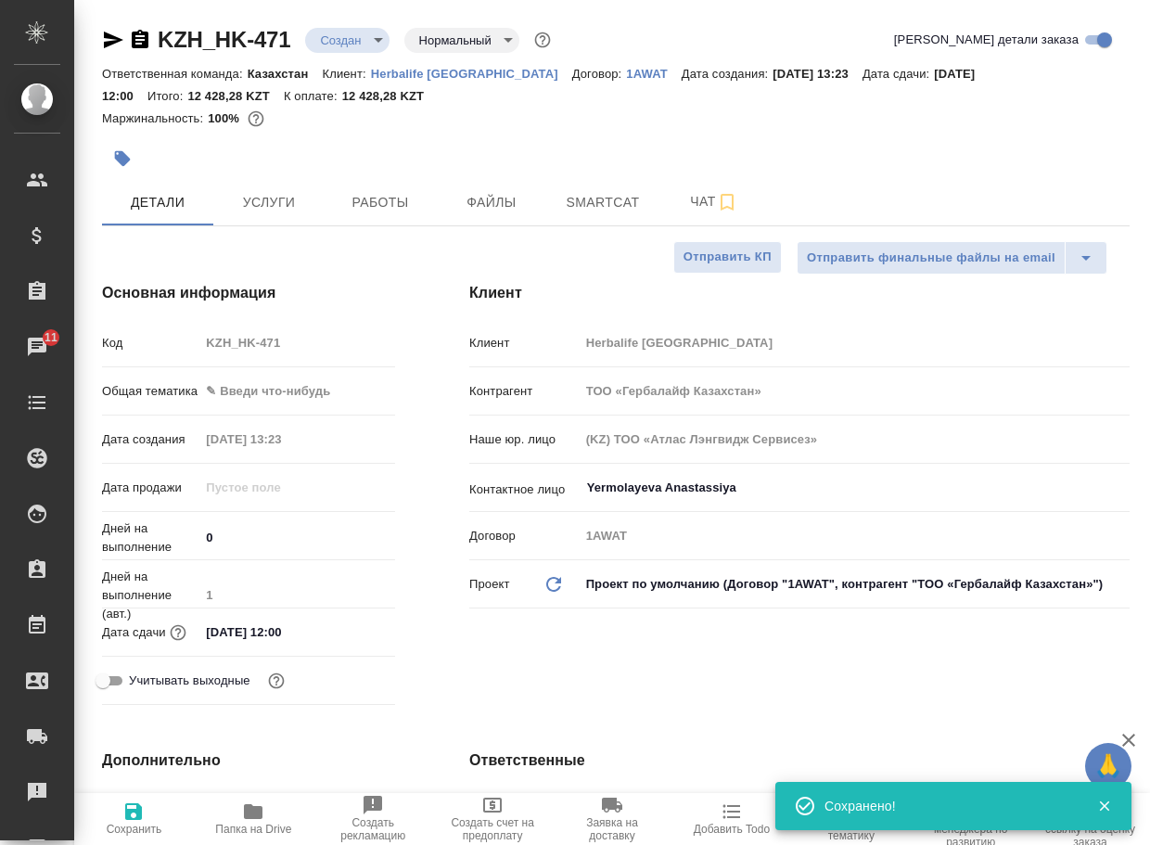
type textarea "x"
drag, startPoint x: 238, startPoint y: 44, endPoint x: 153, endPoint y: 45, distance: 85.3
click at [153, 45] on div "KZH_HK-471 Создан new Нормальный normal" at bounding box center [328, 40] width 453 height 30
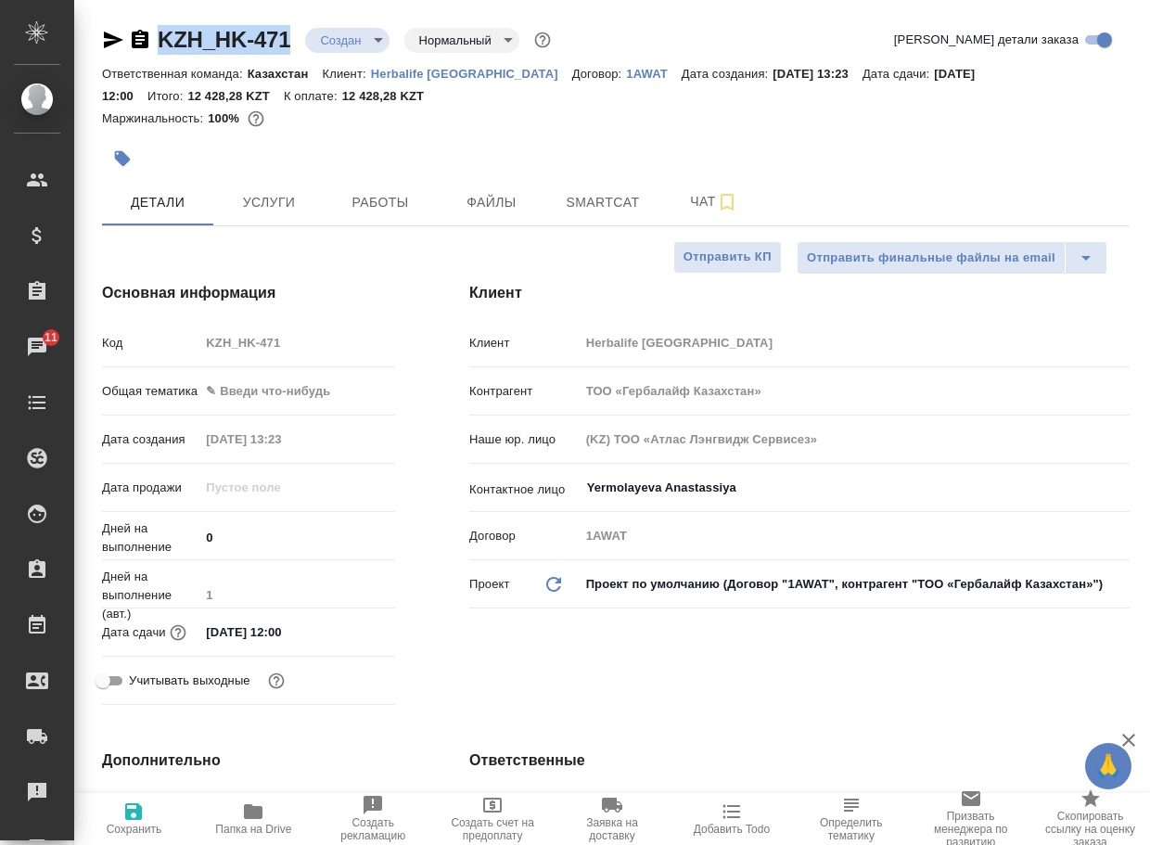
copy link "KZH_HK-471"
type textarea "x"
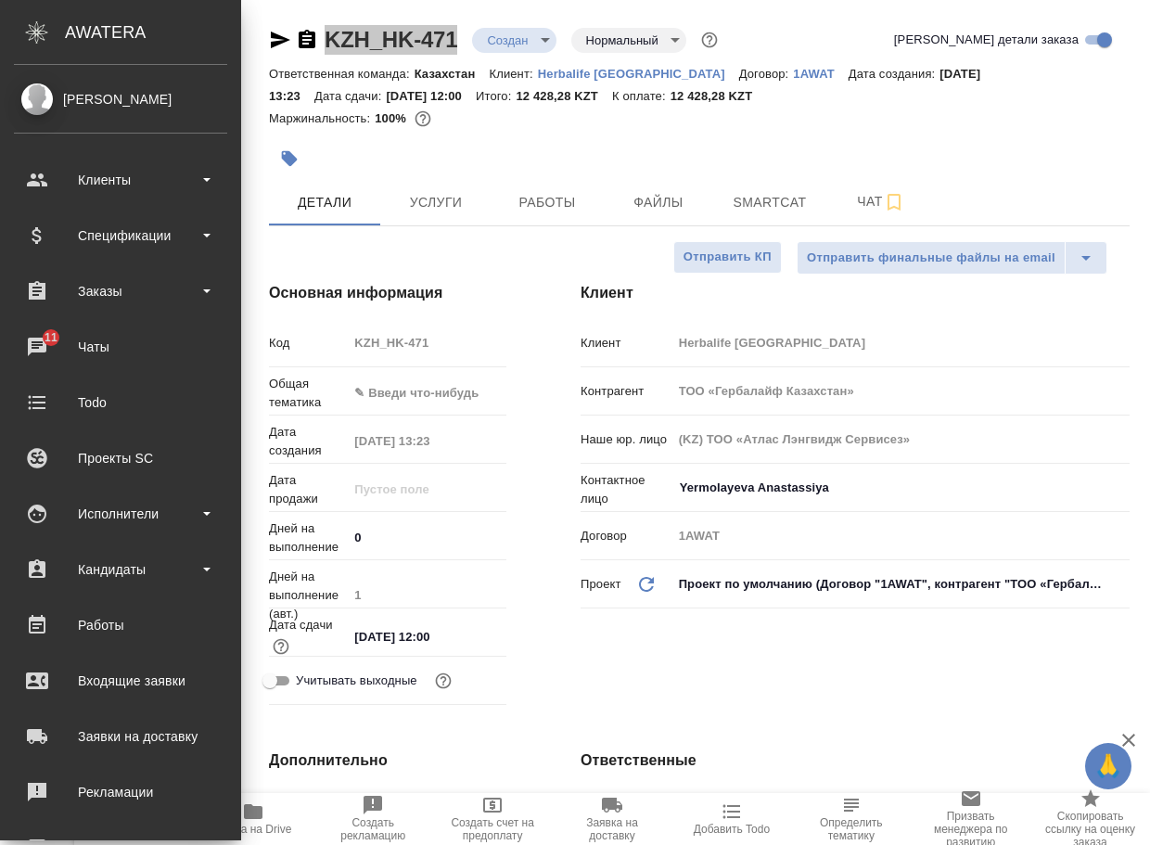
type textarea "x"
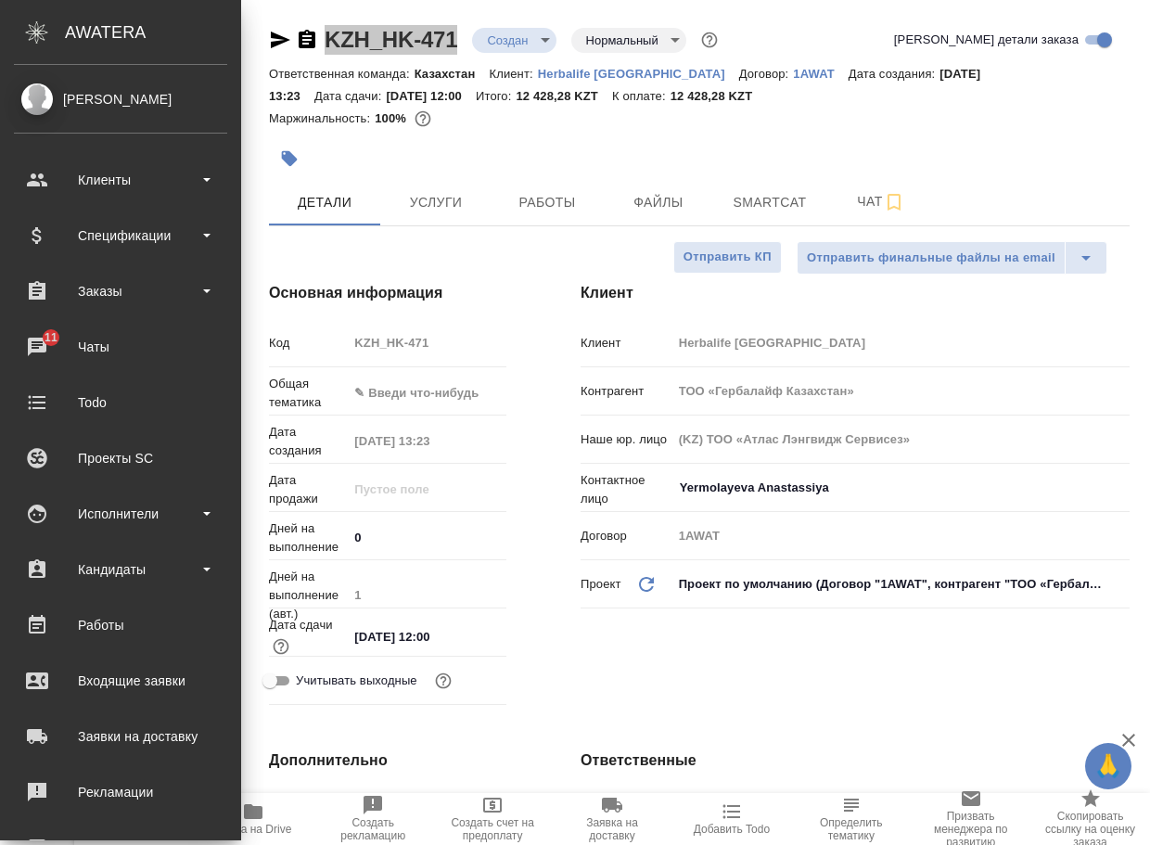
type textarea "x"
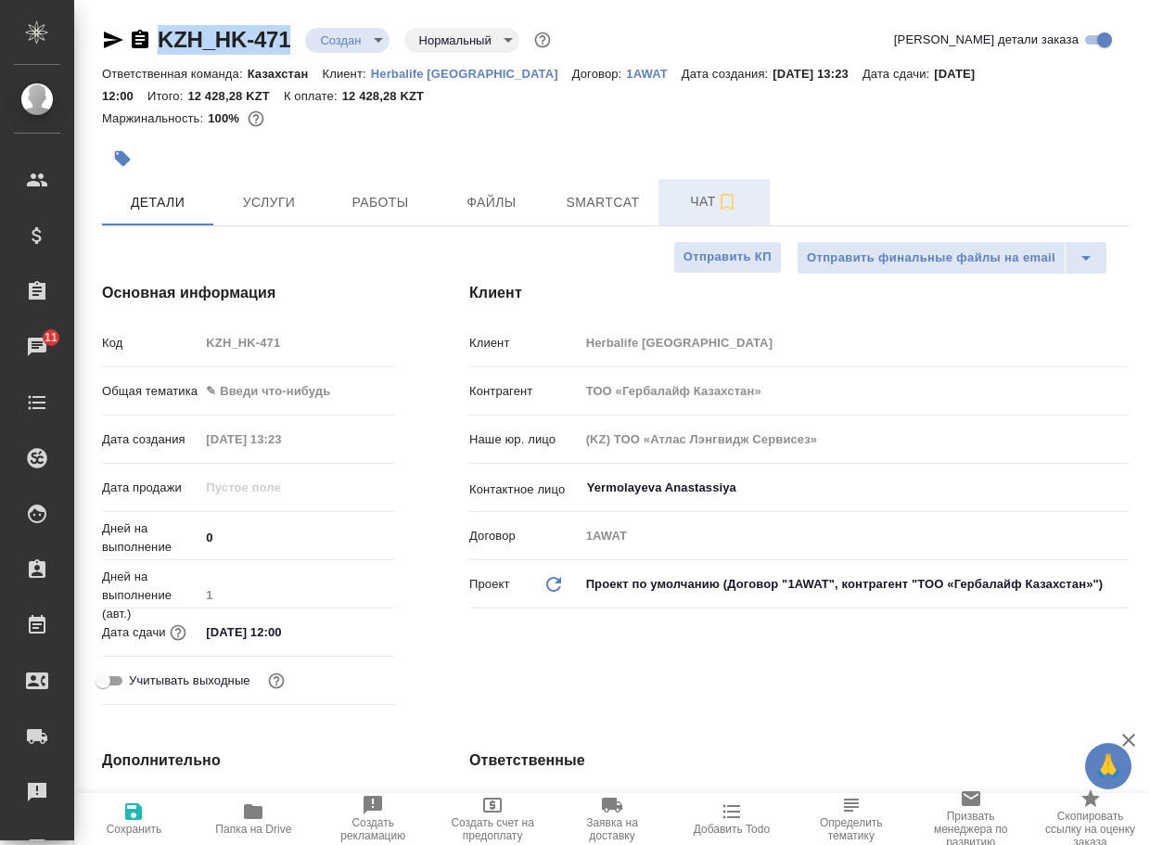
click at [681, 214] on button "Чат" at bounding box center [713, 202] width 111 height 46
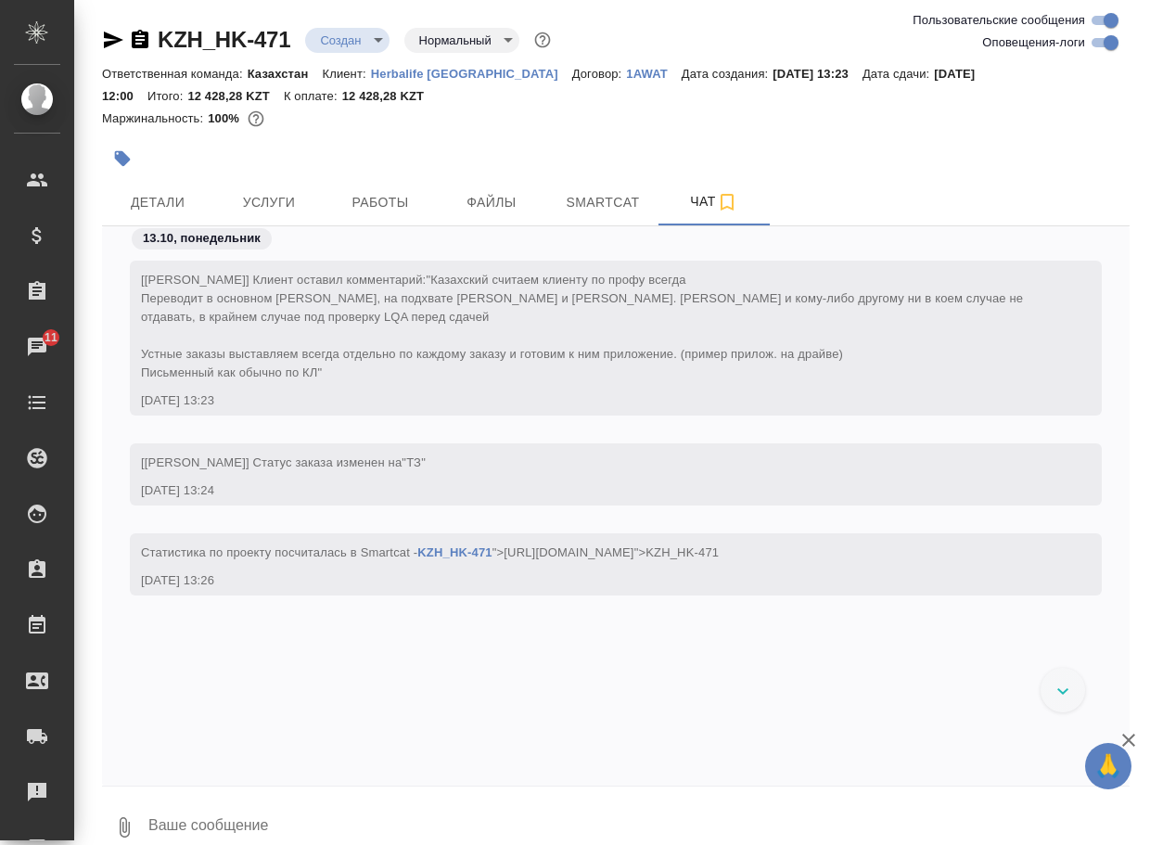
click at [221, 833] on textarea at bounding box center [638, 827] width 983 height 63
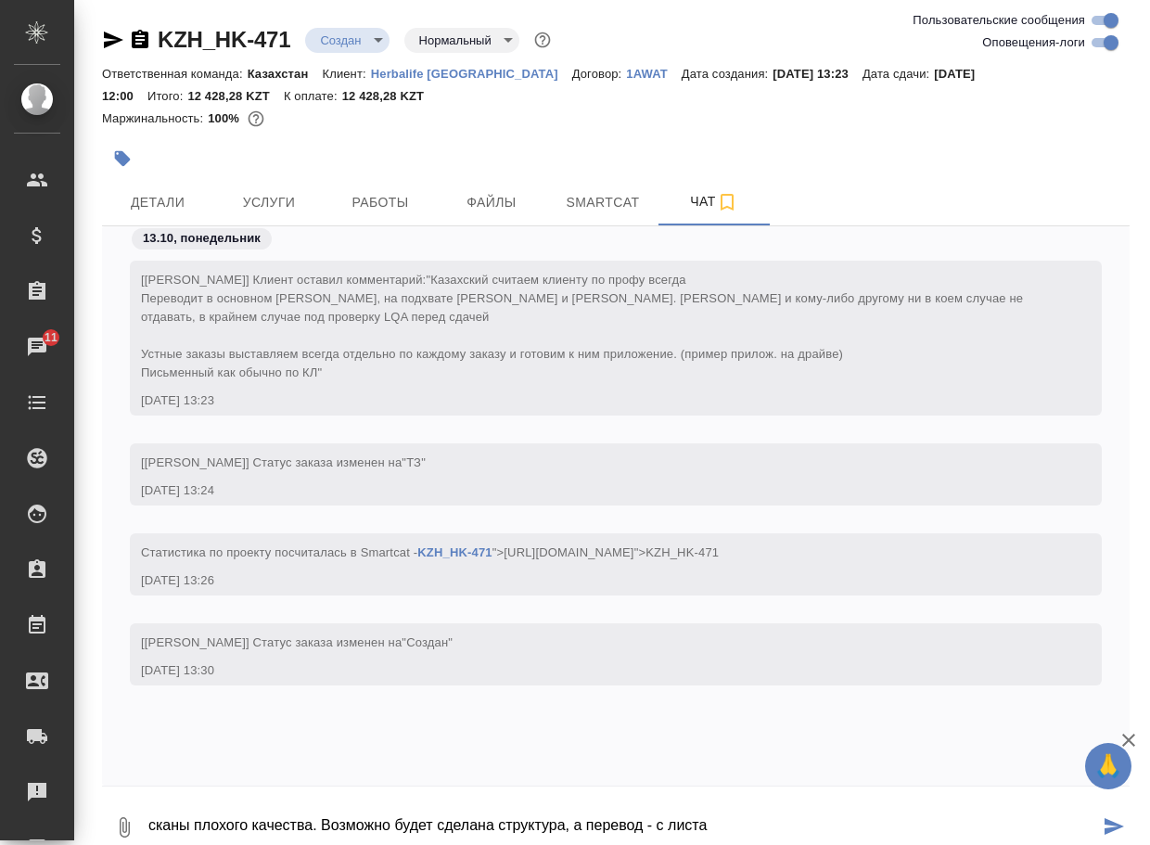
type textarea "сканы плохого качества. Возможно будет сделана структура, а перевод - с листа"
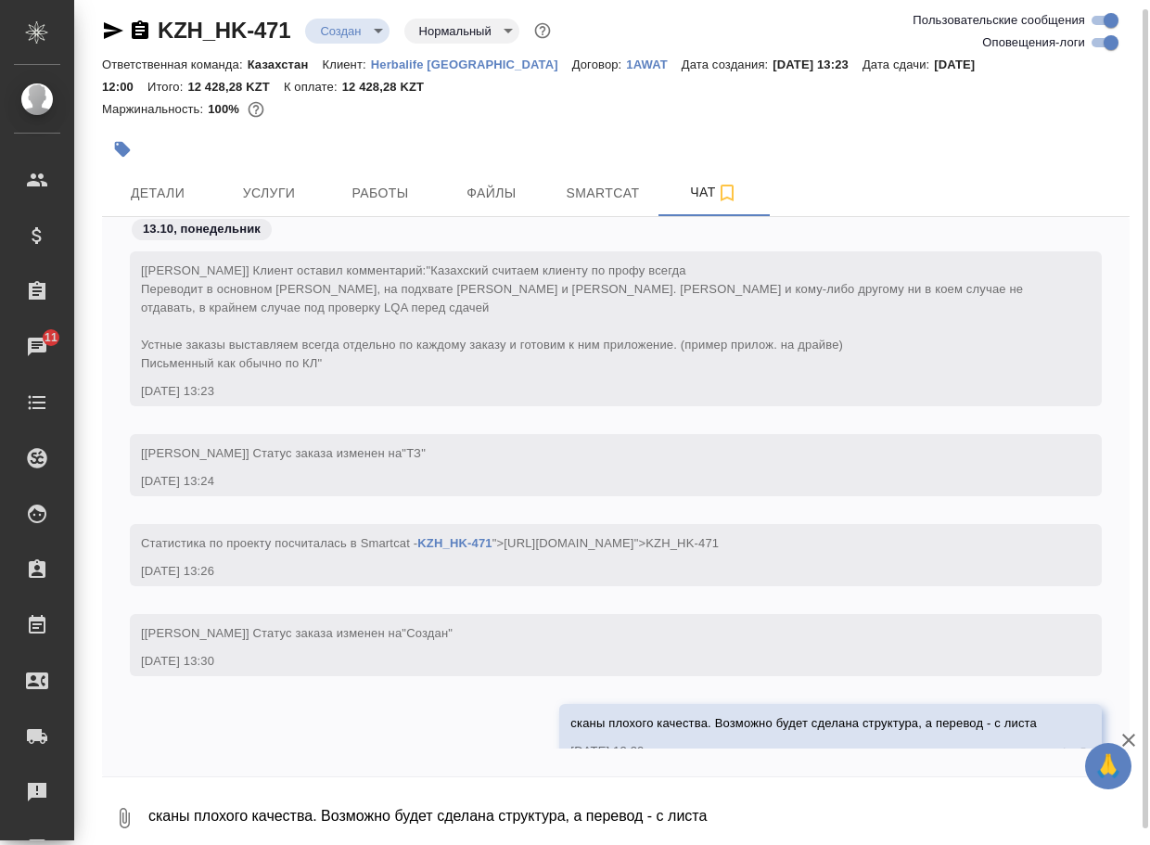
scroll to position [64, 0]
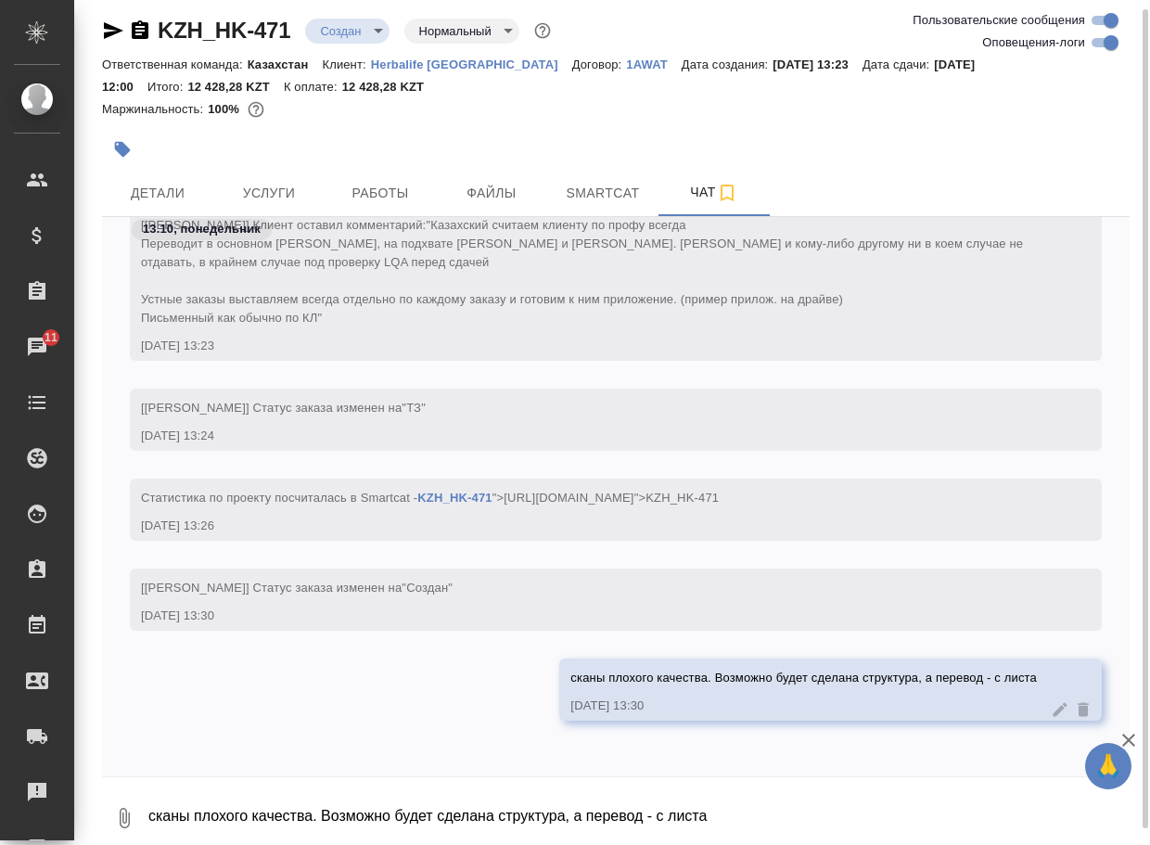
click at [109, 821] on button "0" at bounding box center [124, 817] width 45 height 63
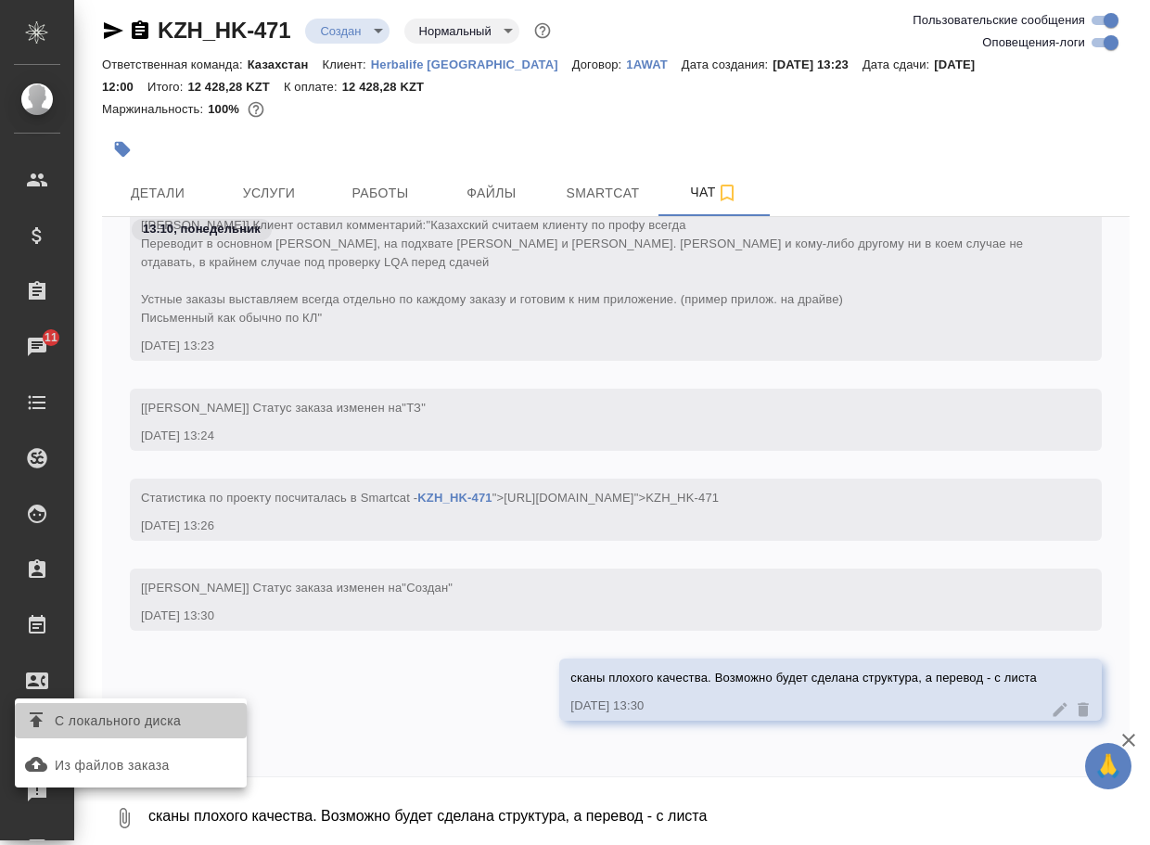
click at [163, 736] on label "С локального диска" at bounding box center [131, 720] width 232 height 35
click at [0, 0] on input "С локального диска" at bounding box center [0, 0] width 0 height 0
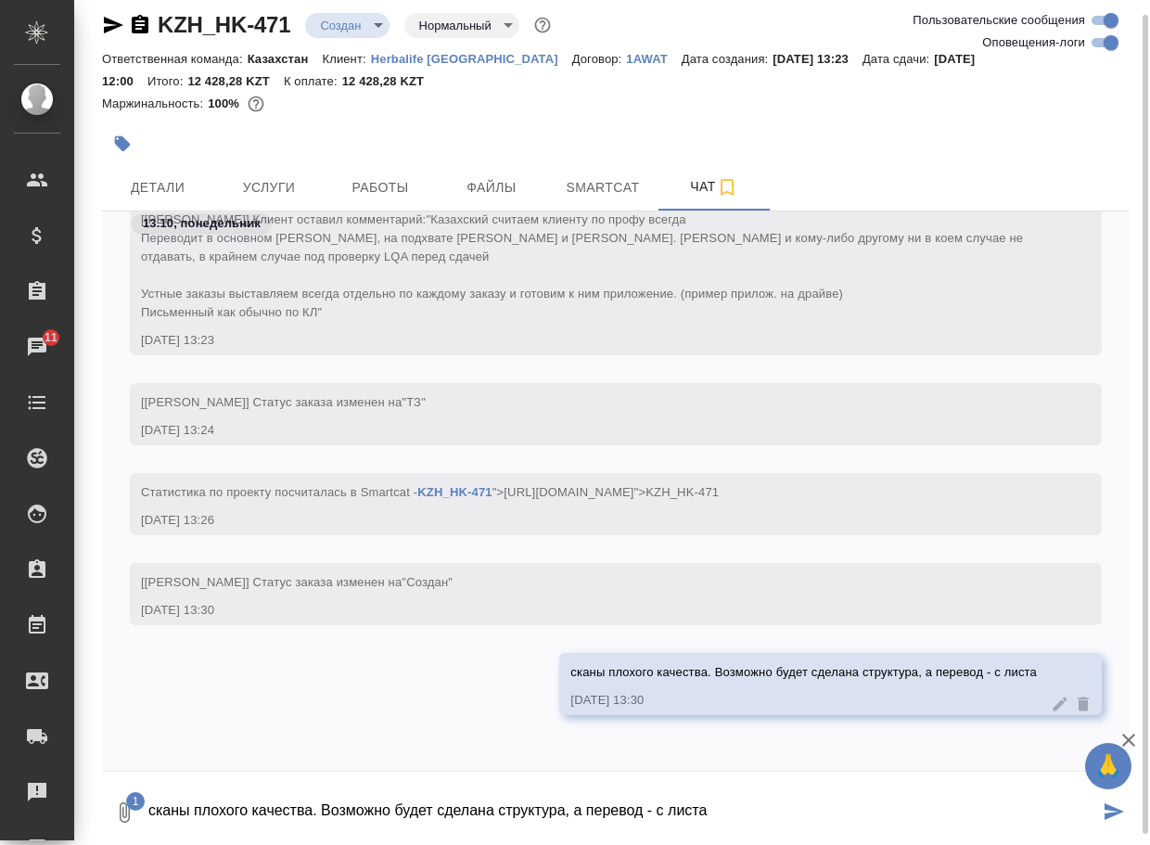
click at [257, 809] on textarea "сканы плохого качества. Возможно будет сделана структура, а перевод - с листа" at bounding box center [623, 812] width 952 height 63
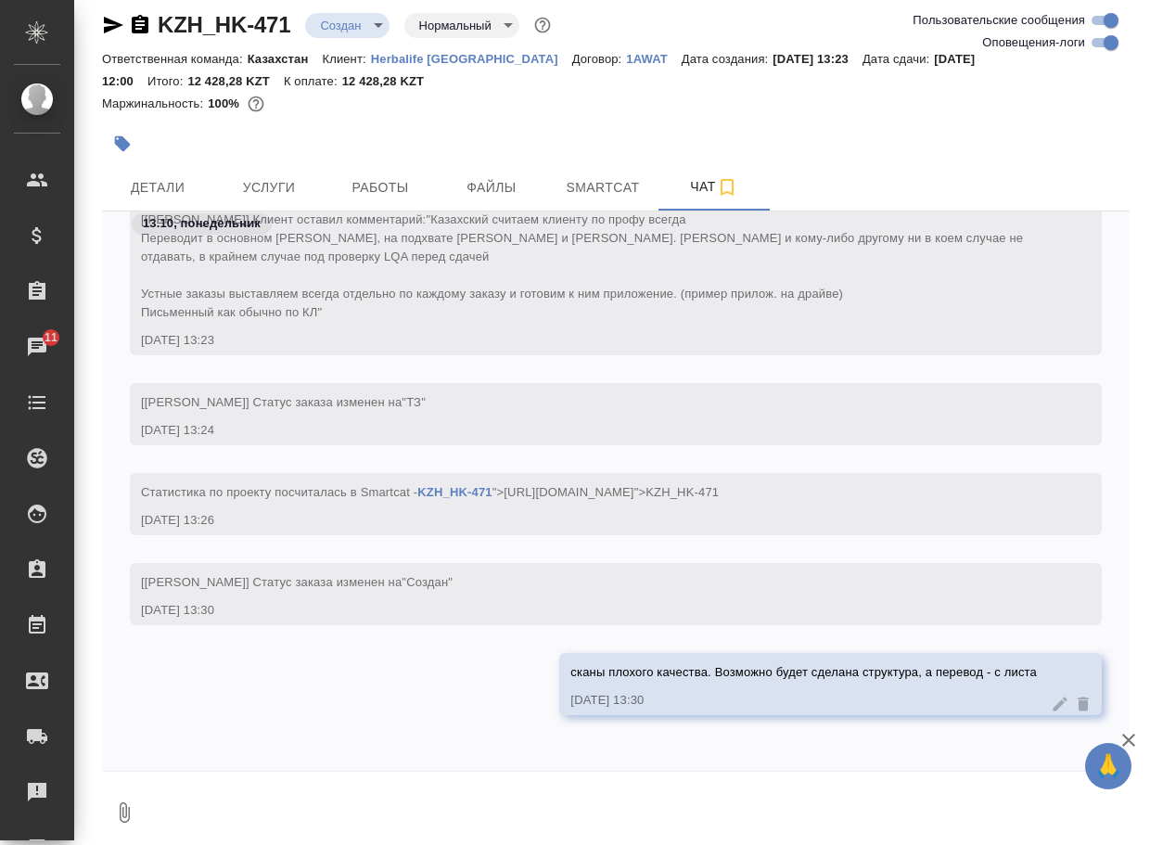
scroll to position [408, 0]
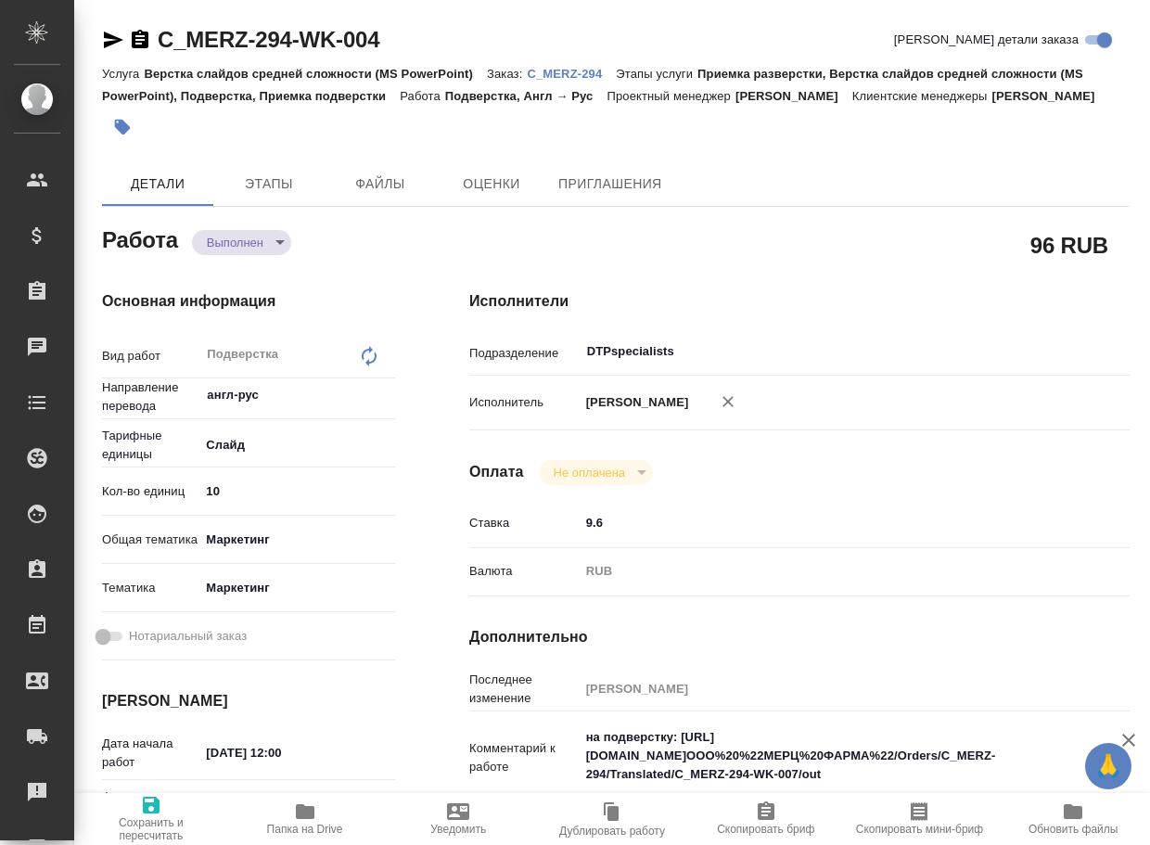
type textarea "x"
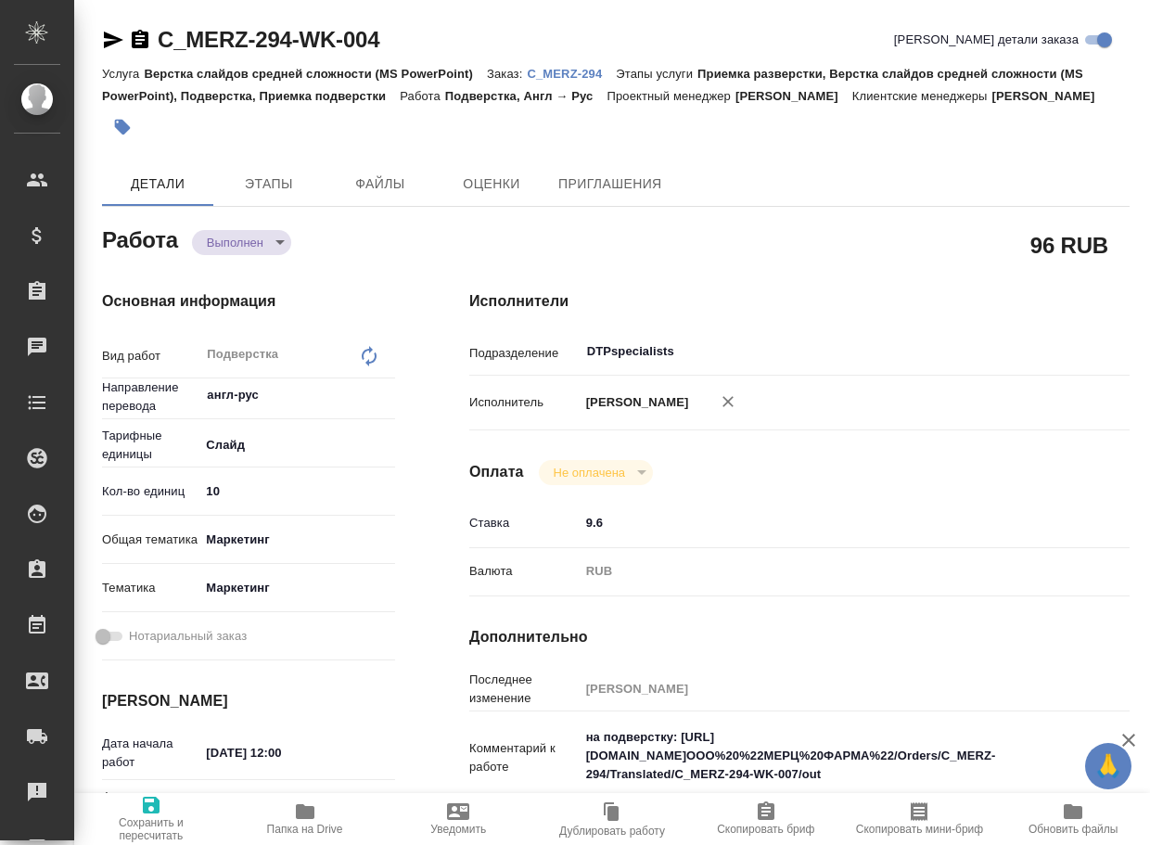
type textarea "x"
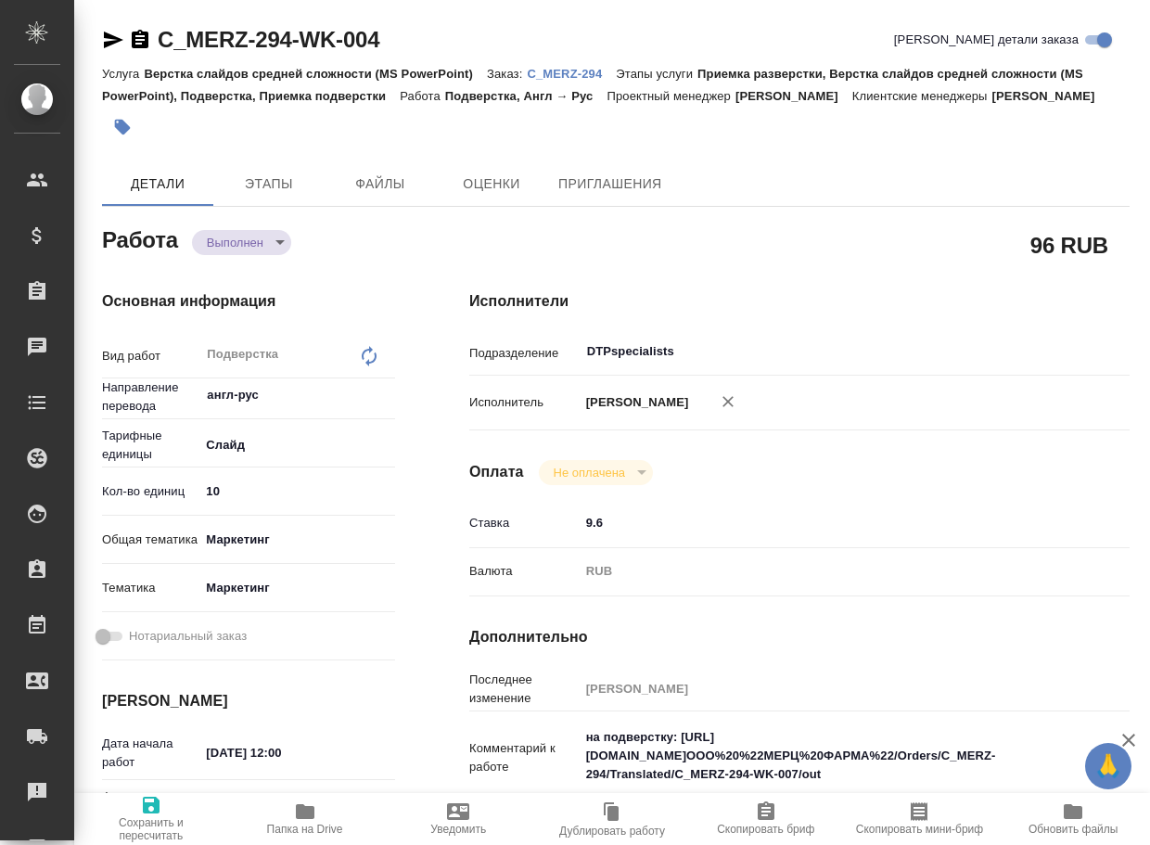
type textarea "x"
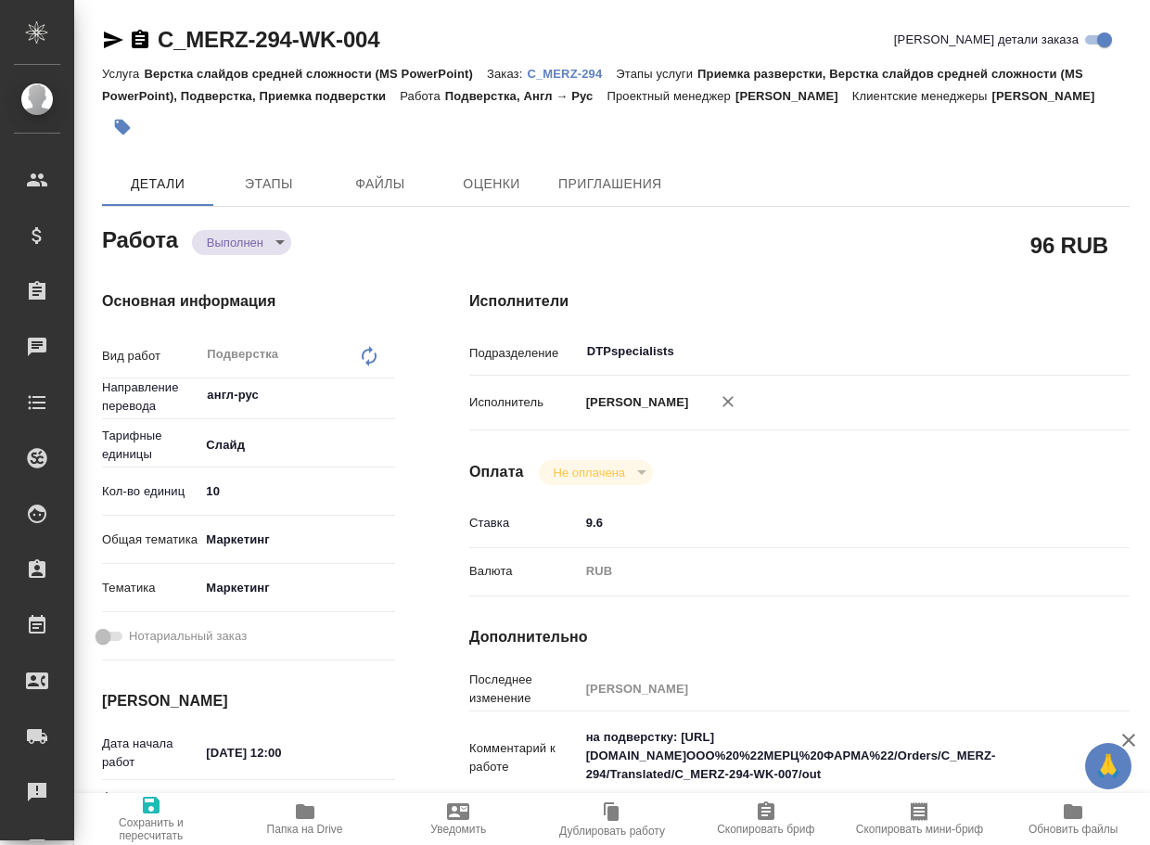
type textarea "x"
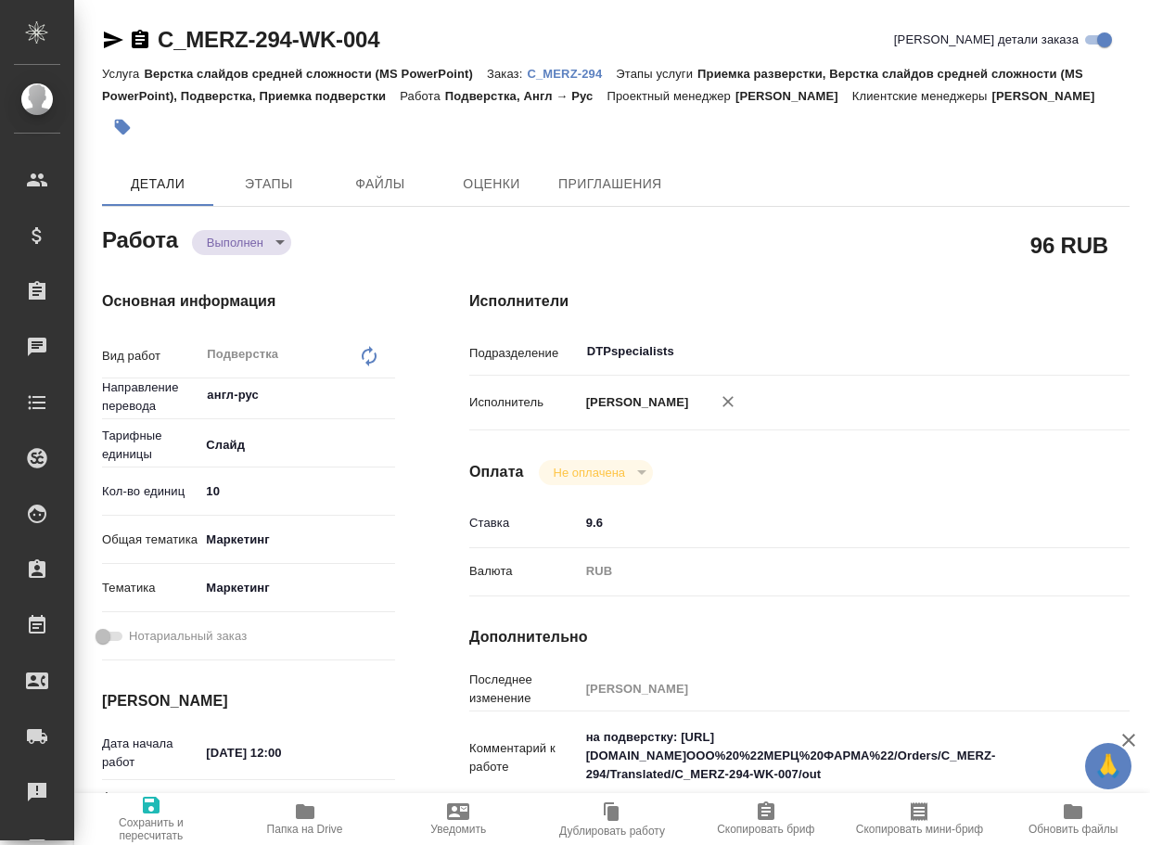
type textarea "x"
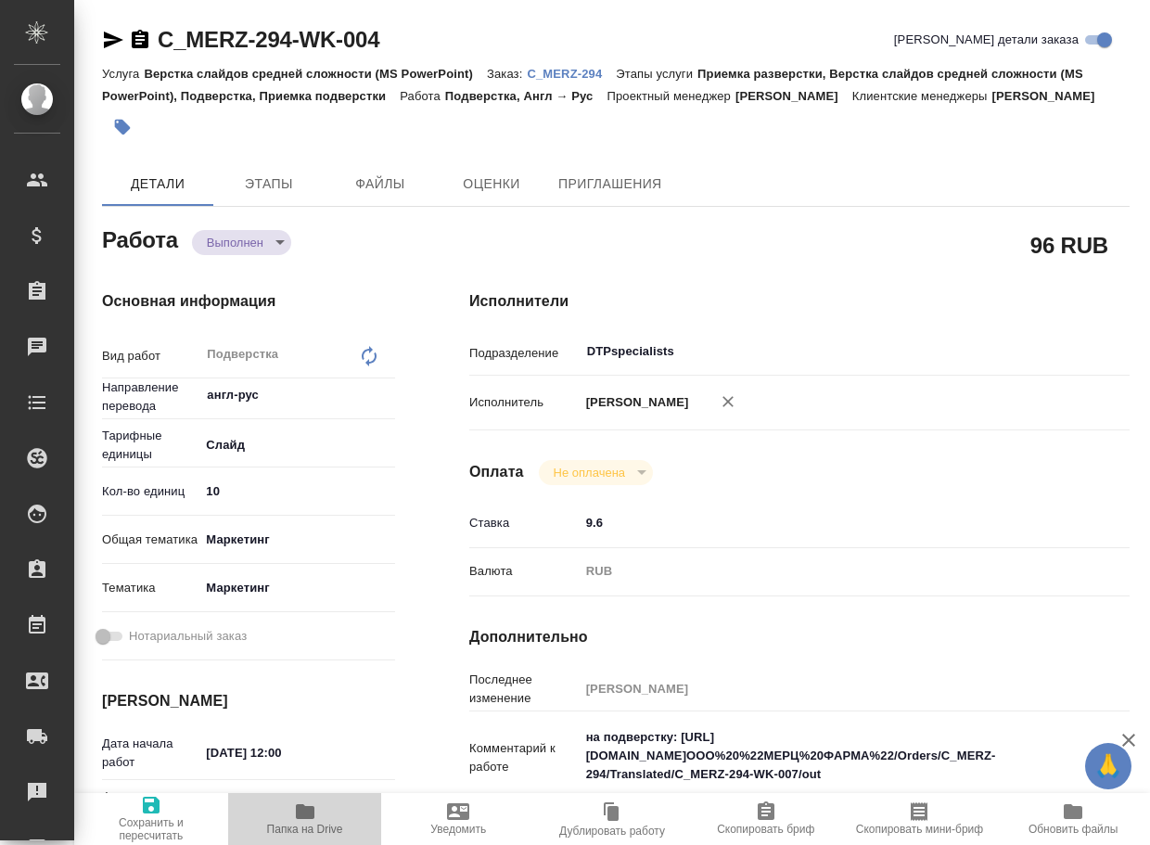
click at [316, 810] on span "Папка на Drive" at bounding box center [305, 817] width 132 height 35
type textarea "x"
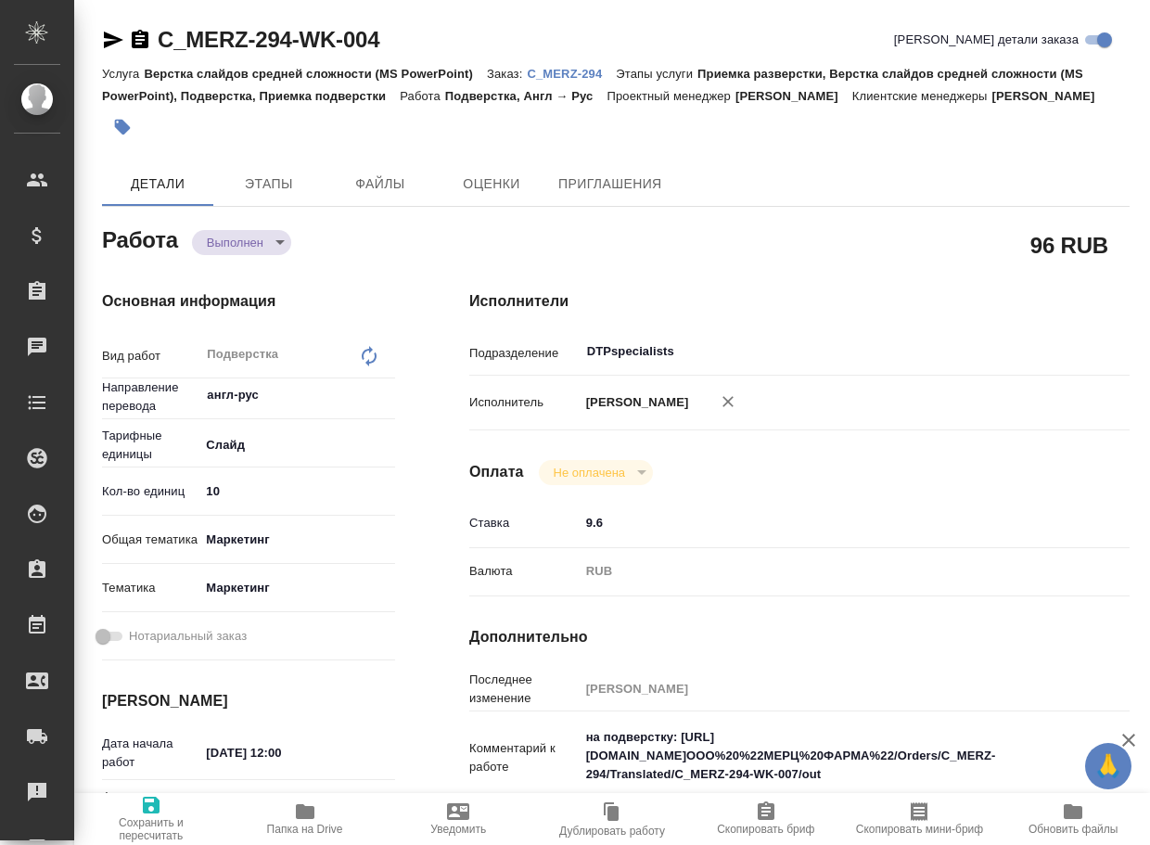
type textarea "x"
click at [235, 261] on body "🙏 .cls-1 fill:#fff; AWATERA Arsenyeva [PERSON_NAME] Спецификации Заказы 12 Чаты…" at bounding box center [575, 422] width 1150 height 845
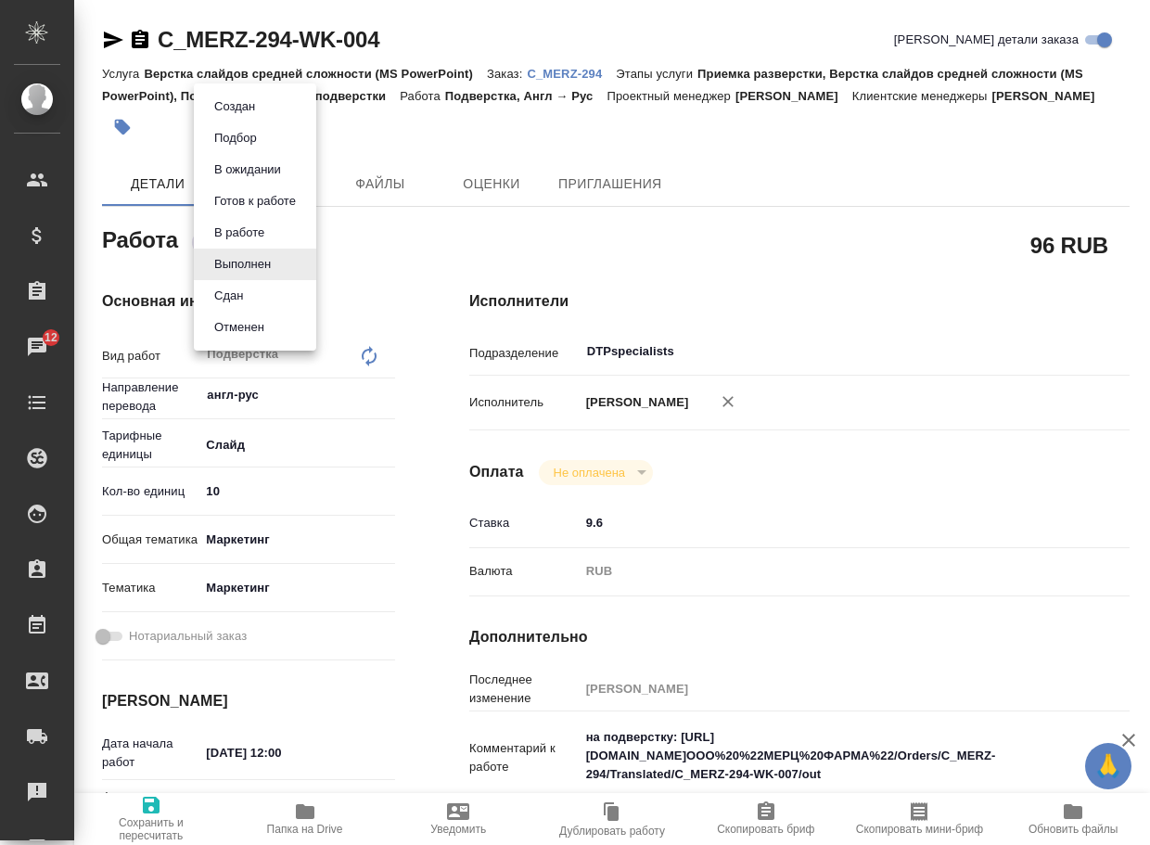
click at [239, 295] on button "Сдан" at bounding box center [229, 296] width 40 height 20
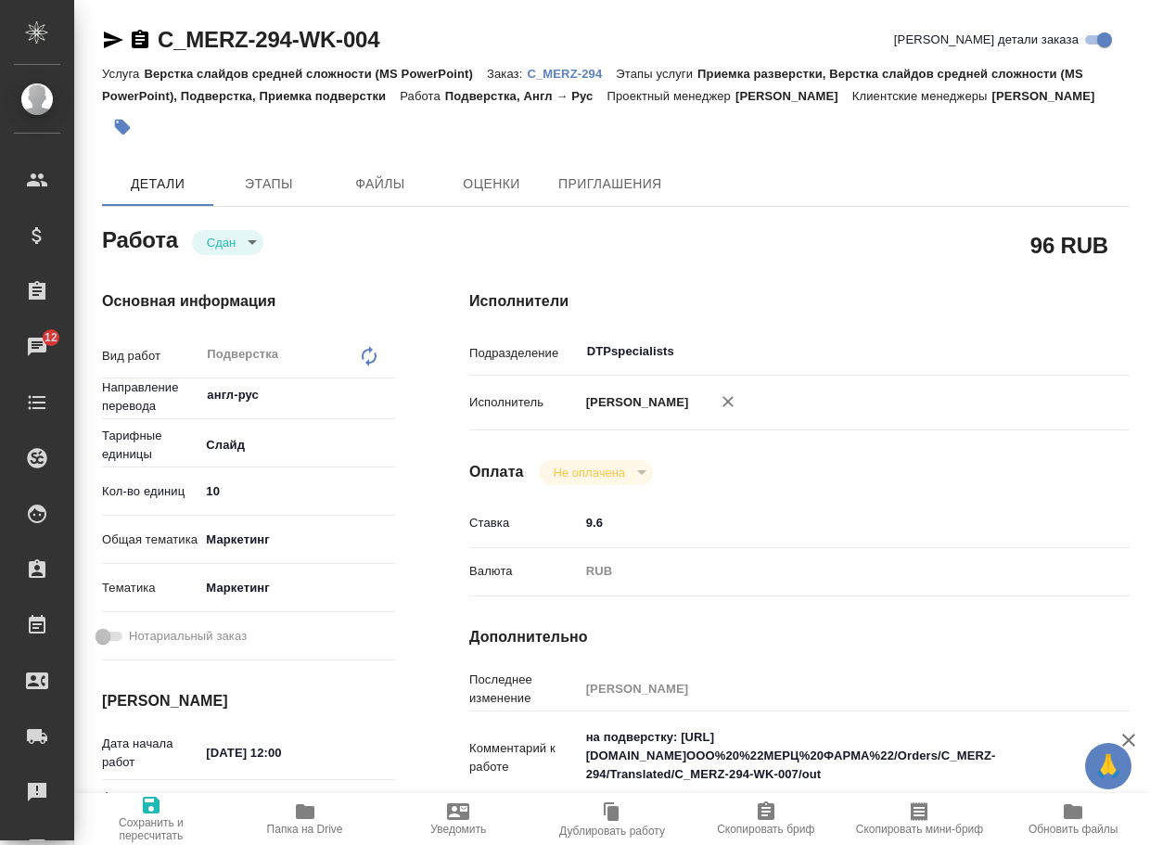
type textarea "x"
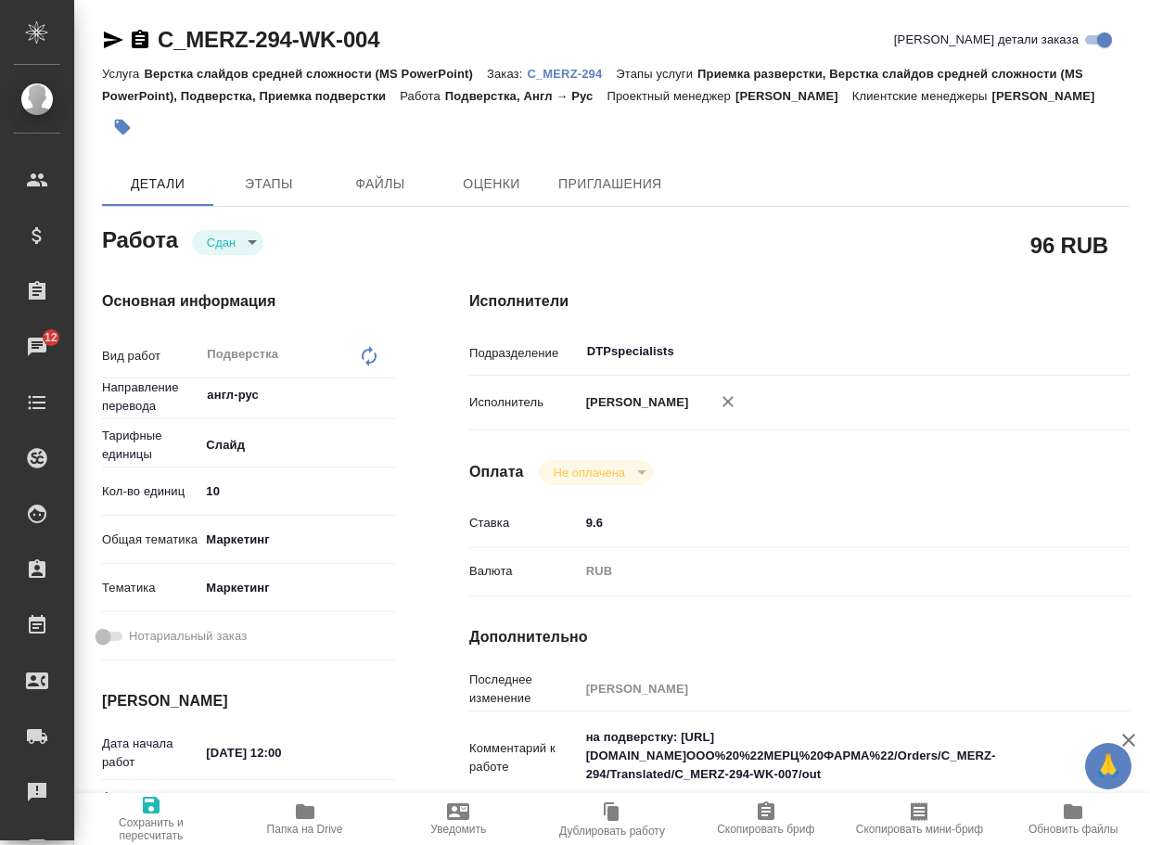
type textarea "x"
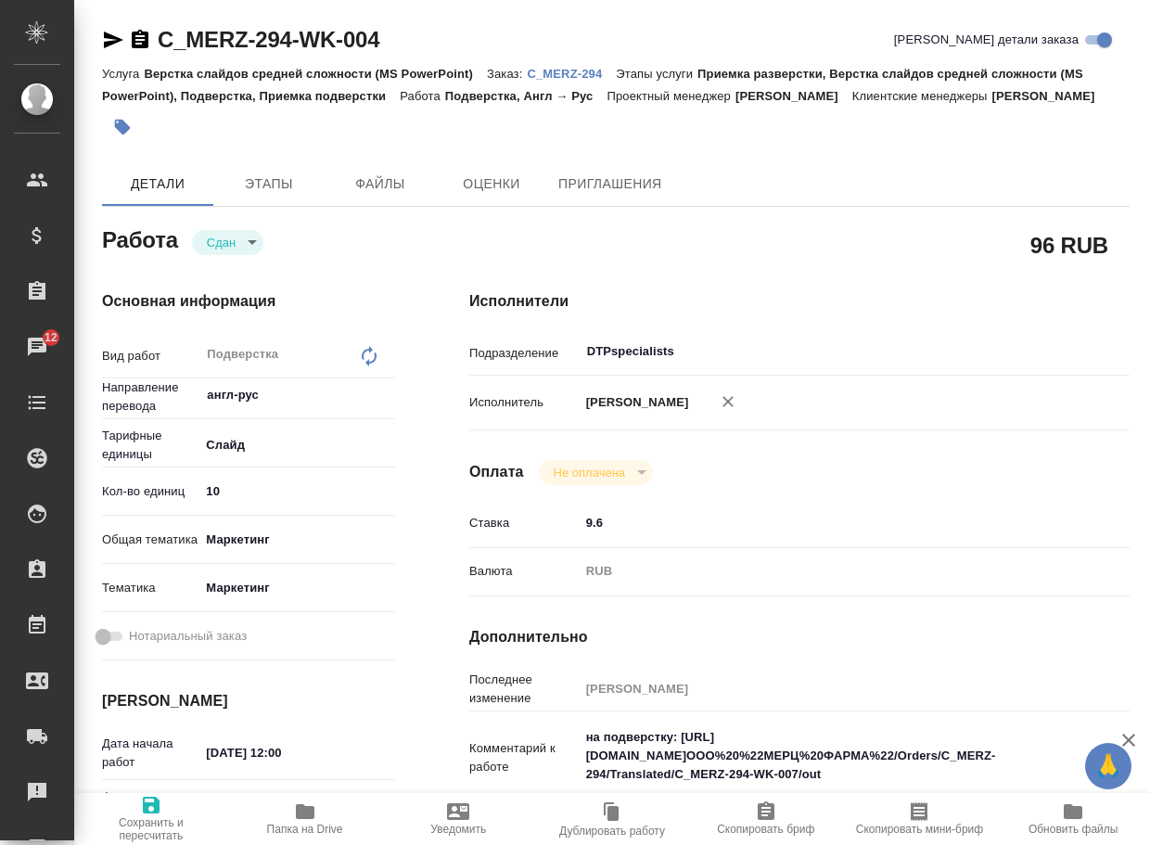
type textarea "x"
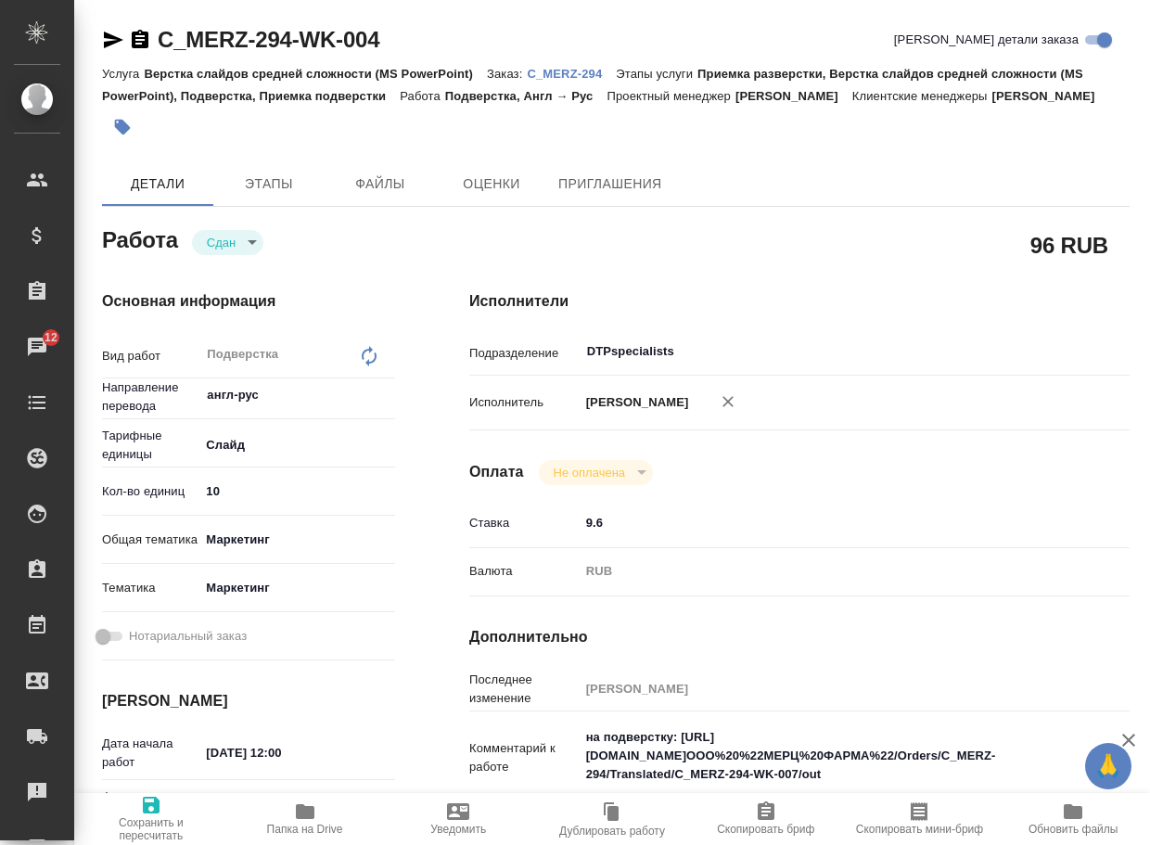
click at [593, 84] on div "Услуга Верстка слайдов средней сложности (MS PowerPoint) Заказ: C_MERZ-294 Этап…" at bounding box center [615, 84] width 1027 height 45
click at [595, 75] on p "C_MERZ-294" at bounding box center [571, 74] width 89 height 14
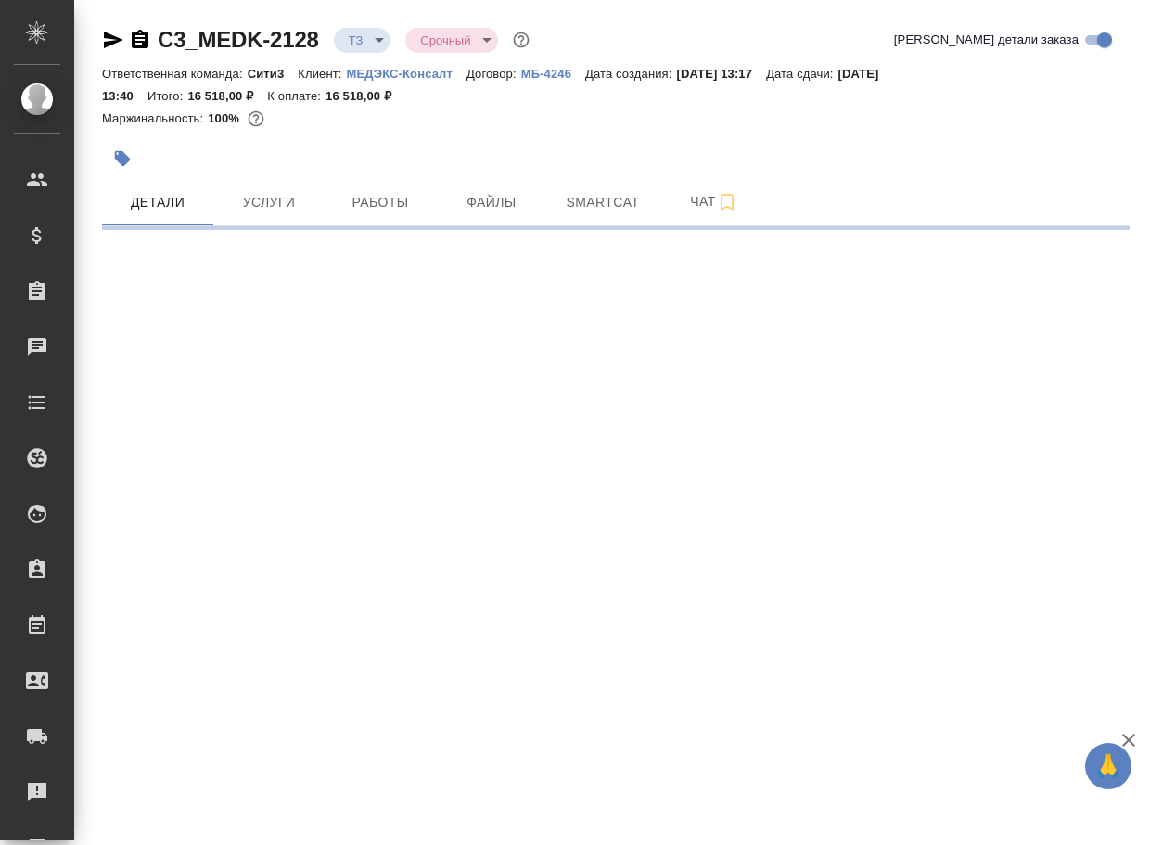
select select "RU"
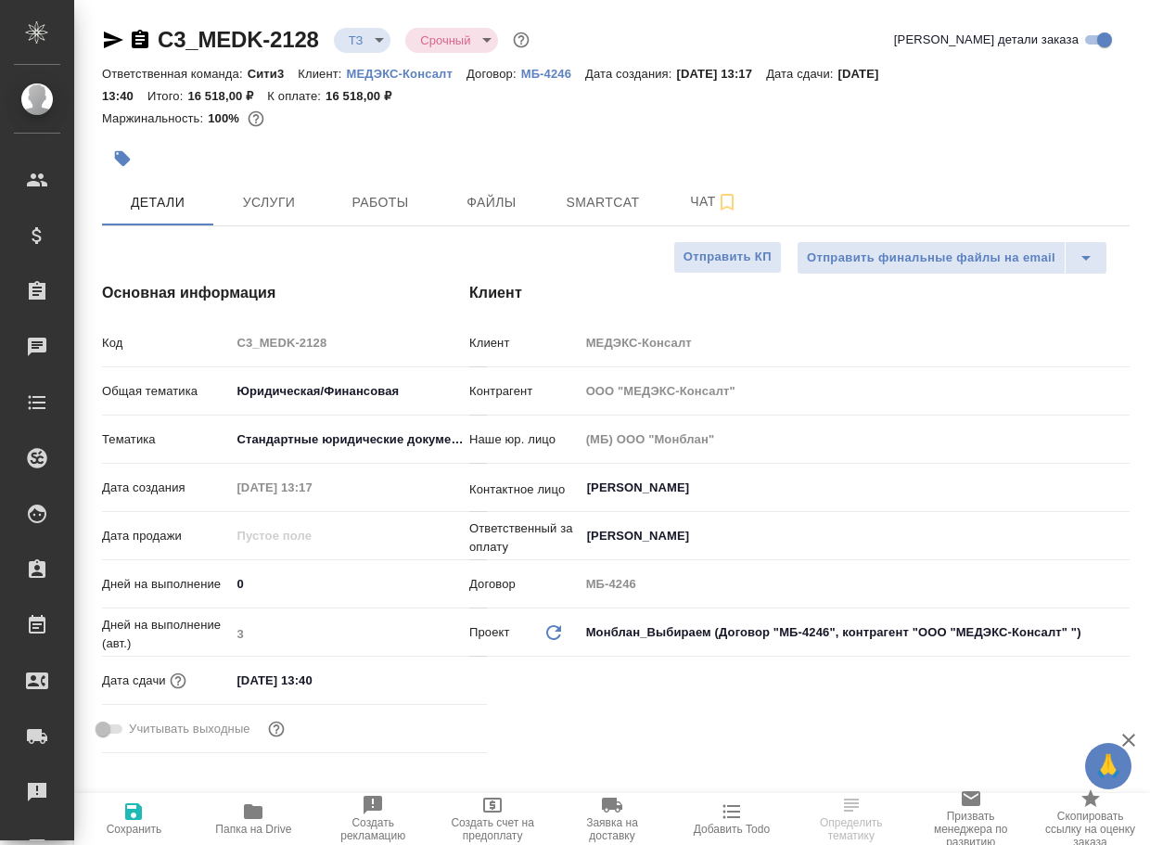
type textarea "x"
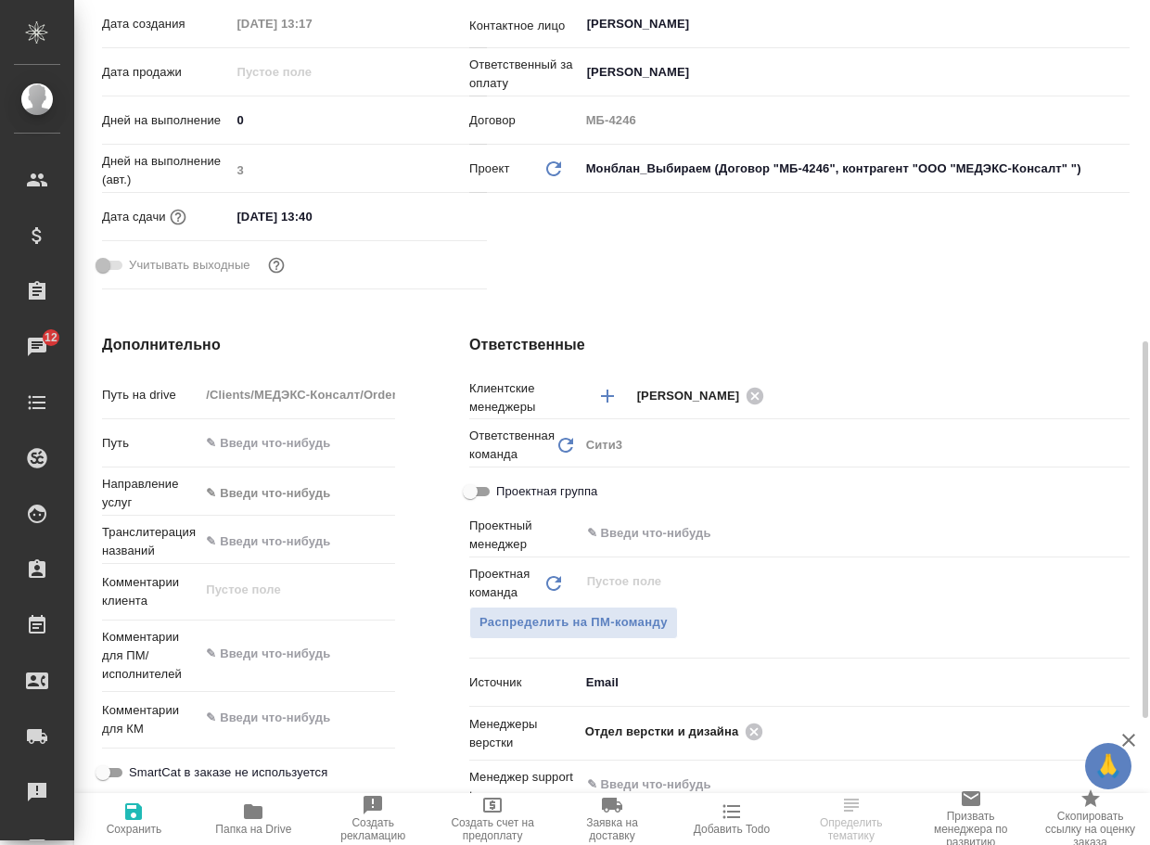
scroll to position [556, 0]
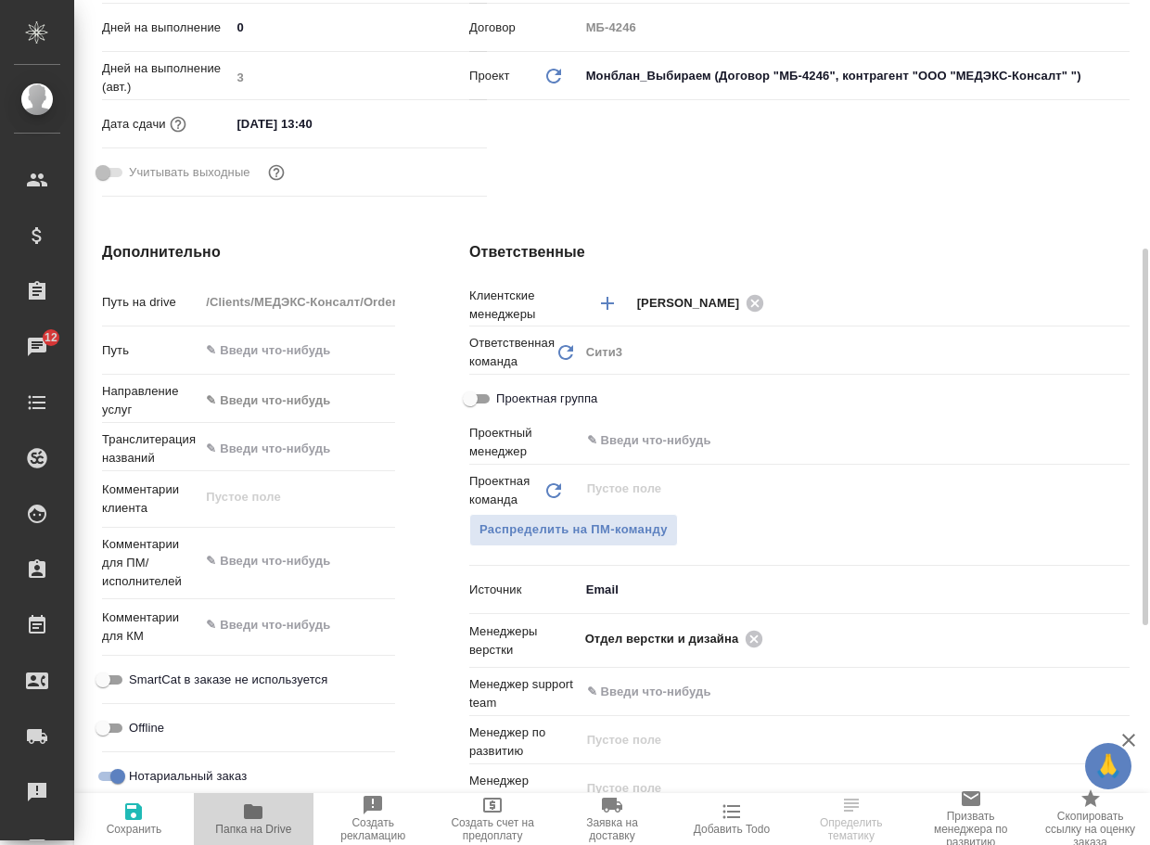
click at [239, 821] on span "Папка на Drive" at bounding box center [253, 817] width 97 height 35
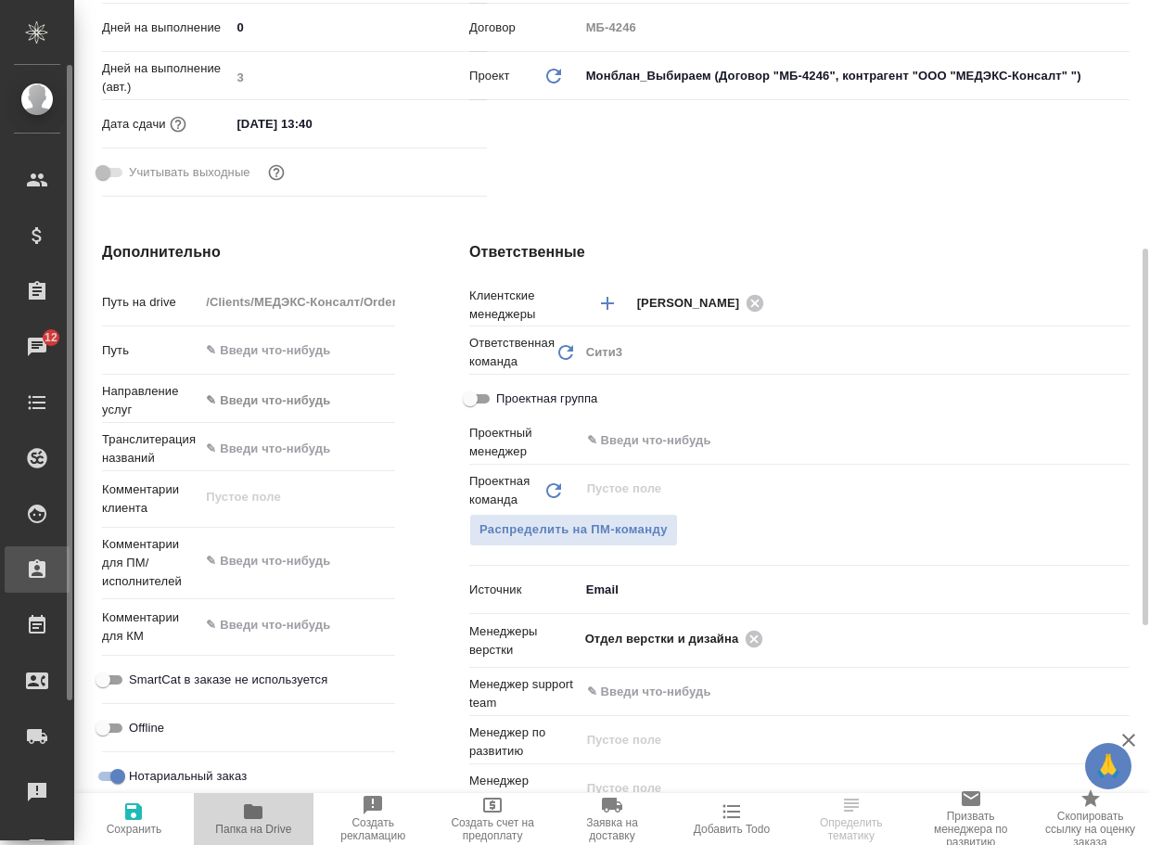
type textarea "x"
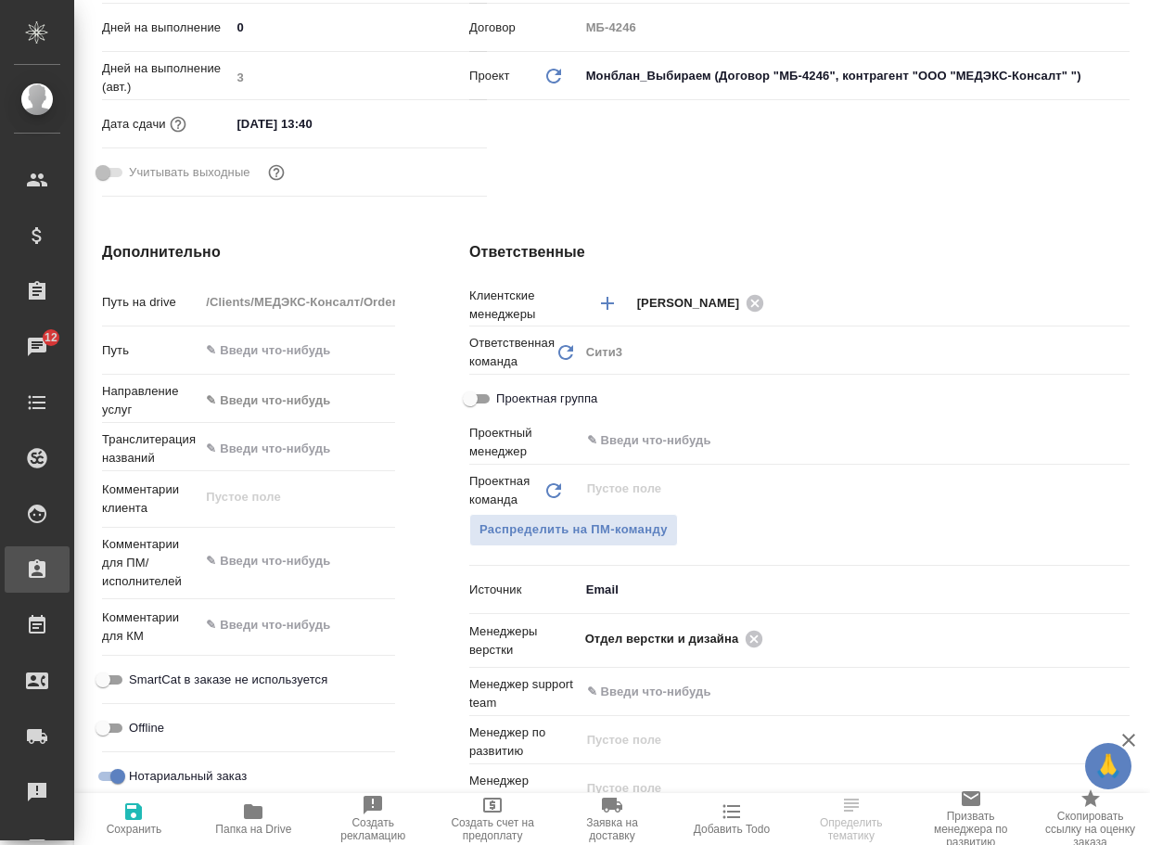
type textarea "x"
select select "RU"
type textarea "x"
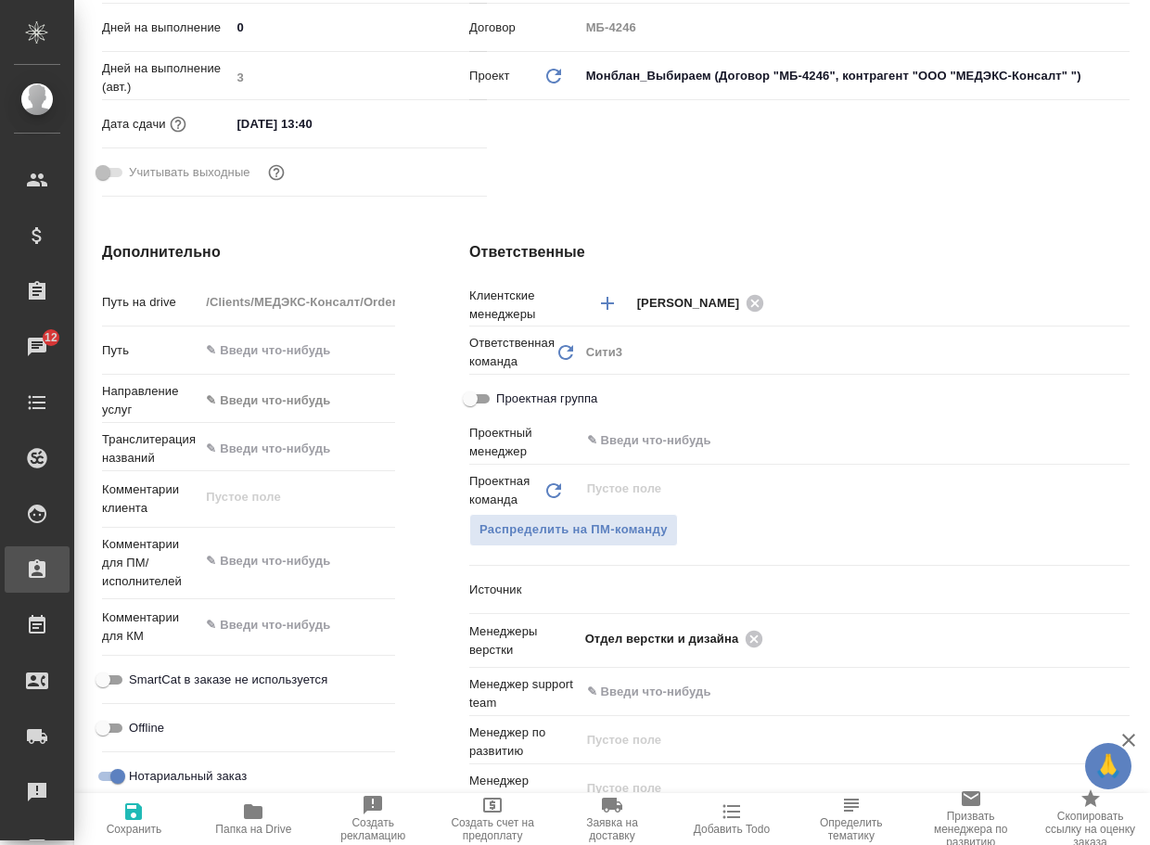
type textarea "x"
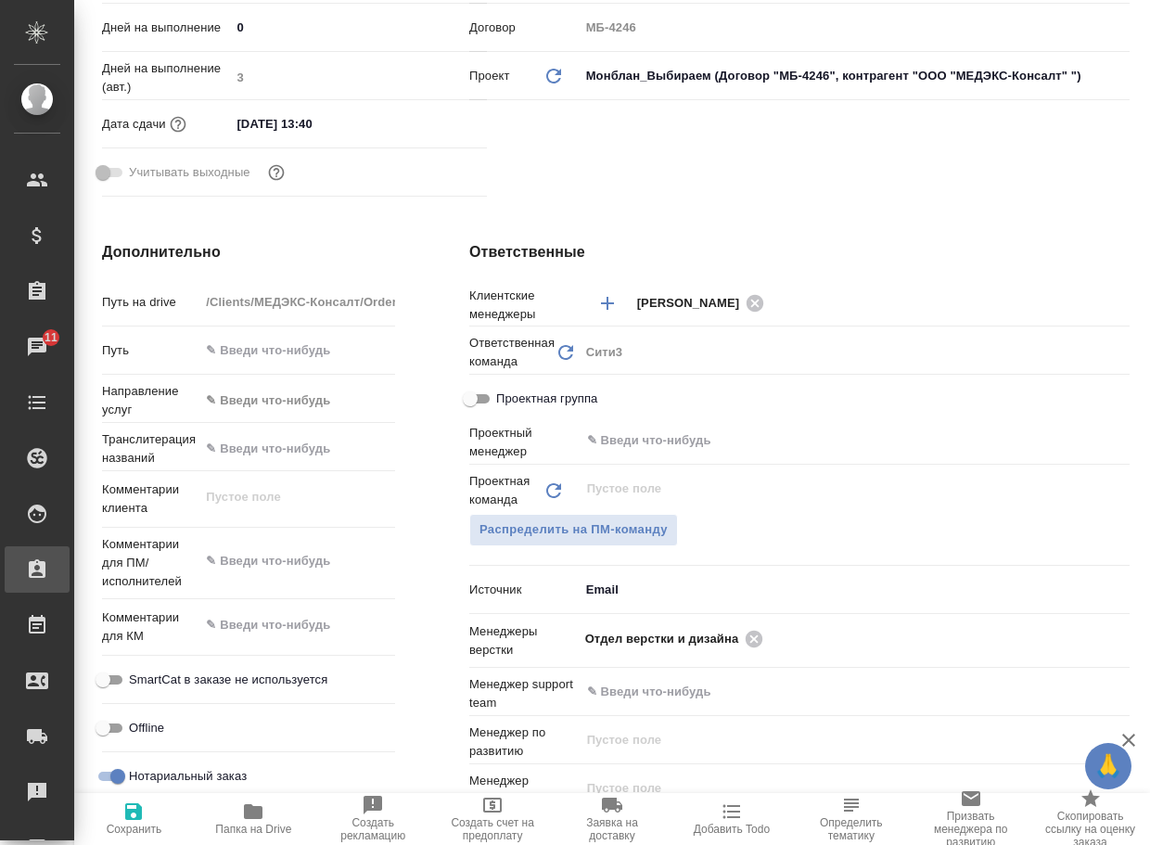
scroll to position [0, 0]
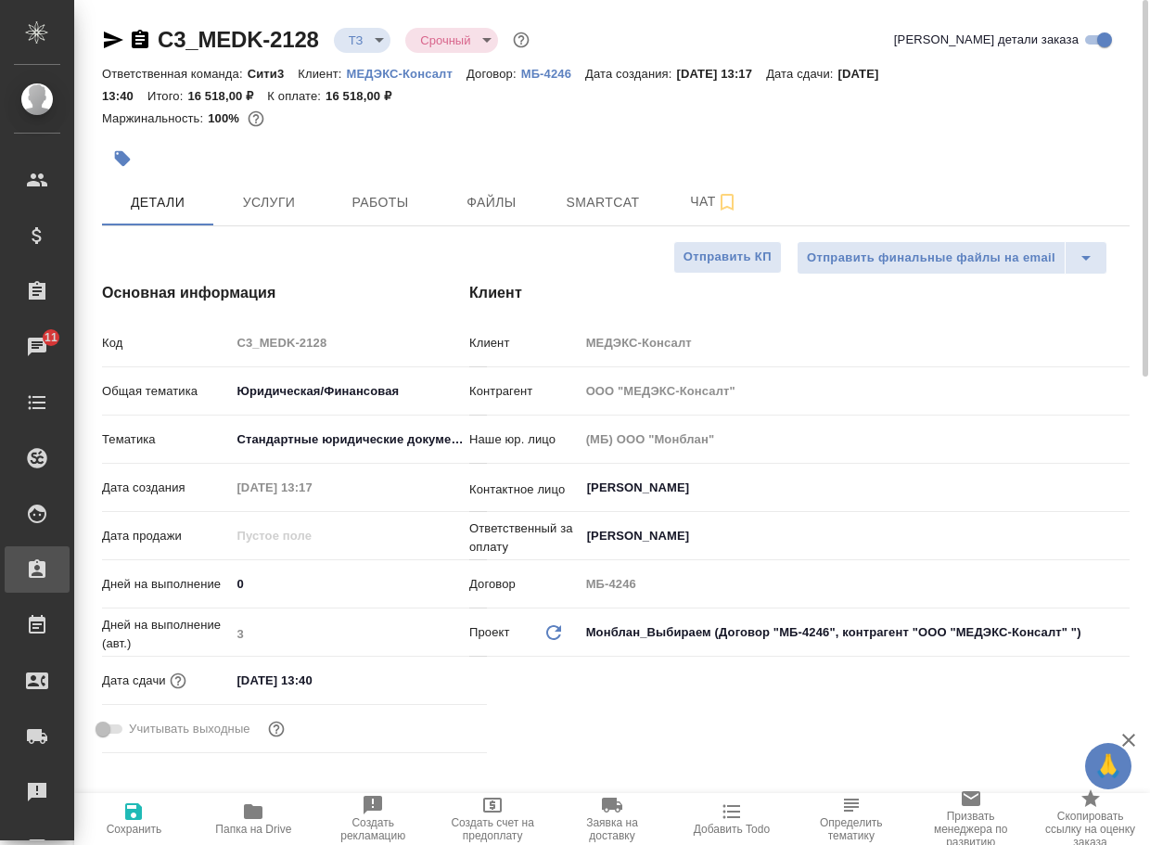
type textarea "x"
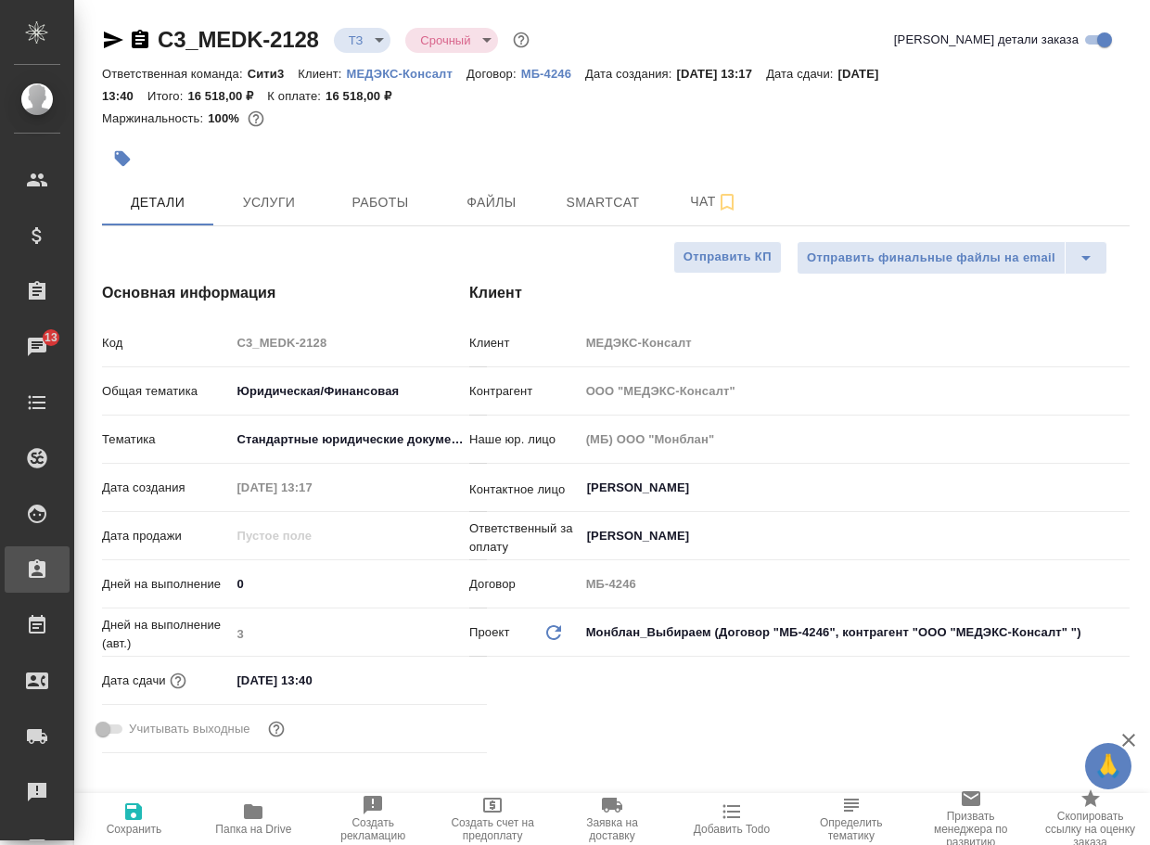
type textarea "x"
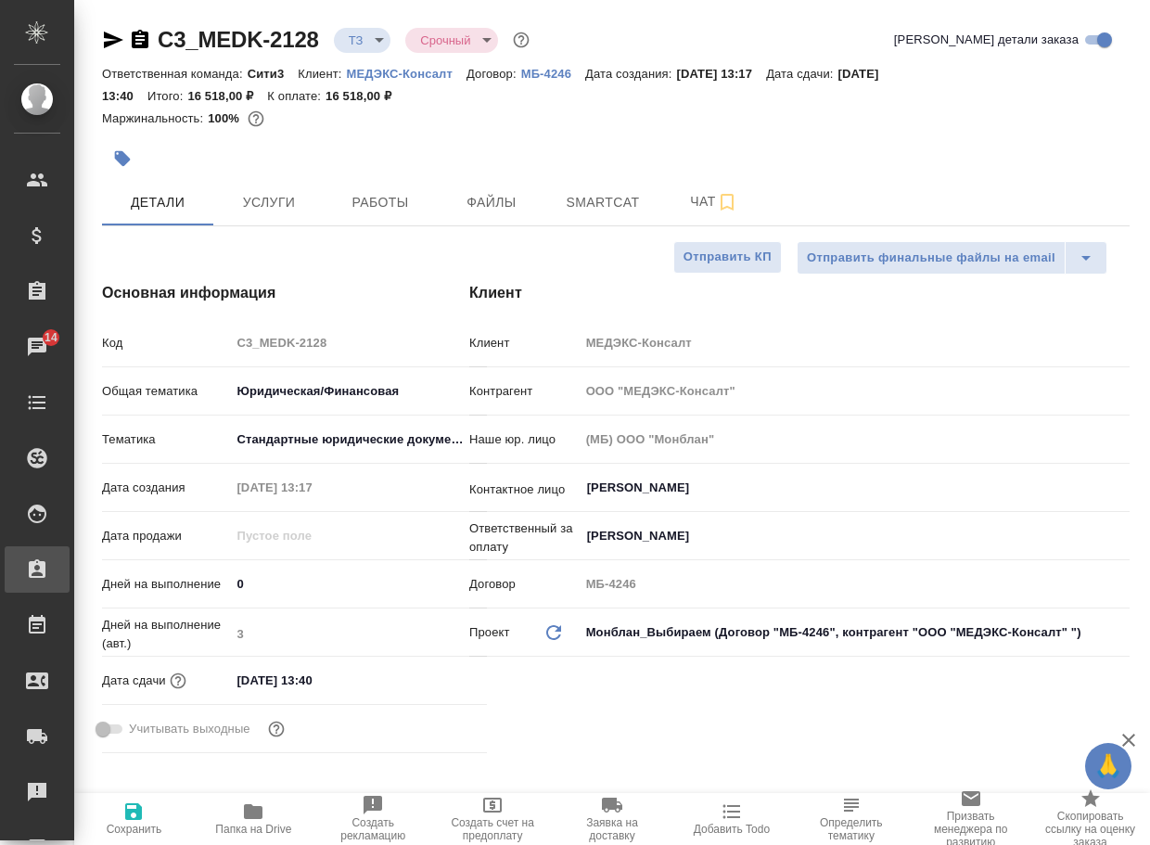
type textarea "x"
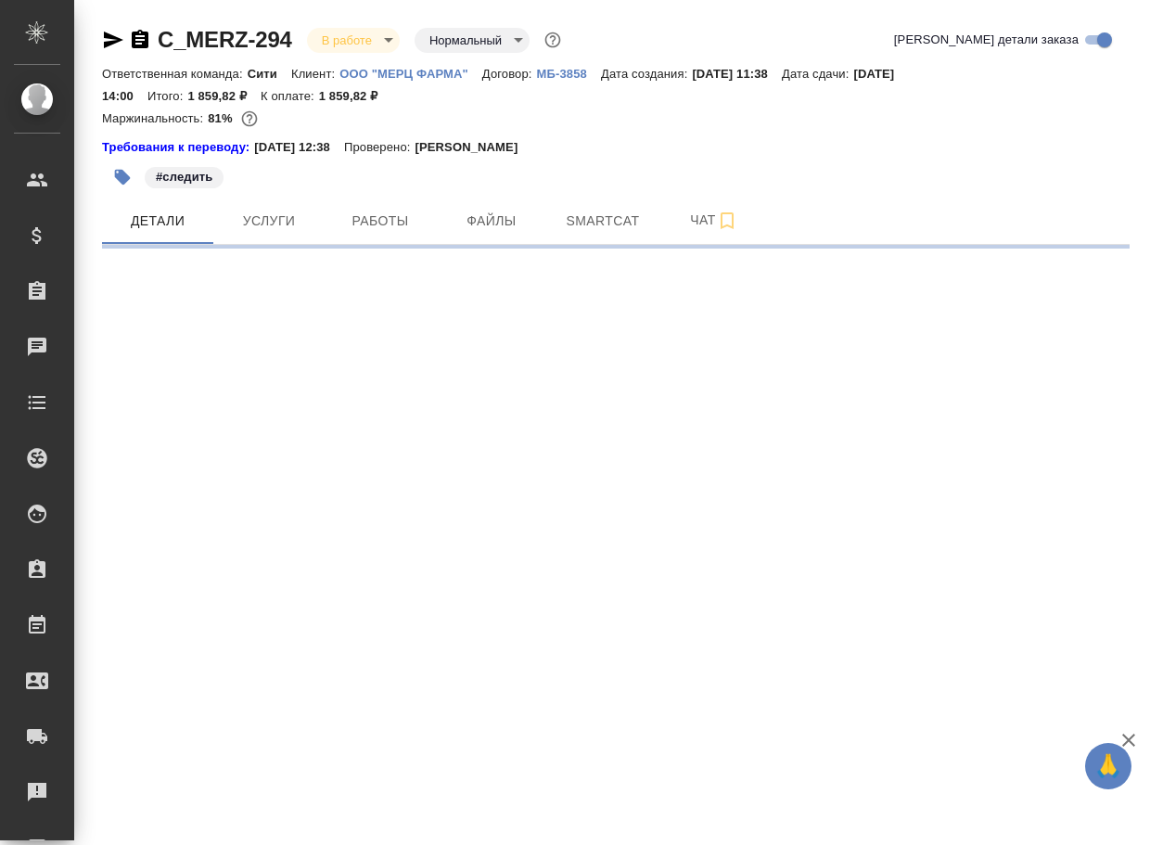
select select "RU"
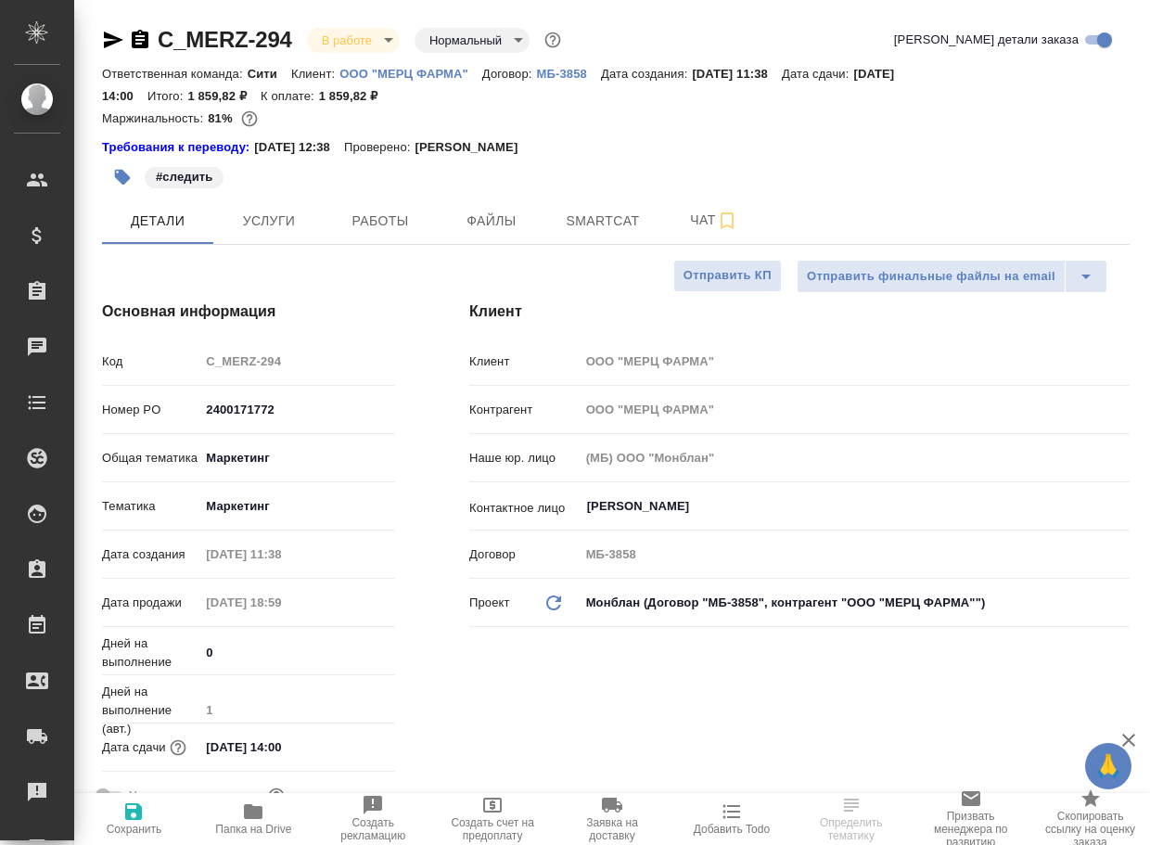
type textarea "x"
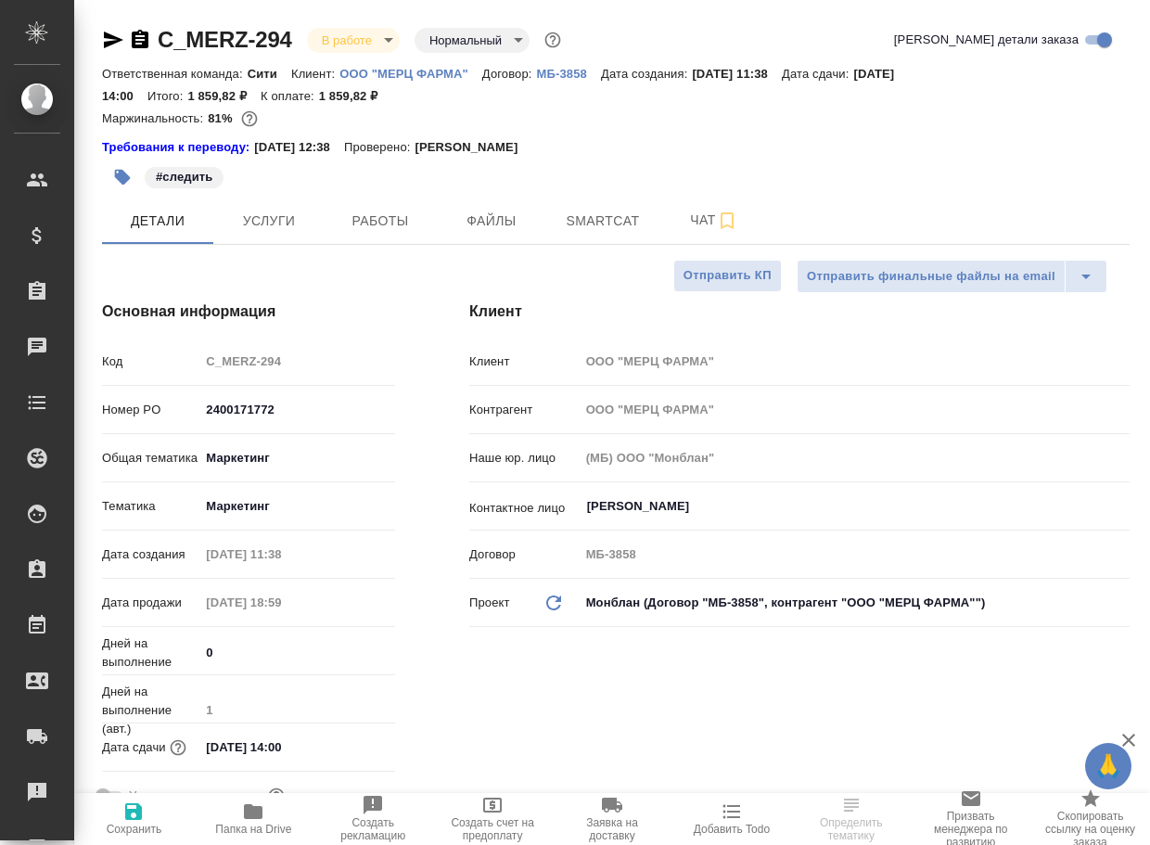
type textarea "x"
click at [711, 234] on button "Чат" at bounding box center [713, 221] width 111 height 46
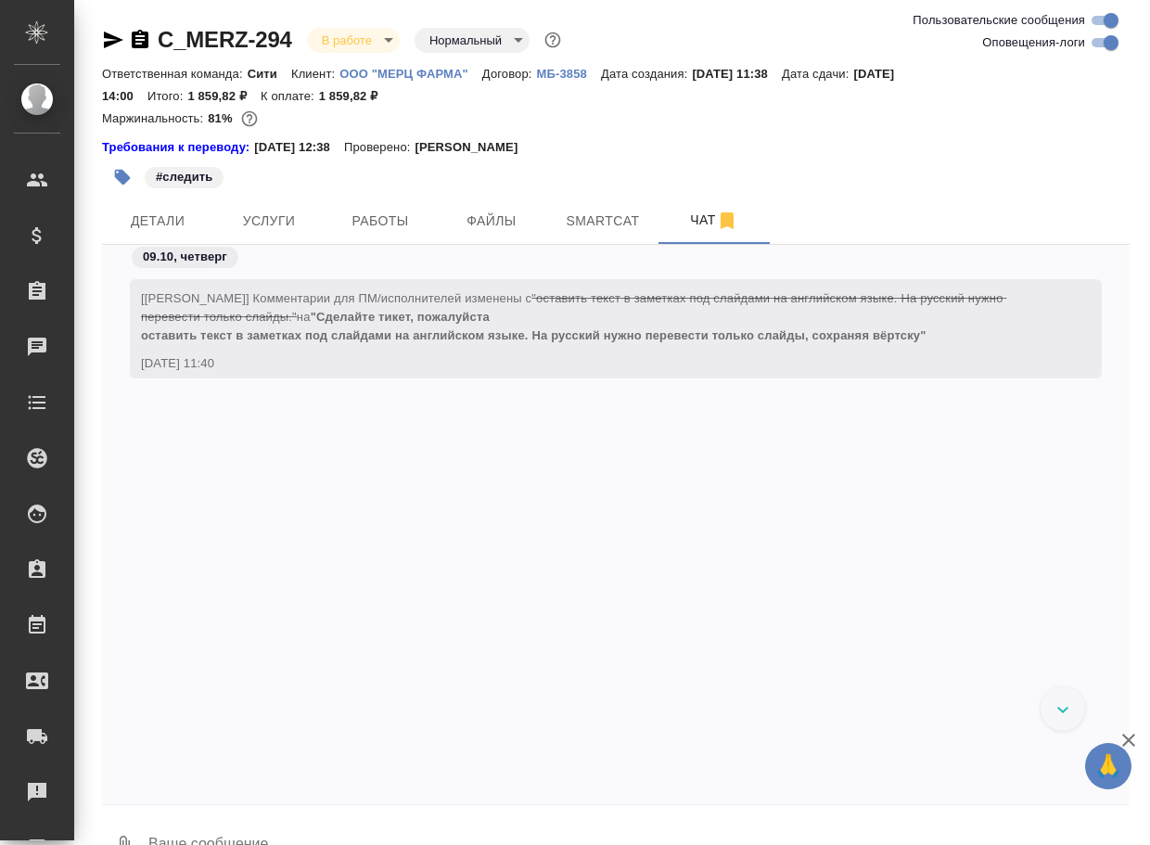
scroll to position [8041, 0]
click at [300, 810] on form "0" at bounding box center [615, 841] width 1027 height 72
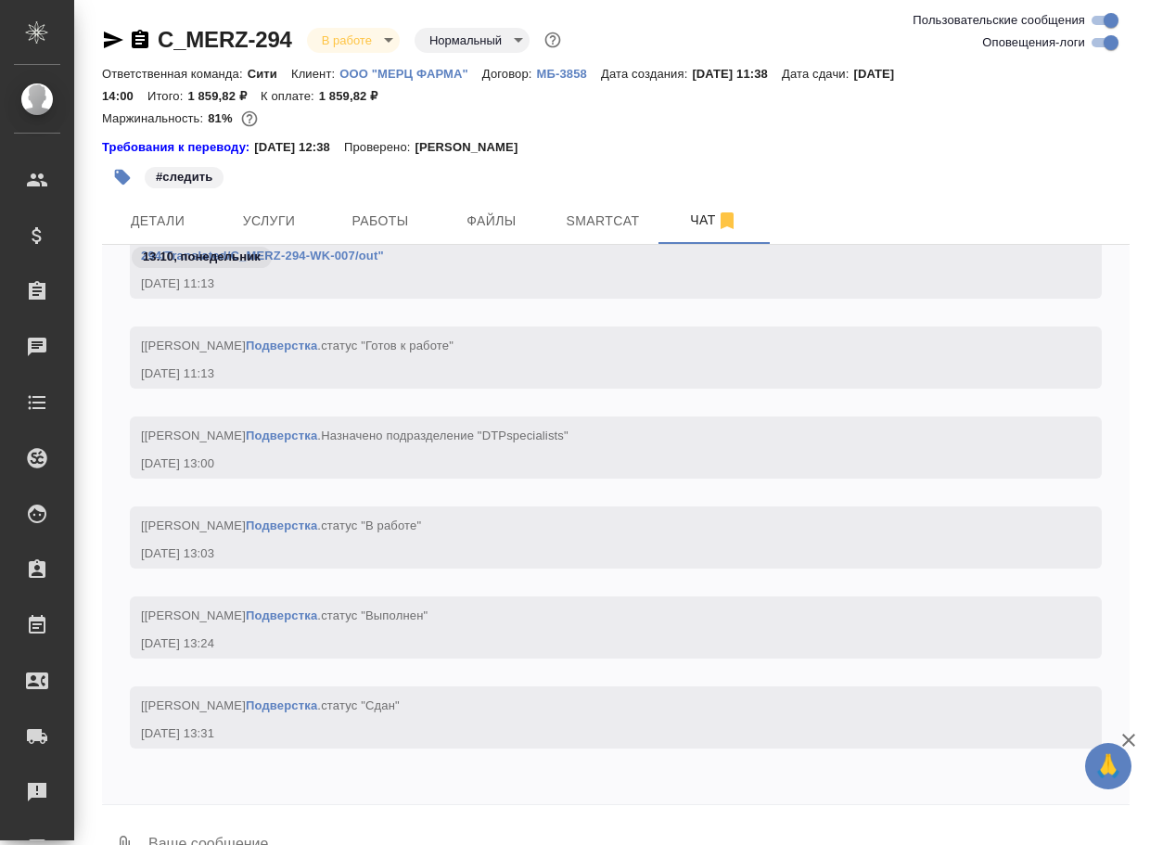
paste textarea "https://drive.awatera.com/apps/files/?dir=/Shares/%D0%9E%D0%9E%D0%9E%20%22%D0%9…"
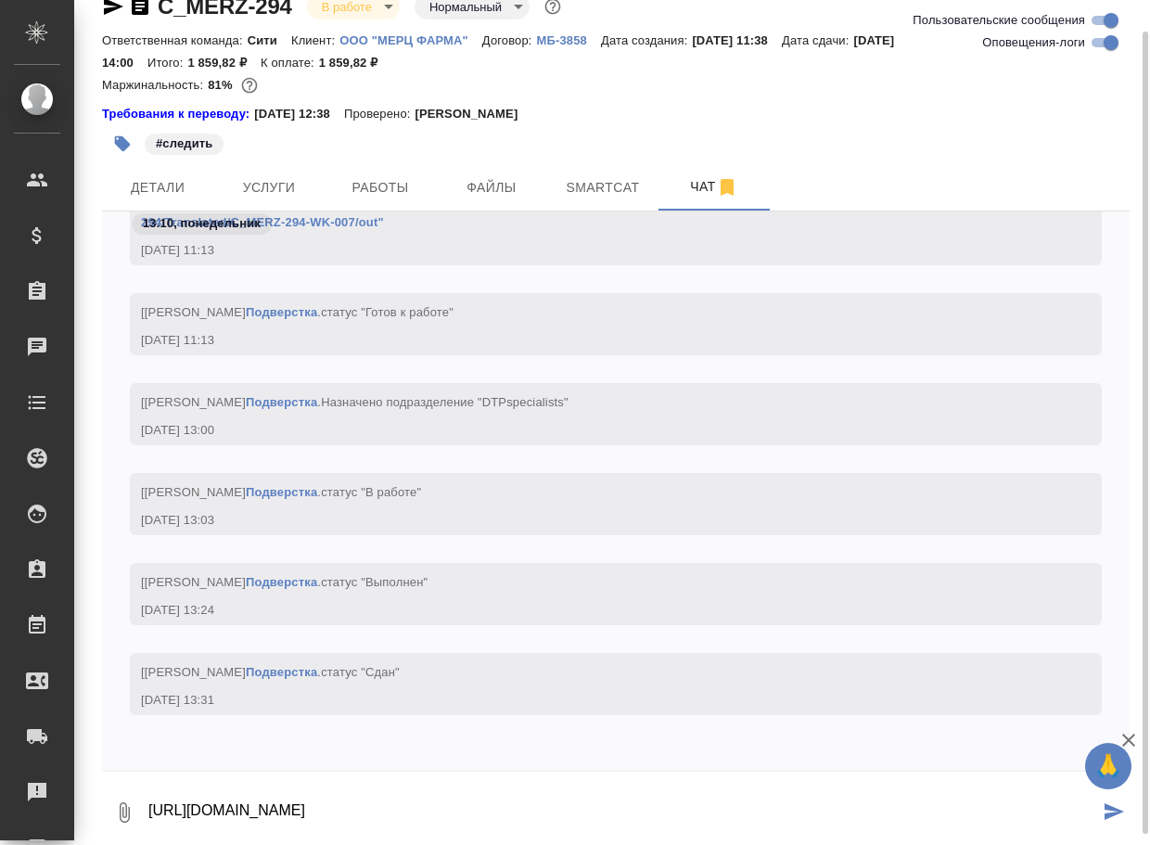
type textarea "https://drive.awatera.com/apps/files/?dir=/Shares/%D0%9E%D0%9E%D0%9E%20%22%D0%9…"
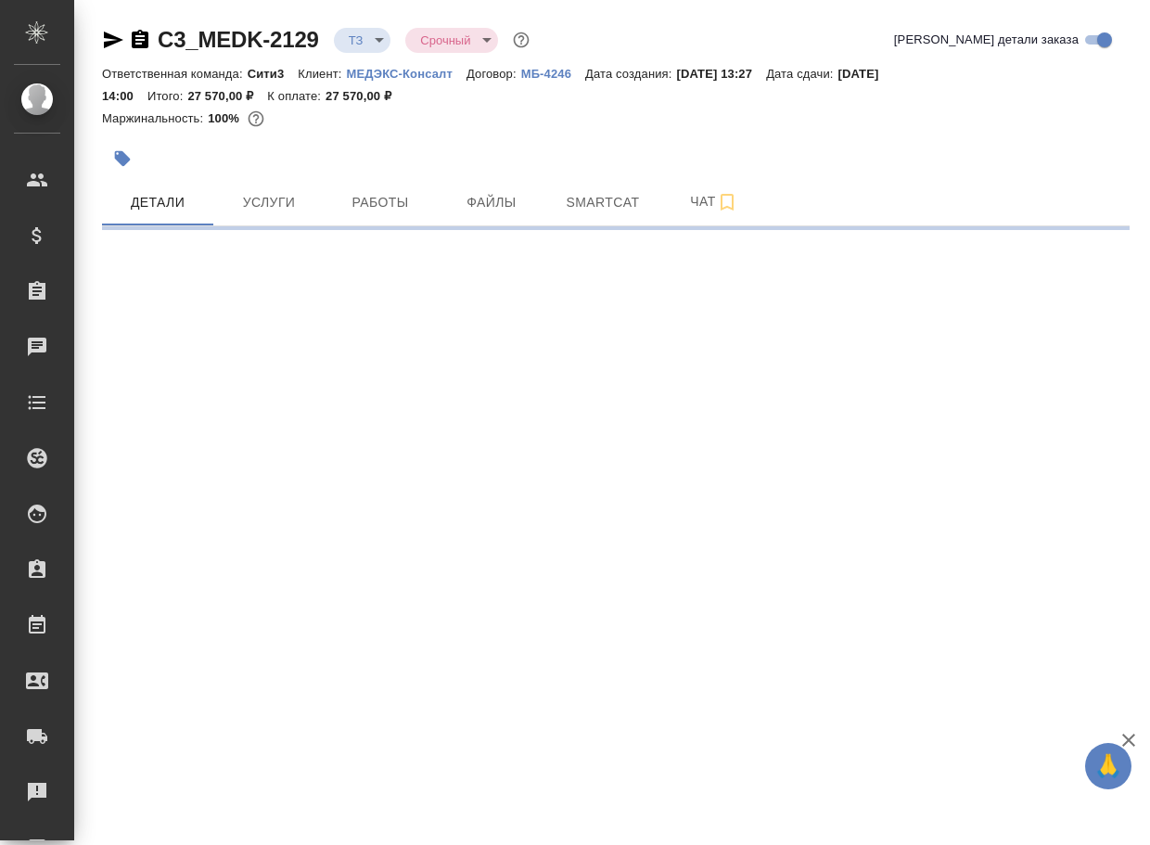
select select "RU"
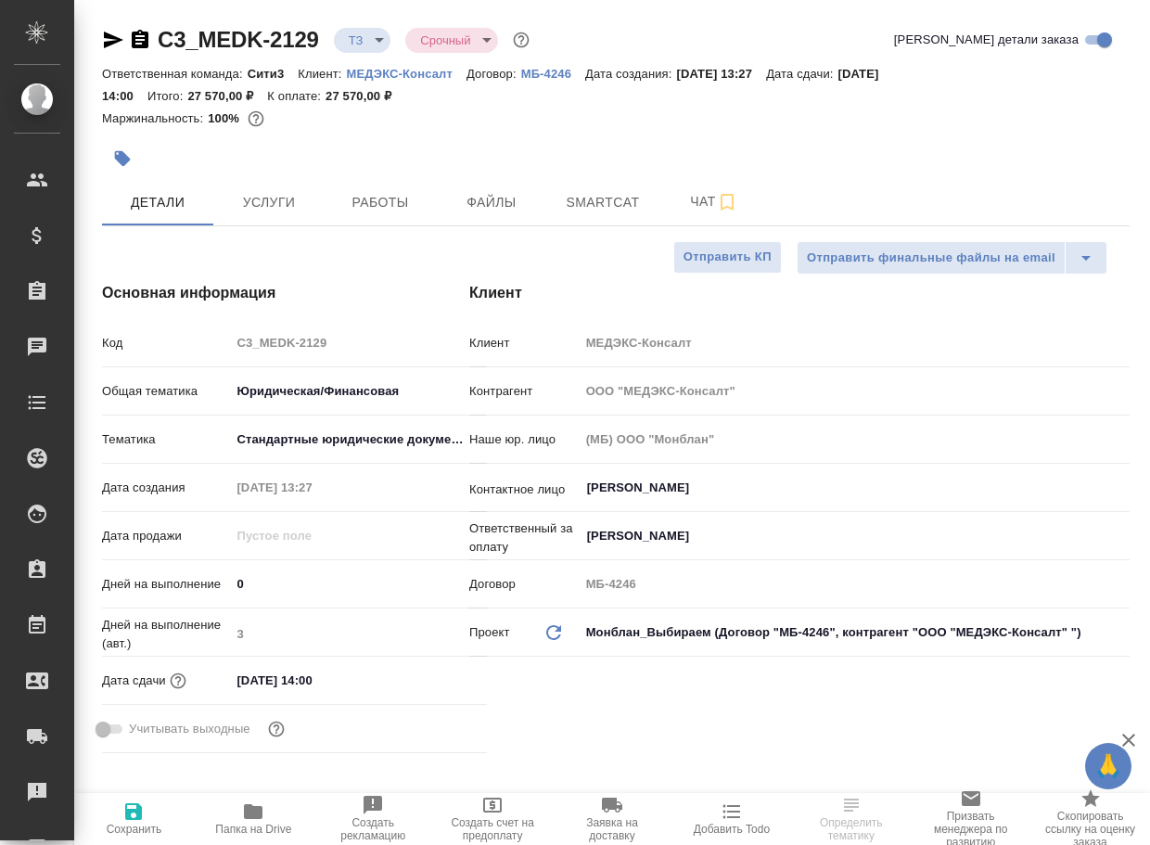
type textarea "x"
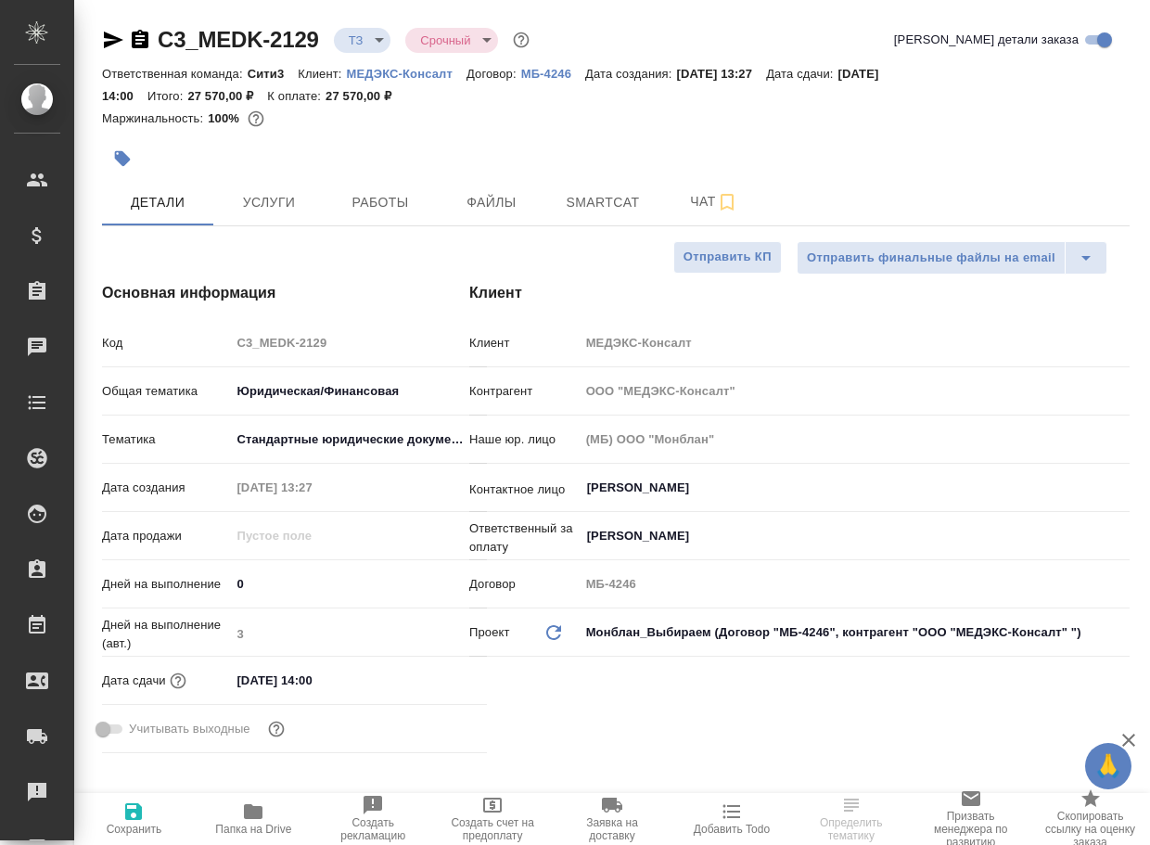
type textarea "x"
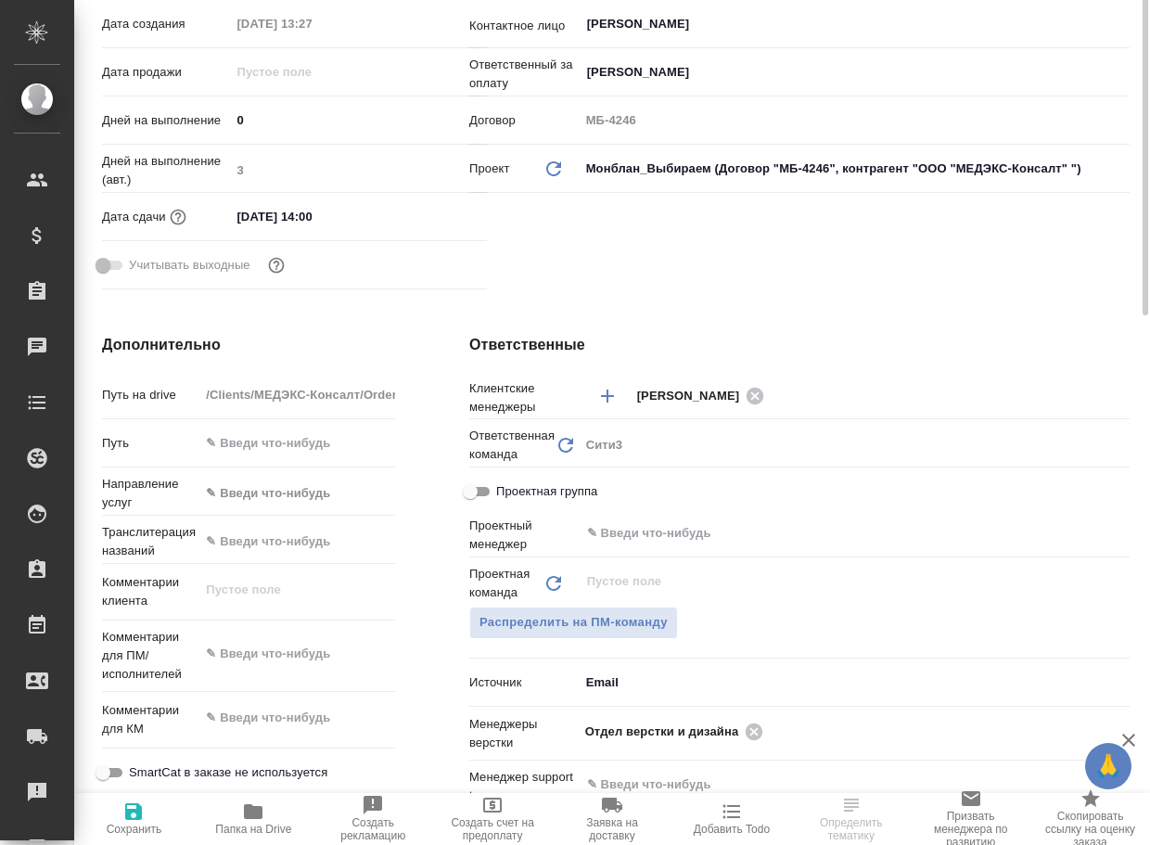
scroll to position [556, 0]
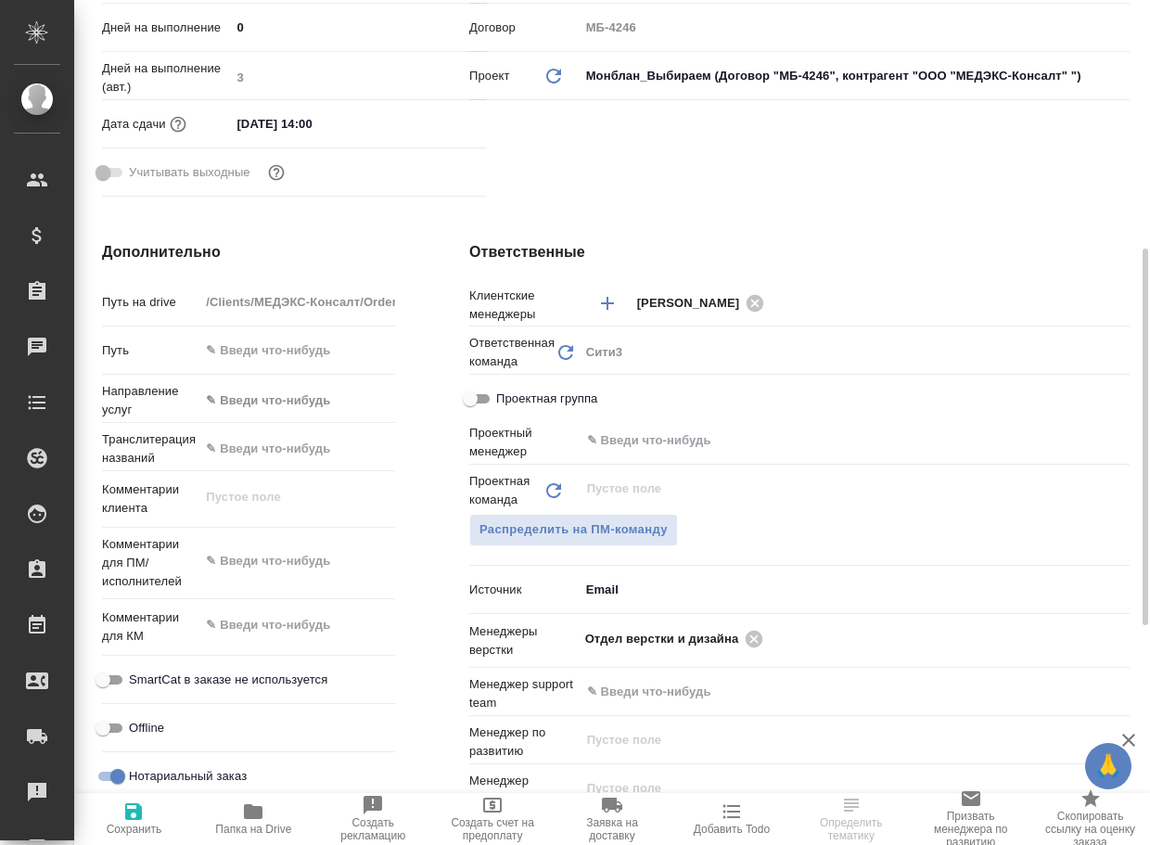
click at [243, 826] on span "Папка на Drive" at bounding box center [253, 829] width 76 height 13
type textarea "x"
select select "RU"
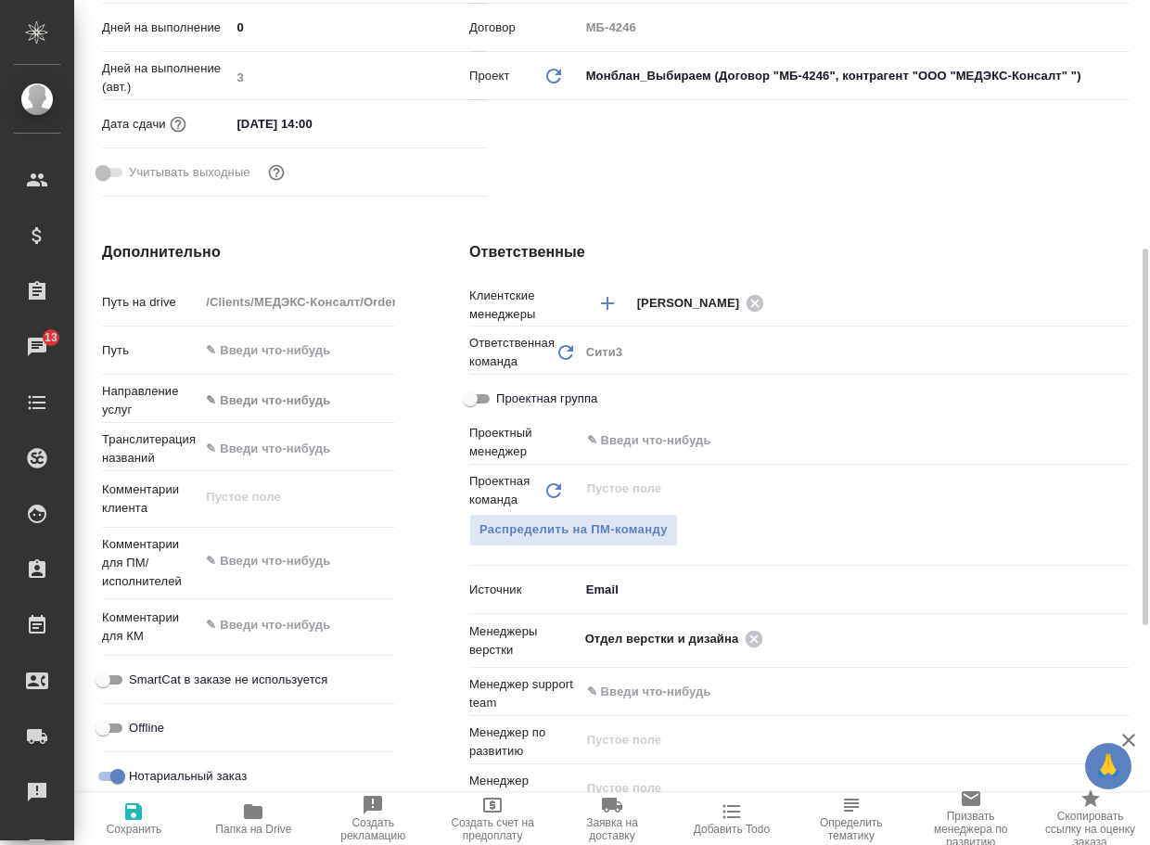
type textarea "x"
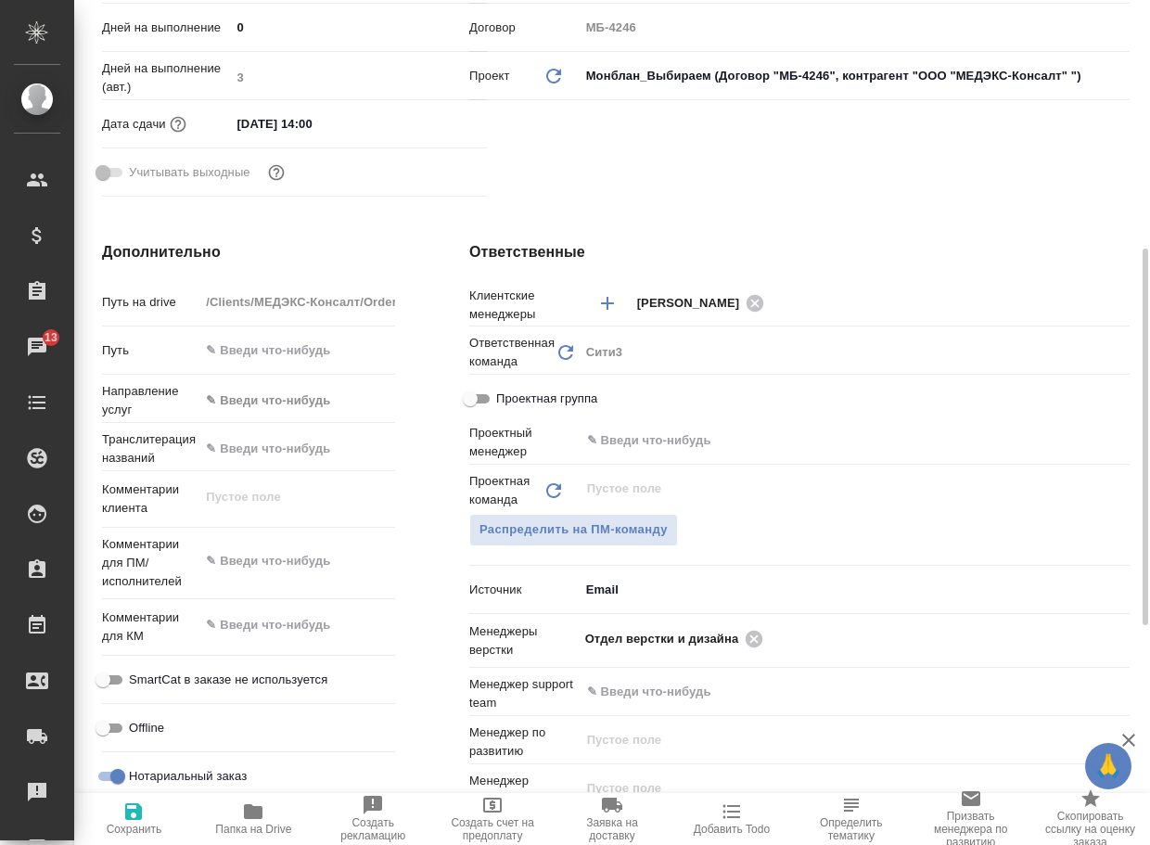
type textarea "x"
click at [762, 641] on icon at bounding box center [754, 638] width 17 height 17
type textarea "x"
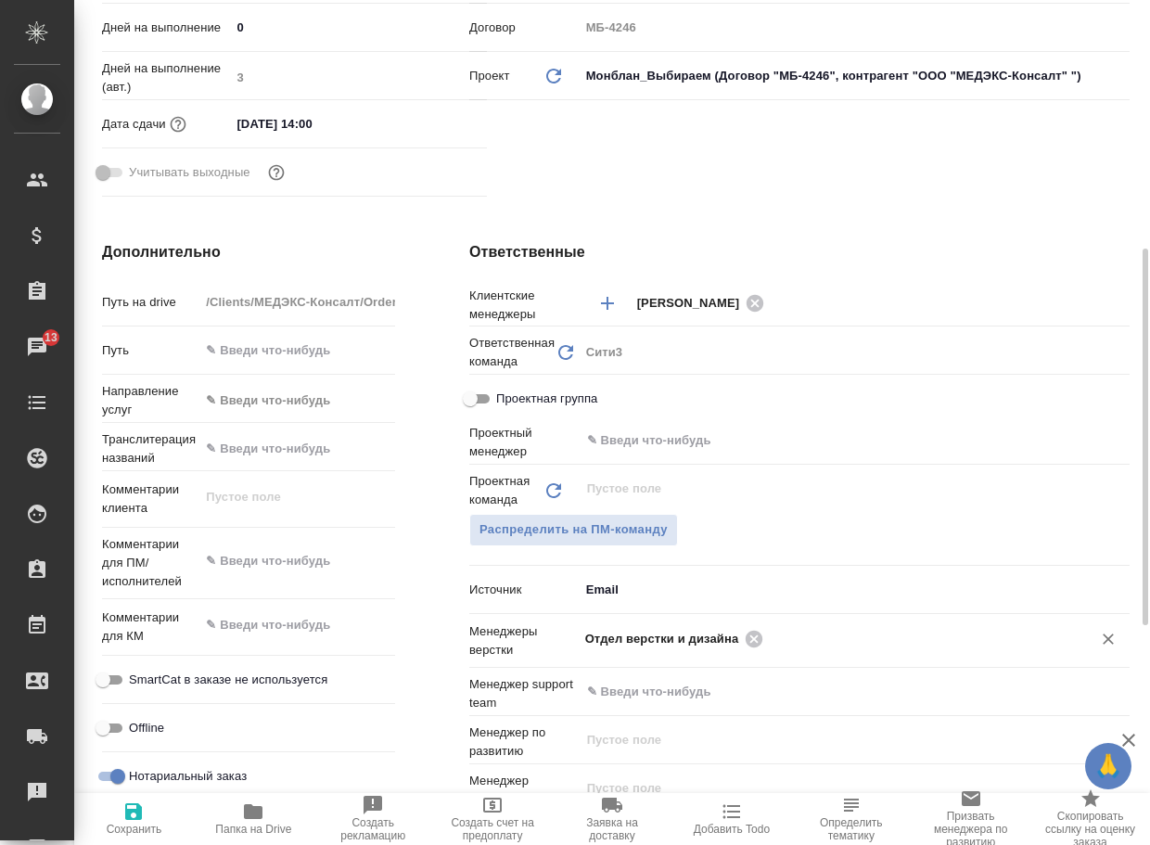
click at [769, 640] on input "text" at bounding box center [915, 638] width 293 height 22
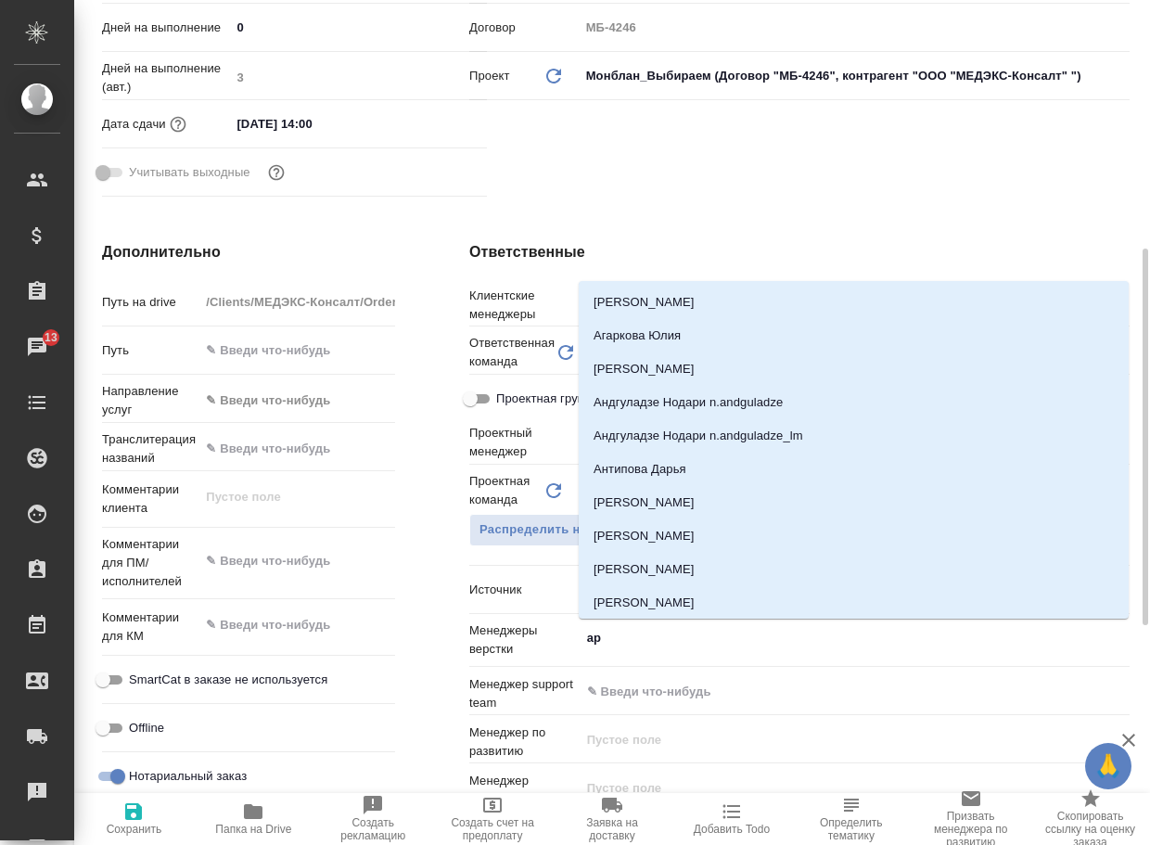
type input "арс"
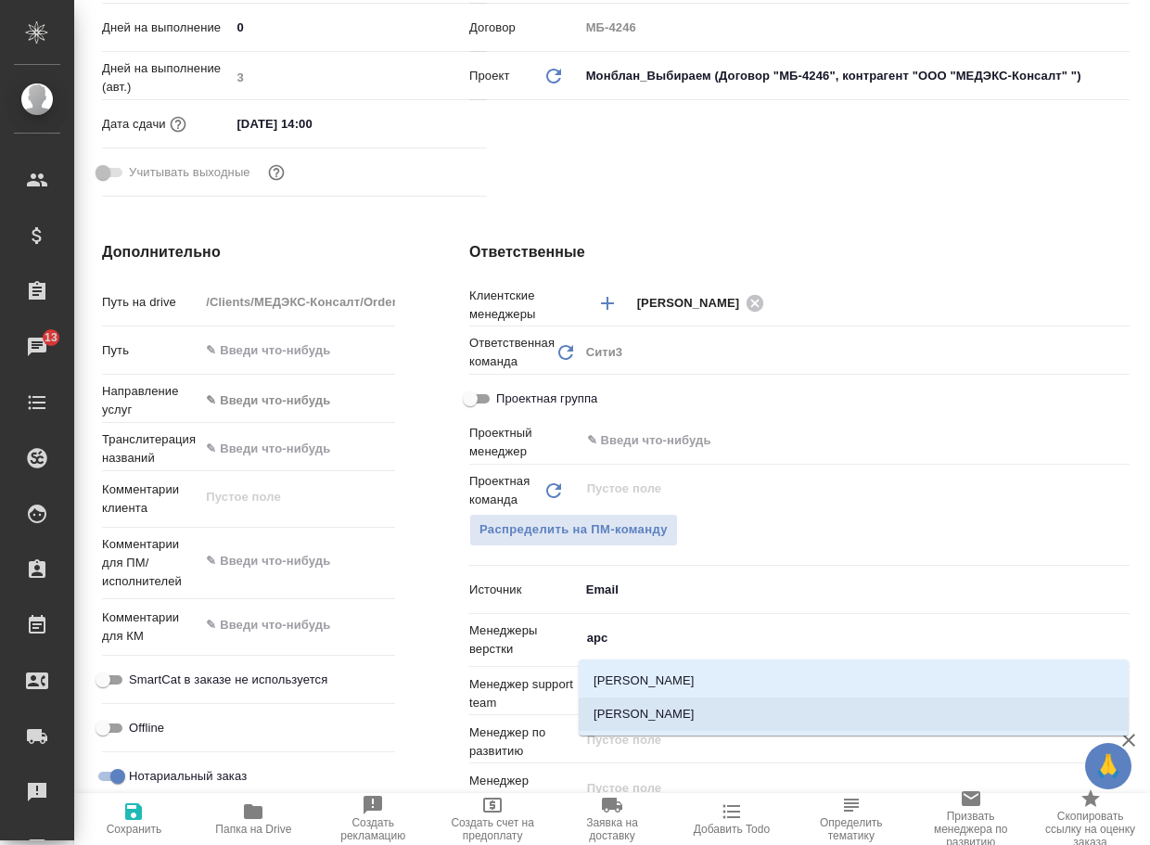
click at [708, 706] on li "[PERSON_NAME]" at bounding box center [854, 713] width 550 height 33
type textarea "x"
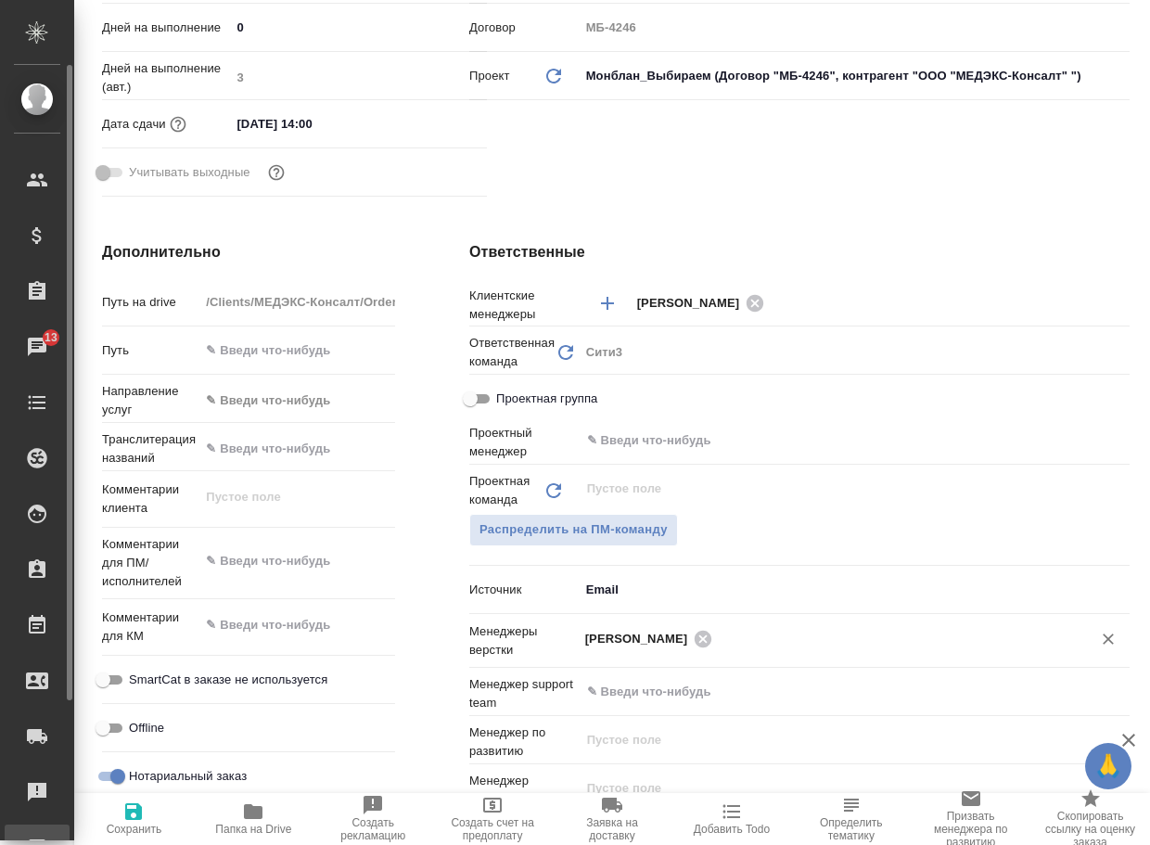
type textarea "x"
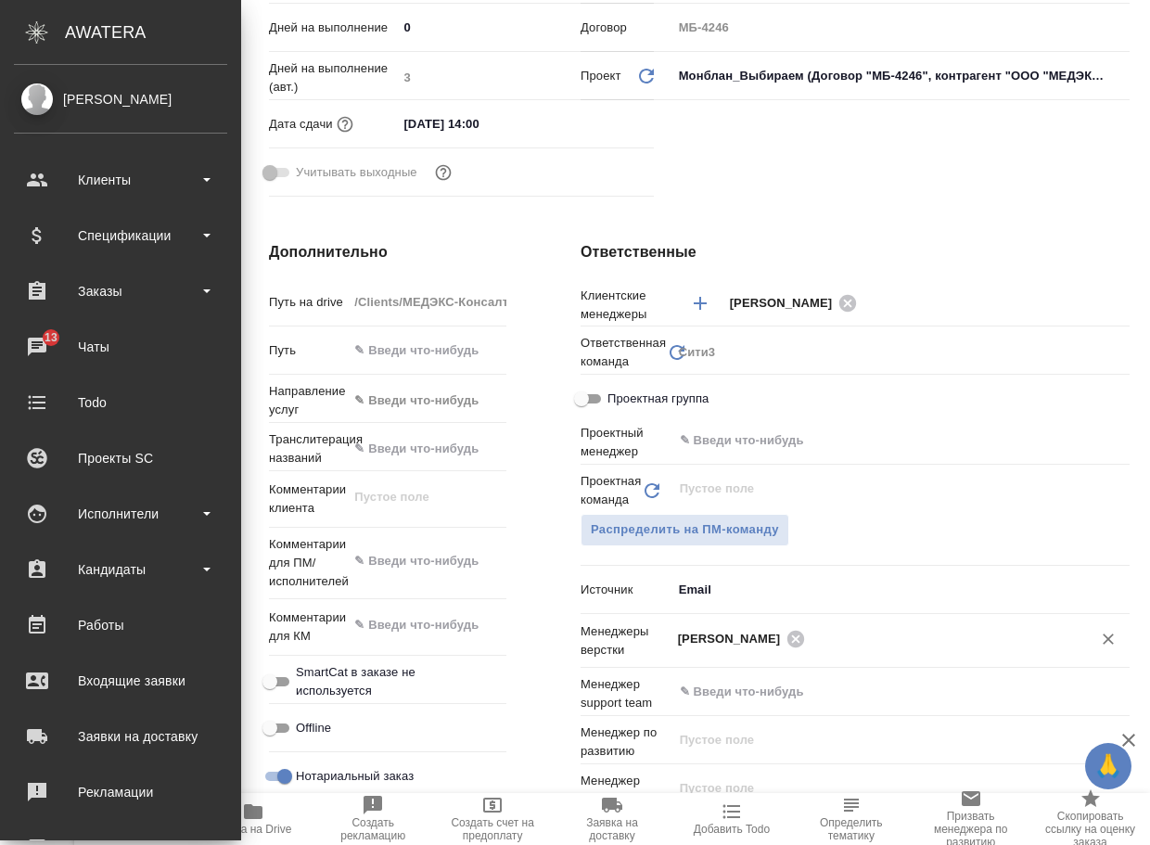
type textarea "x"
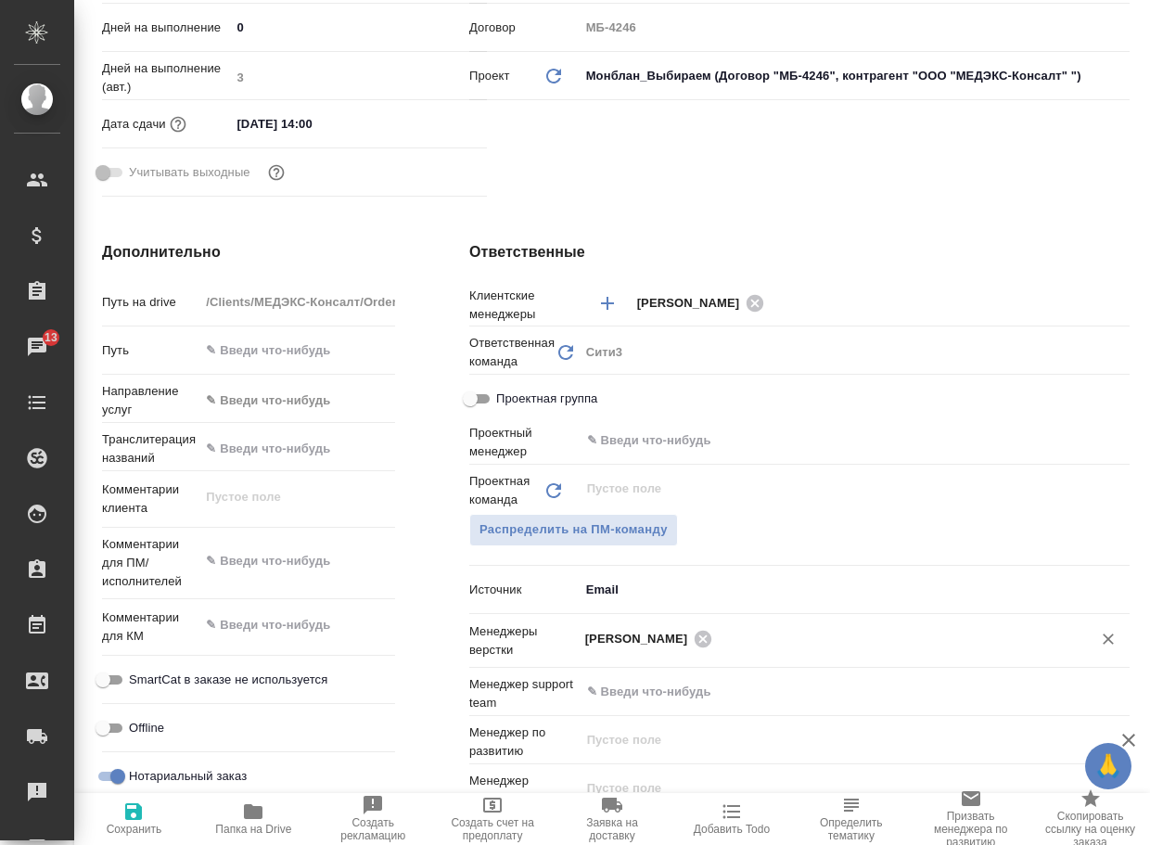
click at [133, 823] on span "Сохранить" at bounding box center [135, 829] width 56 height 13
type textarea "x"
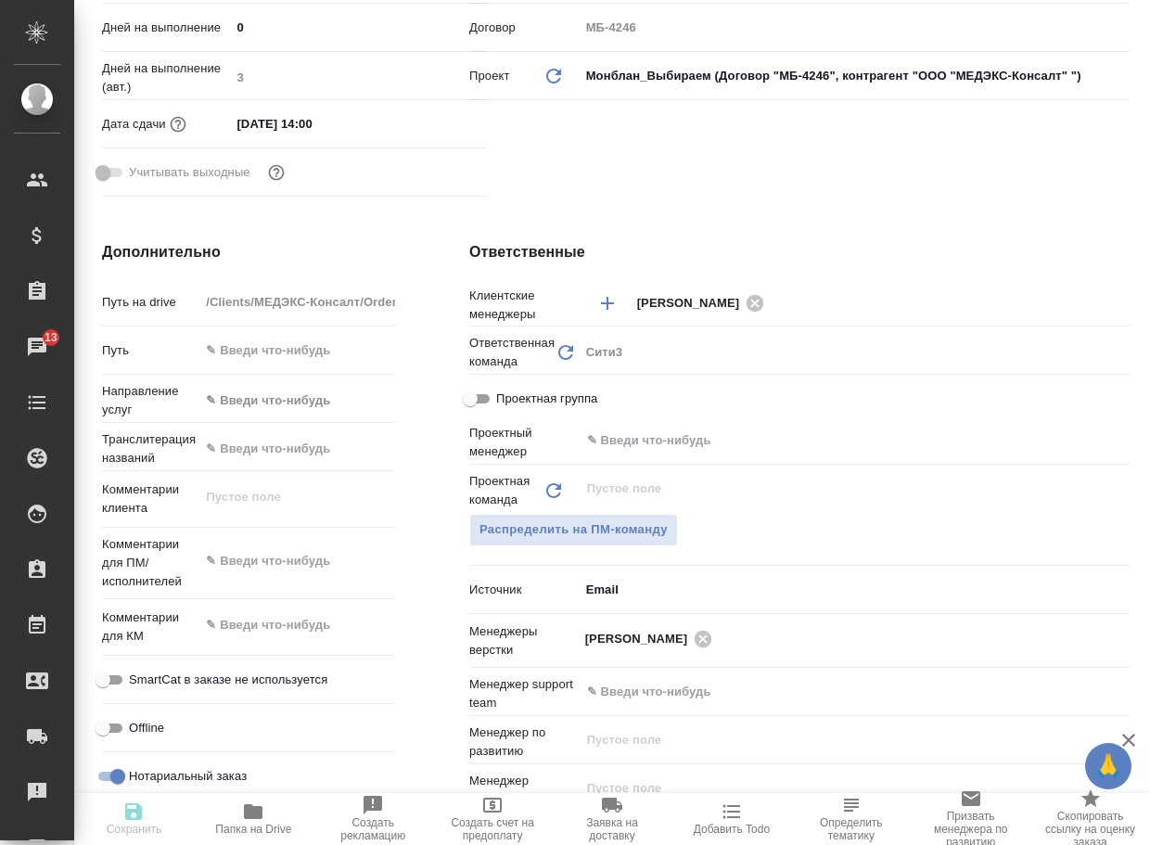
type textarea "x"
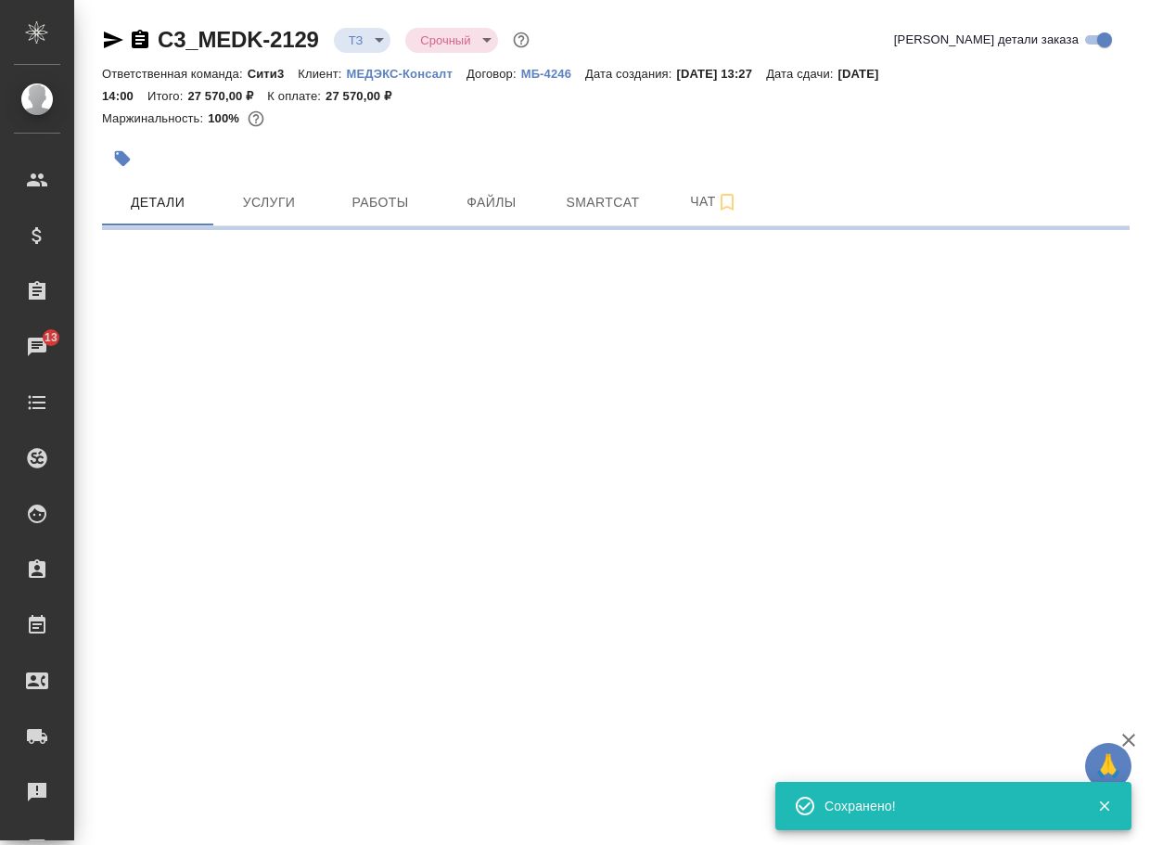
scroll to position [0, 0]
select select "RU"
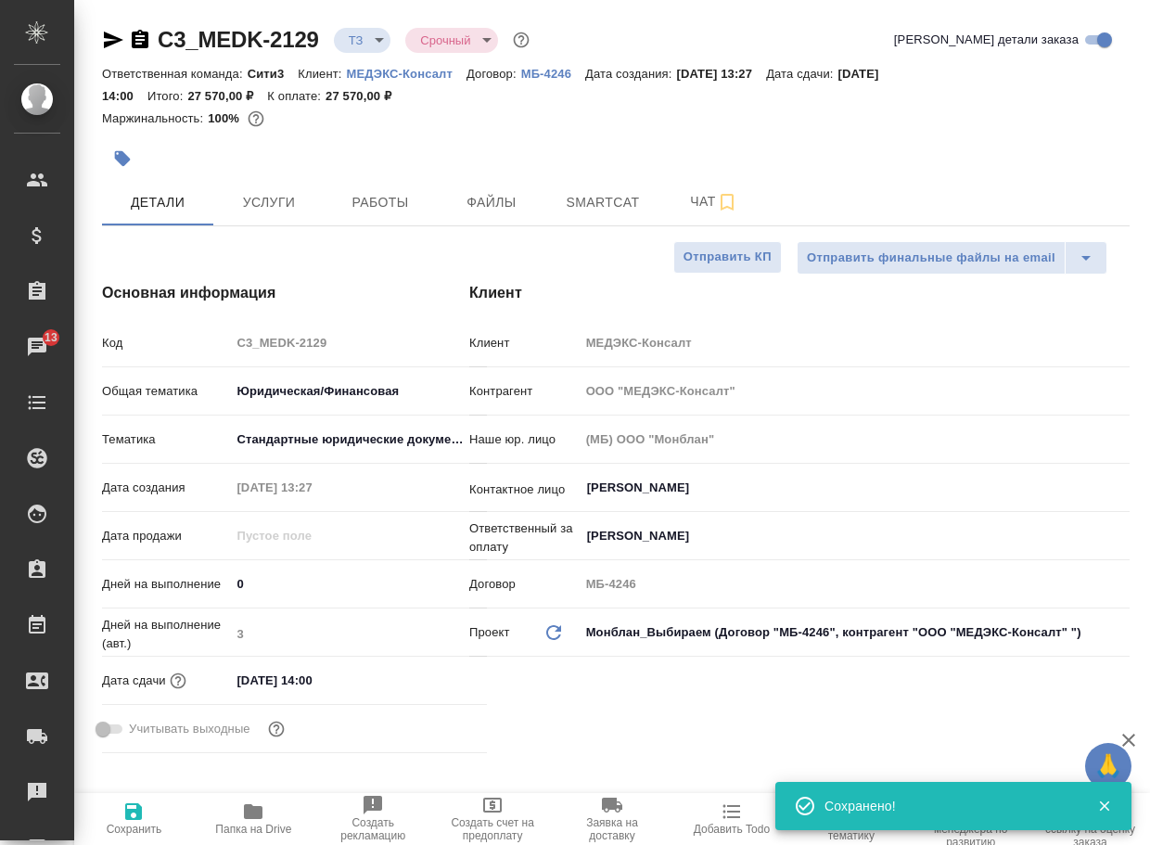
type textarea "x"
click at [364, 45] on body "🙏 .cls-1 fill:#fff; AWATERA Arsenyeva Vera Клиенты Спецификации Заказы 13 Чаты …" at bounding box center [575, 422] width 1150 height 845
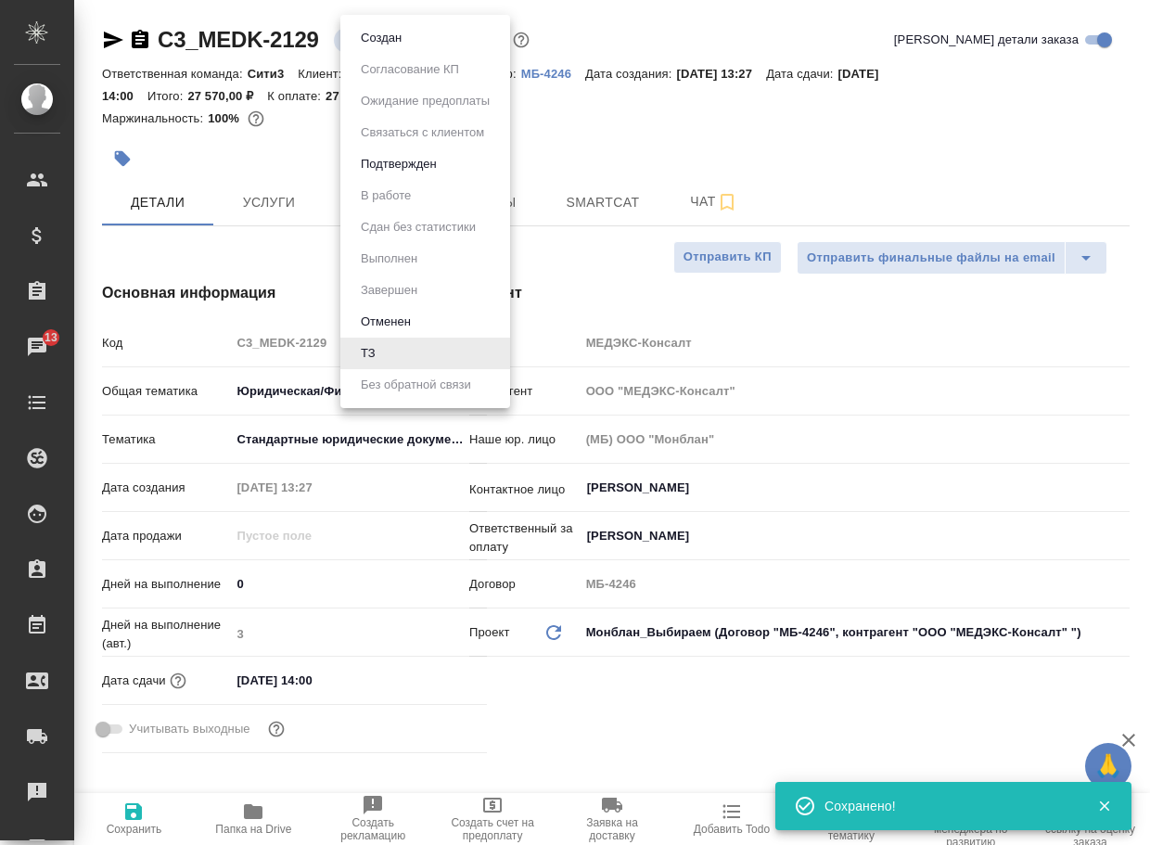
click at [379, 44] on button "Создан" at bounding box center [381, 38] width 52 height 20
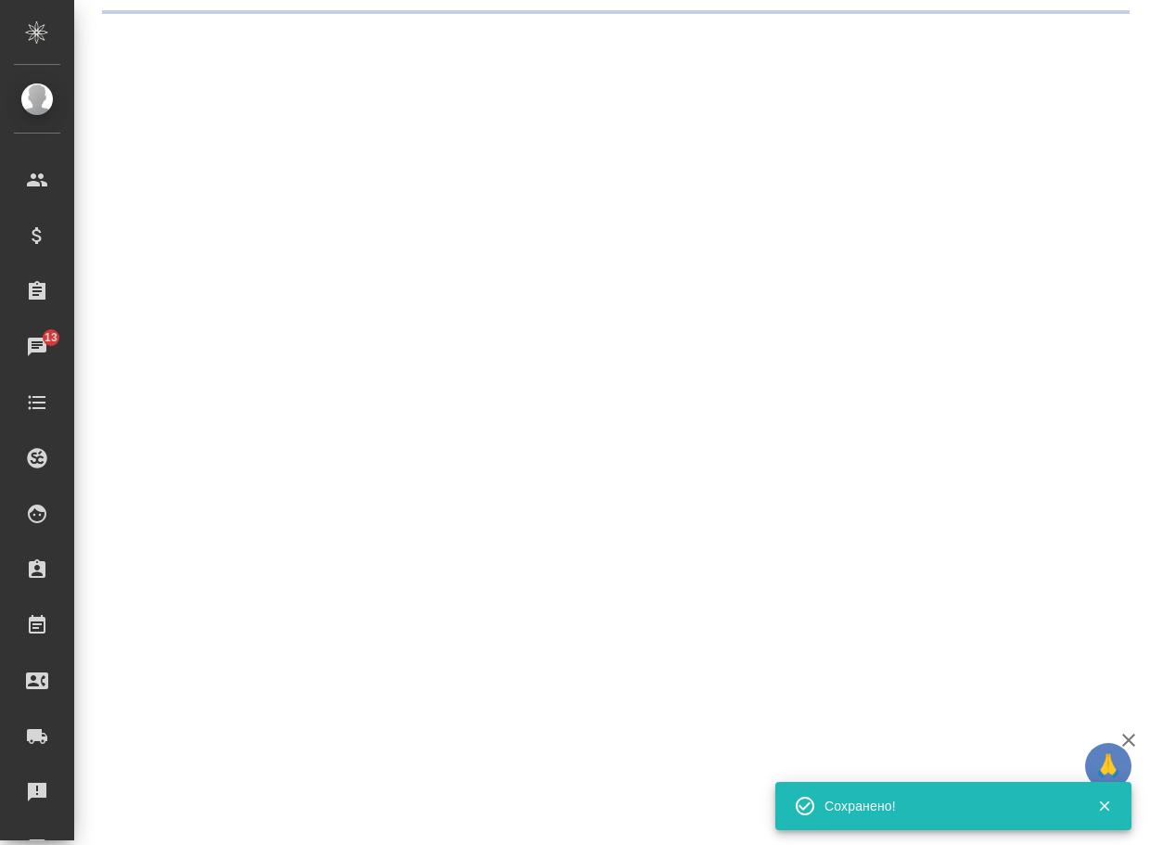
select select "RU"
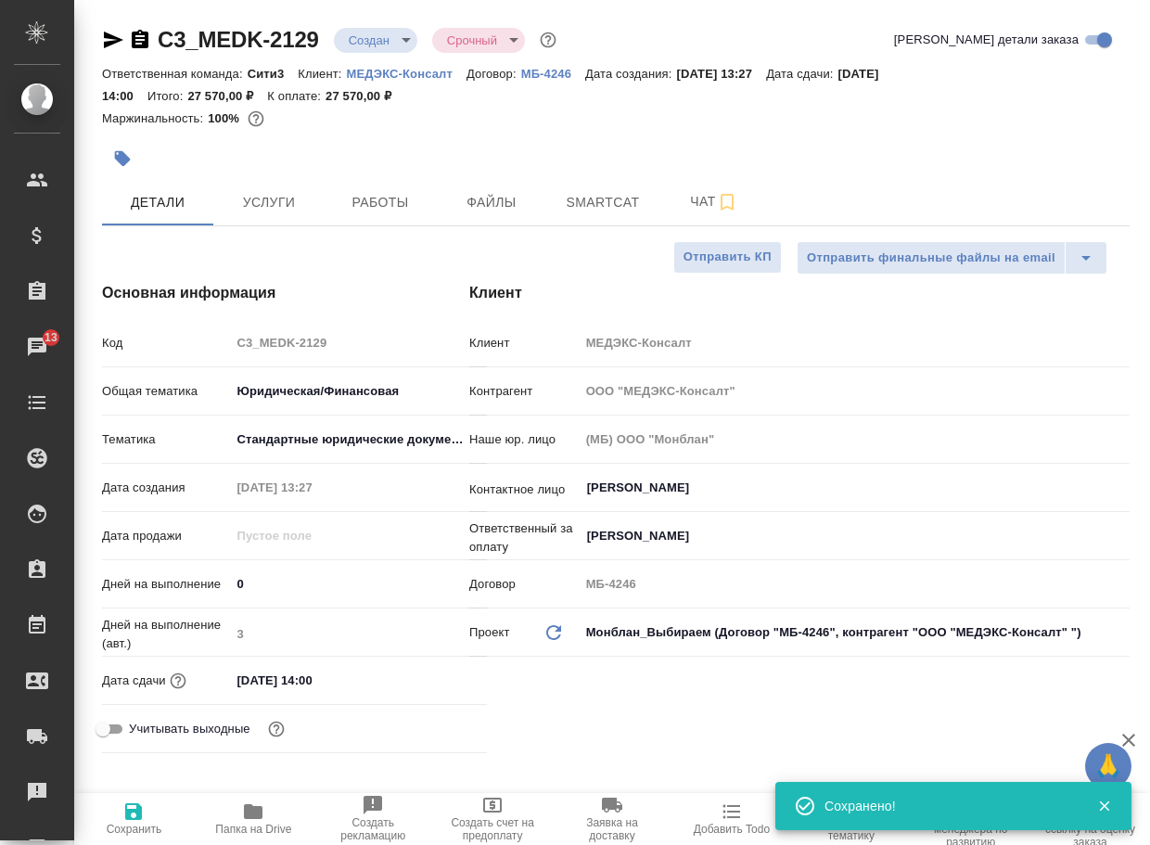
type textarea "x"
drag, startPoint x: 339, startPoint y: 47, endPoint x: 147, endPoint y: 21, distance: 193.7
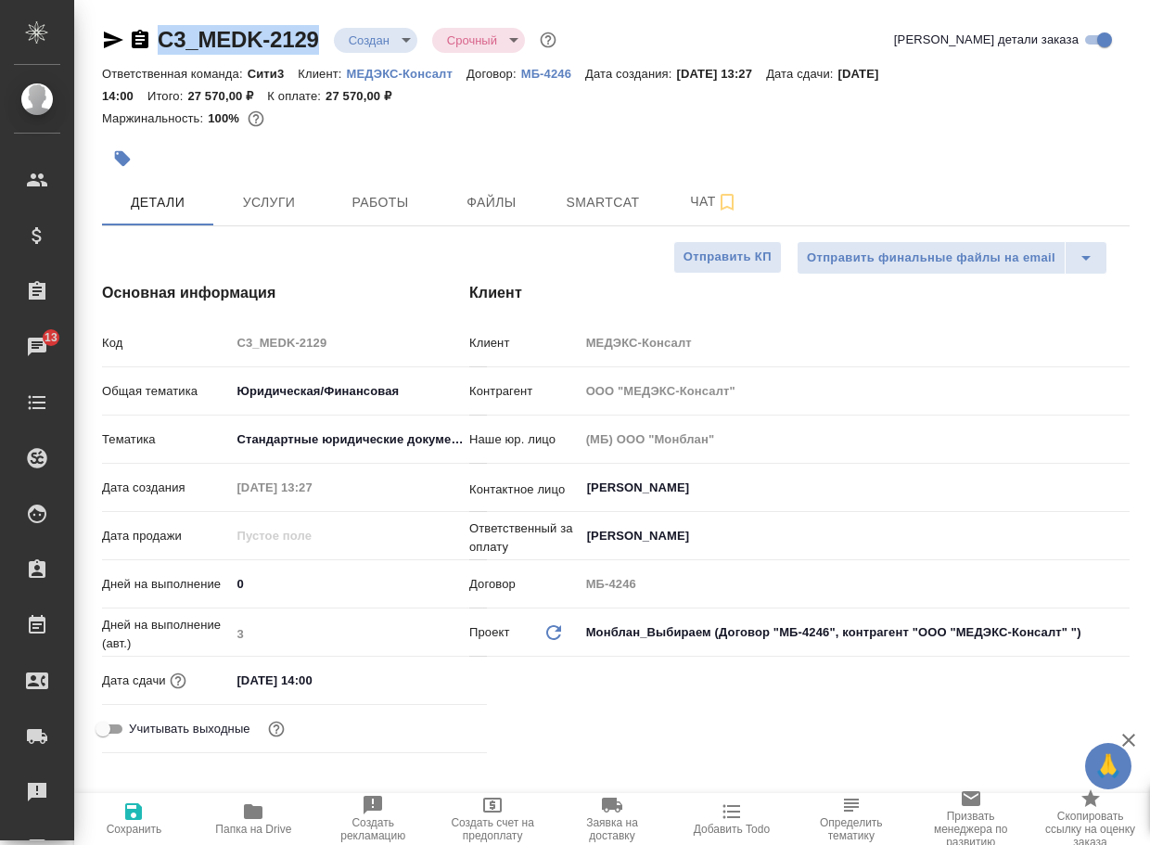
copy link "C3_MEDK-2129"
type textarea "x"
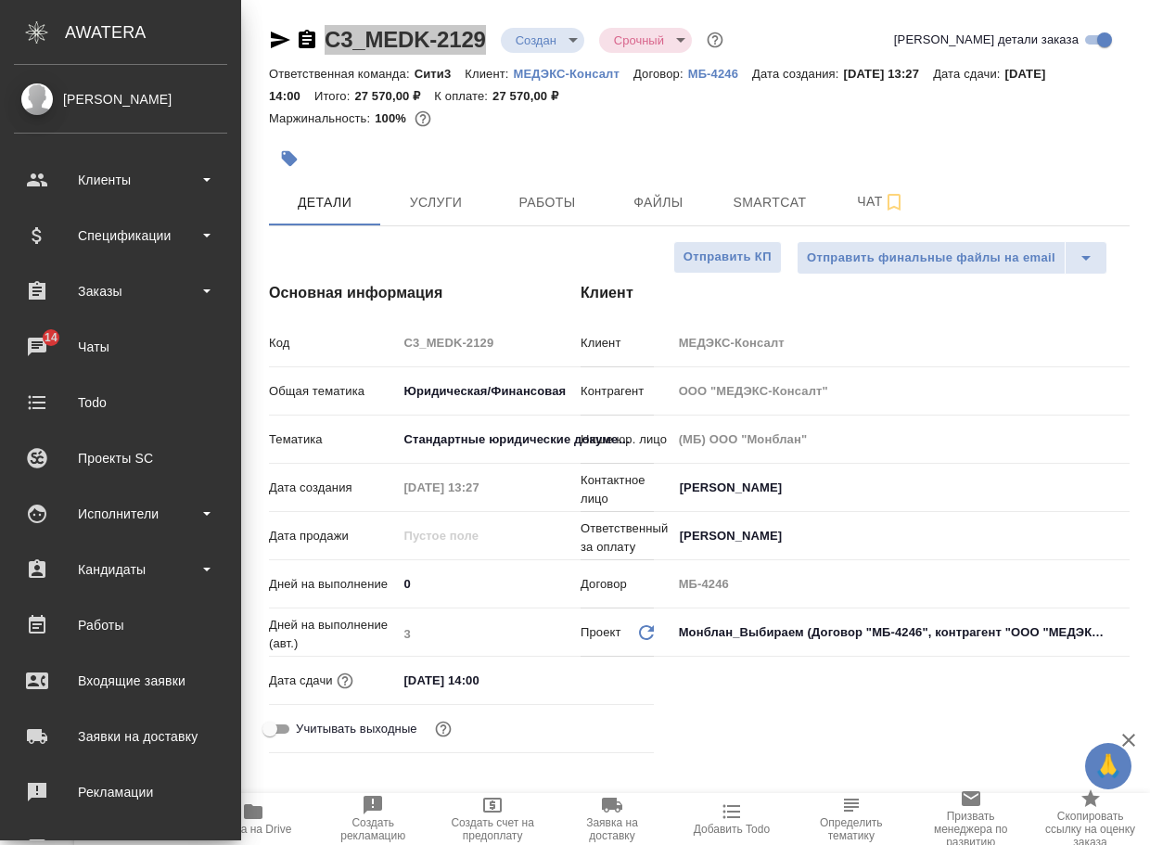
type textarea "x"
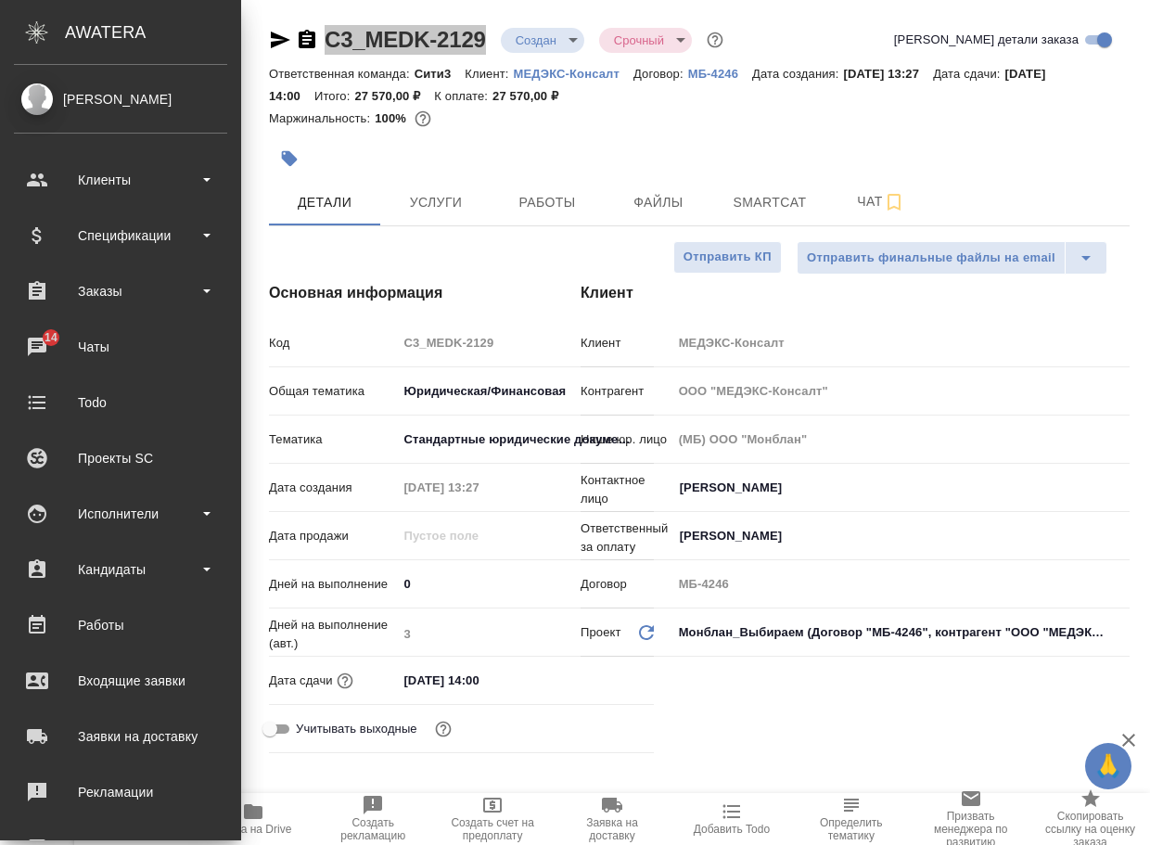
type textarea "x"
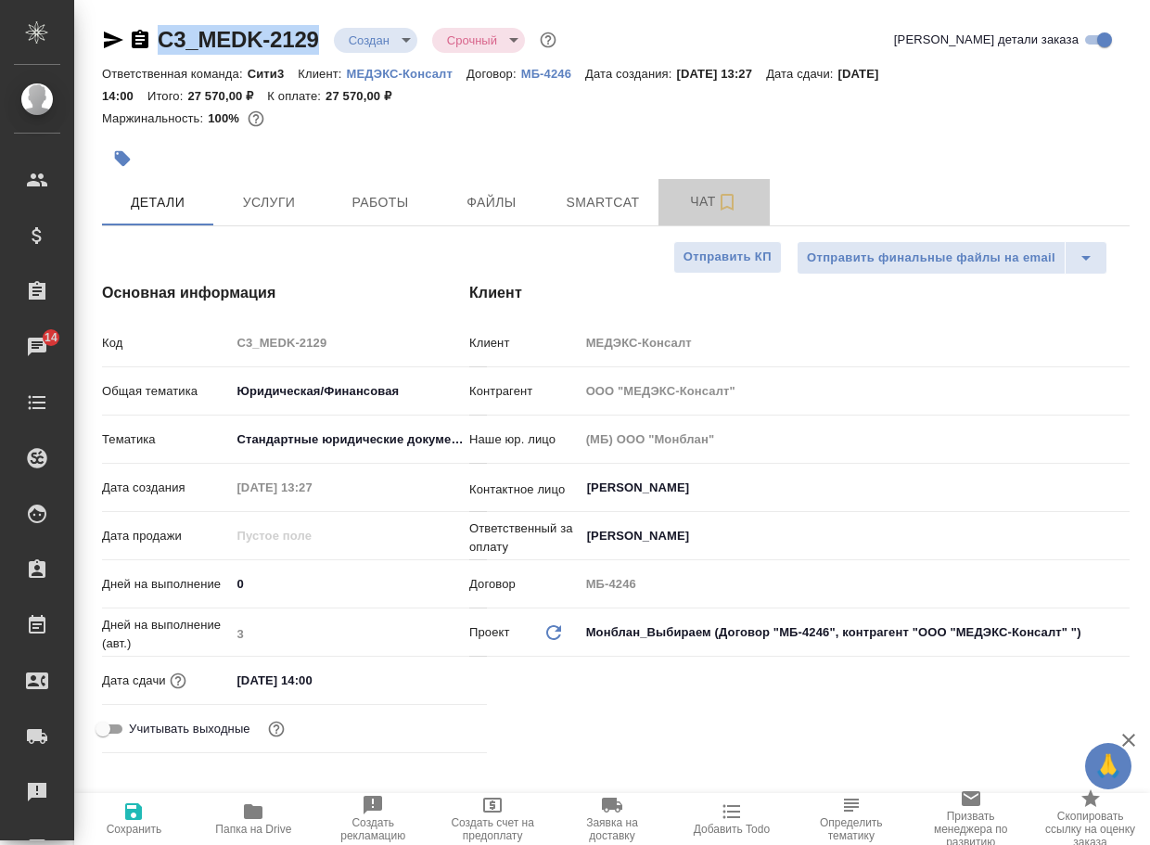
drag, startPoint x: 686, startPoint y: 209, endPoint x: 682, endPoint y: 239, distance: 31.0
click at [686, 209] on span "Чат" at bounding box center [714, 201] width 89 height 23
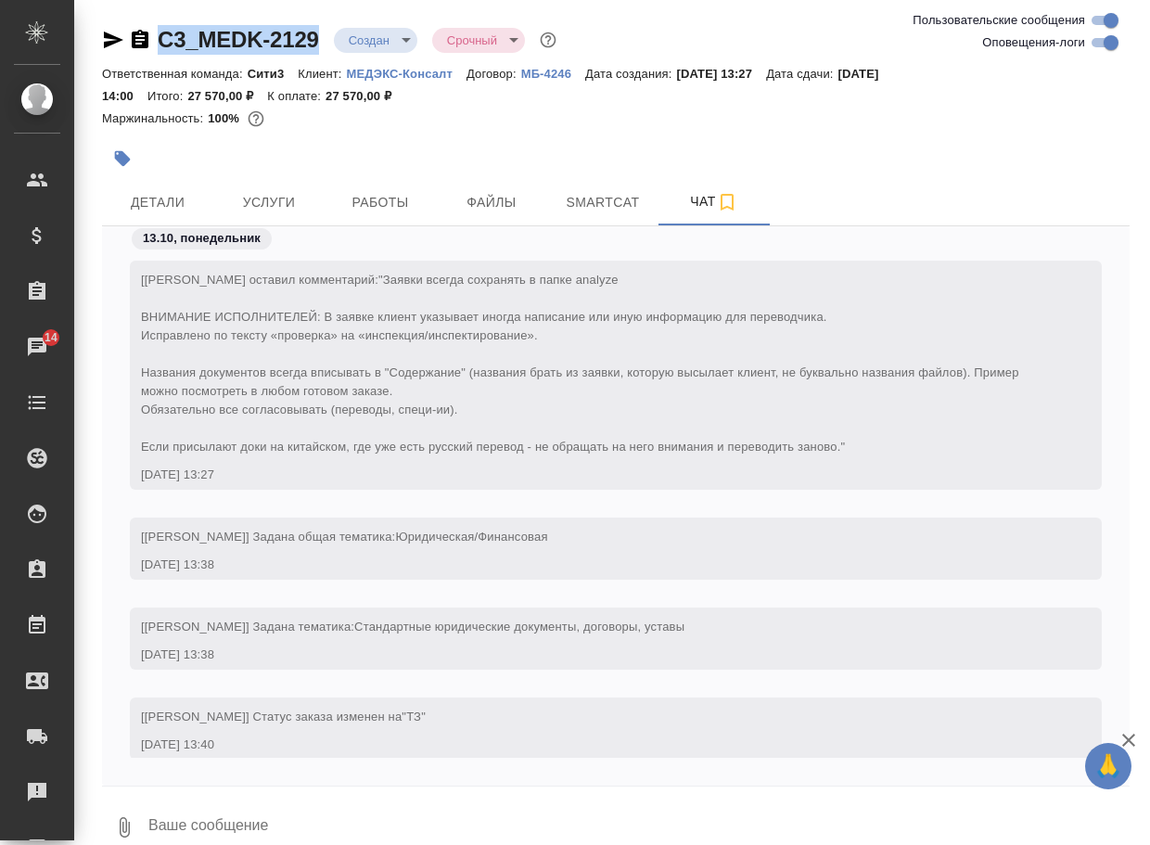
scroll to position [120, 0]
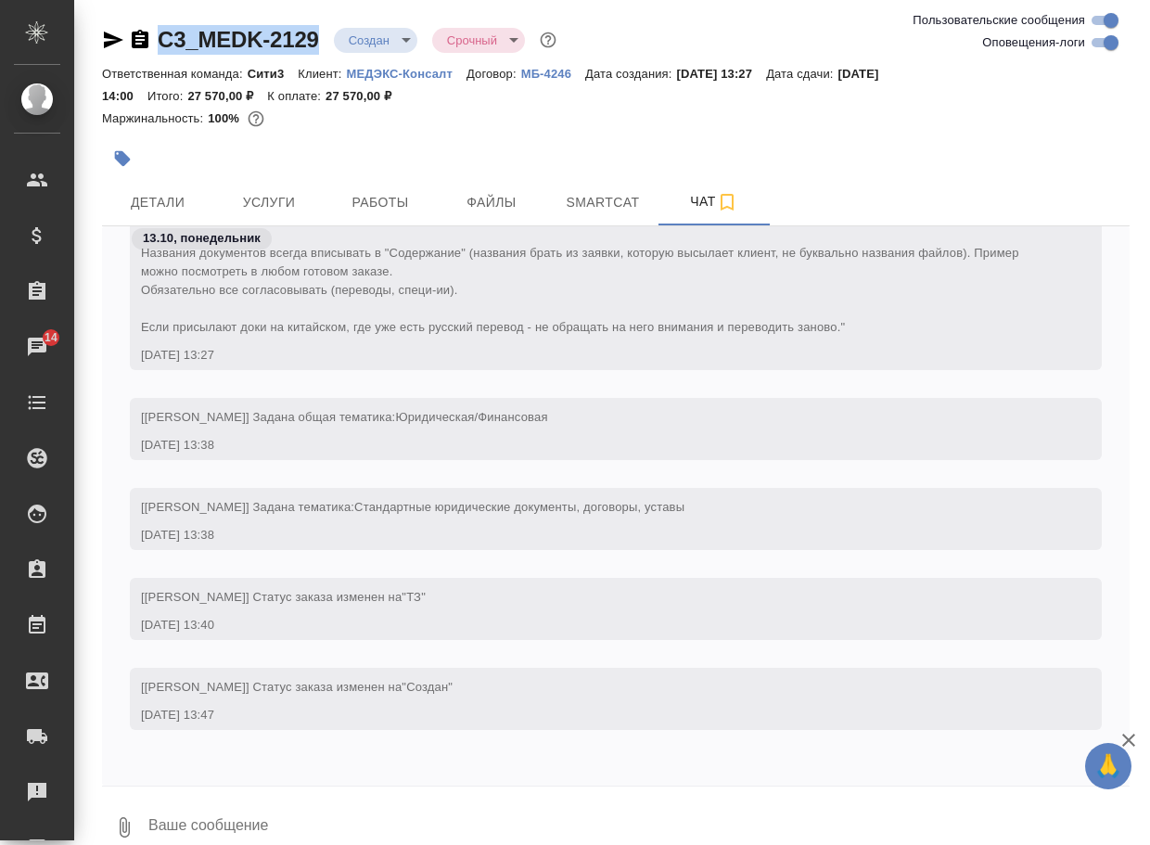
click at [116, 835] on icon "button" at bounding box center [124, 827] width 22 height 22
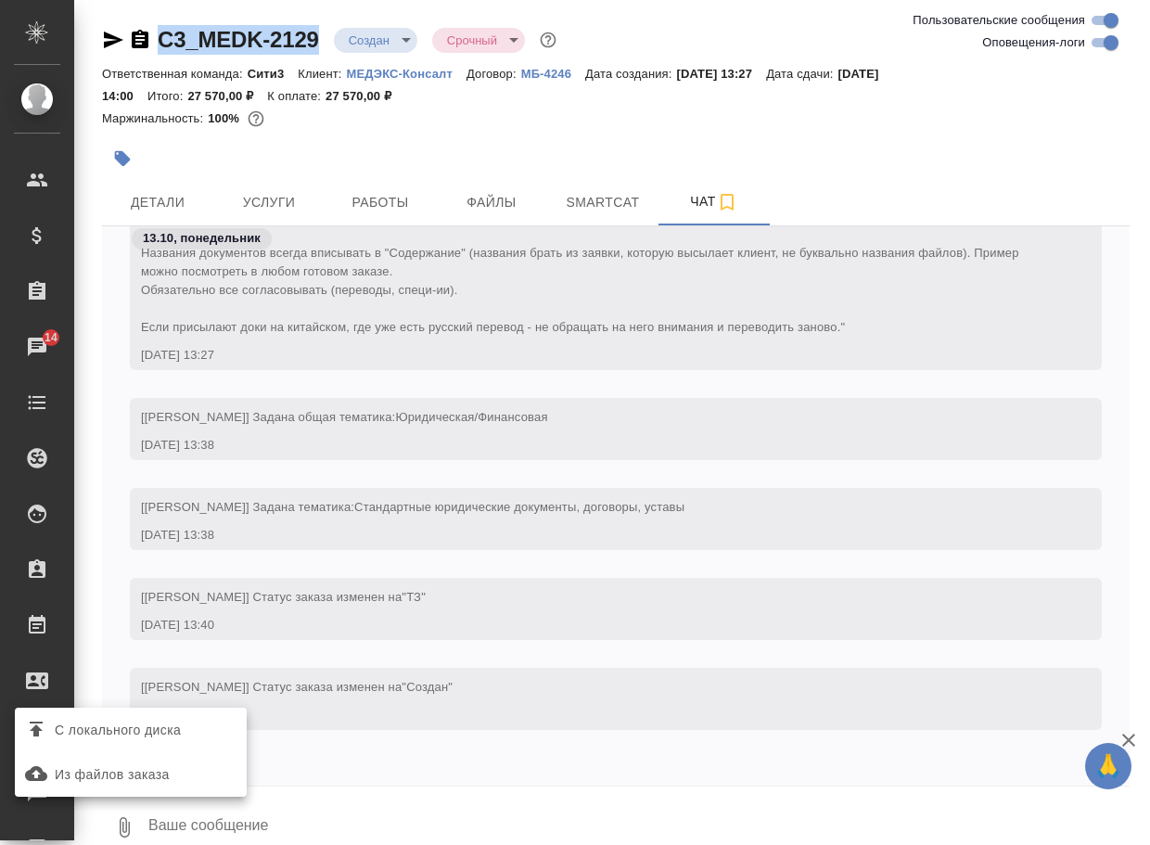
click at [170, 720] on span "С локального диска" at bounding box center [118, 730] width 126 height 23
click at [0, 0] on input "С локального диска" at bounding box center [0, 0] width 0 height 0
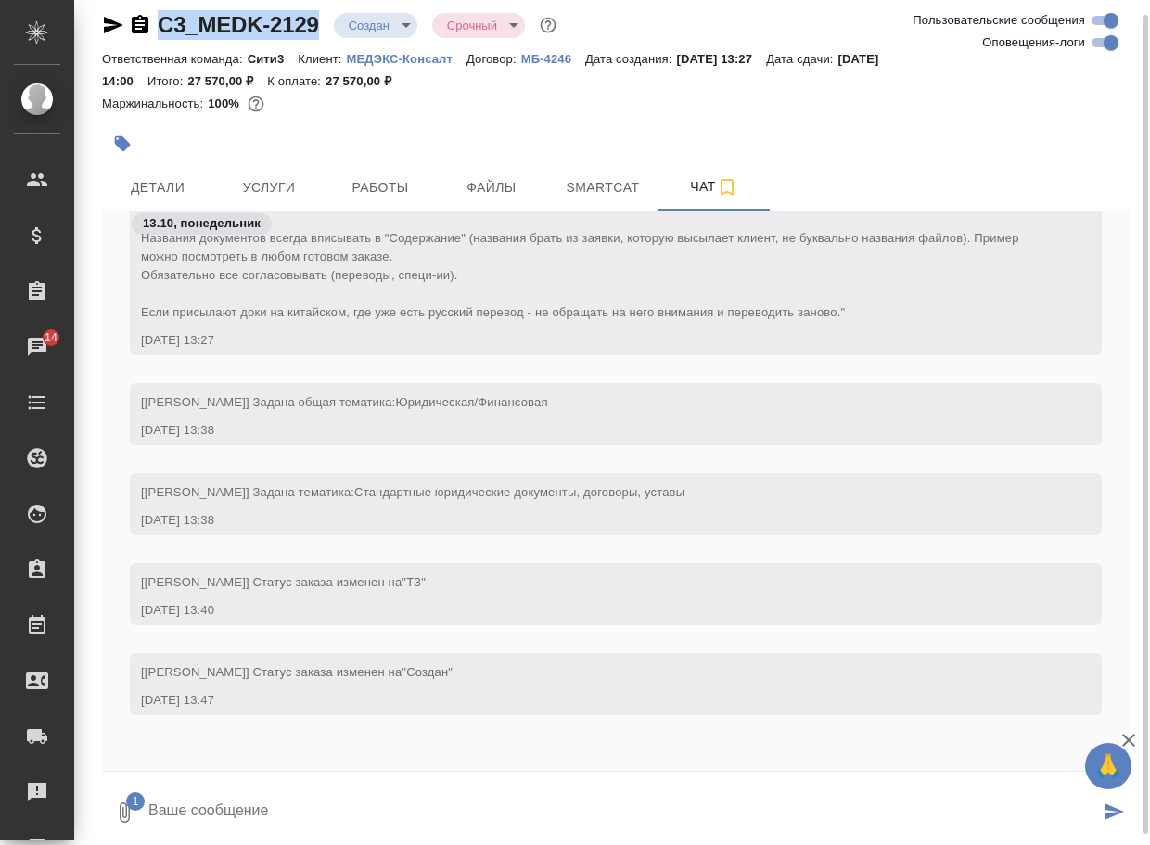
click at [246, 827] on textarea at bounding box center [623, 812] width 952 height 63
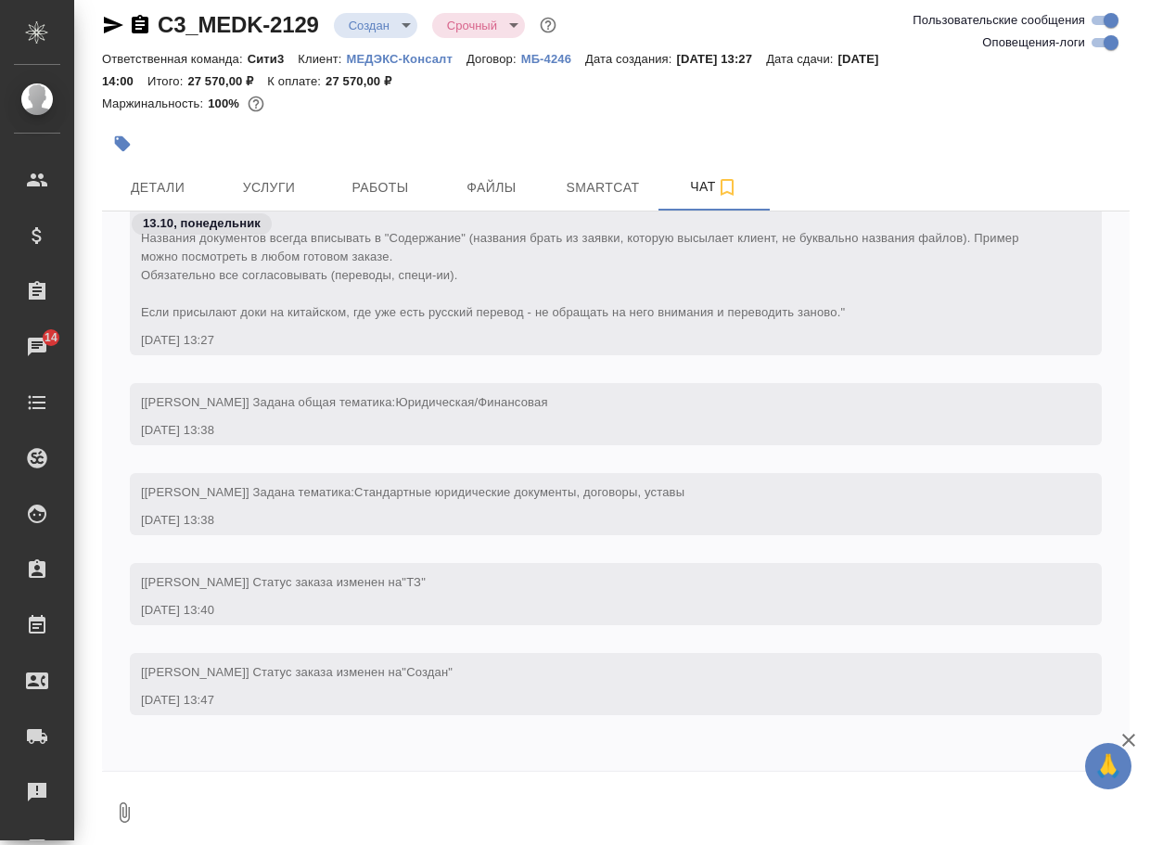
scroll to position [247, 0]
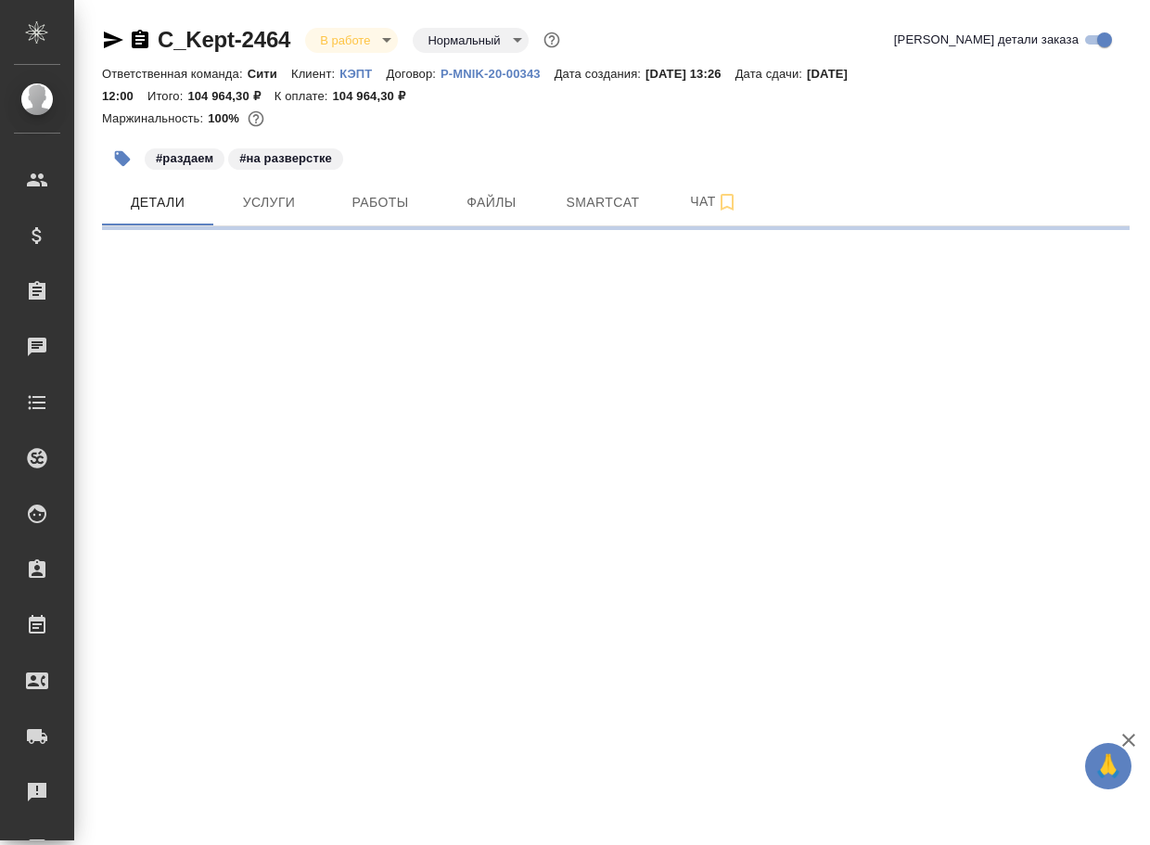
select select "RU"
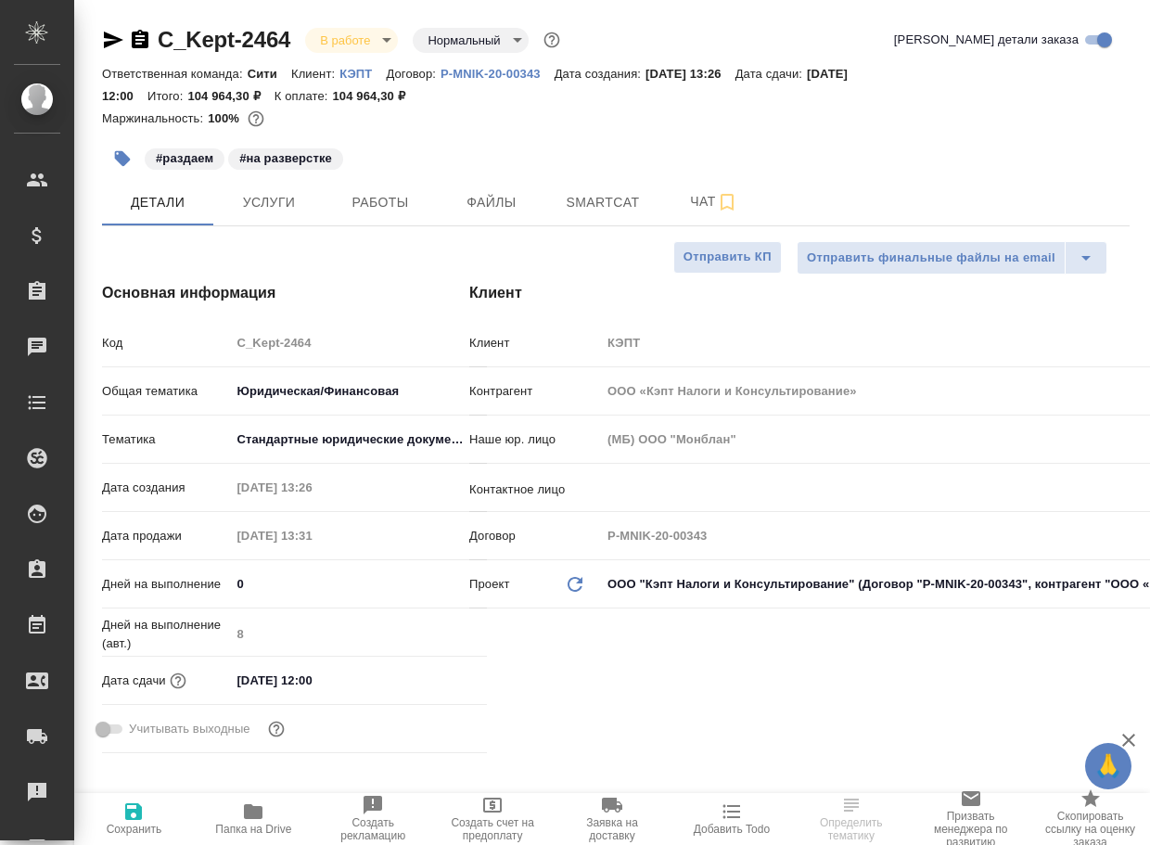
type textarea "x"
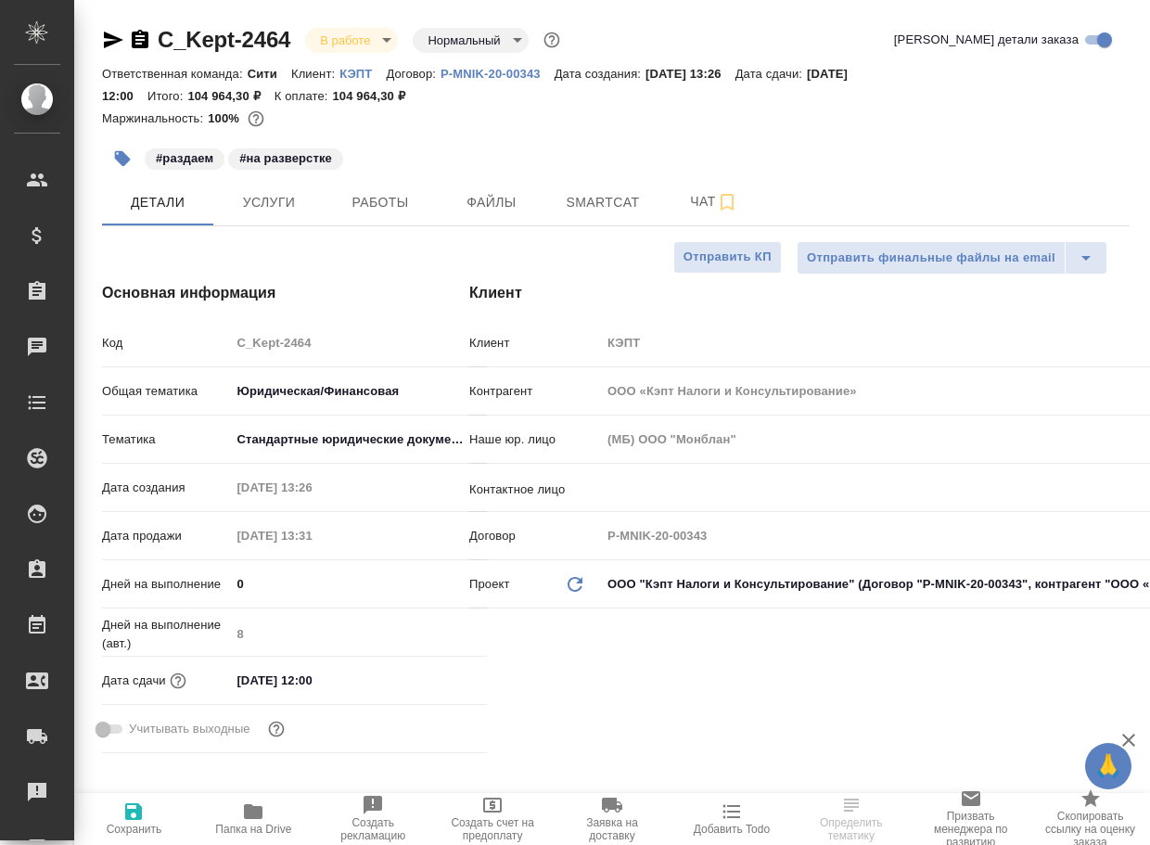
type textarea "x"
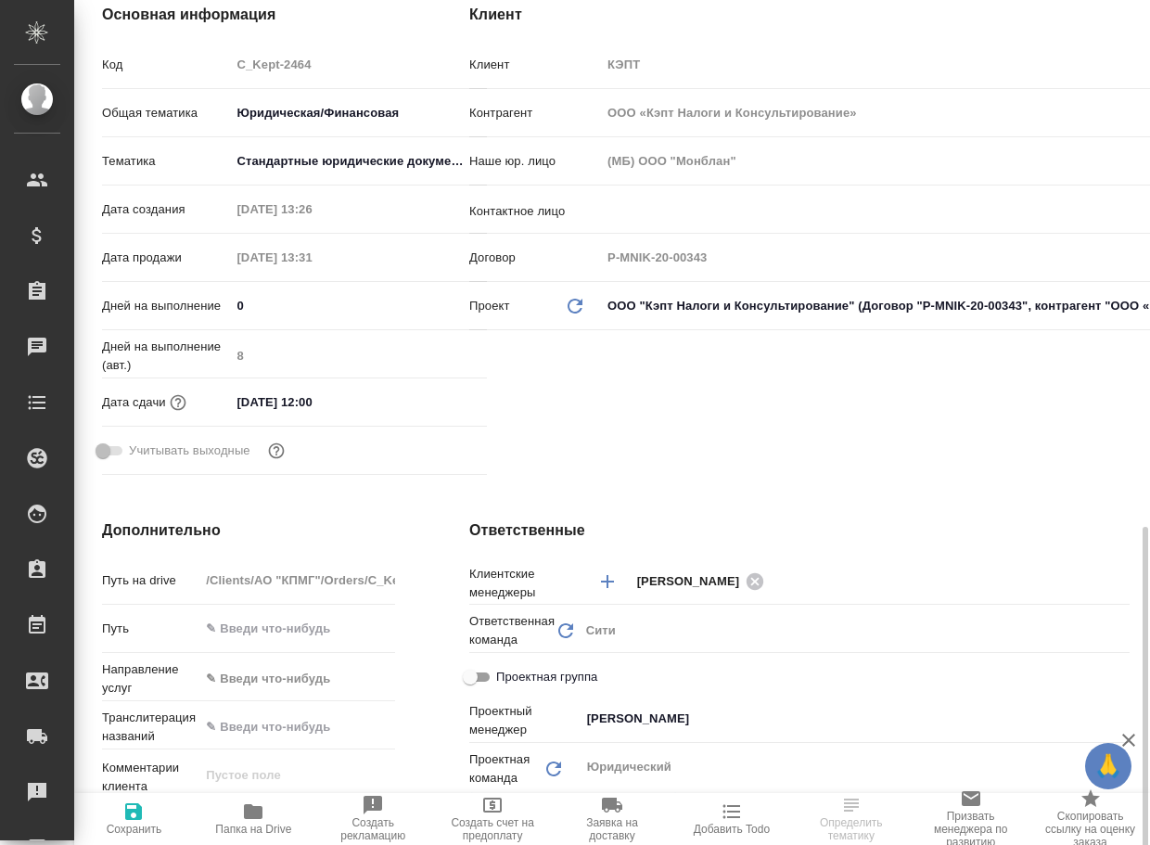
type textarea "x"
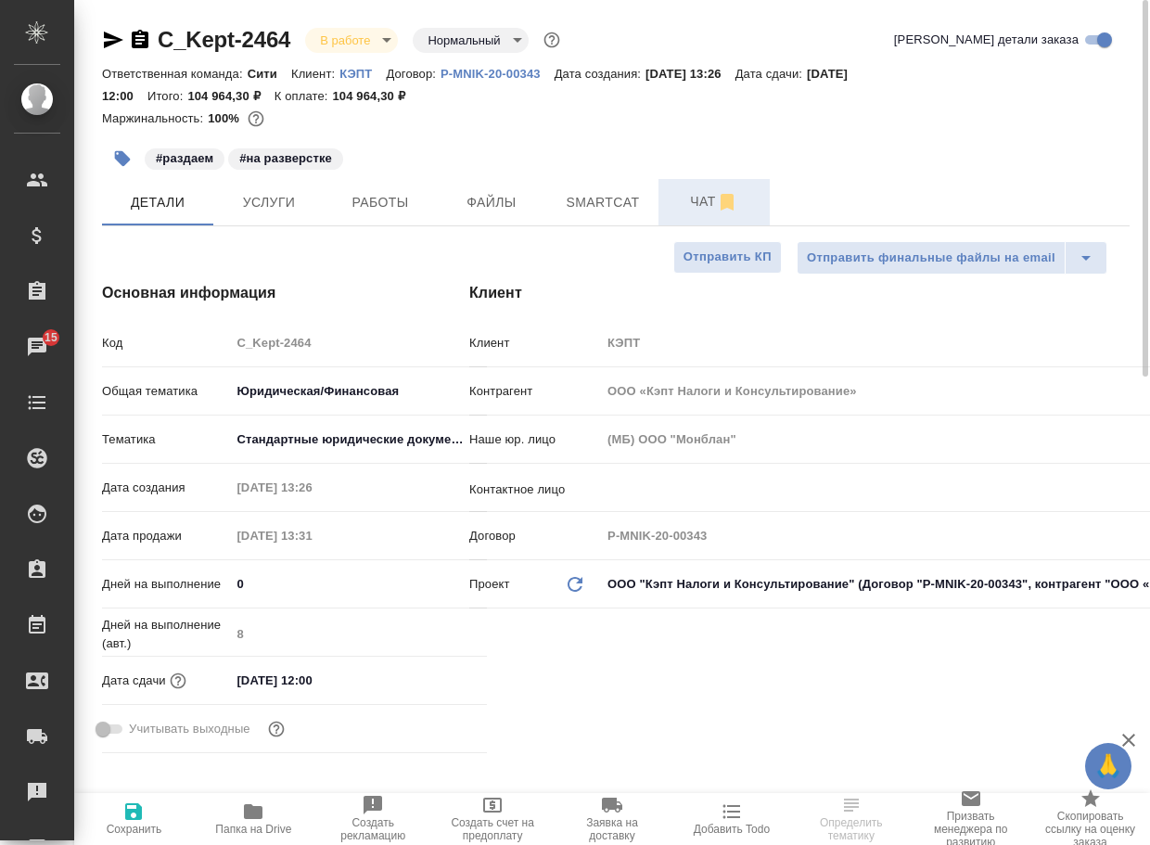
click at [704, 196] on span "Чат" at bounding box center [714, 201] width 89 height 23
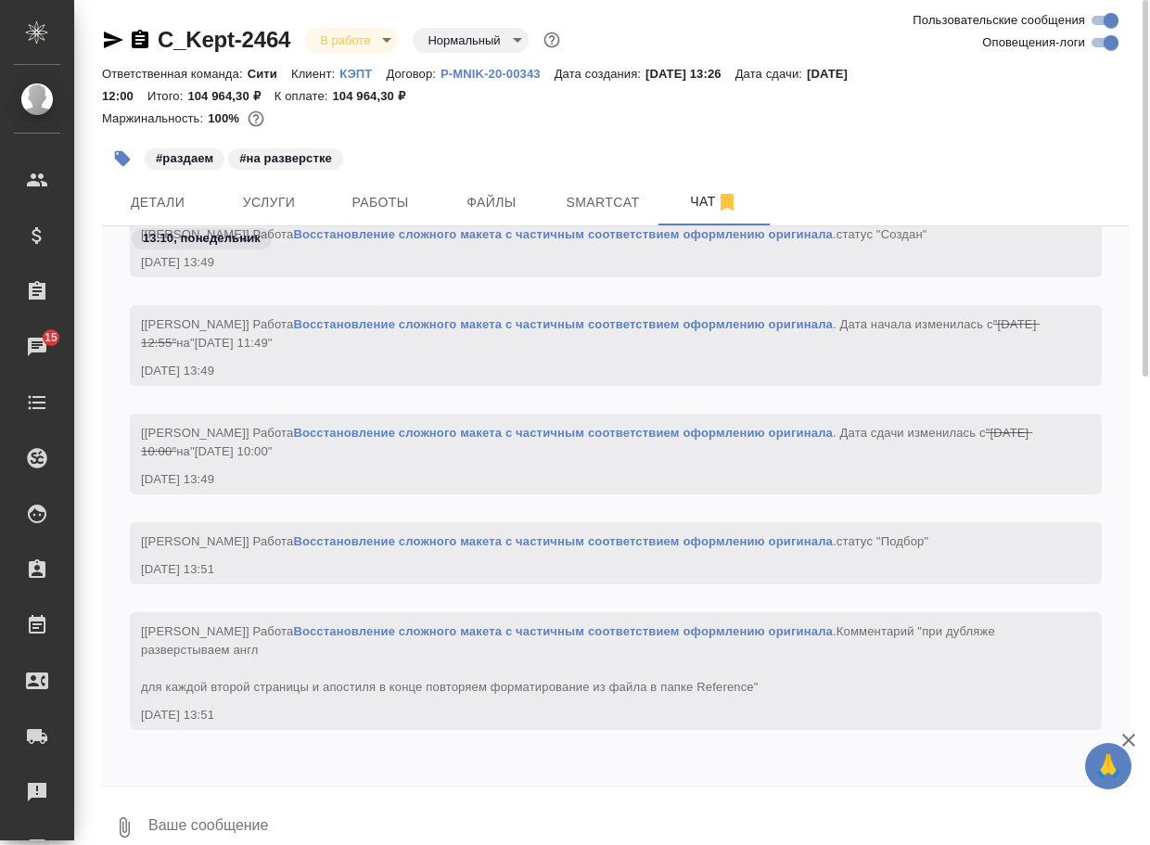
click at [1100, 45] on input "Оповещения-логи" at bounding box center [1111, 43] width 67 height 22
checkbox input "false"
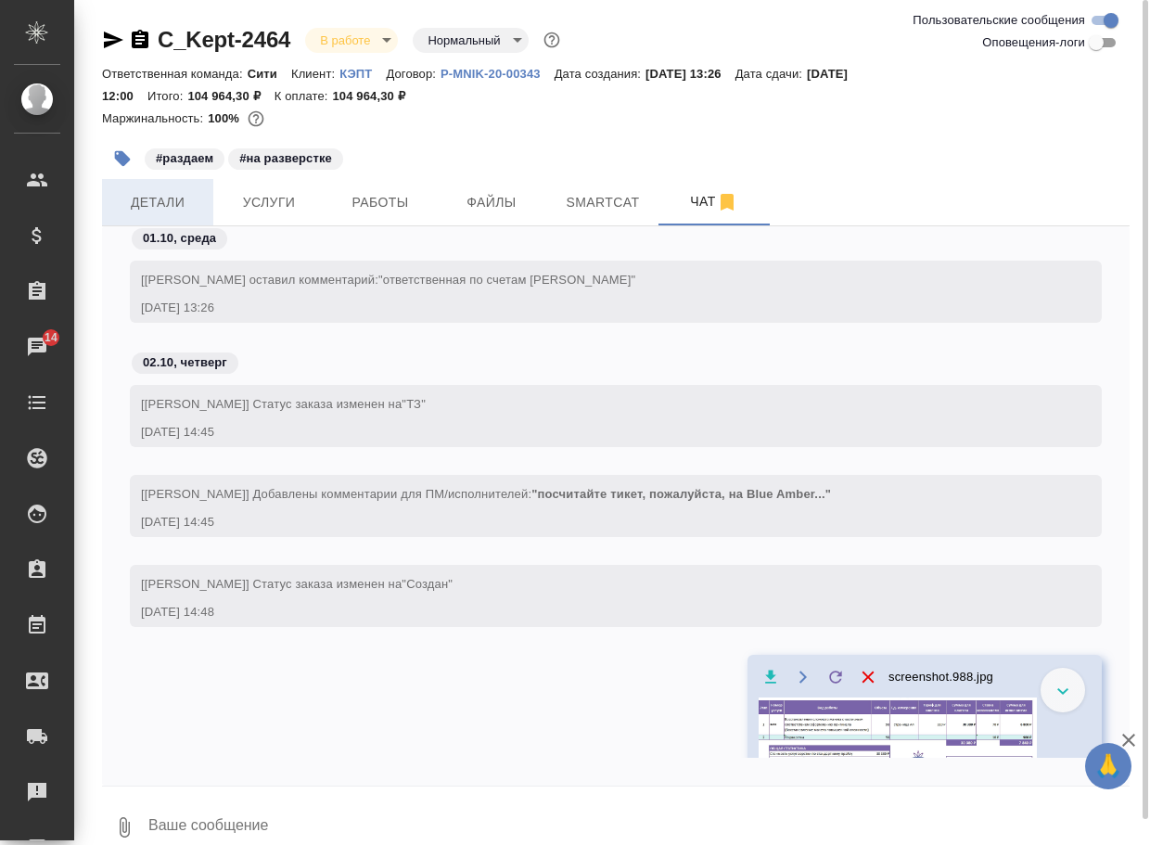
click at [147, 196] on span "Детали" at bounding box center [157, 202] width 89 height 23
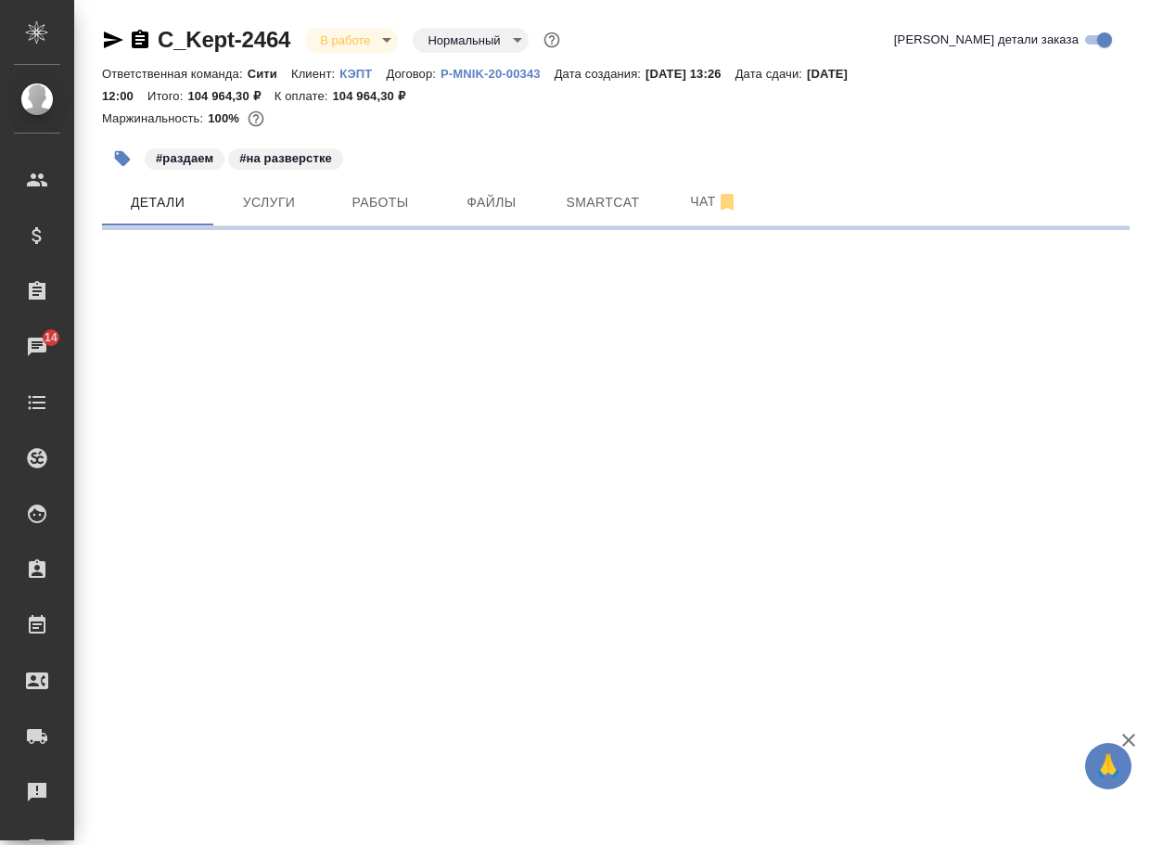
select select "RU"
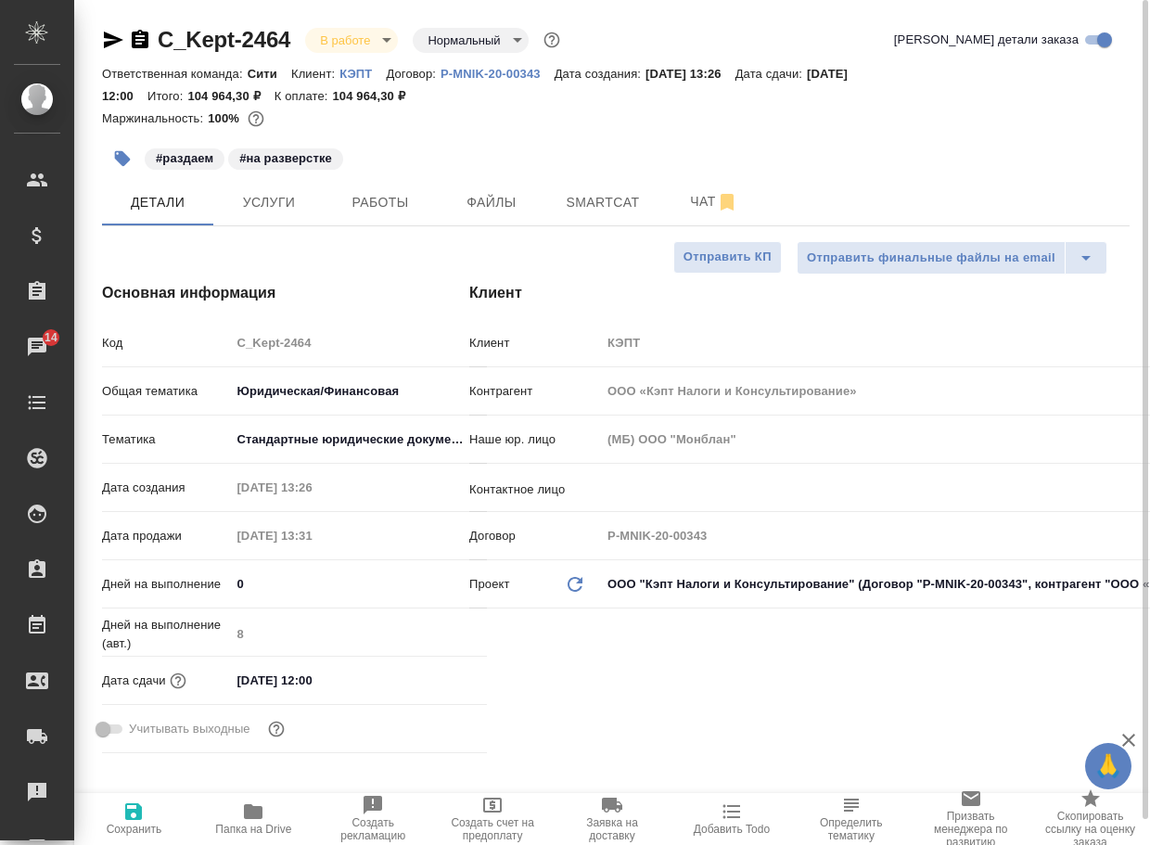
type textarea "x"
click at [275, 820] on span "Папка на Drive" at bounding box center [253, 817] width 97 height 35
type textarea "x"
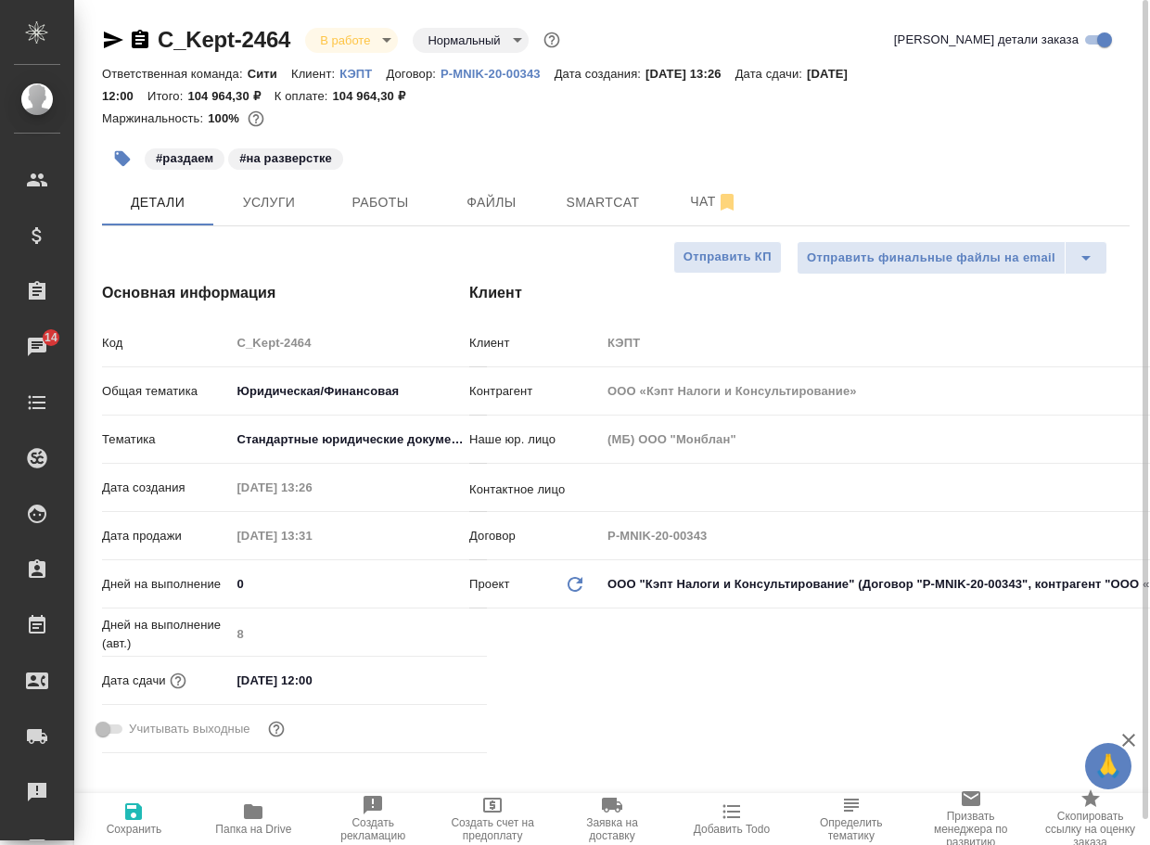
type textarea "x"
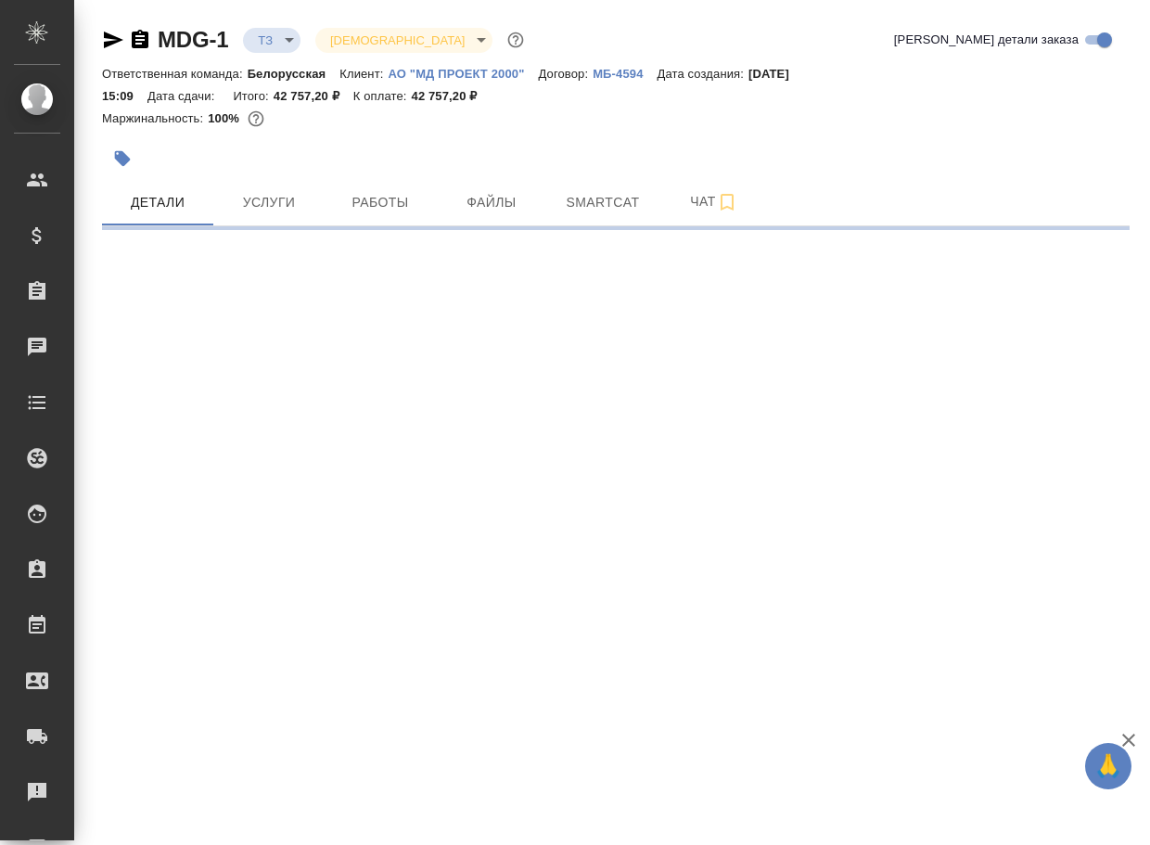
select select "RU"
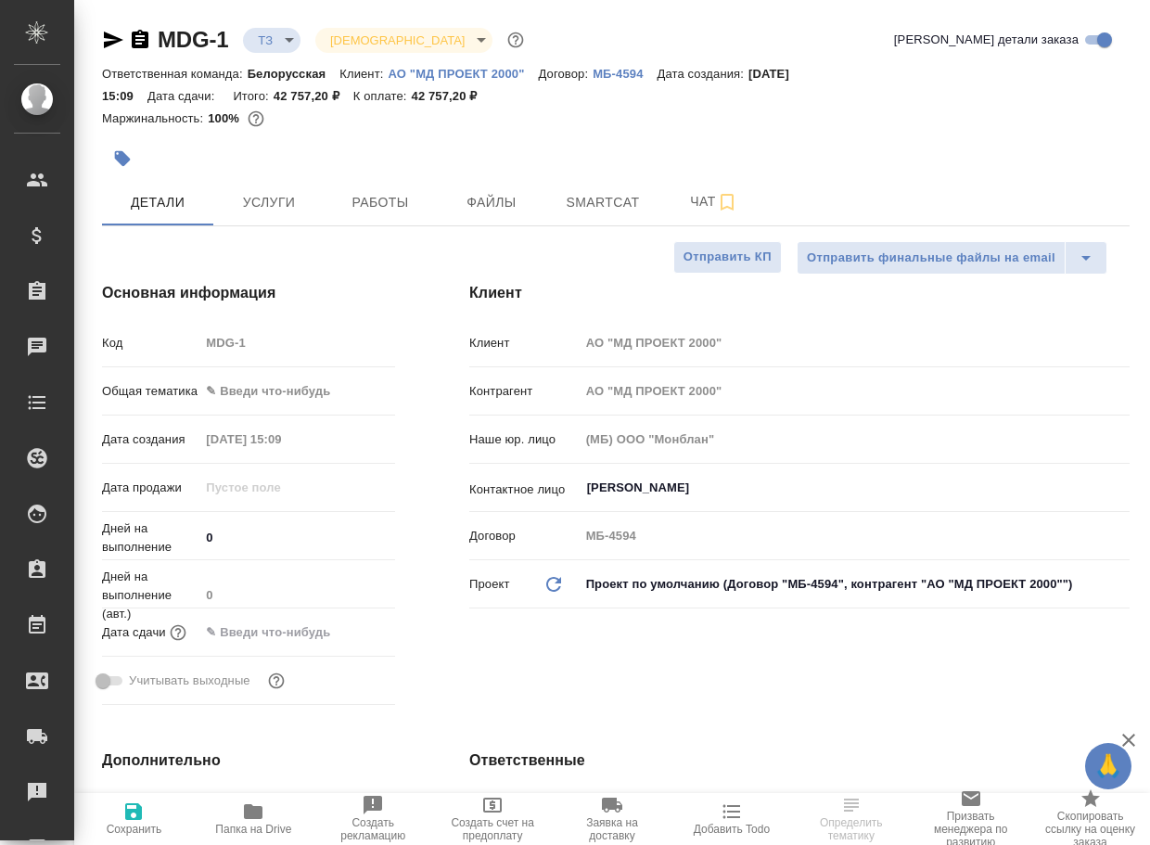
type textarea "x"
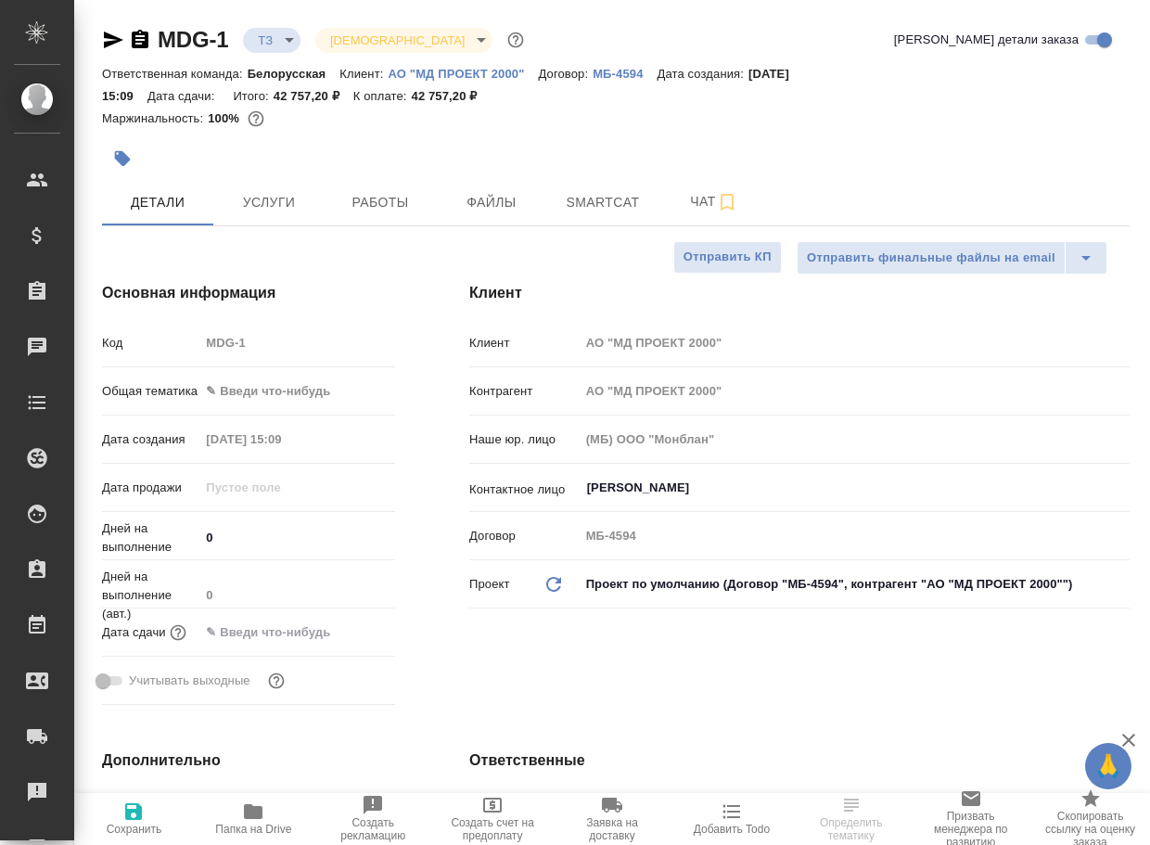
type textarea "x"
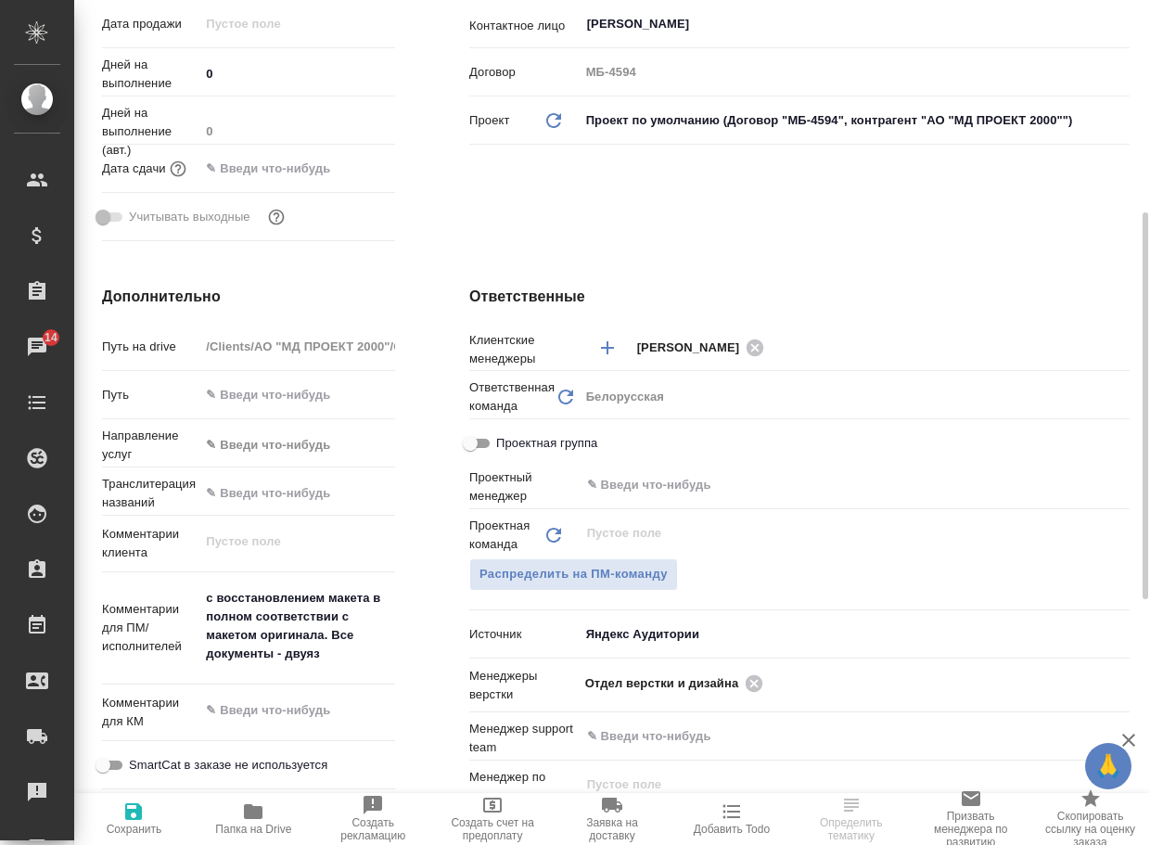
click at [264, 820] on icon "button" at bounding box center [253, 811] width 22 height 22
type textarea "x"
select select "RU"
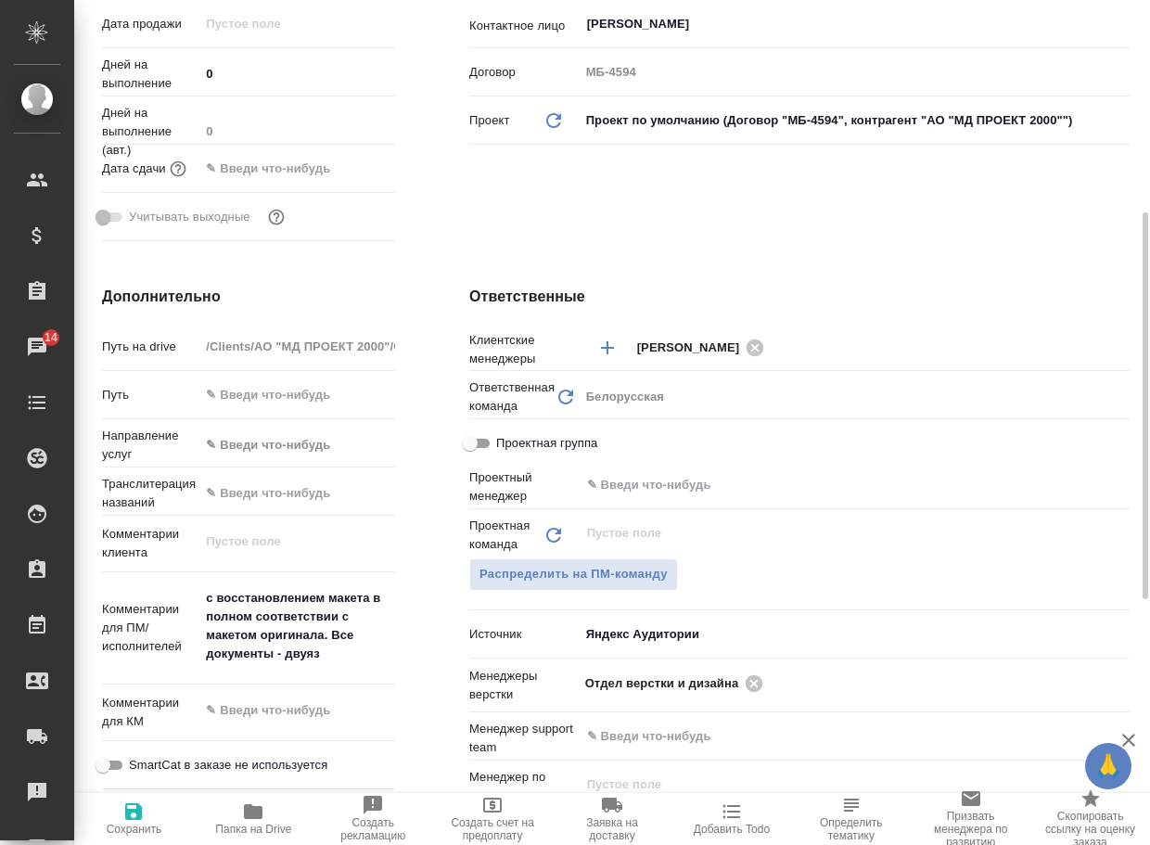
type textarea "x"
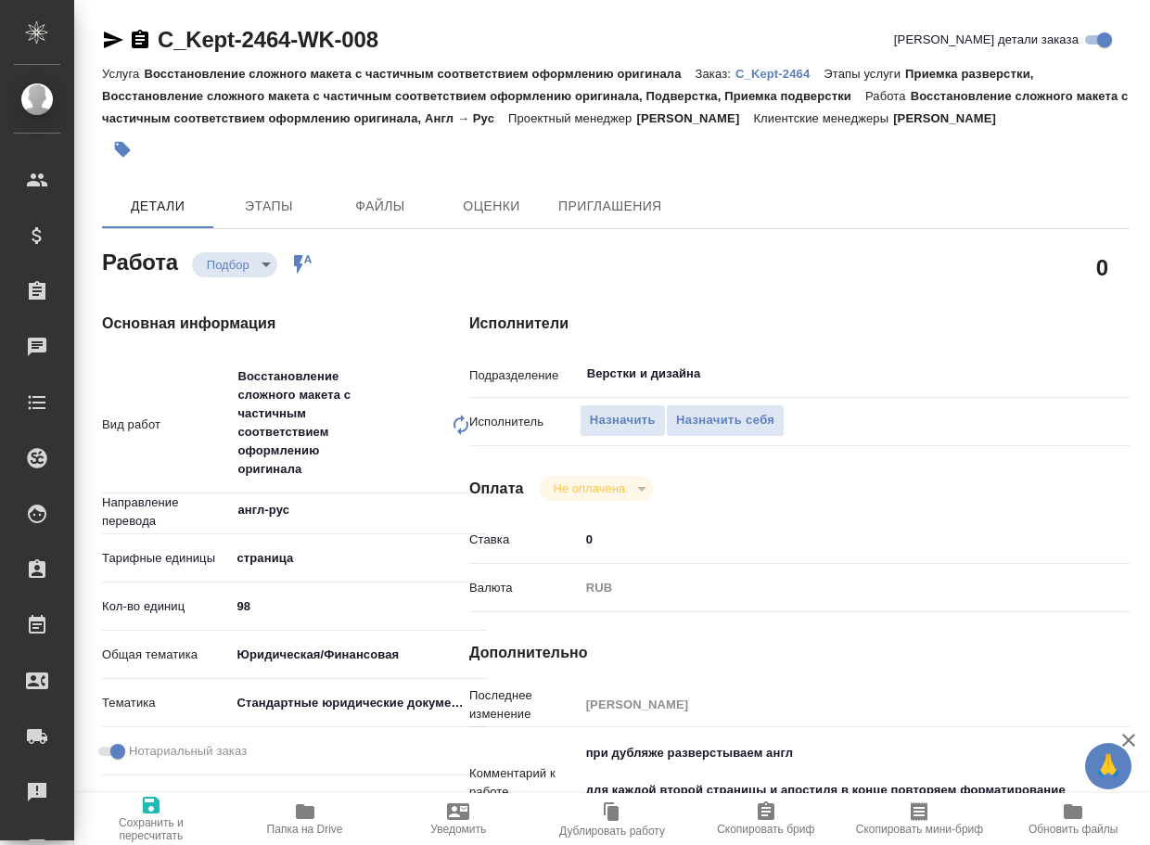
type textarea "x"
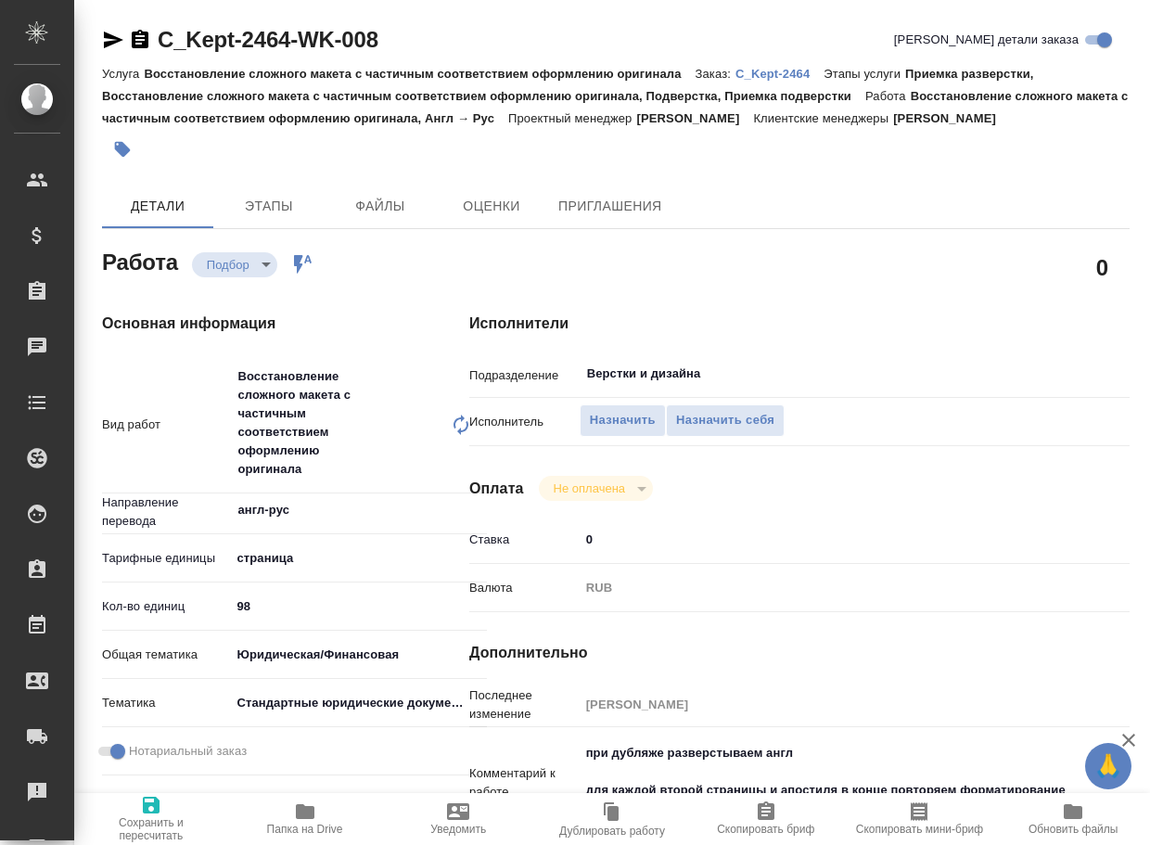
type textarea "x"
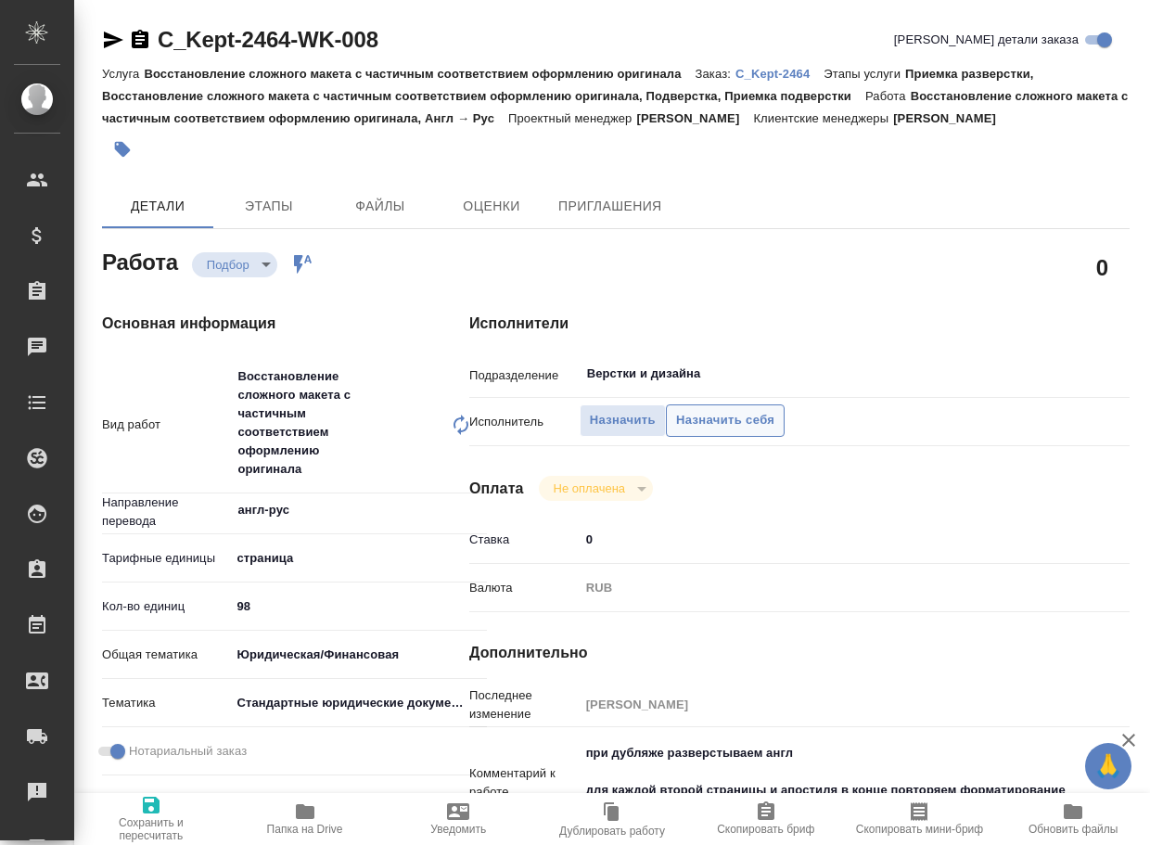
type textarea "x"
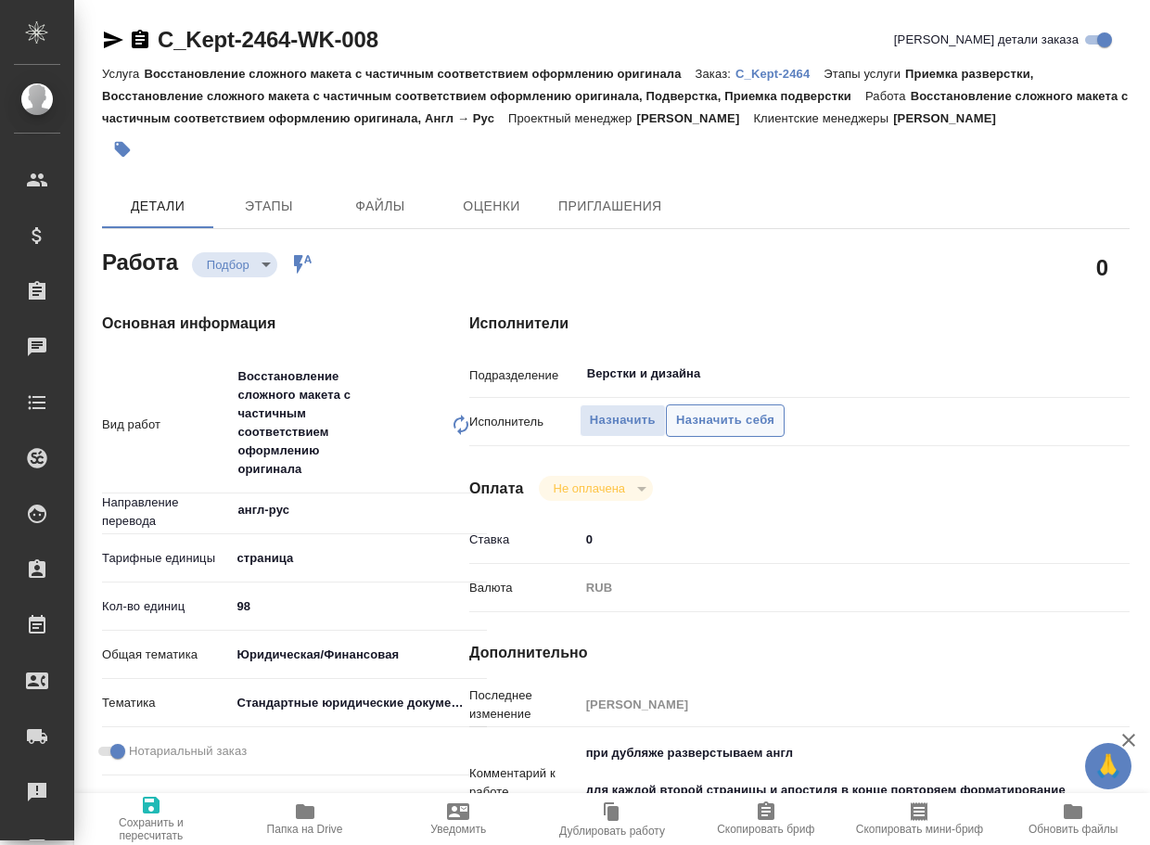
type textarea "x"
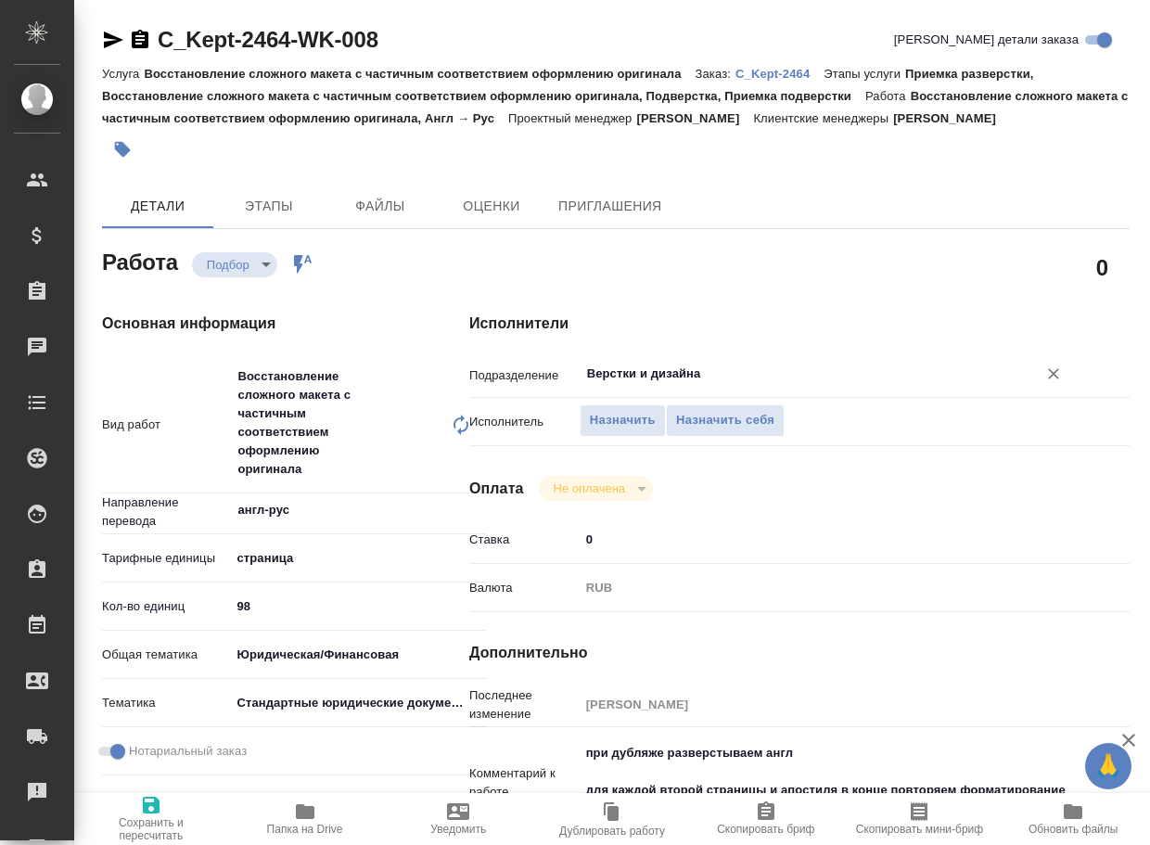
click at [719, 375] on input "Верстки и дизайна" at bounding box center [796, 374] width 422 height 22
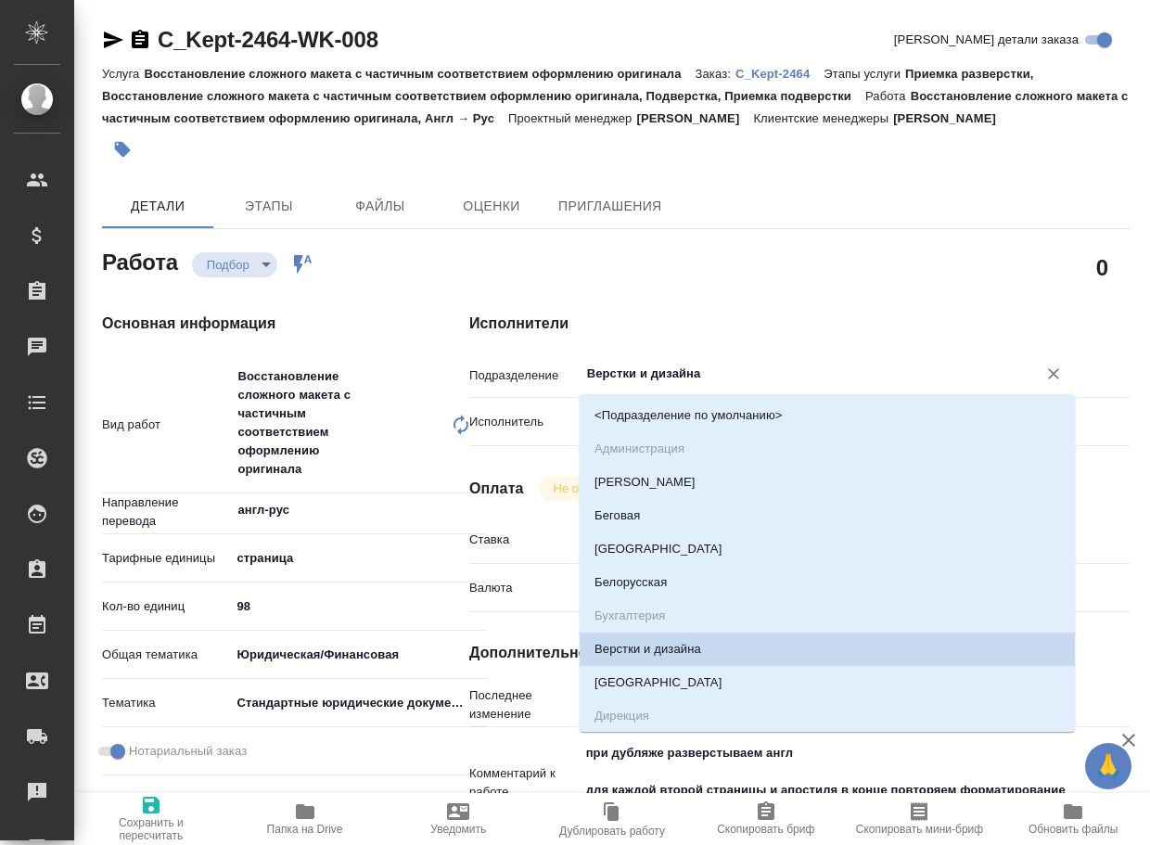
type textarea "x"
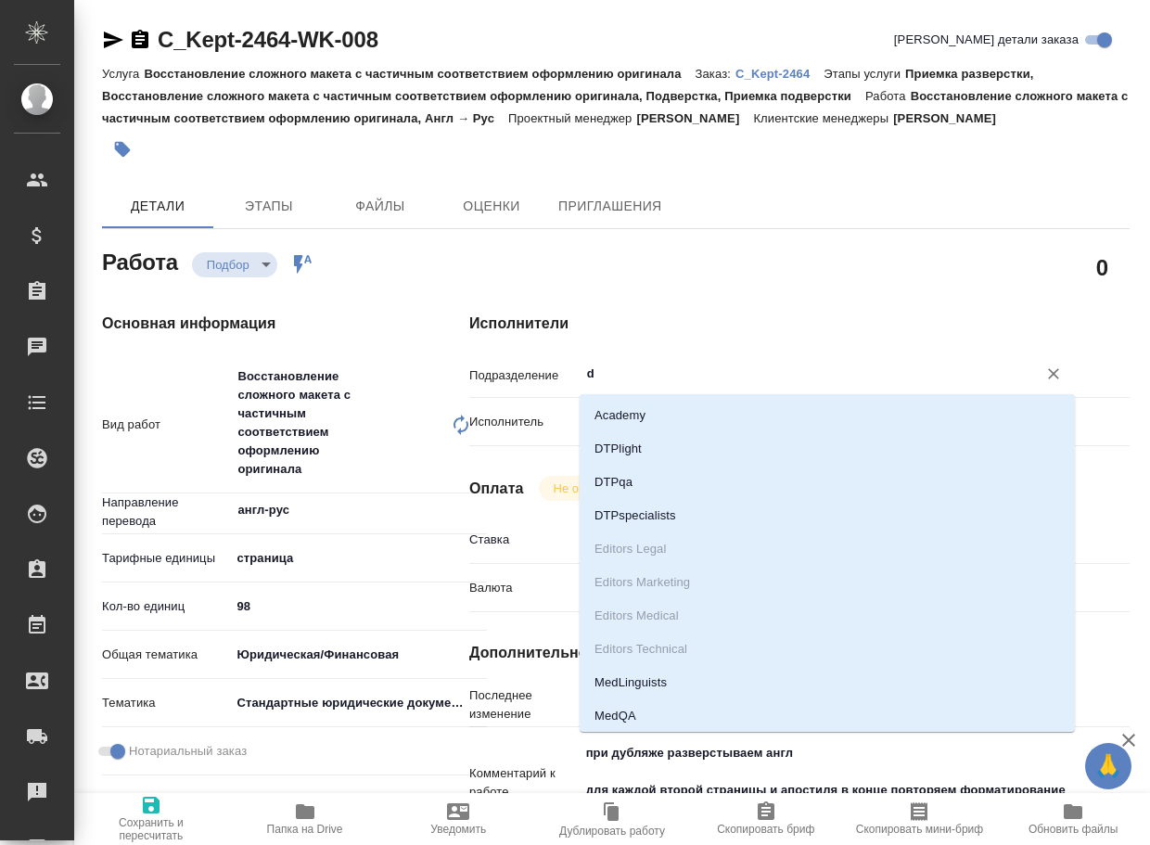
type input "dt"
type textarea "x"
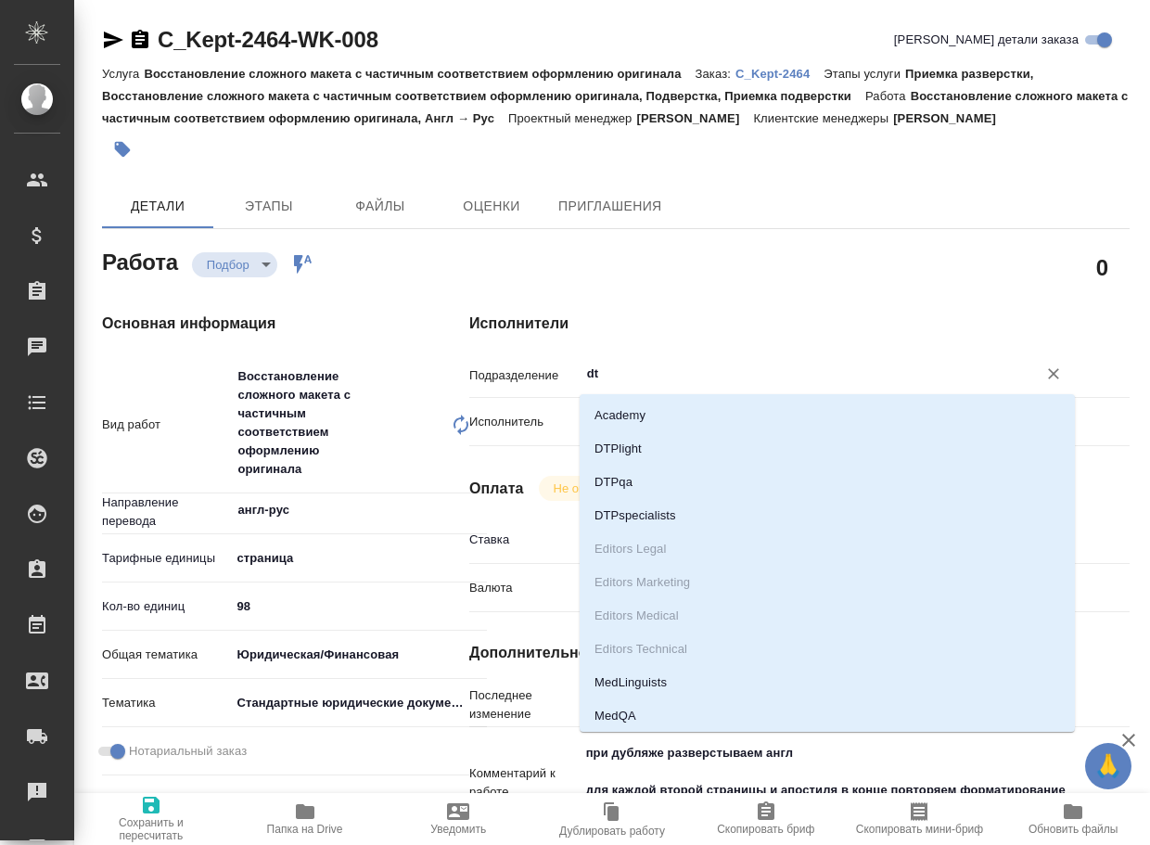
type textarea "x"
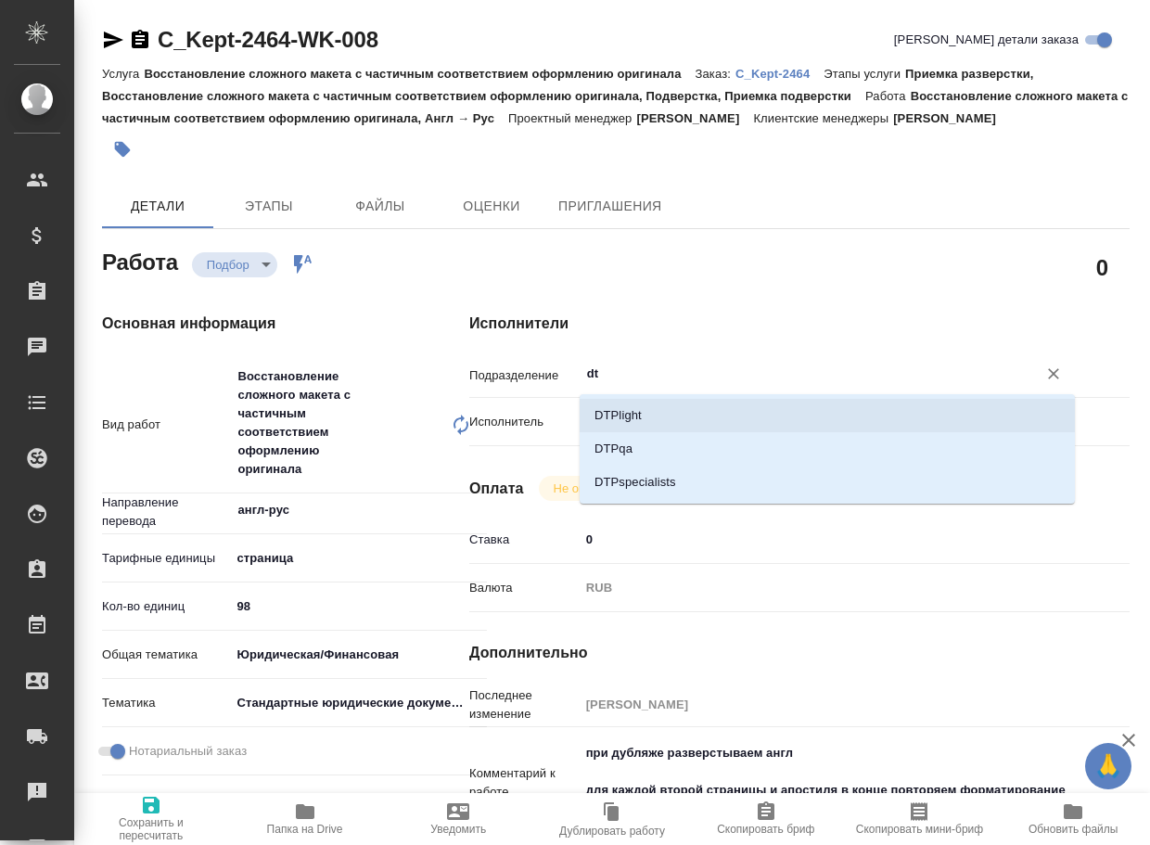
click at [612, 414] on li "DTPlight" at bounding box center [827, 415] width 495 height 33
type textarea "x"
type input "DTPlight"
type textarea "x"
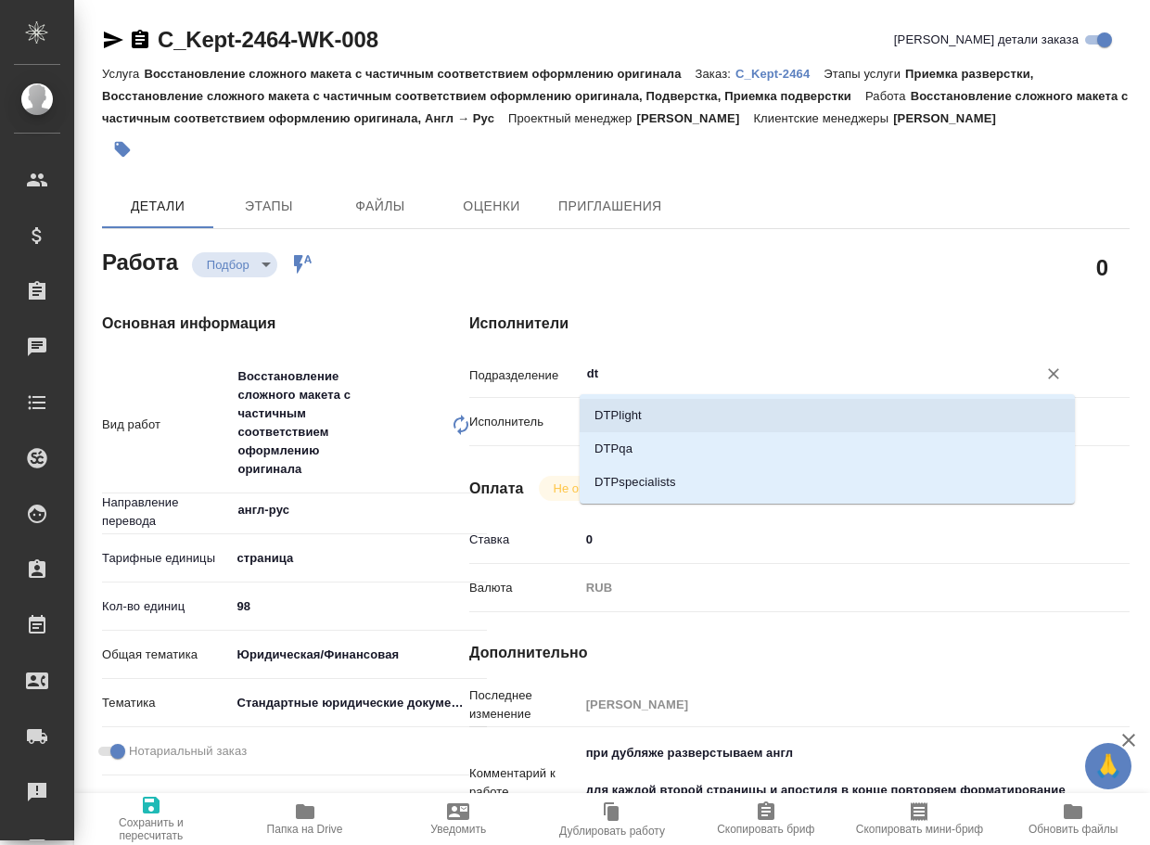
type textarea "x"
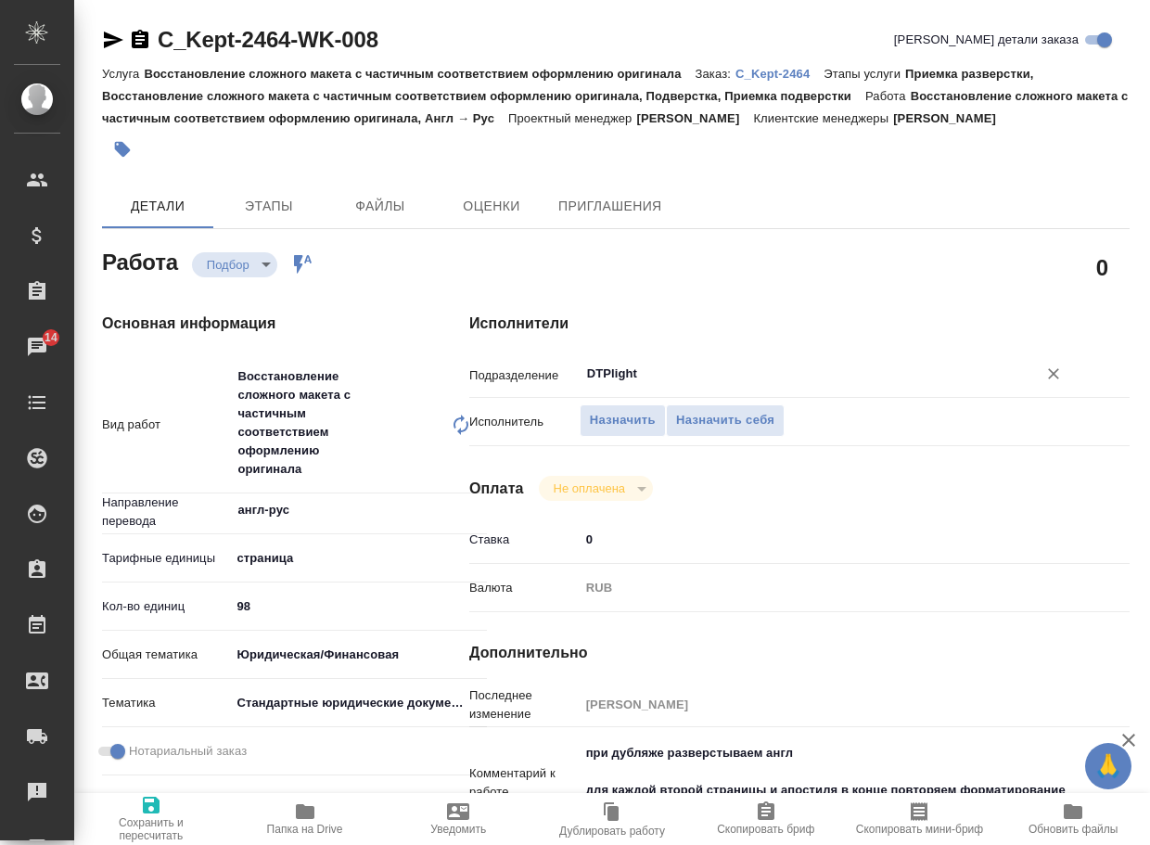
type input "DTPlight"
click at [143, 819] on span "Сохранить и пересчитать" at bounding box center [151, 829] width 132 height 26
type textarea "x"
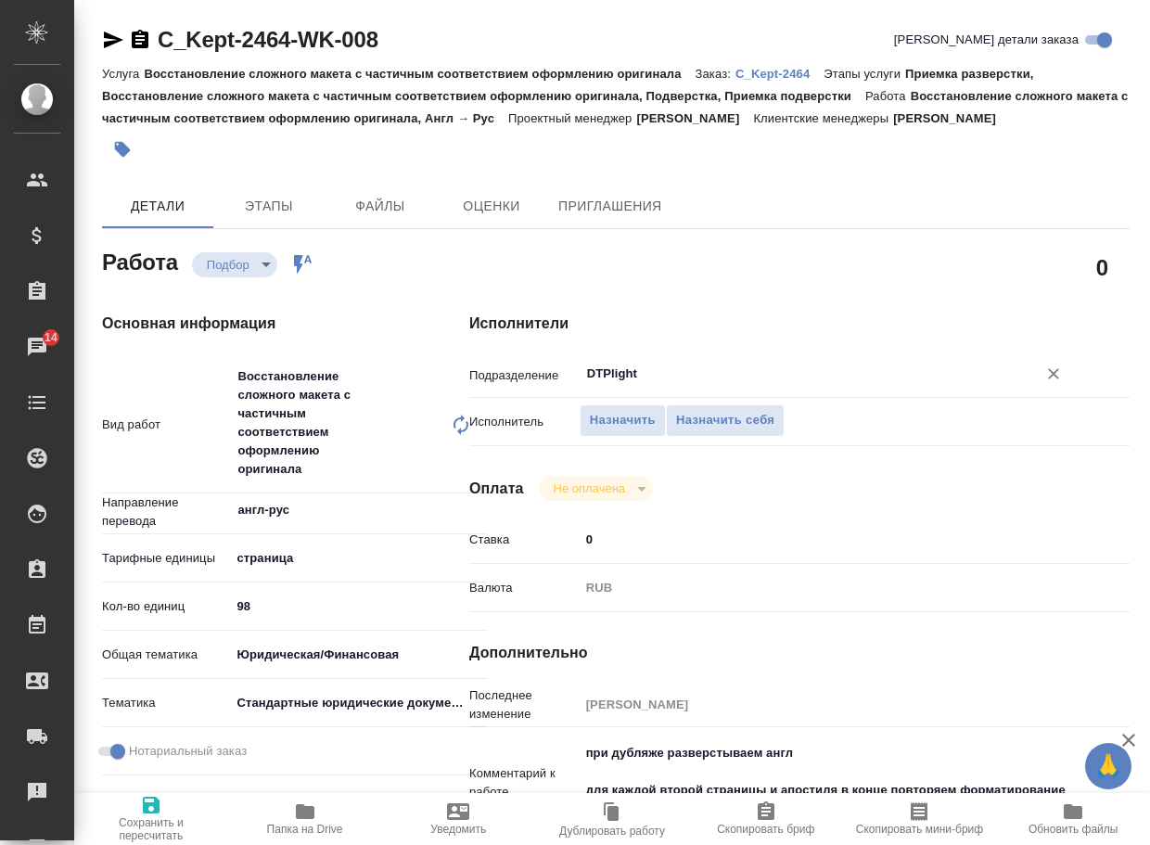
type textarea "x"
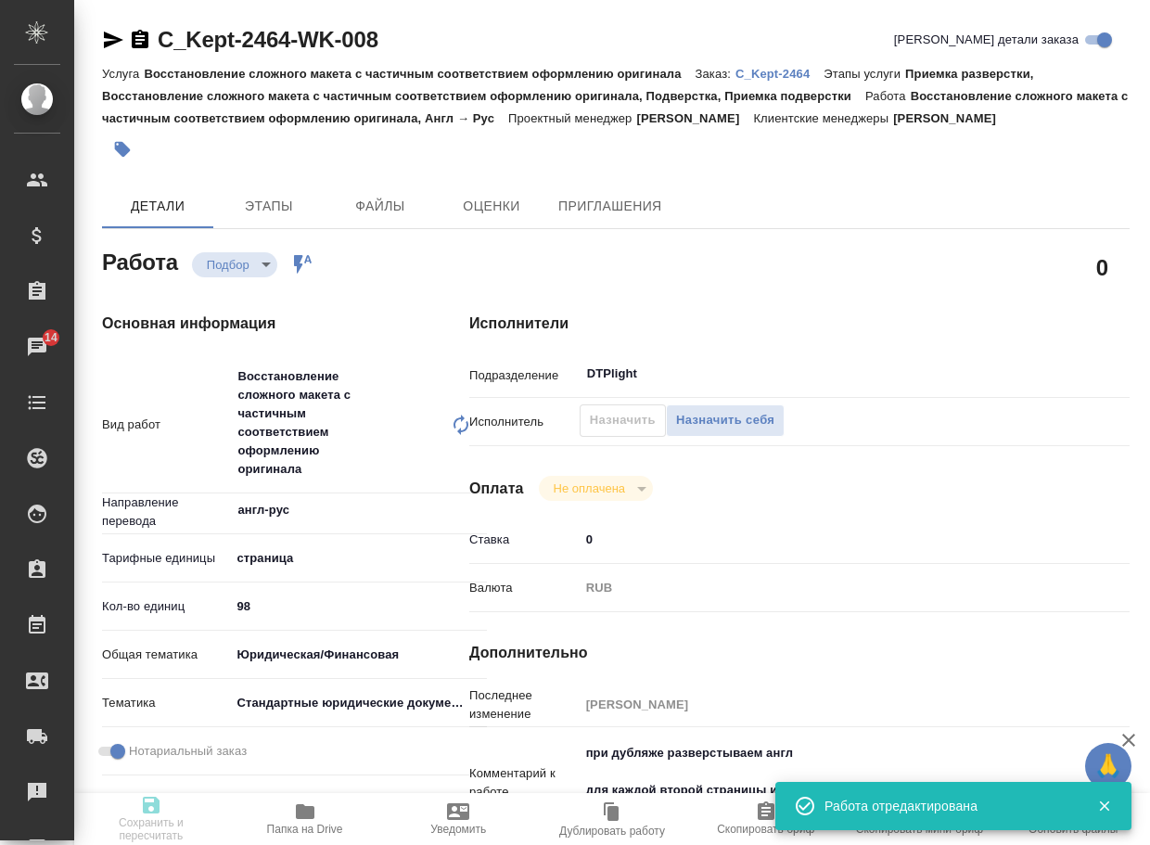
type textarea "x"
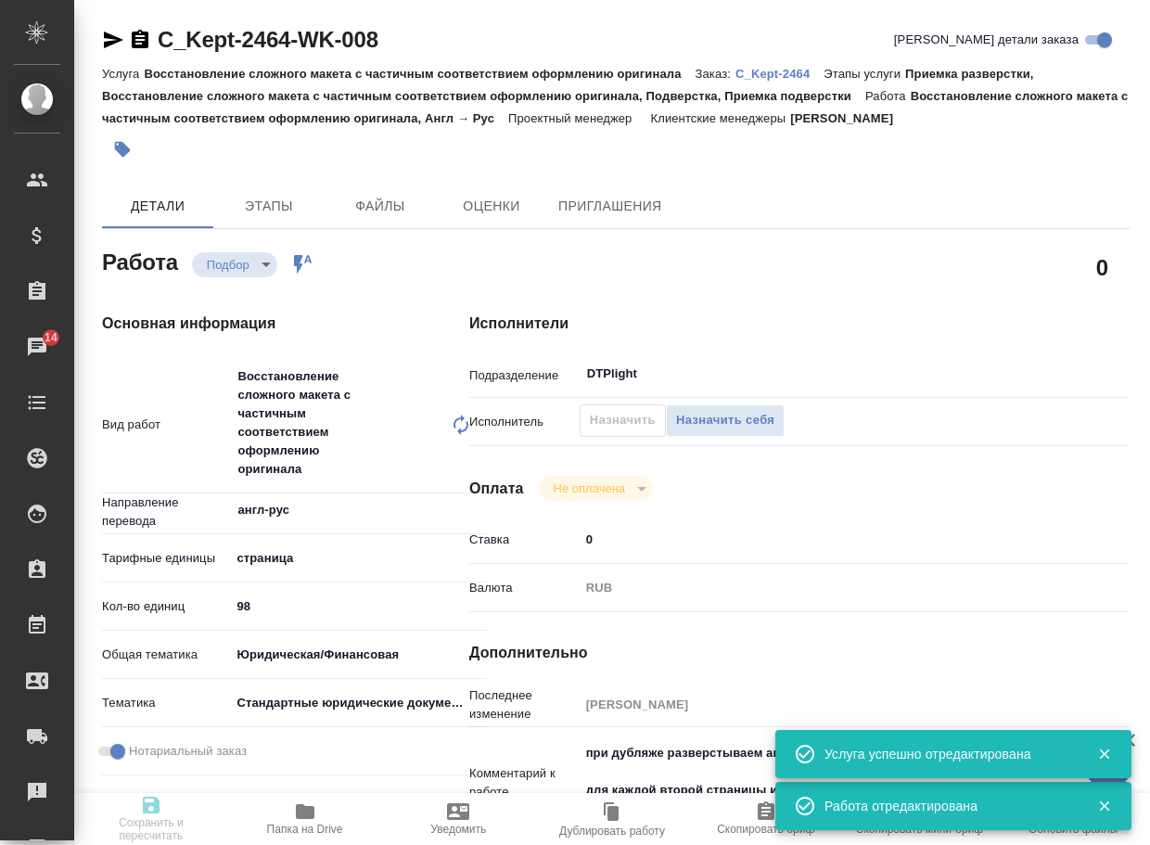
type textarea "x"
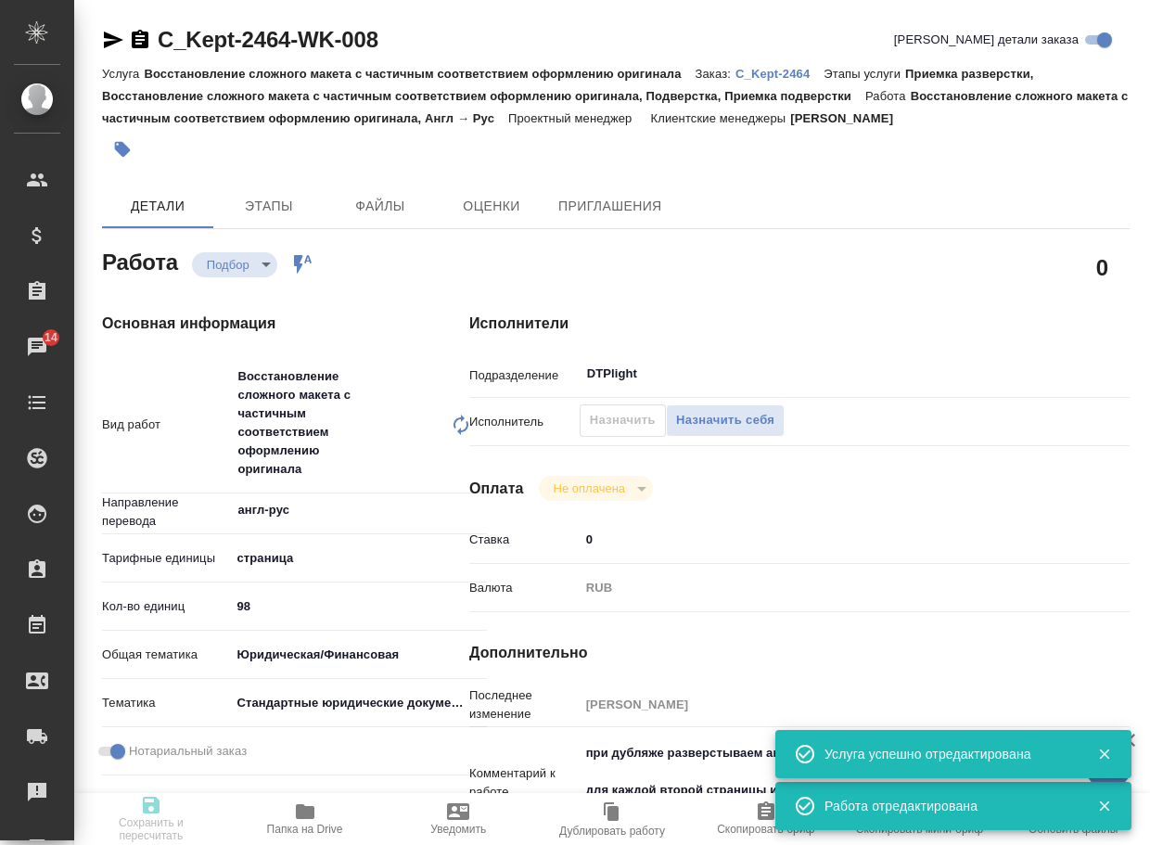
type input "recruiting"
type textarea "Восстановление сложного макета с частичным соответствием оформлению оригинала"
type textarea "x"
type input "англ-рус"
type input "5a8b1489cc6b4906c91bfdb2"
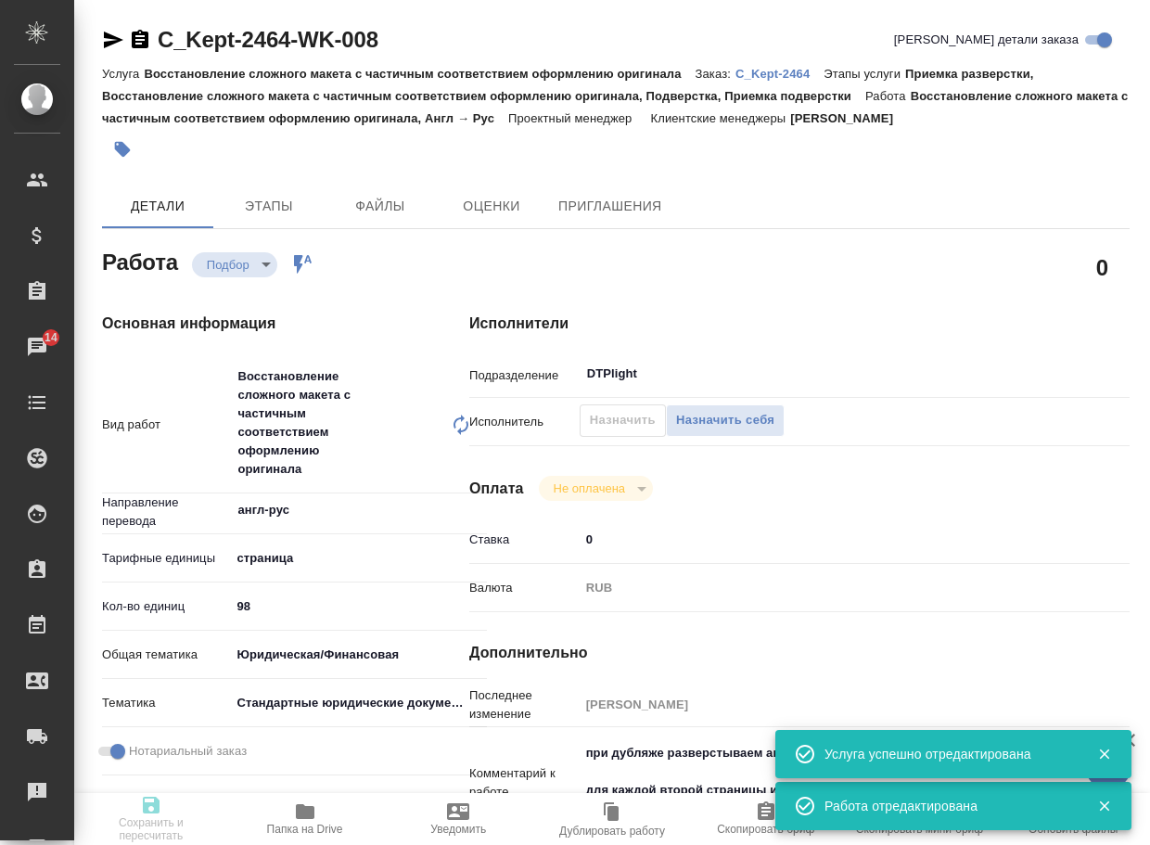
type input "98"
type input "yr-fn"
type input "5f647205b73bc97568ca66bf"
checkbox input "true"
type input "13.10.2025 13:49"
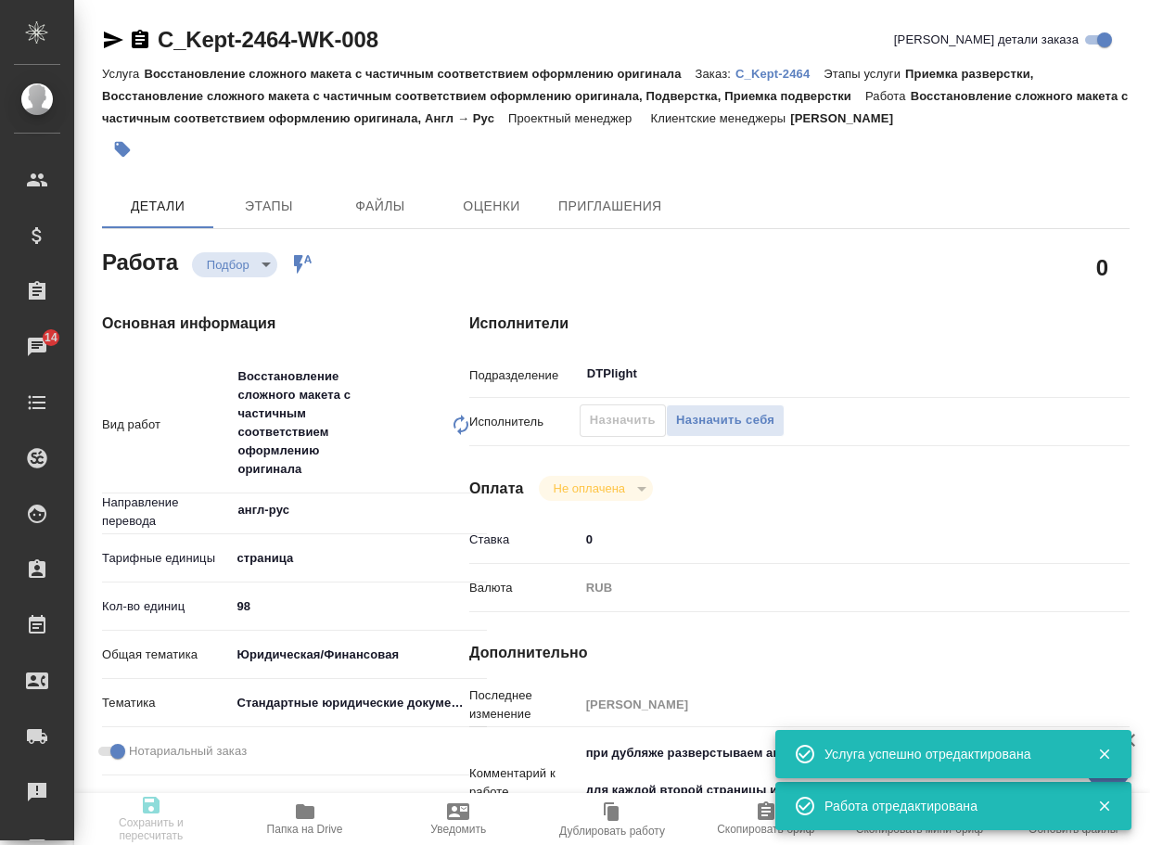
type input "14.10.2025 12:00"
type input "23.10.2025 12:00"
type input "DTPlight"
type input "notPayed"
type input "0"
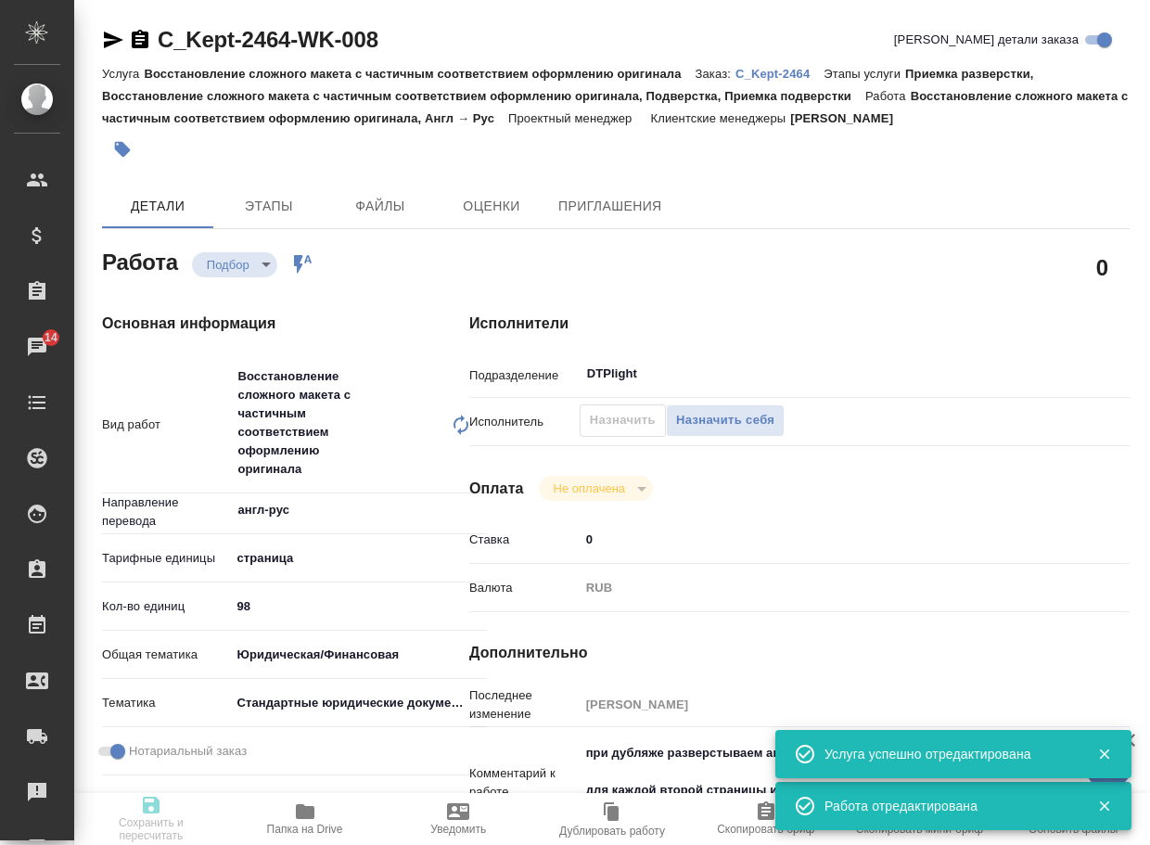
type input "RUB"
type input "Валеев Динар"
type textarea "при дубляже разверстываем англ для каждой второй страницы и апостиля в конце по…"
type textarea "x"
type textarea "/Clients/АО "КПМГ"/Orders/C_Kept-2464/DTP/C_Kept-2464-WK-008"
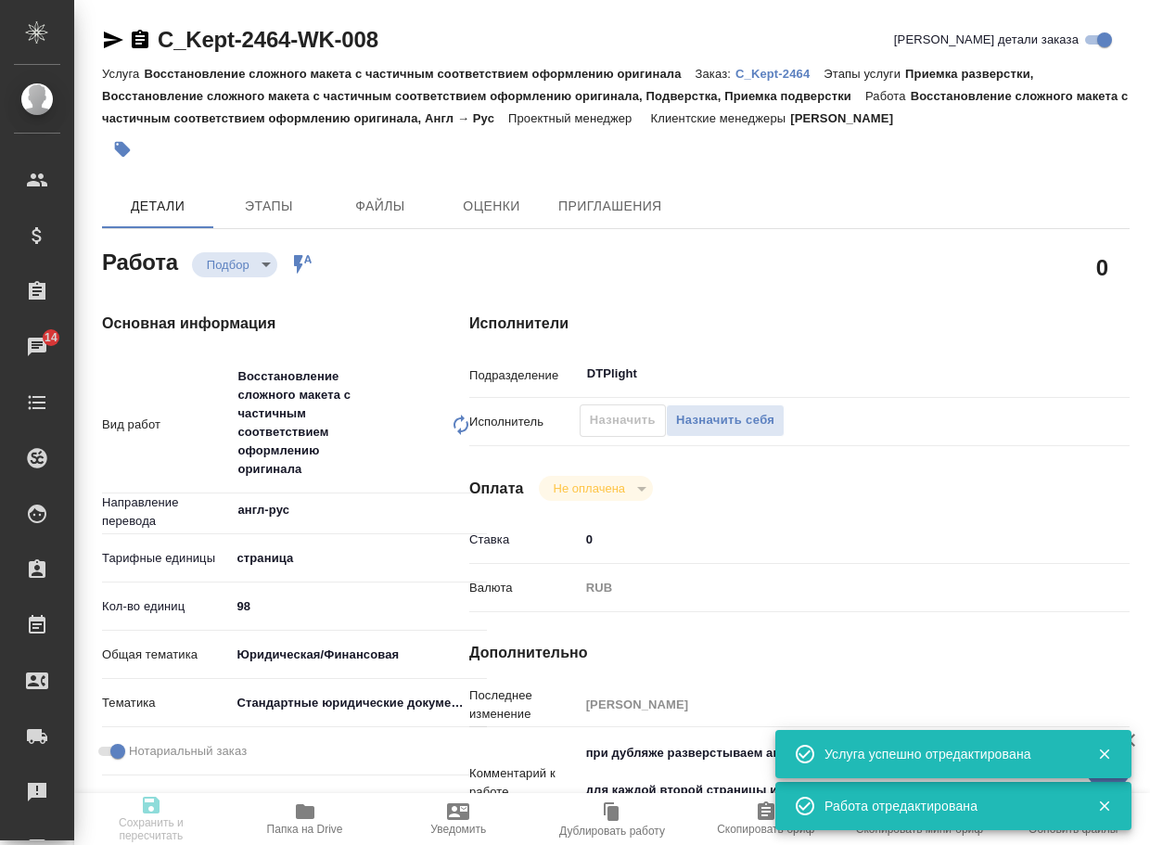
type textarea "x"
type input "C_Kept-2464"
type input "Восстановление сложного макета с частичным соответствием оформлению оригинала"
type input "Приемка разверстки, Восстановление сложного макета с частичным соответствием оф…"
type input "Зайцева Светлана"
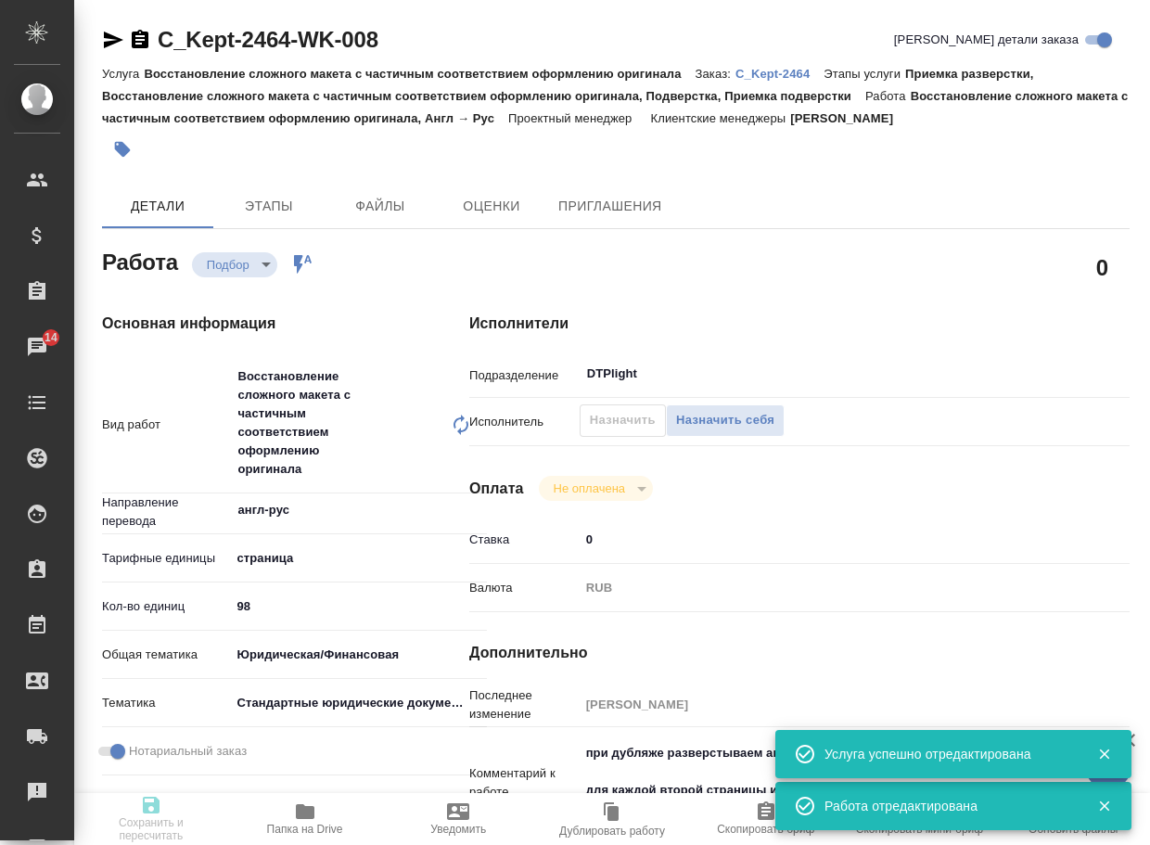
type input "[PERSON_NAME]"
type input "/Clients/АО "КПМГ"/Orders/C_Kept-2464"
type textarea "x"
type textarea "редактура каждой 2 страницы документа (они повторяющиеся) и пример апостиля в E…"
type textarea "x"
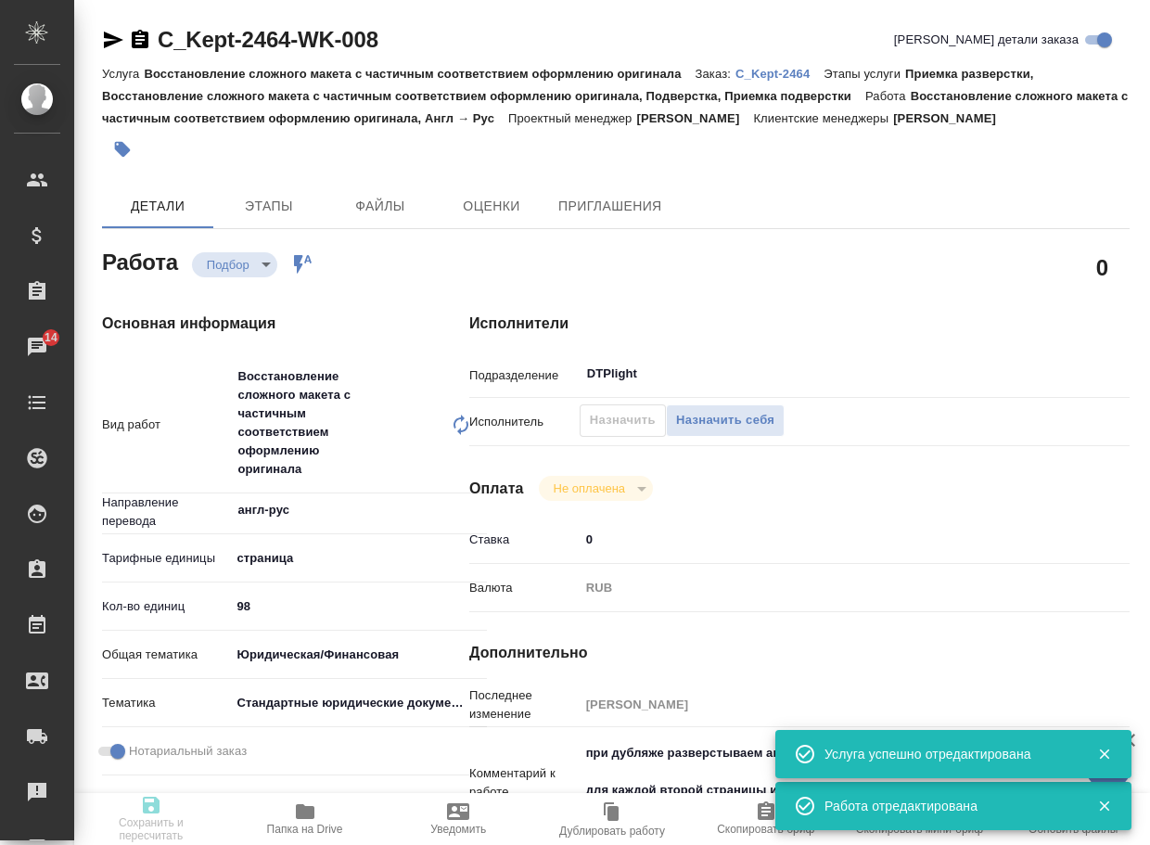
type textarea "x"
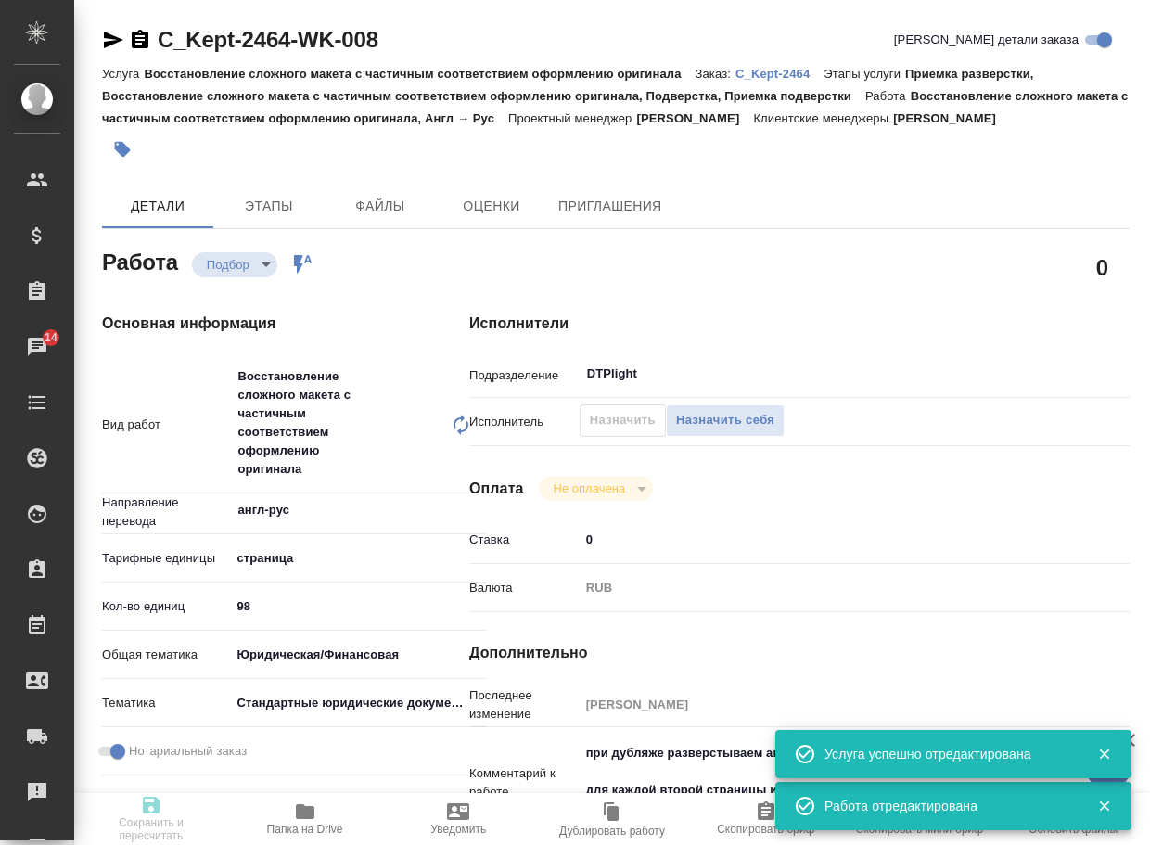
type textarea "x"
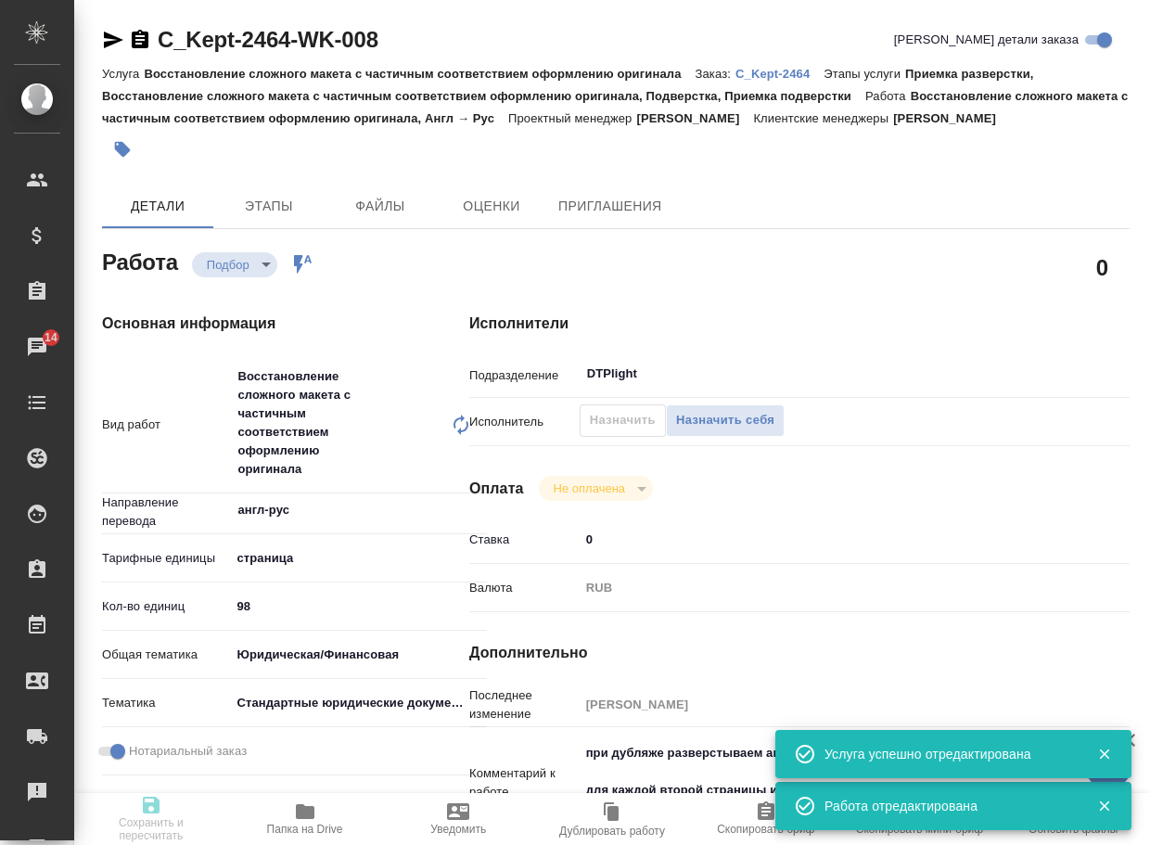
type textarea "x"
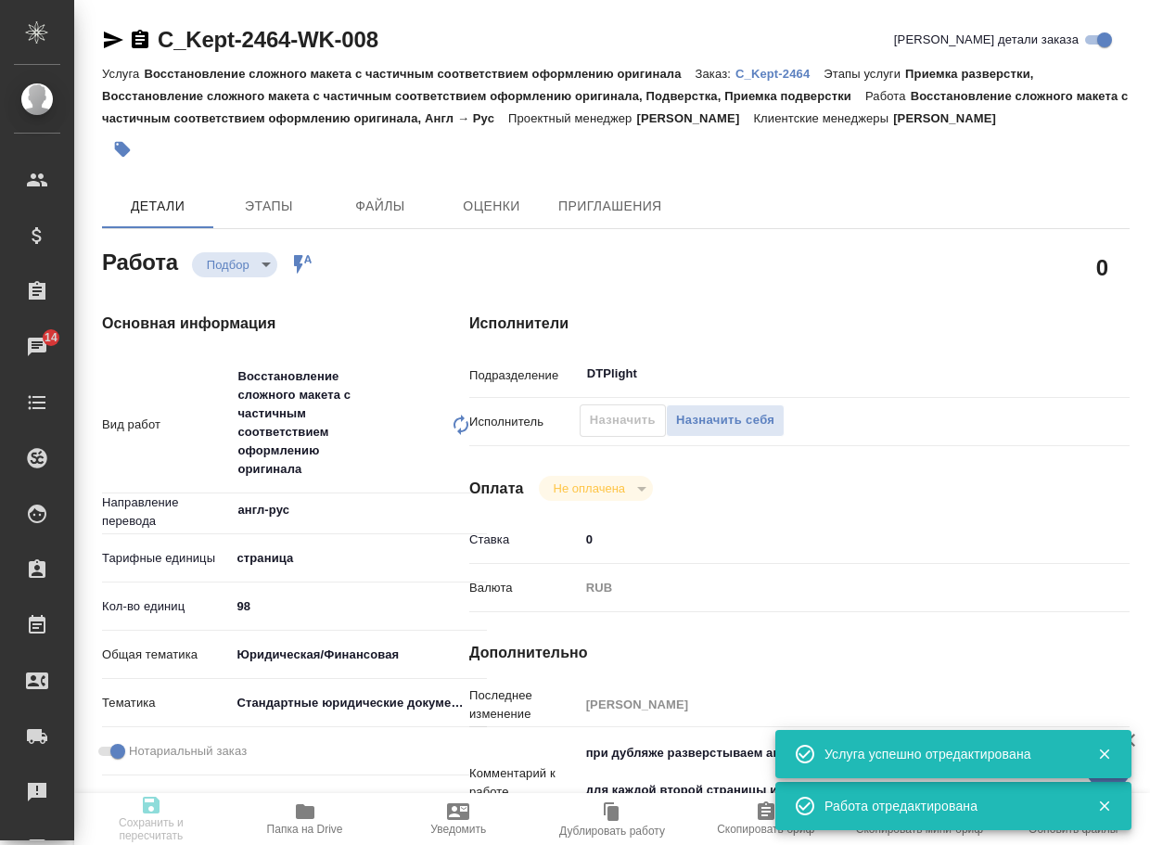
type textarea "x"
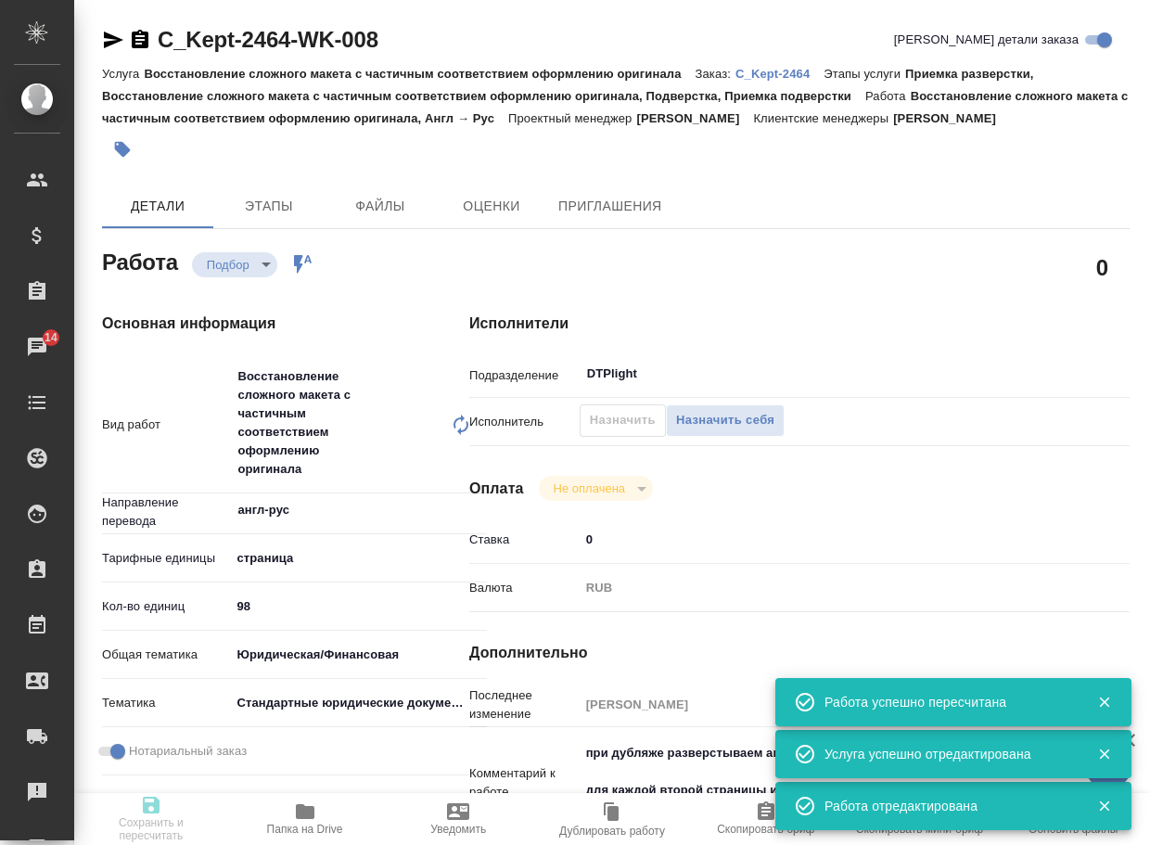
type input "recruiting"
type textarea "Восстановление сложного макета с частичным соответствием оформлению оригинала"
type textarea "x"
type input "англ-рус"
type input "5a8b1489cc6b4906c91bfdb2"
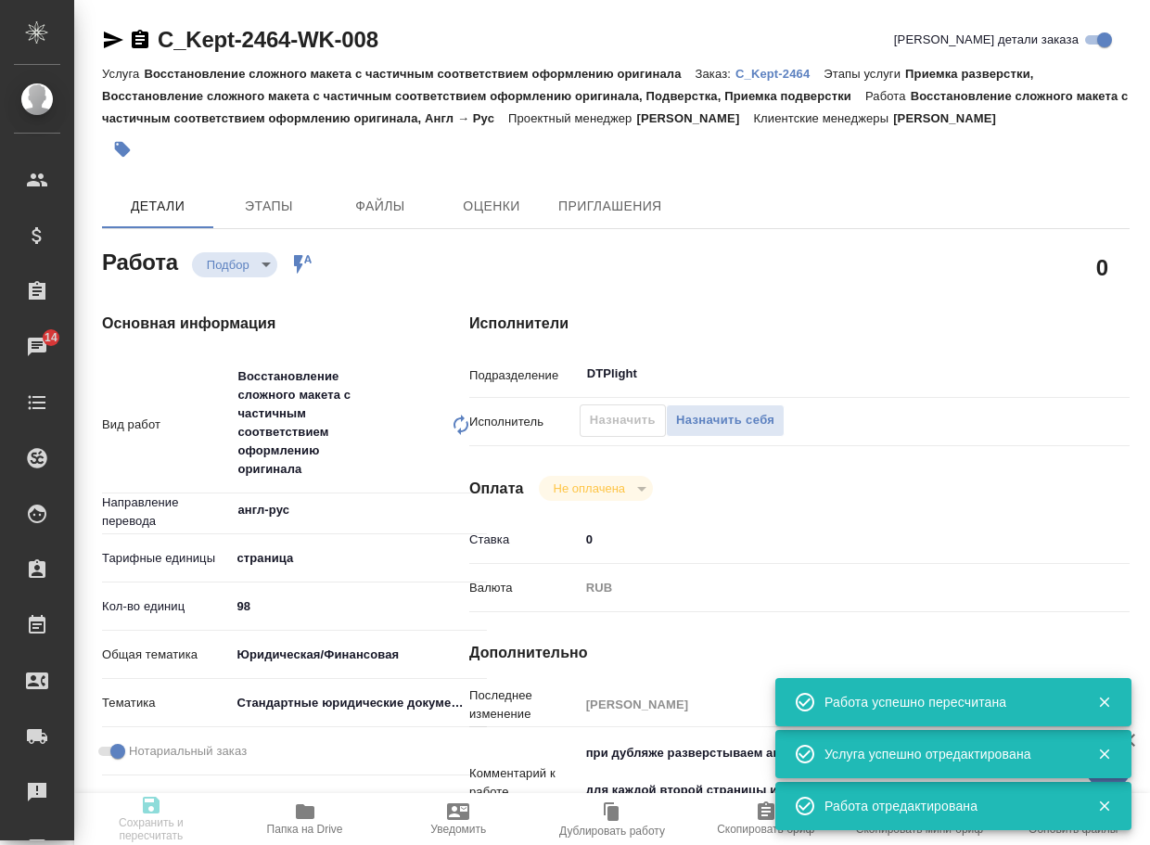
type input "98"
type input "yr-fn"
type input "5f647205b73bc97568ca66bf"
checkbox input "true"
type input "[DATE] 13:49"
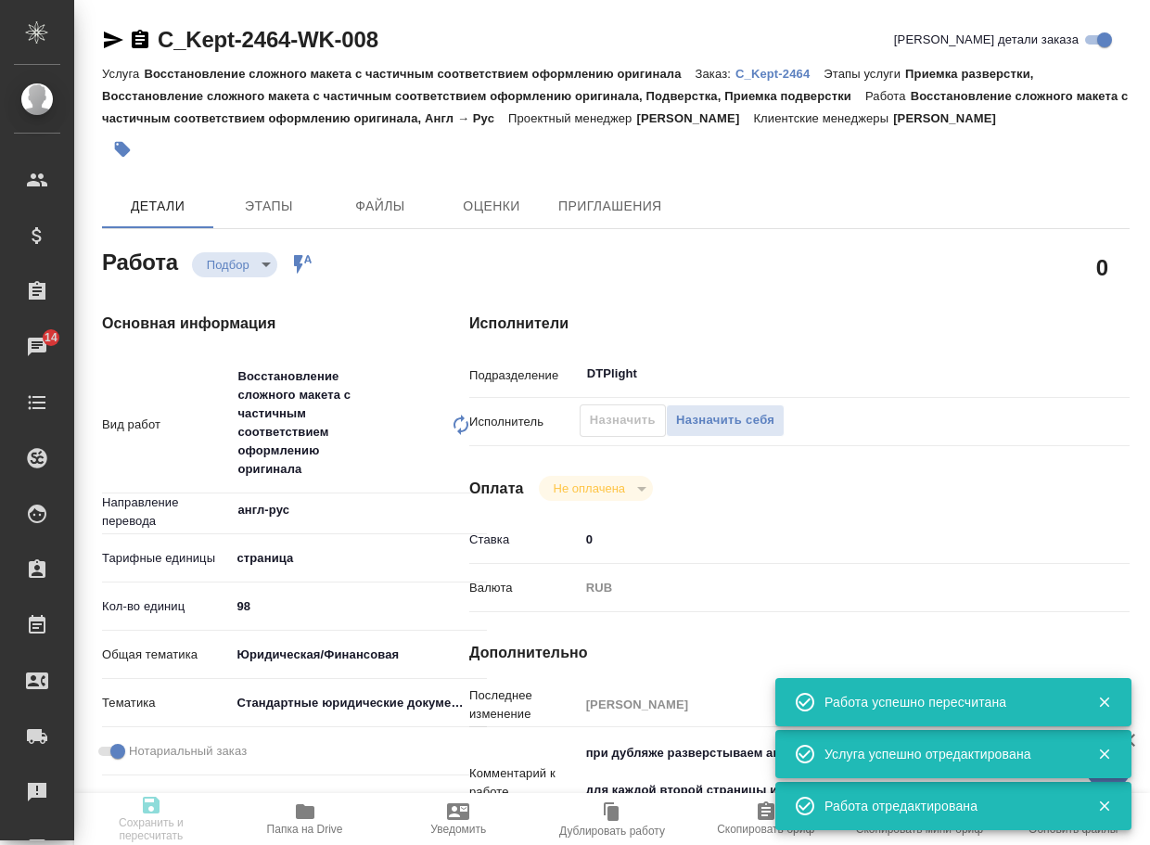
type input "[DATE] 12:00"
type input "DTPlight"
type input "notPayed"
type input "0"
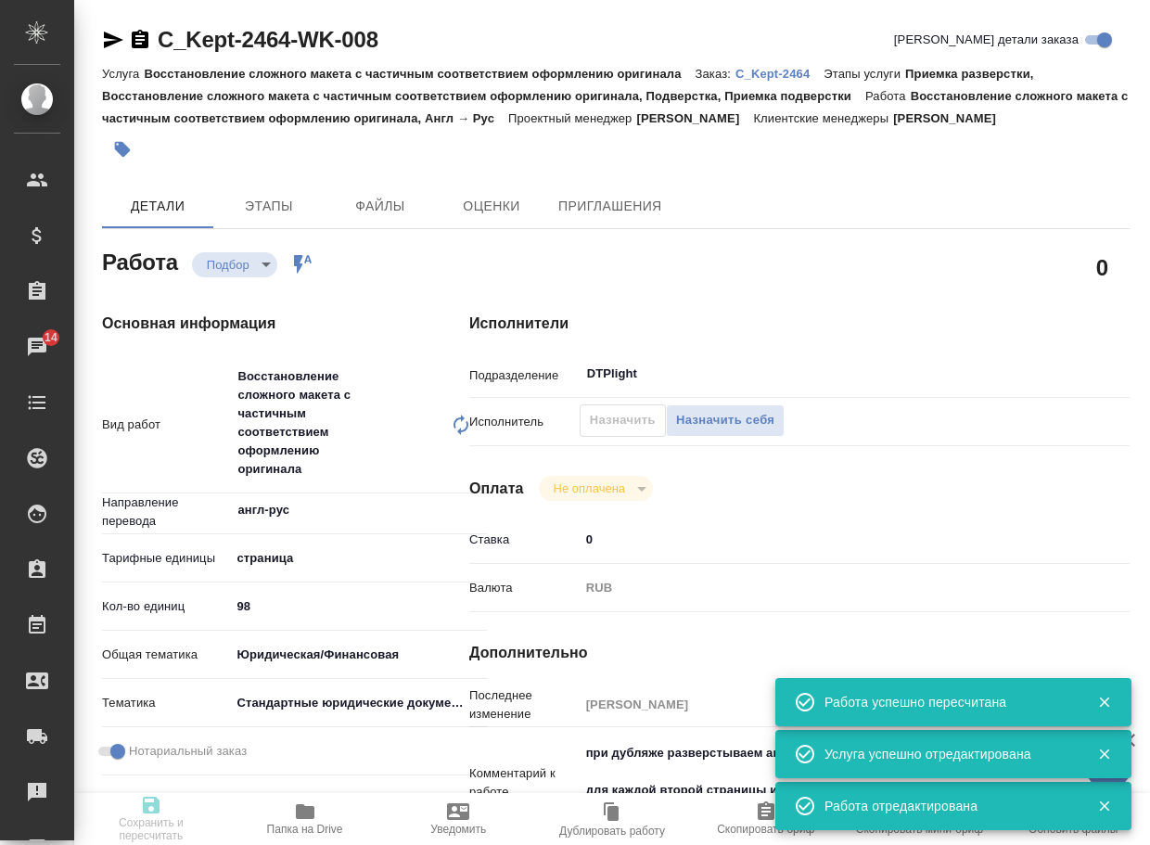
type input "RUB"
type input "[PERSON_NAME]"
type textarea "при дубляже разверстываем англ для каждой второй страницы и апостиля в конце по…"
type textarea "x"
type textarea "/Clients/АО "КПМГ"/Orders/C_Kept-2464/DTP/C_Kept-2464-WK-008"
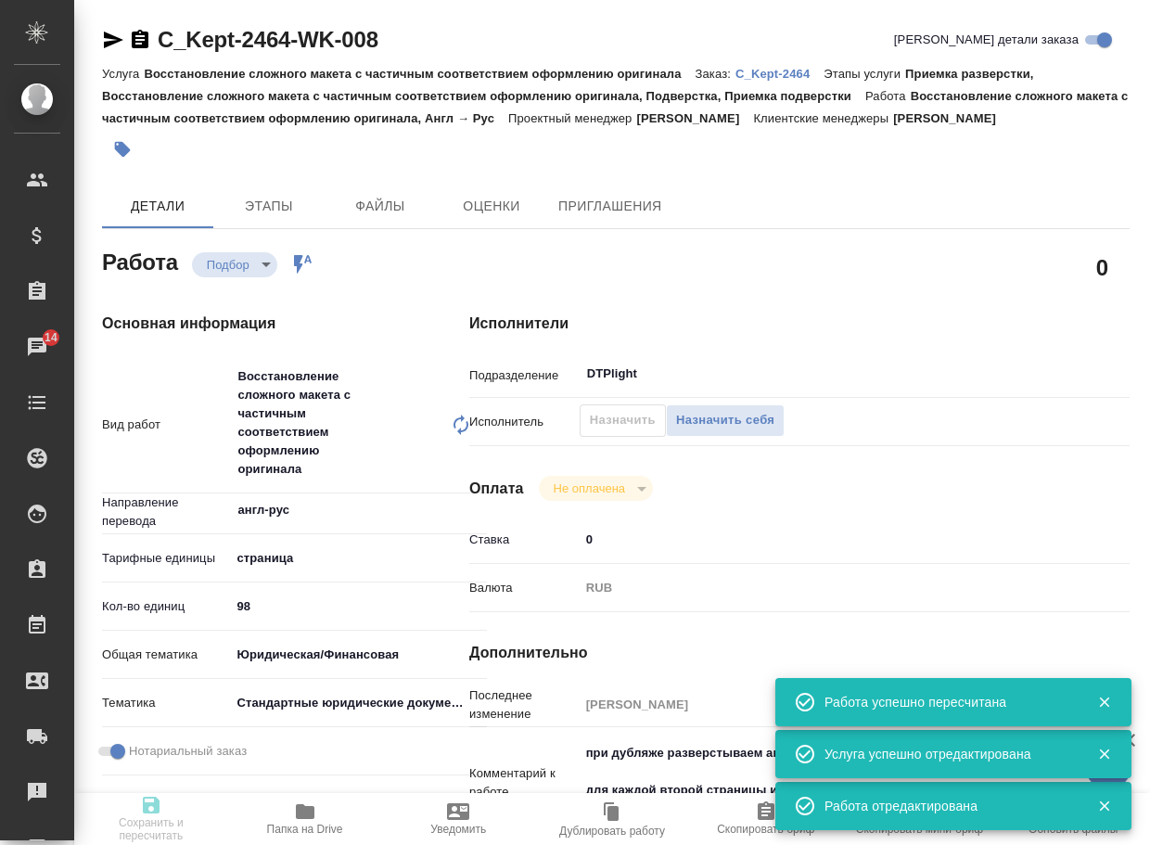
type textarea "x"
type input "C_Kept-2464"
type input "Восстановление сложного макета с частичным соответствием оформлению оригинала"
type input "Приемка разверстки, Восстановление сложного макета с частичным соответствием оф…"
type input "[PERSON_NAME]"
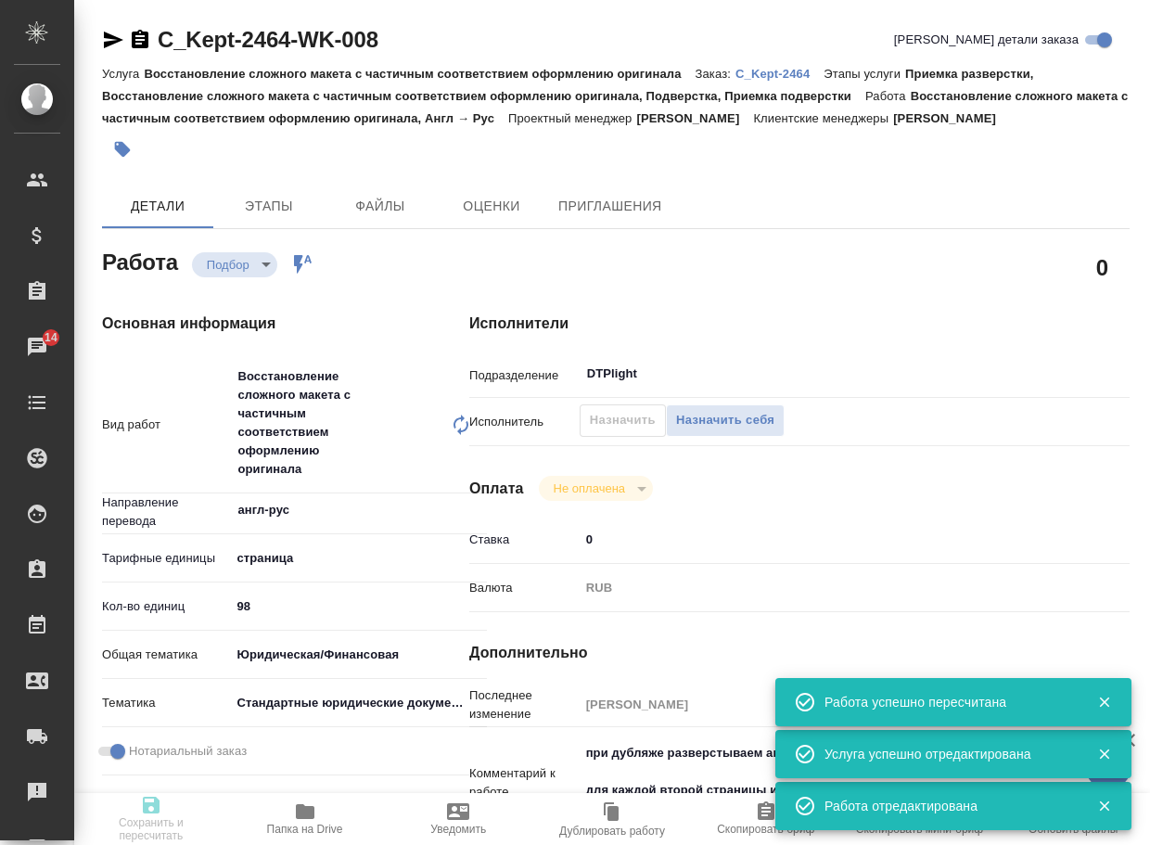
type input "[PERSON_NAME]"
type input "/Clients/АО "КПМГ"/Orders/C_Kept-2464"
type textarea "x"
type textarea "редактура каждой 2 страницы документа (они повторяющиеся) и пример апостиля в E…"
type textarea "x"
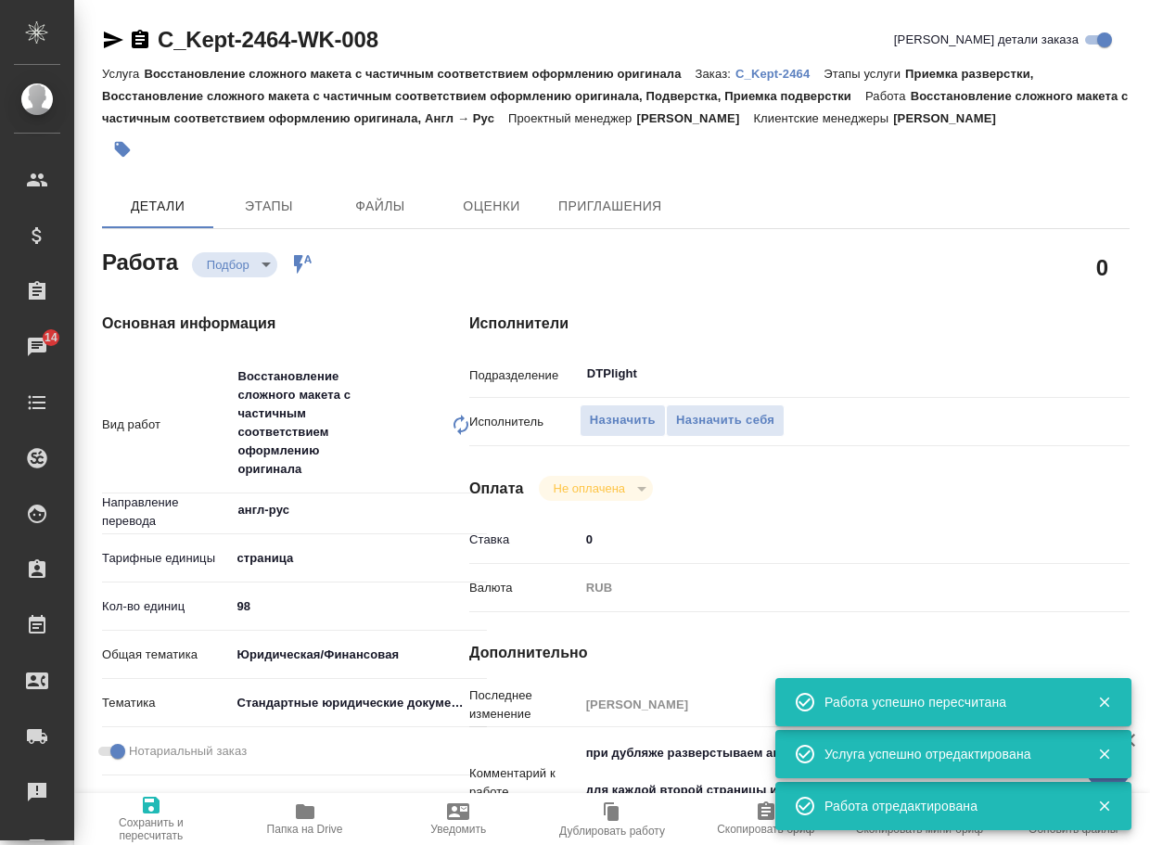
type textarea "x"
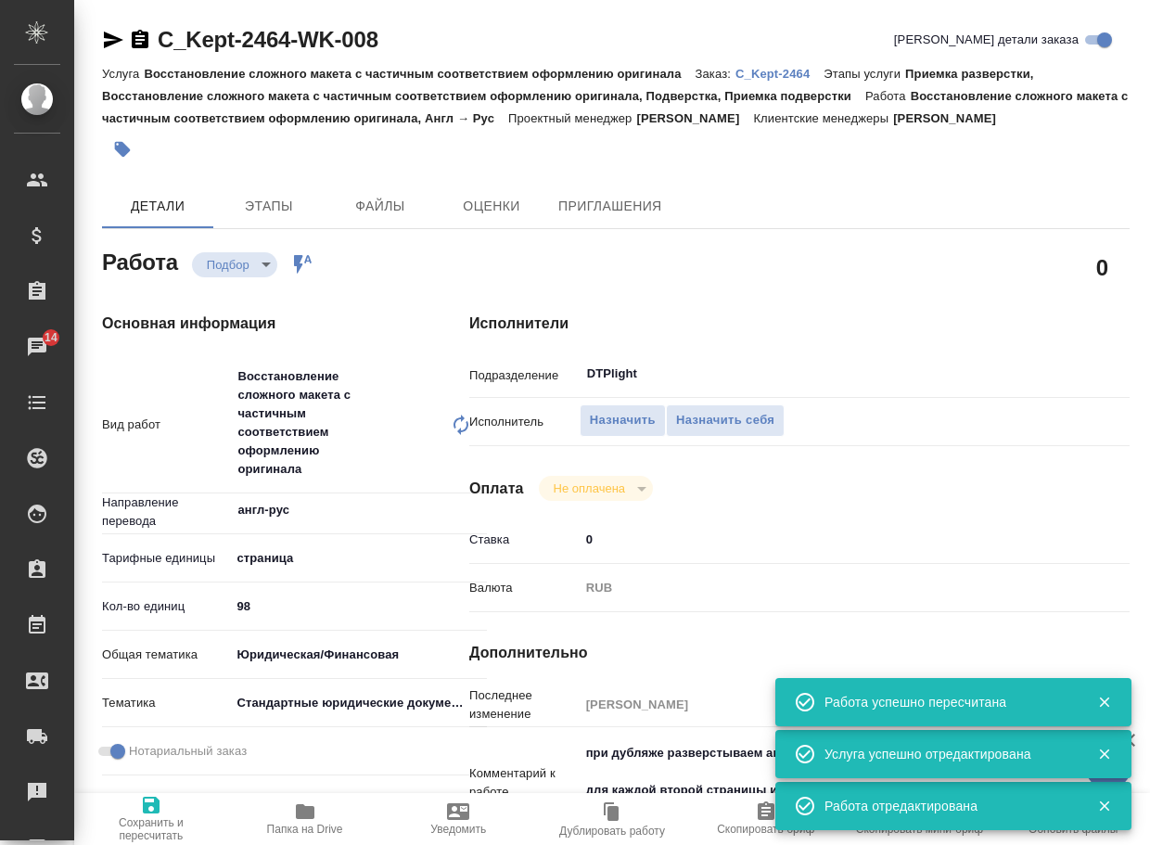
type textarea "x"
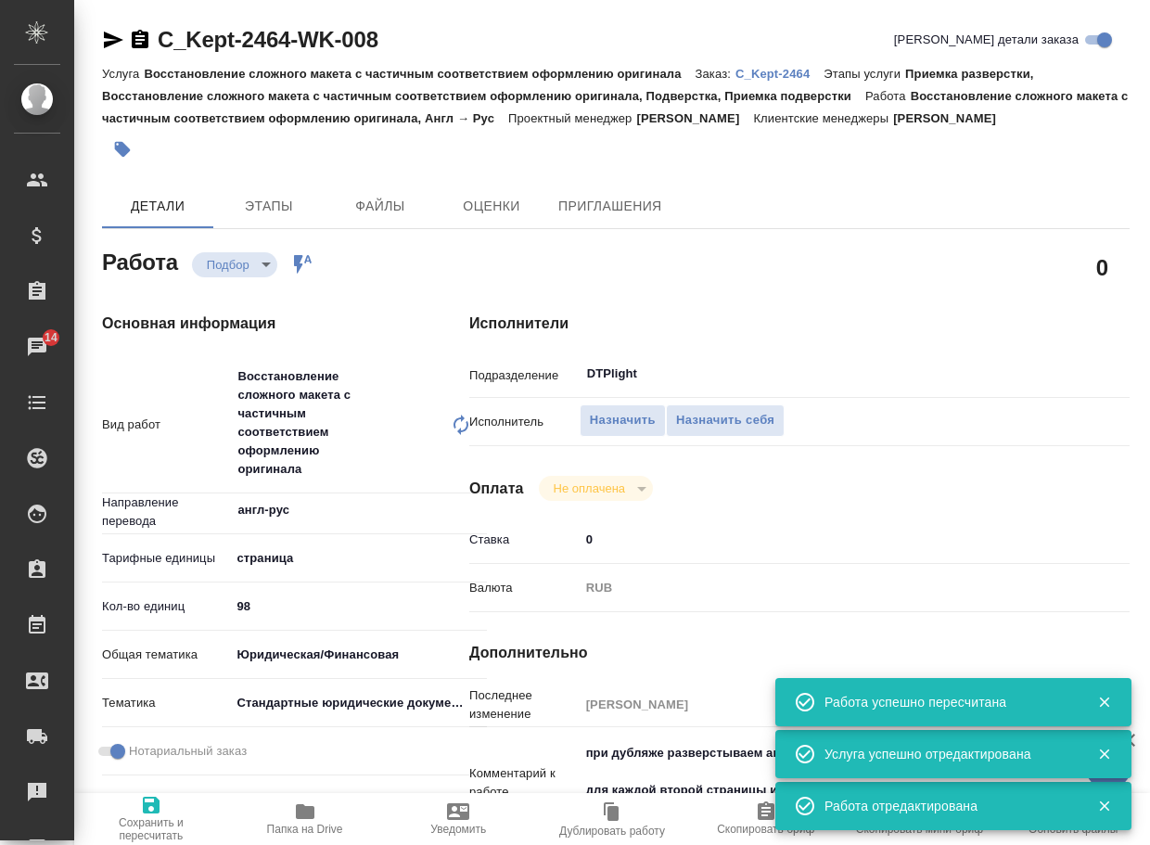
type textarea "x"
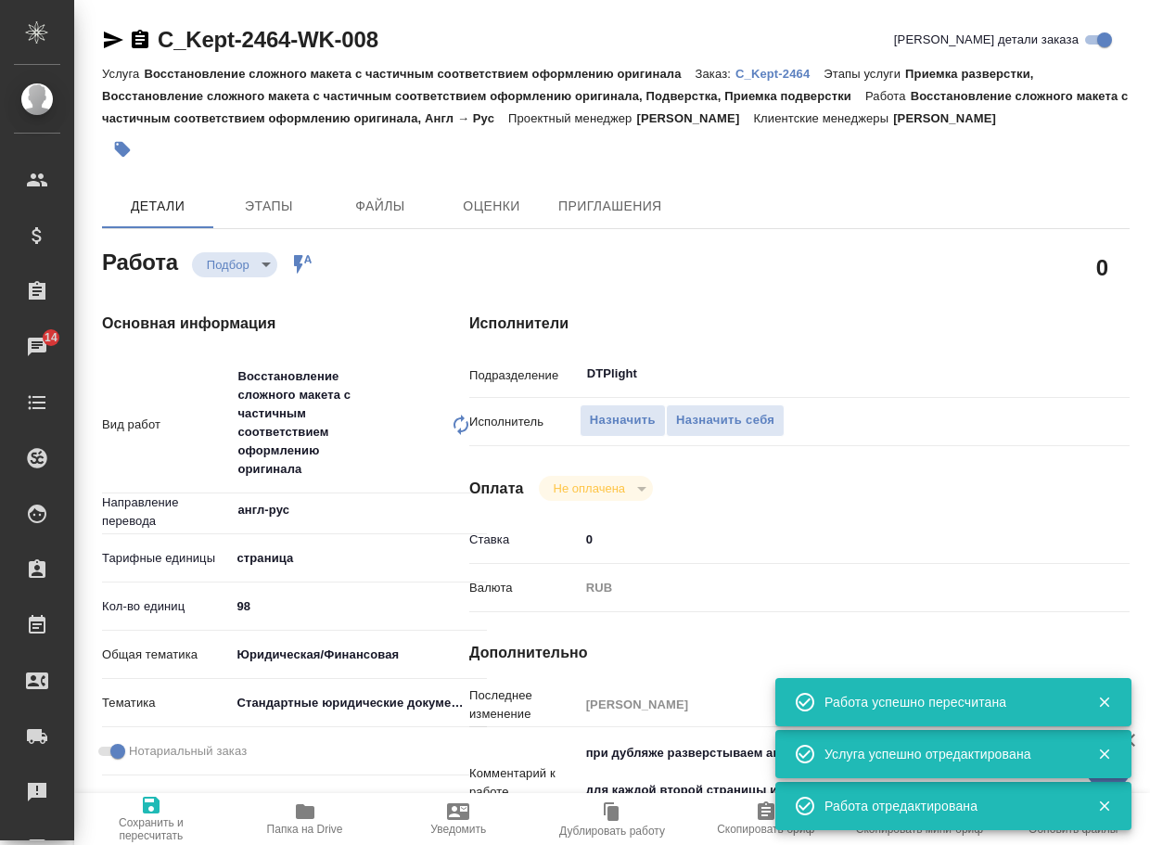
type textarea "x"
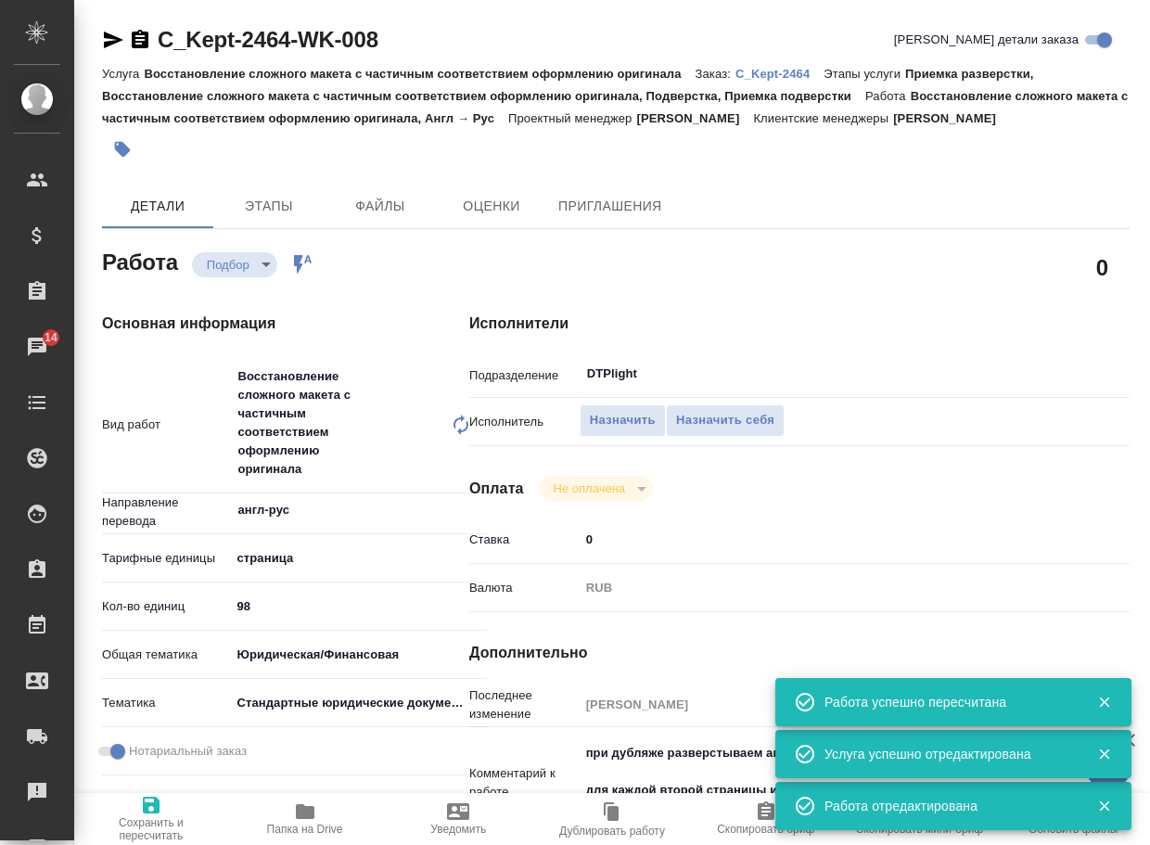
type textarea "x"
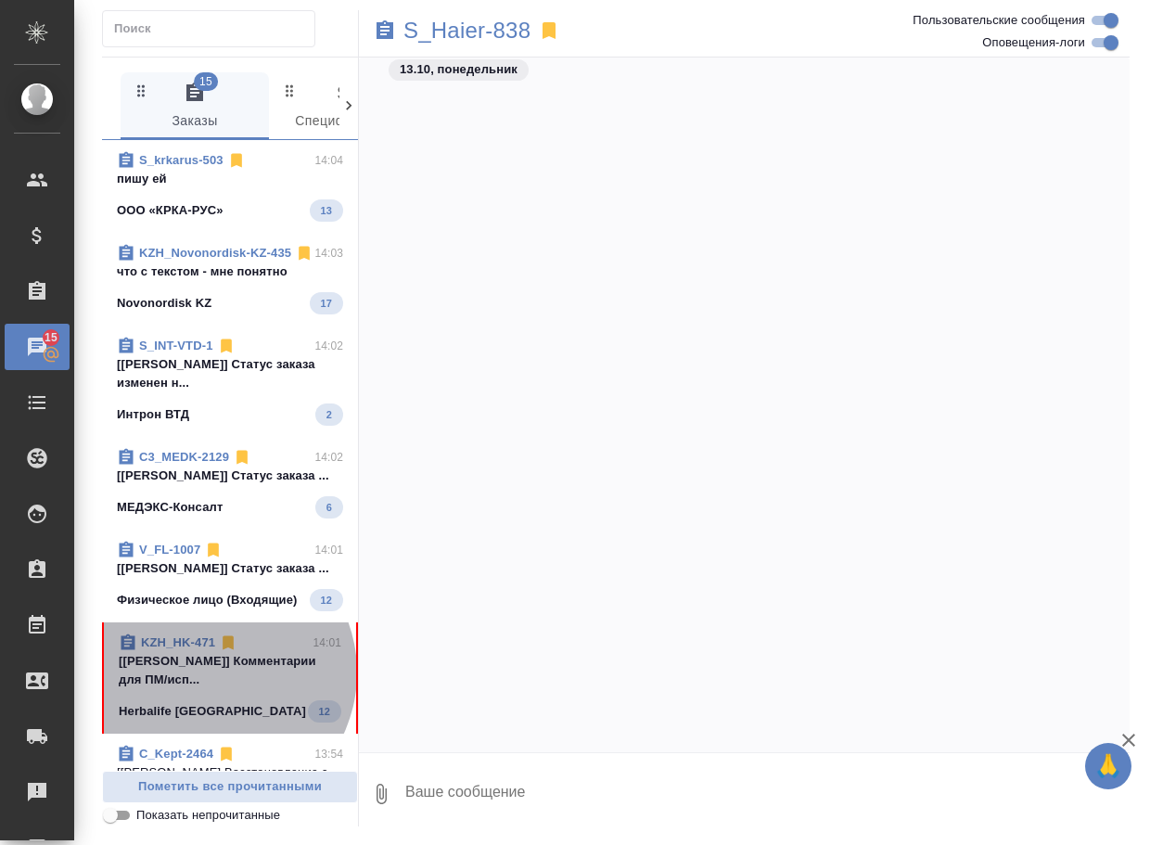
click at [210, 689] on p "[[PERSON_NAME]] Комментарии для ПМ/исп..." at bounding box center [230, 670] width 223 height 37
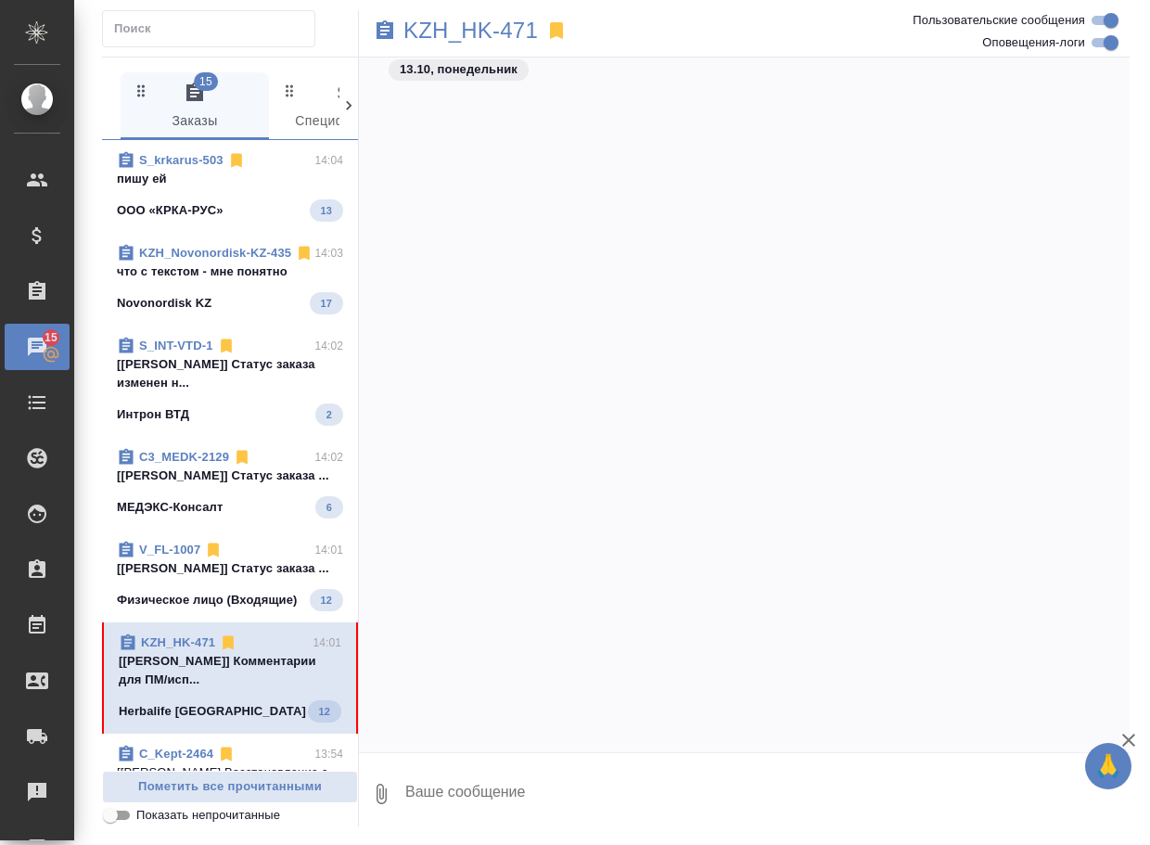
scroll to position [2081, 0]
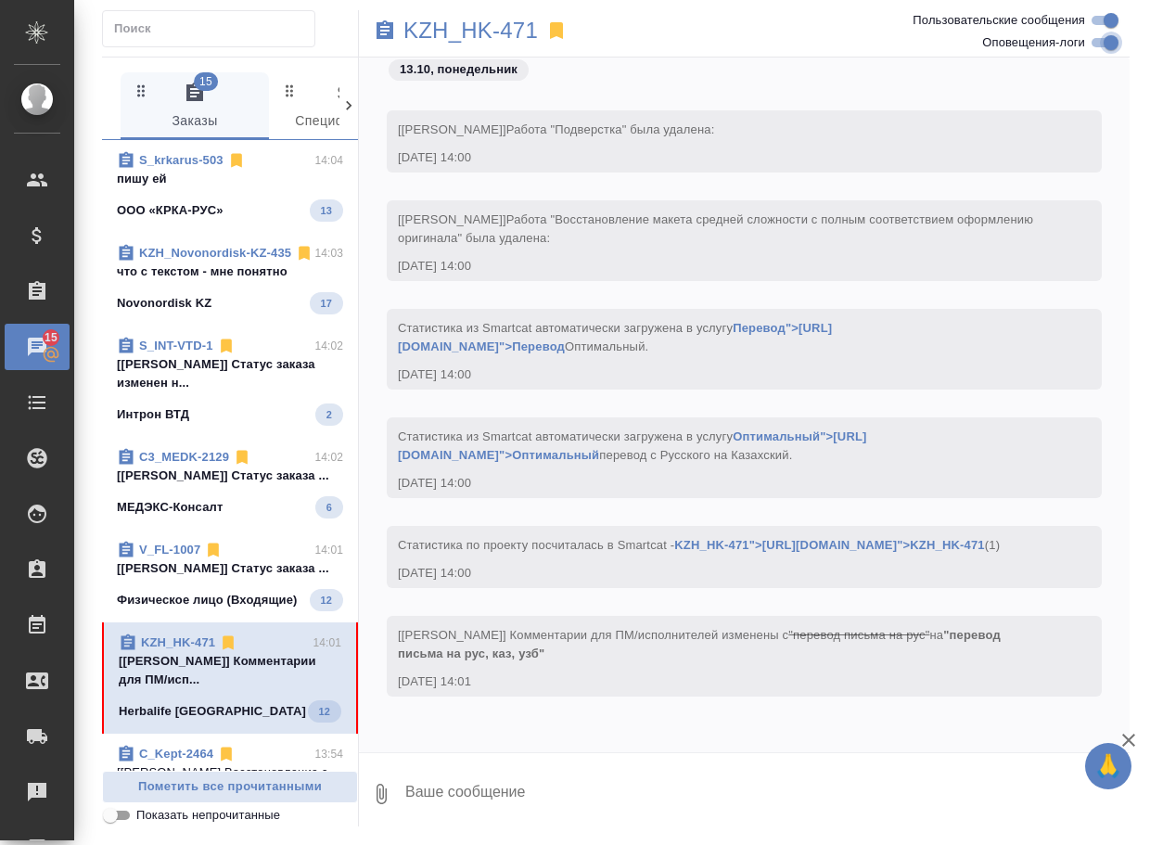
click at [1103, 46] on input "Оповещения-логи" at bounding box center [1111, 43] width 67 height 22
checkbox input "false"
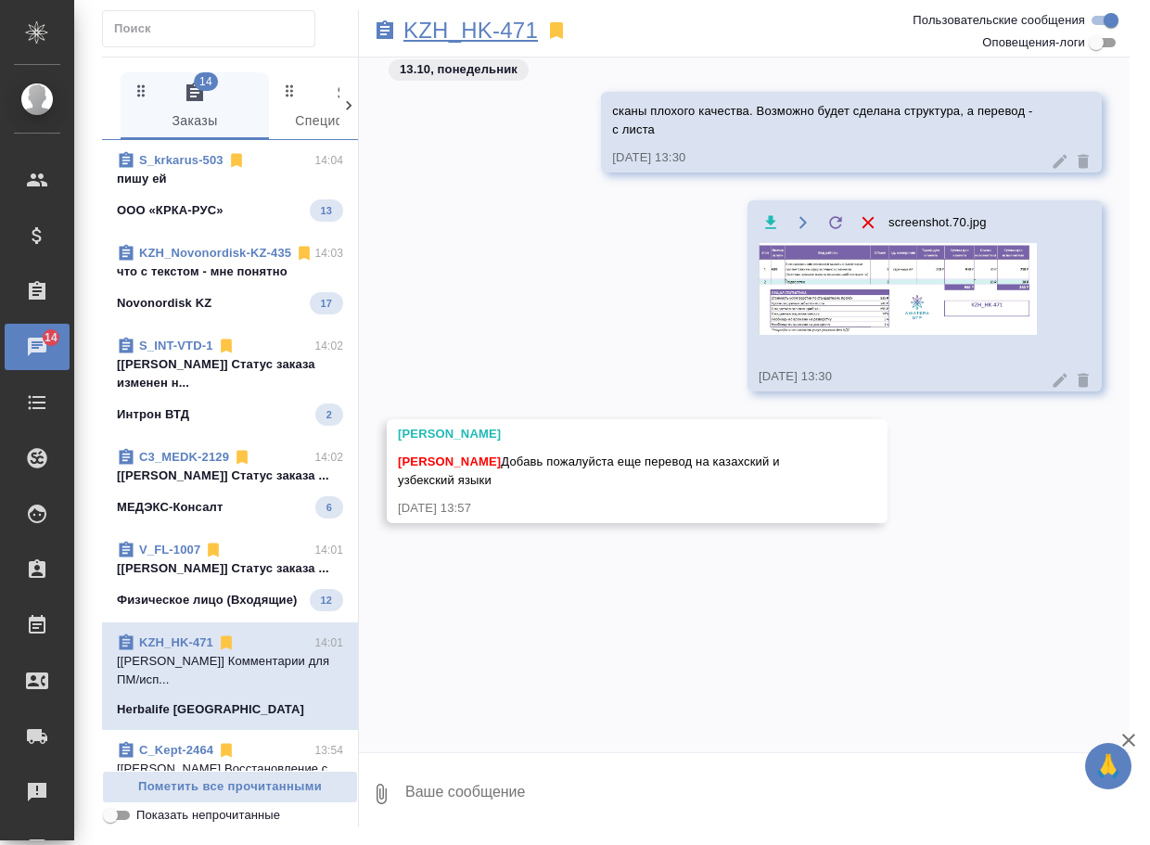
click at [510, 32] on p "KZH_HK-471" at bounding box center [470, 30] width 134 height 19
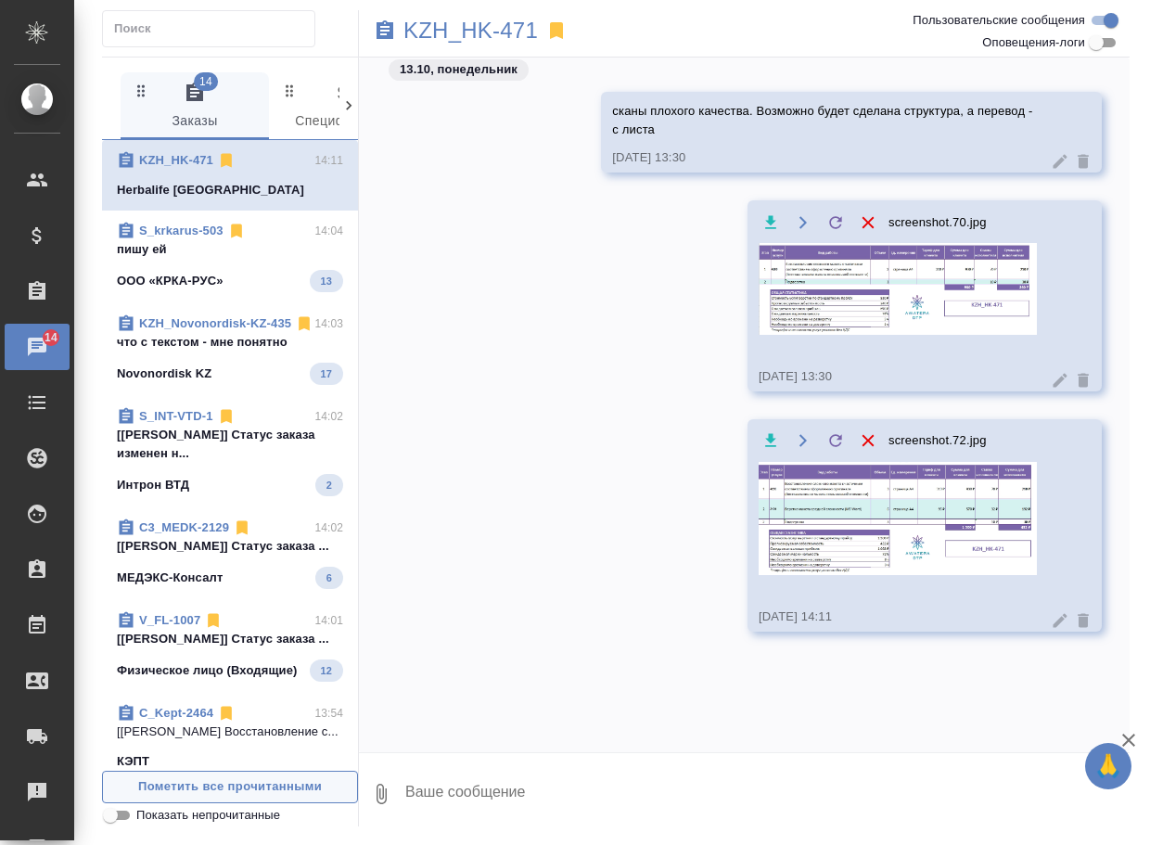
click at [218, 778] on span "Пометить все прочитанными" at bounding box center [230, 786] width 236 height 21
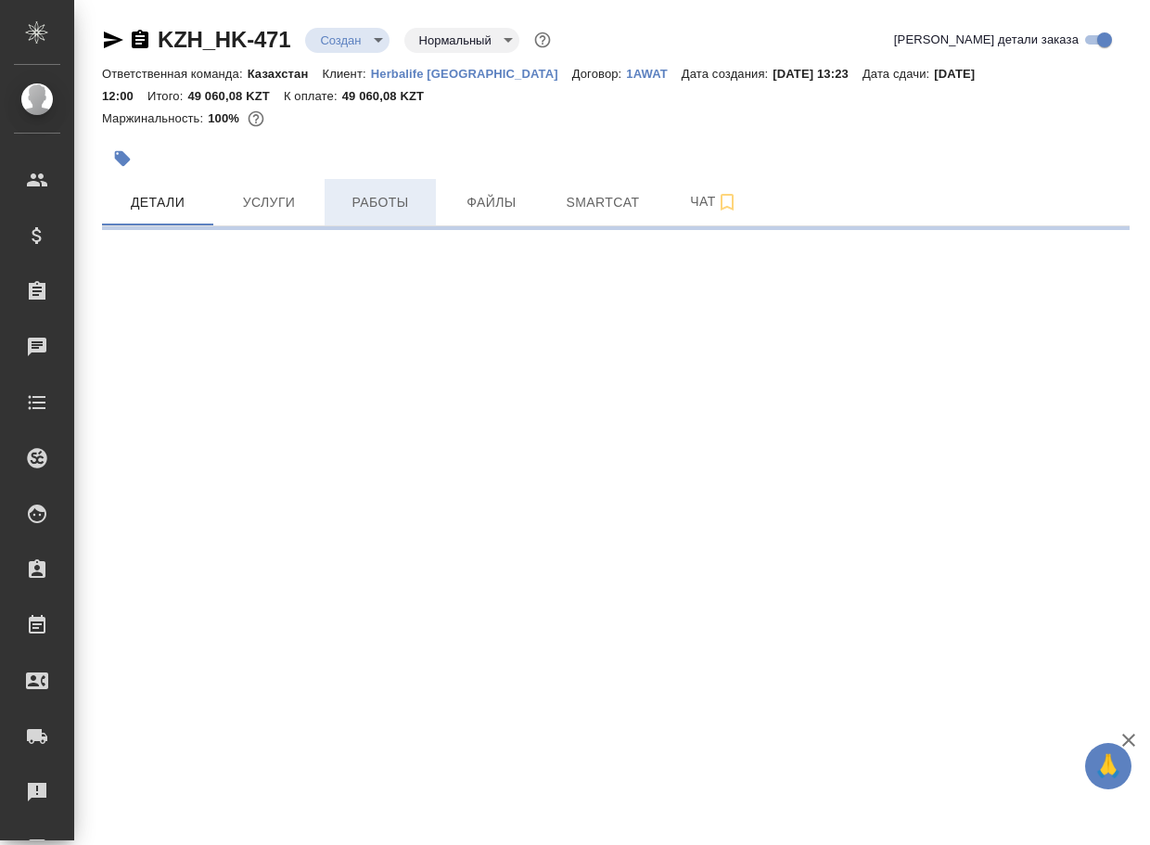
select select "RU"
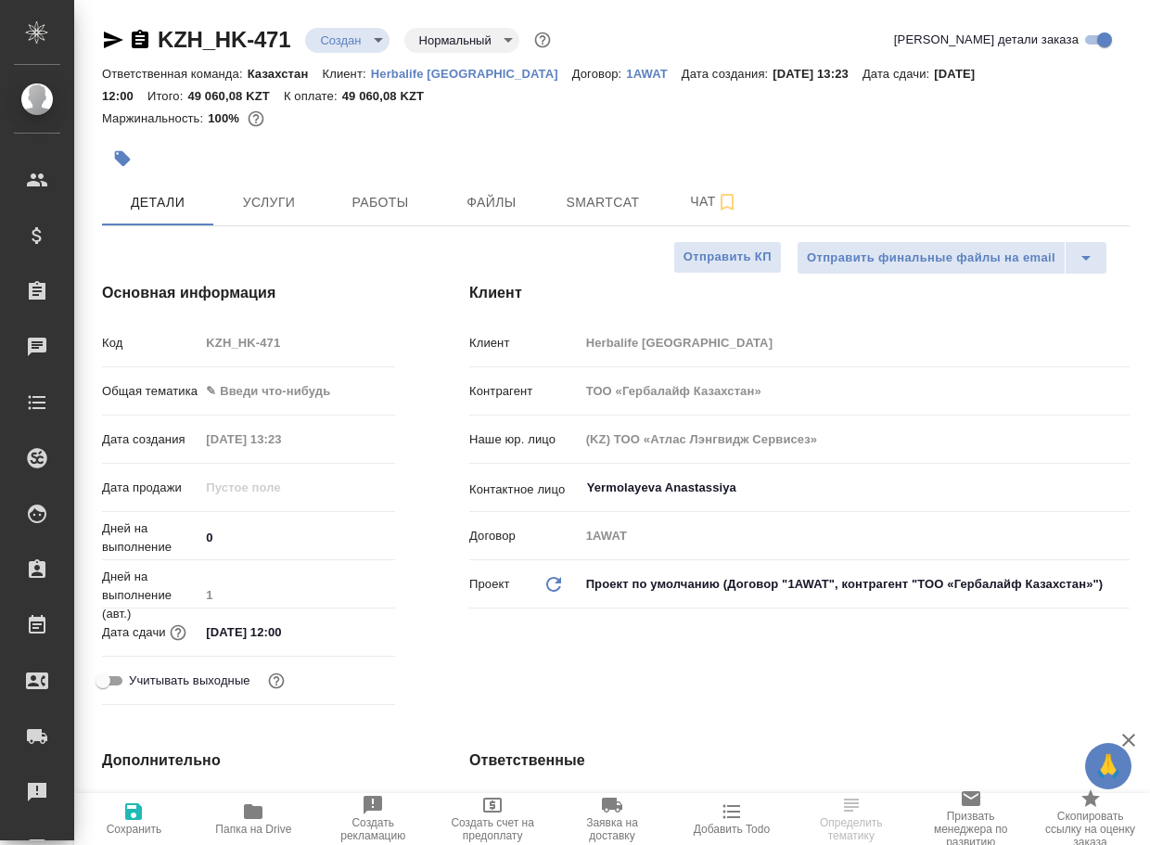
type textarea "x"
type input "Журавлев Денис"
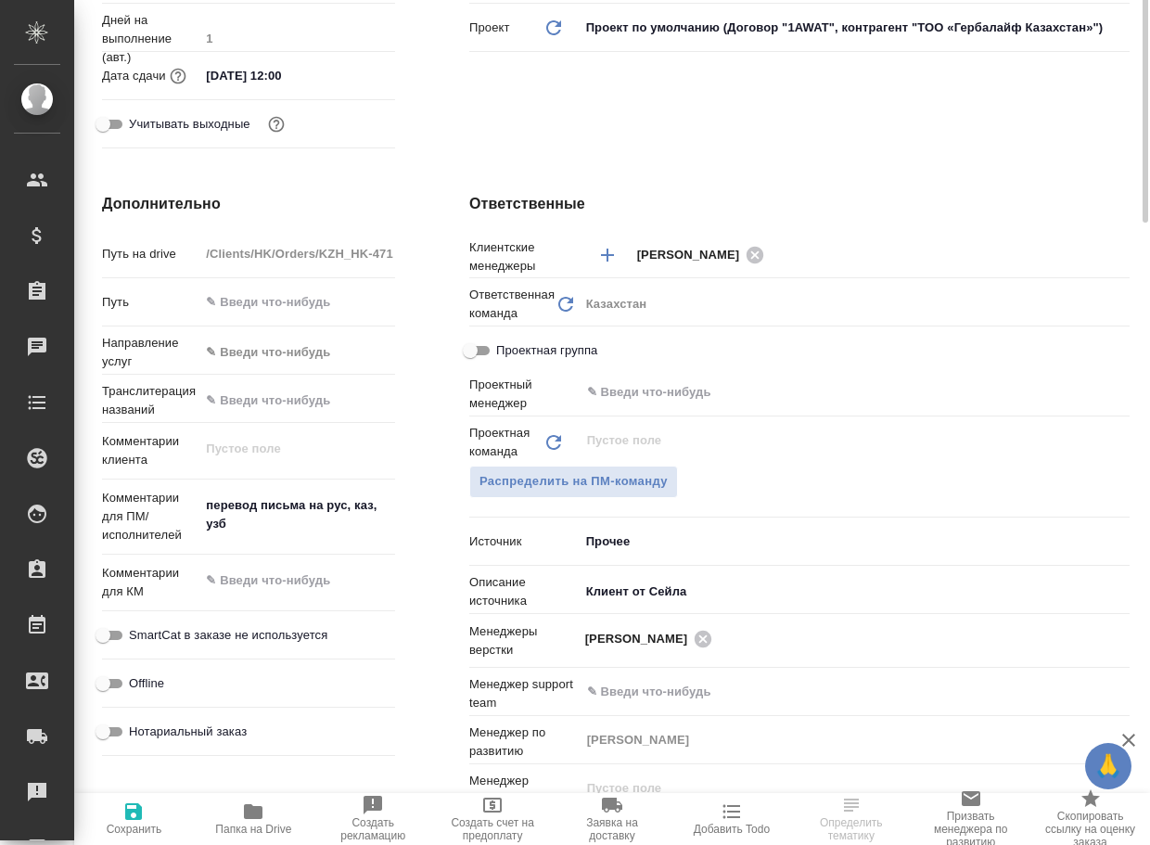
type textarea "x"
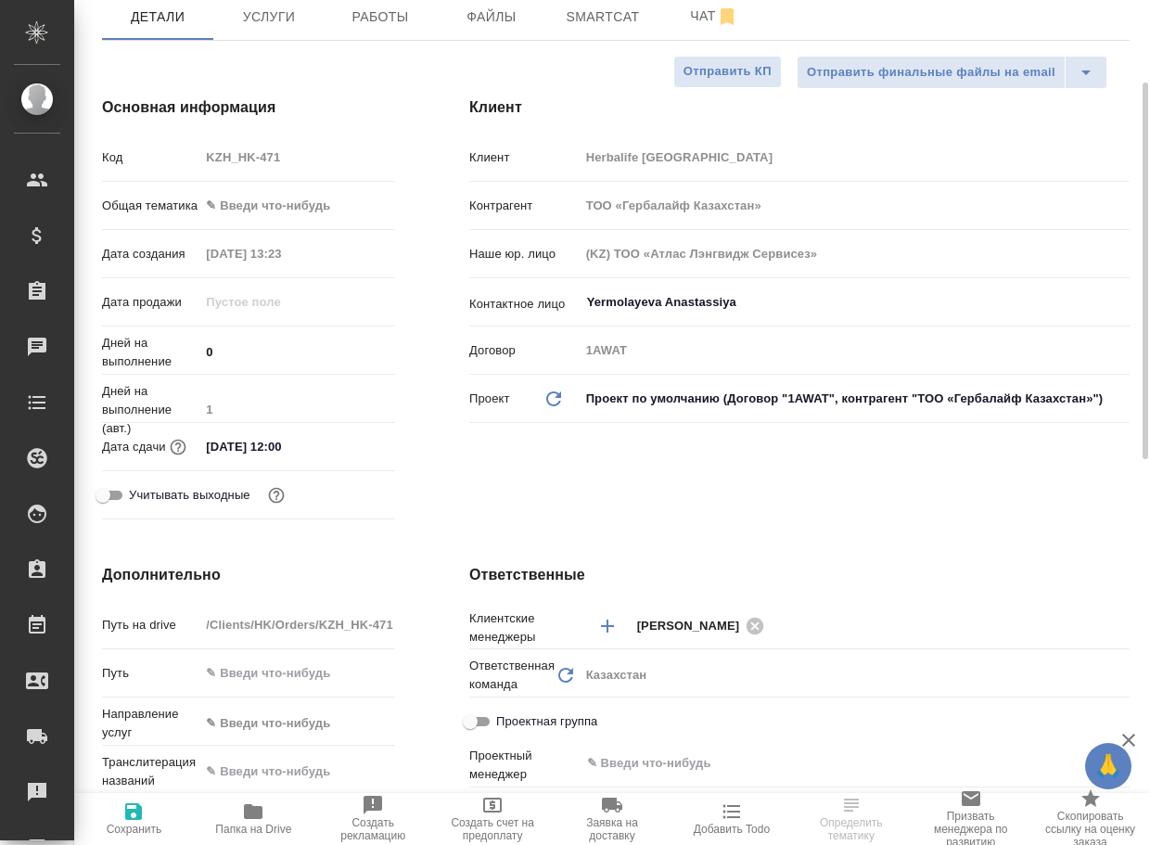
scroll to position [0, 0]
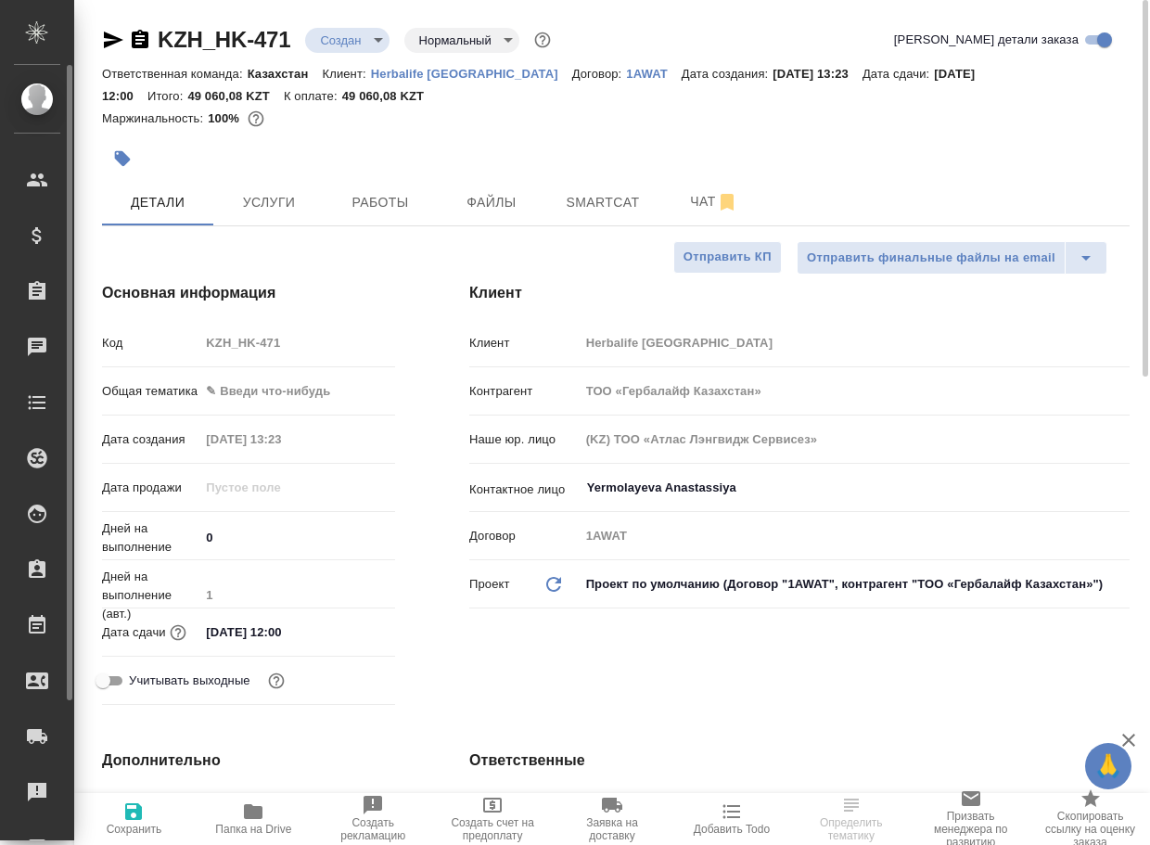
type textarea "x"
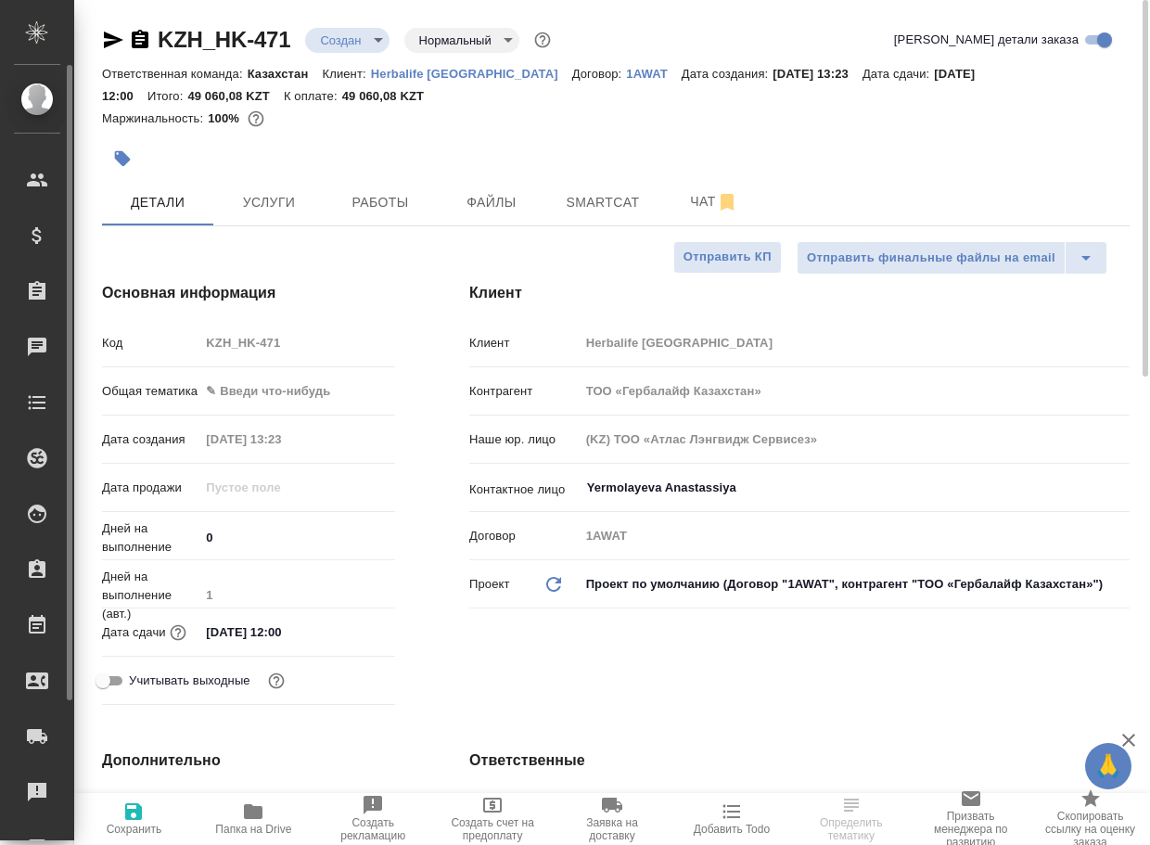
type textarea "x"
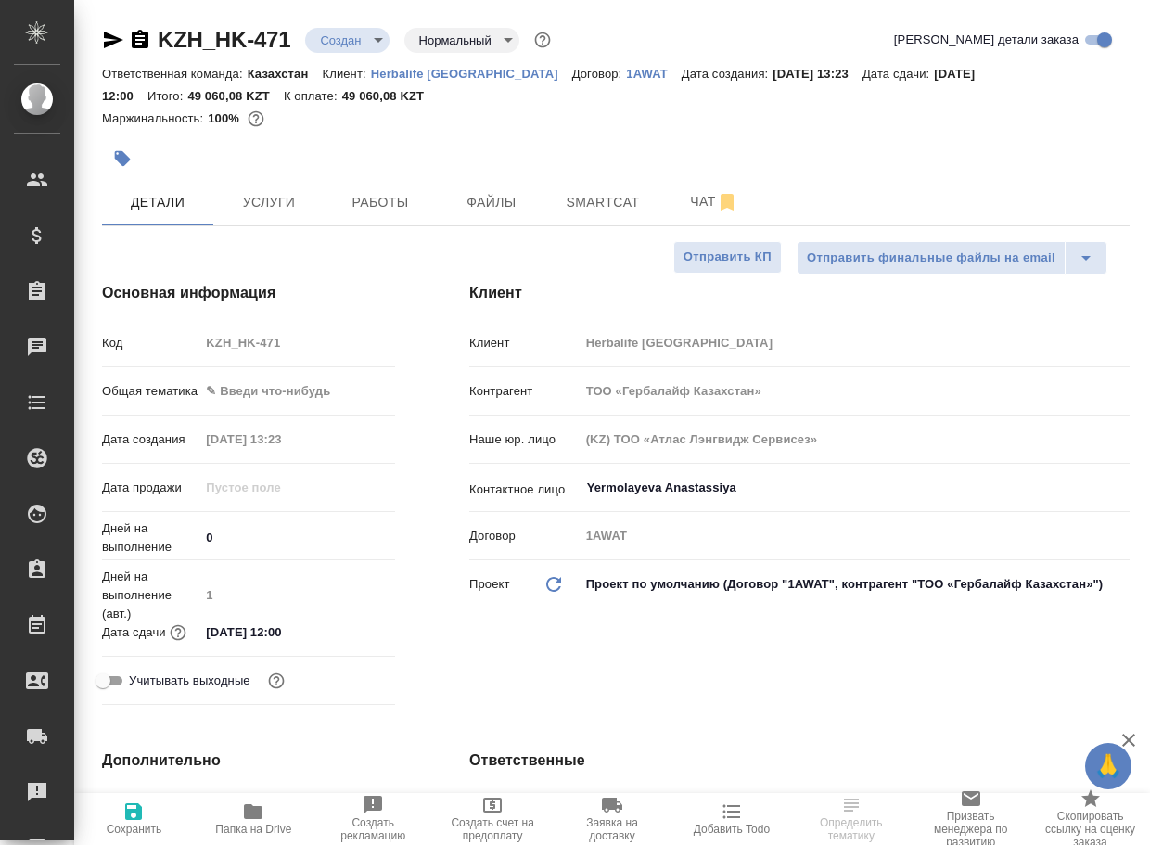
type textarea "x"
drag, startPoint x: 299, startPoint y: 53, endPoint x: 150, endPoint y: 36, distance: 149.3
click at [150, 36] on div "KZH_HK-471 Создан new Нормальный normal" at bounding box center [328, 40] width 453 height 30
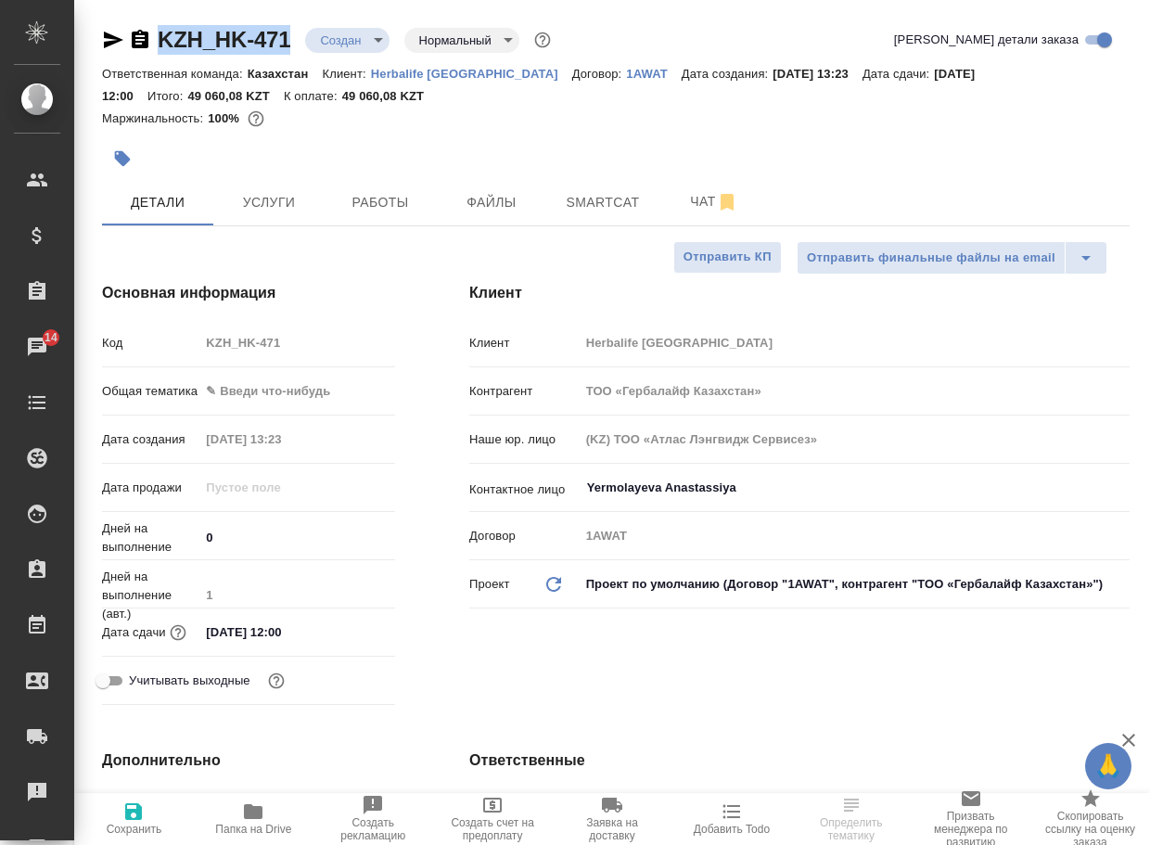
copy link "KZH_HK-471"
click at [694, 206] on span "Чат" at bounding box center [714, 201] width 89 height 23
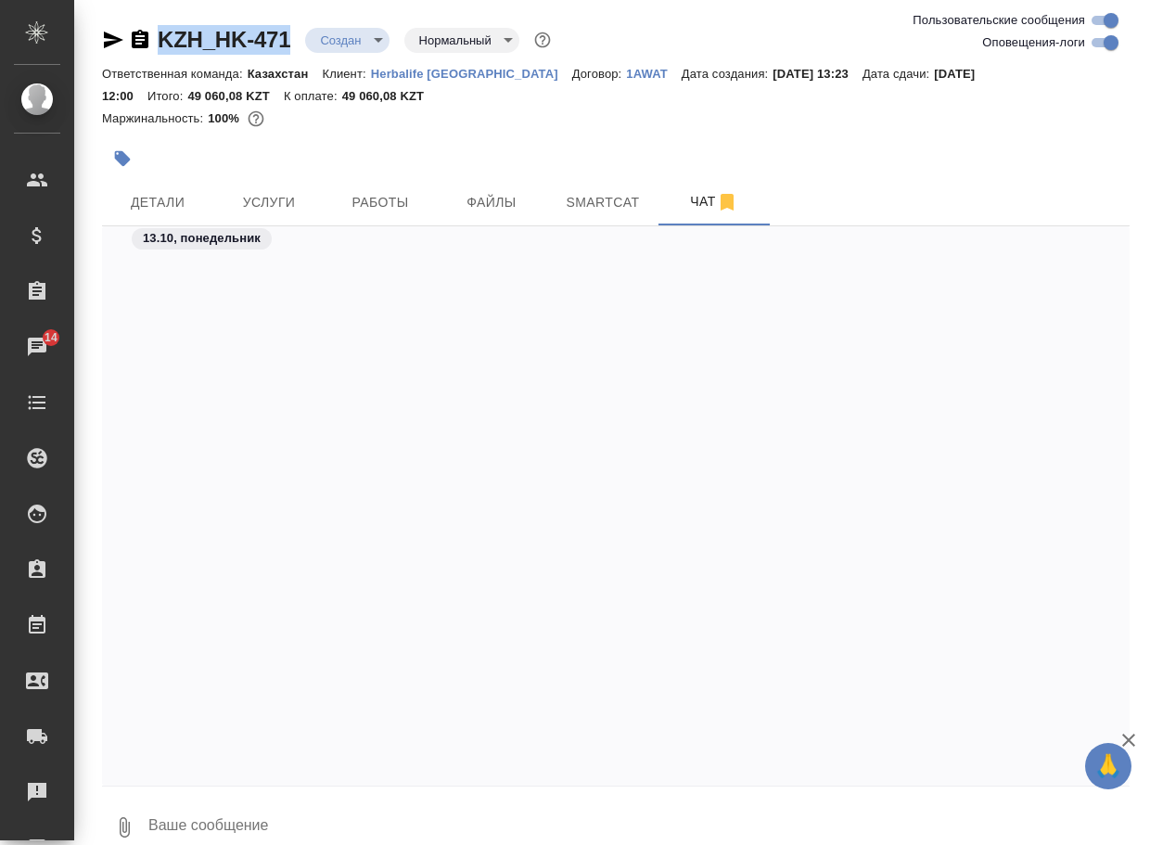
scroll to position [2383, 0]
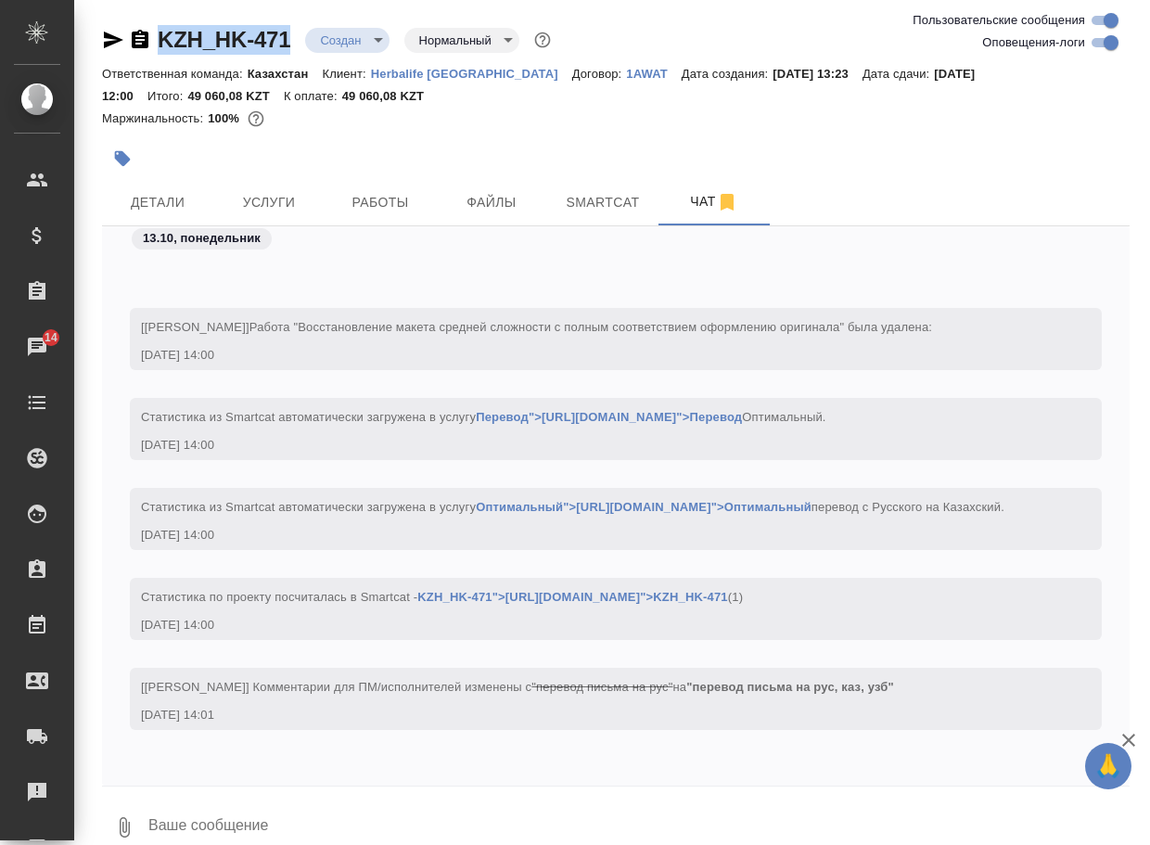
click at [1096, 46] on input "Оповещения-логи" at bounding box center [1111, 43] width 67 height 22
checkbox input "false"
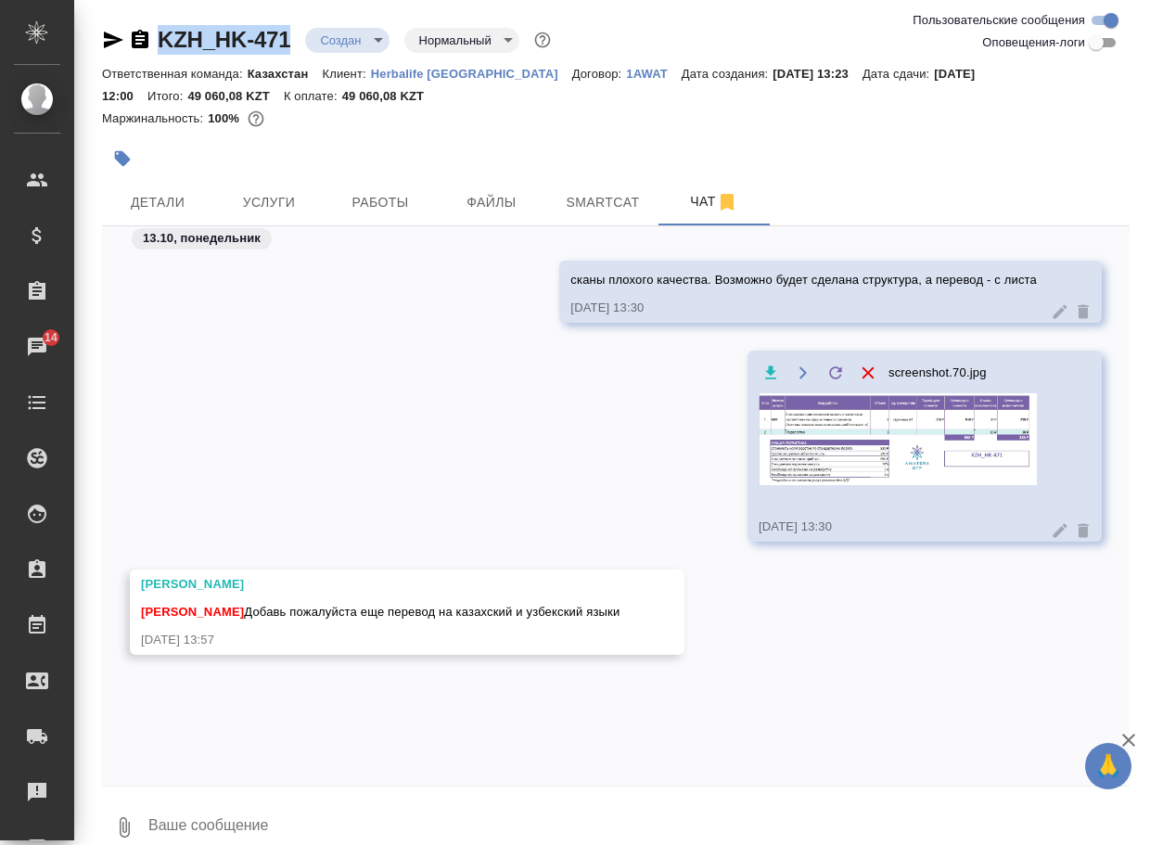
click at [860, 440] on img at bounding box center [898, 439] width 278 height 92
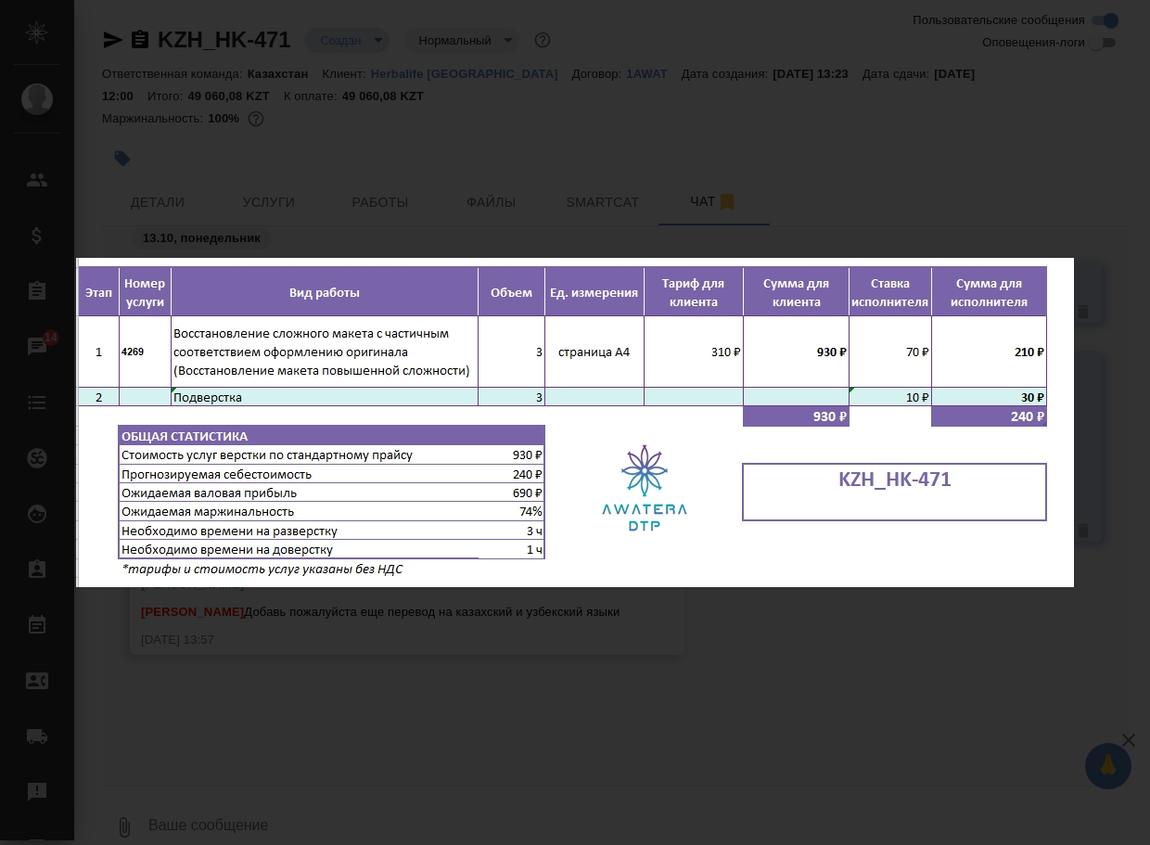
click at [314, 702] on div "screenshot.70.jpg 1 of 1" at bounding box center [575, 422] width 1150 height 845
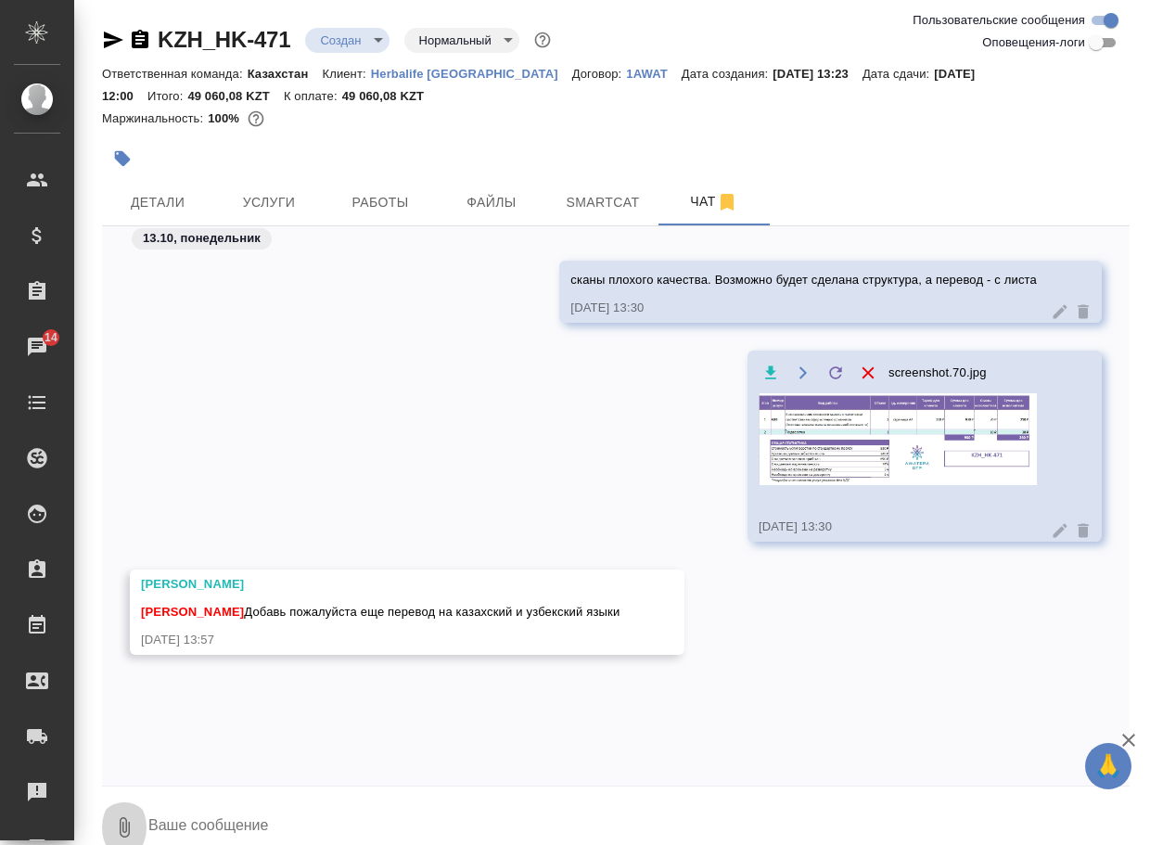
click at [115, 816] on icon "button" at bounding box center [124, 827] width 22 height 22
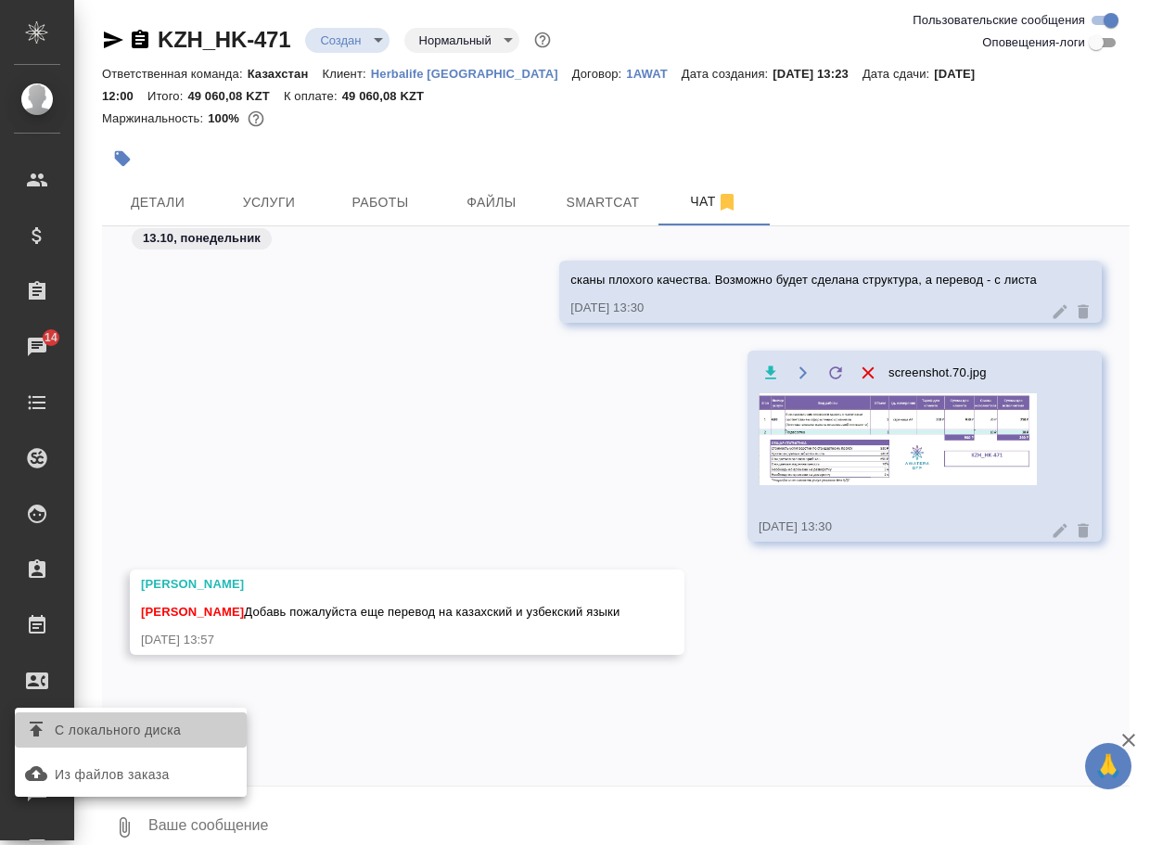
click at [145, 735] on span "С локального диска" at bounding box center [118, 730] width 126 height 23
click at [0, 0] on input "С локального диска" at bounding box center [0, 0] width 0 height 0
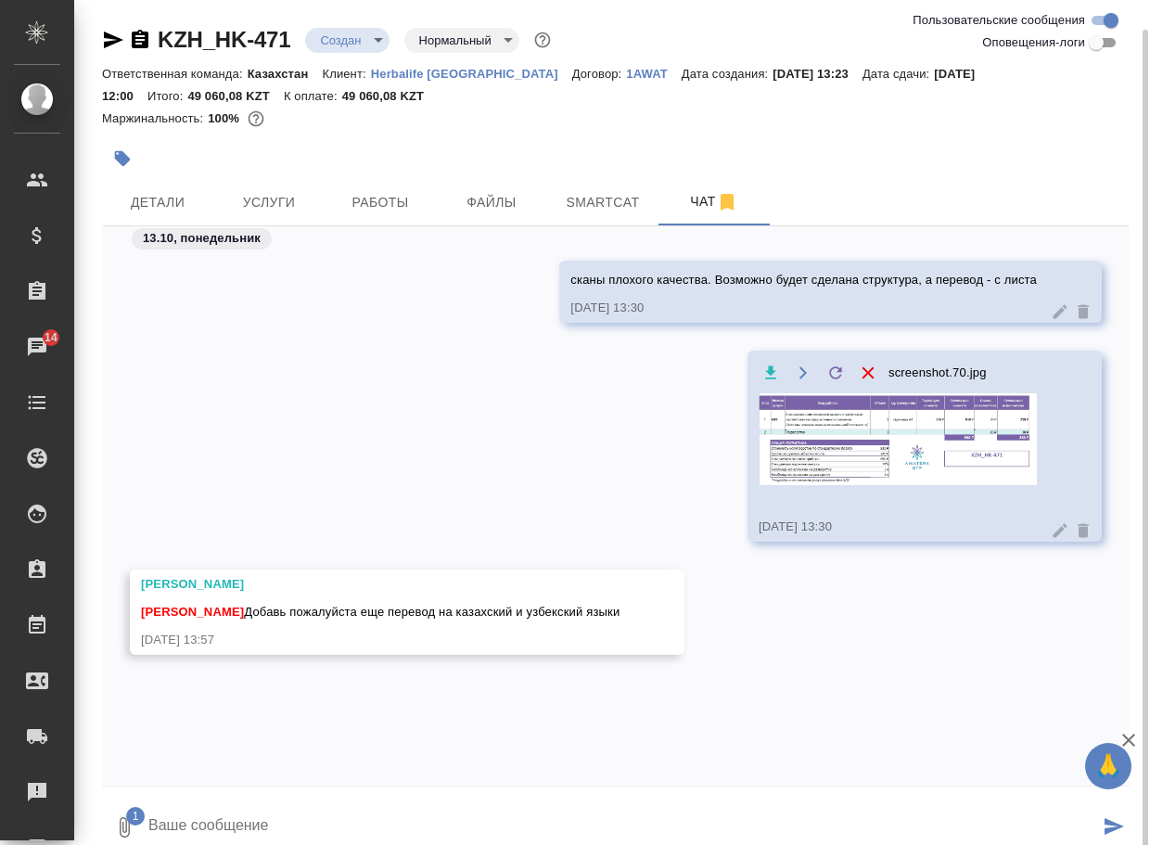
scroll to position [15, 0]
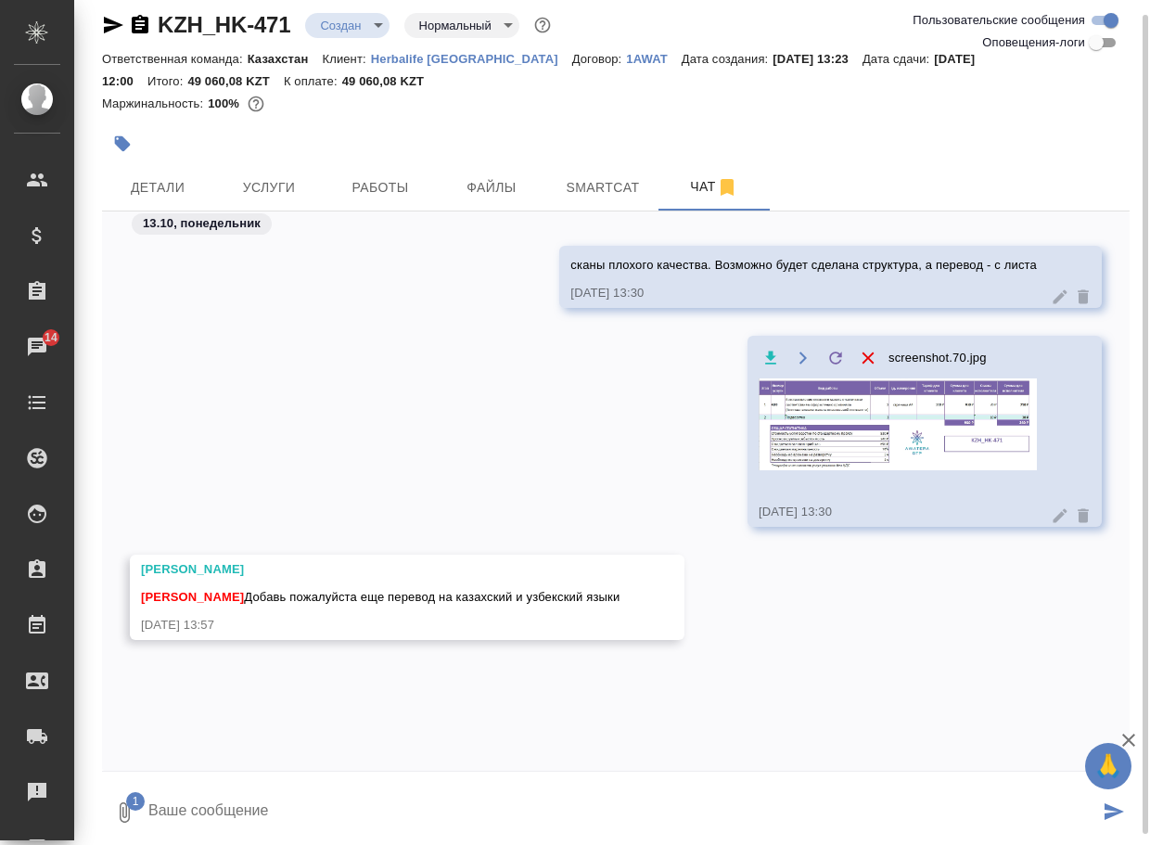
drag, startPoint x: 274, startPoint y: 808, endPoint x: 268, endPoint y: 799, distance: 10.6
click at [272, 806] on textarea at bounding box center [623, 812] width 952 height 63
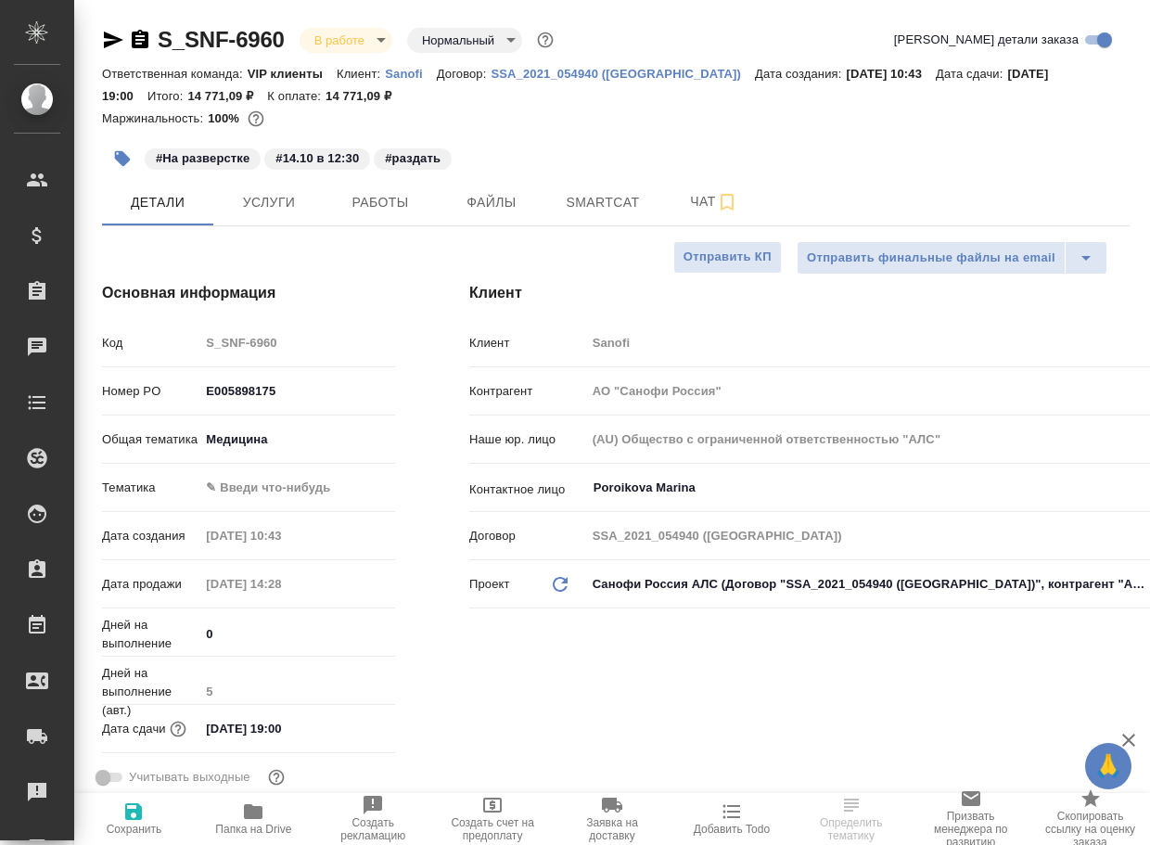
select select "RU"
click at [697, 205] on span "Чат" at bounding box center [714, 201] width 89 height 23
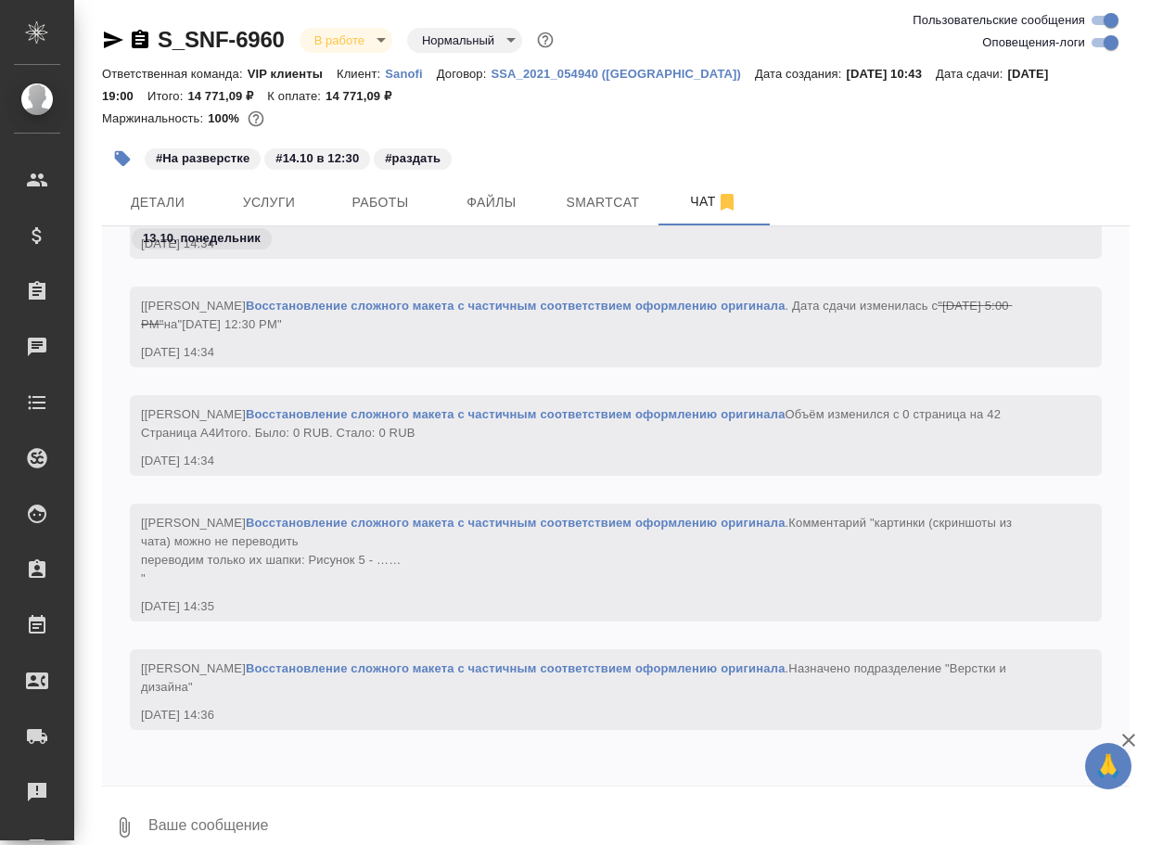
click at [1099, 44] on input "Оповещения-логи" at bounding box center [1111, 43] width 67 height 22
checkbox input "false"
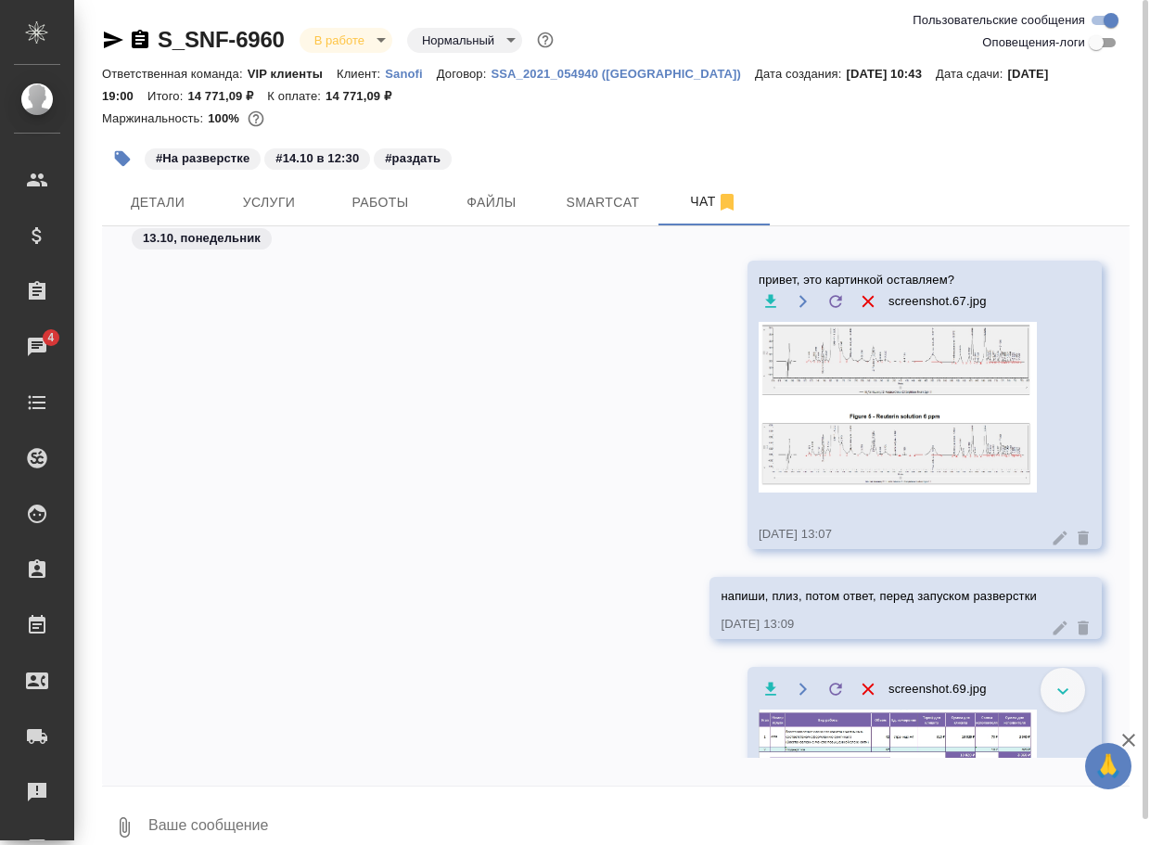
click at [863, 417] on img at bounding box center [898, 407] width 278 height 171
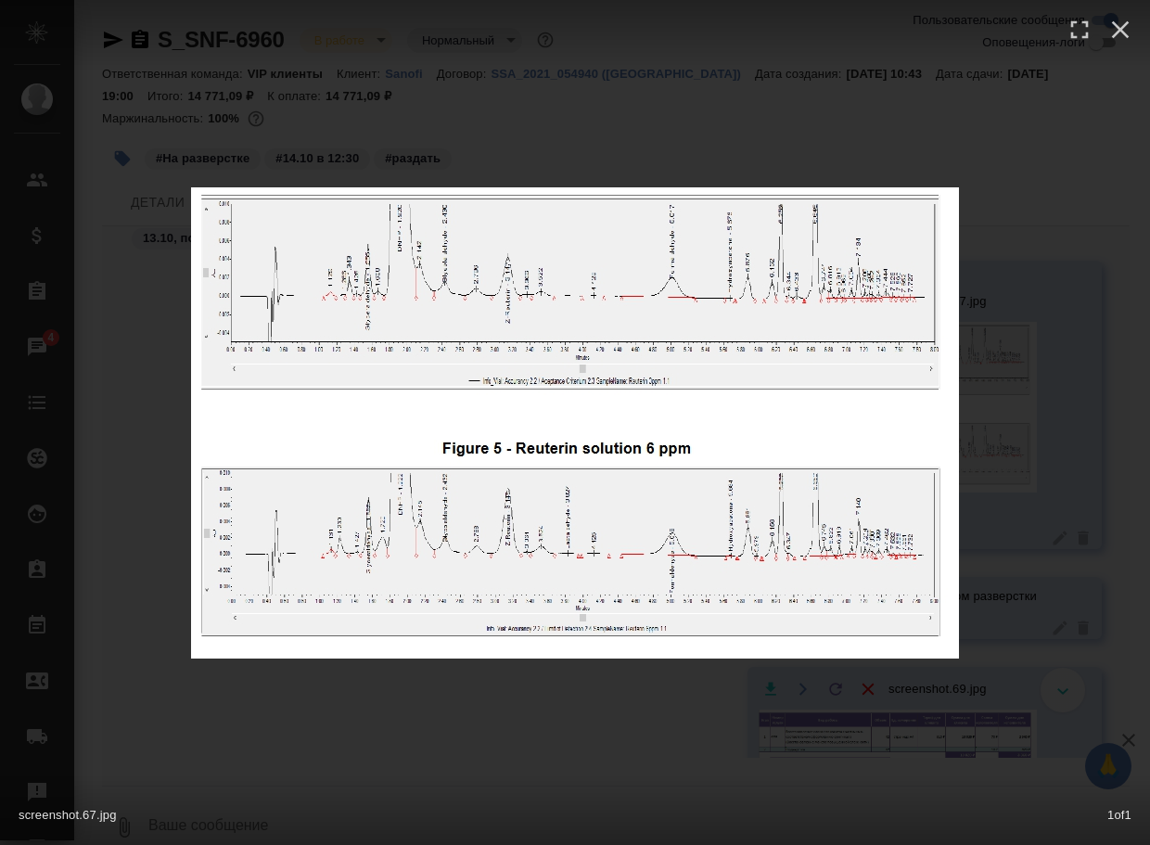
click at [564, 707] on div "screenshot.67.jpg 1 of 1" at bounding box center [575, 422] width 1150 height 845
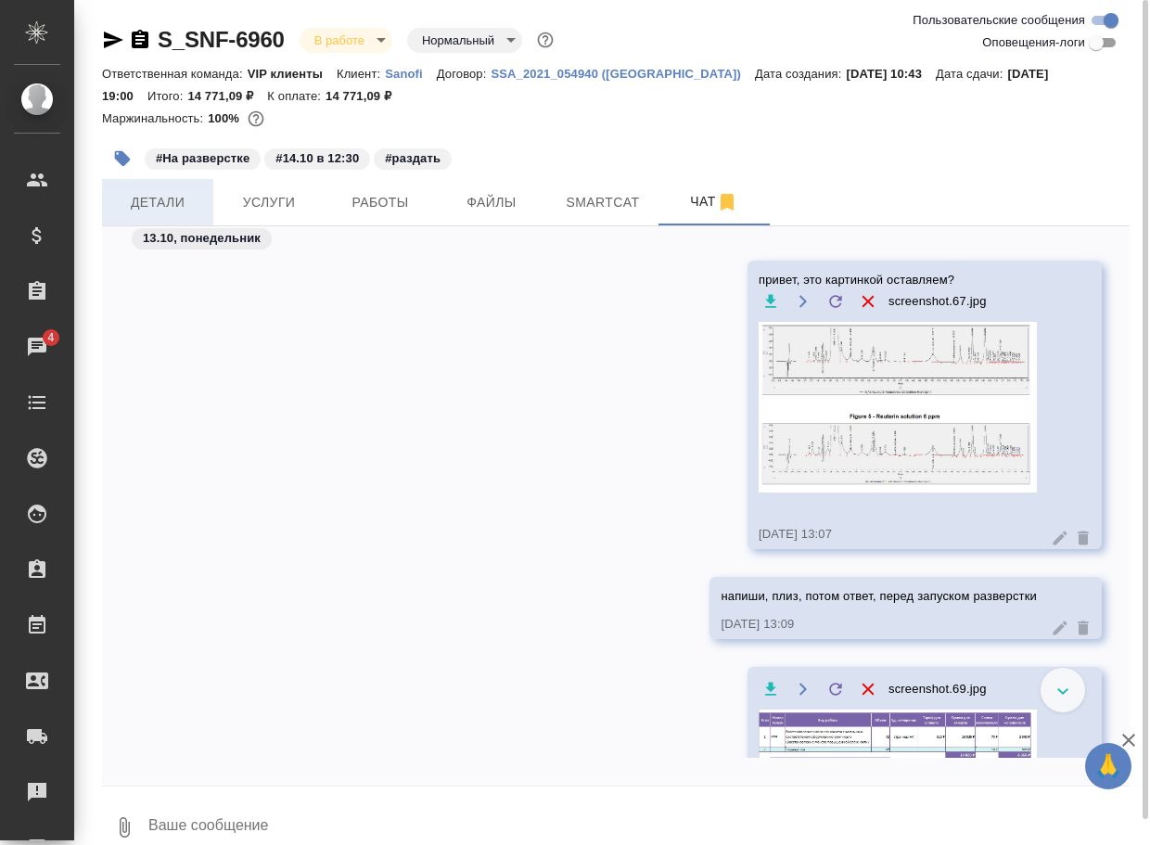
click at [162, 203] on span "Детали" at bounding box center [157, 202] width 89 height 23
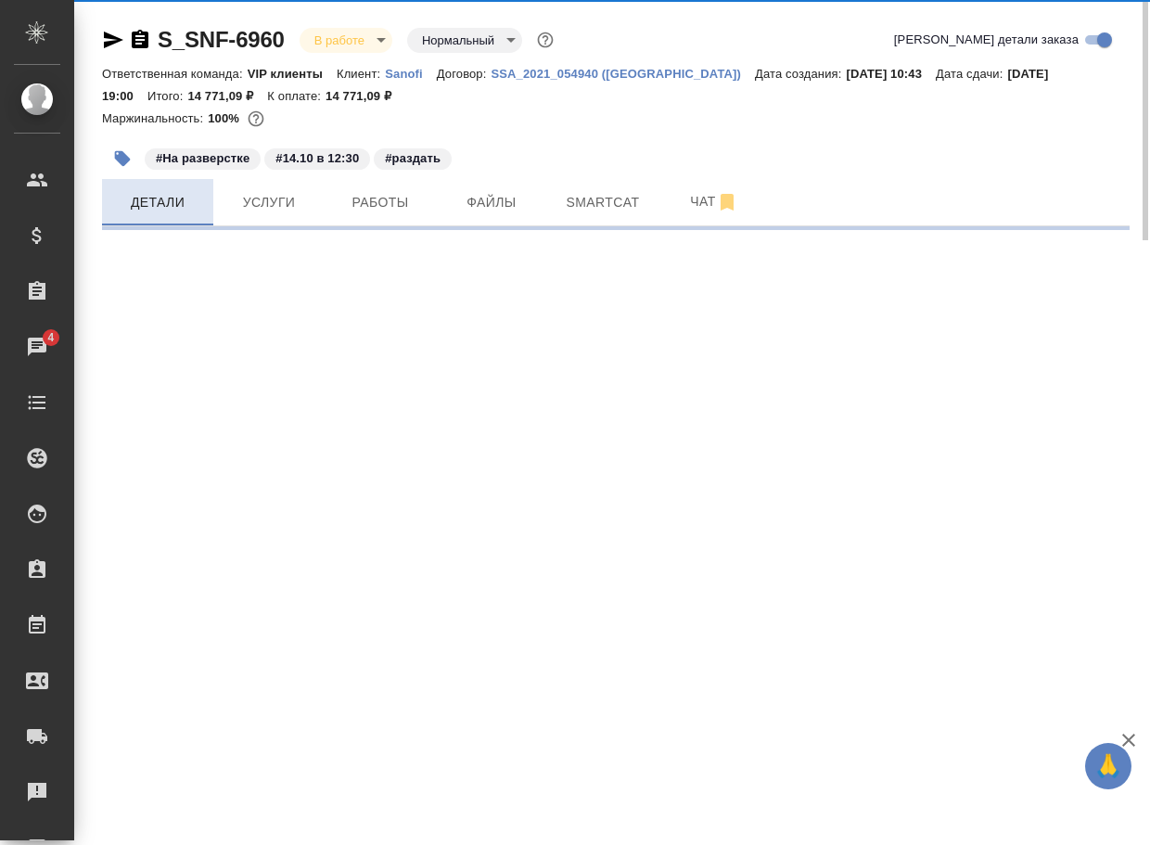
select select "RU"
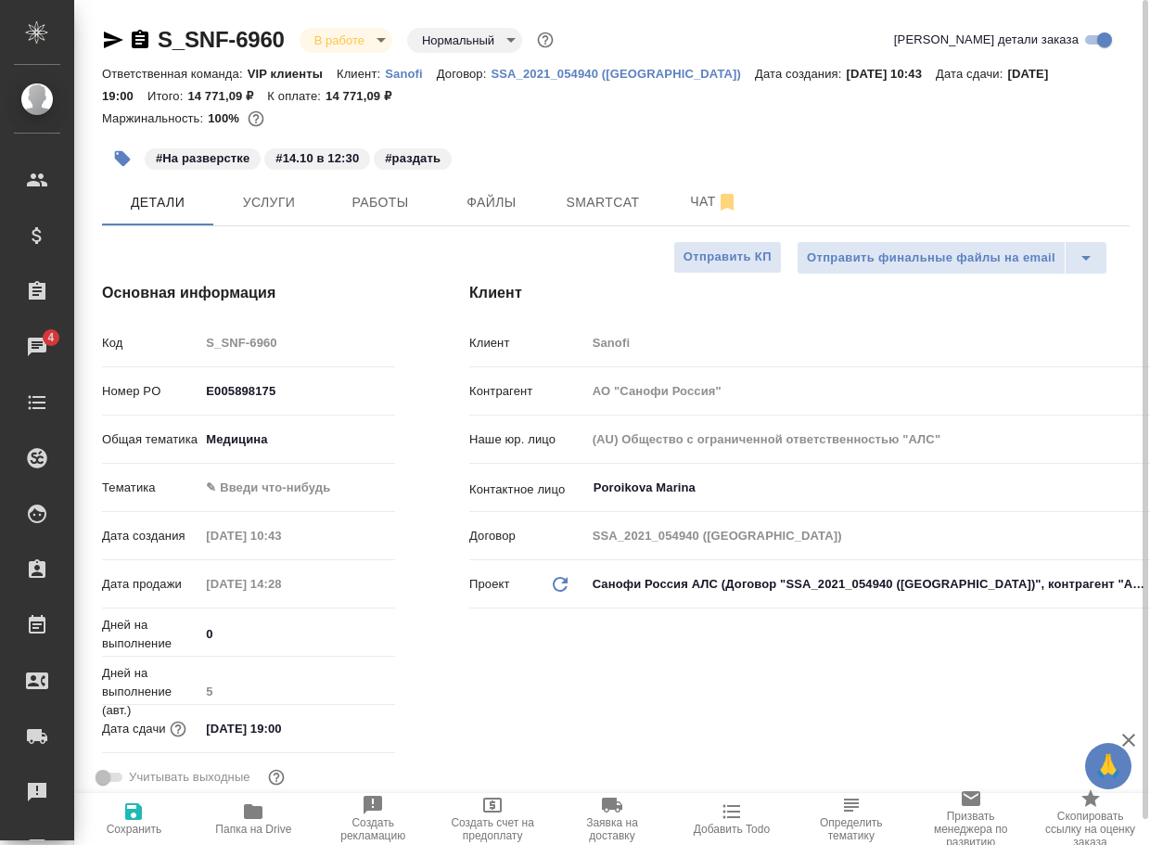
type textarea "x"
click at [263, 809] on icon "button" at bounding box center [253, 811] width 22 height 22
type textarea "x"
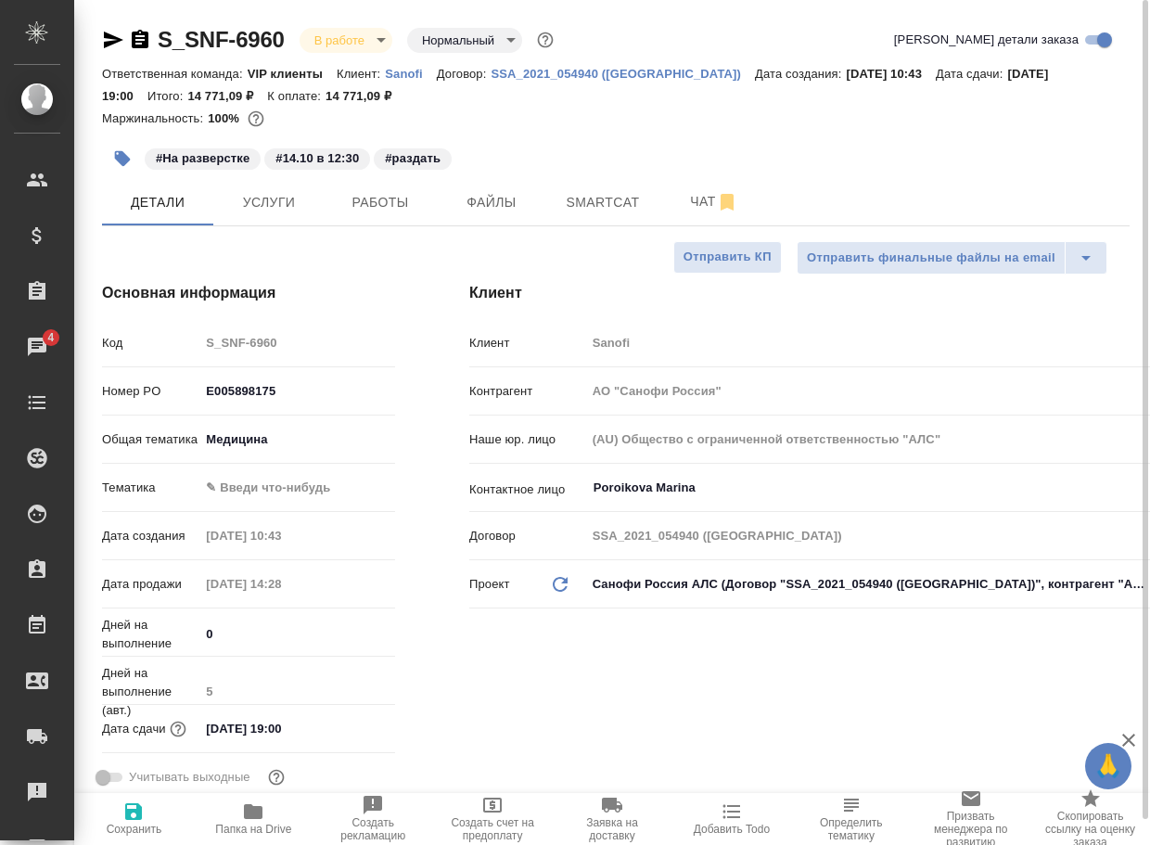
type textarea "x"
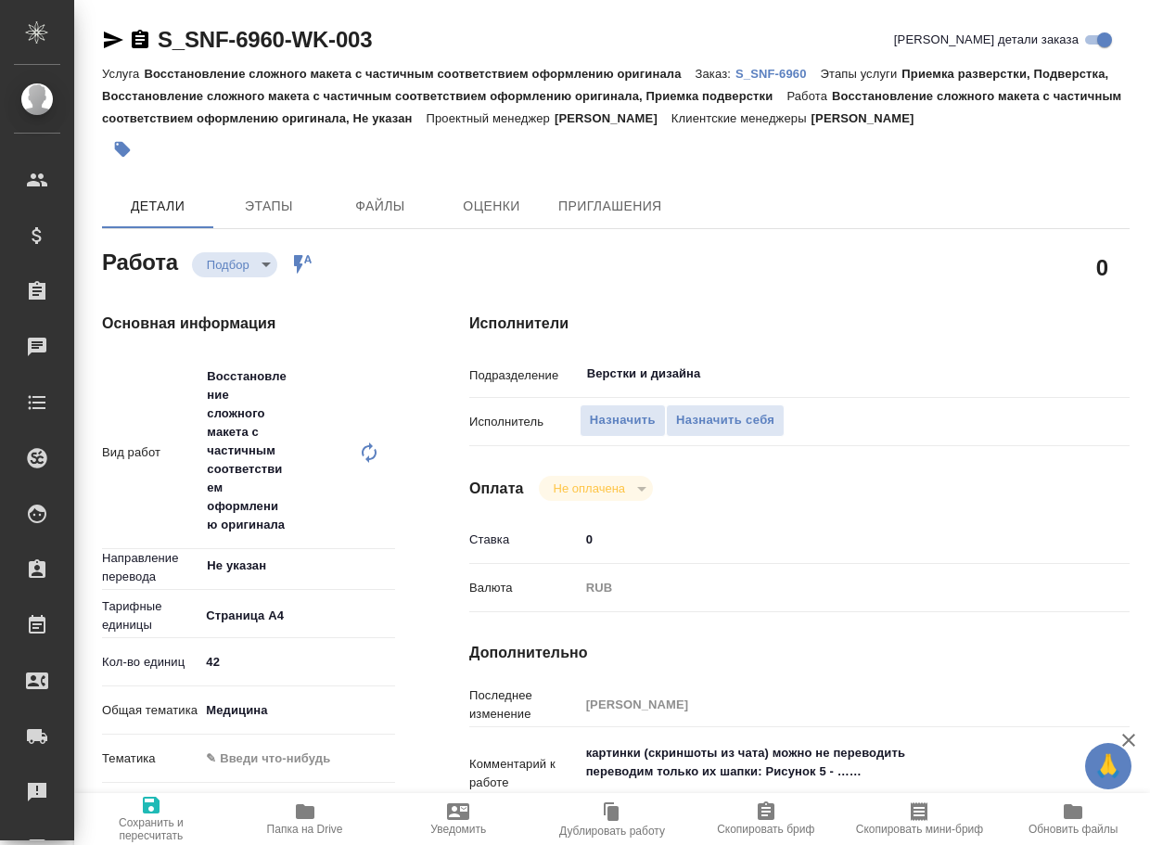
type textarea "x"
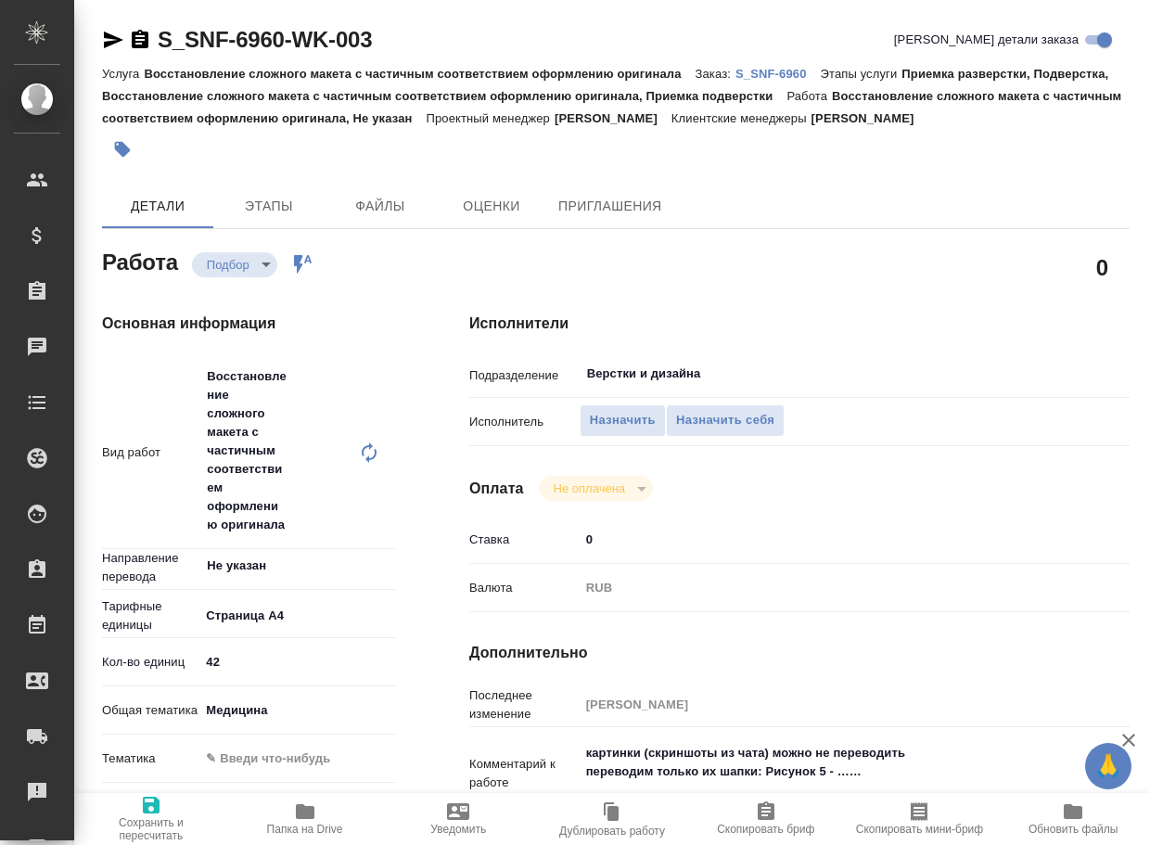
type textarea "x"
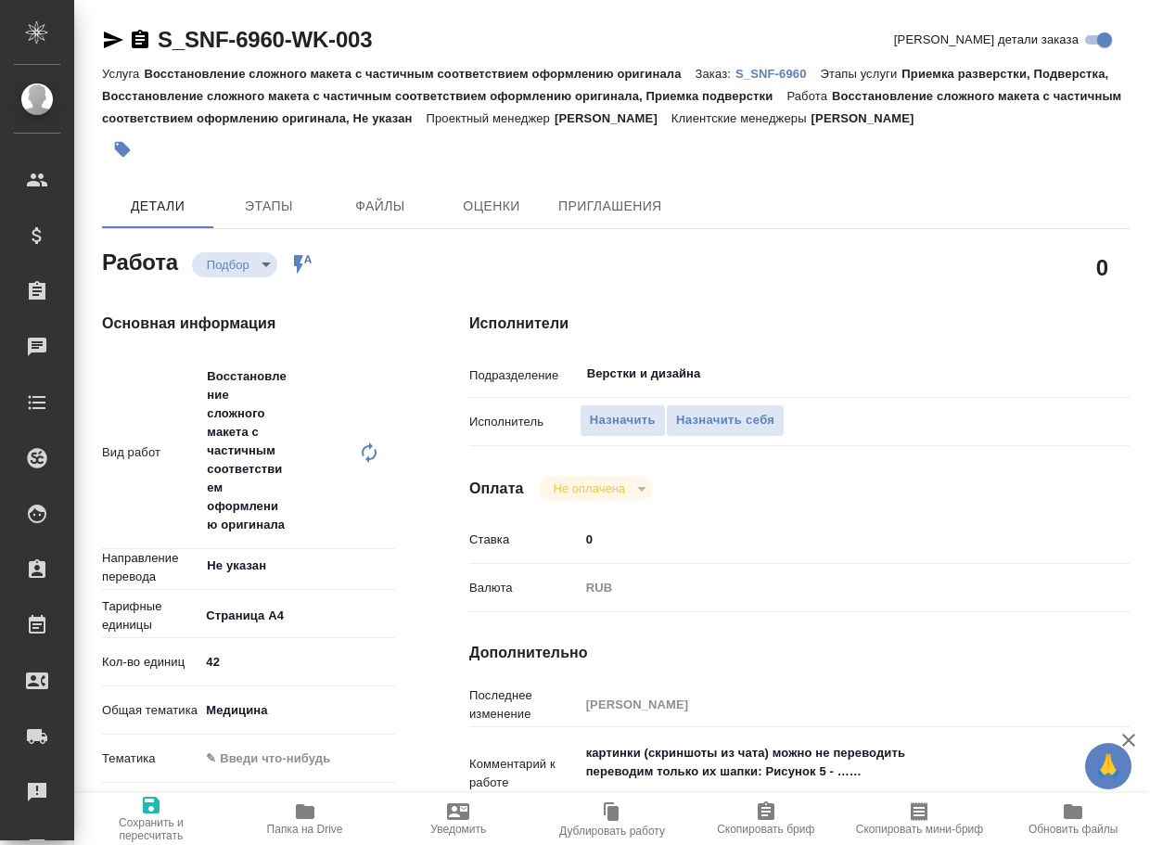
type textarea "x"
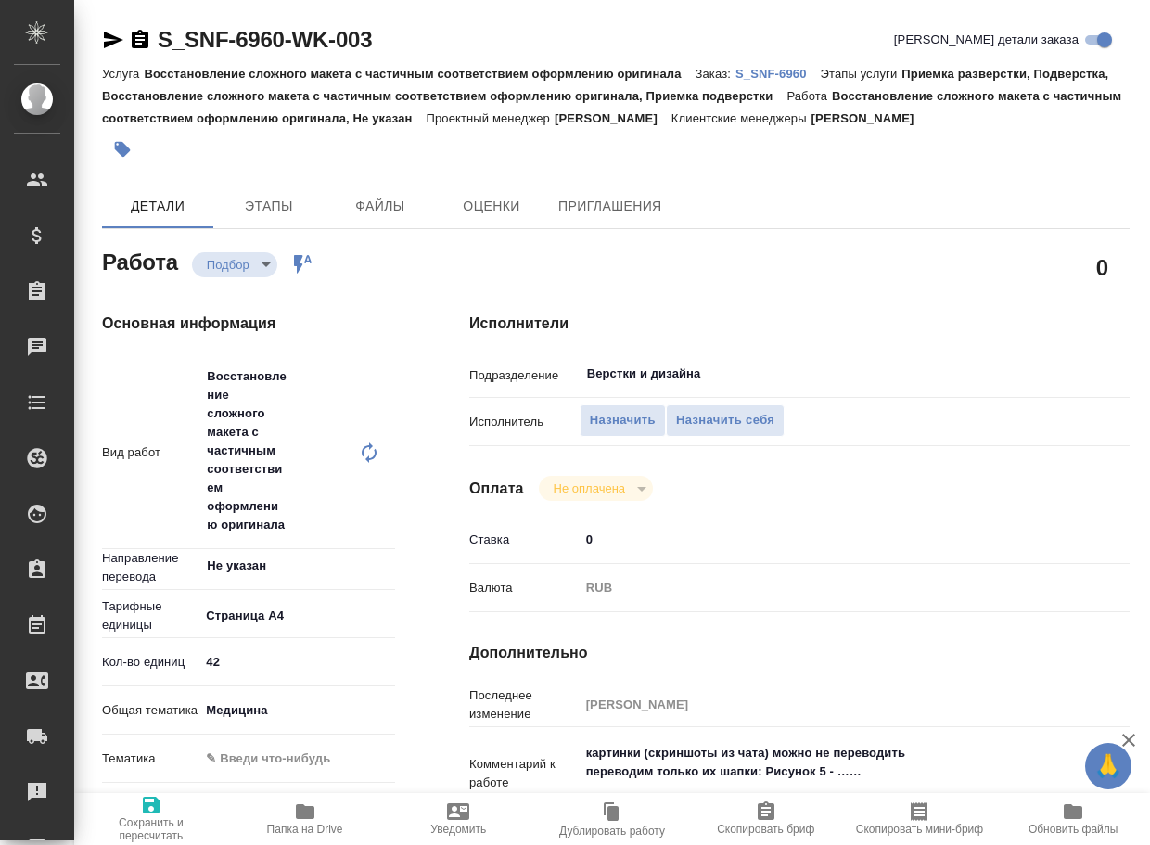
type textarea "x"
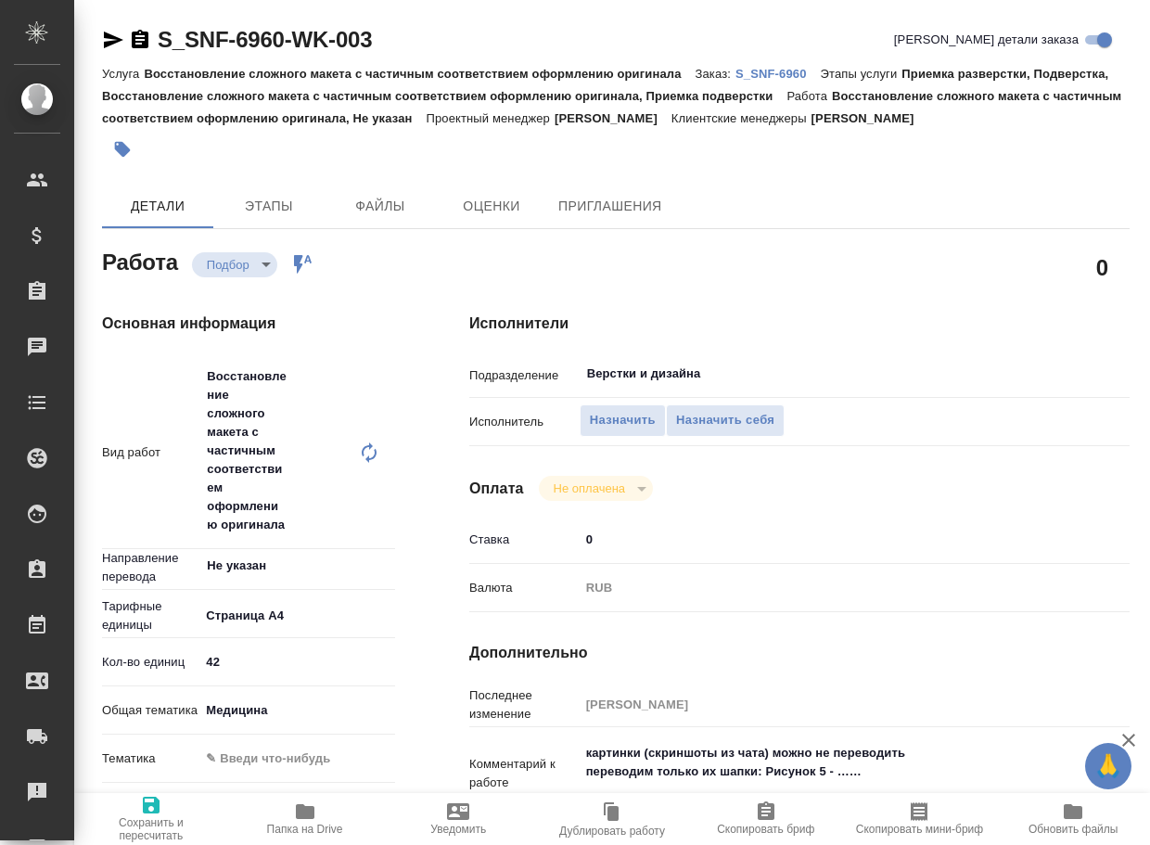
type textarea "x"
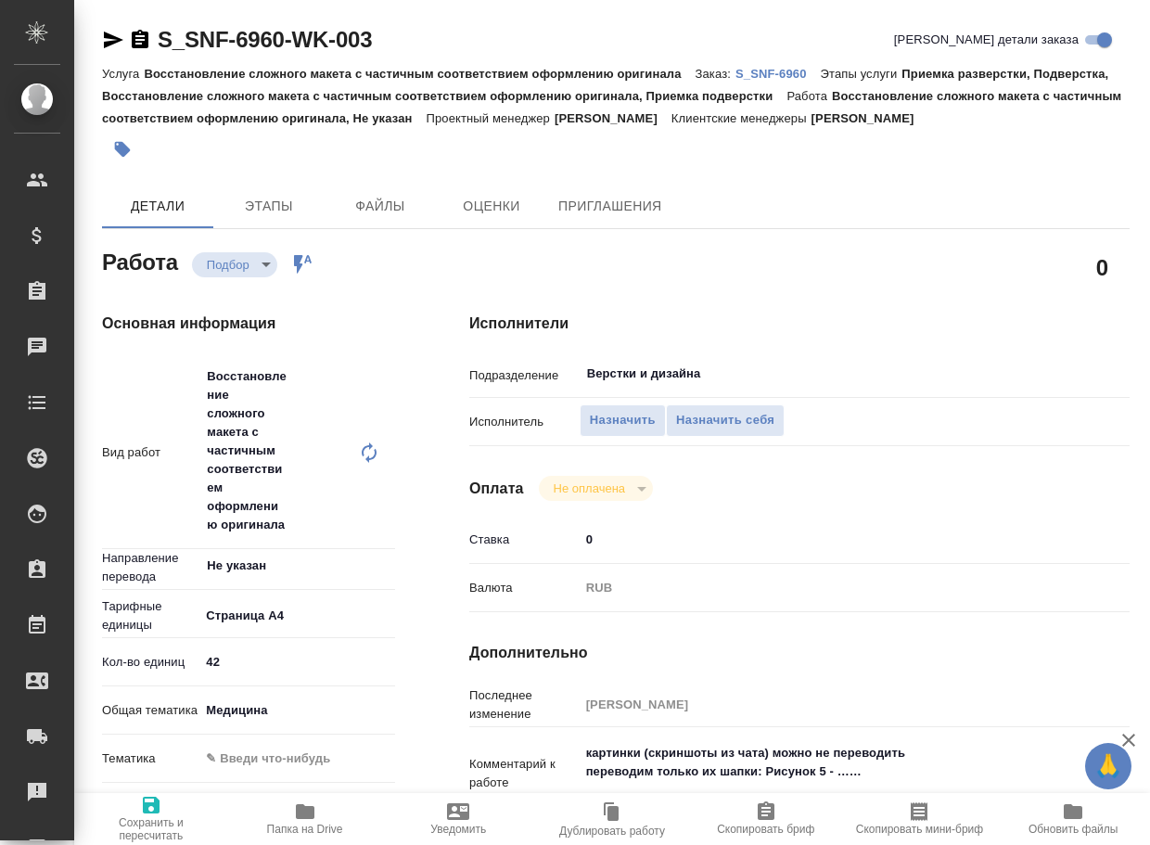
type textarea "x"
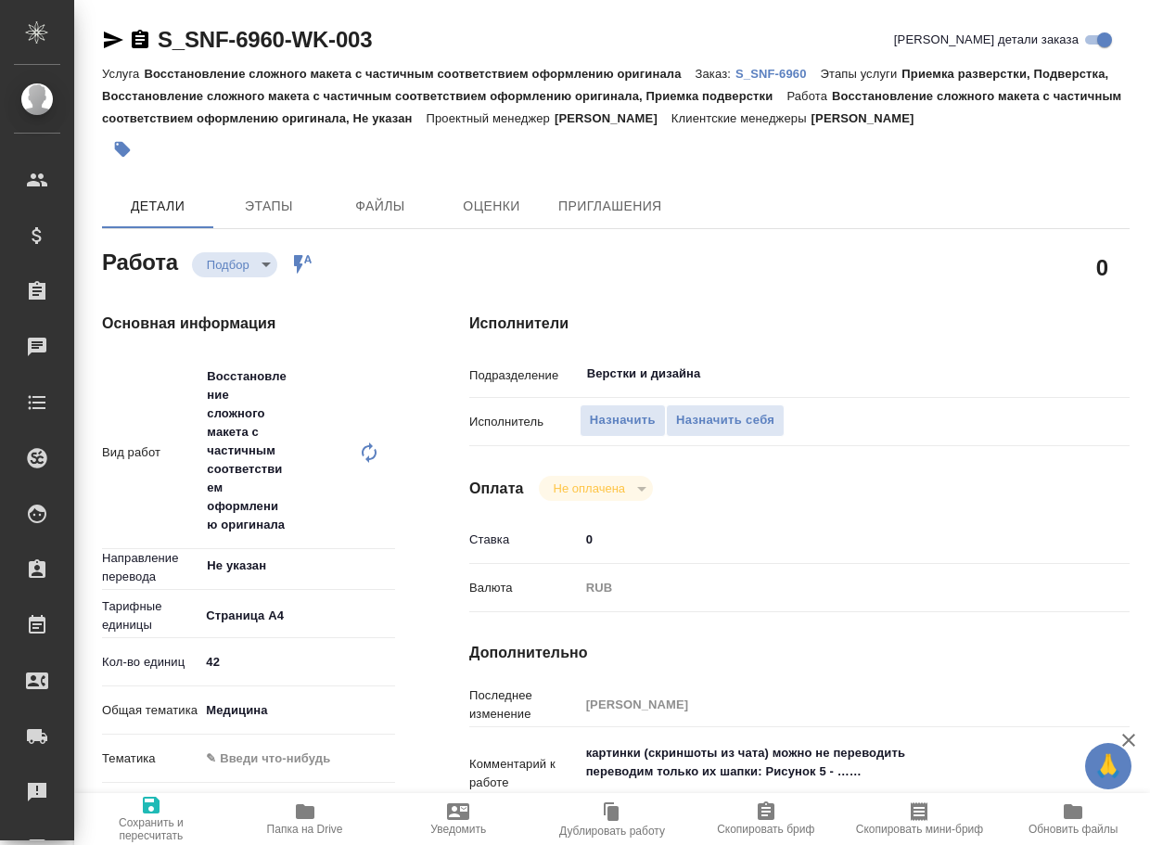
scroll to position [93, 0]
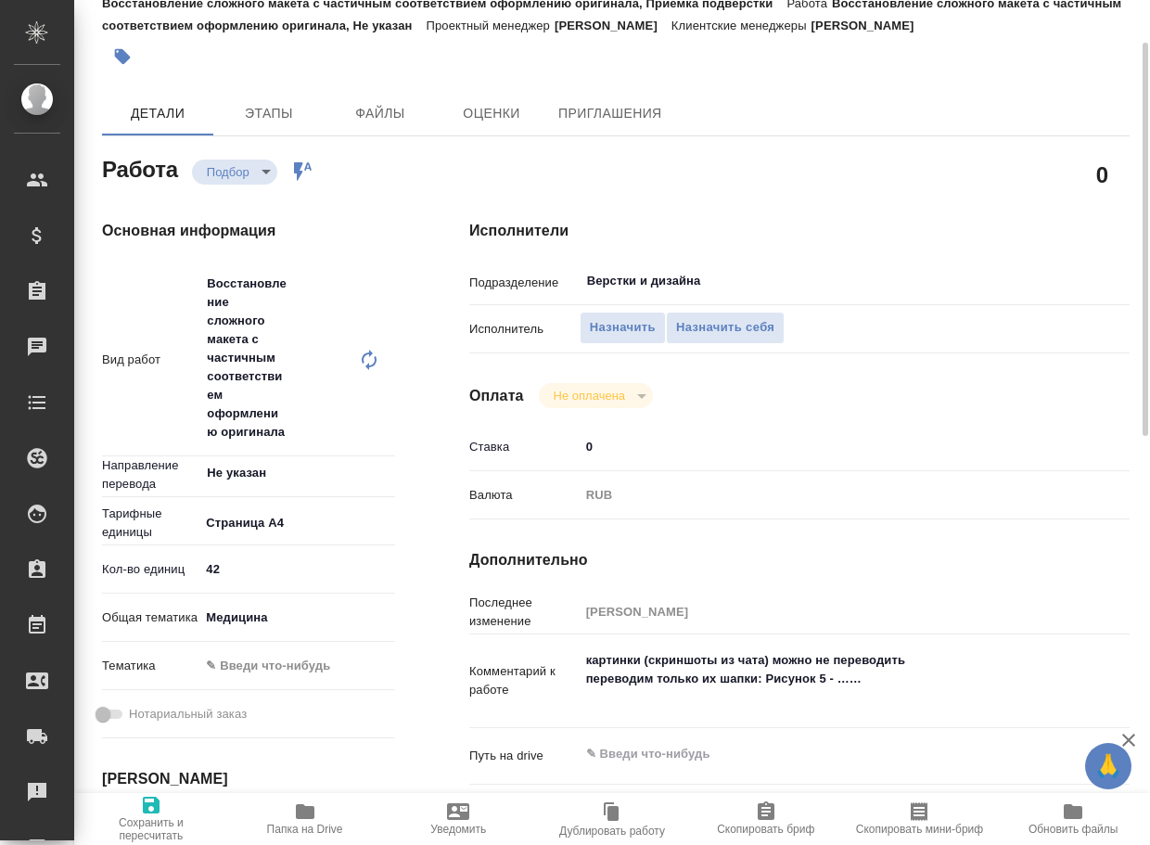
type textarea "x"
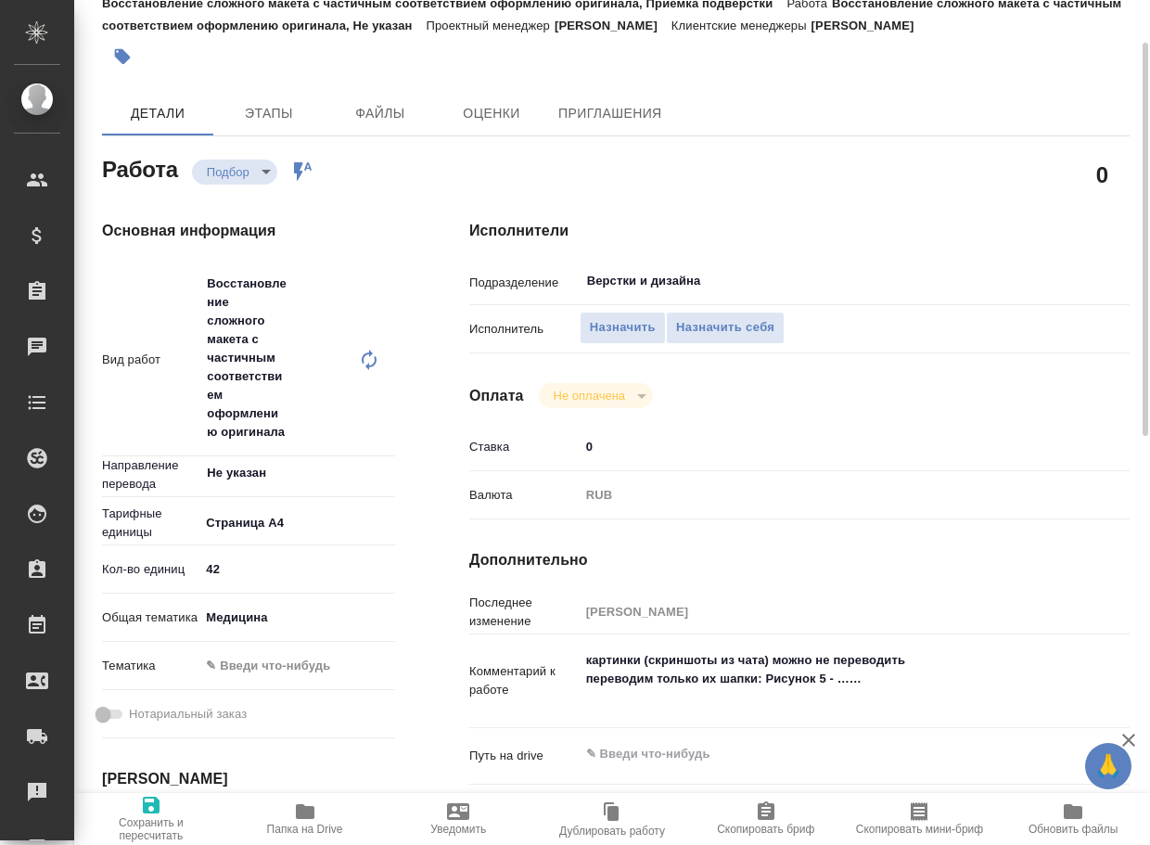
type textarea "x"
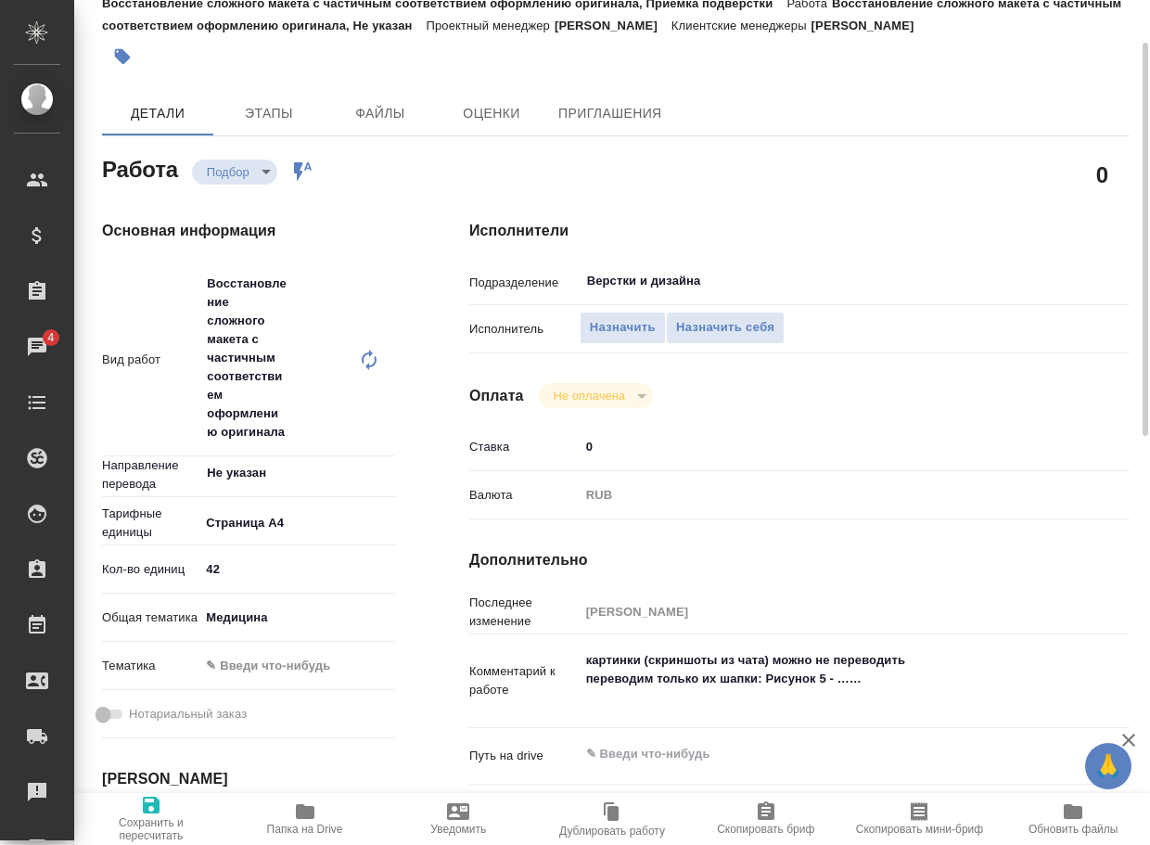
type textarea "x"
click at [582, 684] on textarea "картинки (скриншоты из чата) можно не переводить переводим только их шапки: Рис…" at bounding box center [826, 679] width 493 height 69
type textarea "x"
type textarea "картинки (скриншоты из чата) можно не переводить переводим только их шапки: Рис…"
type textarea "x"
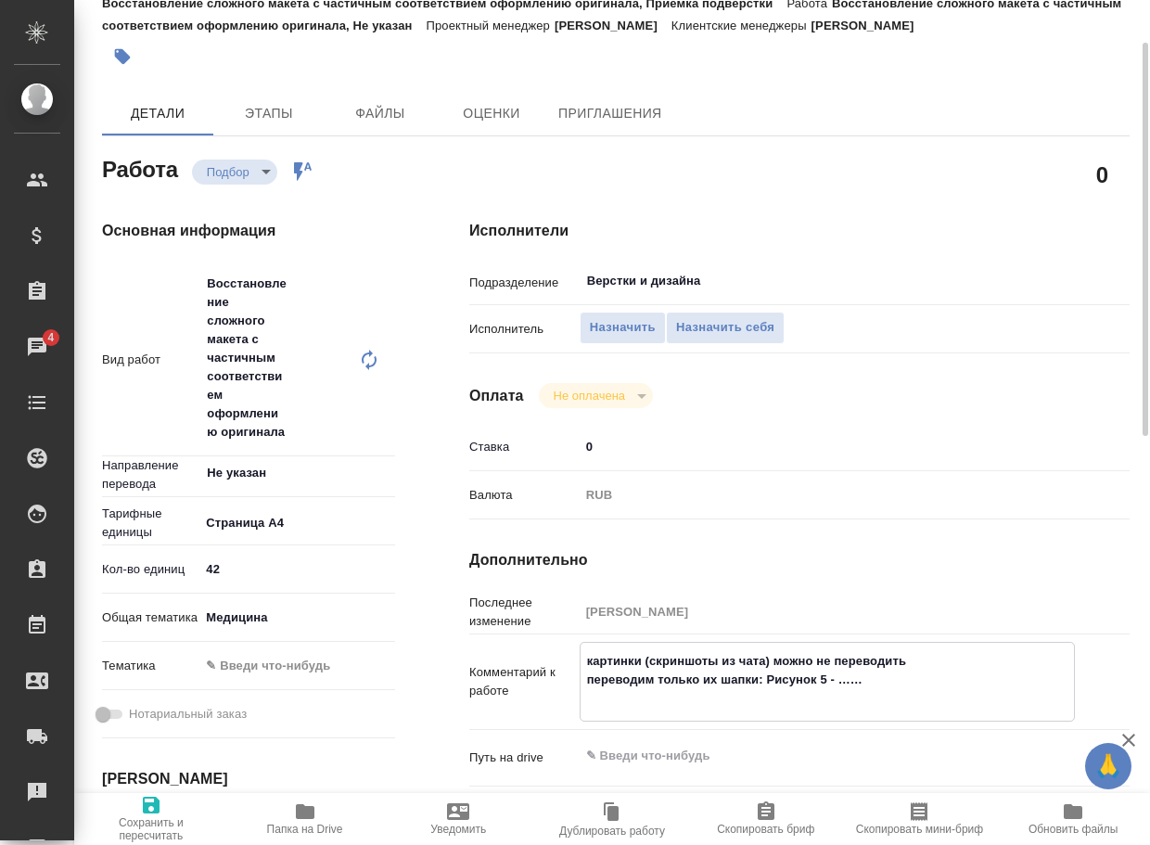
type textarea "x"
type textarea "картинки (скриншоты из чата) можно не переводить переводим только их шапки: Рис…"
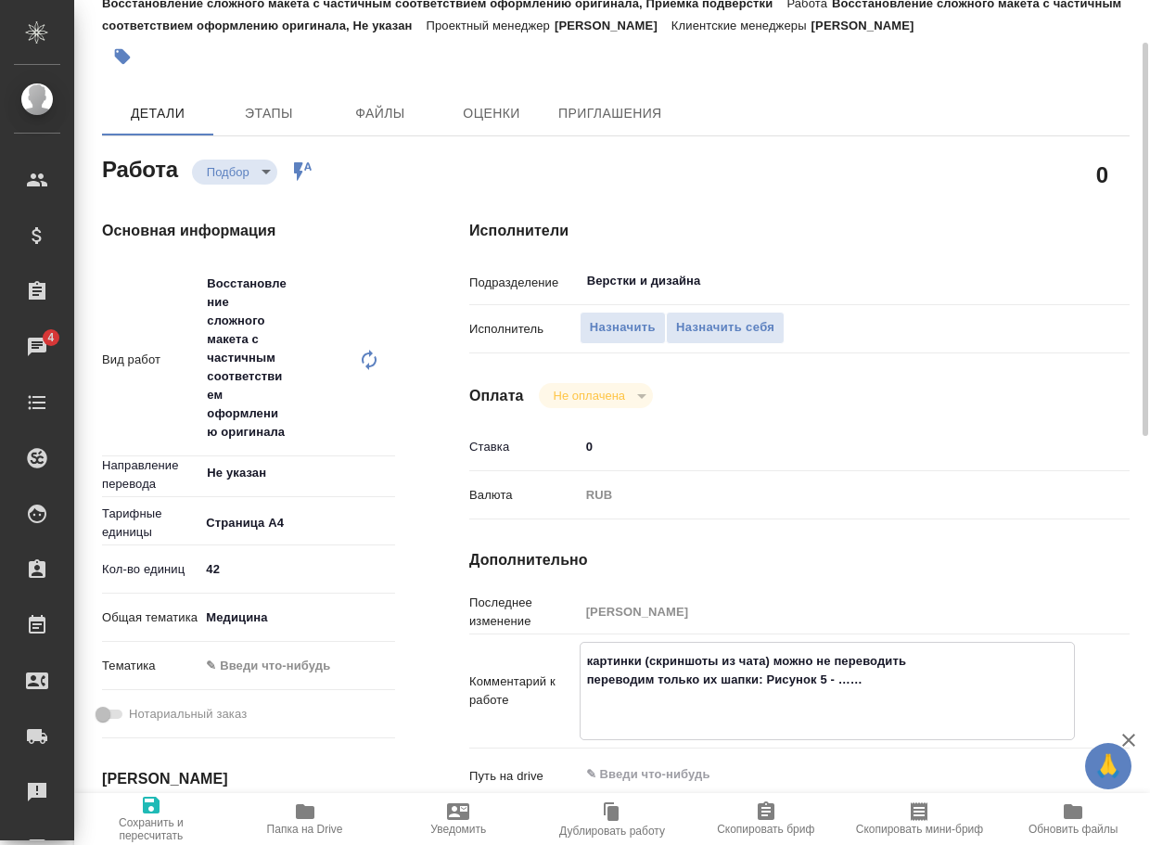
type textarea "x"
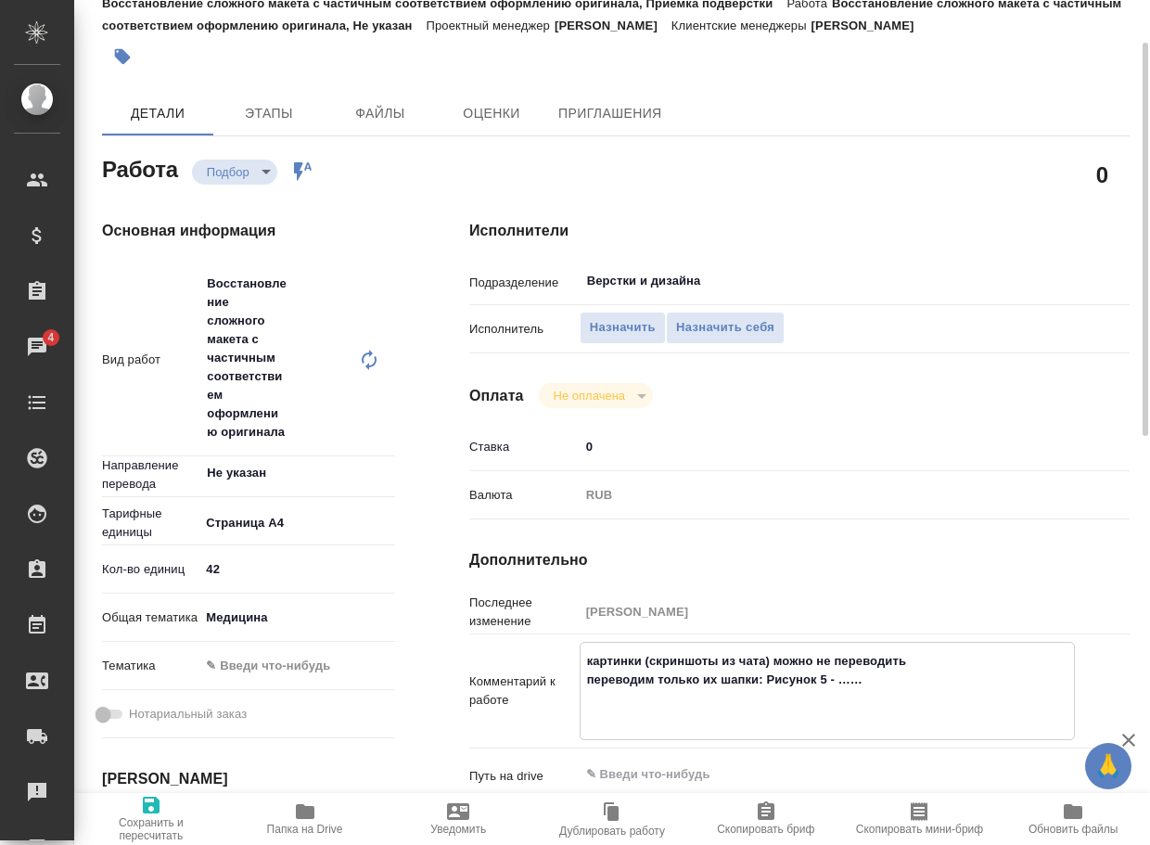
type textarea "фкартинки (скриншоты из чата) можно не переводить переводим только их шапки: Ри…"
type textarea "x"
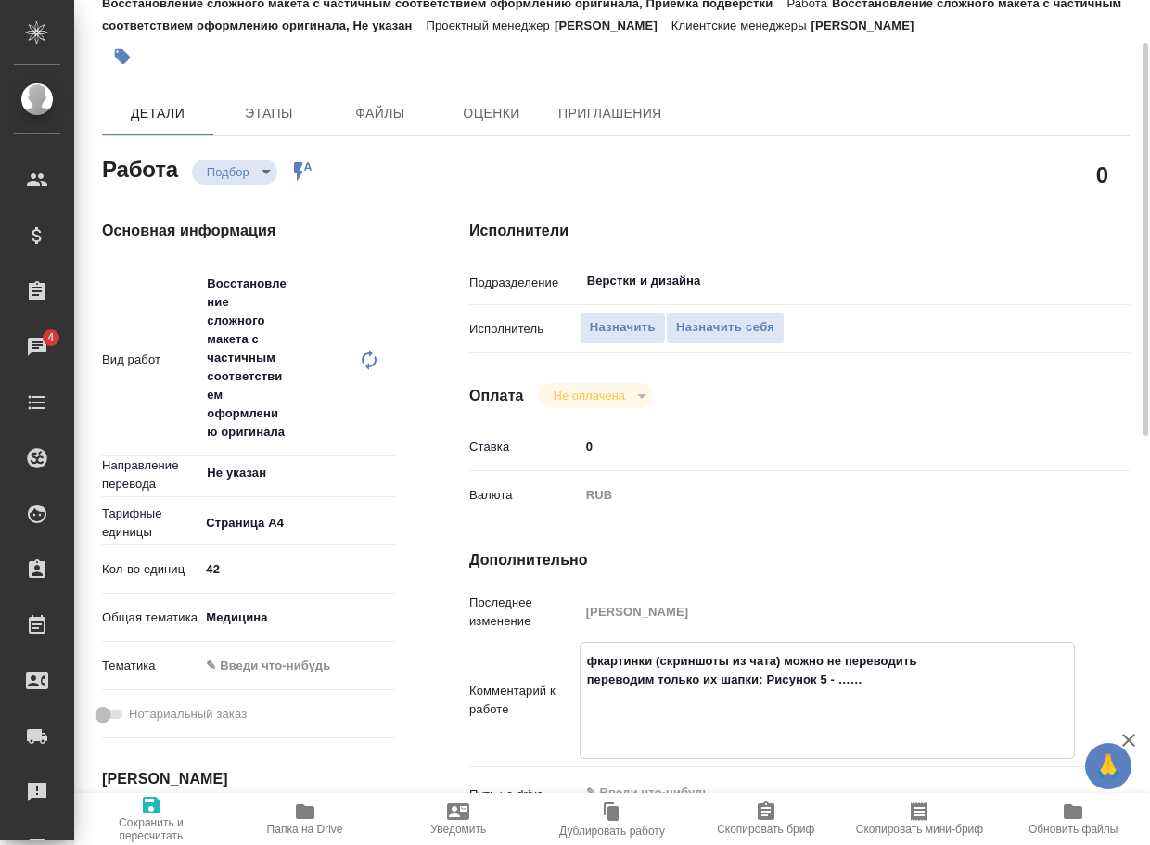
type textarea "x"
type textarea "факартинки (скриншоты из чата) можно не переводить переводим только их шапки: Р…"
type textarea "x"
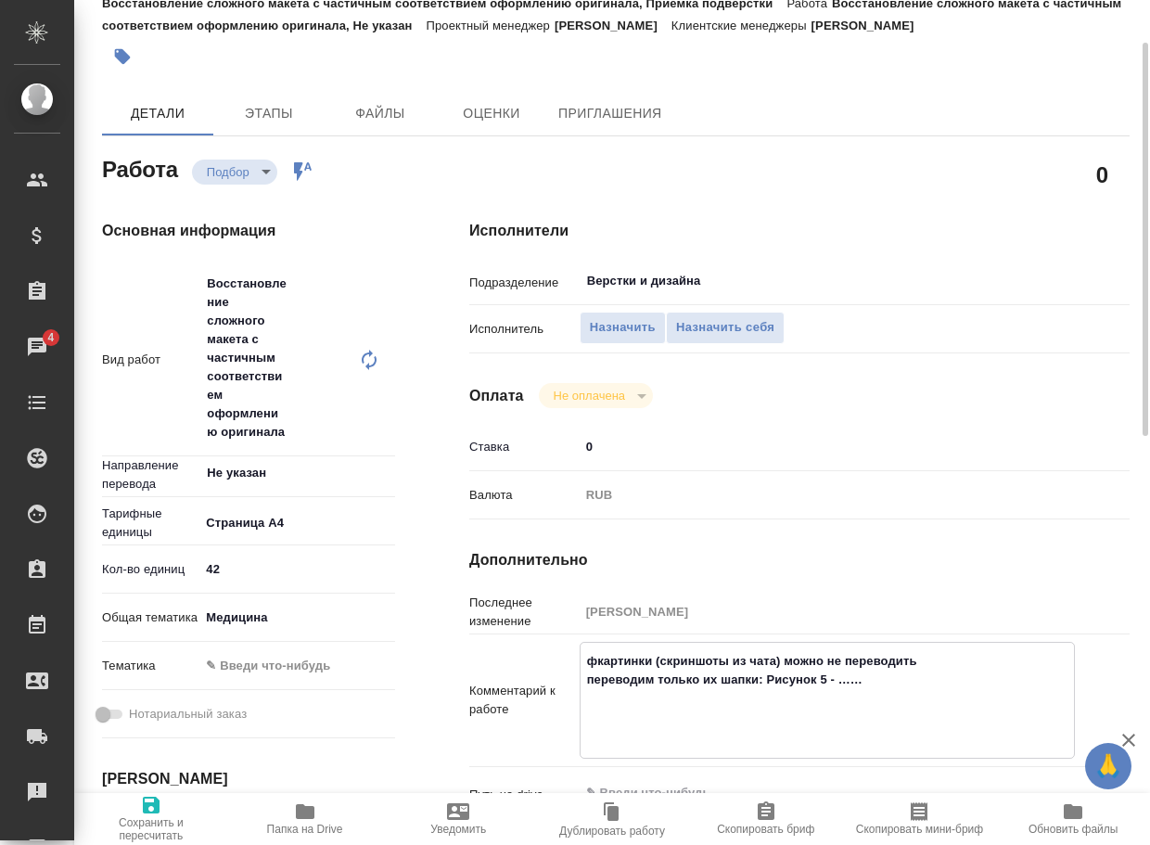
type textarea "x"
type textarea "фкартинки (скриншоты из чата) можно не переводить переводим только их шапки: Ри…"
type textarea "x"
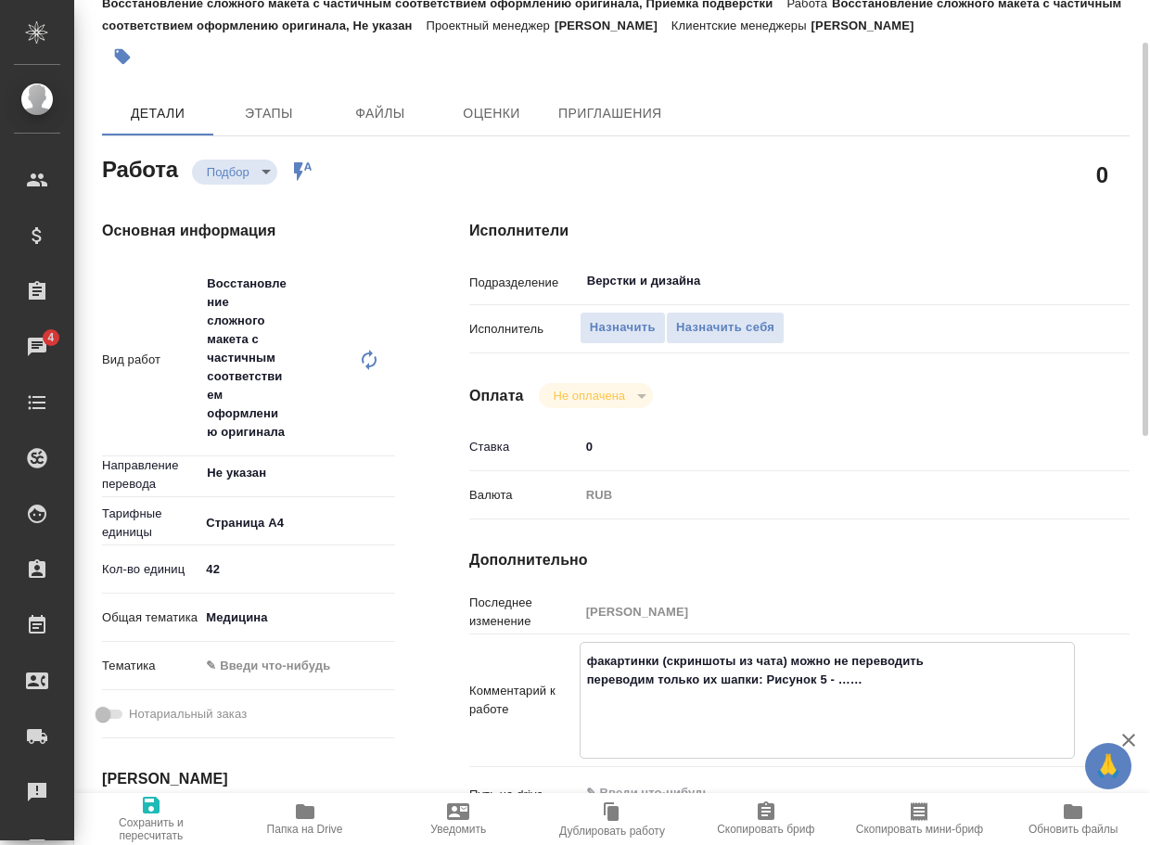
type textarea "x"
type textarea "картинки (скриншоты из чата) можно не переводить переводим только их шапки: Рис…"
type textarea "x"
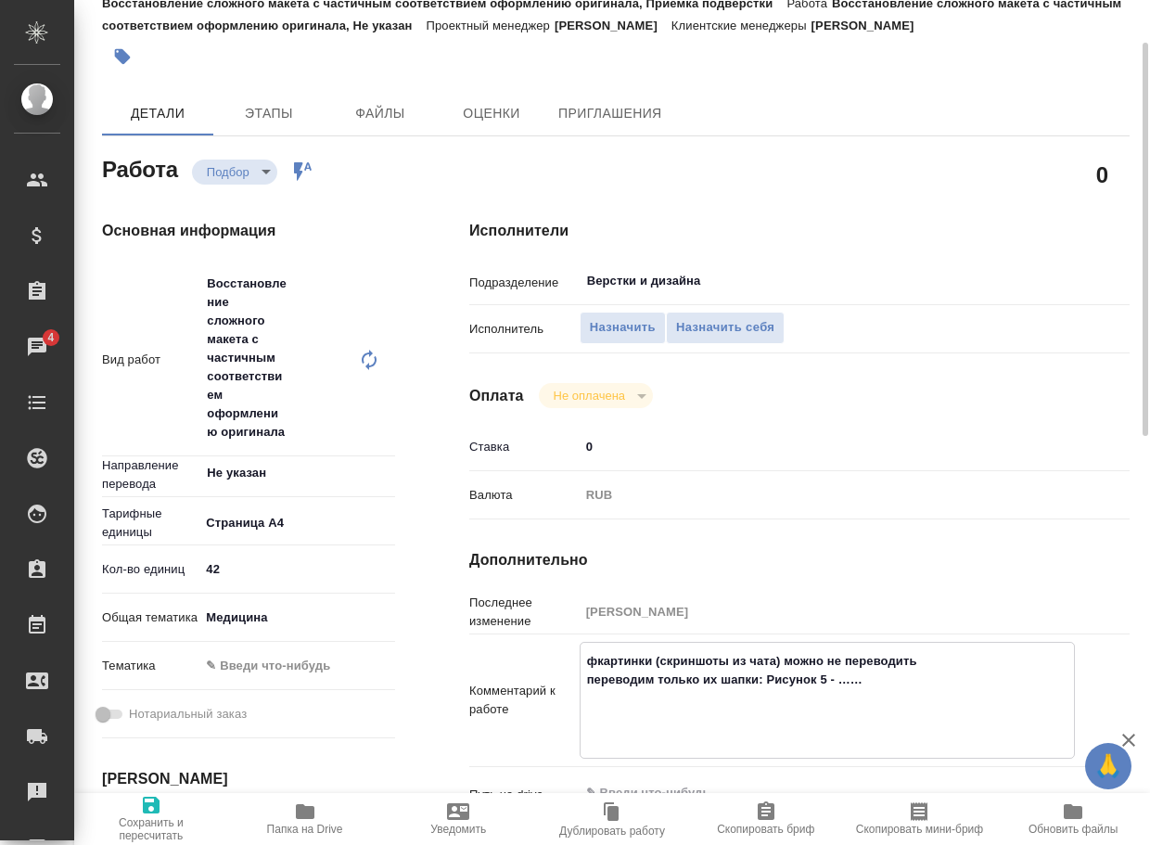
type textarea "x"
type textarea "картинки (скриншоты из чата) можно не переводить переводим только их шапки: Рис…"
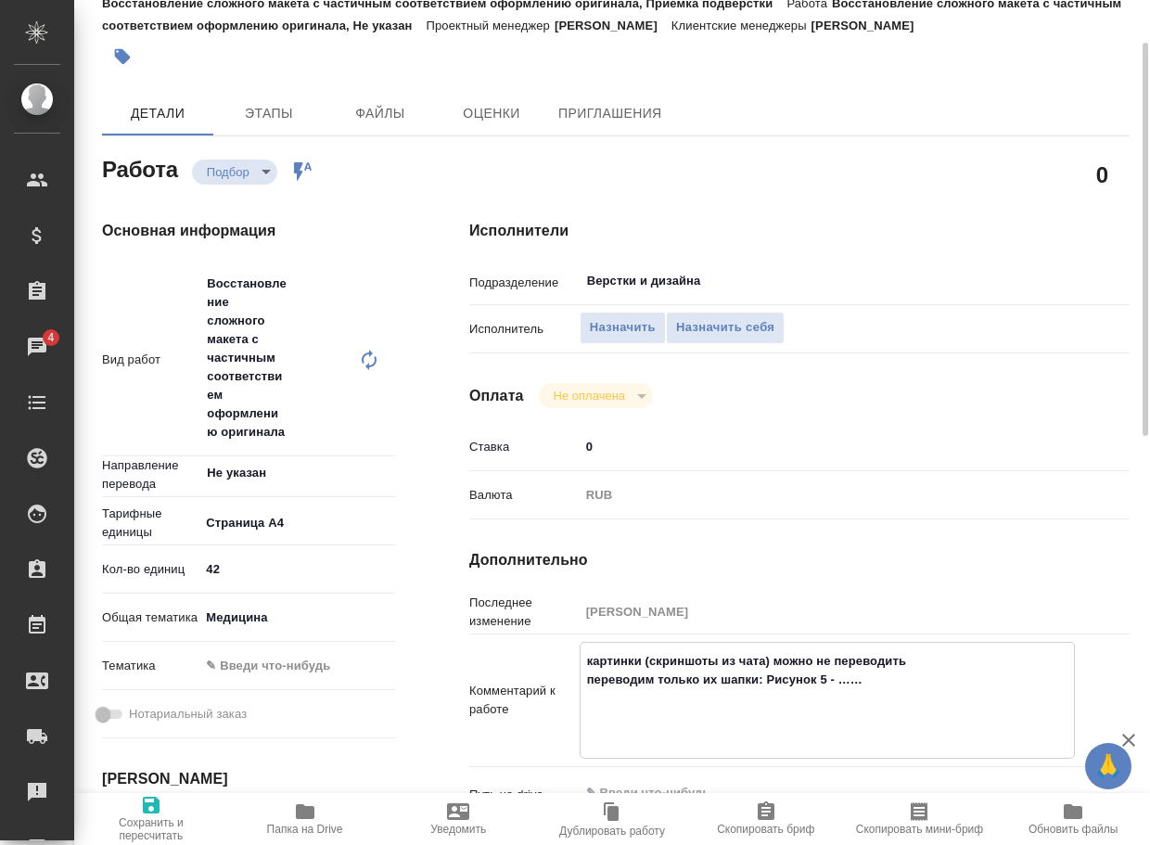
type textarea "x"
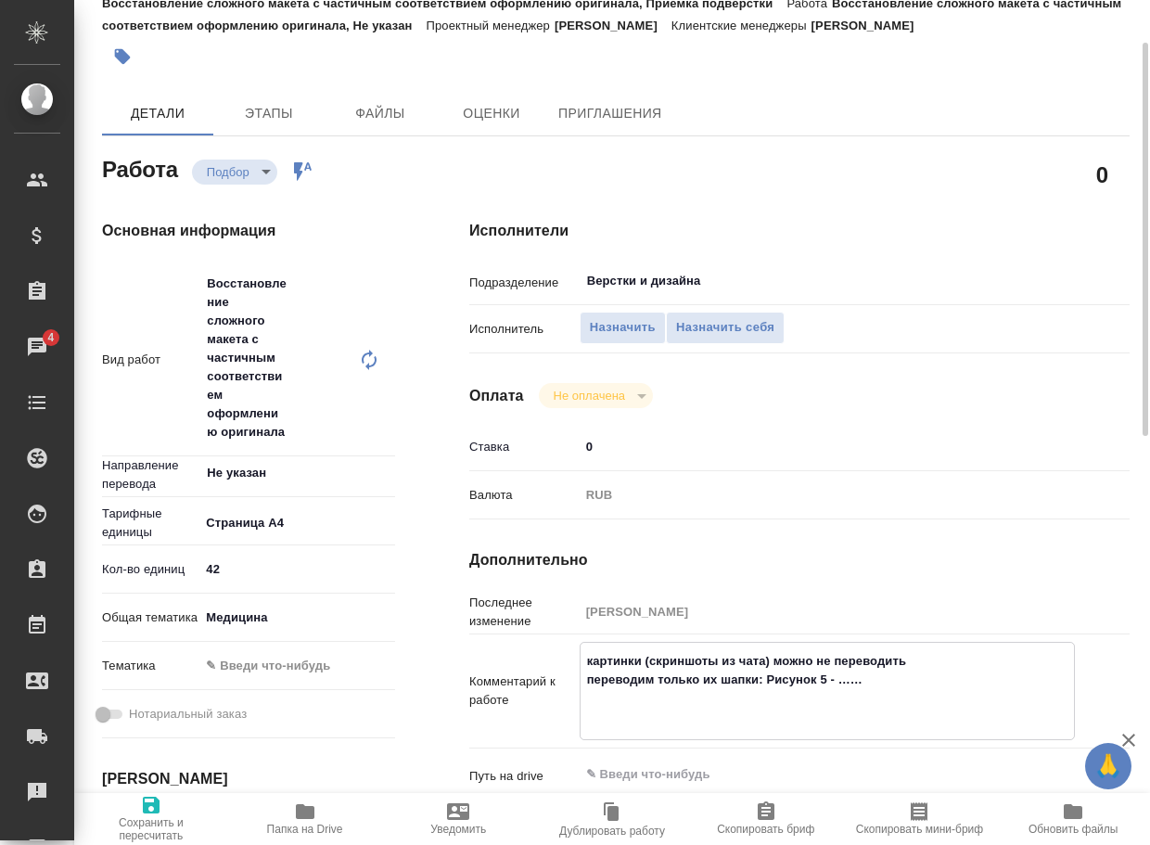
type textarea "вкартинки (скриншоты из чата) можно не переводить переводим только их шапки: Ри…"
type textarea "x"
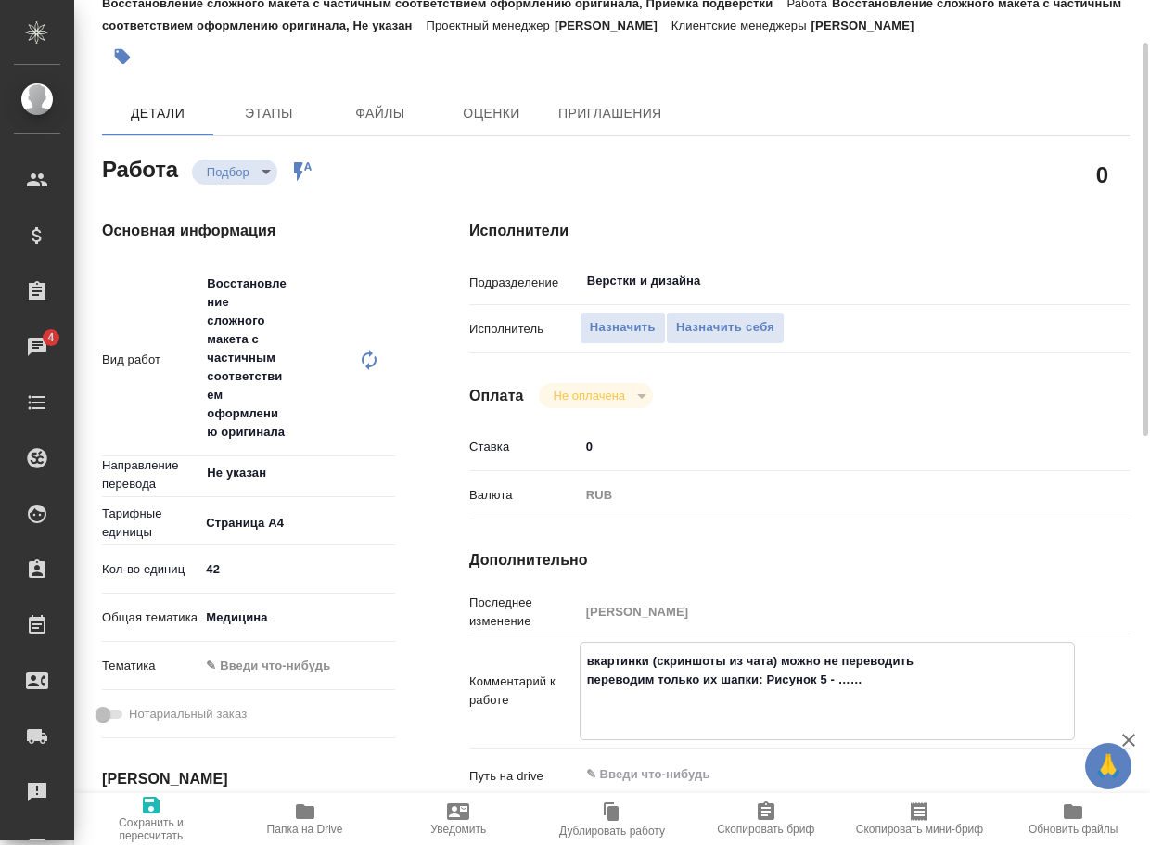
type textarea "x"
type textarea "в картинки (скриншоты из чата) можно не переводить переводим только их шапки: Р…"
type textarea "x"
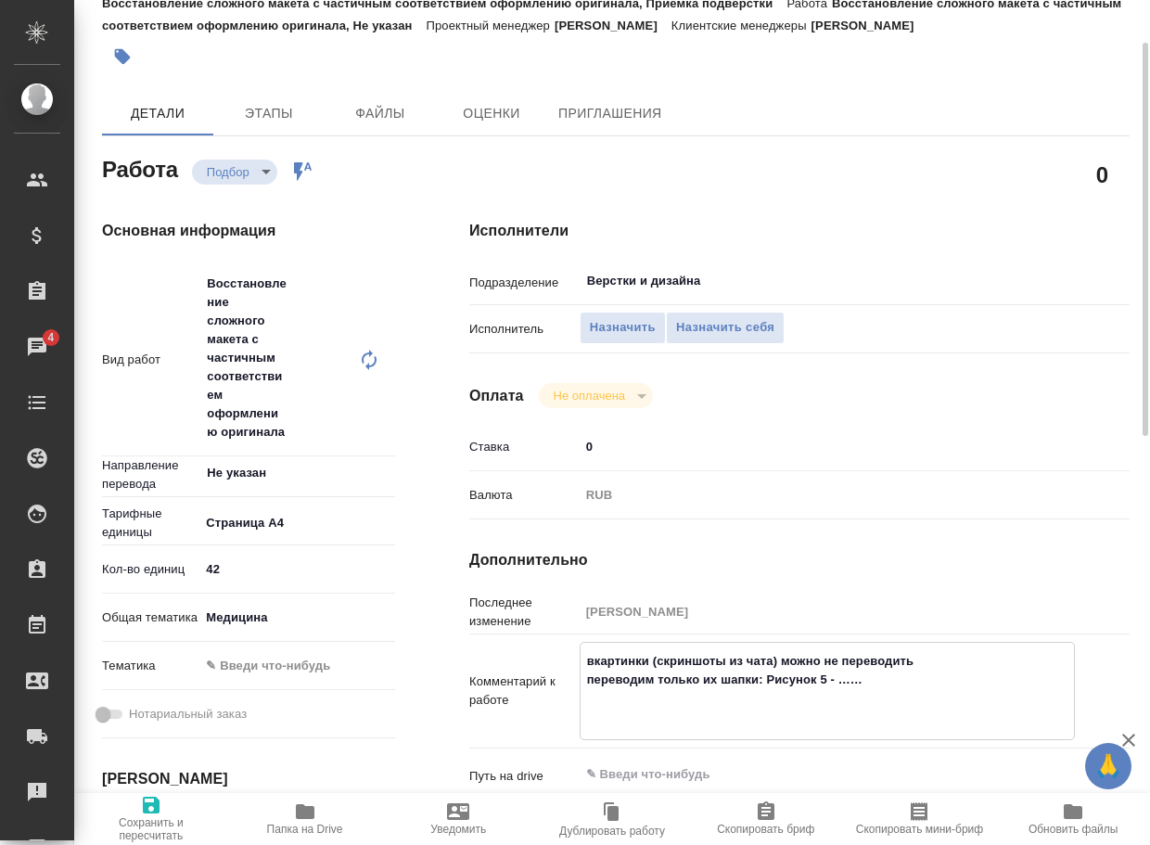
type textarea "x"
type textarea "в фкартинки (скриншоты из чата) можно не переводить переводим только их шапки: …"
type textarea "x"
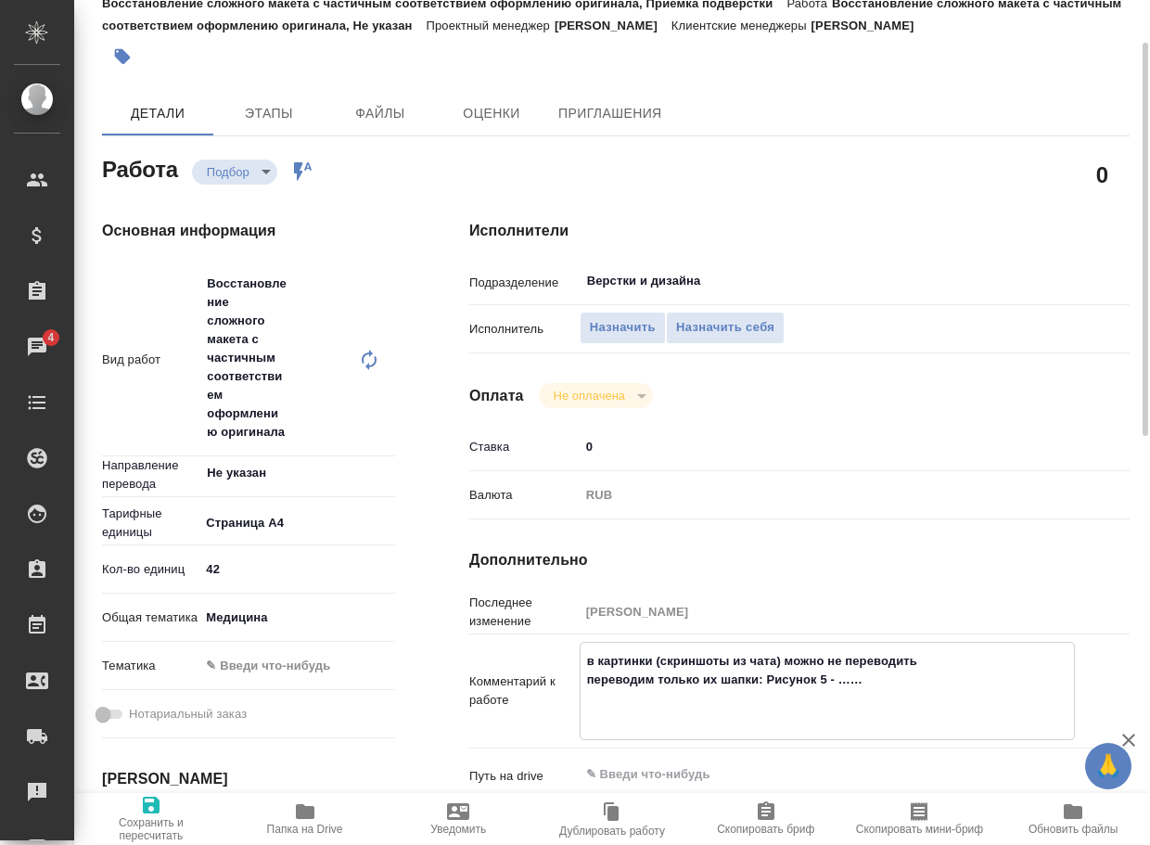
type textarea "x"
type textarea "в факартинки (скриншоты из чата) можно не переводить переводим только их шапки:…"
type textarea "x"
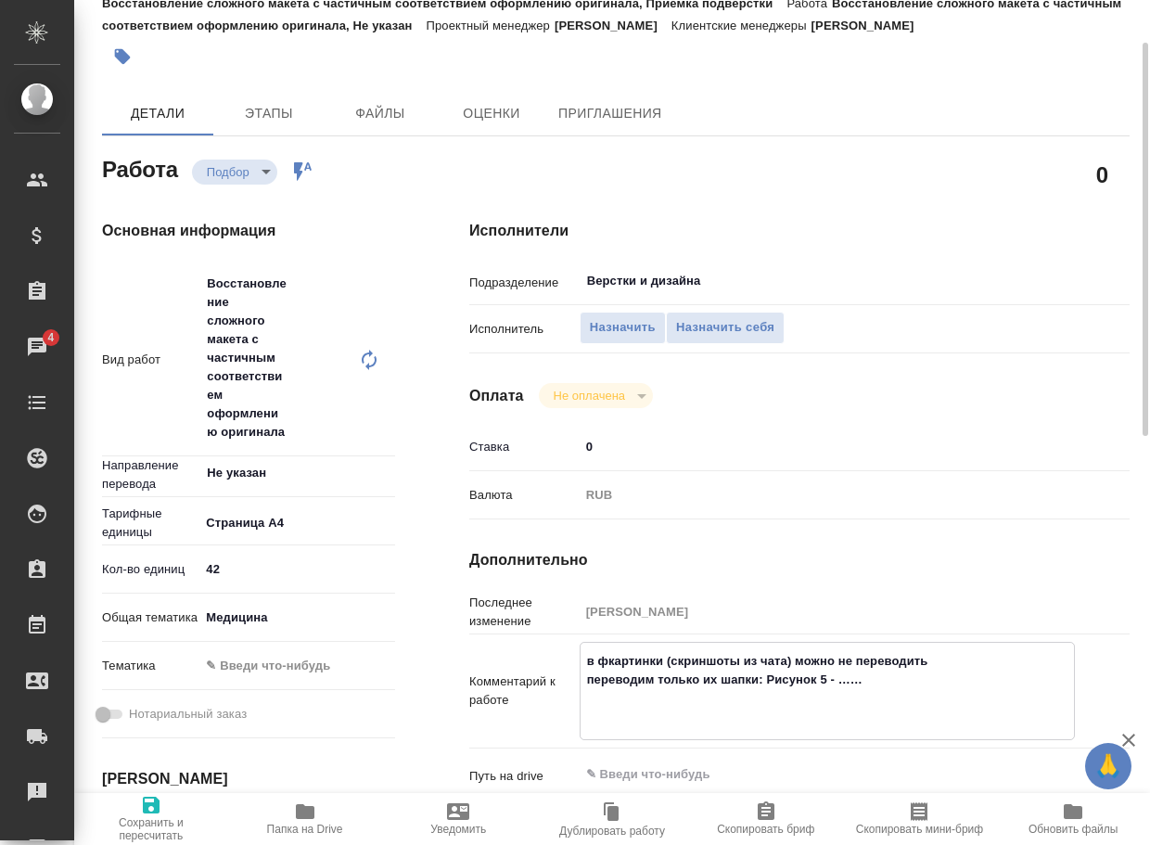
type textarea "x"
type textarea "в файкартинки (скриншоты из чата) можно не переводить переводим только их шапки…"
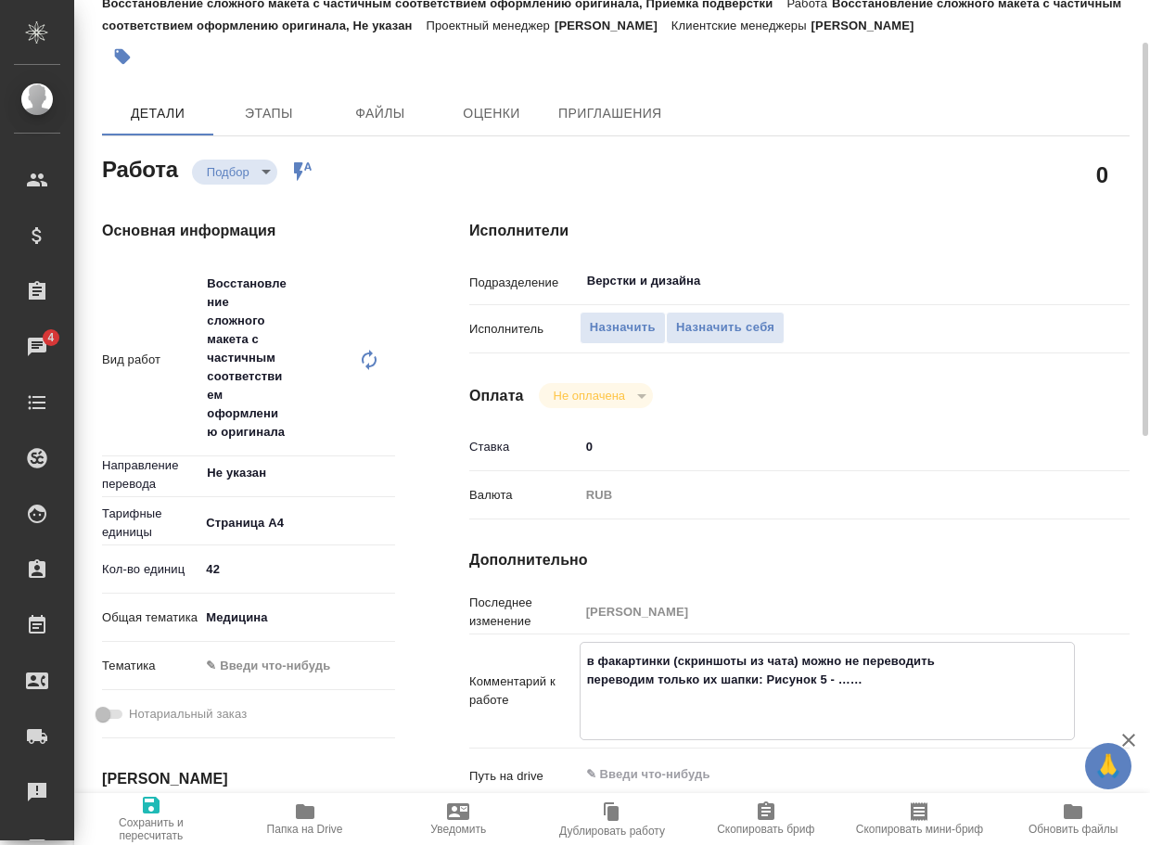
type textarea "x"
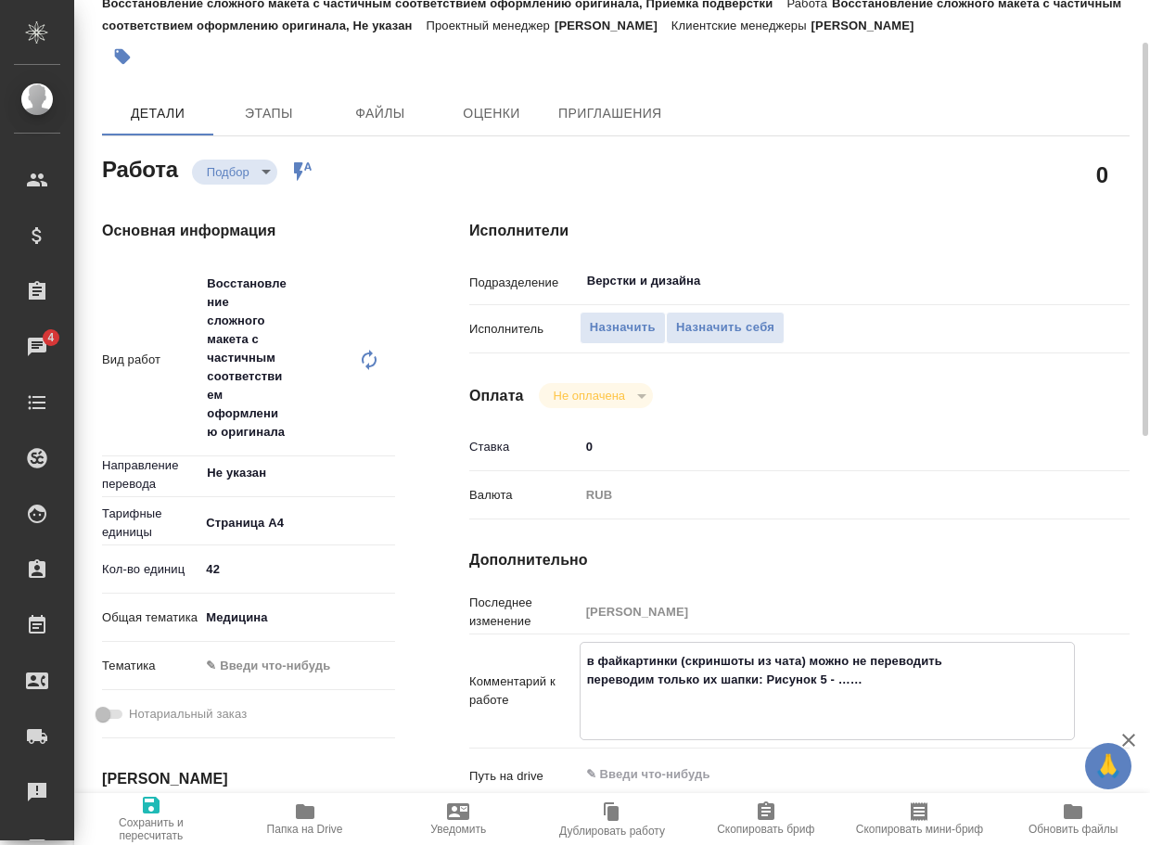
type textarea "в файлкартинки (скриншоты из чата) можно не переводить переводим только их шапк…"
type textarea "x"
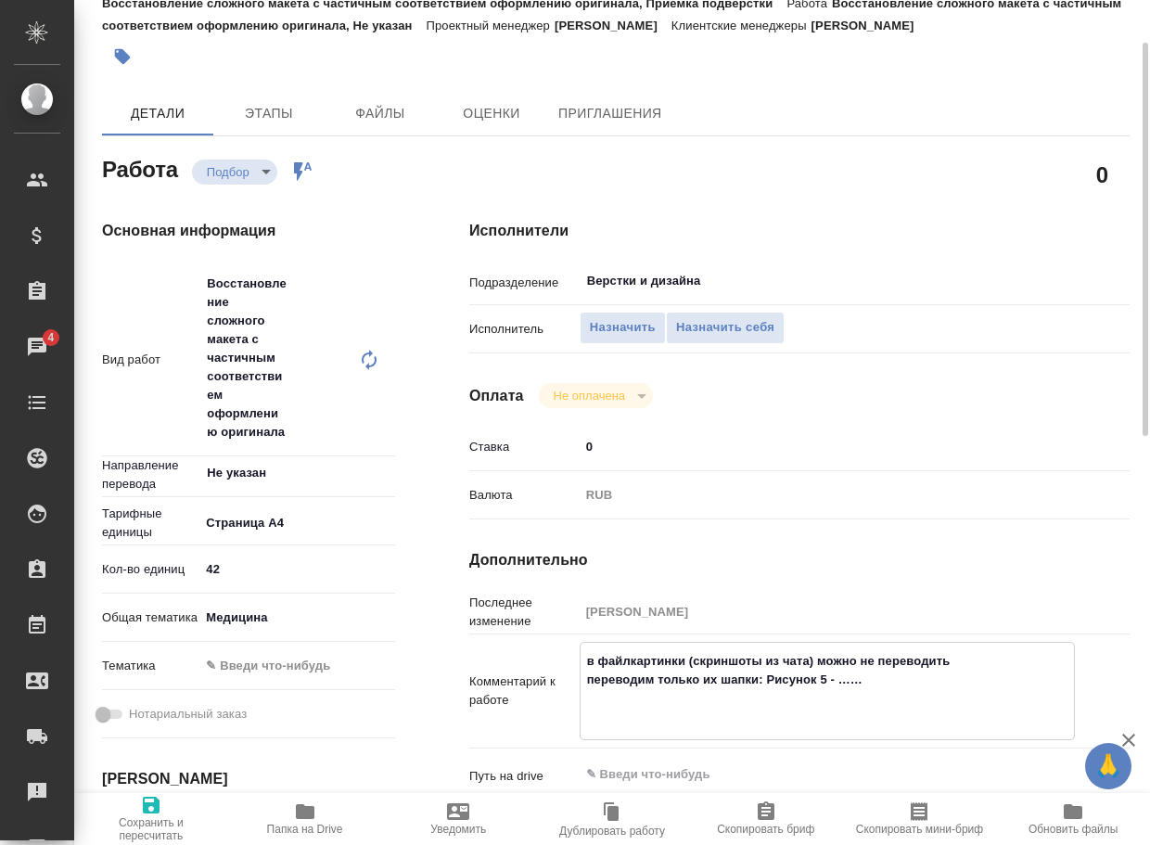
type textarea "x"
type textarea "в файлекартинки (скриншоты из чата) можно не переводить переводим только их шап…"
type textarea "x"
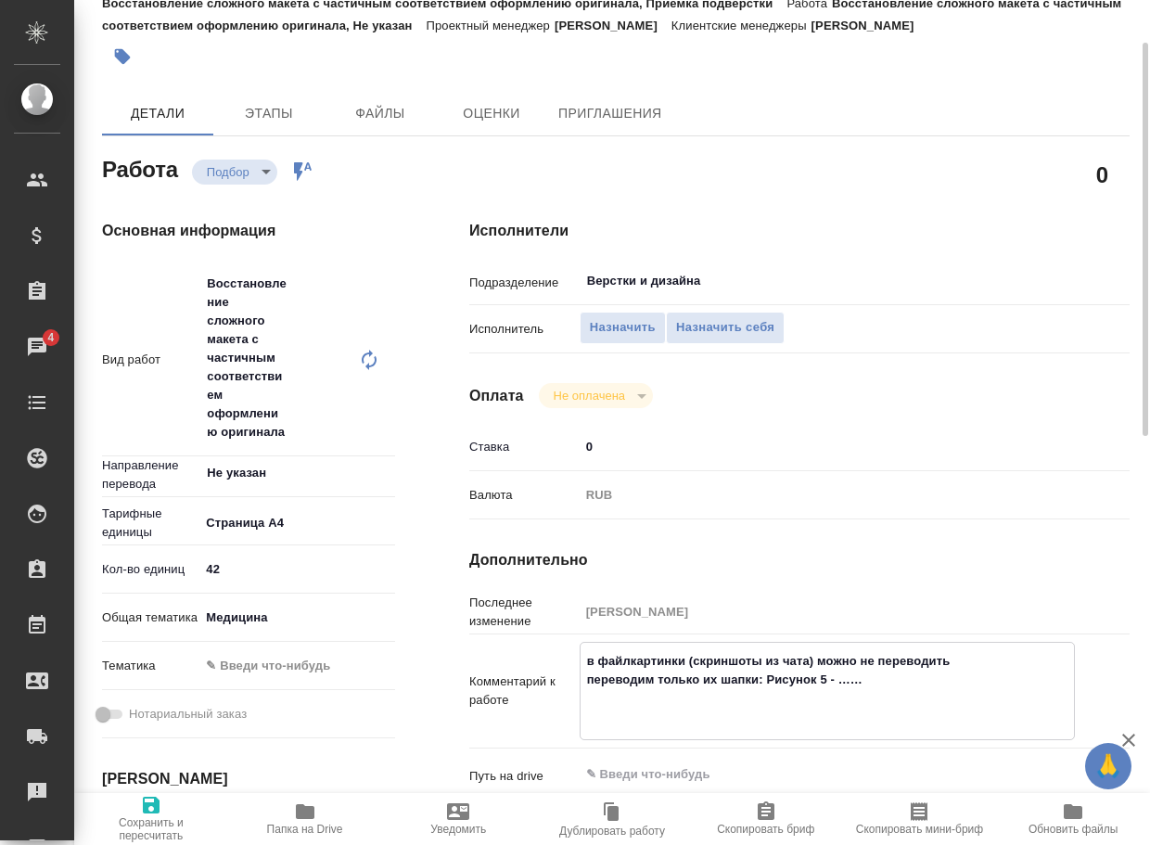
type textarea "x"
type textarea "в файле картинки (скриншоты из чата) можно не переводить переводим только их ша…"
type textarea "x"
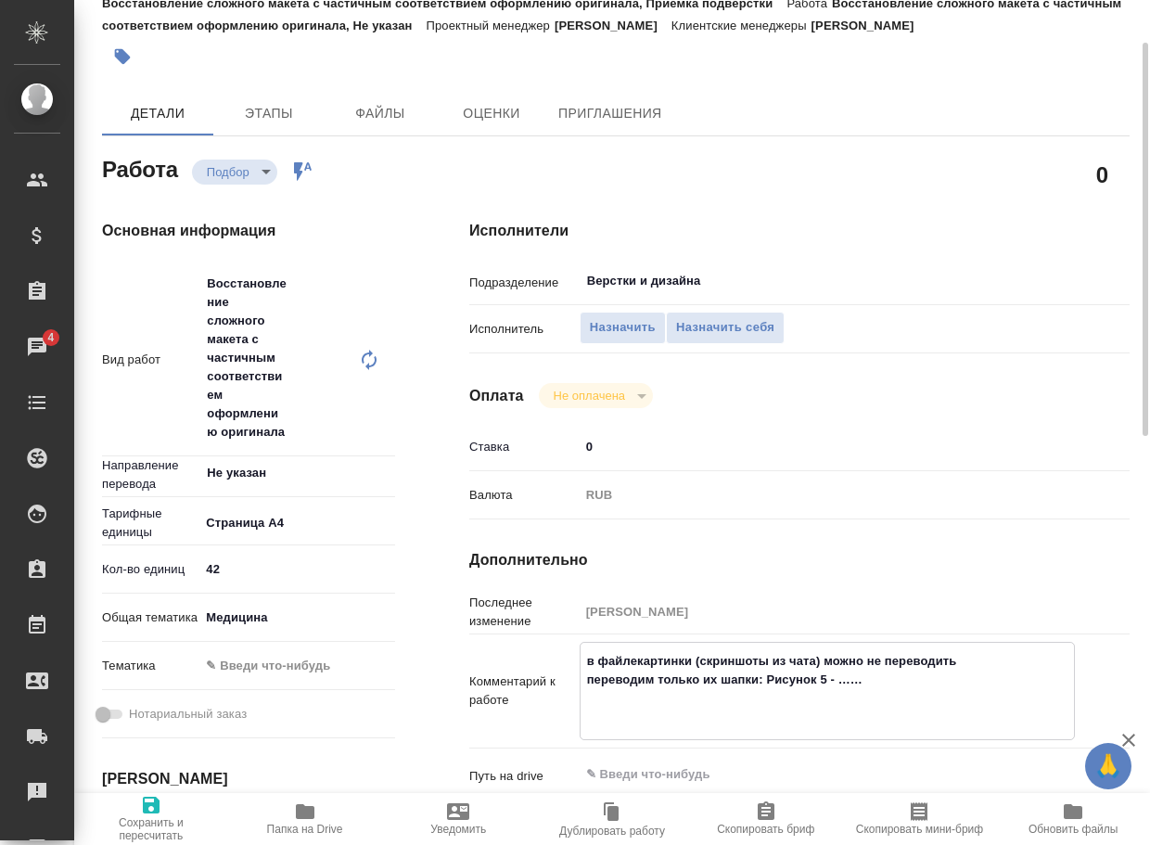
type textarea "x"
type textarea "в файле картинки (скриншоты из чата) можно не переводить переводим только их ша…"
type textarea "x"
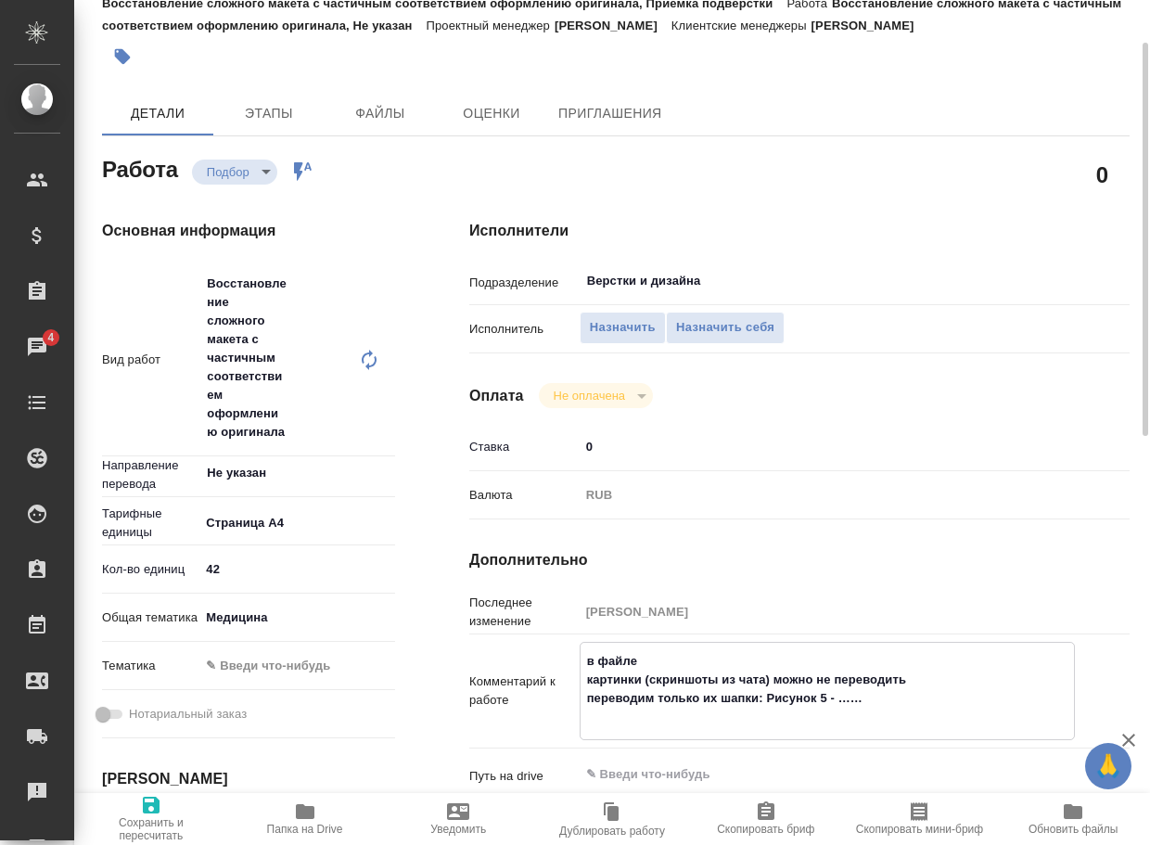
type textarea "x"
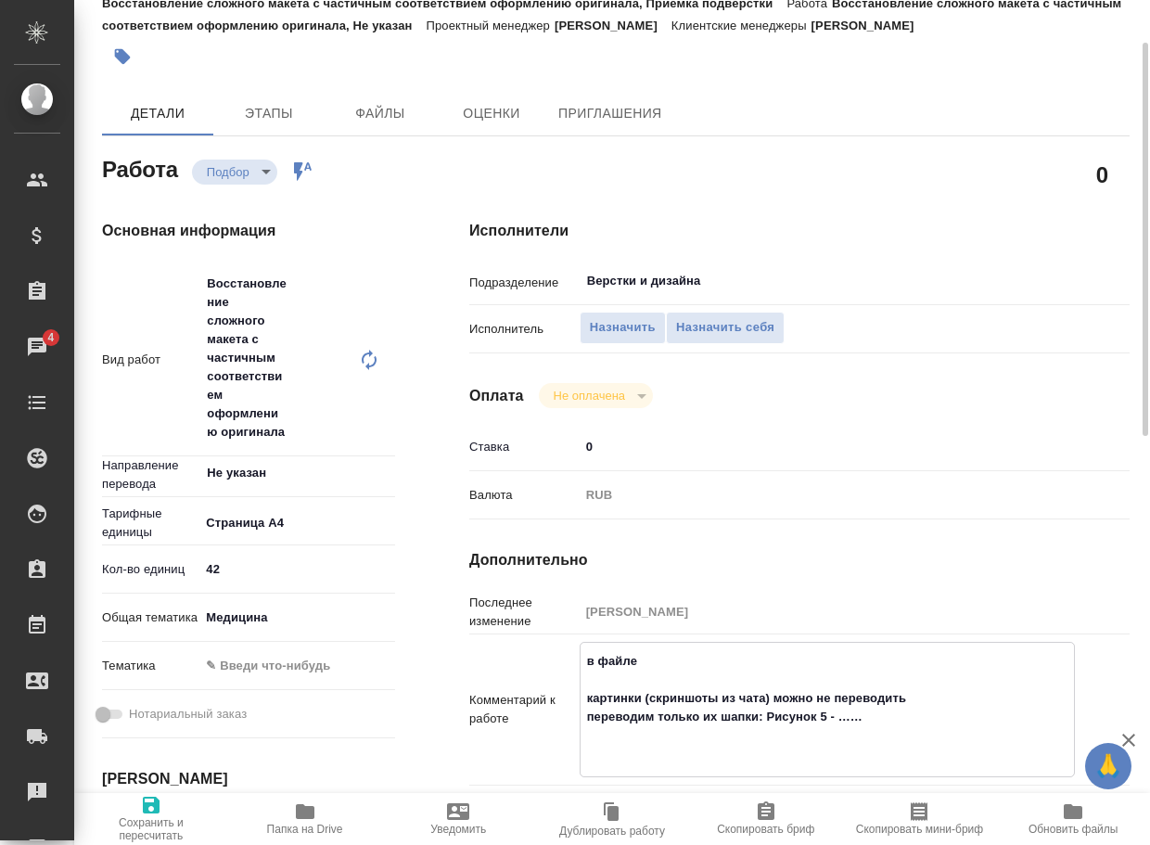
click at [660, 706] on textarea "в файле картинки (скриншоты из чата) можно не переводить переводим только их ша…" at bounding box center [826, 707] width 493 height 124
type textarea "x"
type textarea "в файле картинки (скриншоты из чата) можно не переводить переводим только их ша…"
type textarea "x"
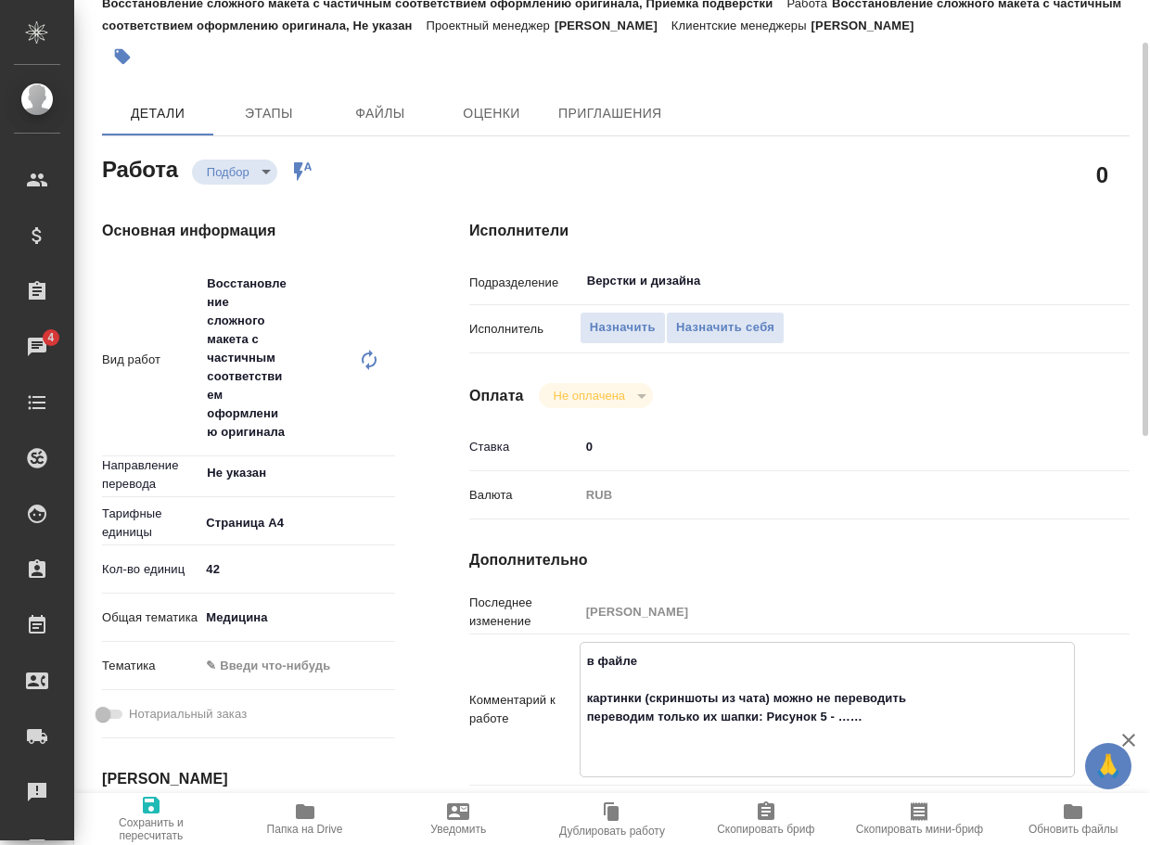
type textarea "x"
type textarea "в файле " картинки (скриншоты из чата) можно не переводить переводим только их …"
type textarea "x"
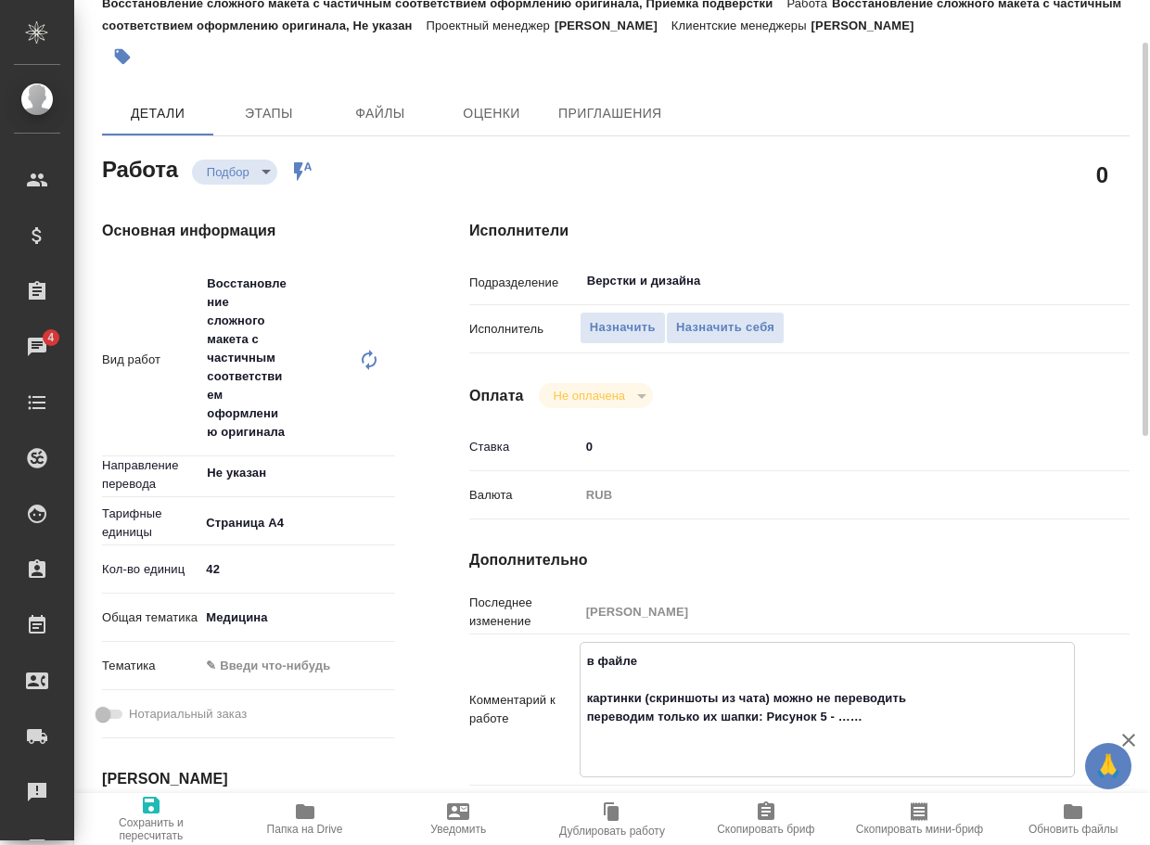
type textarea "x"
paste textarea "P.4.3 Validation of Analytical Procedures Excipients-CTD-ITN-TOUJ-300UmL-Glycer…"
type textarea "x"
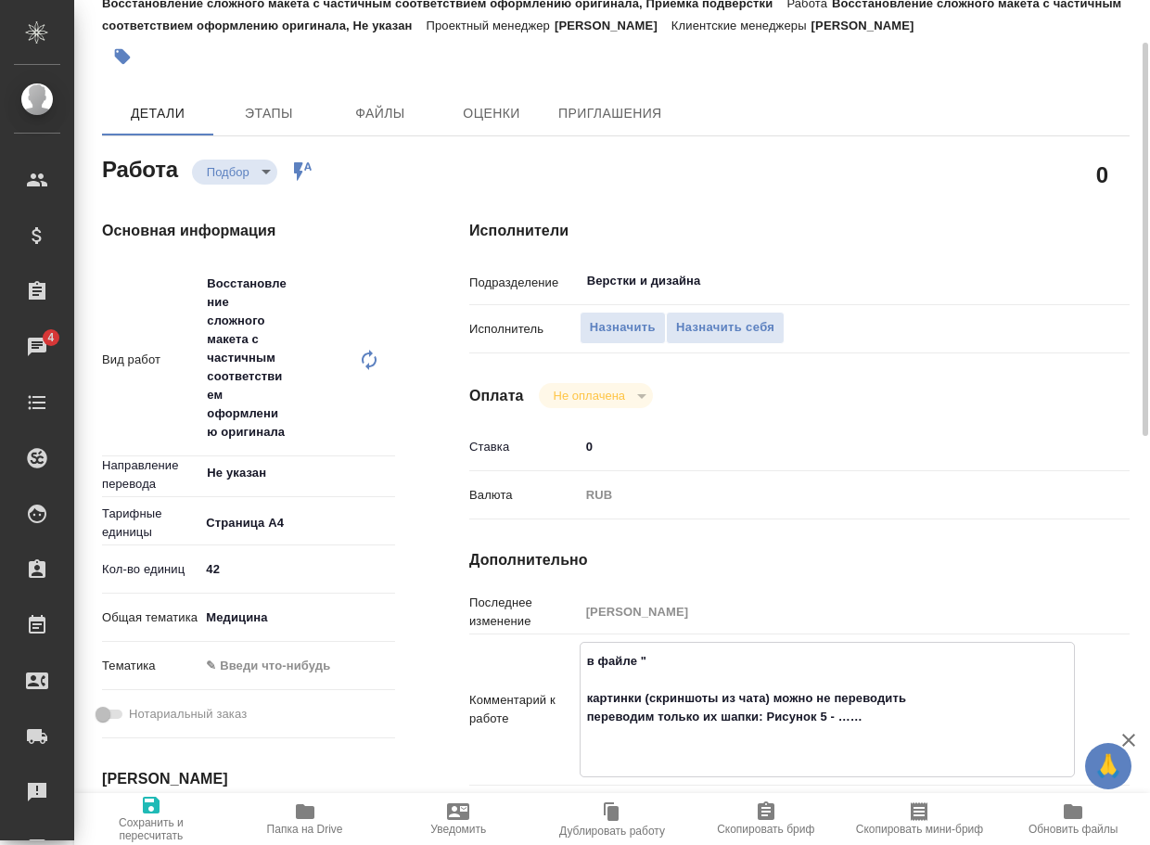
type textarea "в файле "P.4.3 Validation of Analytical Procedures Excipients-CTD-ITN-TOUJ-300U…"
type textarea "x"
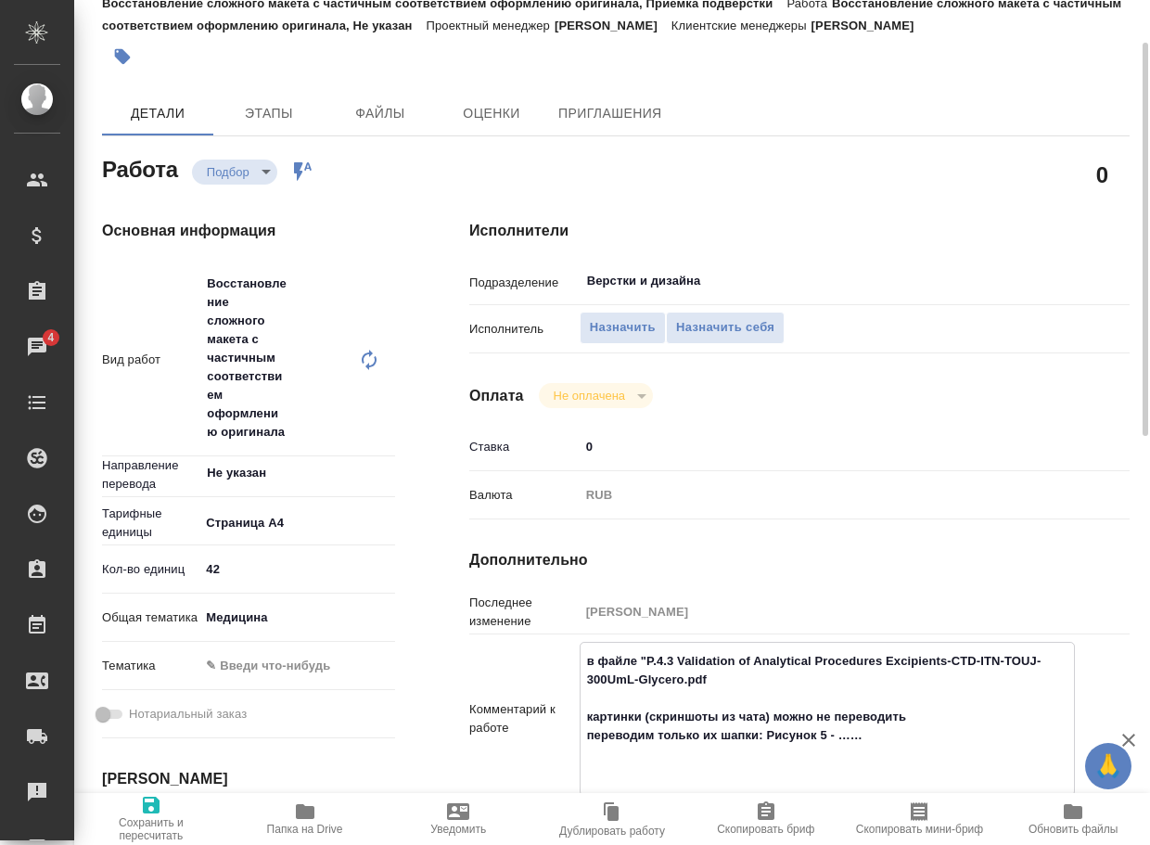
type textarea "x"
type textarea "в файле "P.4.3 Validation of Analytical Procedures Excipients-CTD-ITN-TOUJ-300U…"
type textarea "x"
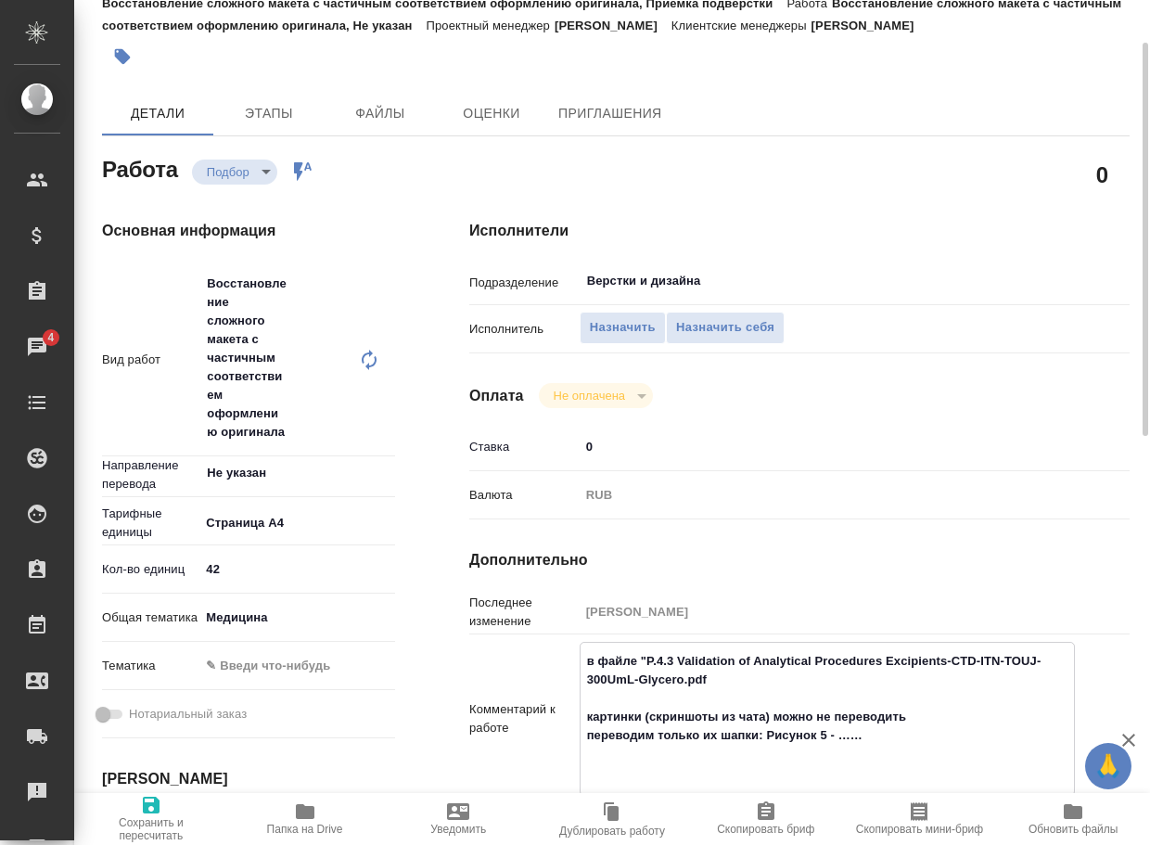
type textarea "x"
type textarea "в файле "P.4.3 Validation of Analytical Procedures Excipients-CTD-ITN-TOUJ-300U…"
type textarea "x"
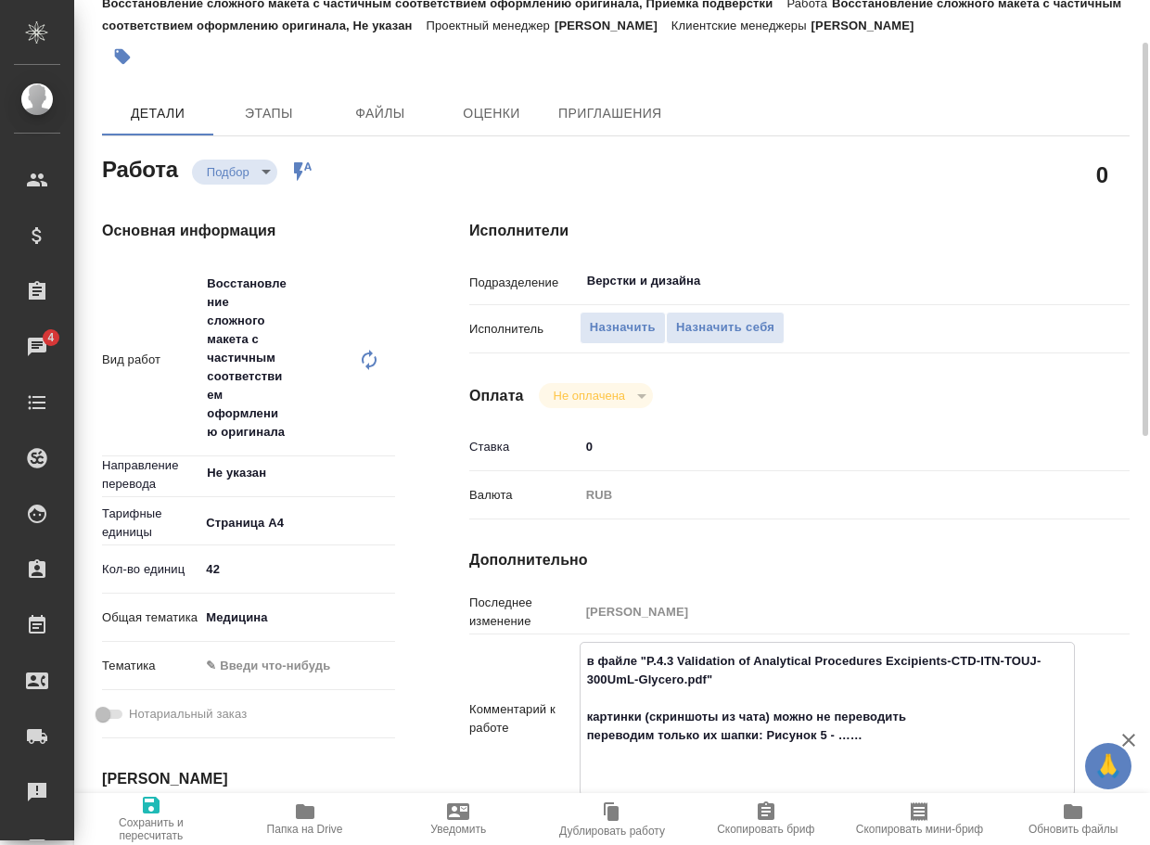
type textarea "x"
type textarea "в файле "P.4.3 Validation of Analytical Procedures Excipients-CTD-ITN-TOUJ-300U…"
type textarea "x"
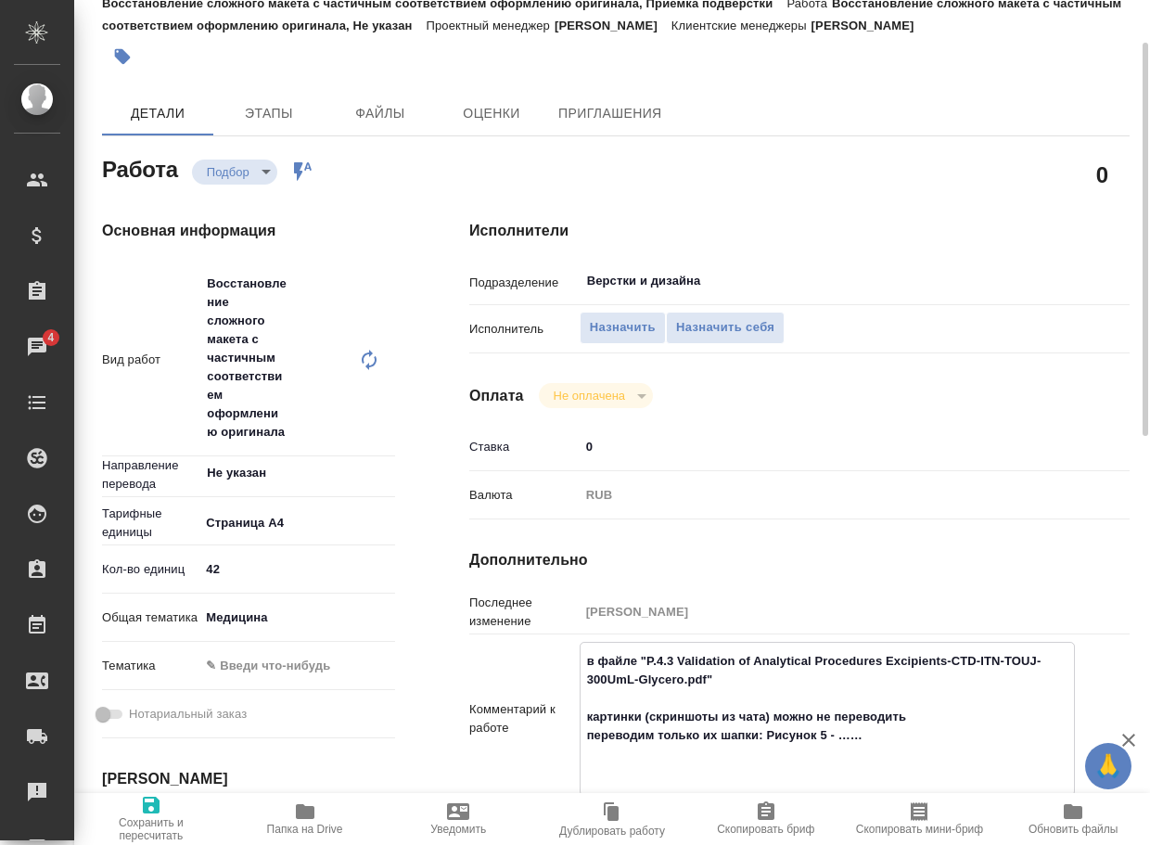
type textarea "x"
type textarea "в файле "P.4.3 Validation of Analytical Procedures Excipients-CTD-ITN-TOUJ-300U…"
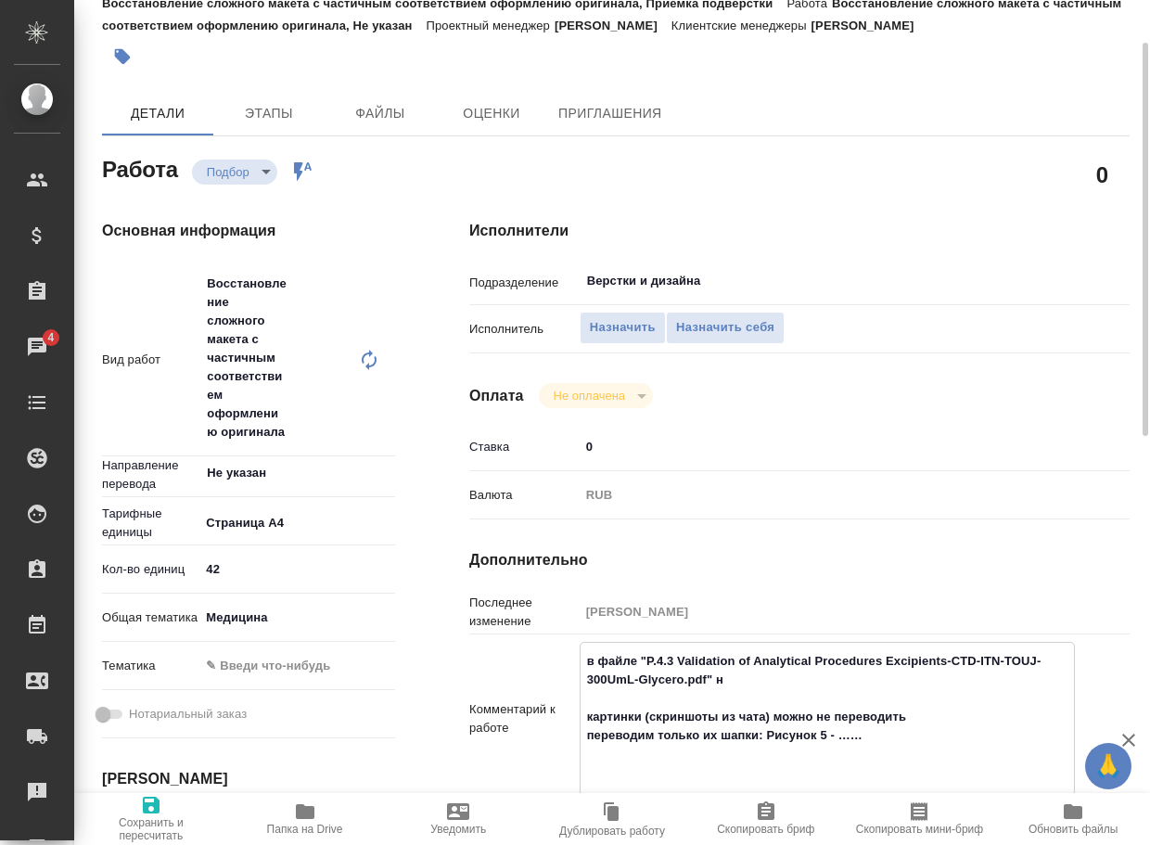
type textarea "x"
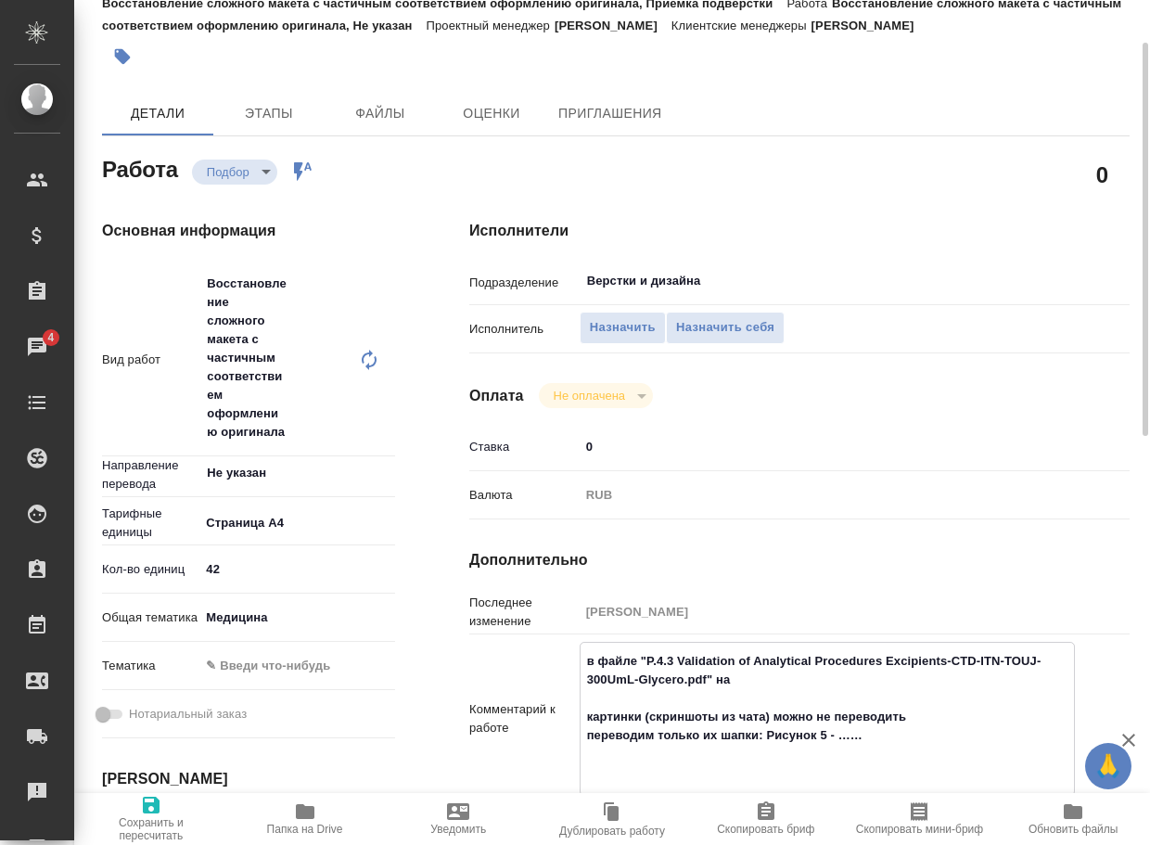
type textarea "в файле "P.4.3 Validation of Analytical Procedures Excipients-CTD-ITN-TOUJ-300U…"
type textarea "x"
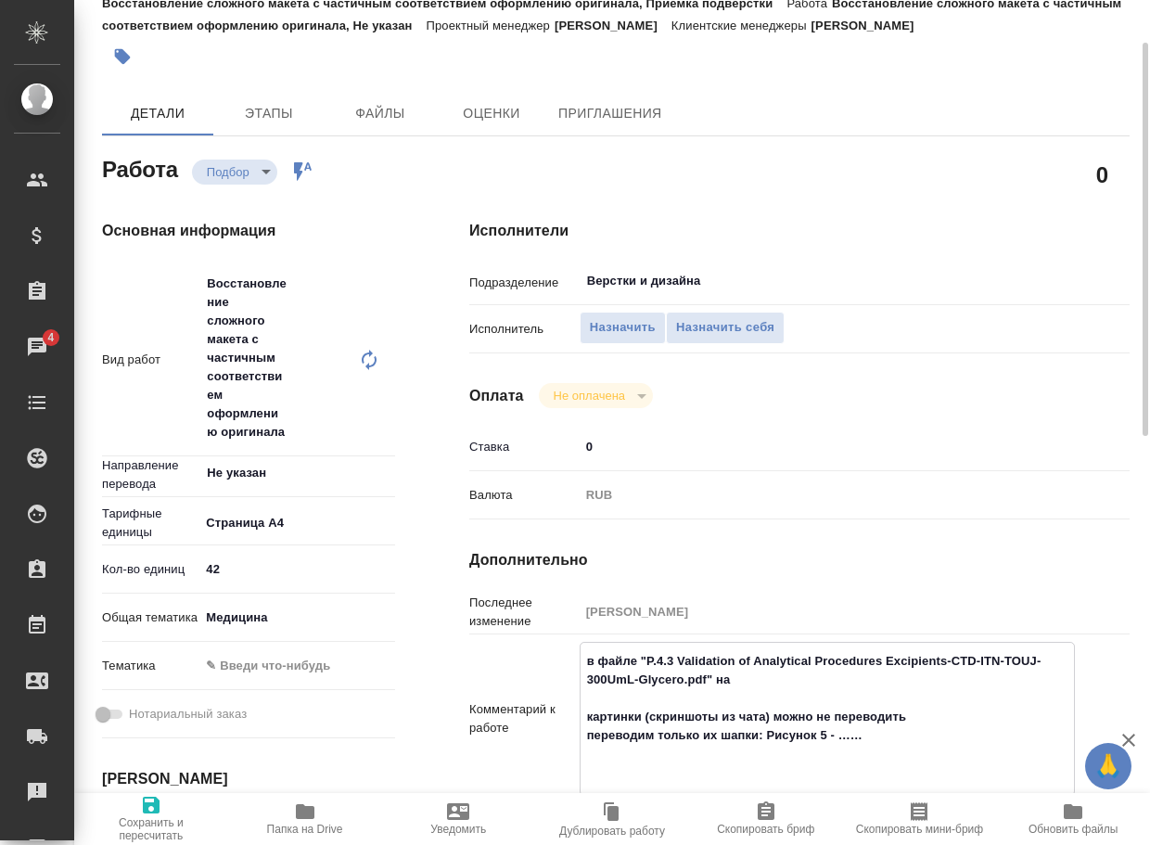
type textarea "x"
type textarea "в файле "P.4.3 Validation of Analytical Procedures Excipients-CTD-ITN-TOUJ-300U…"
type textarea "x"
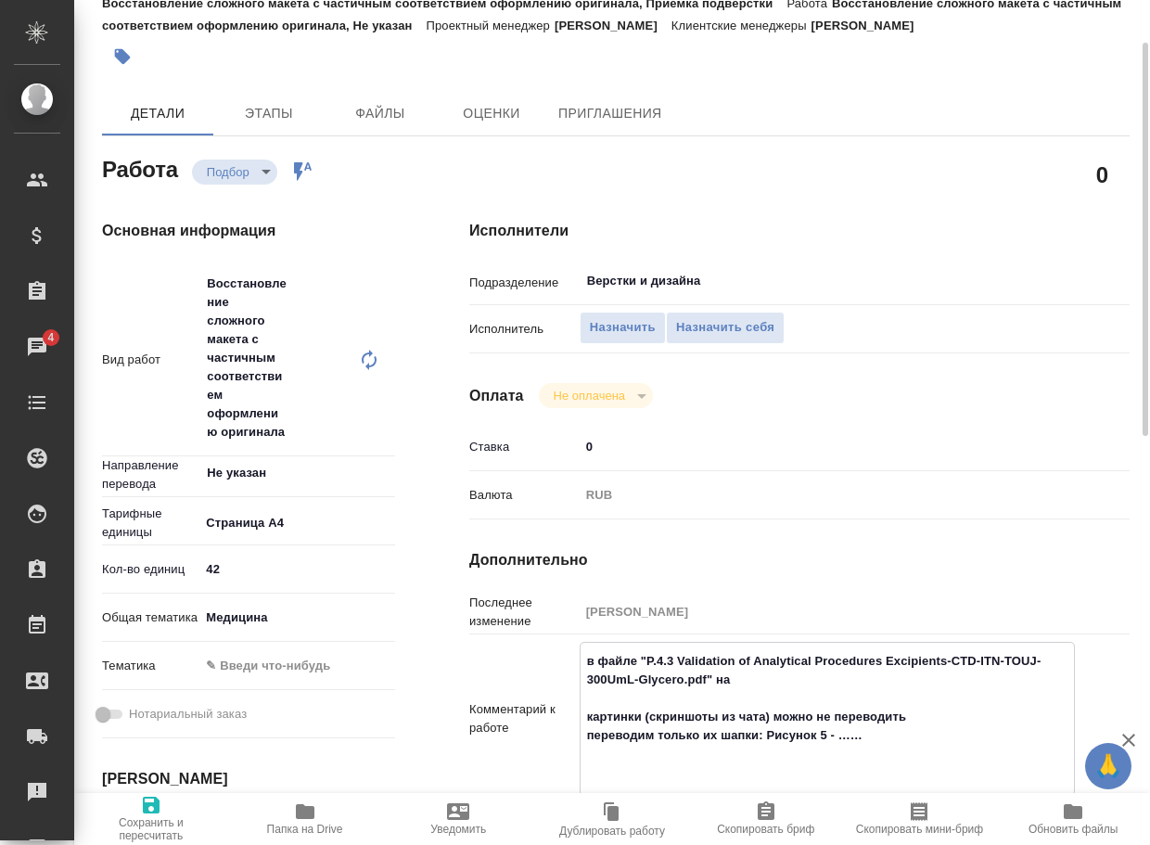
type textarea "x"
type textarea "в файле "P.4.3 Validation of Analytical Procedures Excipients-CTD-ITN-TOUJ-300U…"
type textarea "x"
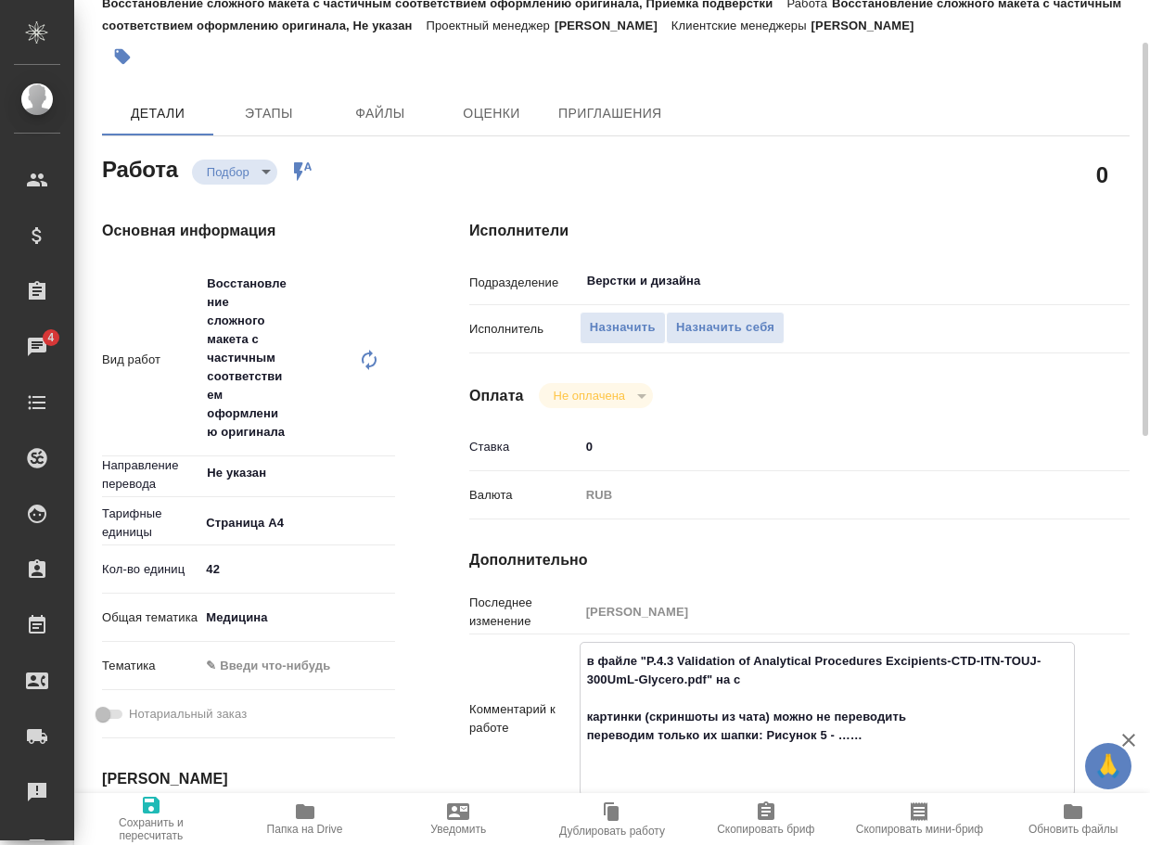
type textarea "x"
type textarea "в файле "P.4.3 Validation of Analytical Procedures Excipients-CTD-ITN-TOUJ-300U…"
type textarea "x"
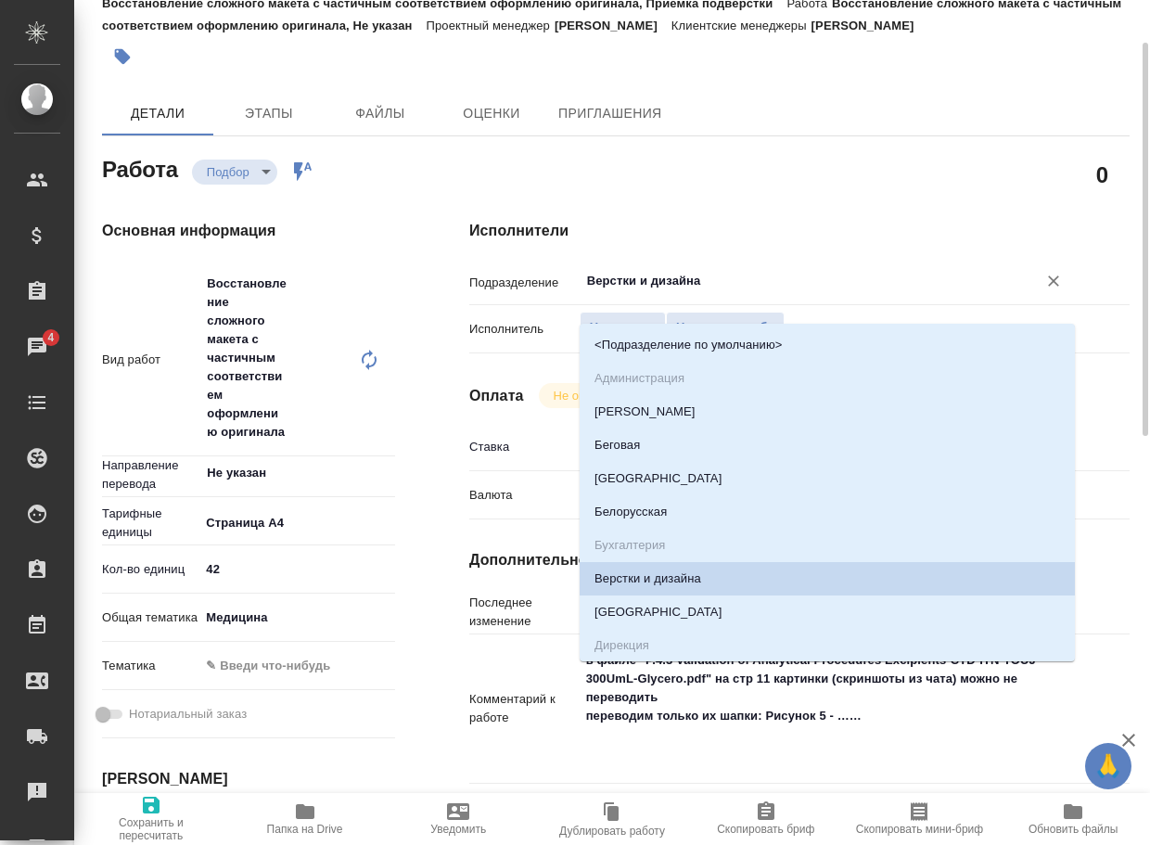
click at [719, 292] on input "Верстки и дизайна" at bounding box center [796, 281] width 422 height 22
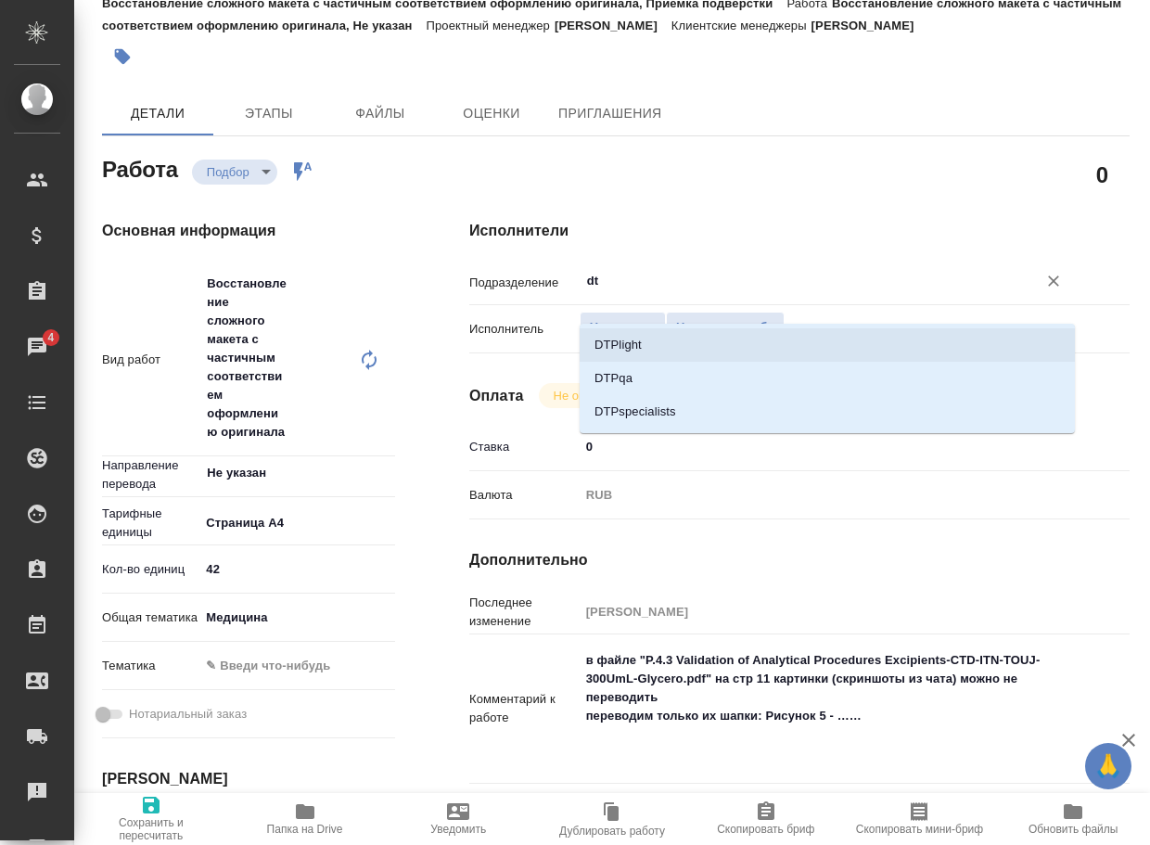
click at [675, 339] on li "DTPlight" at bounding box center [827, 344] width 495 height 33
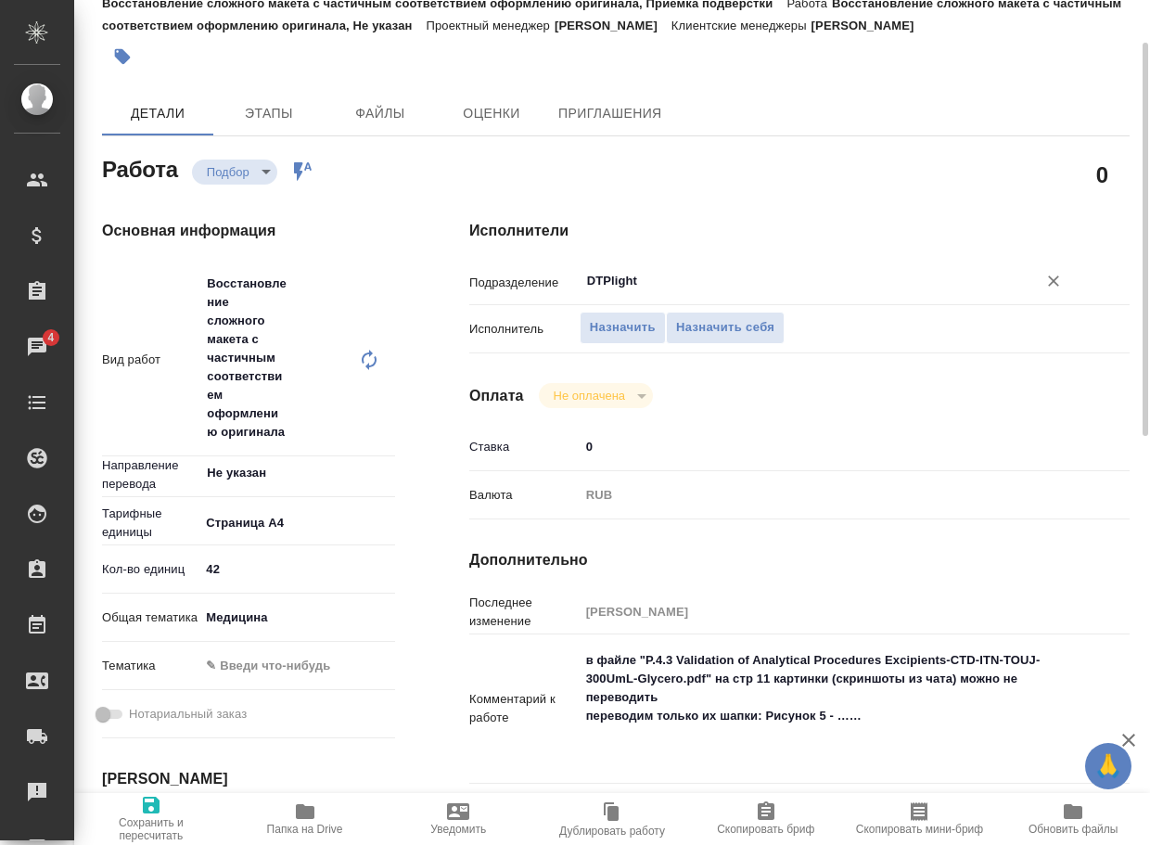
click at [148, 818] on span "Сохранить и пересчитать" at bounding box center [151, 829] width 132 height 26
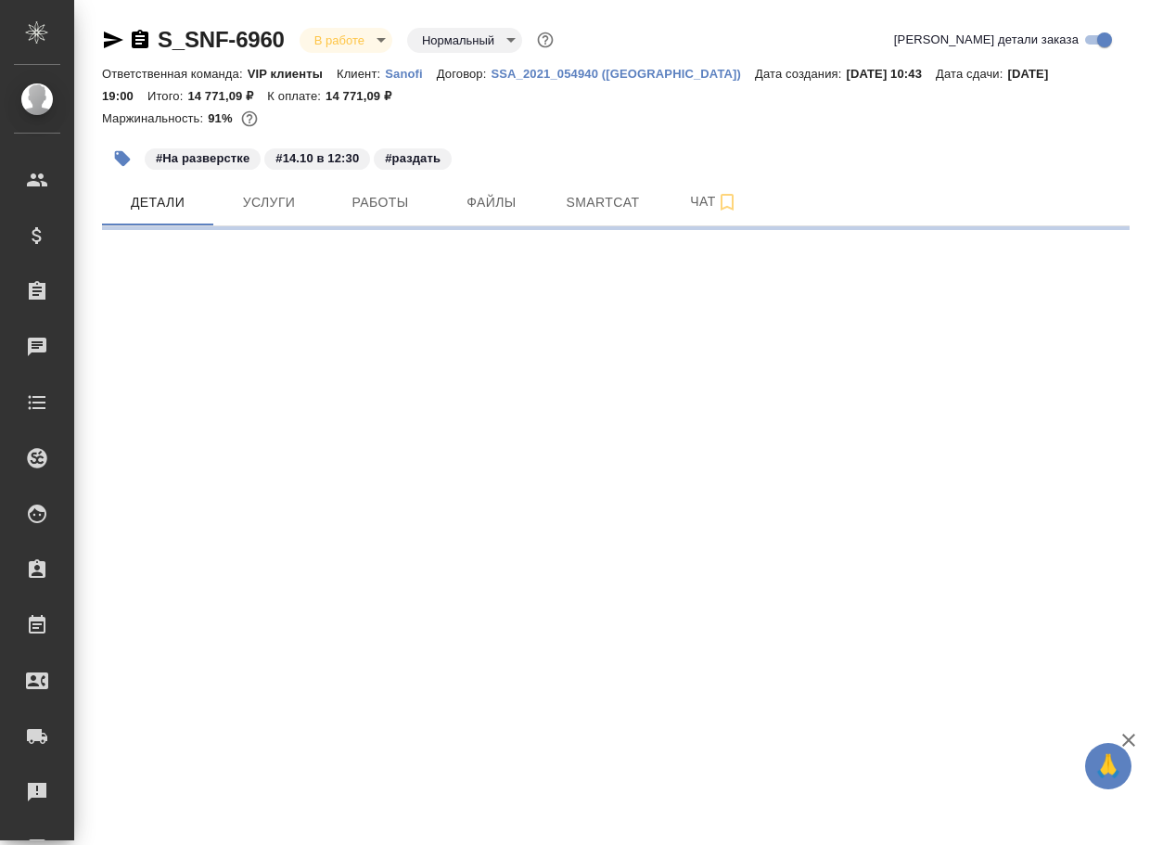
select select "RU"
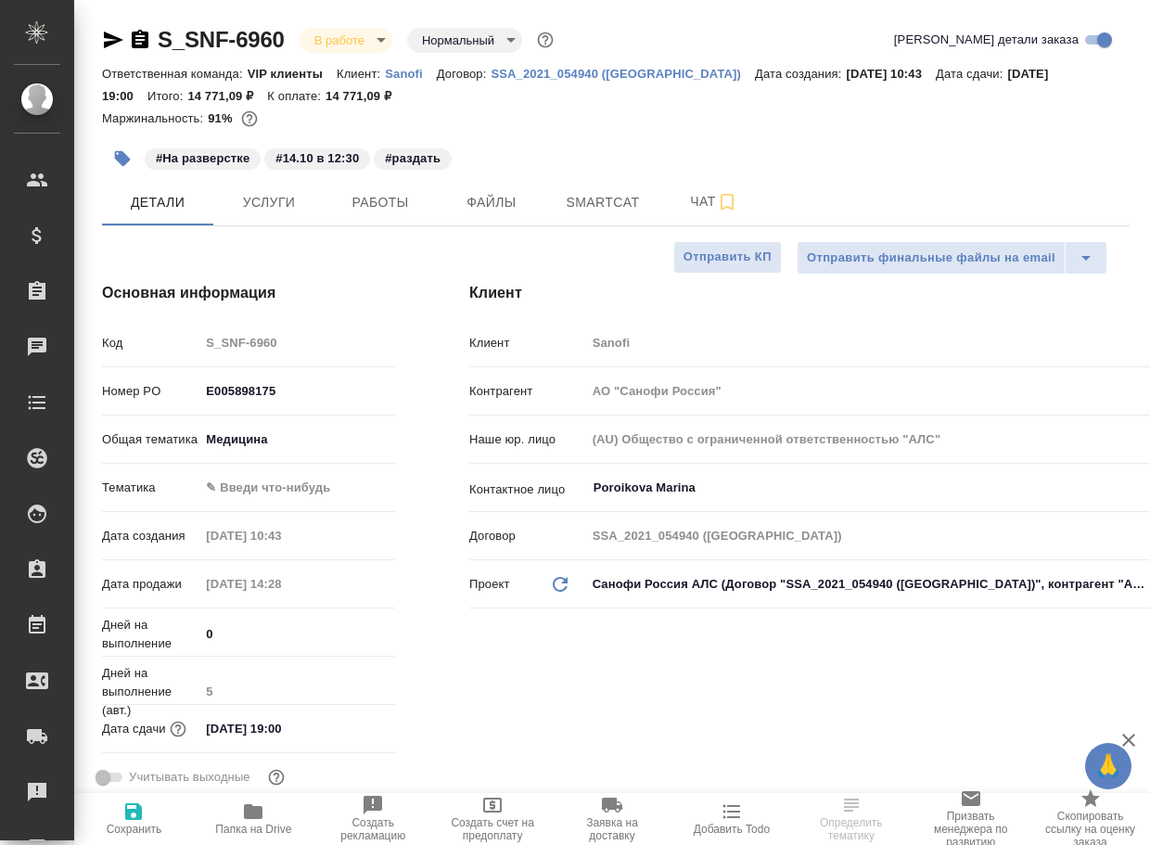
type textarea "x"
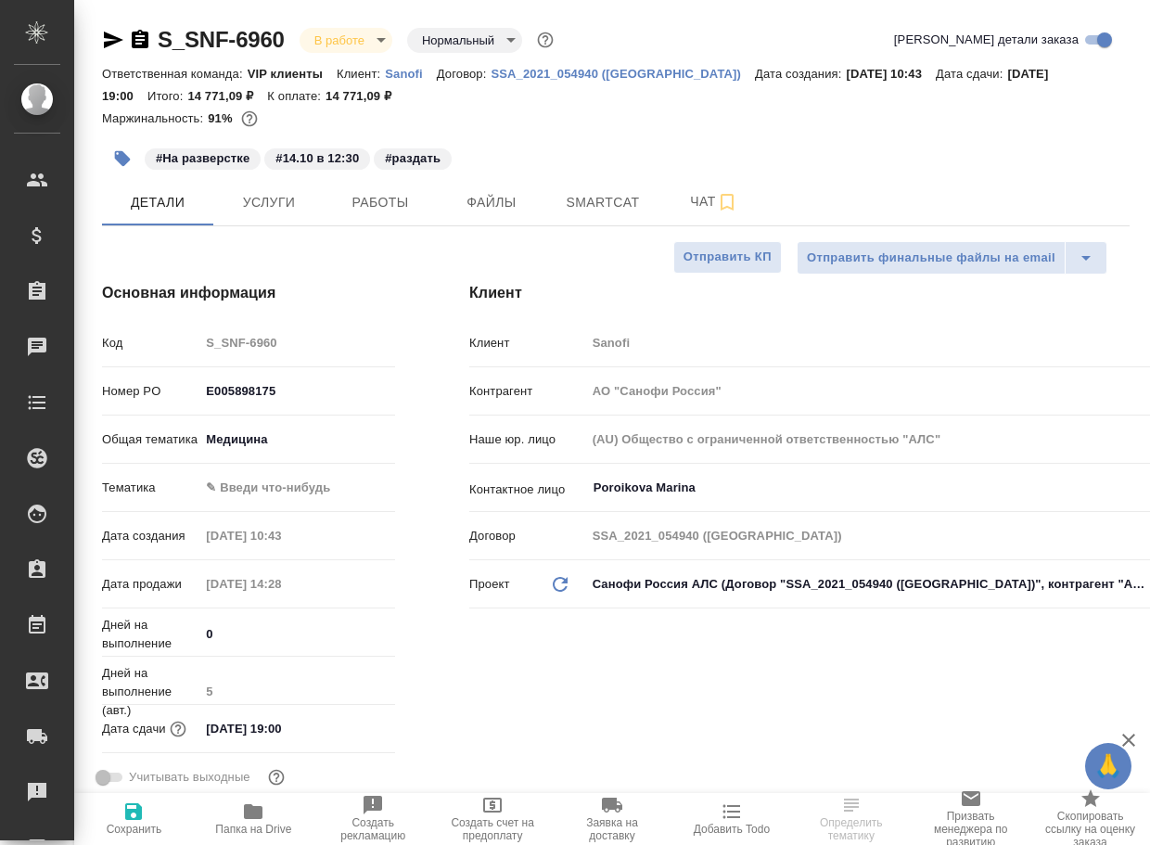
type textarea "x"
click at [376, 200] on span "Работы" at bounding box center [380, 202] width 89 height 23
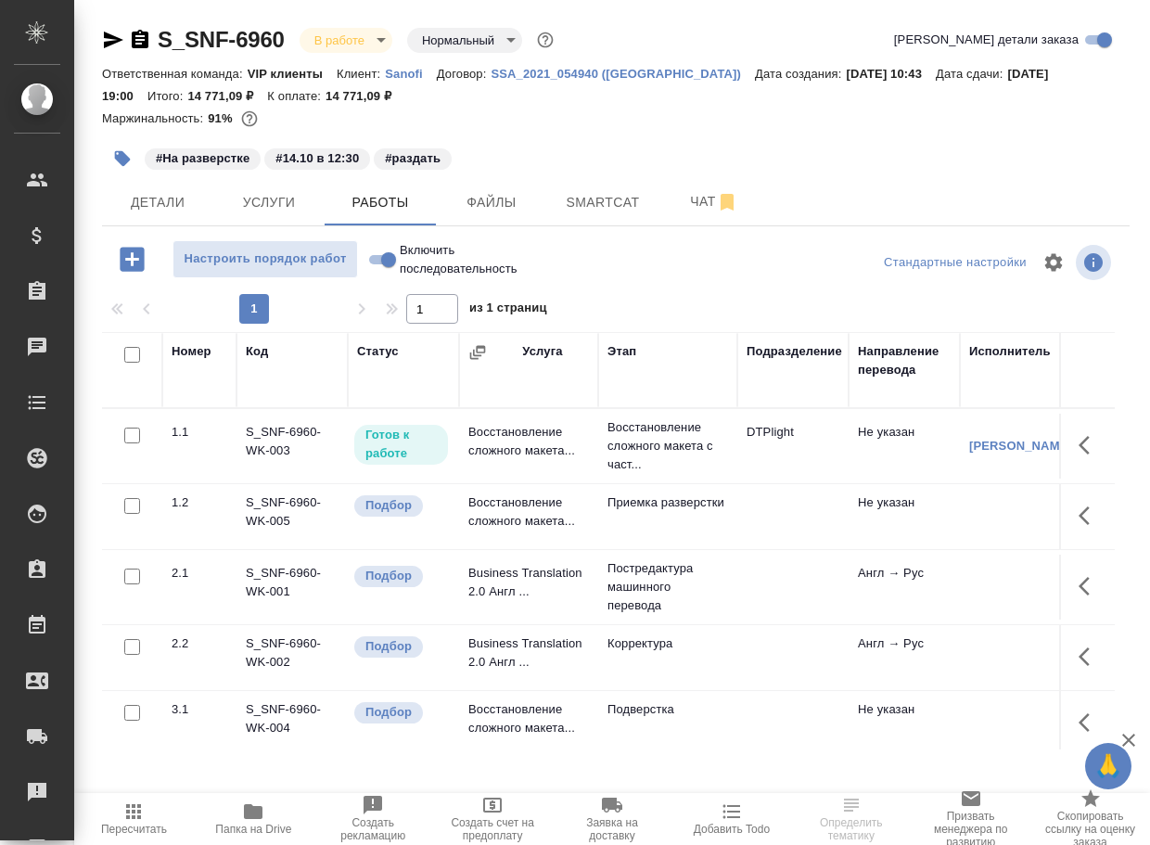
drag, startPoint x: 374, startPoint y: 264, endPoint x: 406, endPoint y: 149, distance: 119.5
click at [376, 263] on input "Включить последовательность" at bounding box center [388, 260] width 67 height 22
checkbox input "true"
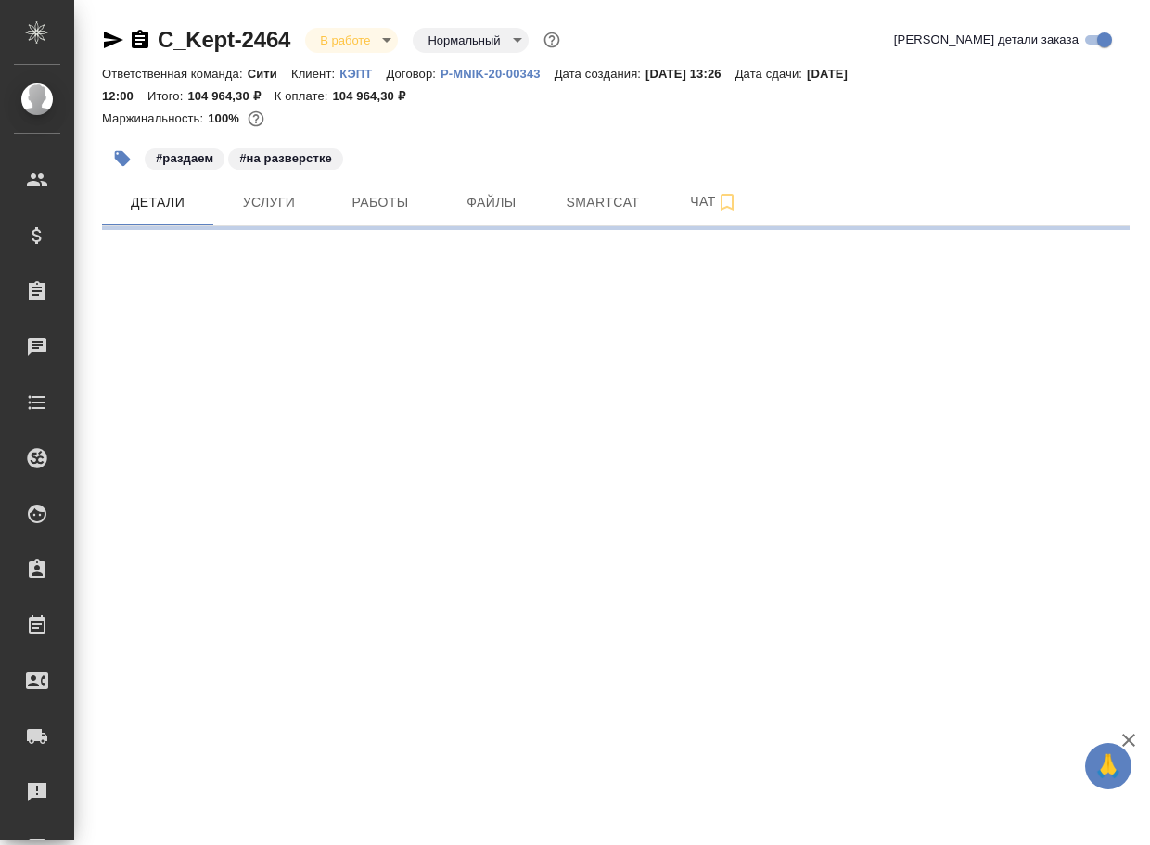
select select "RU"
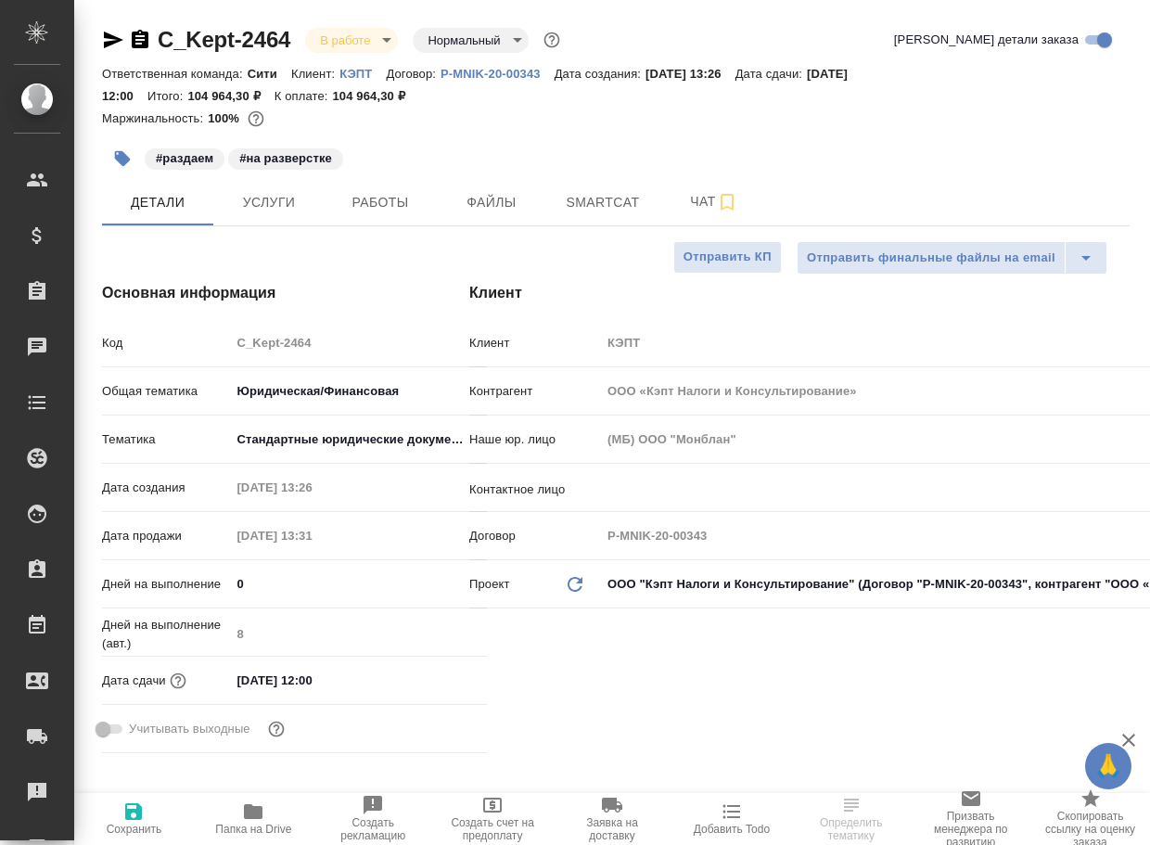
type textarea "x"
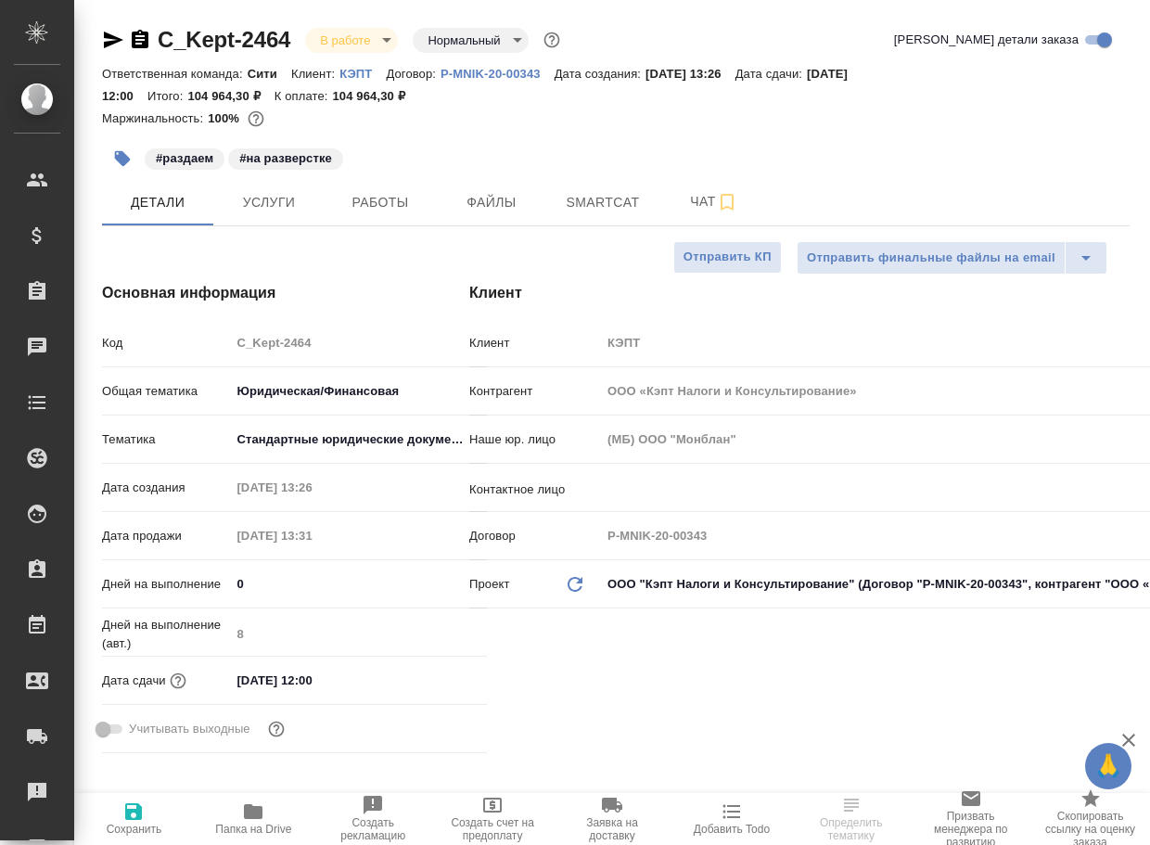
type textarea "x"
click at [251, 817] on icon "button" at bounding box center [253, 811] width 19 height 15
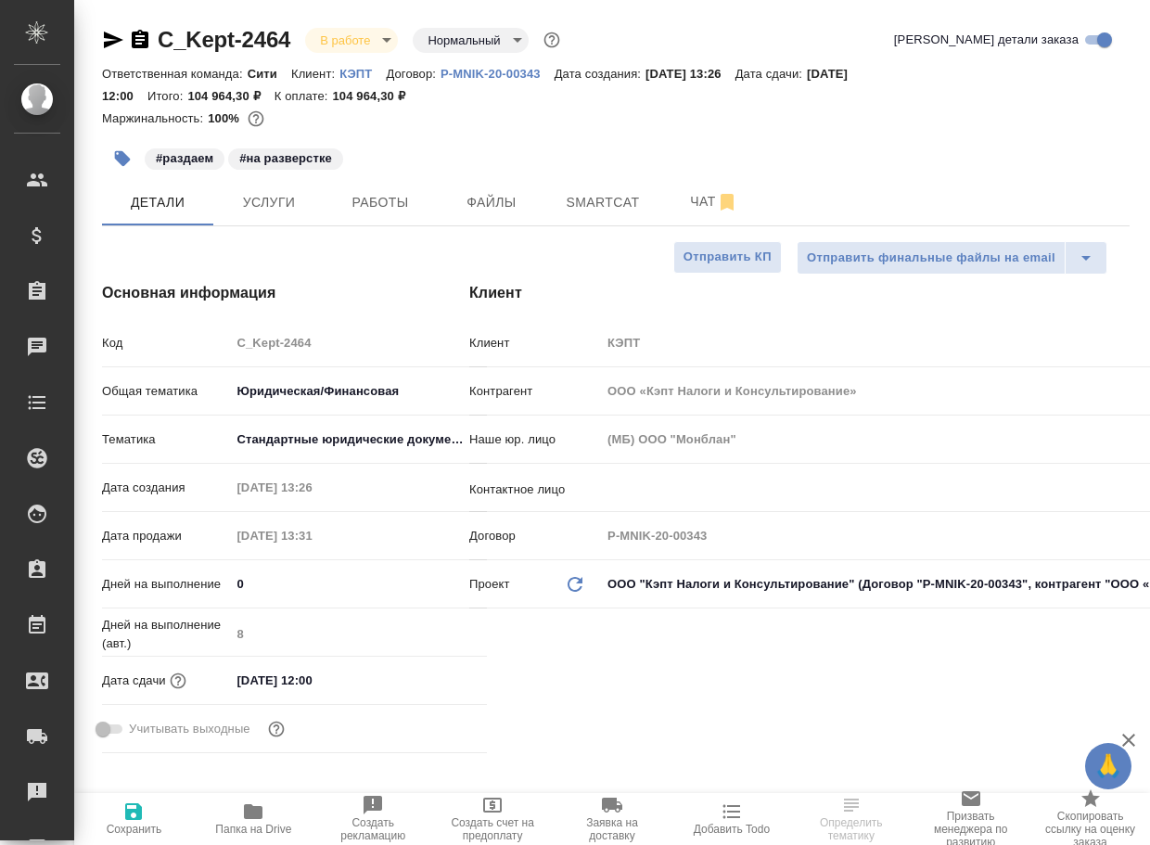
type textarea "x"
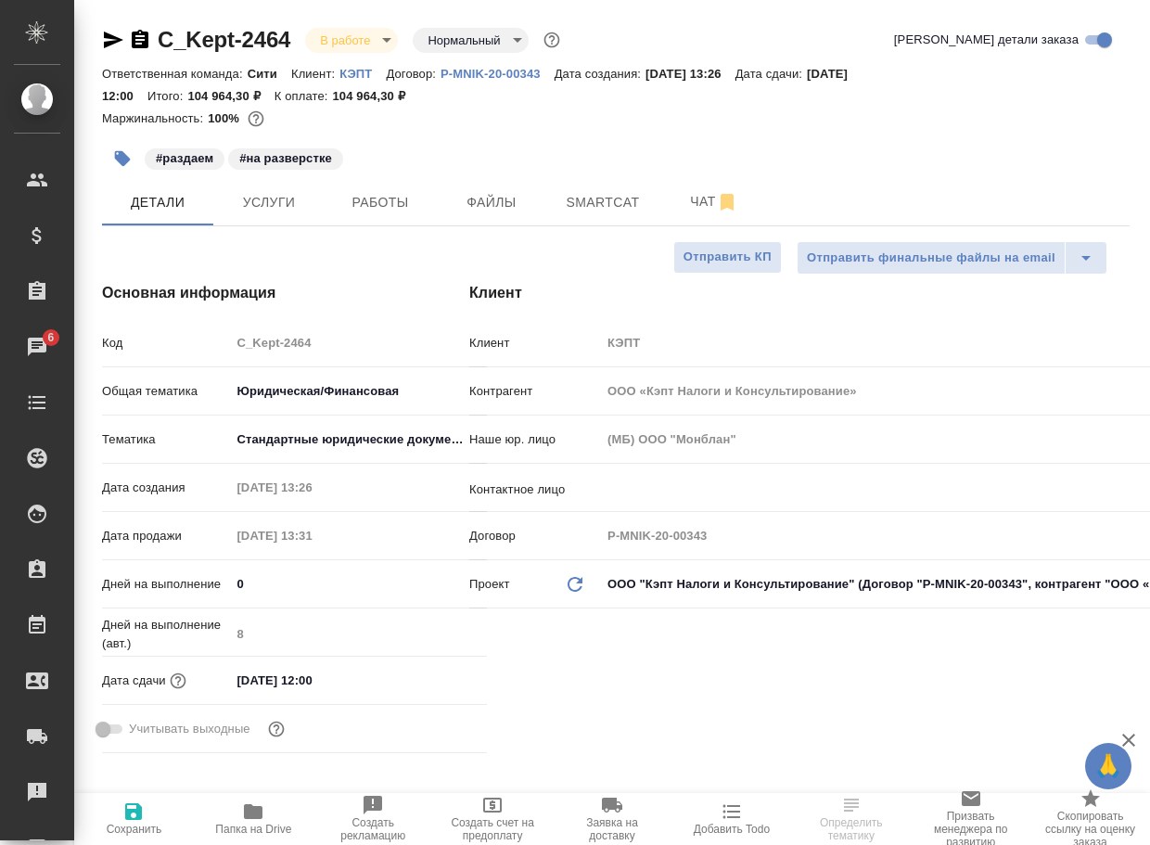
type textarea "x"
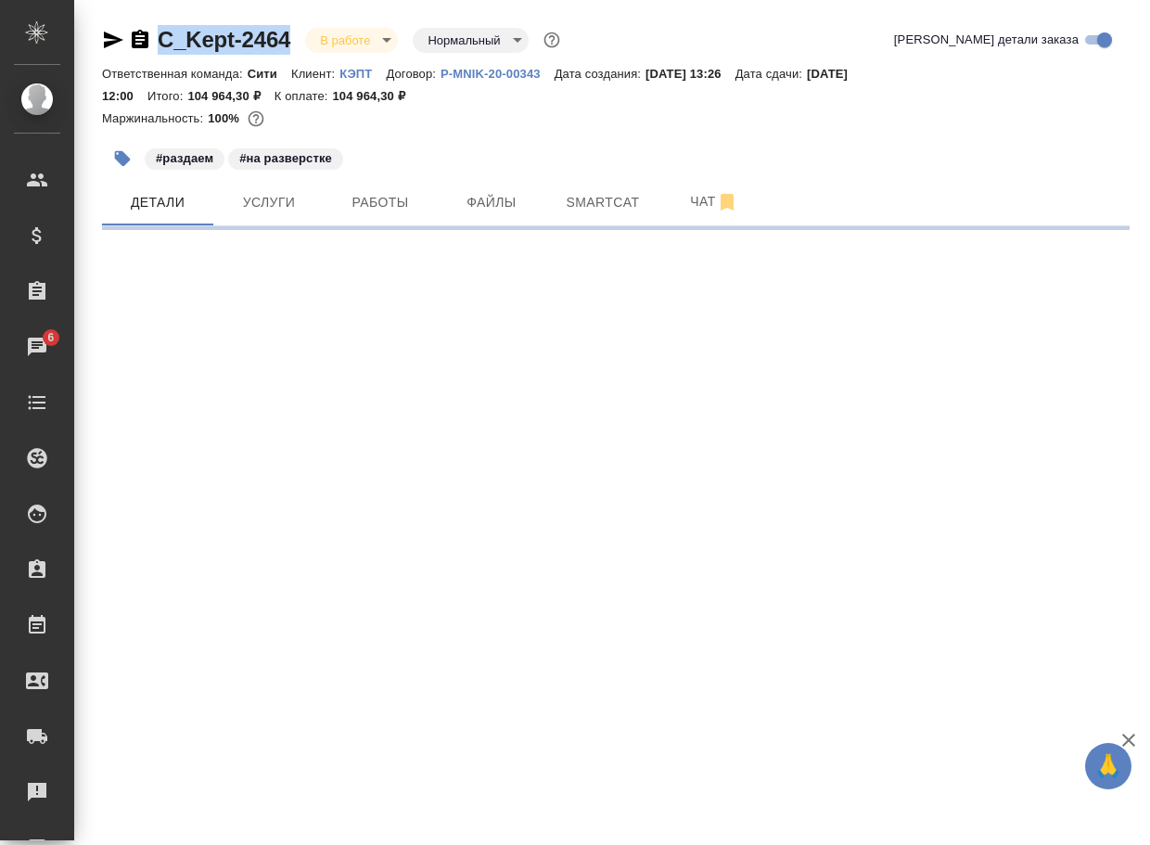
select select "RU"
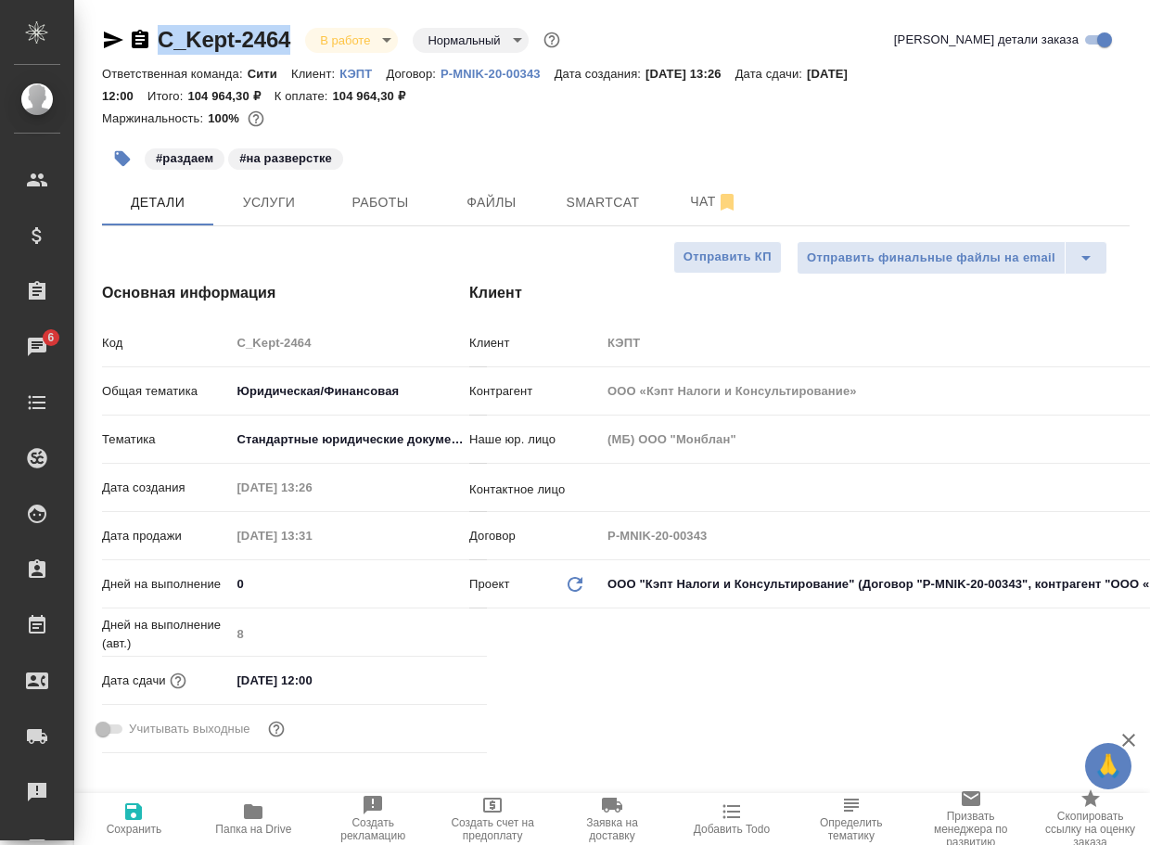
drag, startPoint x: 299, startPoint y: 51, endPoint x: 148, endPoint y: 48, distance: 150.2
click at [148, 48] on div "C_Kept-2464 В работе inProgress Нормальный normal" at bounding box center [333, 40] width 462 height 30
type textarea "x"
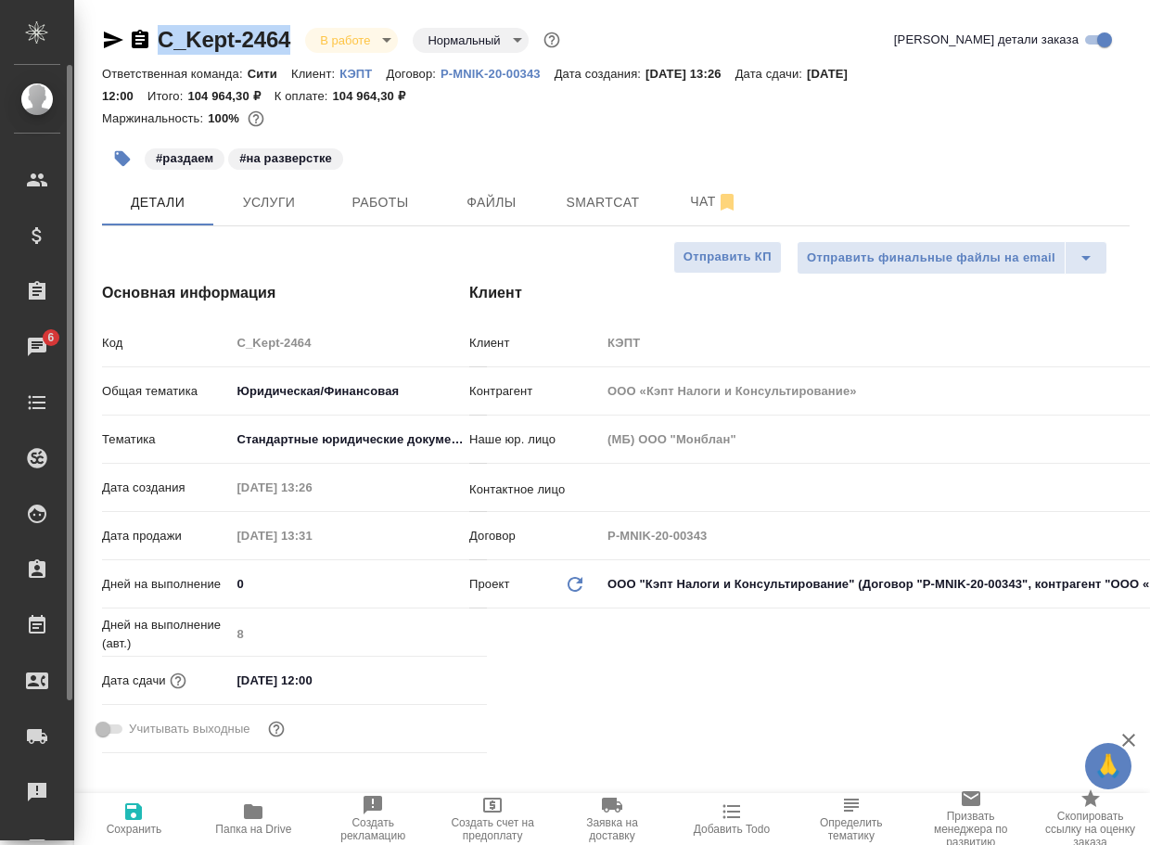
type textarea "x"
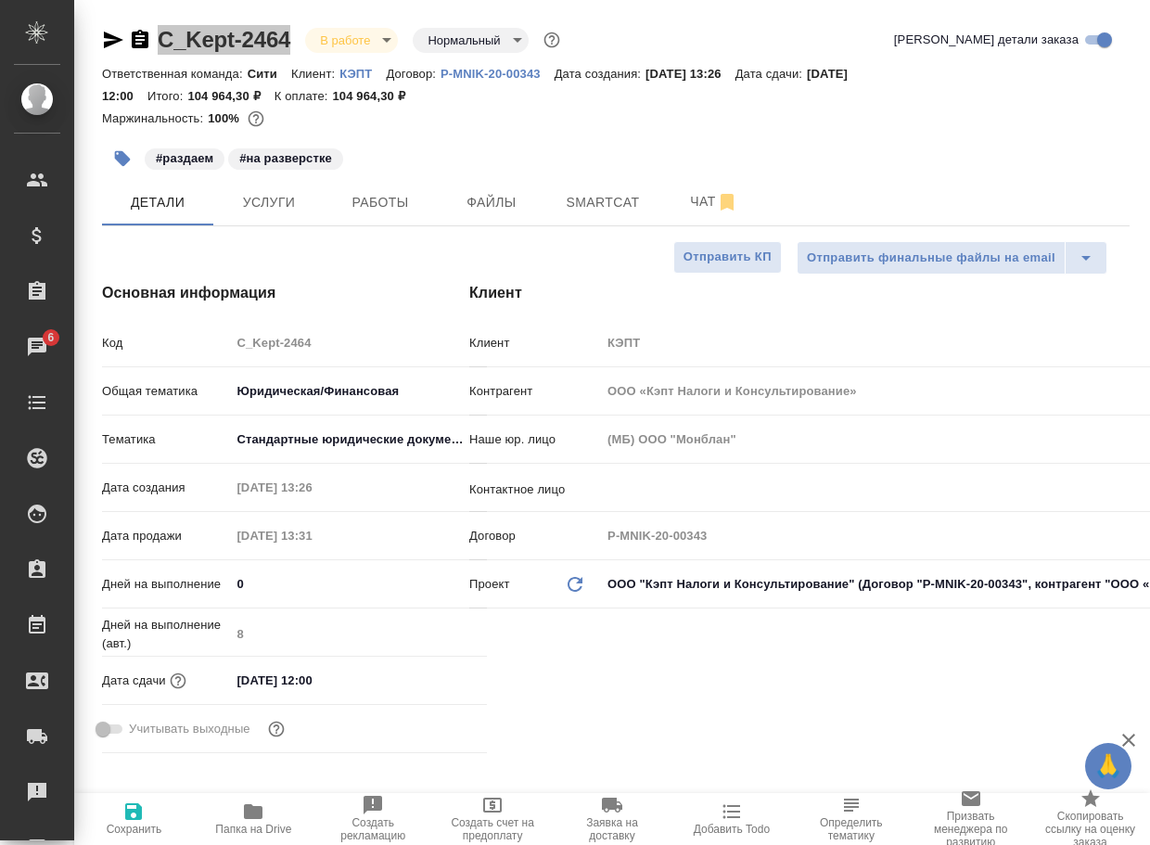
type textarea "x"
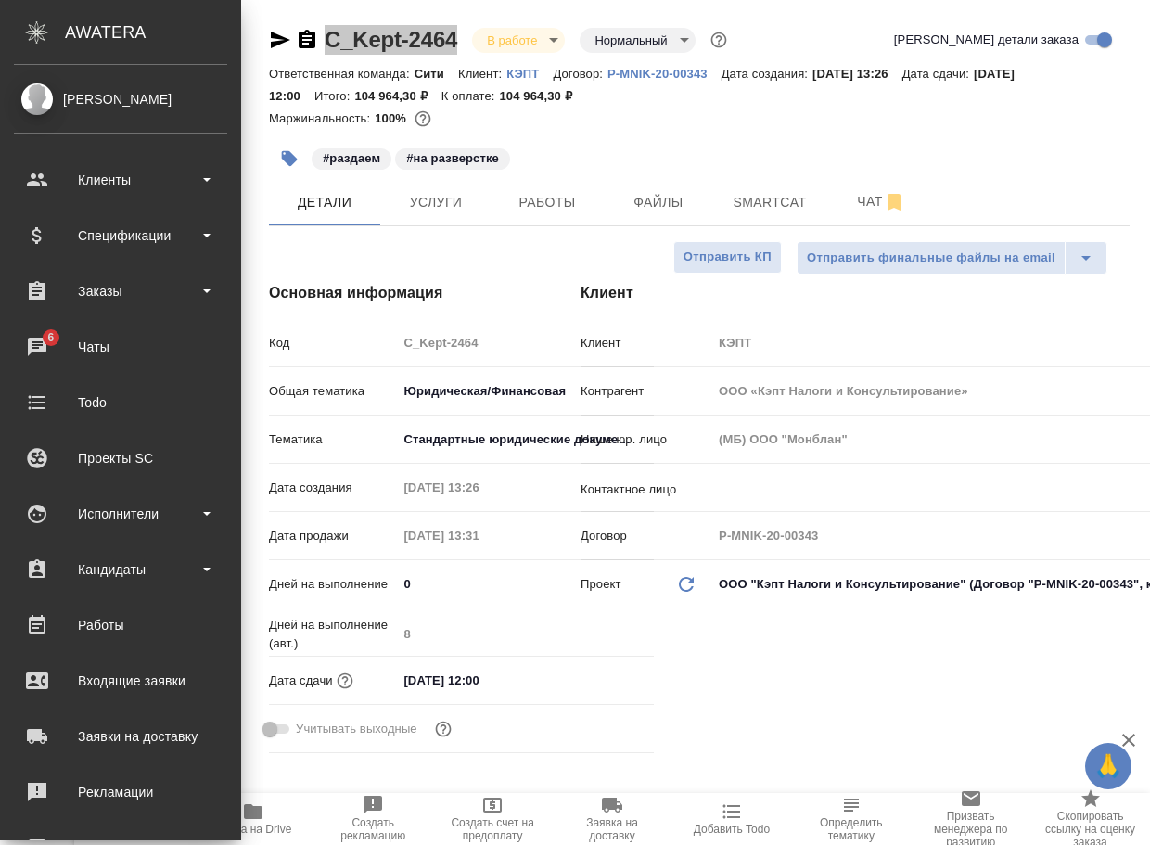
type textarea "x"
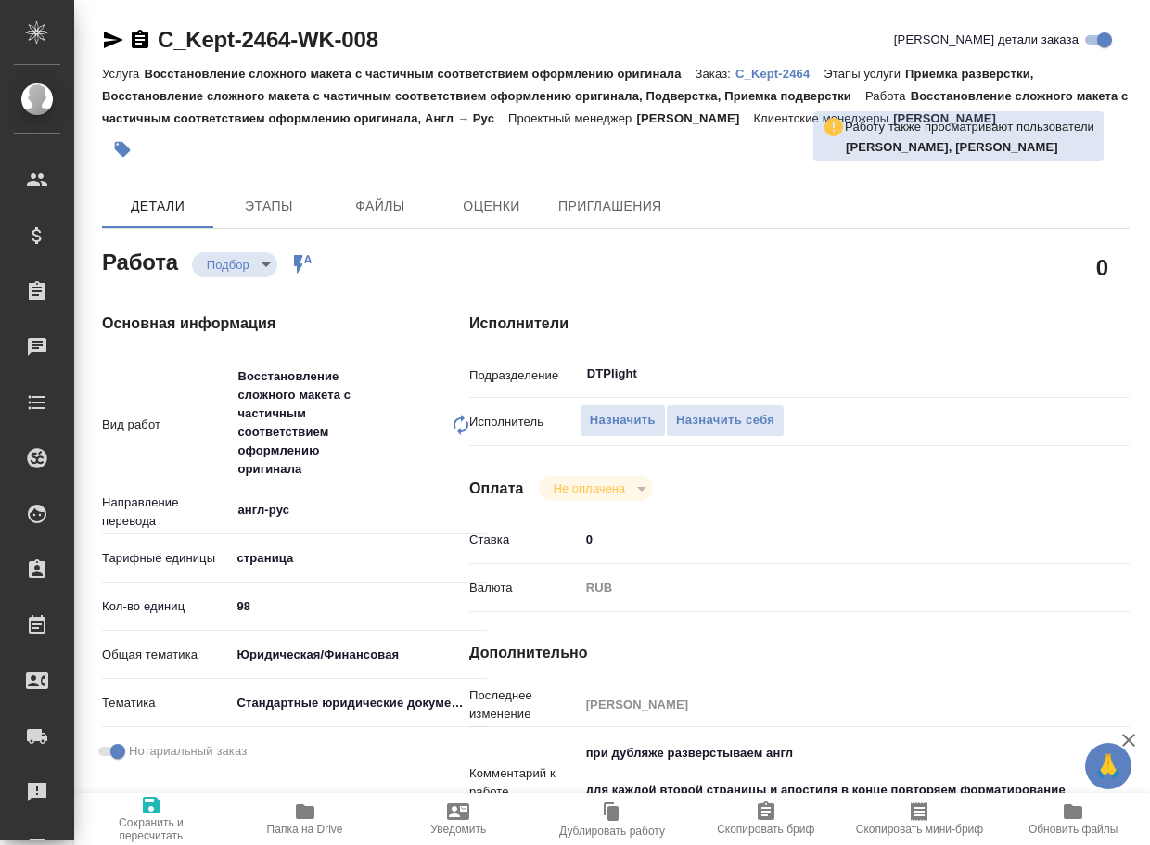
type textarea "x"
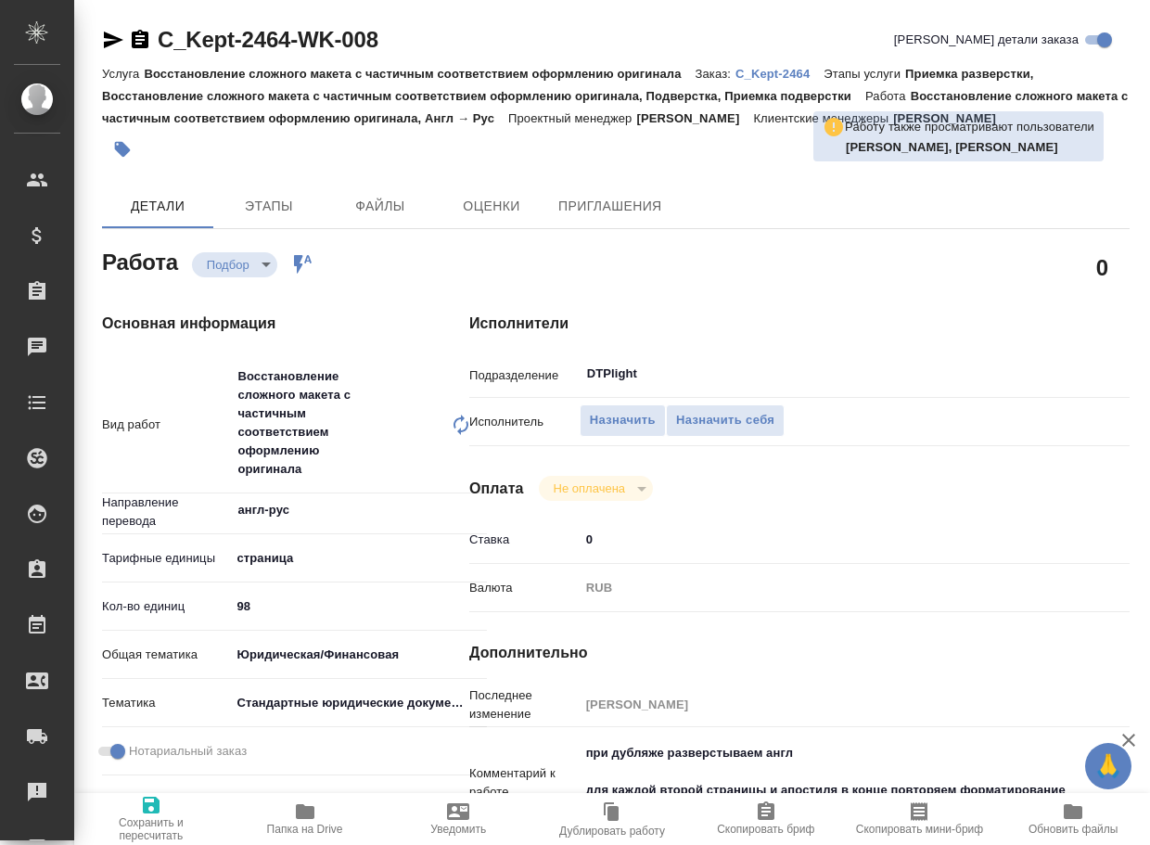
type textarea "x"
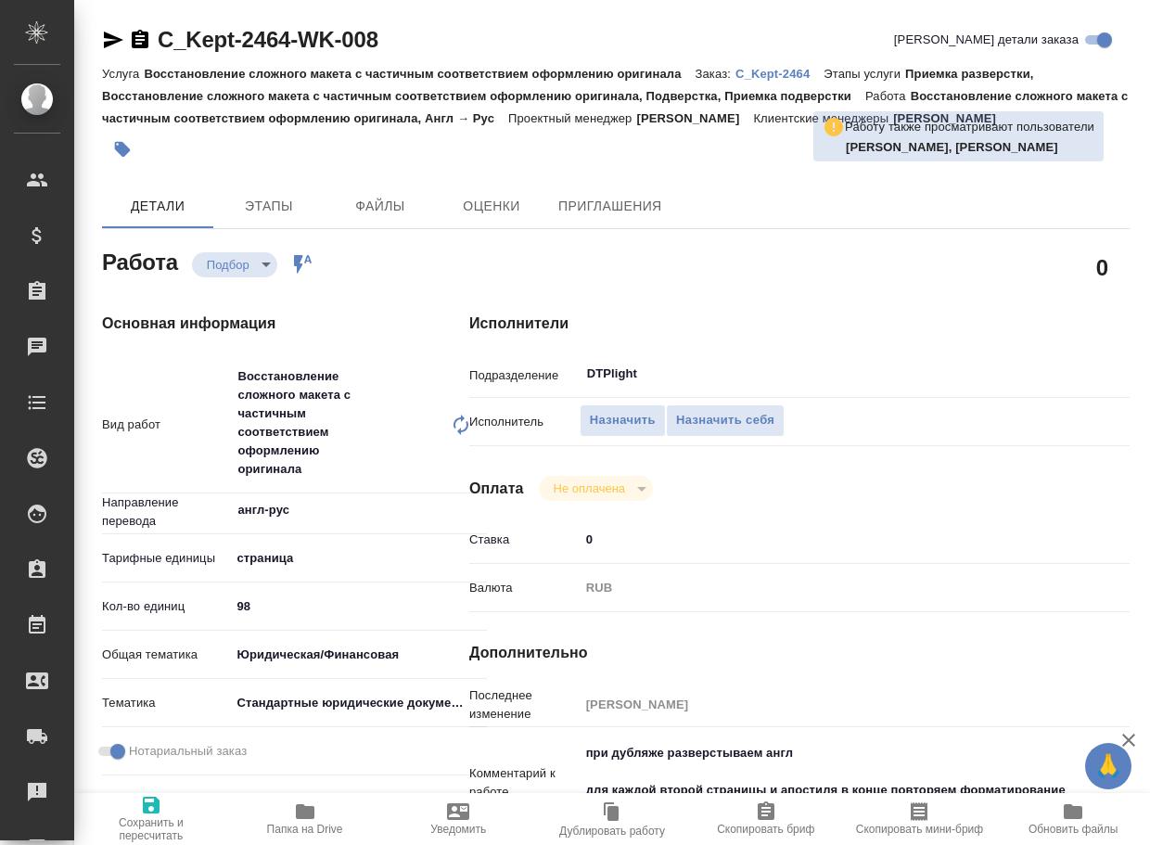
type textarea "x"
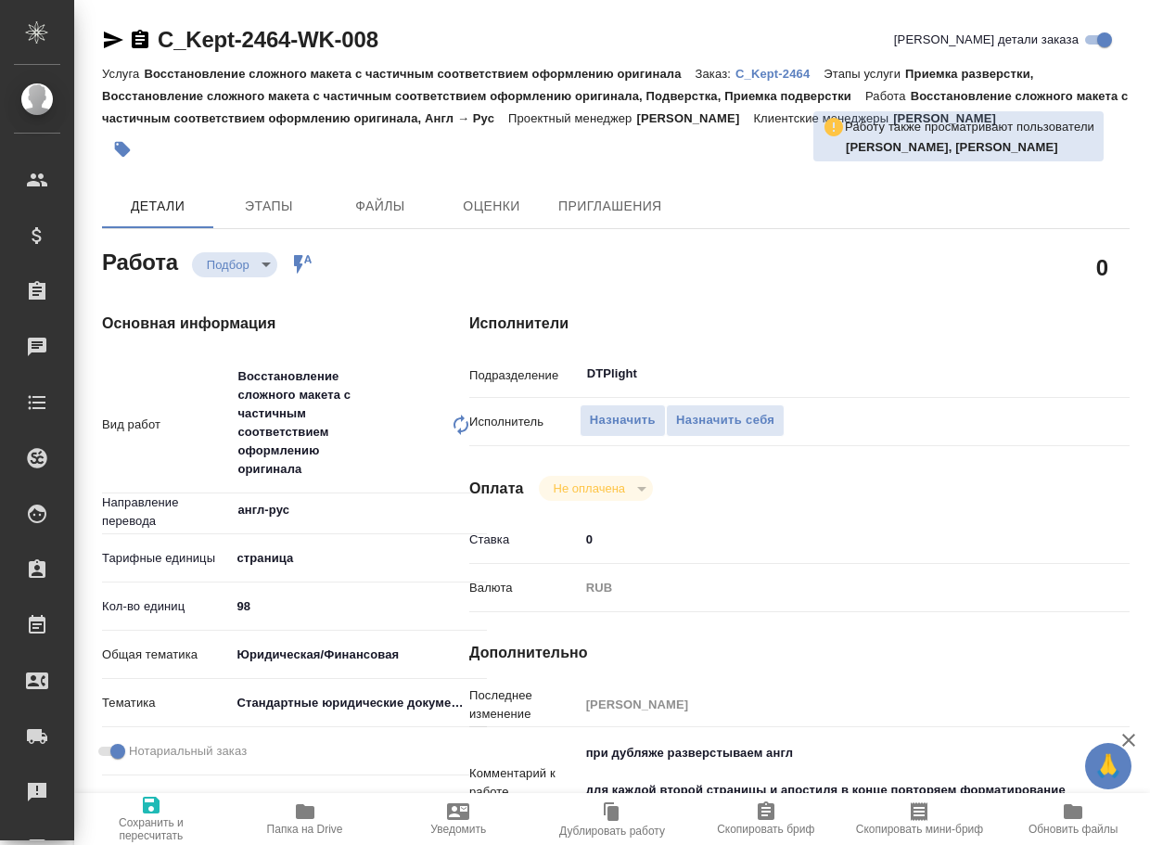
type textarea "x"
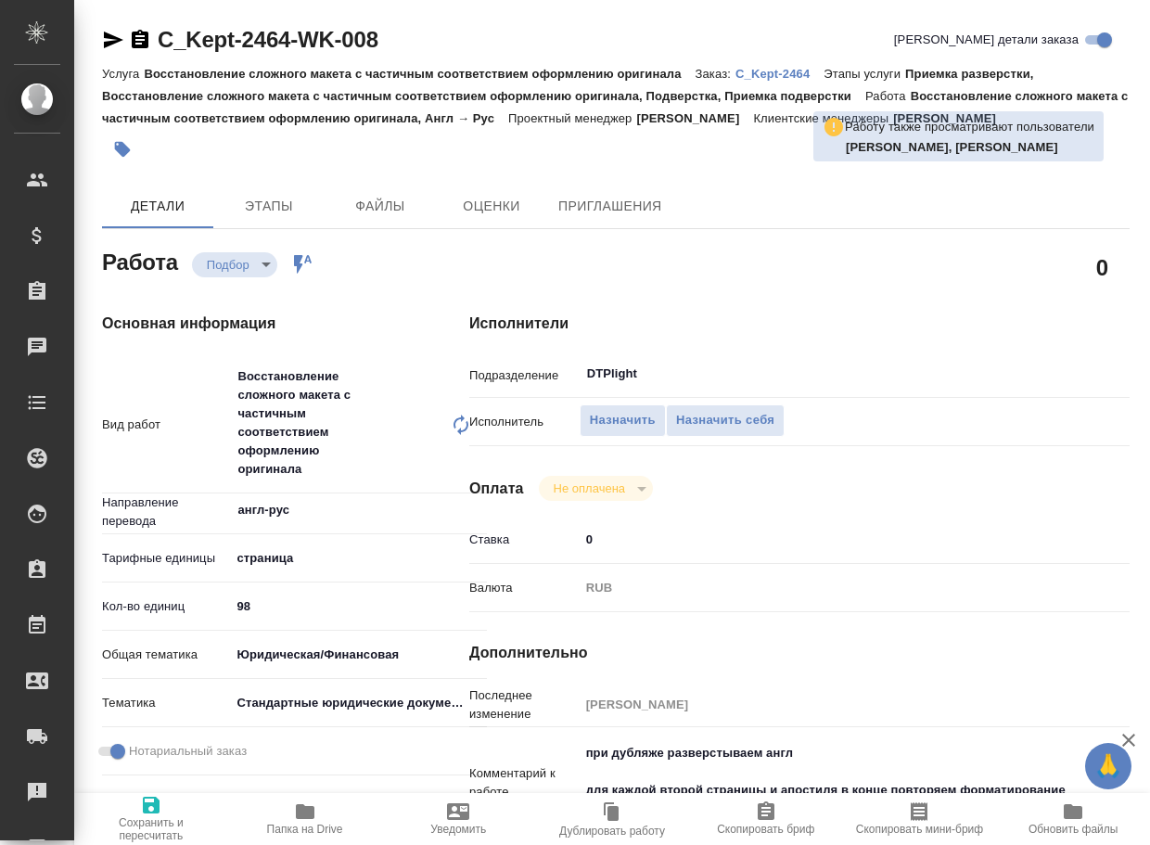
type textarea "x"
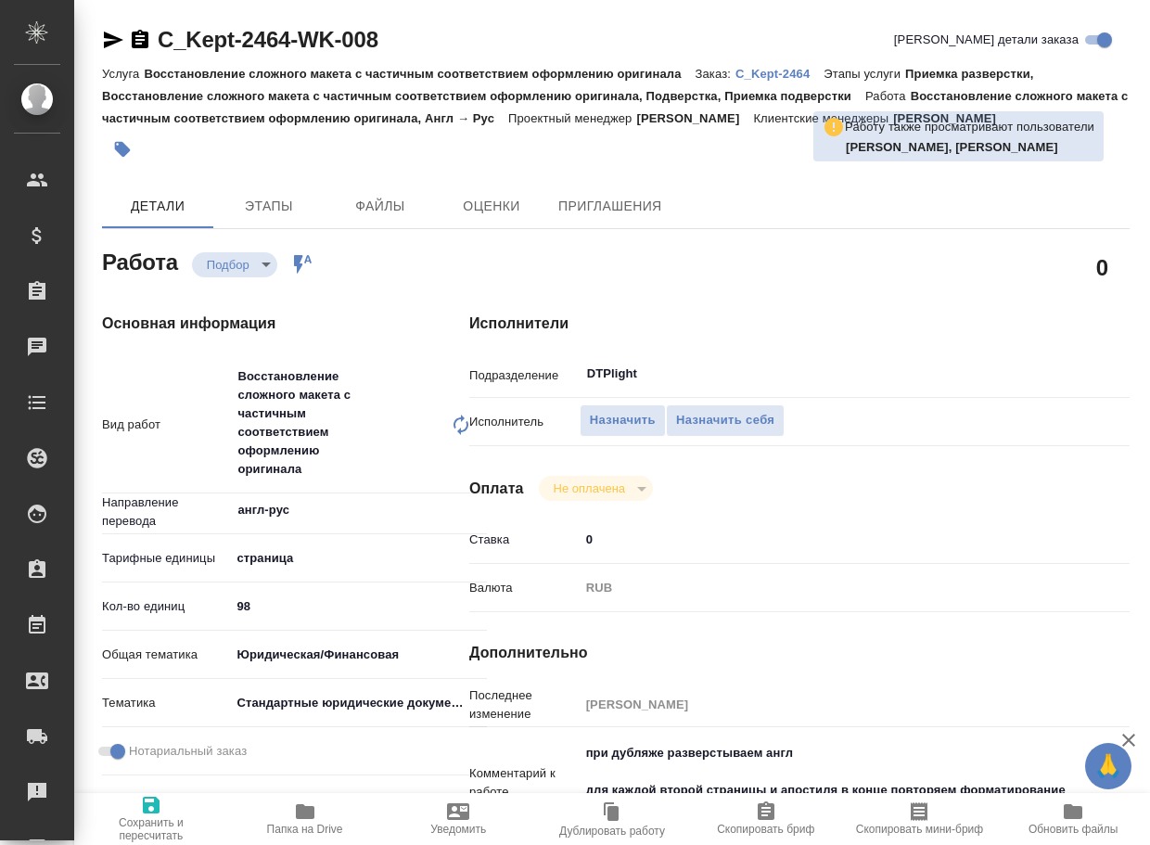
type textarea "x"
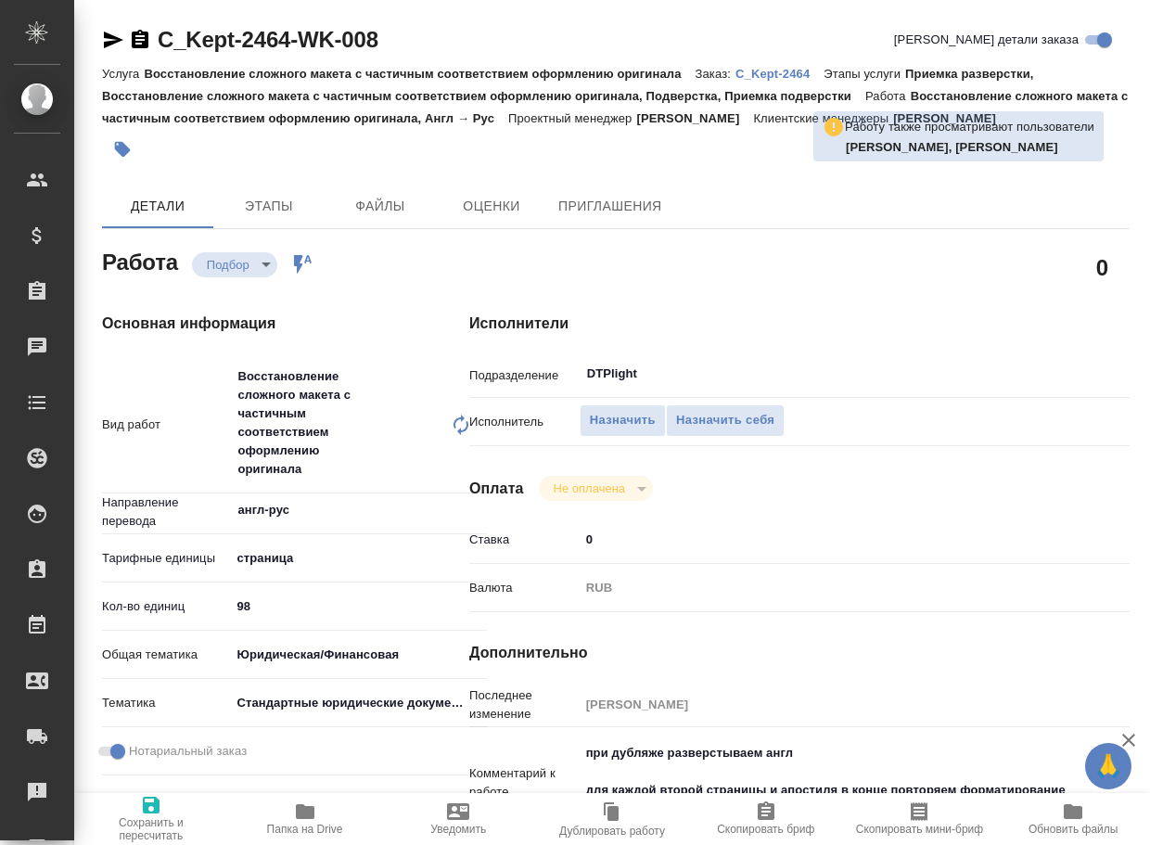
scroll to position [93, 0]
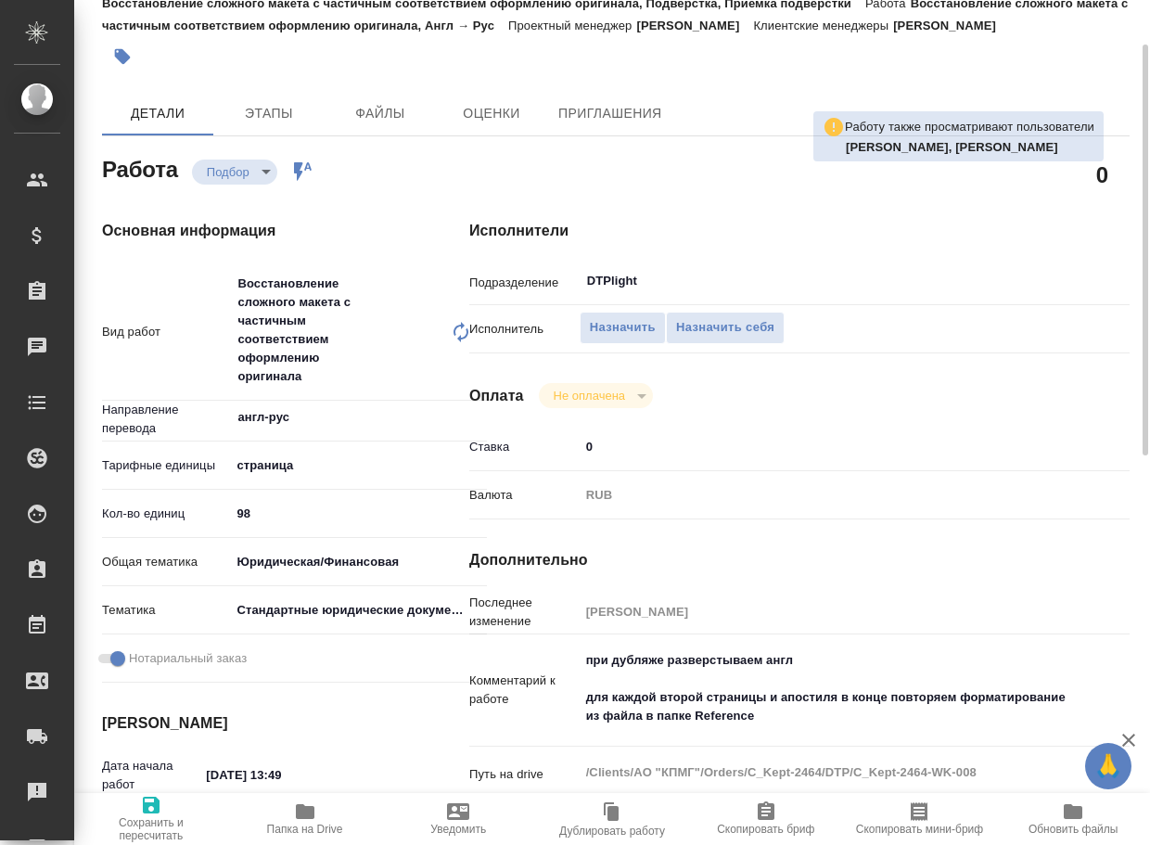
type textarea "x"
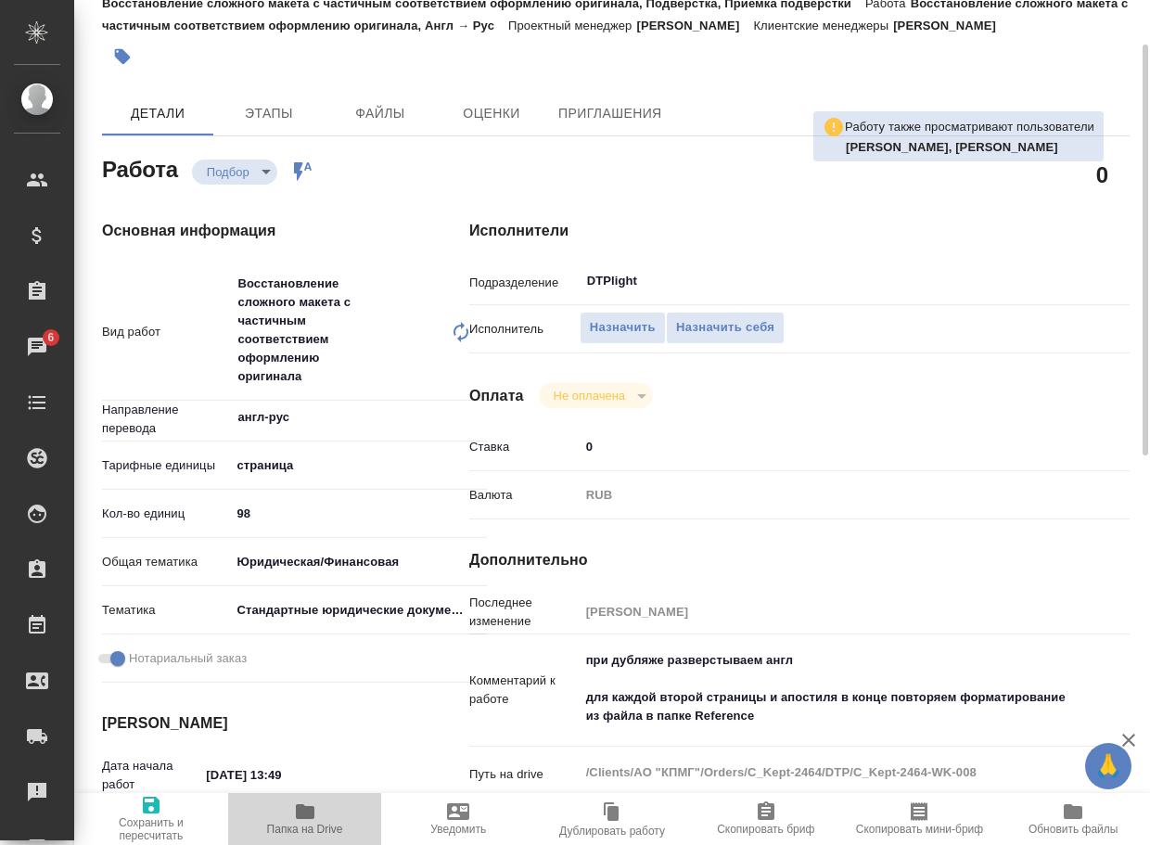
click at [310, 817] on icon "button" at bounding box center [305, 811] width 19 height 15
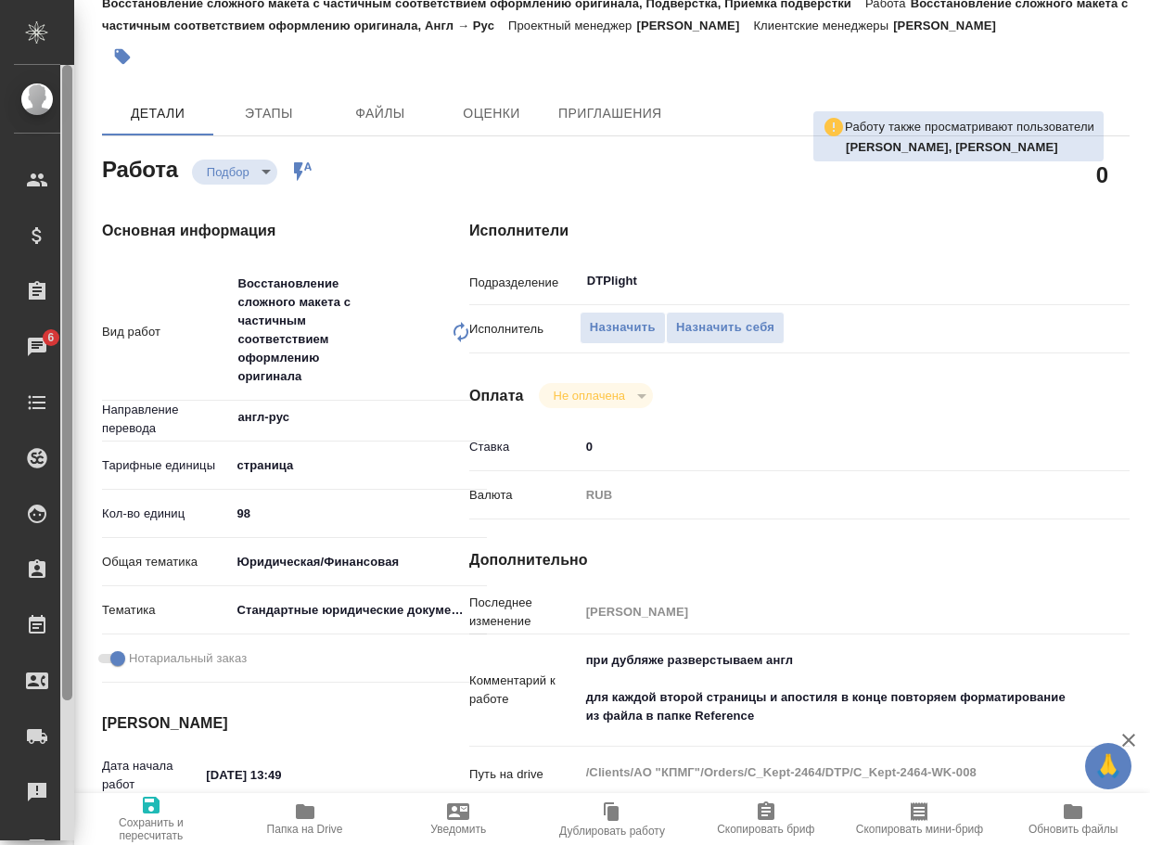
type textarea "x"
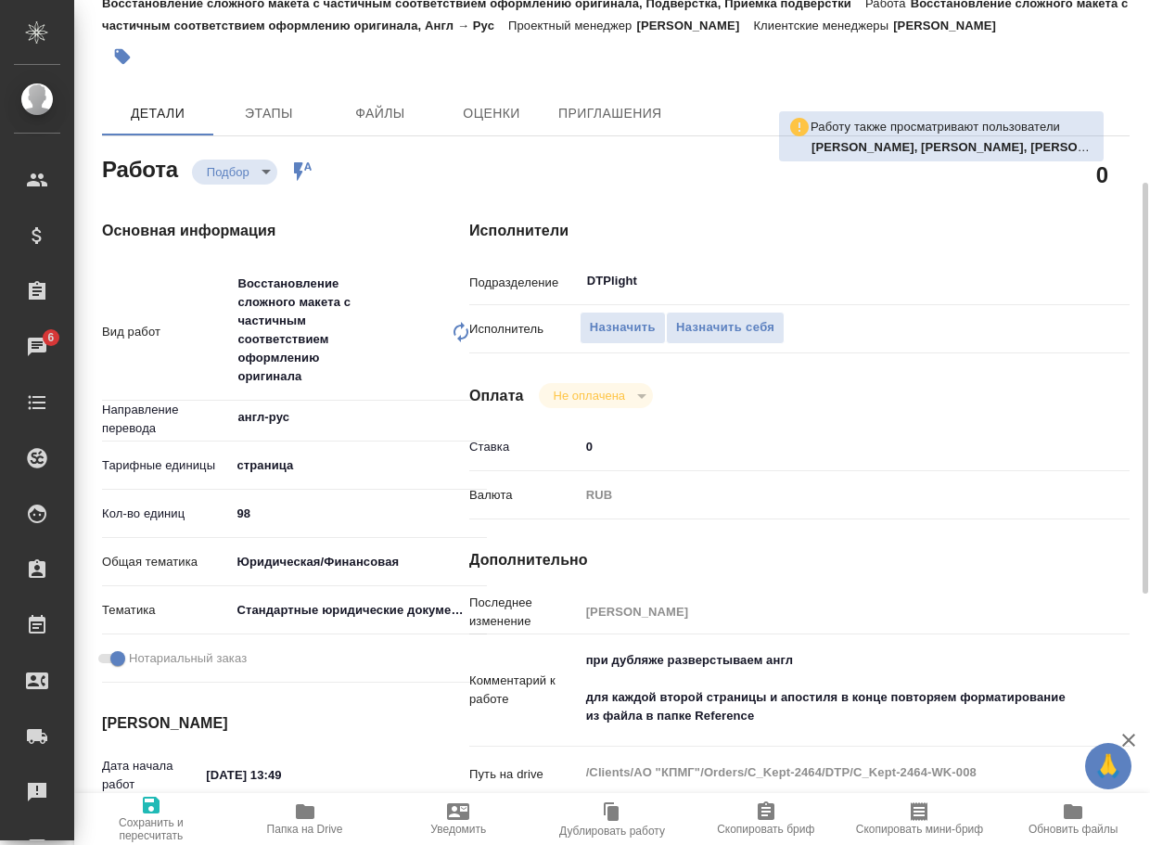
scroll to position [185, 0]
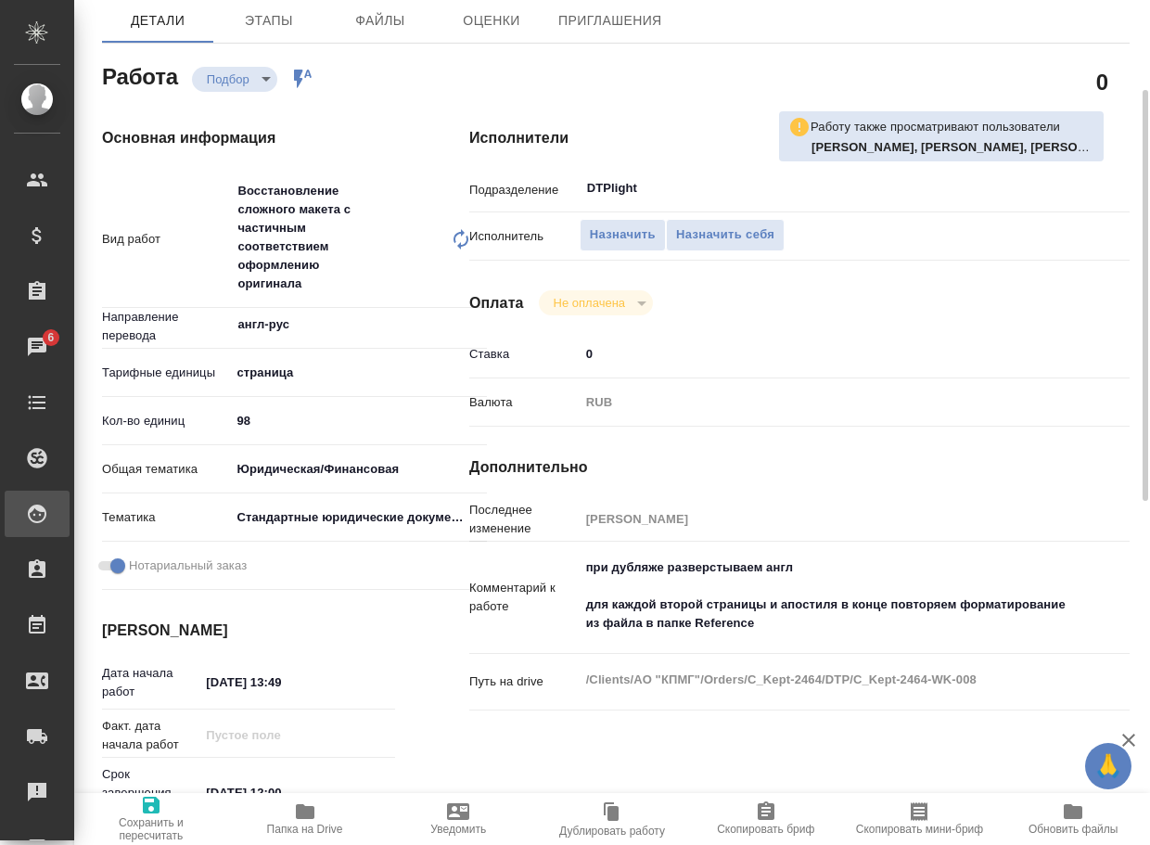
type textarea "x"
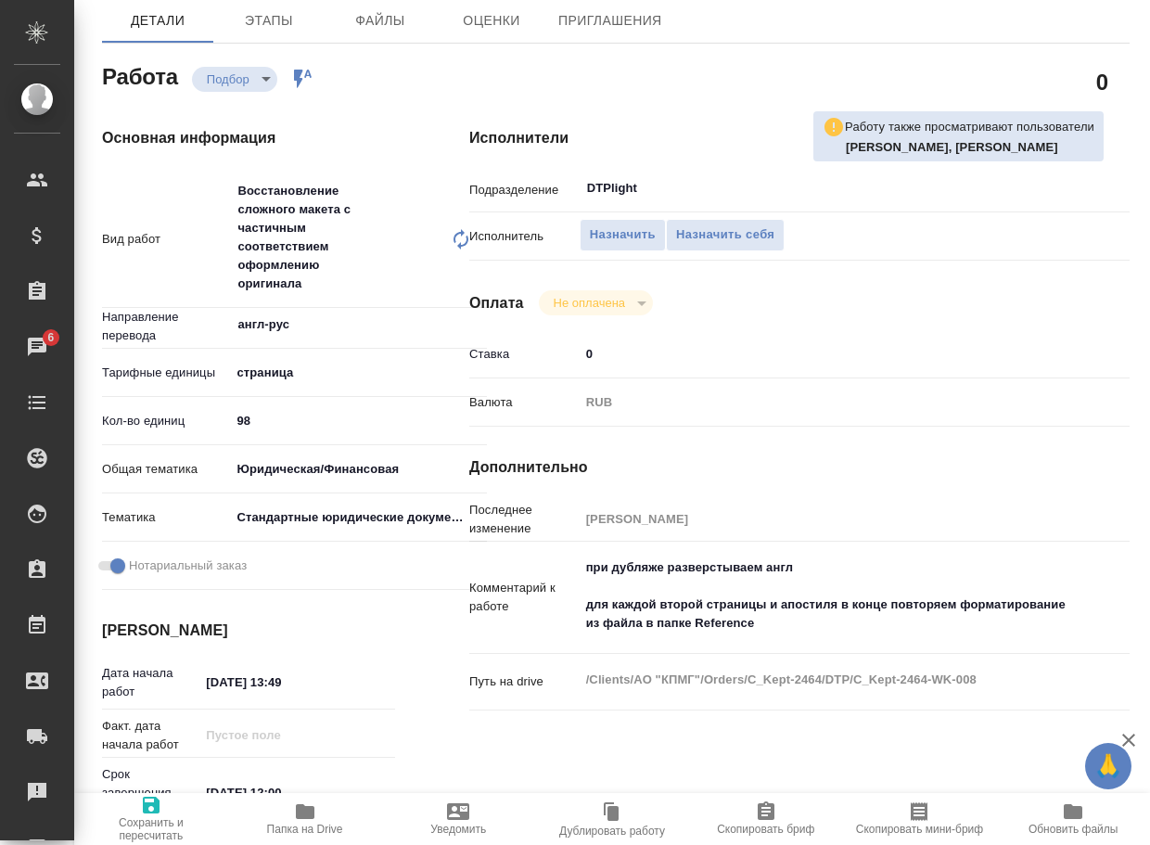
type textarea "x"
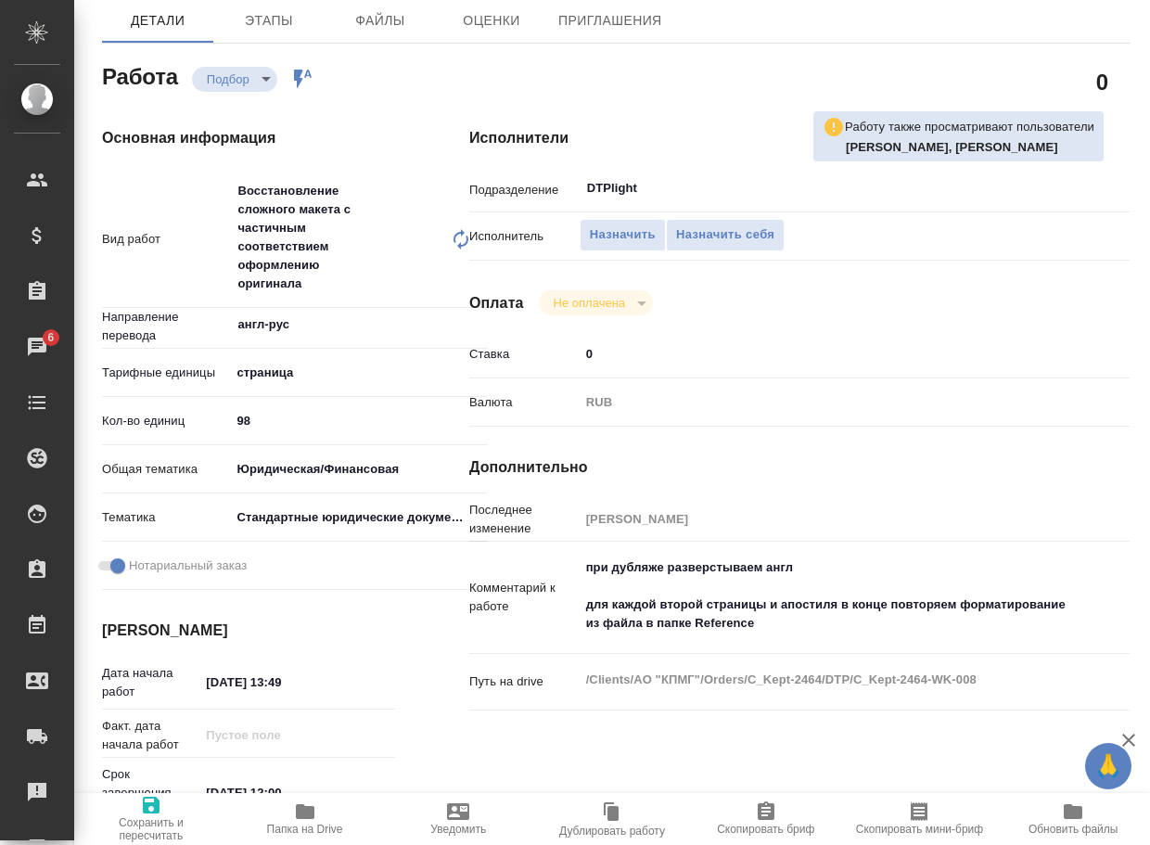
type textarea "x"
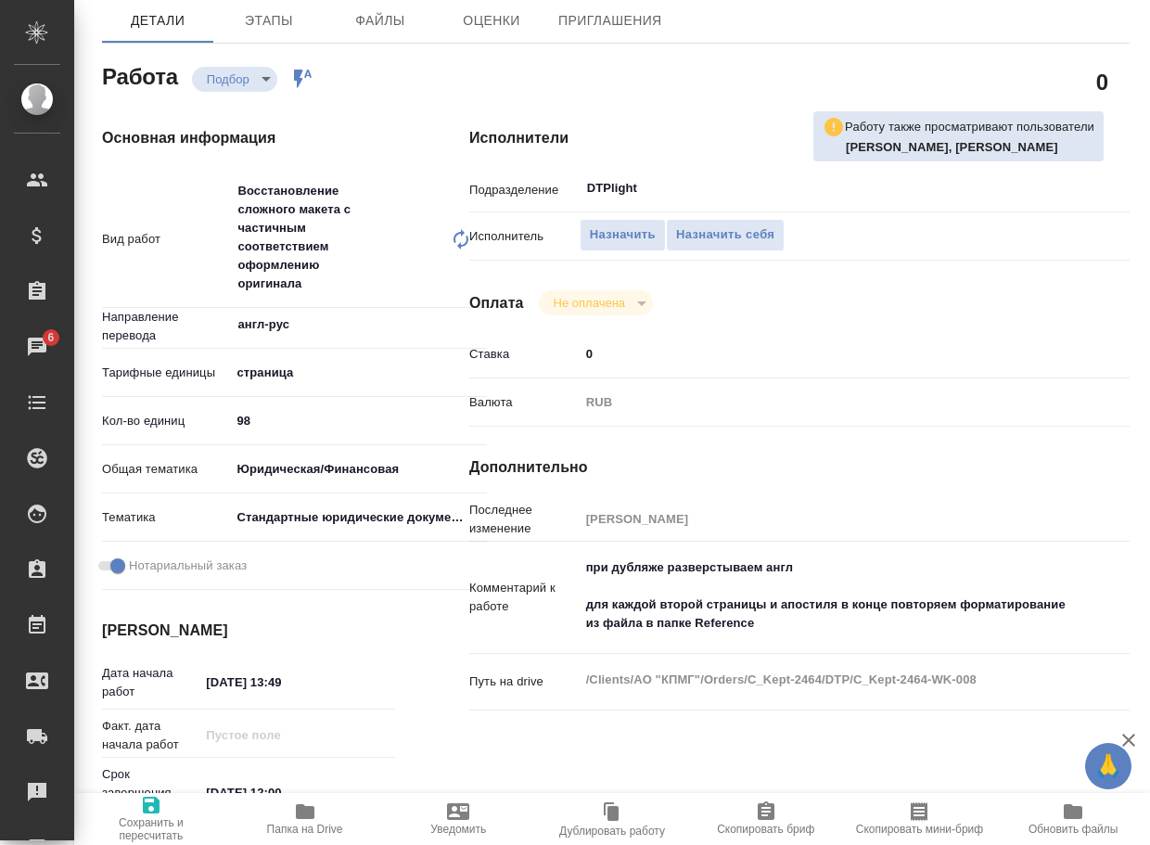
click at [683, 591] on textarea "при дубляже разверстываем англ для каждой второй страницы и апостиля в конце по…" at bounding box center [827, 595] width 495 height 87
drag, startPoint x: 870, startPoint y: 625, endPoint x: 857, endPoint y: 625, distance: 13.0
click at [857, 625] on textarea "при дубляже разверстываем англ для каждой второй страницы и апостиля в конце по…" at bounding box center [826, 596] width 493 height 87
drag, startPoint x: 746, startPoint y: 625, endPoint x: 557, endPoint y: 566, distance: 197.4
click at [557, 566] on div "Комментарий к работе при дубляже разверстываем англ для каждой второй страницы …" at bounding box center [799, 598] width 660 height 98
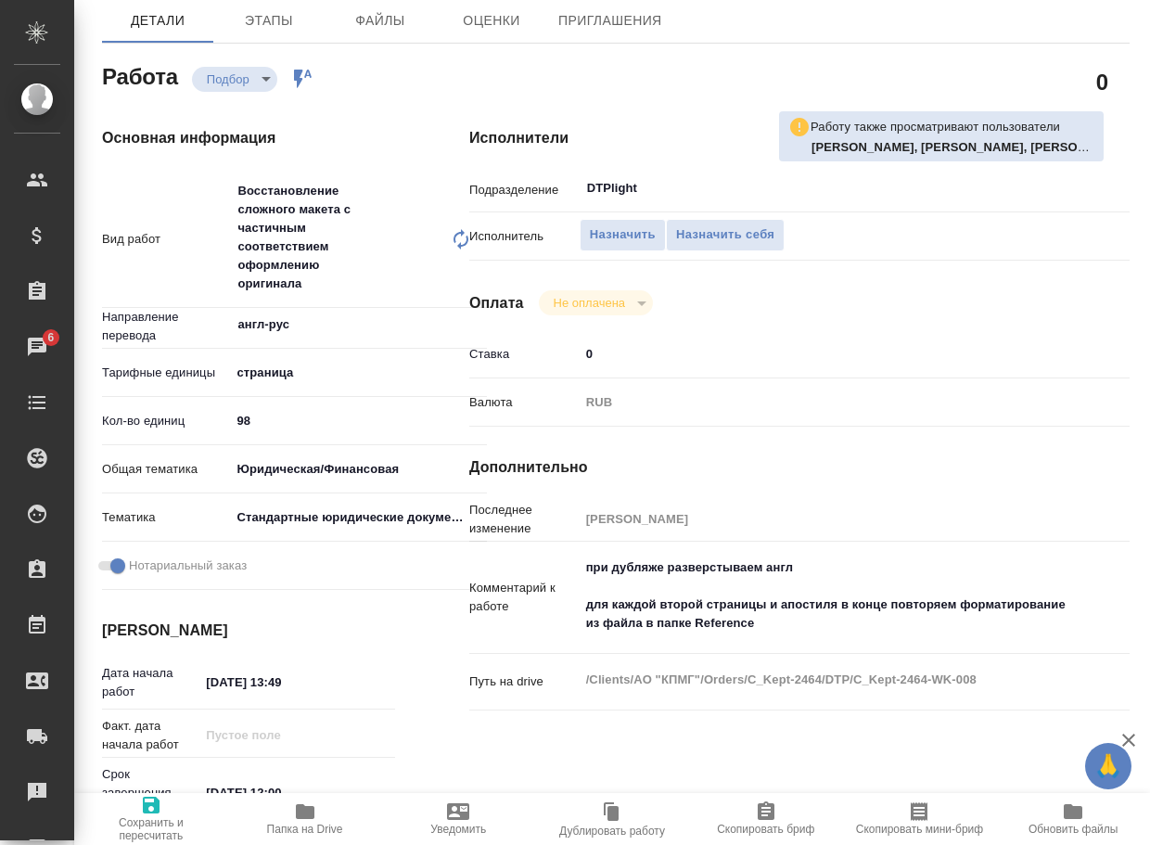
type textarea "x"
